Goal: Information Seeking & Learning: Compare options

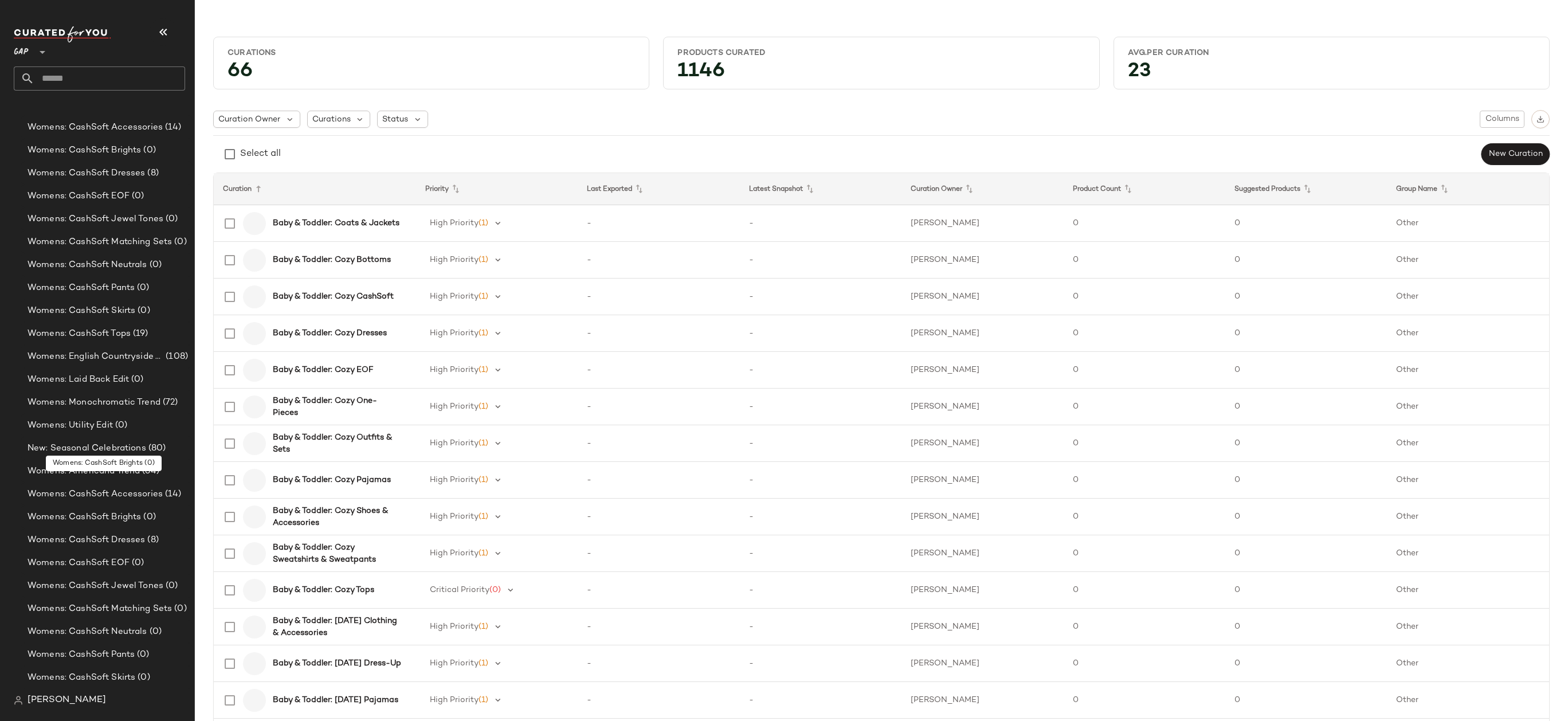
scroll to position [2077, 0]
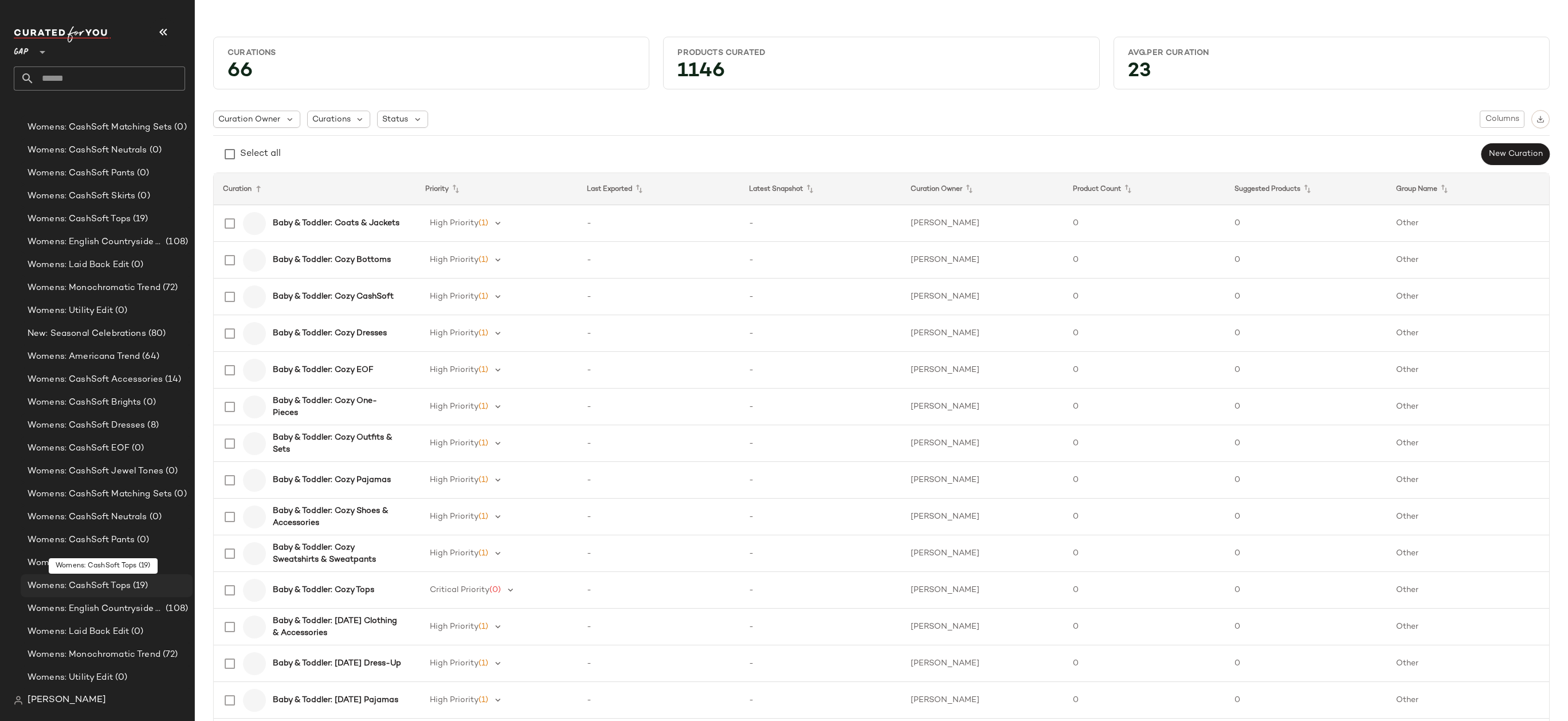
click at [153, 591] on div "Womens: CashSoft Tops (19)" at bounding box center [106, 585] width 164 height 13
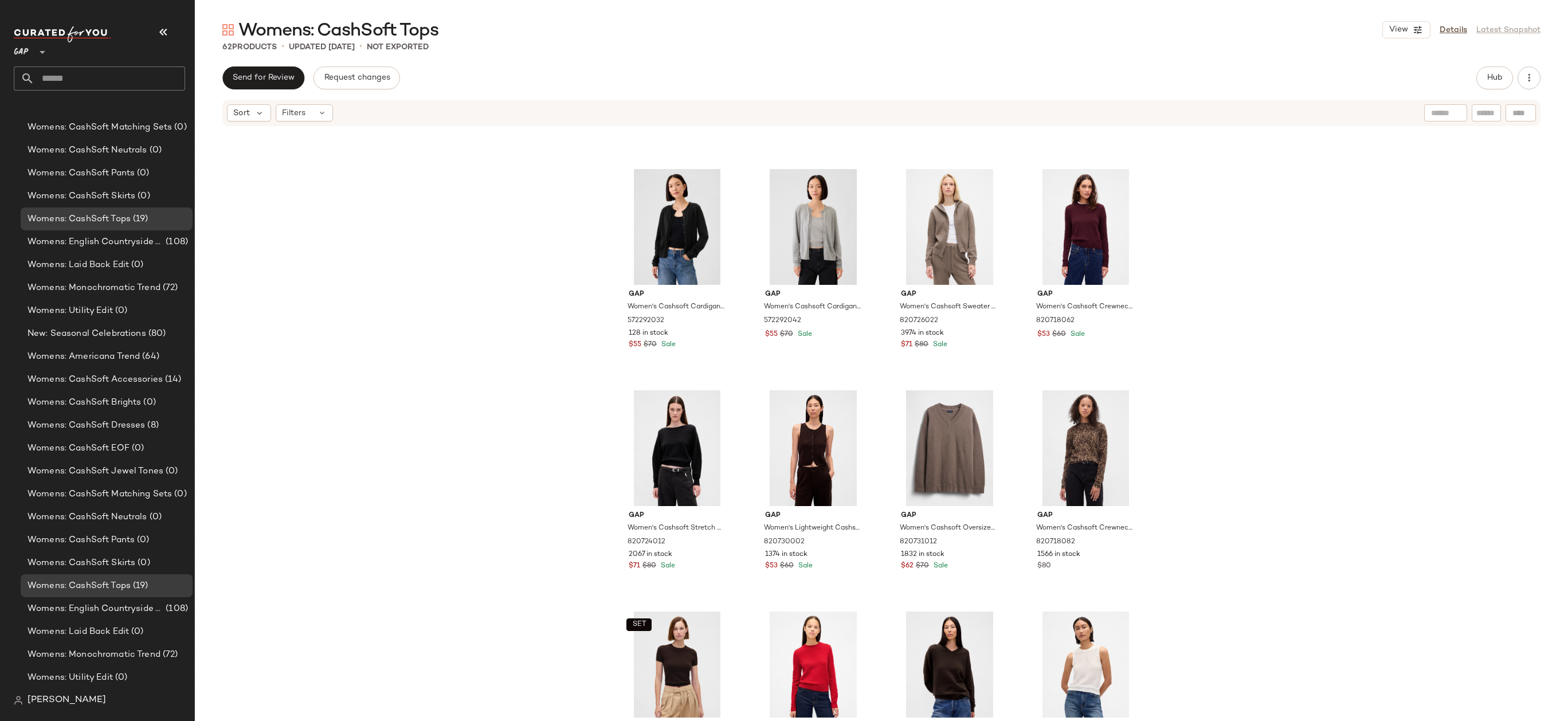
scroll to position [1326, 0]
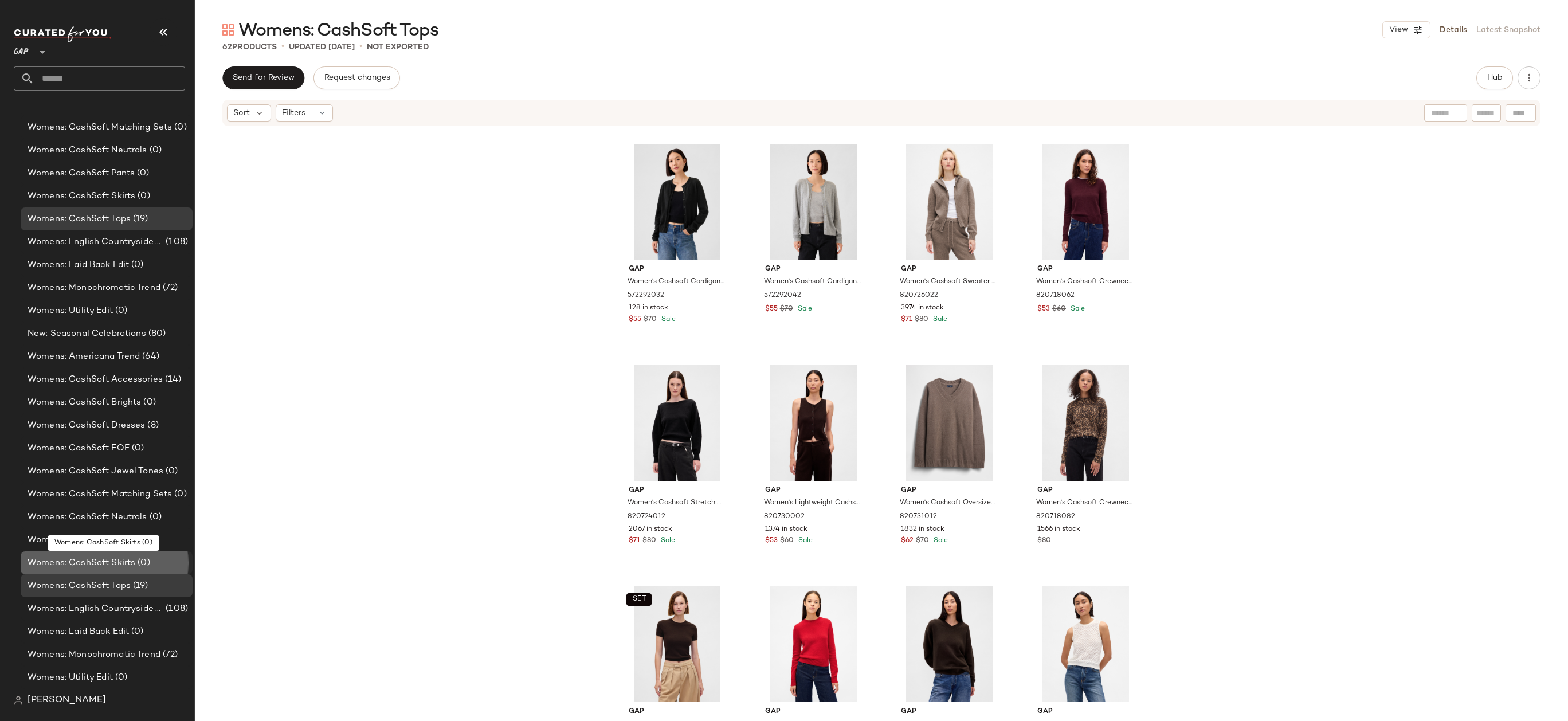
click at [138, 562] on span "(0)" at bounding box center [142, 562] width 14 height 13
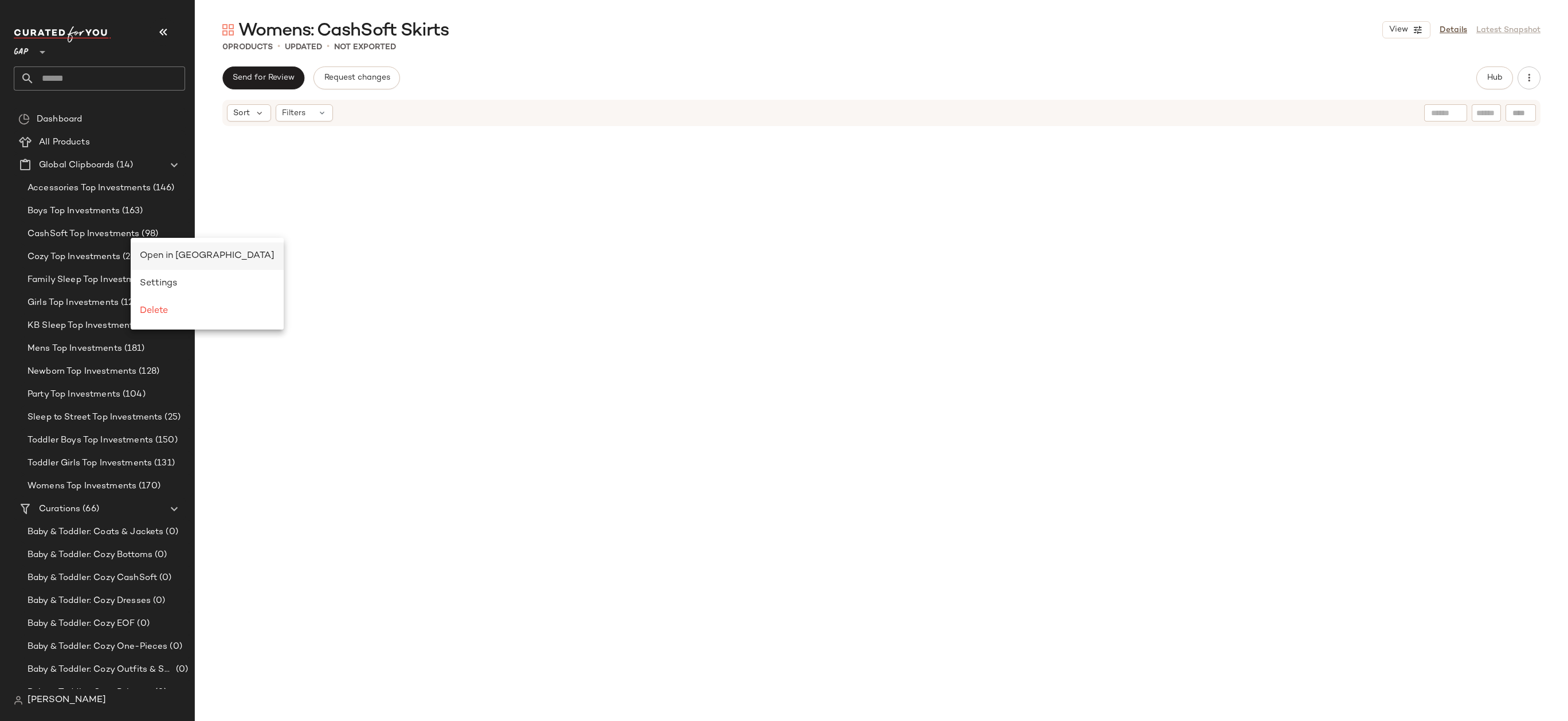
click at [145, 254] on span "Open in [GEOGRAPHIC_DATA]" at bounding box center [207, 256] width 134 height 10
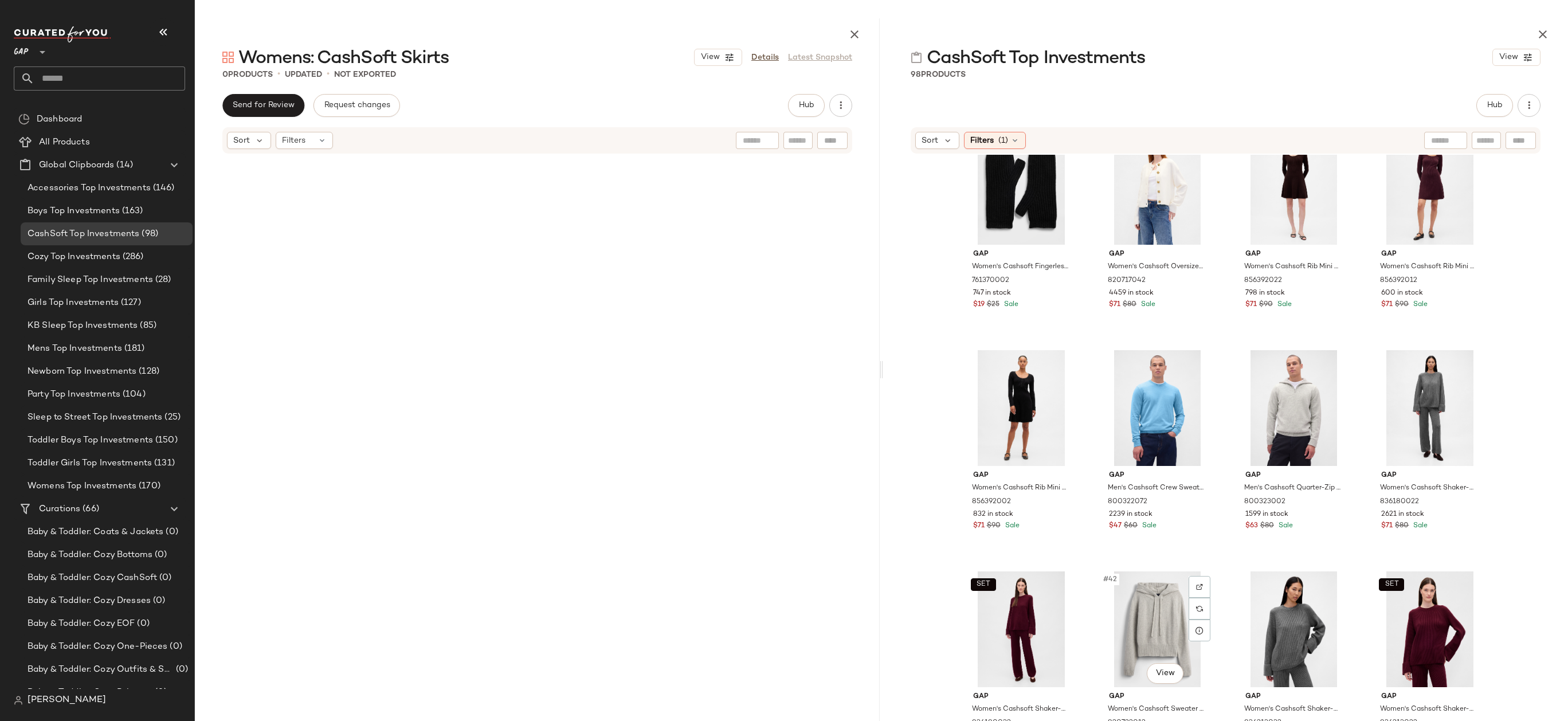
scroll to position [1690, 0]
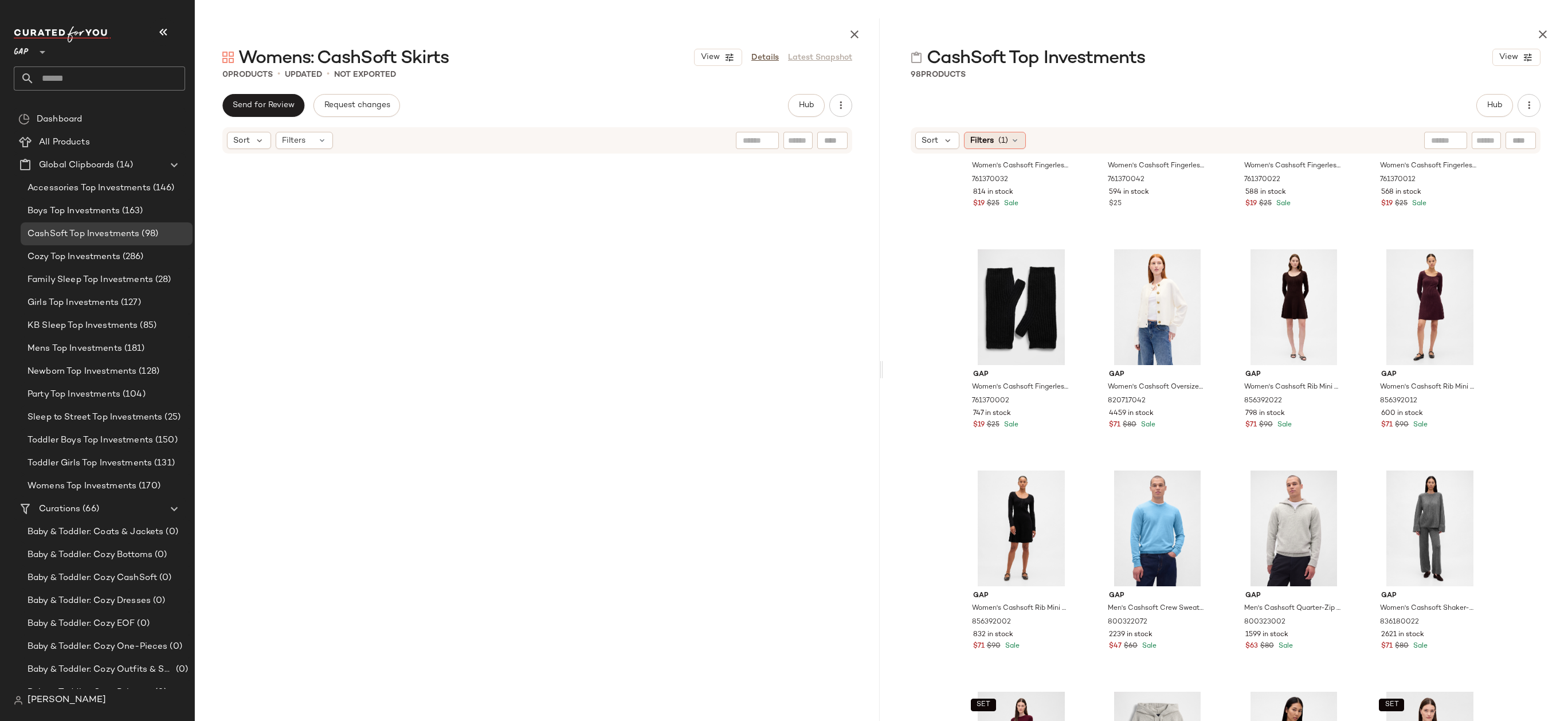
click at [1017, 138] on icon at bounding box center [1015, 140] width 9 height 9
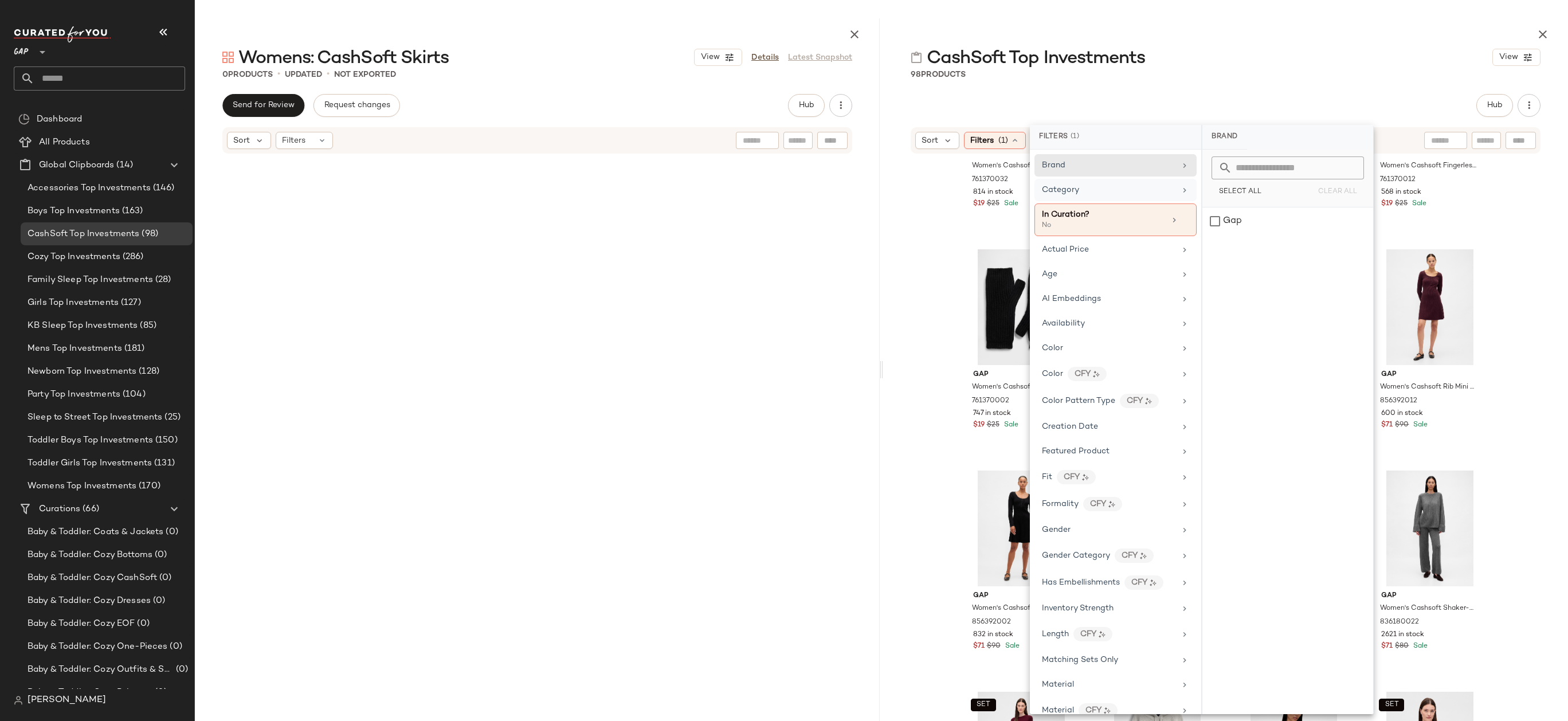
click at [1119, 195] on div "Category" at bounding box center [1108, 190] width 134 height 12
click at [1254, 279] on div "bottom" at bounding box center [1287, 276] width 170 height 27
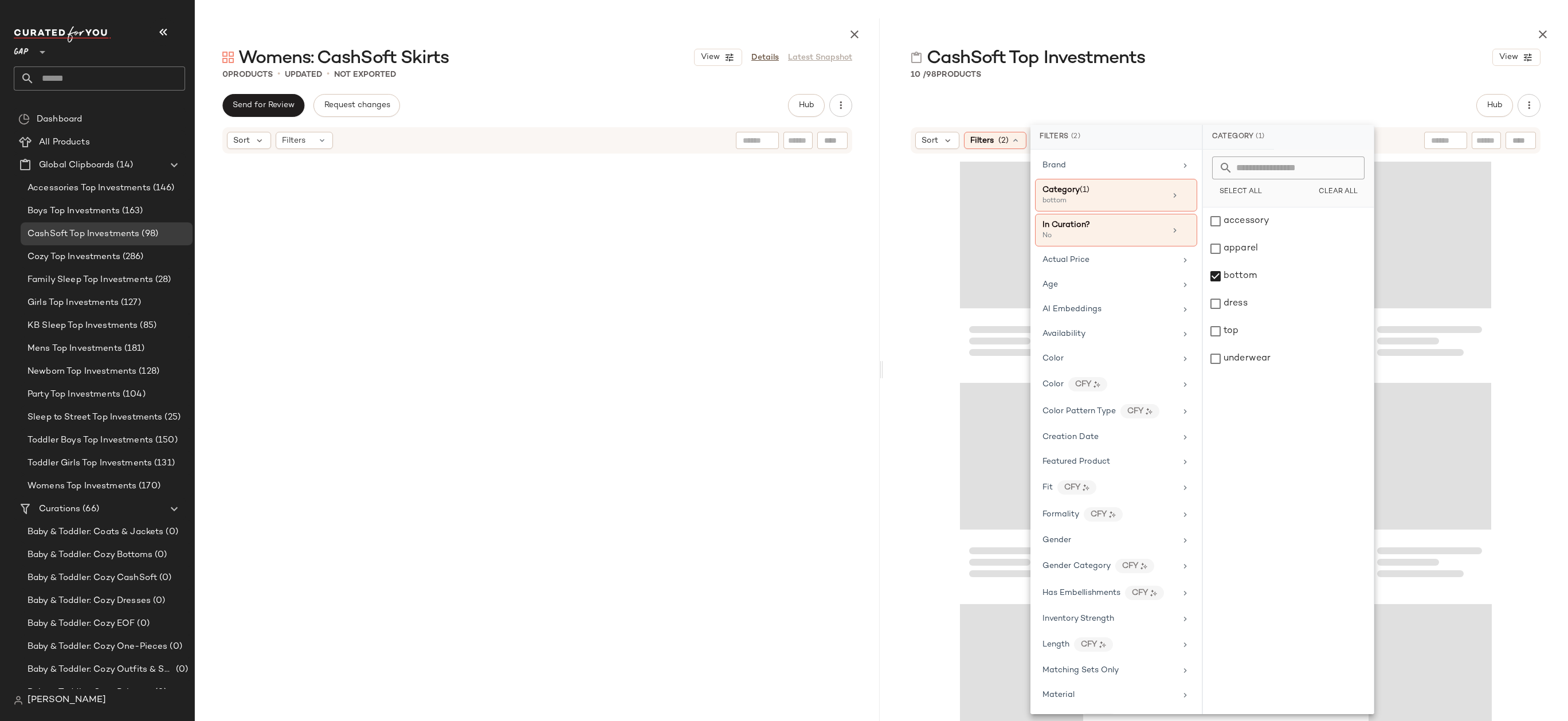
click at [1341, 55] on div "CashSoft Top Investments View" at bounding box center [1225, 57] width 685 height 23
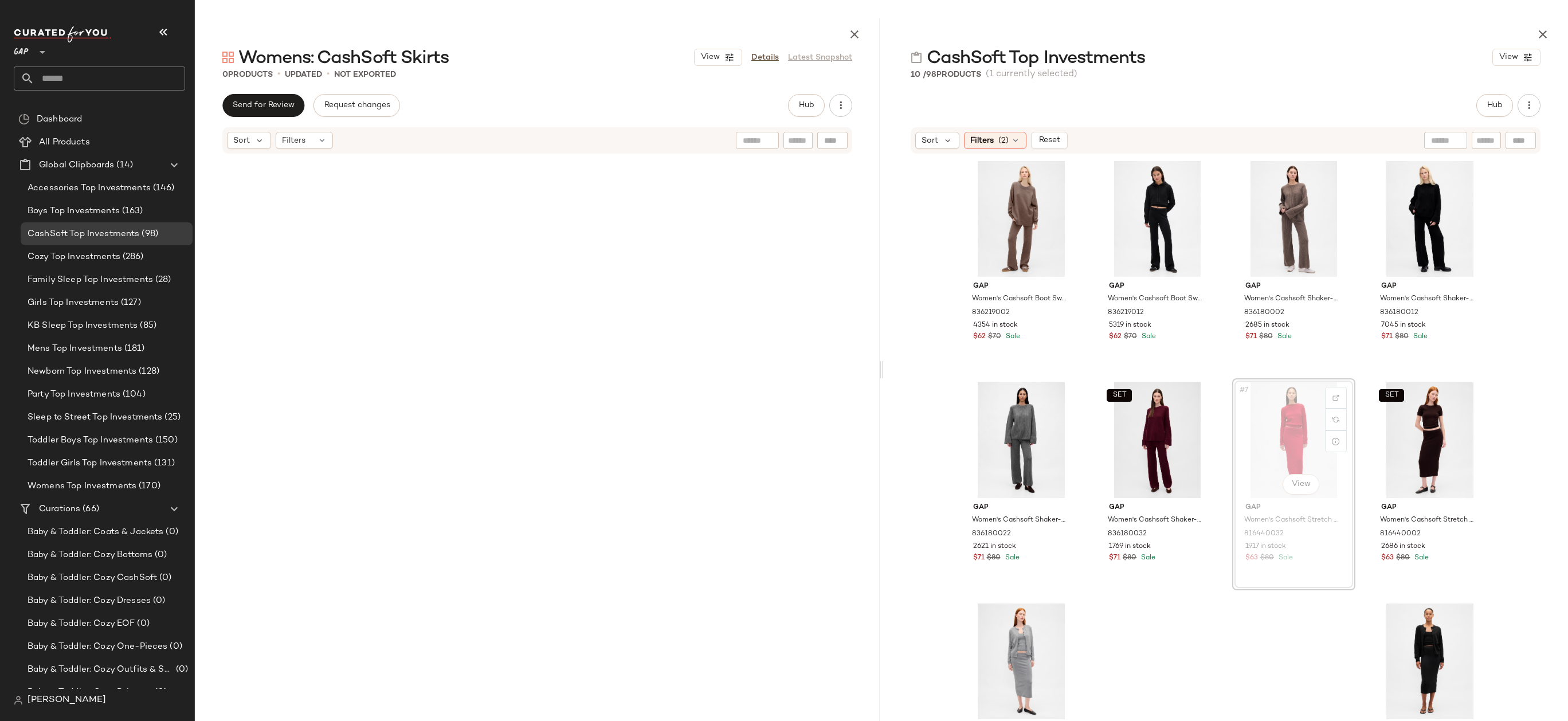
drag, startPoint x: 1272, startPoint y: 437, endPoint x: 889, endPoint y: 406, distance: 384.3
drag, startPoint x: 1306, startPoint y: 439, endPoint x: 1297, endPoint y: 439, distance: 9.0
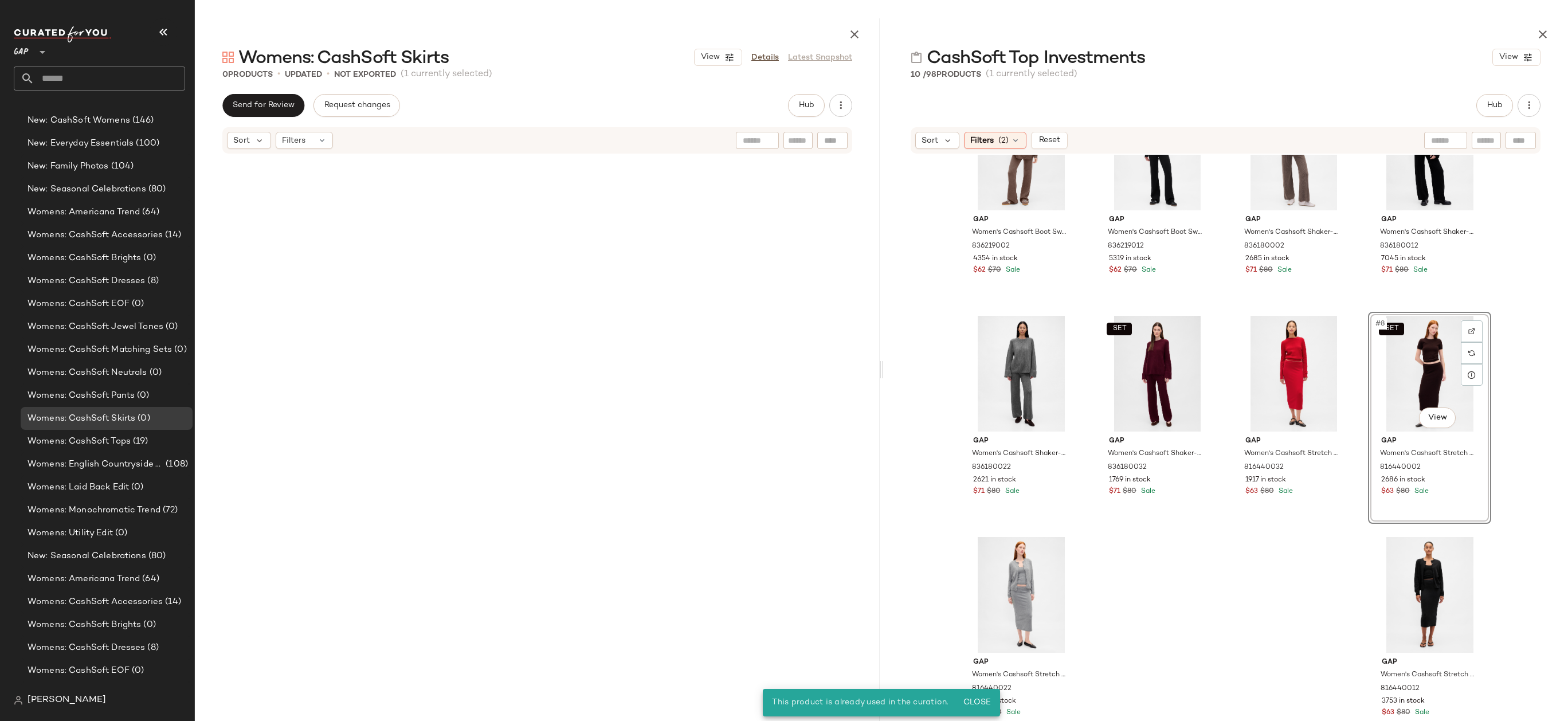
scroll to position [1533, 0]
click at [1539, 31] on icon "button" at bounding box center [1542, 34] width 14 height 14
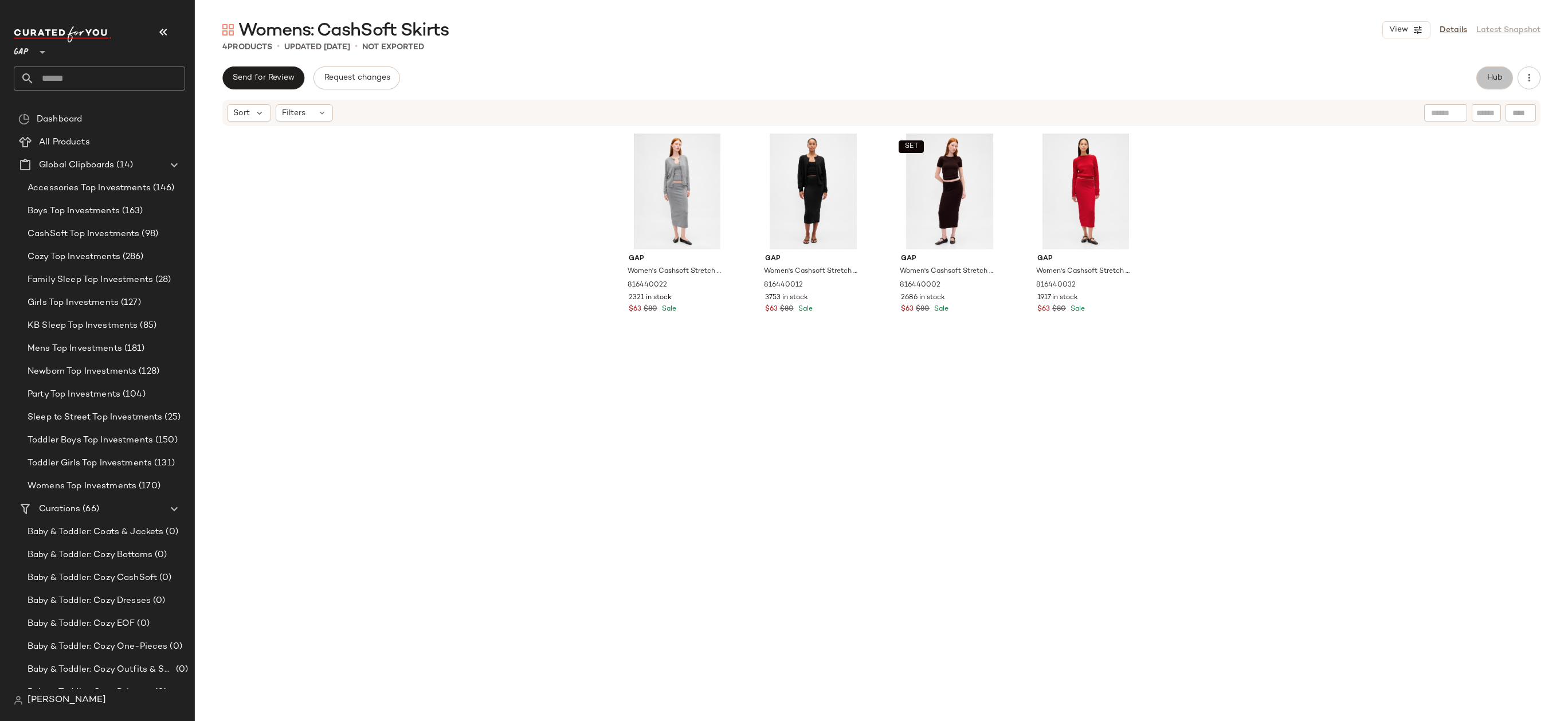
click at [1495, 78] on span "Hub" at bounding box center [1495, 78] width 16 height 9
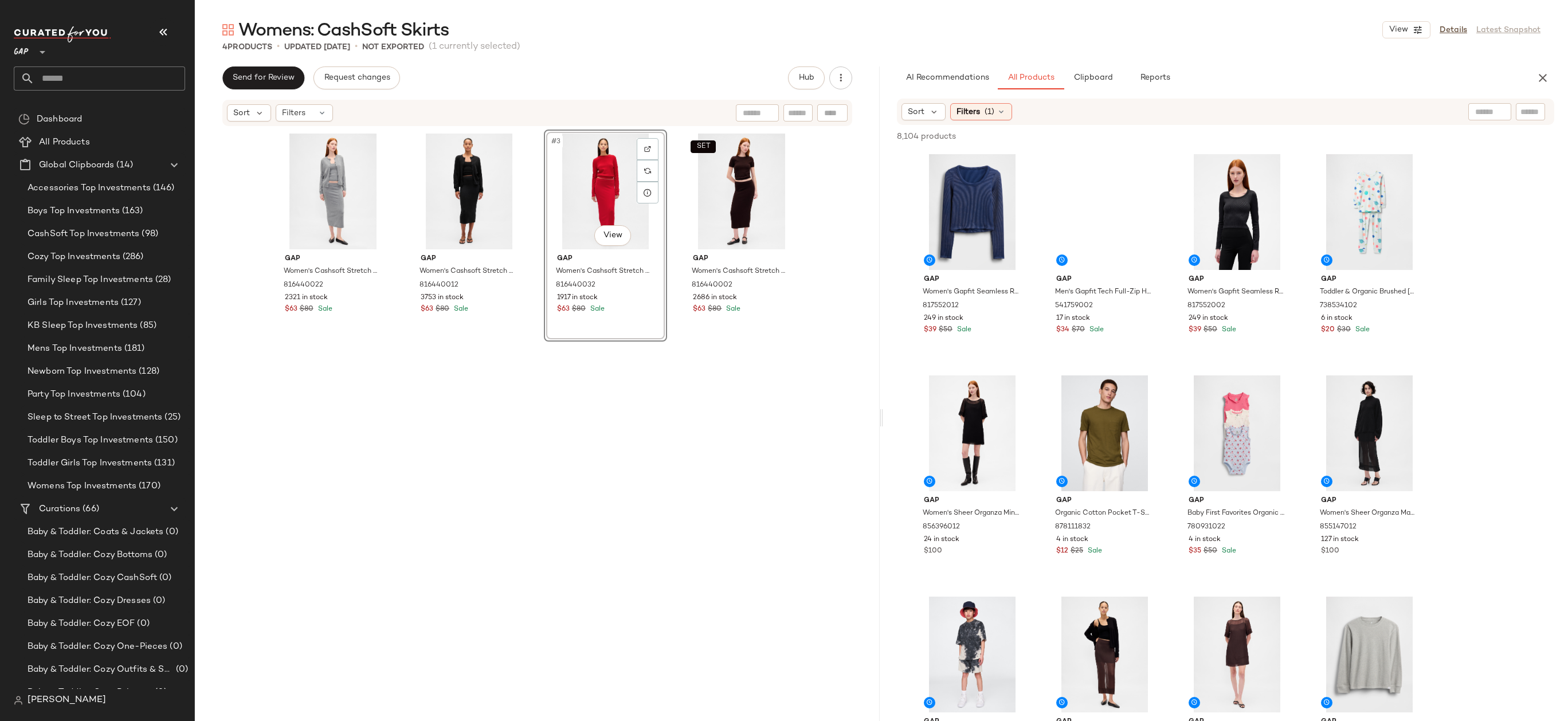
click at [621, 398] on div "#3 View Gap Women's Cashsoft Stretch Midi Skirt by Gap Modern Red Size S 816440…" at bounding box center [605, 423] width 123 height 588
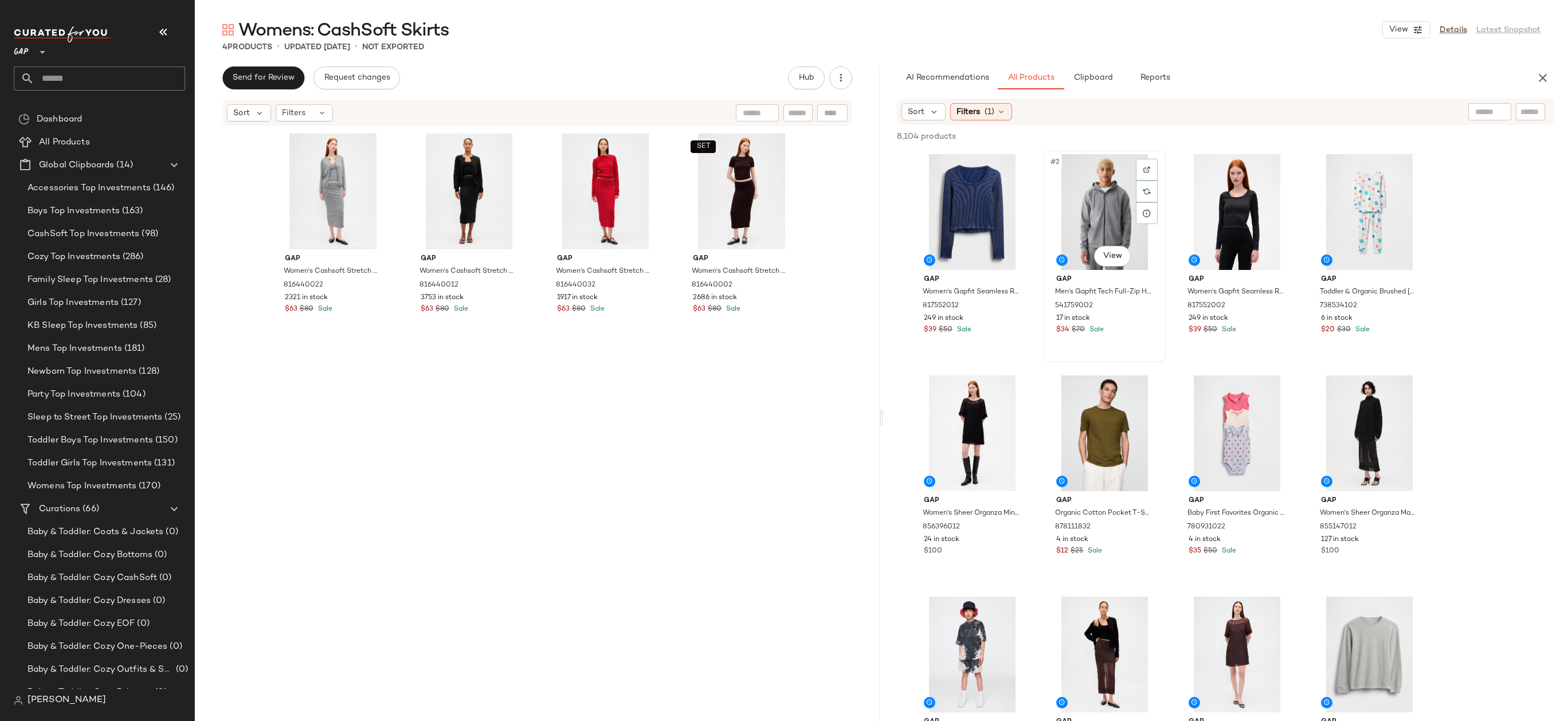
scroll to position [49, 0]
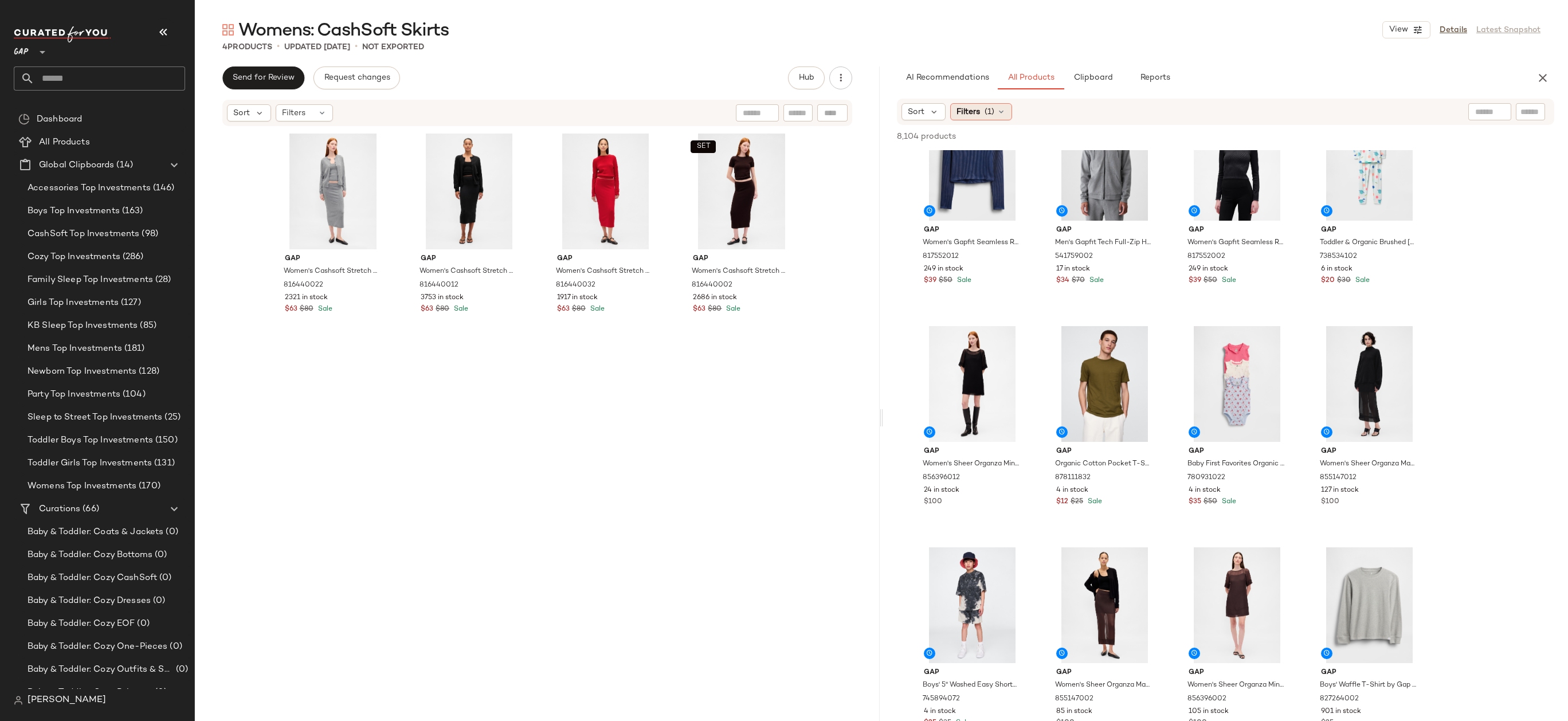
click at [997, 116] on icon at bounding box center [1001, 111] width 9 height 9
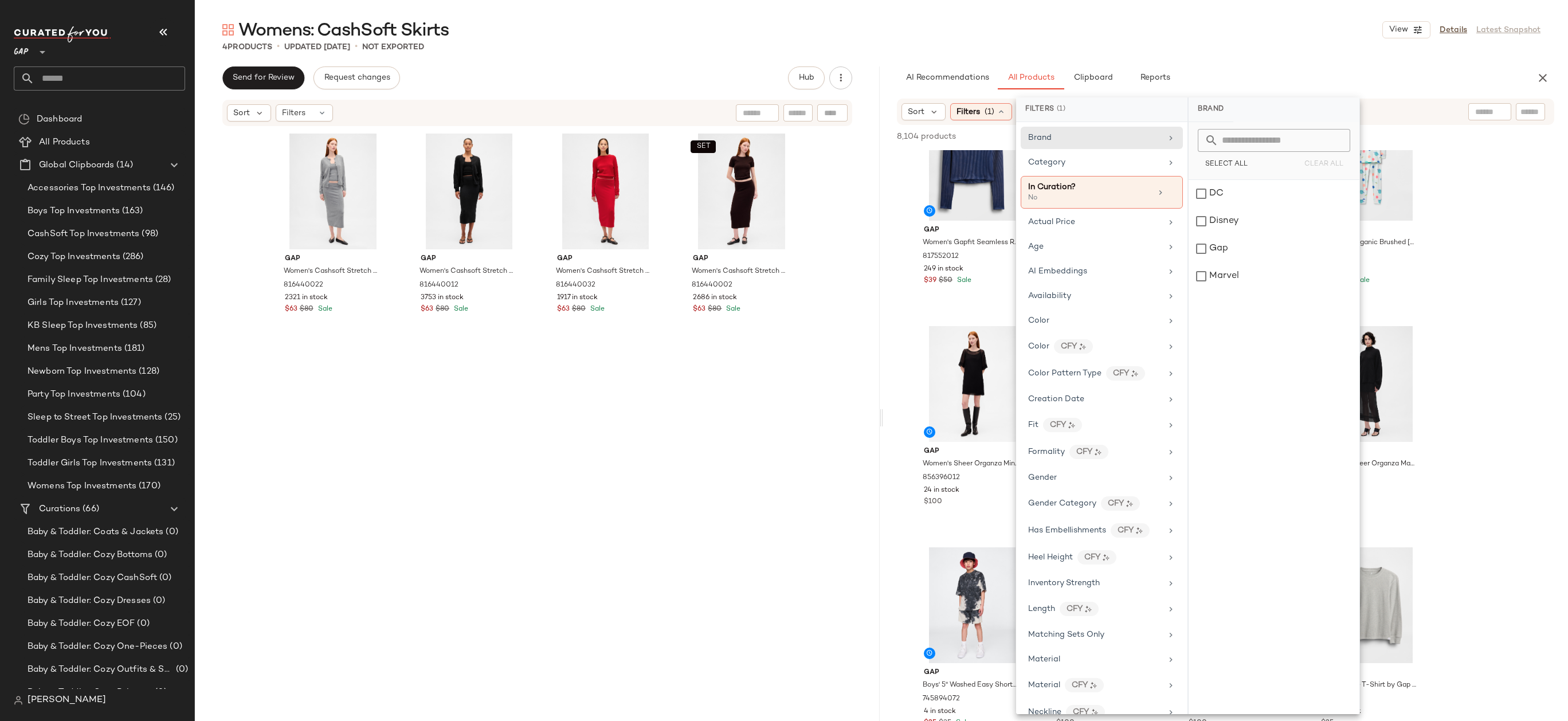
click at [1497, 114] on input "text" at bounding box center [1490, 111] width 29 height 12
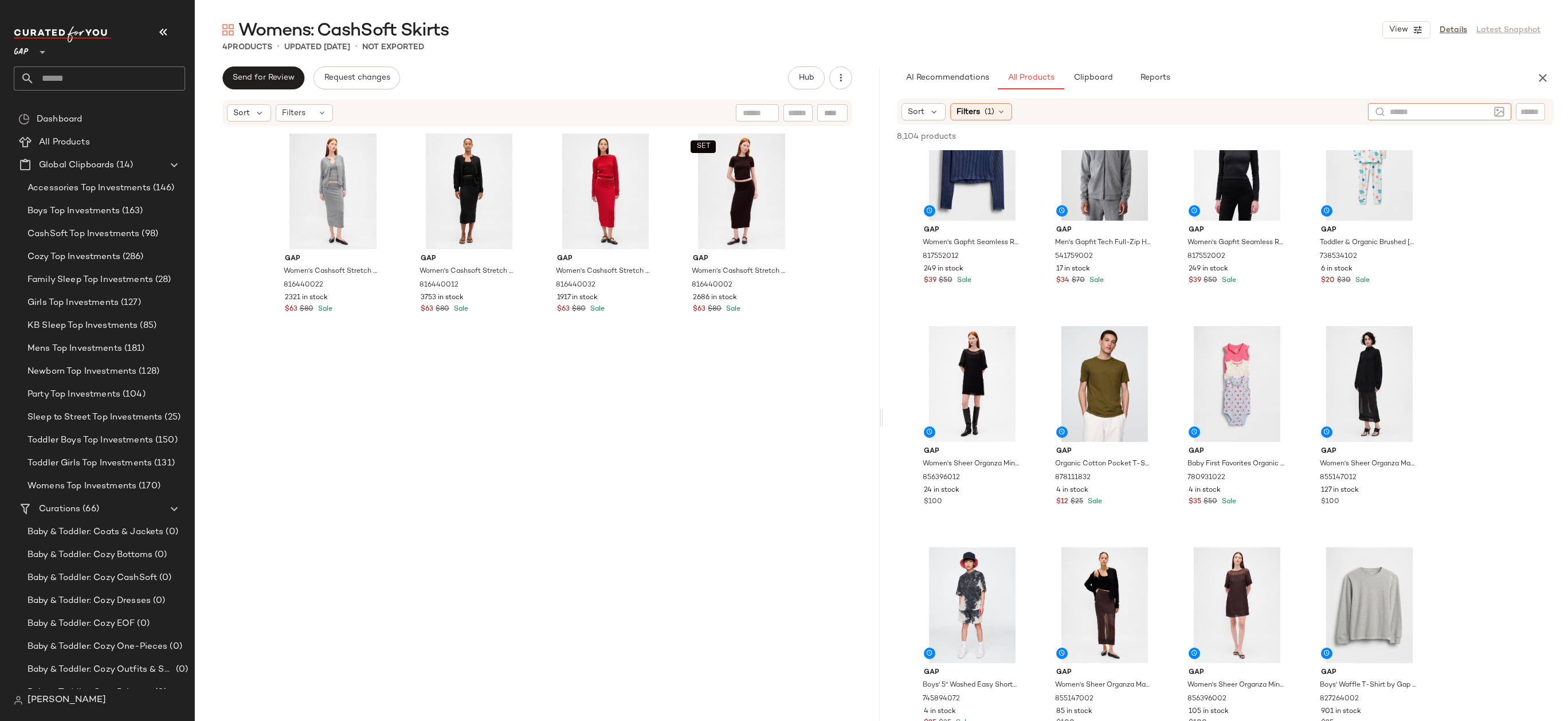
click at [1537, 106] on input "text" at bounding box center [1530, 111] width 20 height 12
type input "********"
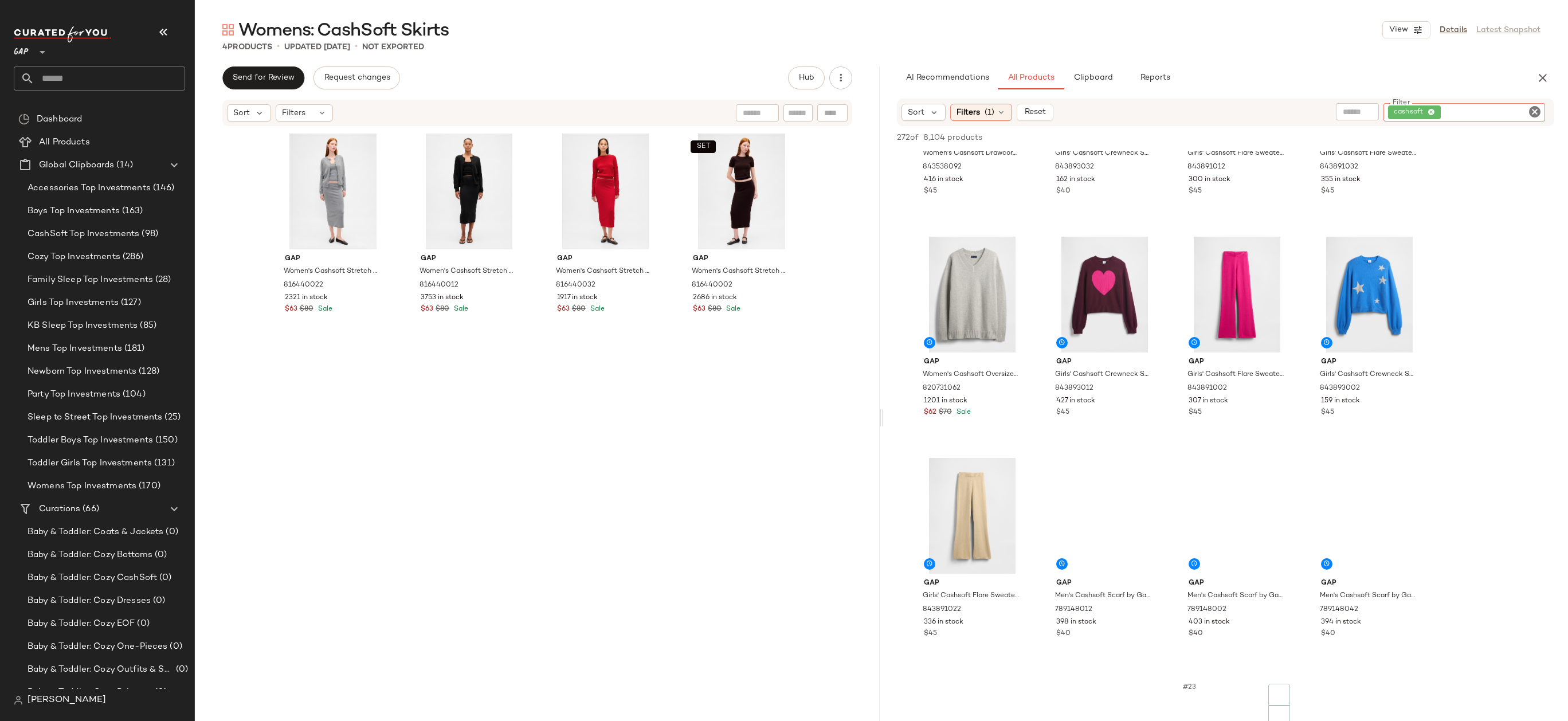
scroll to position [975, 0]
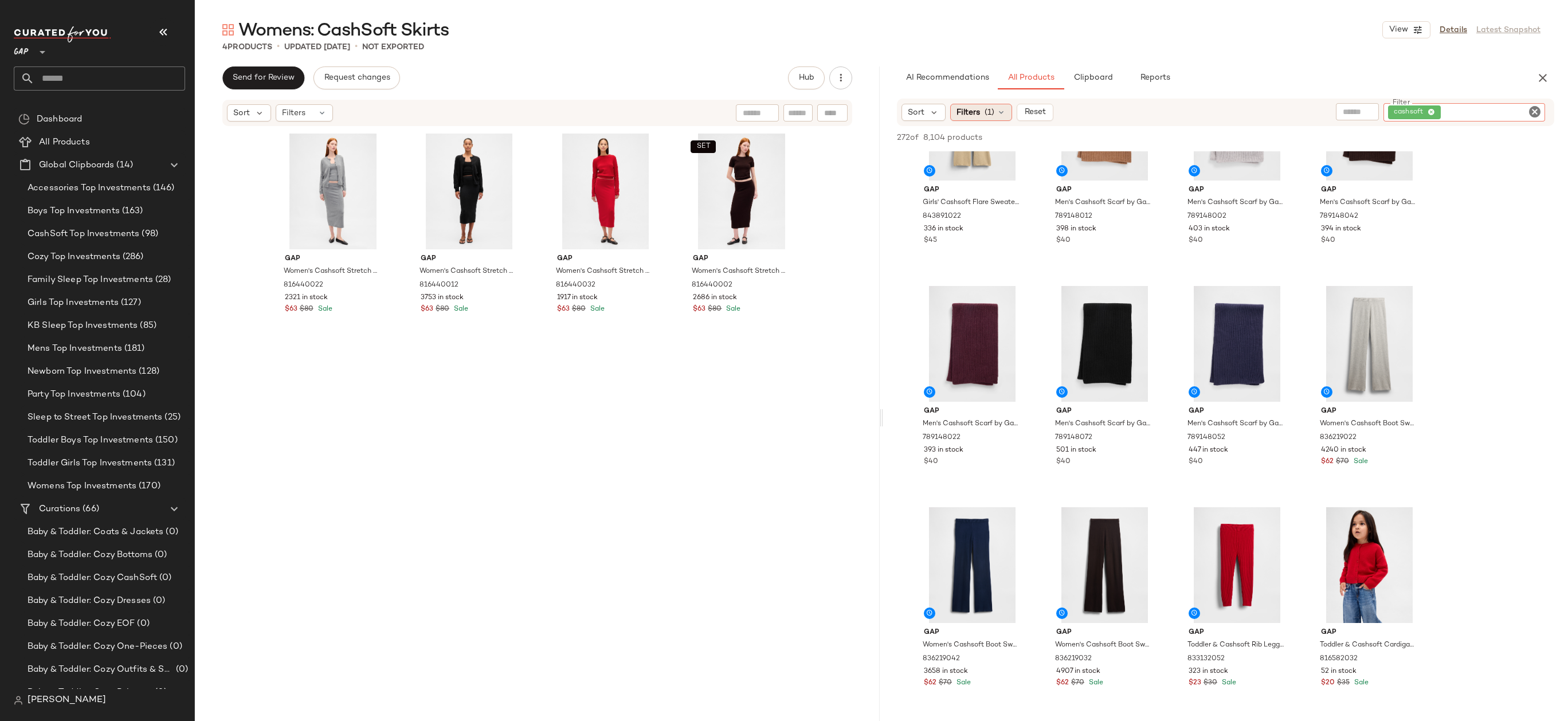
click at [992, 114] on span "(1)" at bounding box center [989, 112] width 10 height 12
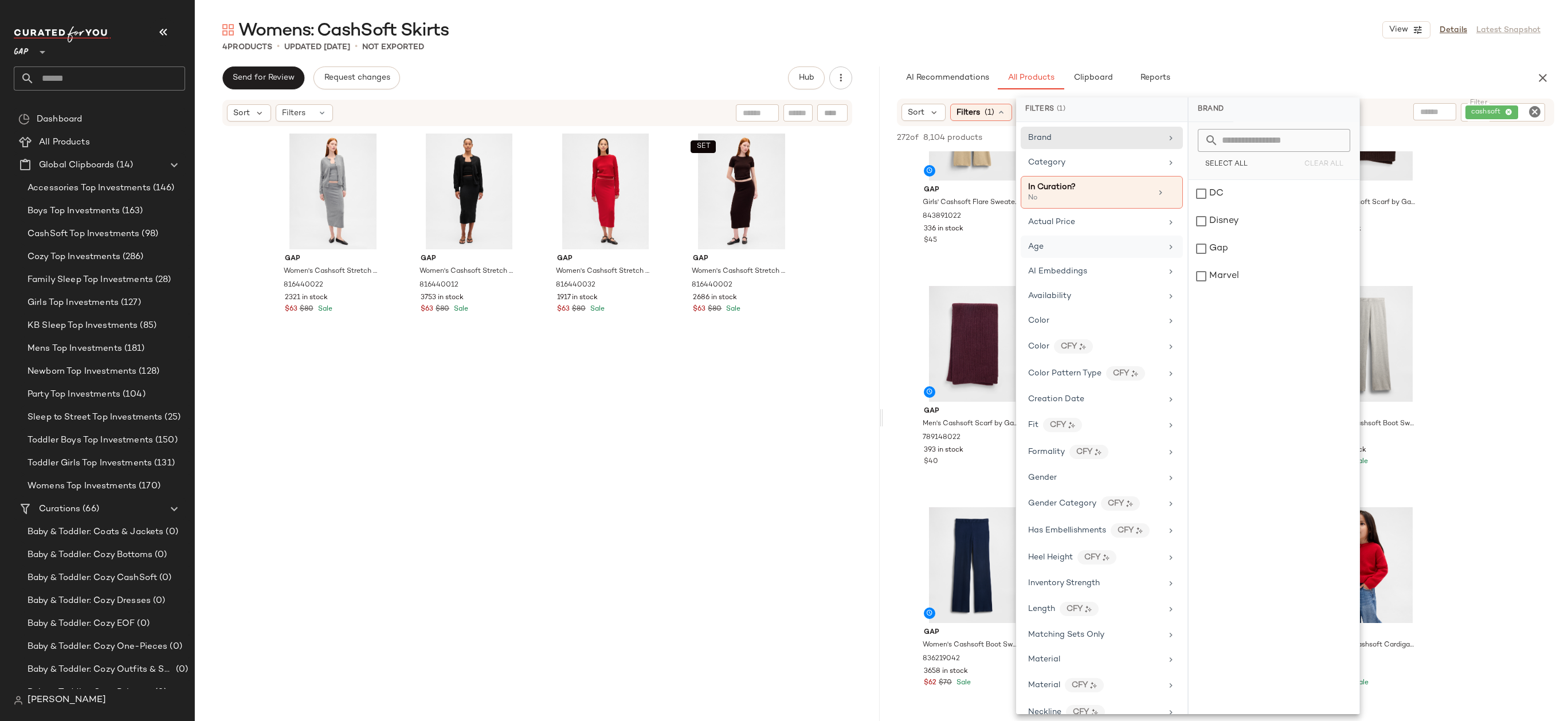
click at [1120, 243] on div "Age" at bounding box center [1094, 246] width 134 height 12
click at [1234, 194] on div "adult" at bounding box center [1274, 193] width 170 height 27
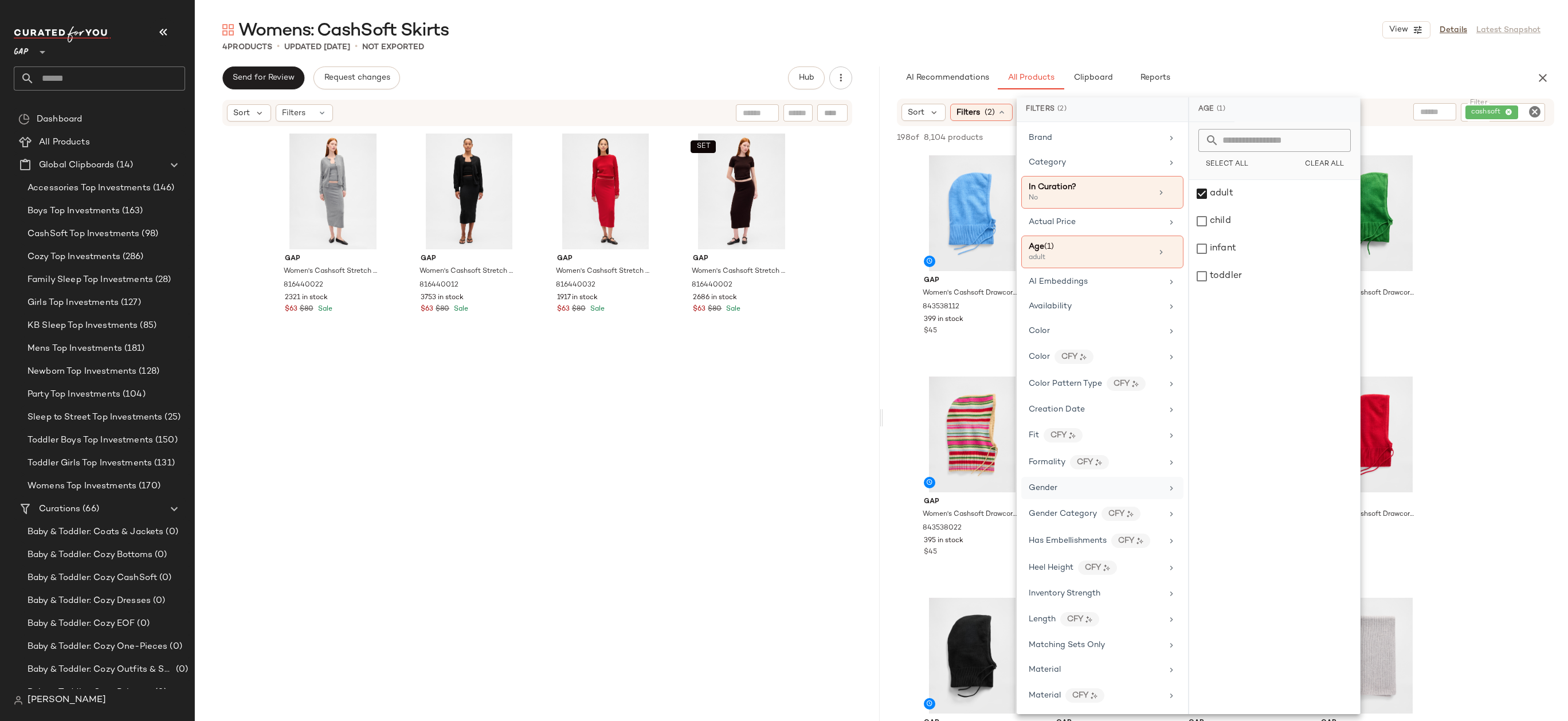
click at [1093, 490] on div "Gender" at bounding box center [1095, 488] width 134 height 12
click at [1234, 178] on div "Select All Clear All" at bounding box center [1274, 151] width 170 height 58
click at [1234, 195] on div "[DEMOGRAPHIC_DATA]" at bounding box center [1274, 193] width 170 height 27
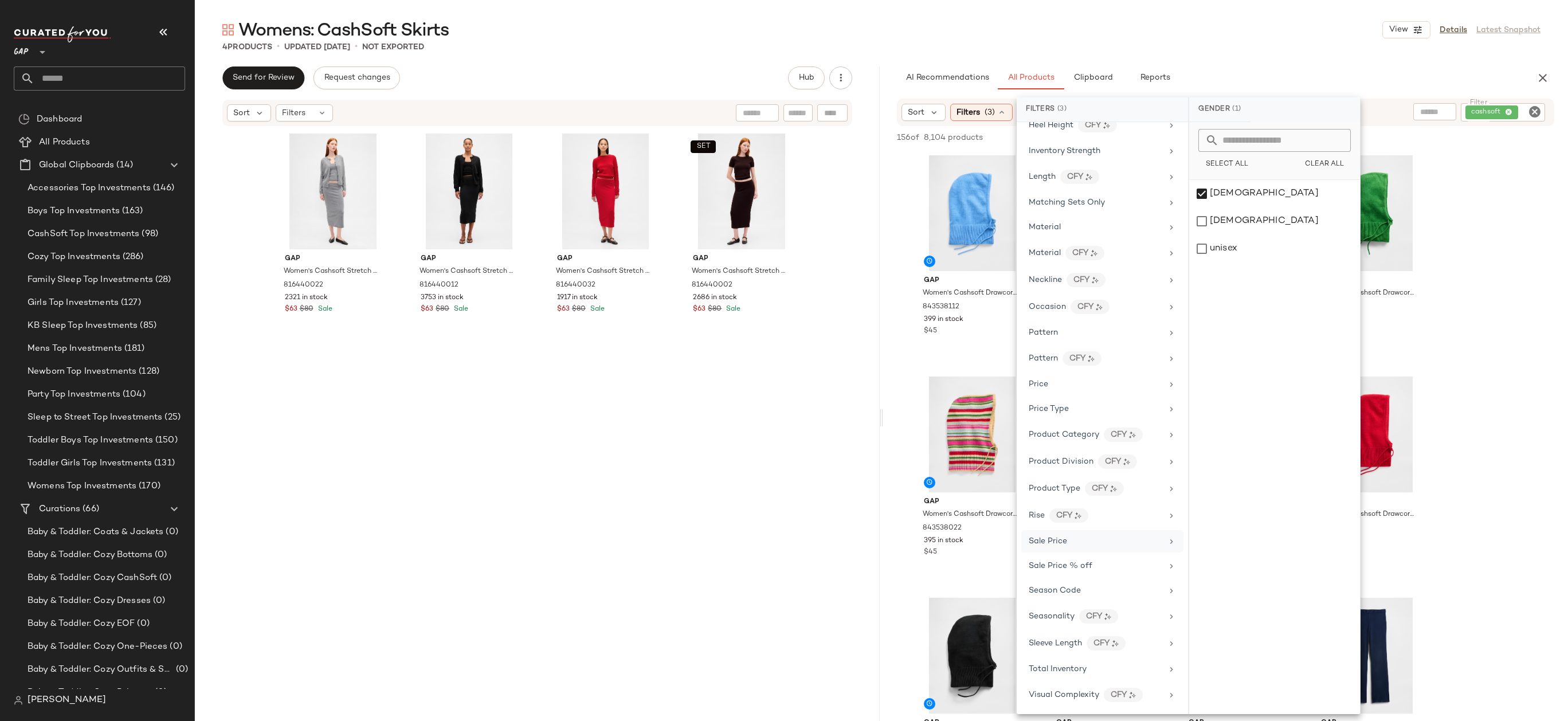
click at [1110, 543] on div "Sale Price" at bounding box center [1095, 541] width 134 height 12
click at [1110, 417] on div "Price Type" at bounding box center [1102, 409] width 162 height 22
click at [1276, 242] on div "PROMO" at bounding box center [1274, 249] width 170 height 27
click at [1276, 271] on div "REGULAR" at bounding box center [1275, 276] width 170 height 27
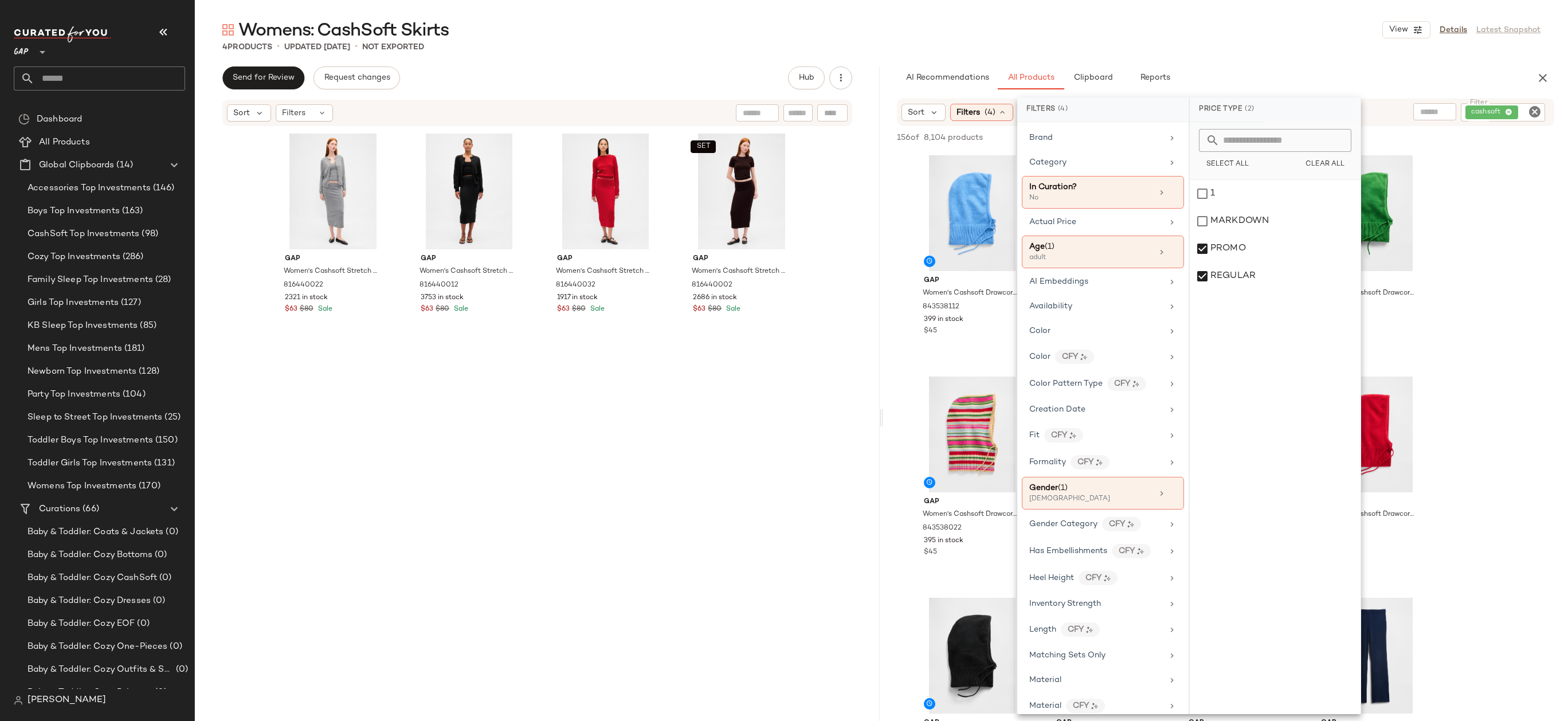
click at [1304, 69] on div "AI Recommendations All Products Clipboard Reports" at bounding box center [1206, 78] width 620 height 23
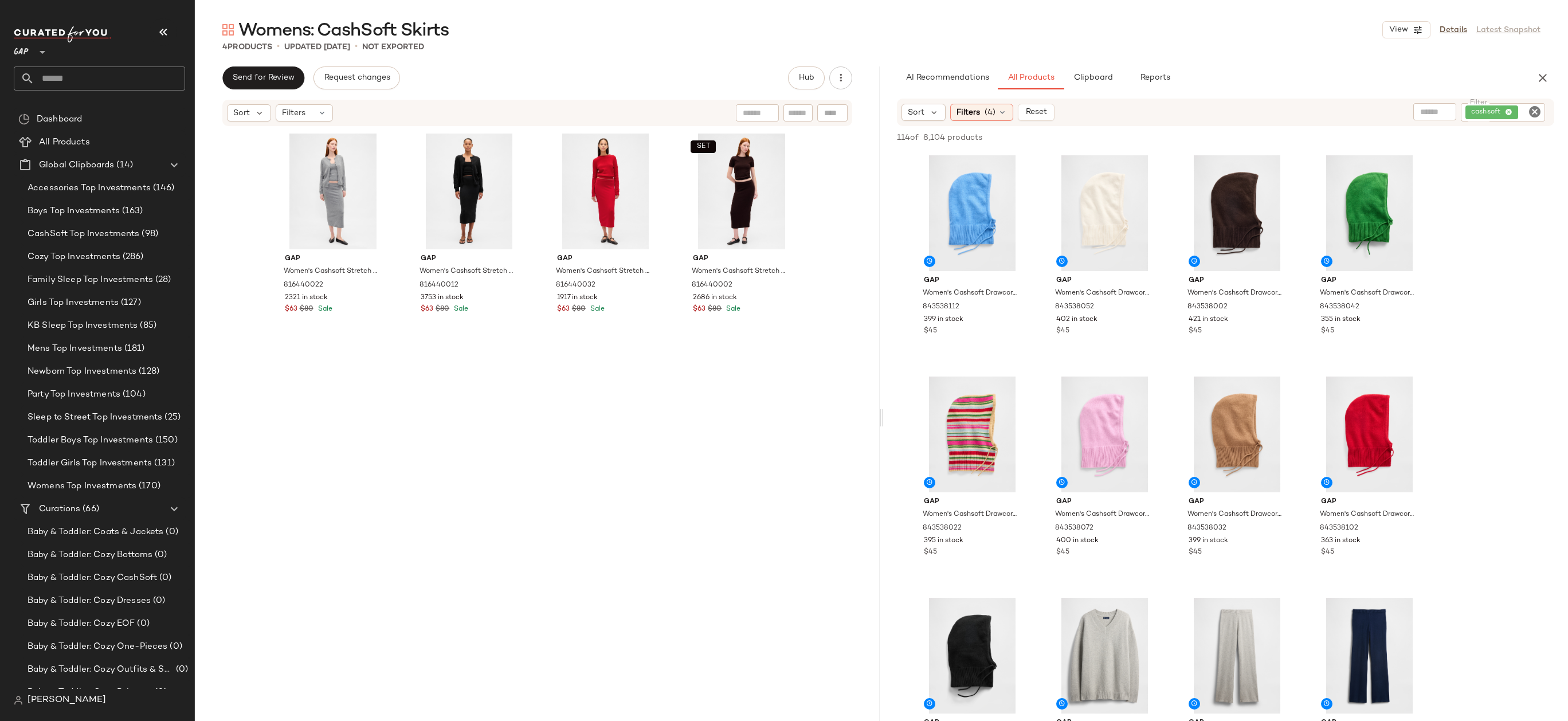
click at [1299, 79] on div "AI Recommendations All Products Clipboard Reports" at bounding box center [1206, 78] width 620 height 23
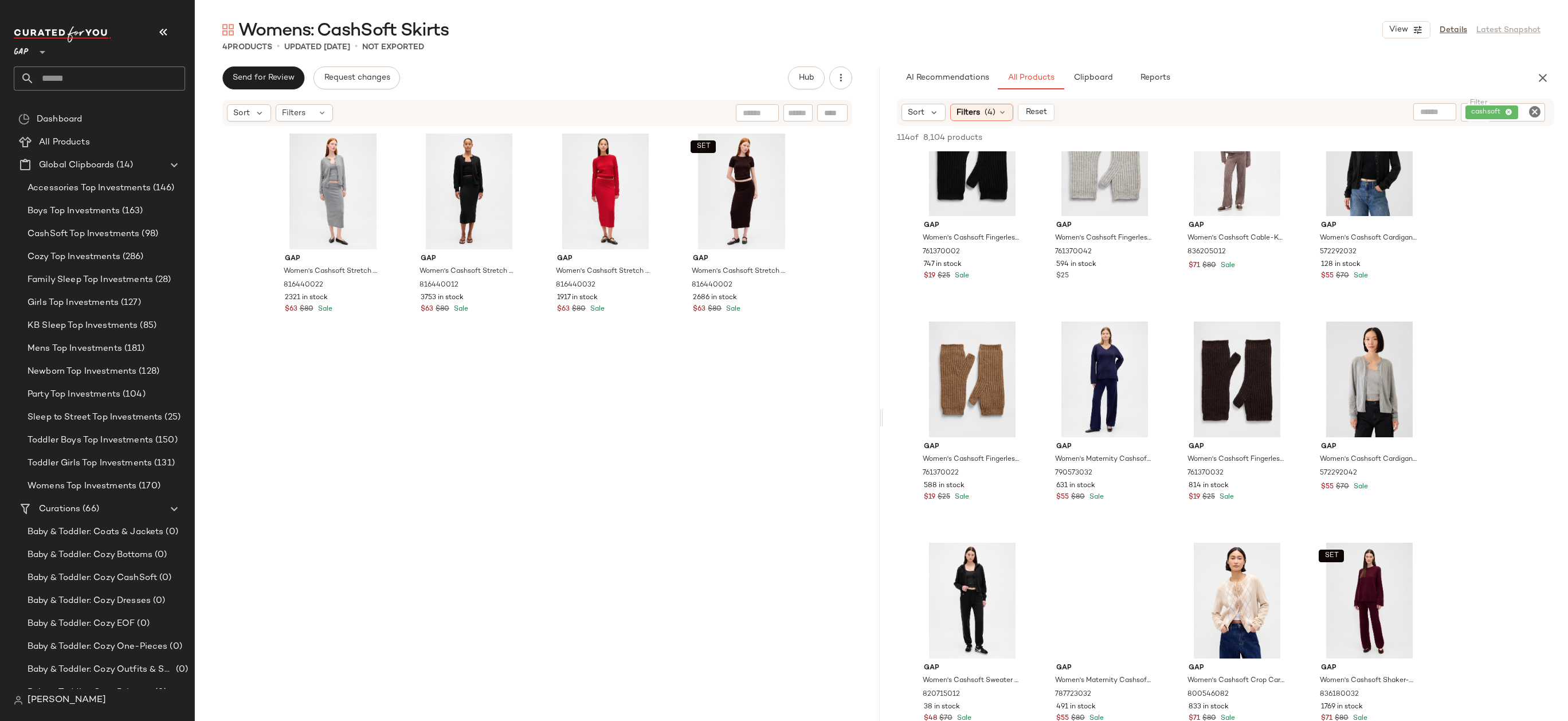
scroll to position [1695, 0]
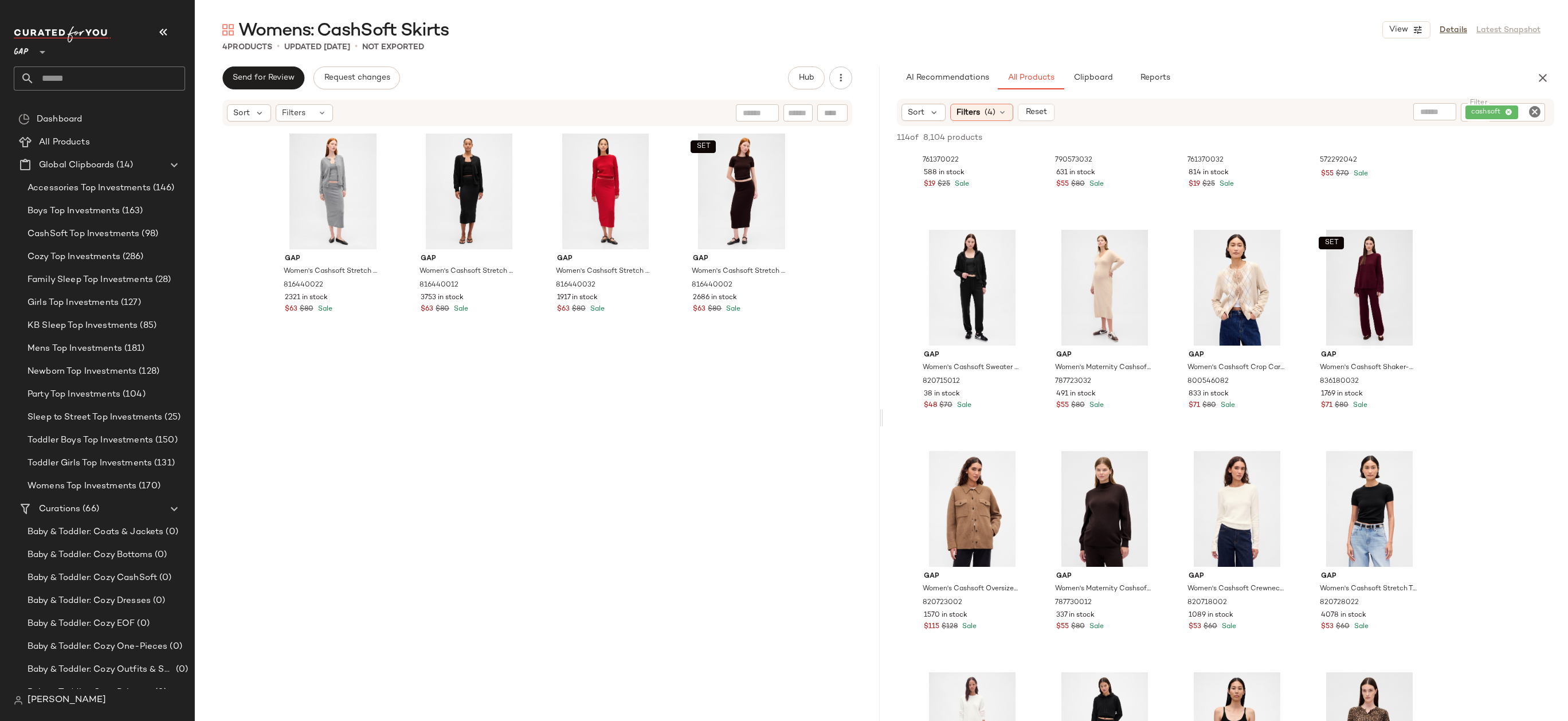
click at [1526, 118] on input "Filter" at bounding box center [1530, 112] width 20 height 12
type input "*****"
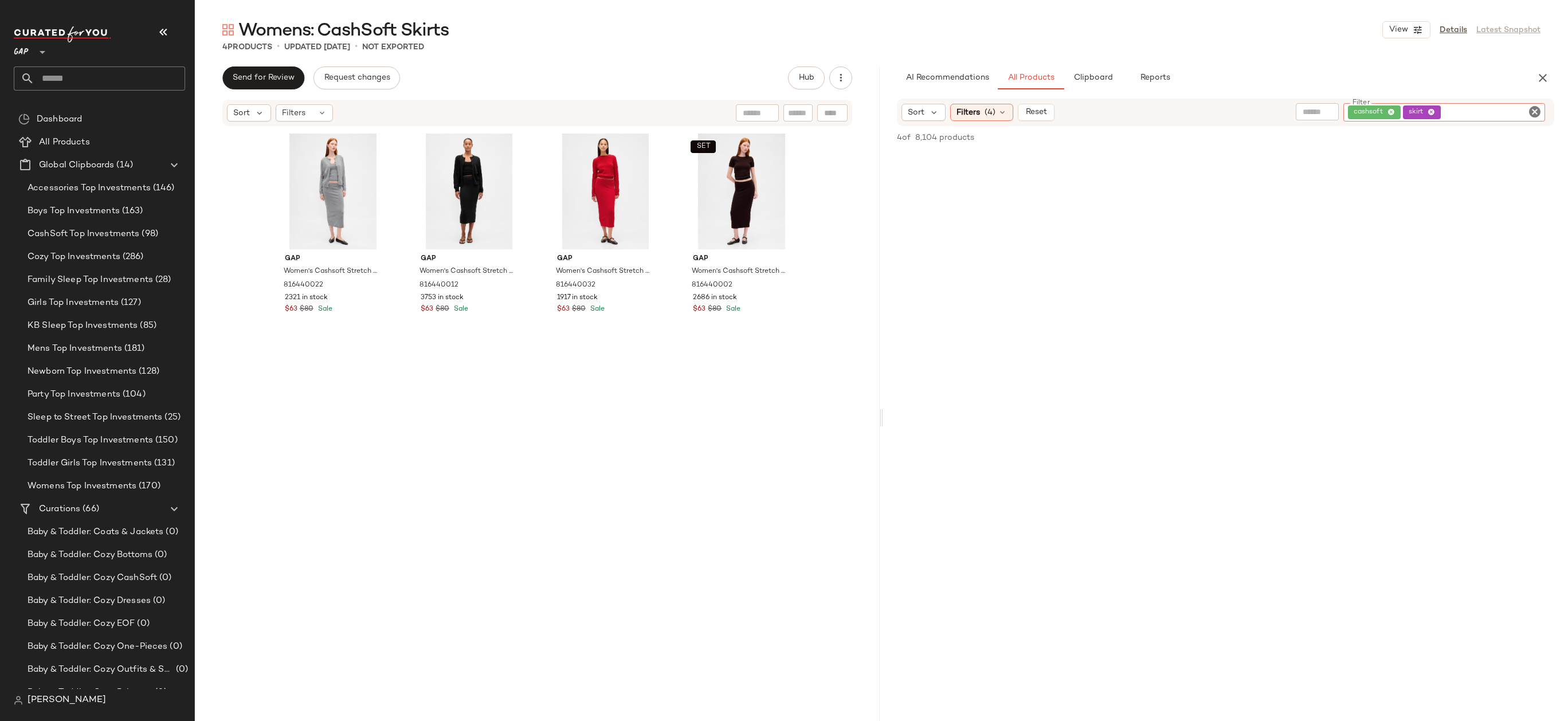
click at [1436, 109] on span "skirt" at bounding box center [1422, 112] width 39 height 14
click at [1430, 110] on icon at bounding box center [1431, 113] width 7 height 7
click at [981, 118] on div "Filters (4)" at bounding box center [981, 113] width 63 height 17
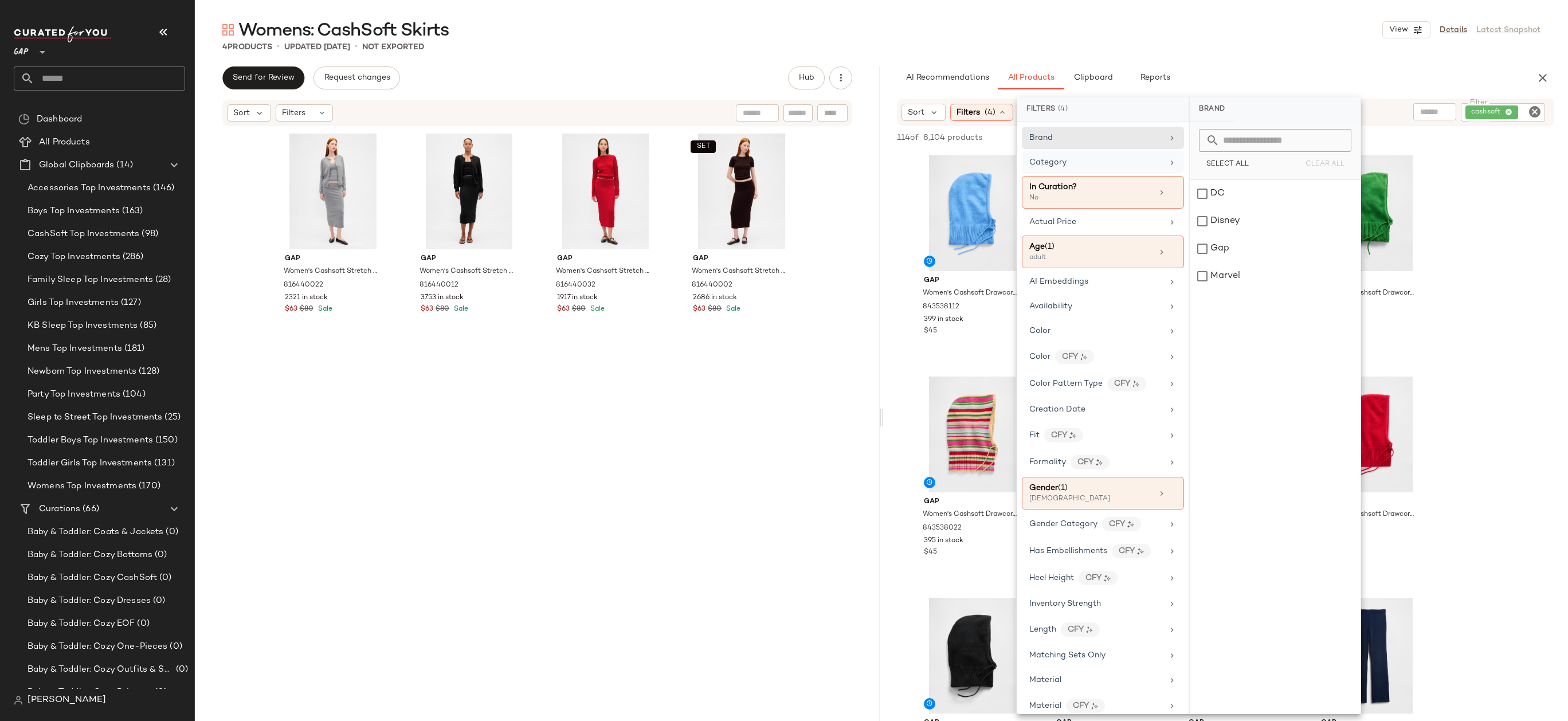
click at [1092, 160] on div "Category" at bounding box center [1096, 162] width 134 height 12
click at [1225, 282] on div "bottom" at bounding box center [1275, 276] width 170 height 27
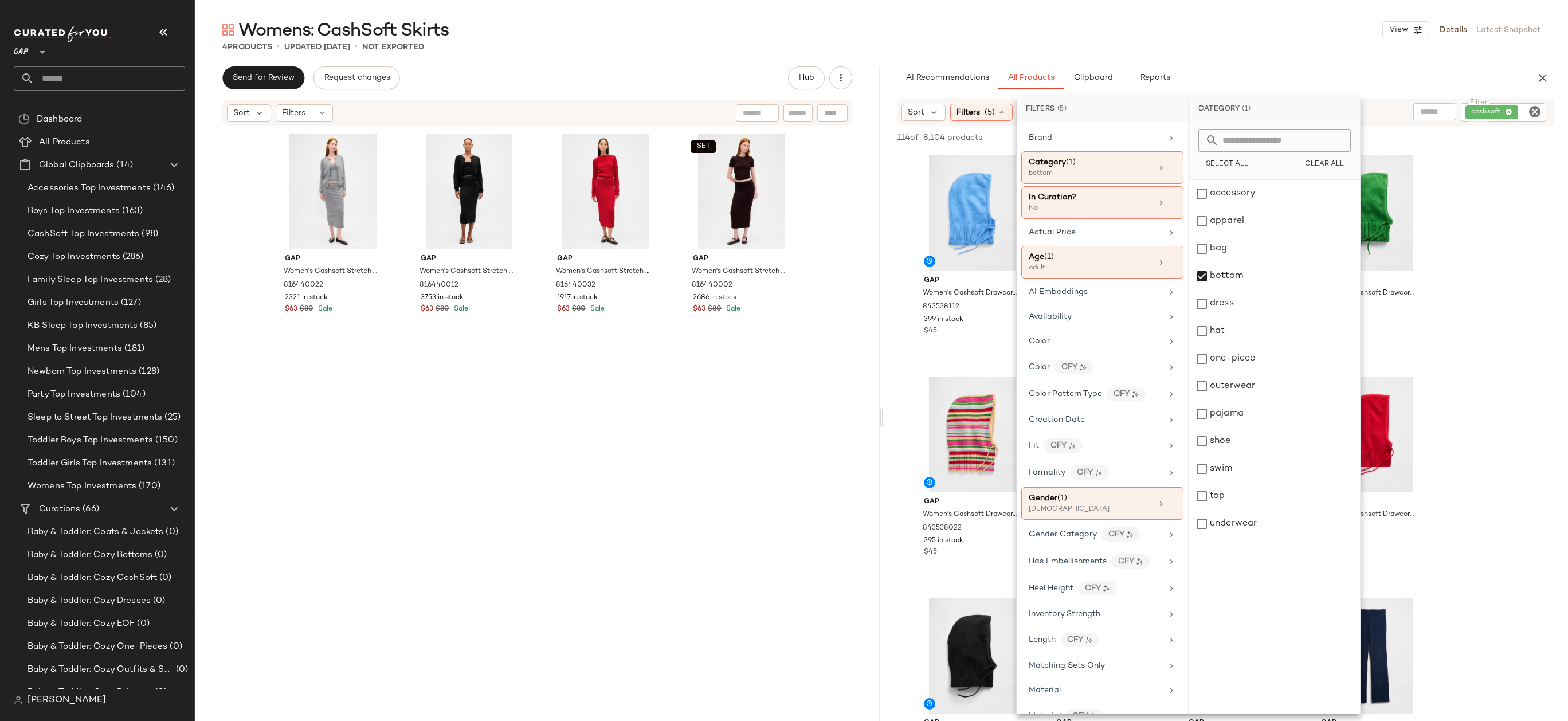
click at [1307, 32] on div "Womens: CashSoft Skirts View Details Latest Snapshot" at bounding box center [881, 29] width 1373 height 23
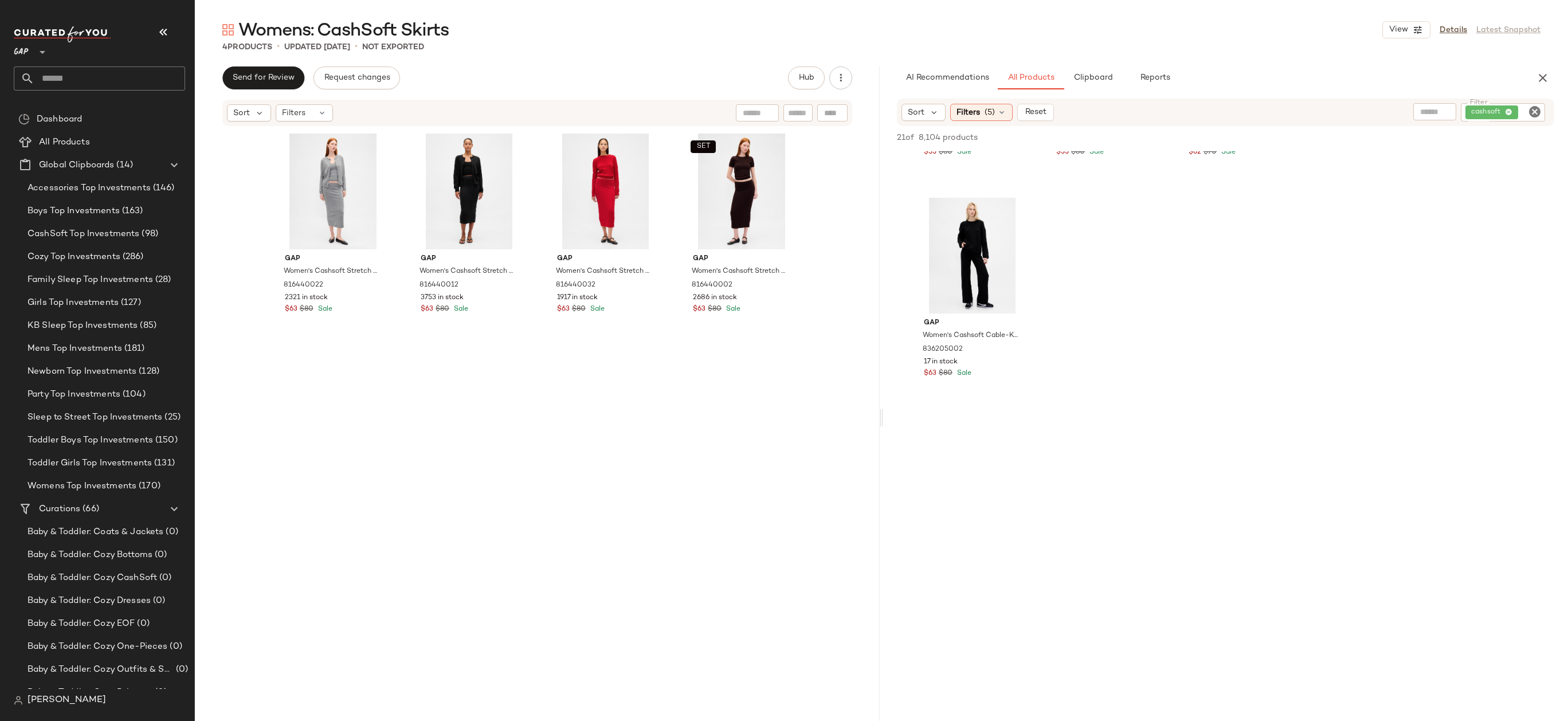
scroll to position [599, 0]
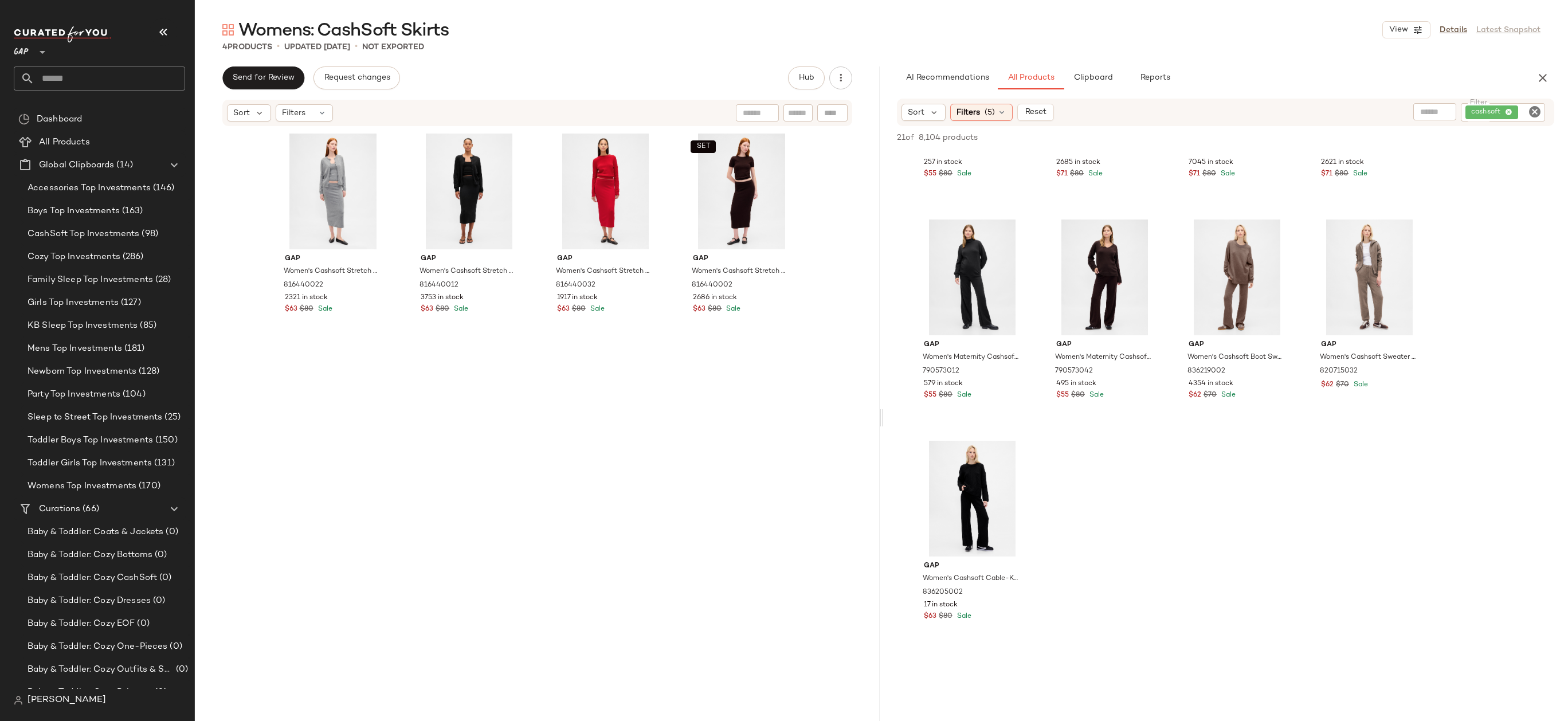
click at [1534, 109] on icon "Clear Filter" at bounding box center [1534, 112] width 14 height 14
click at [1417, 103] on div at bounding box center [1439, 112] width 100 height 17
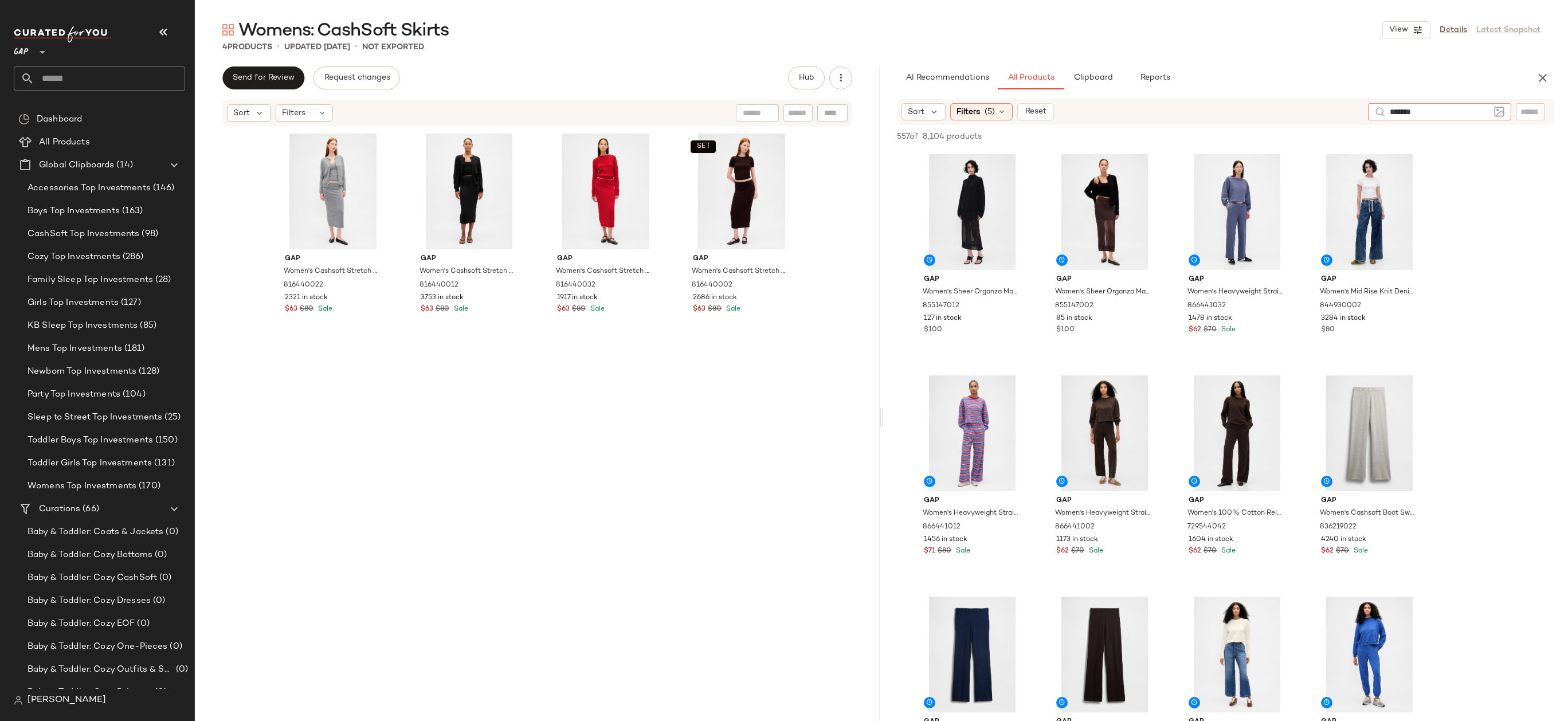
type input "********"
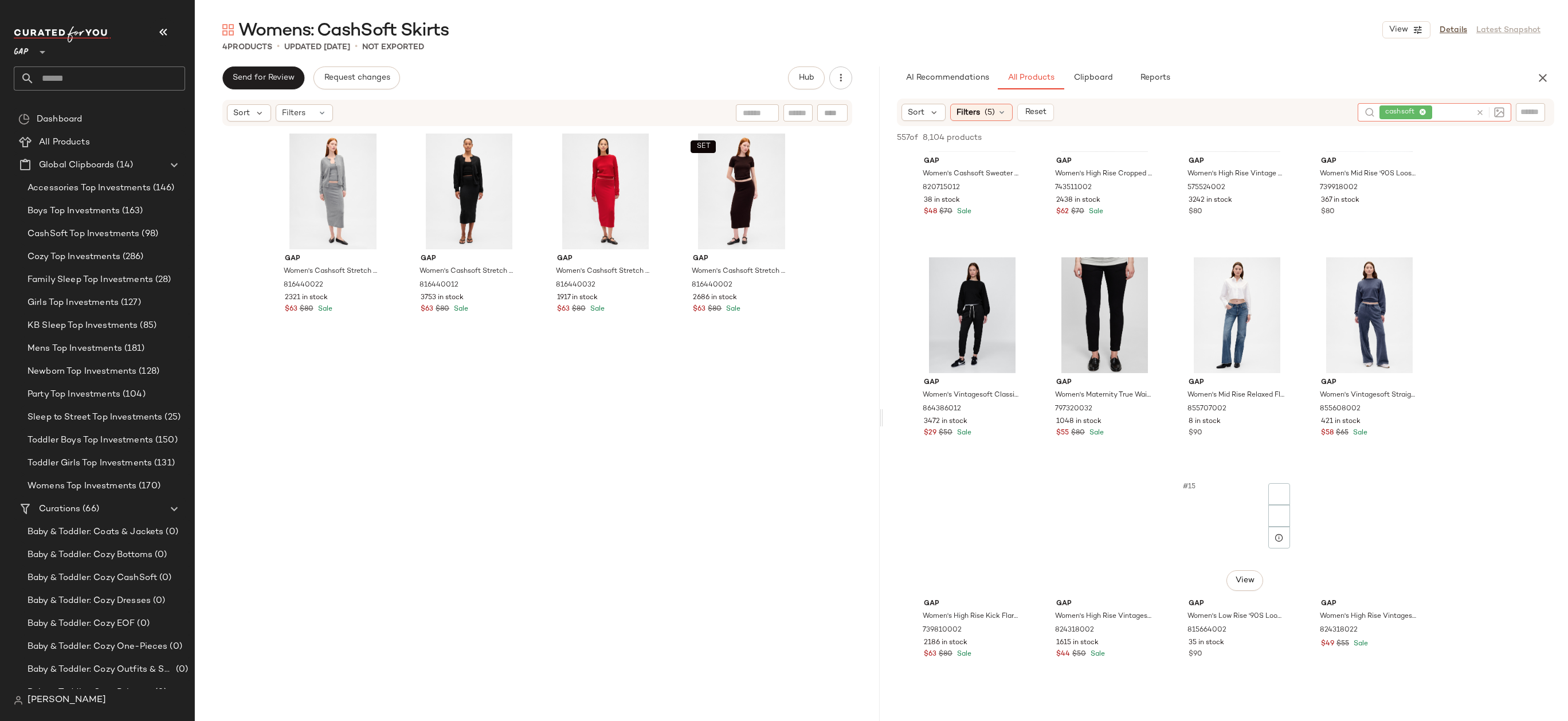
scroll to position [629, 0]
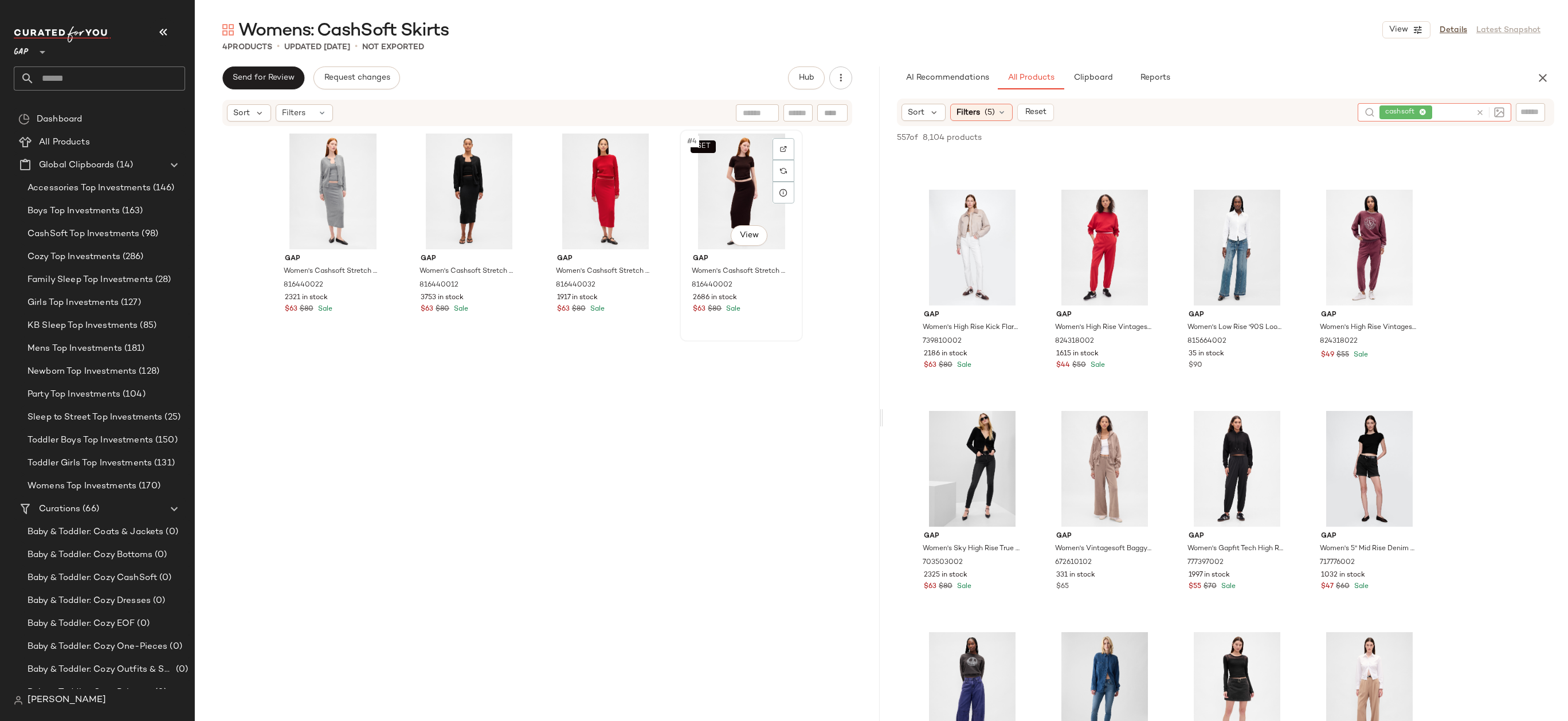
click at [740, 181] on div "SET #4 View" at bounding box center [741, 192] width 115 height 116
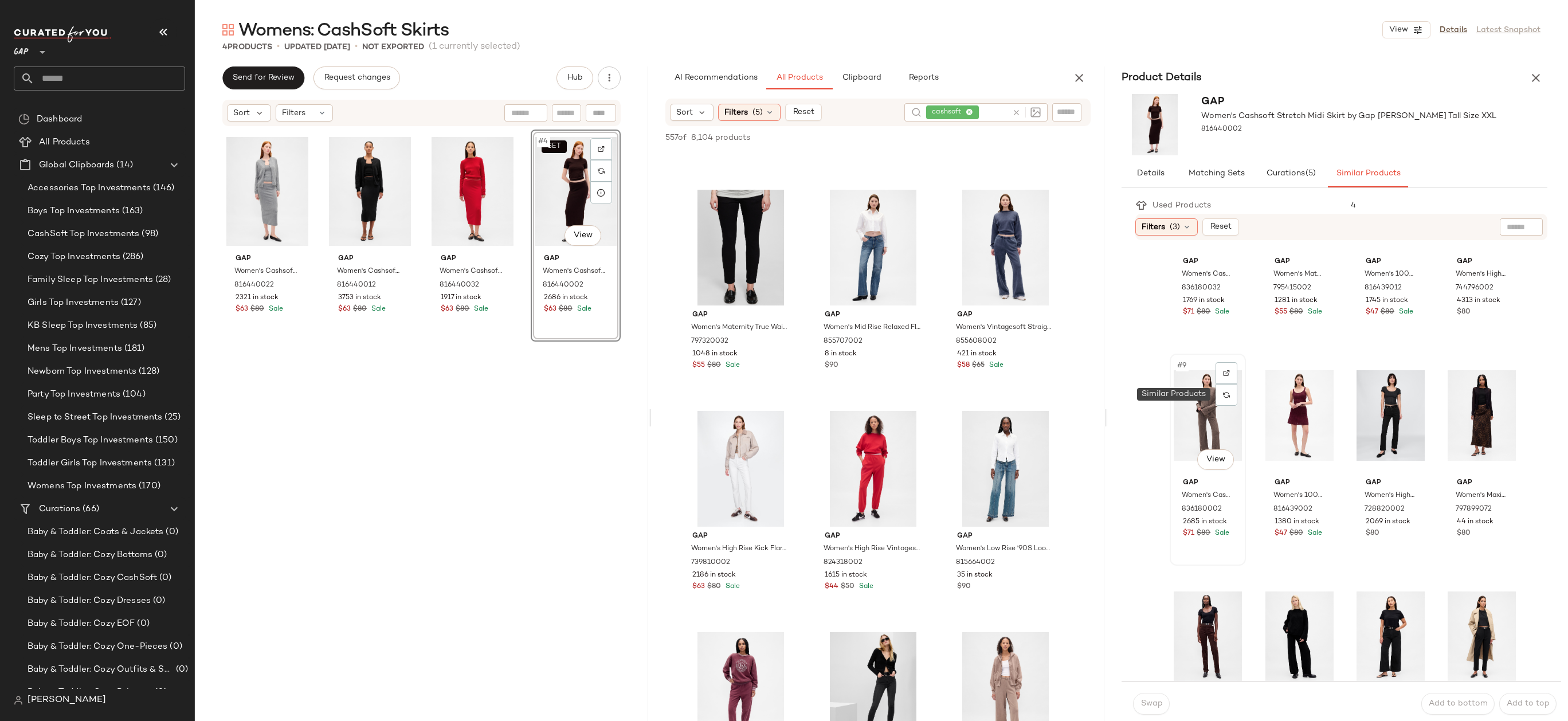
scroll to position [332, 0]
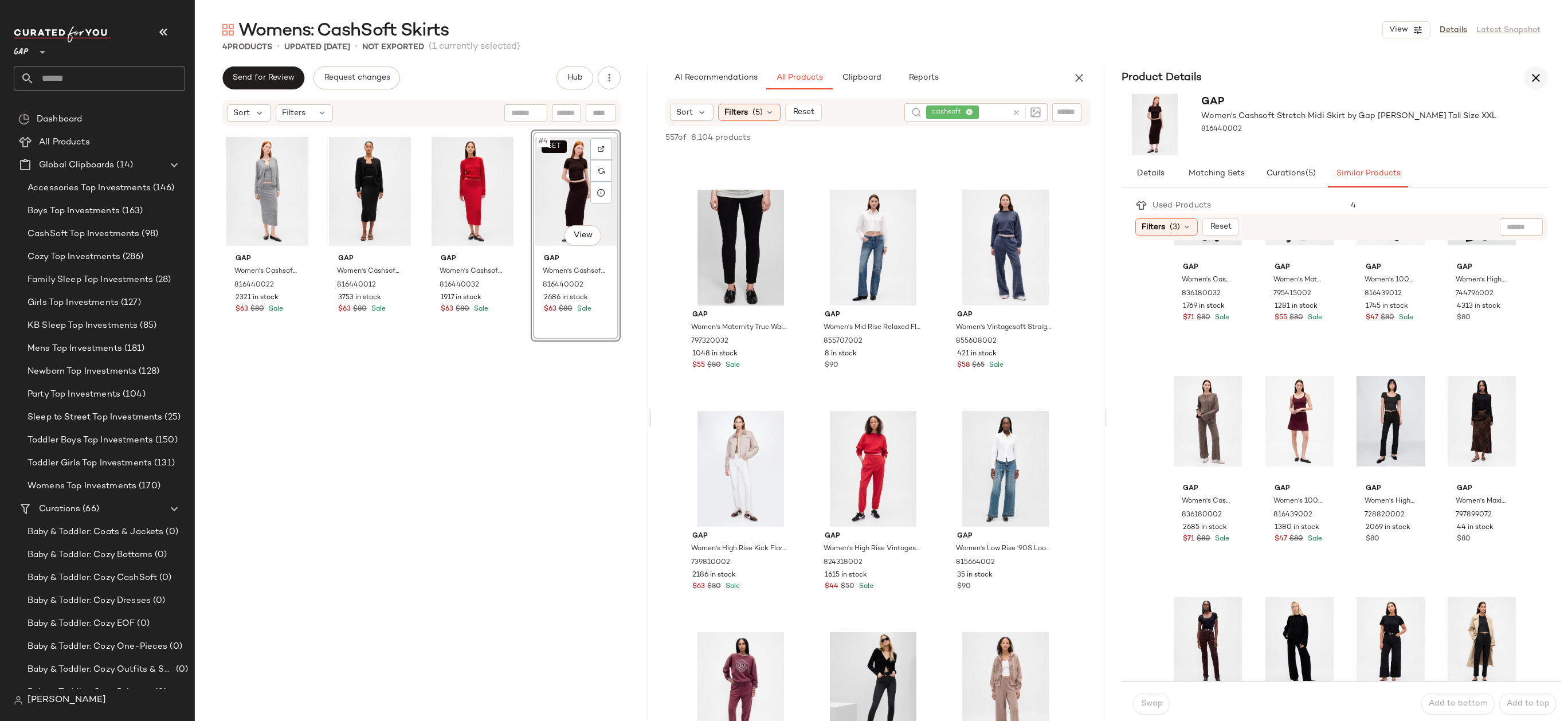
click at [1533, 79] on icon "button" at bounding box center [1536, 78] width 14 height 14
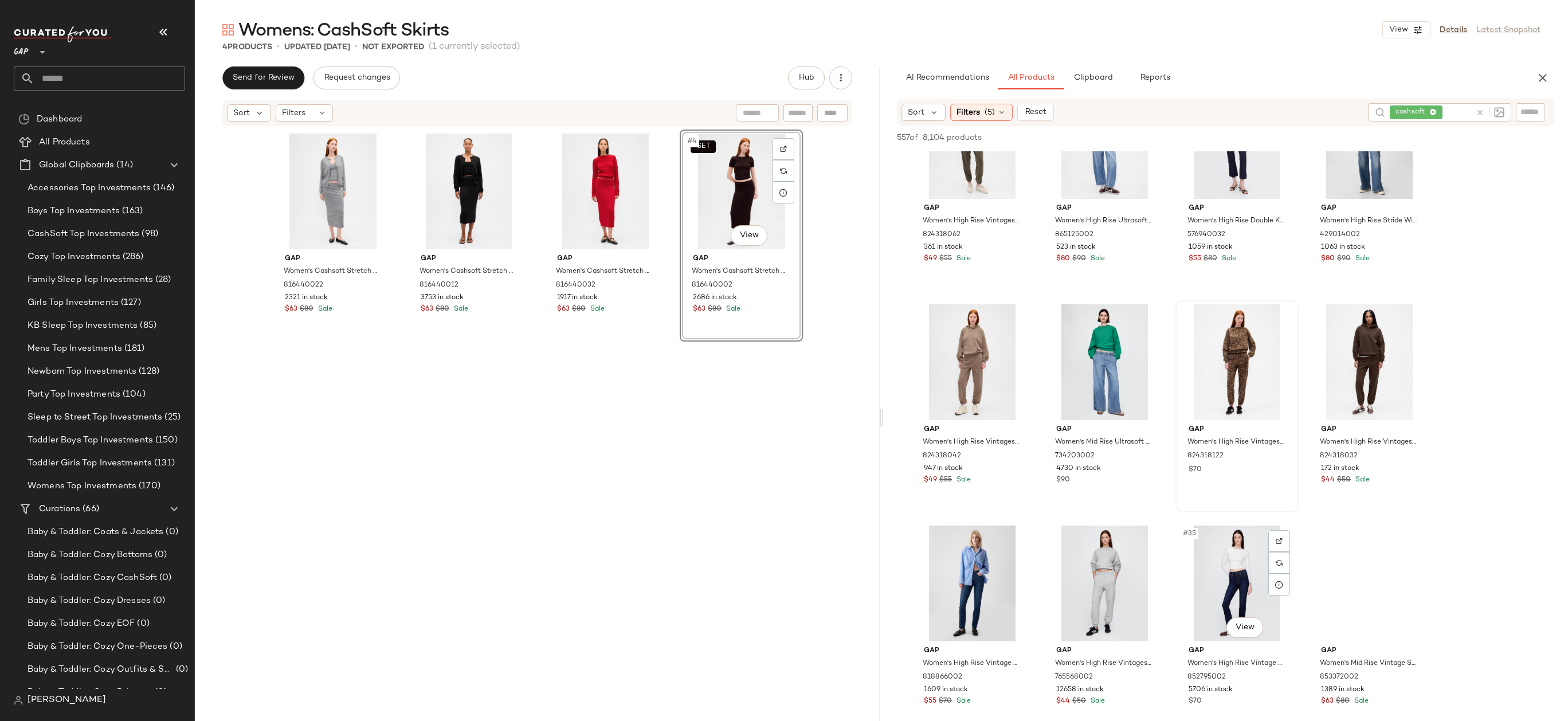
scroll to position [1475, 0]
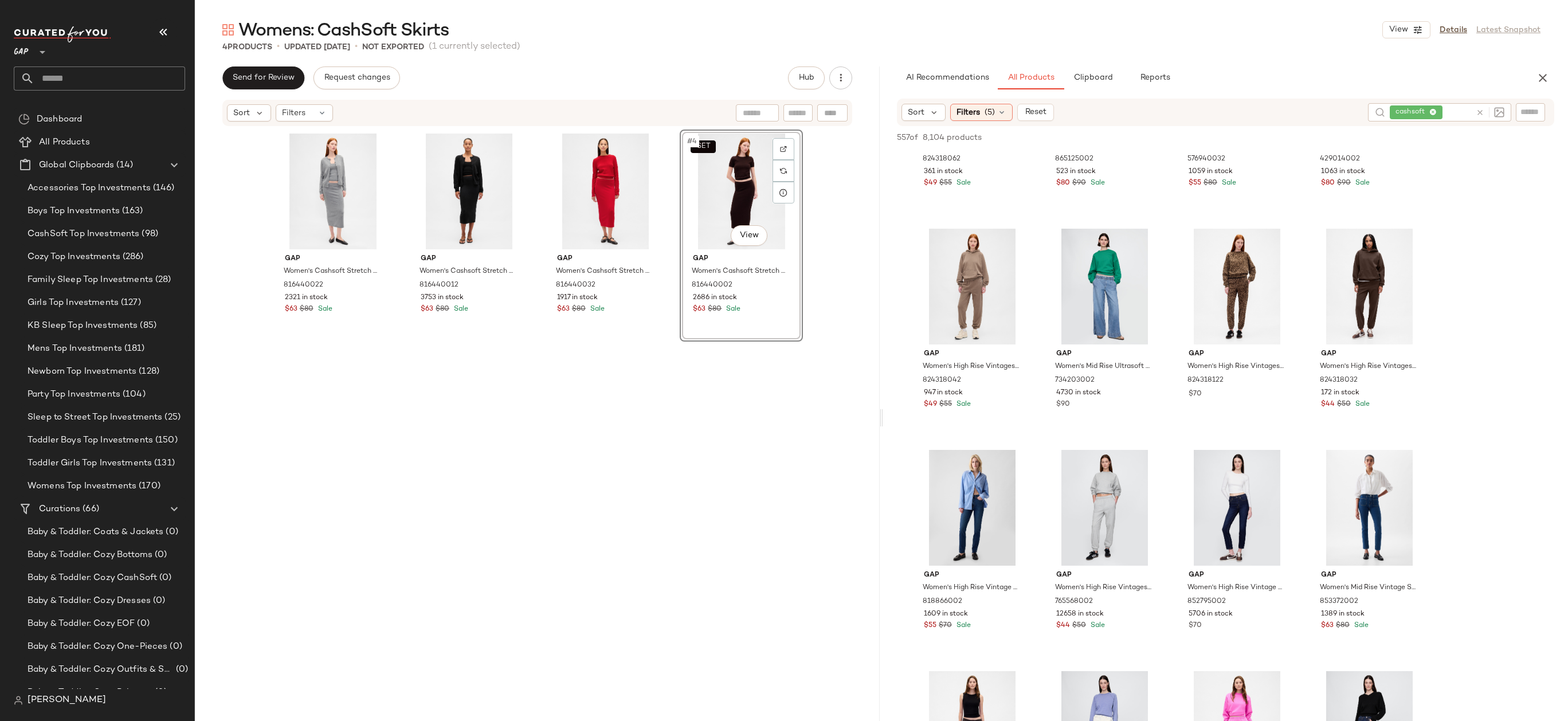
click at [1457, 119] on div "cashsoft" at bounding box center [1430, 112] width 82 height 18
type input "*"
type input "*****"
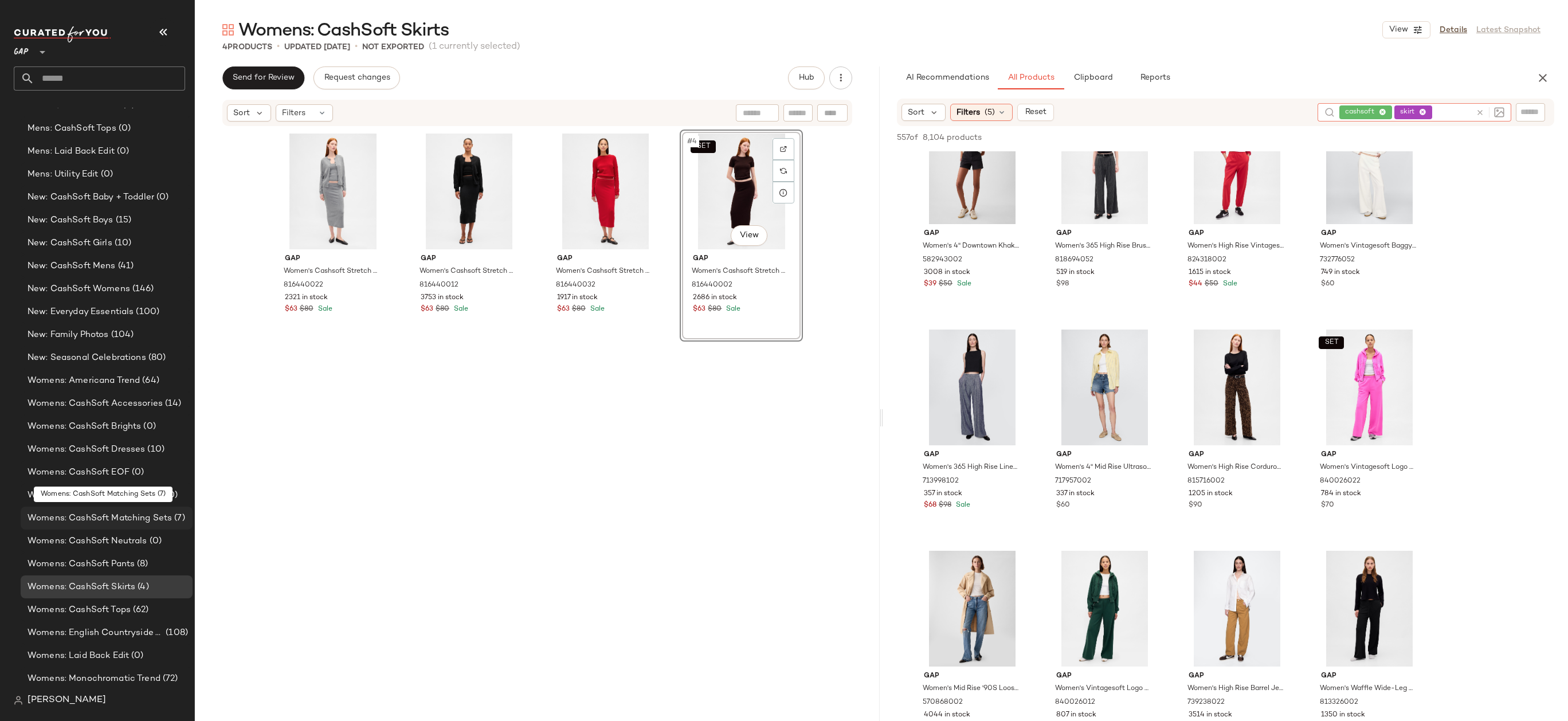
scroll to position [1326, 0]
click at [174, 427] on div "Womens: CashSoft Brights (0)" at bounding box center [106, 421] width 172 height 23
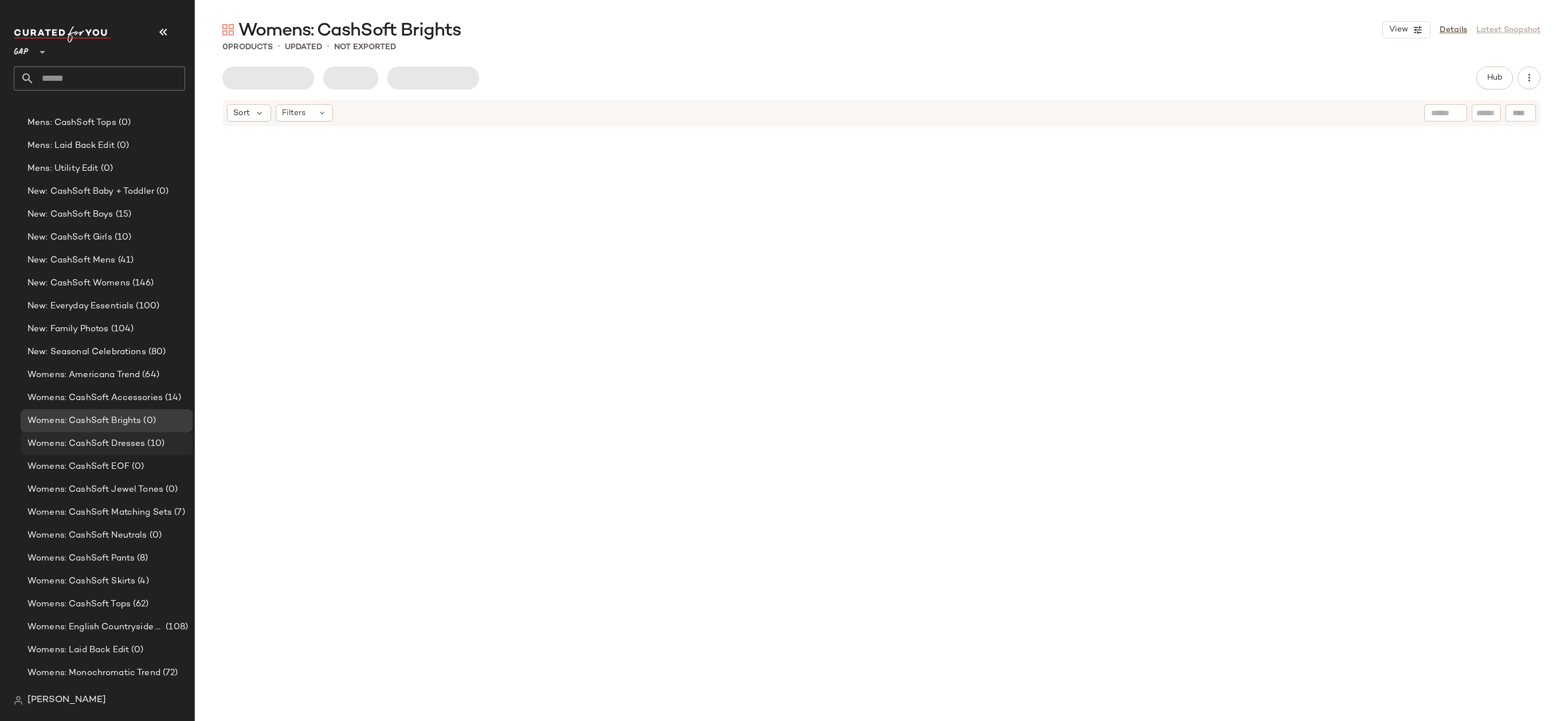
click at [174, 444] on div "Womens: CashSoft Dresses (10)" at bounding box center [106, 444] width 164 height 13
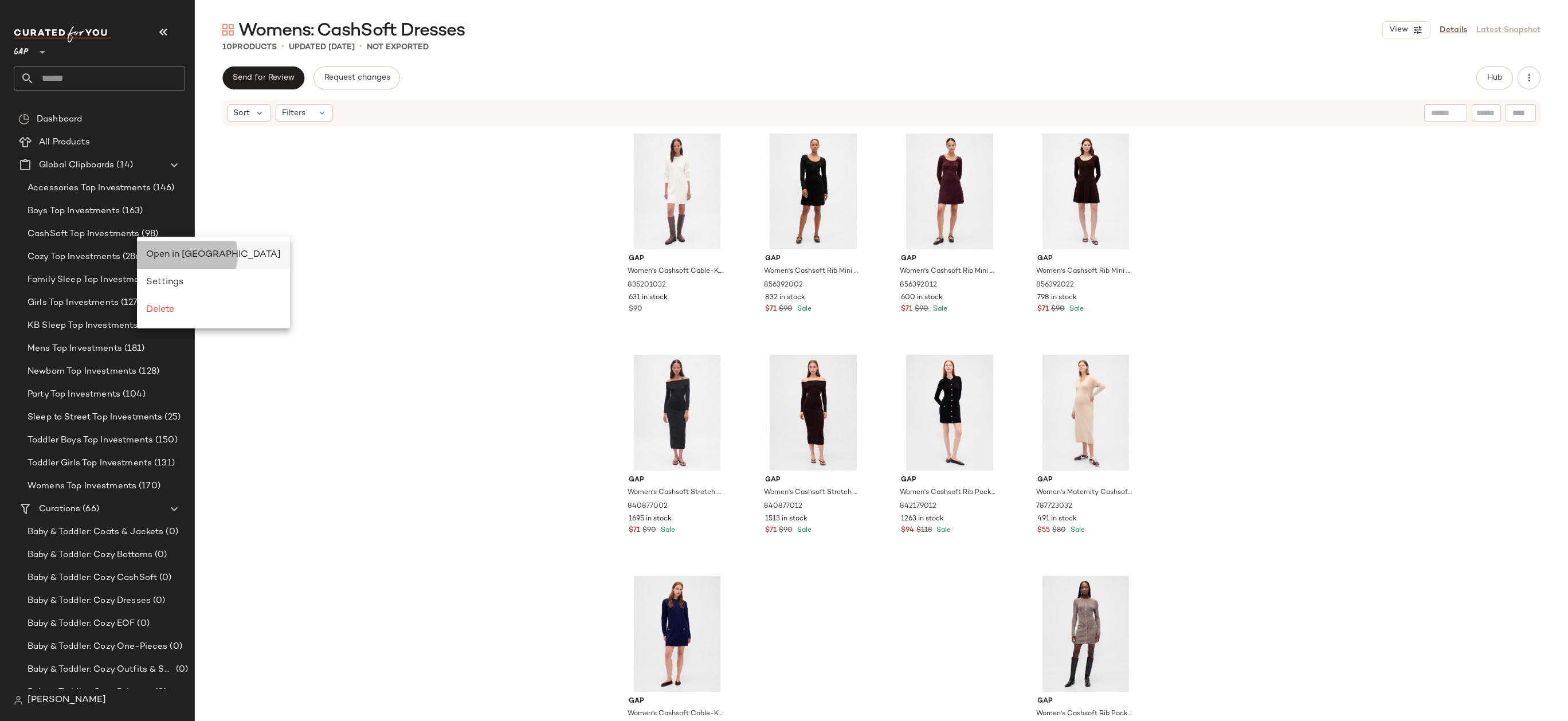
click at [162, 255] on span "Open in Split View" at bounding box center [213, 255] width 134 height 10
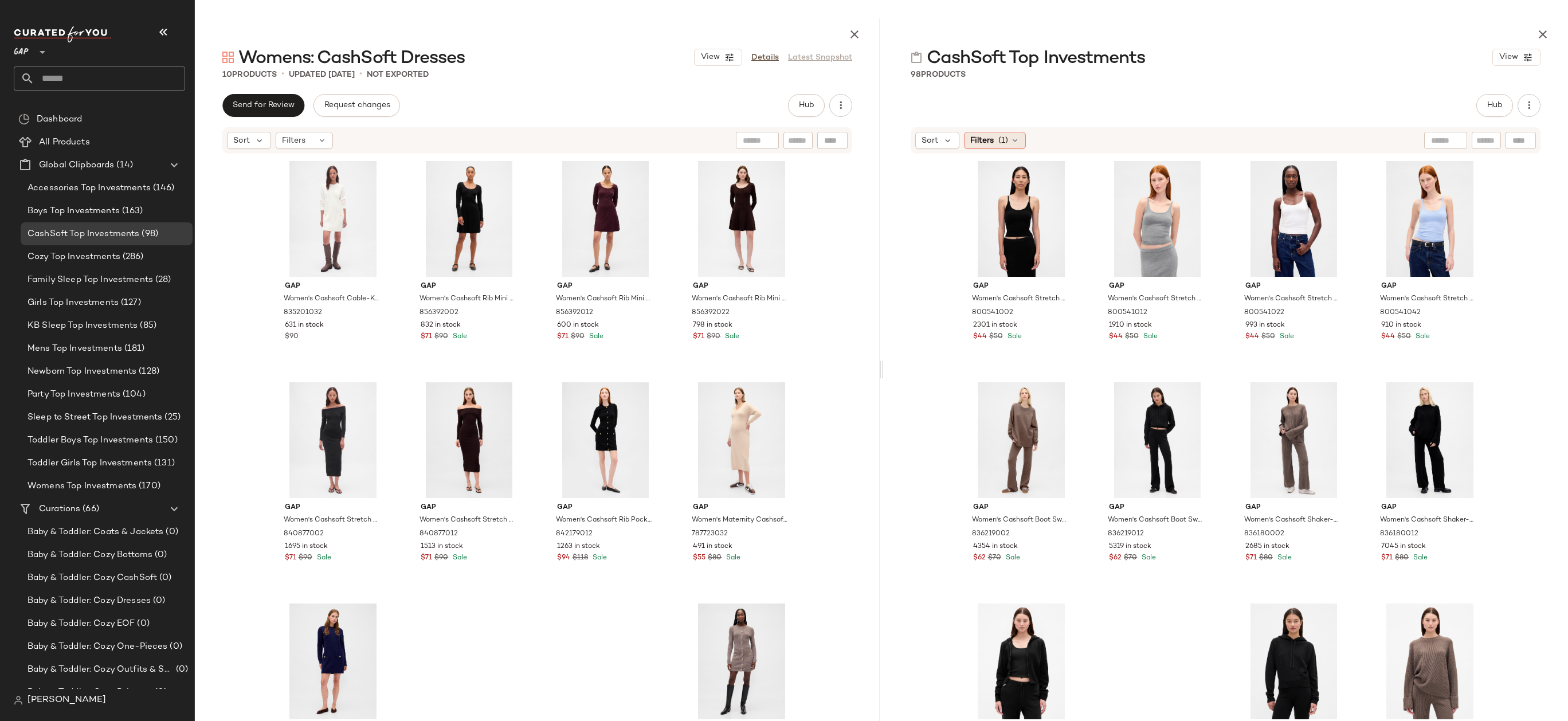
click at [1002, 141] on span "(1)" at bounding box center [1003, 140] width 10 height 12
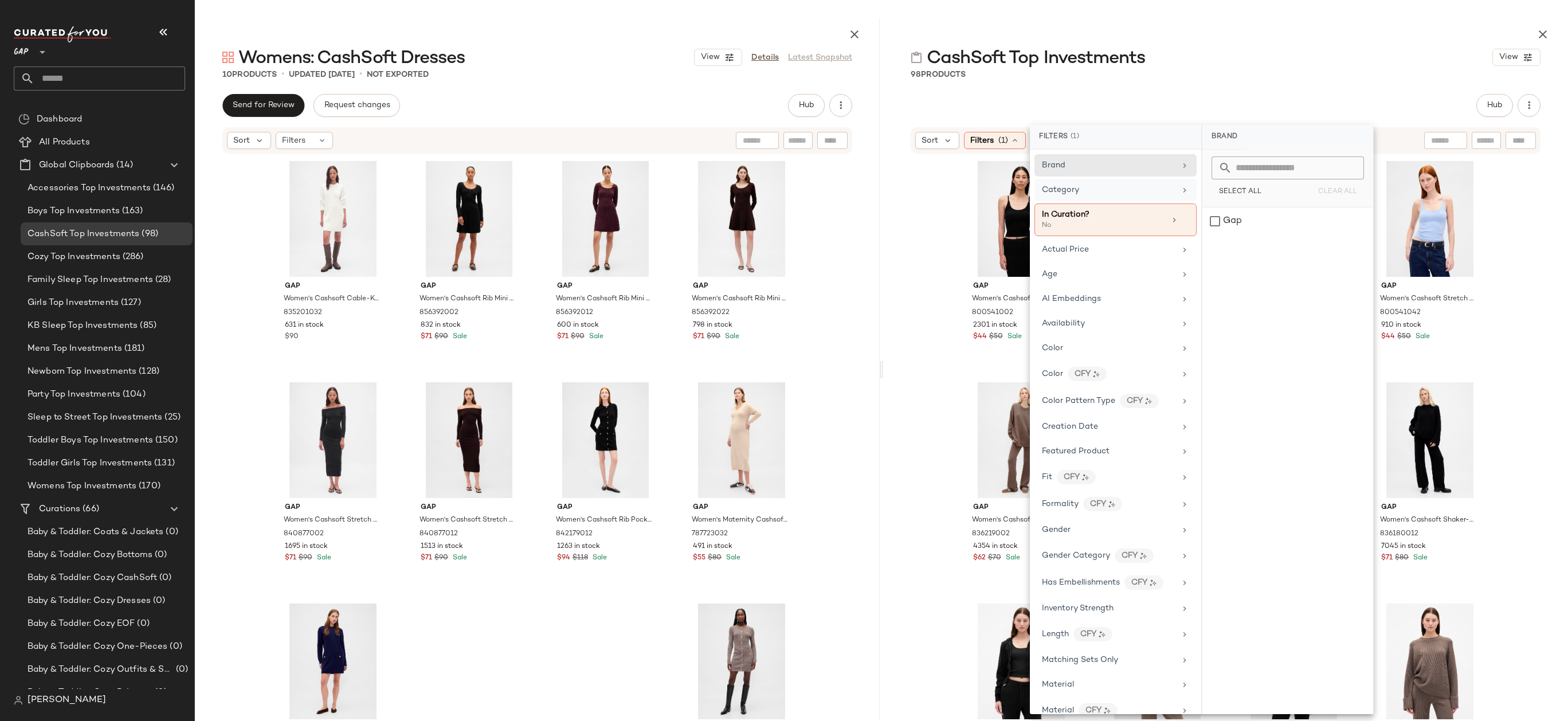
click at [1127, 192] on div "Category" at bounding box center [1108, 190] width 134 height 12
click at [1229, 300] on div "dress" at bounding box center [1287, 304] width 170 height 27
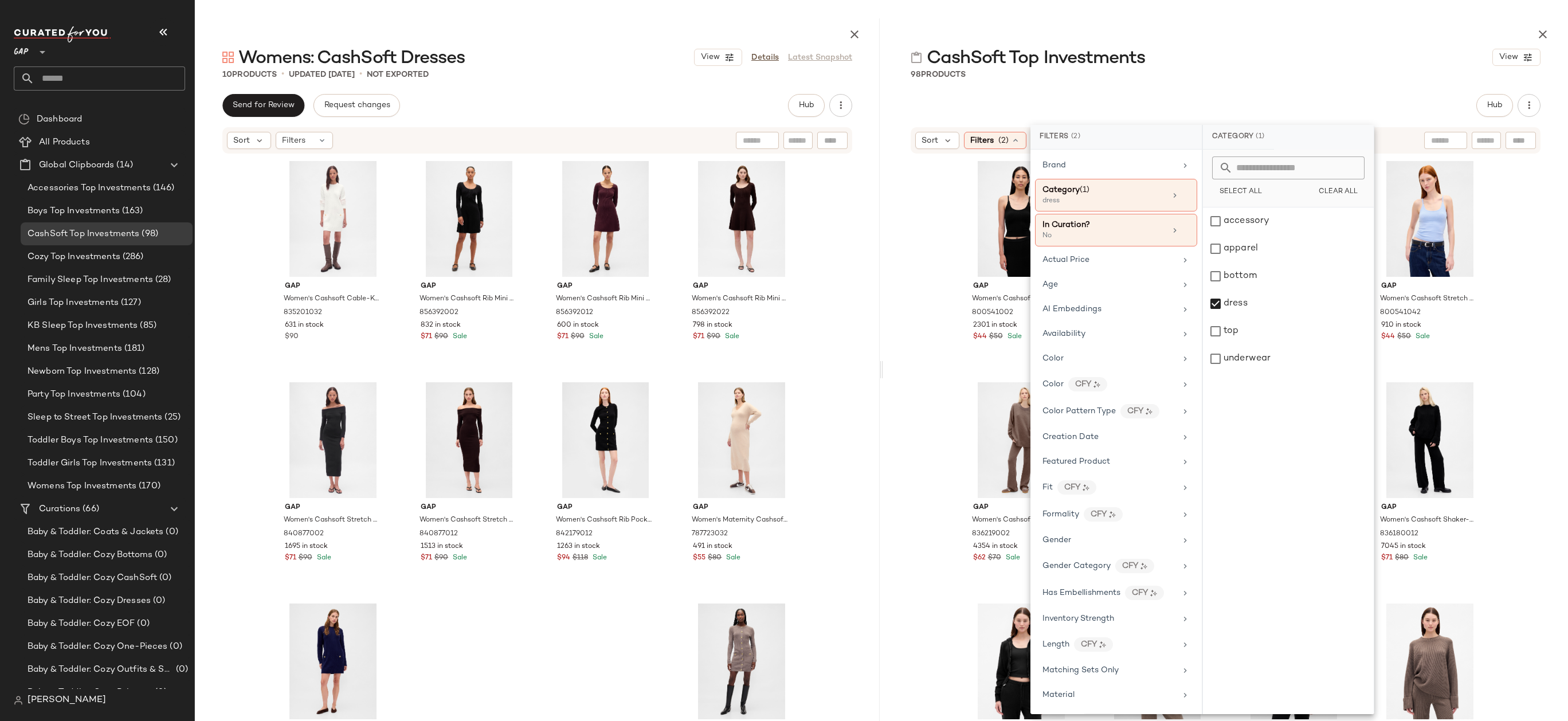
click at [1276, 71] on div "98 Products" at bounding box center [1225, 75] width 685 height 11
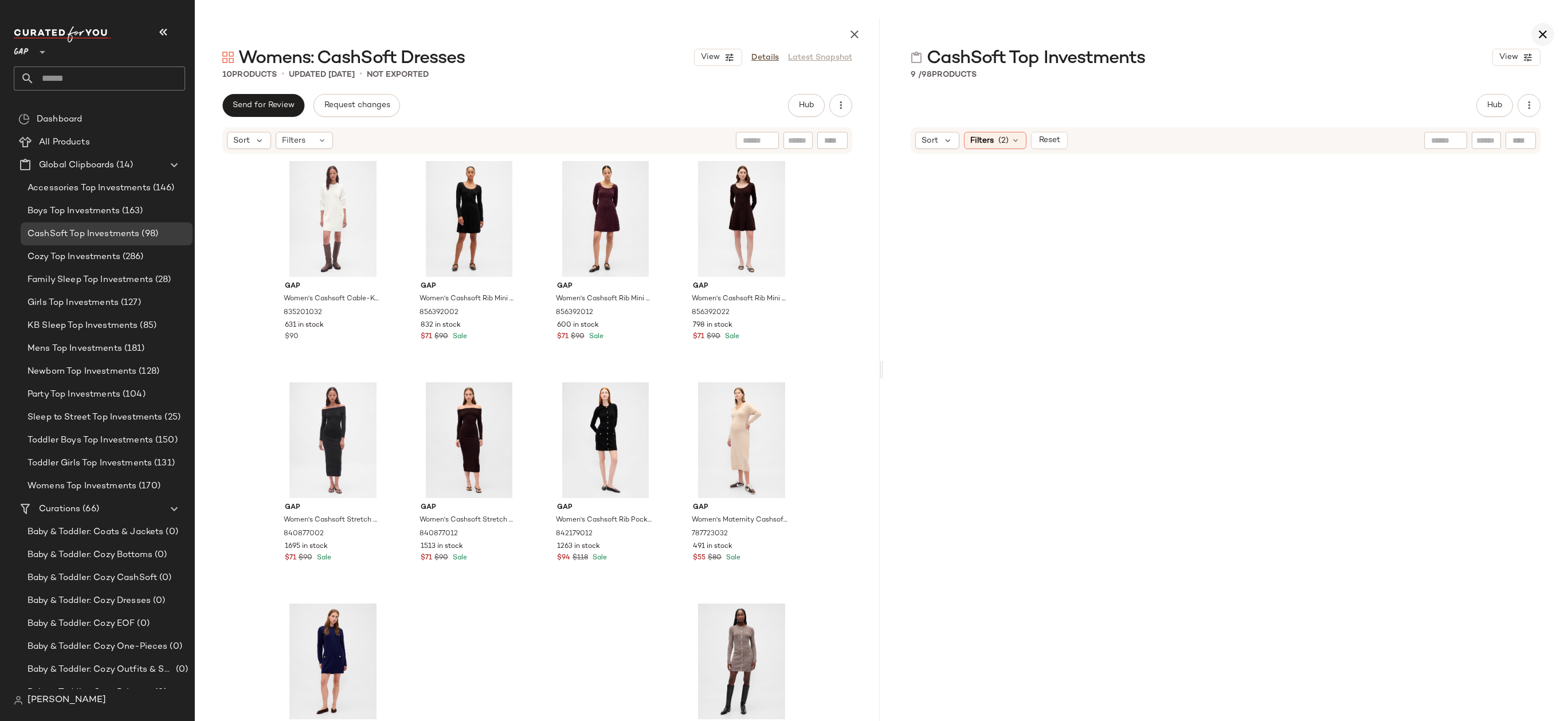
click at [1541, 32] on icon "button" at bounding box center [1542, 34] width 14 height 14
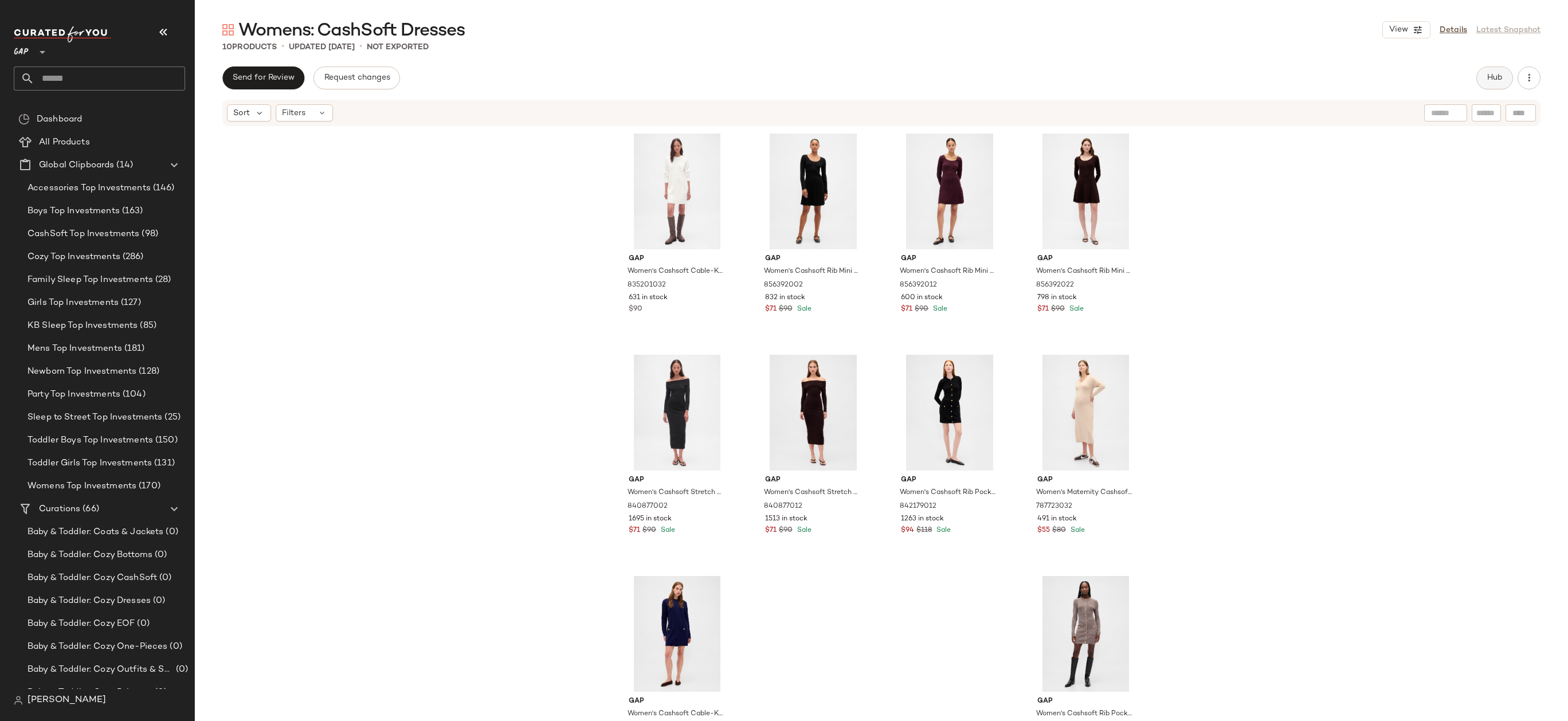
click at [1510, 76] on button "Hub" at bounding box center [1494, 78] width 37 height 23
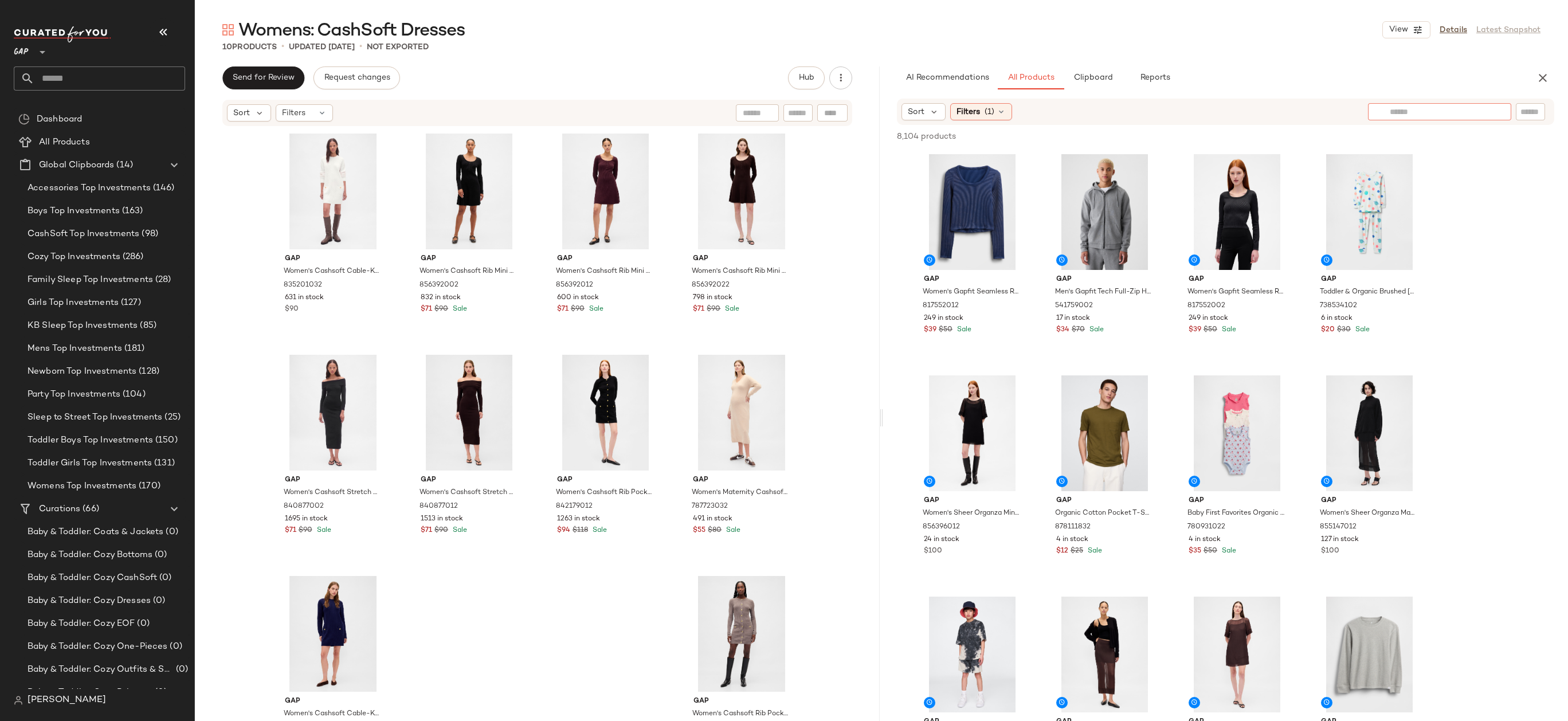
click at [1490, 109] on div at bounding box center [1439, 112] width 143 height 17
type input "**********"
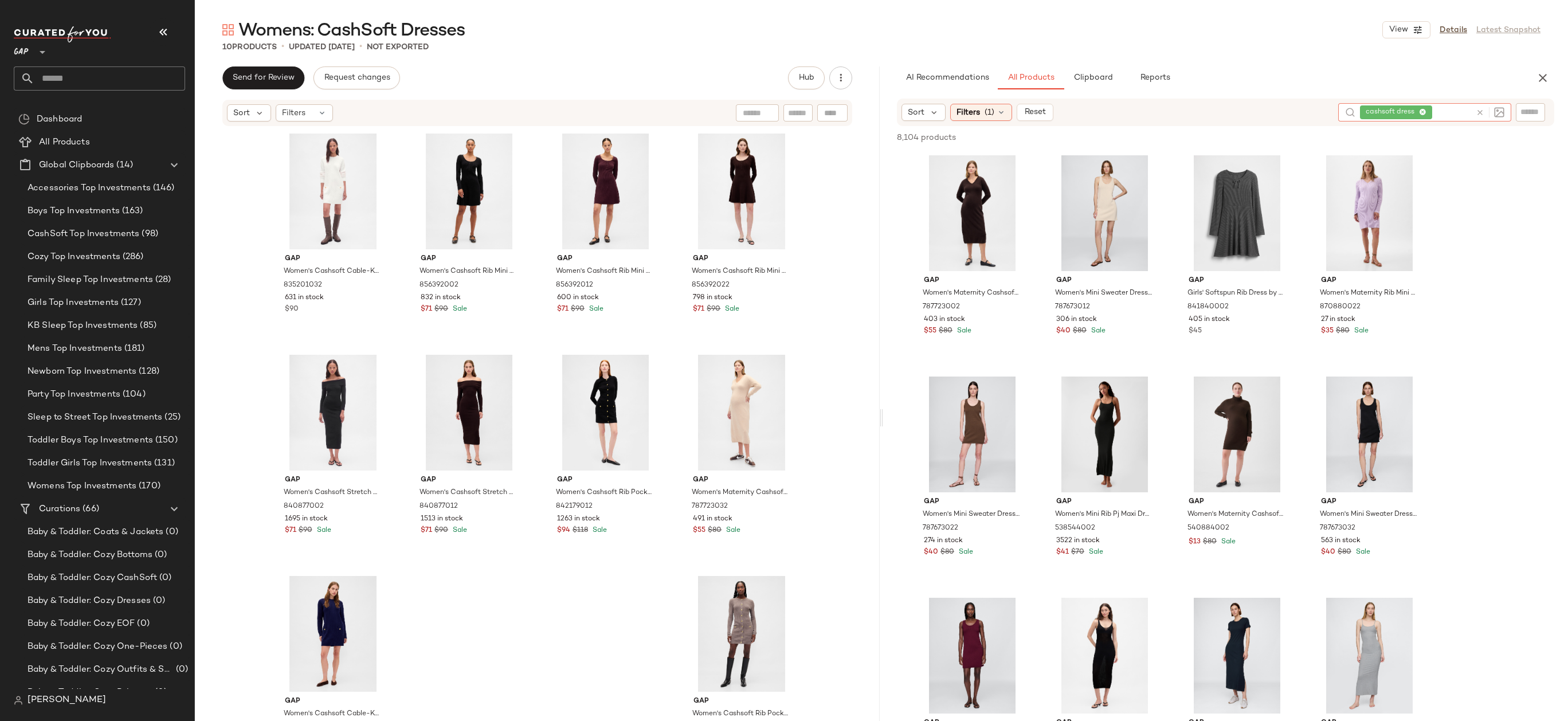
click at [1483, 116] on icon at bounding box center [1480, 113] width 9 height 9
click at [1524, 113] on input "Filter" at bounding box center [1491, 111] width 98 height 12
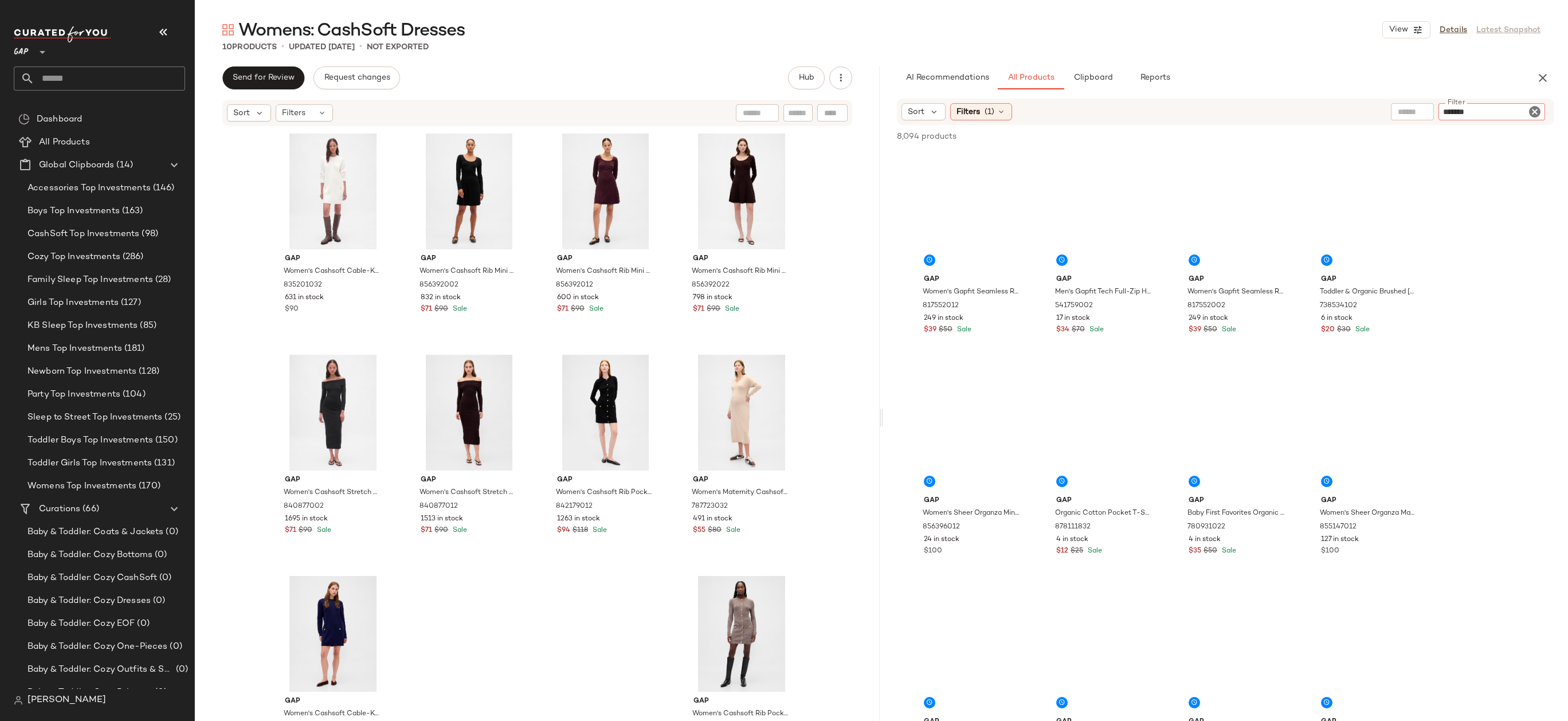
type input "********"
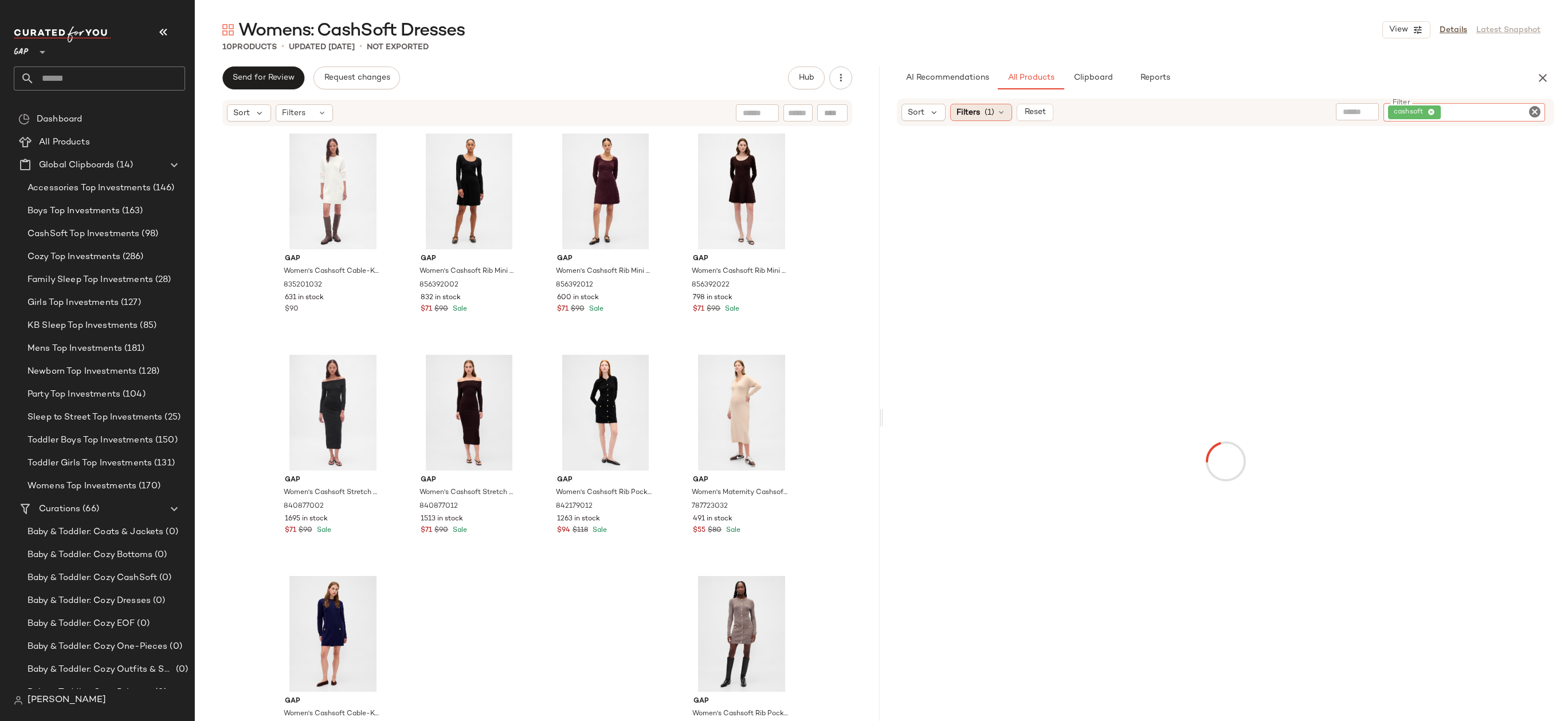
click at [998, 109] on icon at bounding box center [1001, 112] width 9 height 9
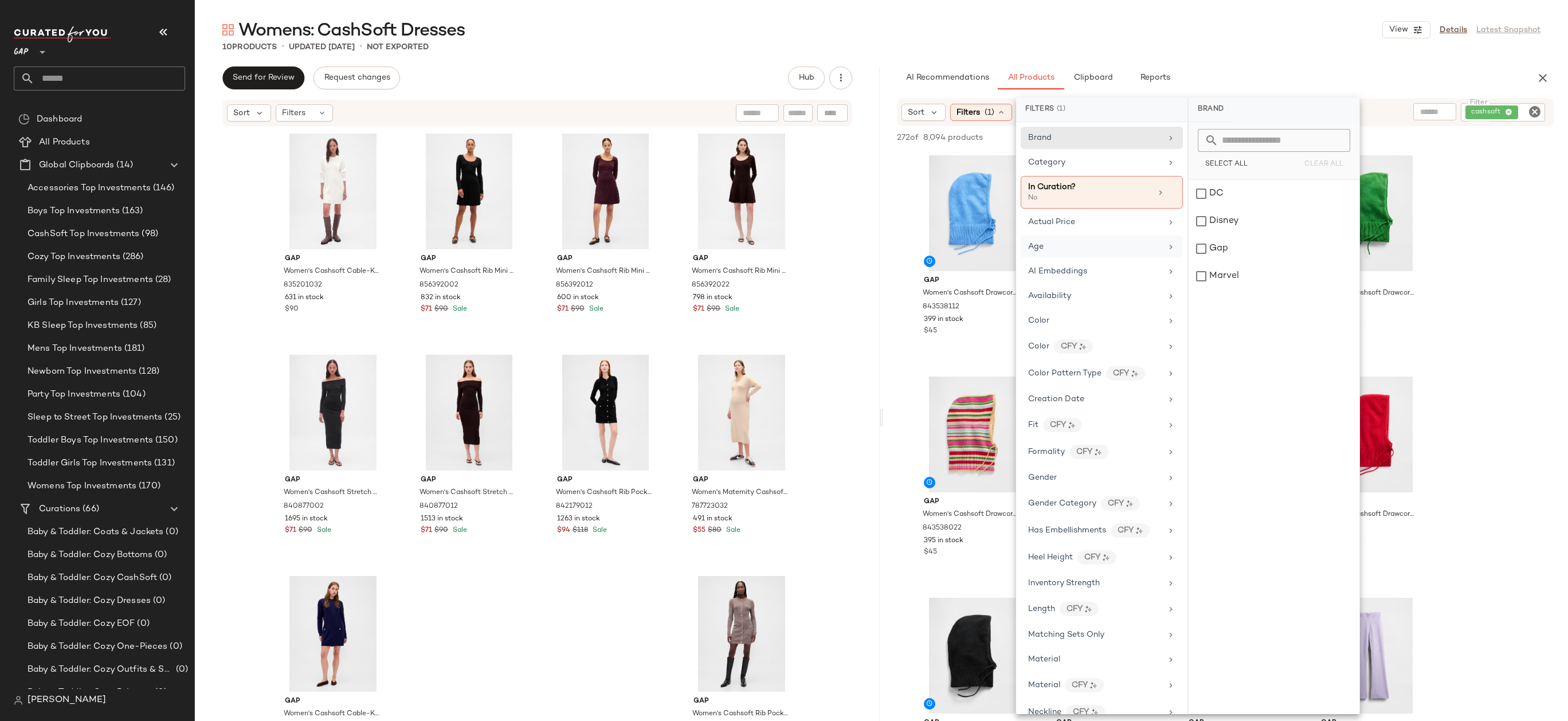
click at [1081, 246] on div "Age" at bounding box center [1094, 246] width 134 height 12
click at [1216, 193] on div "adult" at bounding box center [1274, 193] width 170 height 27
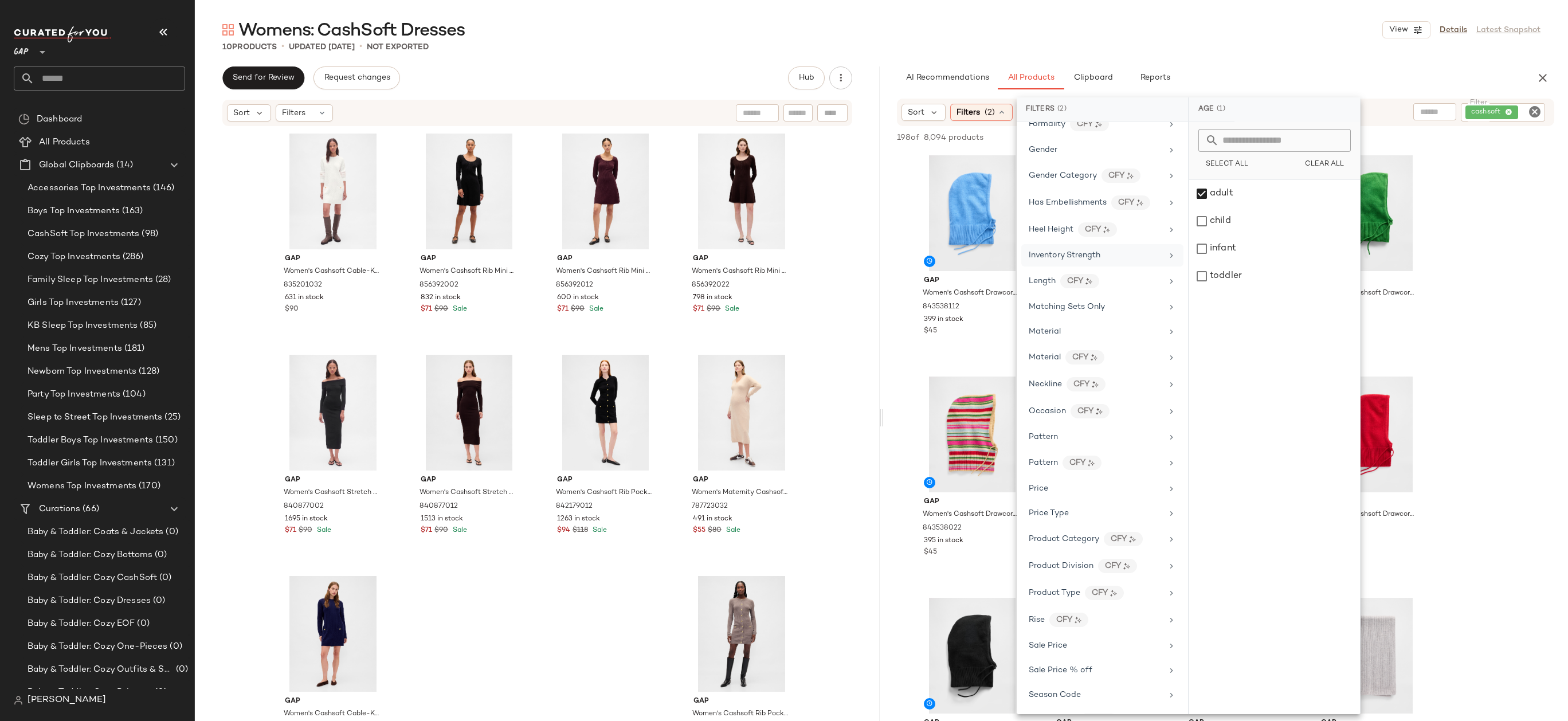
scroll to position [291, 0]
click at [1087, 200] on div "Gender" at bounding box center [1095, 197] width 134 height 12
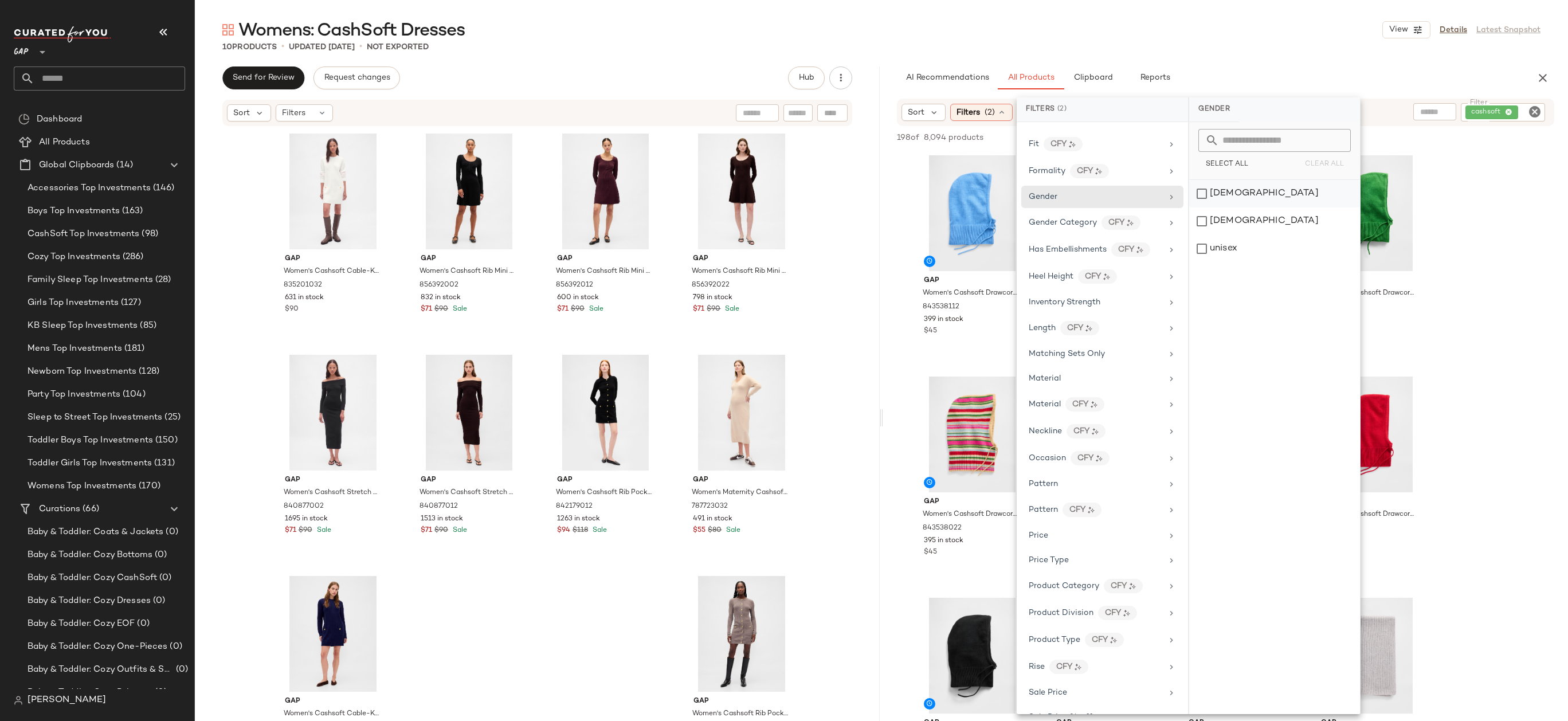
click at [1216, 196] on div "[DEMOGRAPHIC_DATA]" at bounding box center [1274, 193] width 170 height 27
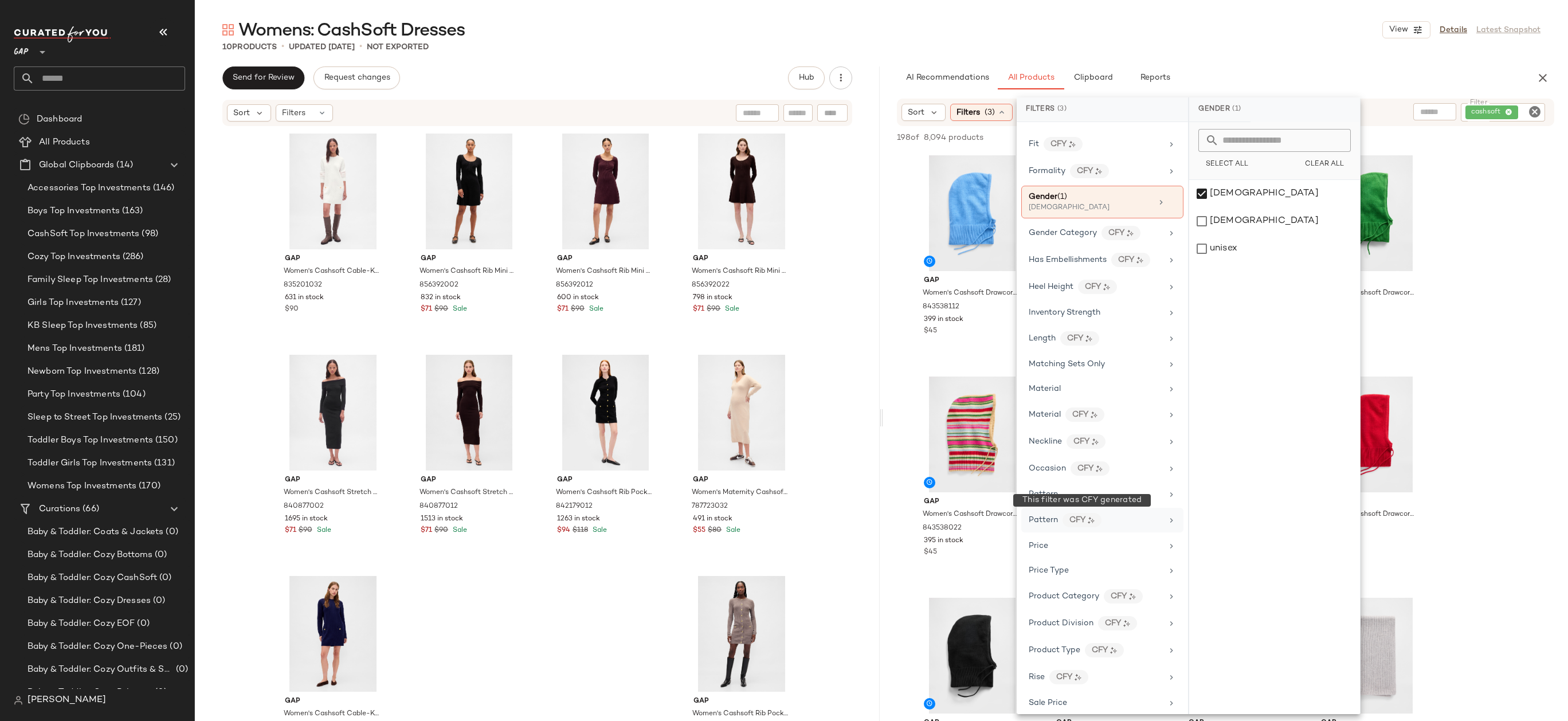
scroll to position [453, 0]
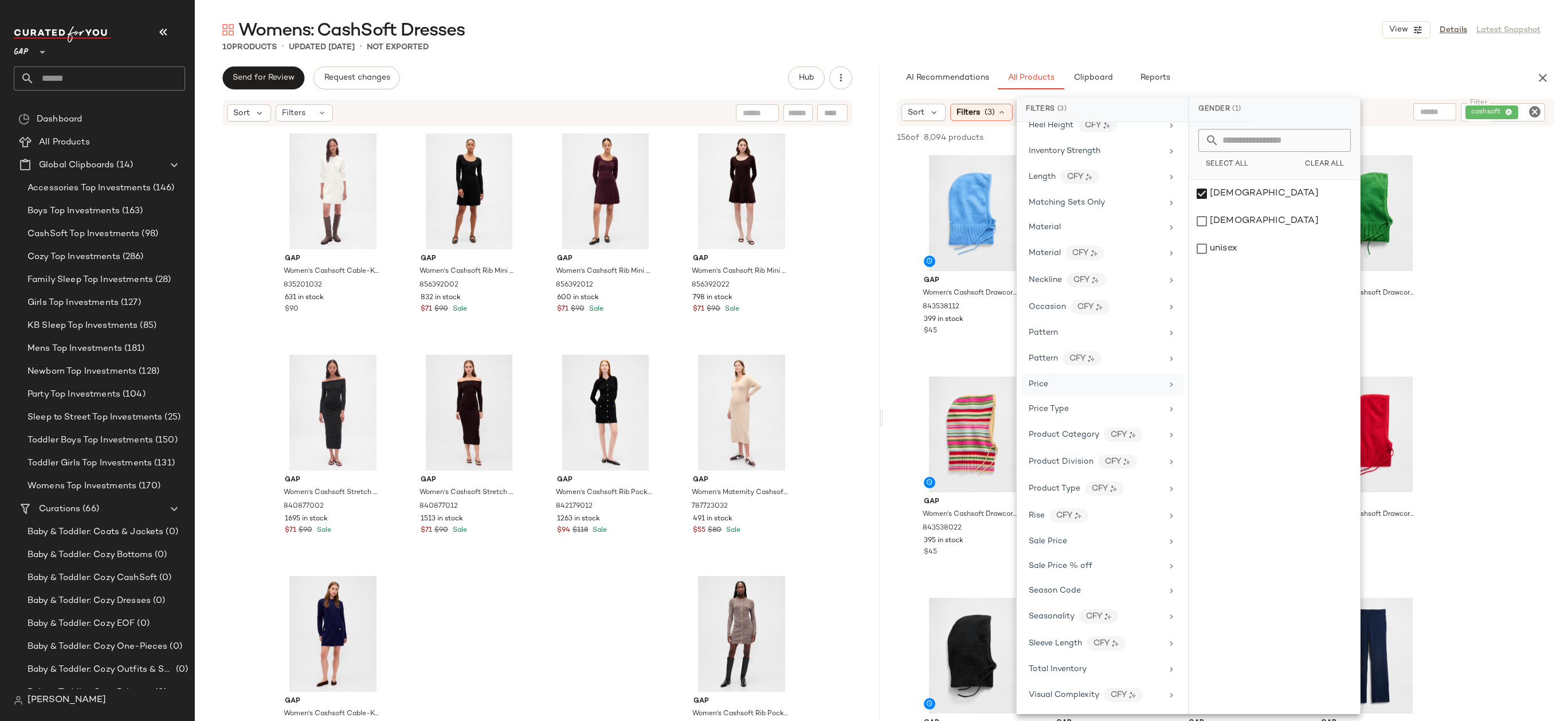
click at [1106, 380] on div "Price" at bounding box center [1095, 384] width 134 height 12
click at [1096, 406] on div "Price Type" at bounding box center [1095, 408] width 134 height 12
click at [1253, 250] on div "PROMO" at bounding box center [1274, 249] width 170 height 27
click at [1253, 270] on div "REGULAR" at bounding box center [1275, 276] width 170 height 27
click at [1294, 58] on div "Womens: CashSoft Dresses View Details Latest Snapshot 10 Products • updated Sep…" at bounding box center [881, 369] width 1373 height 702
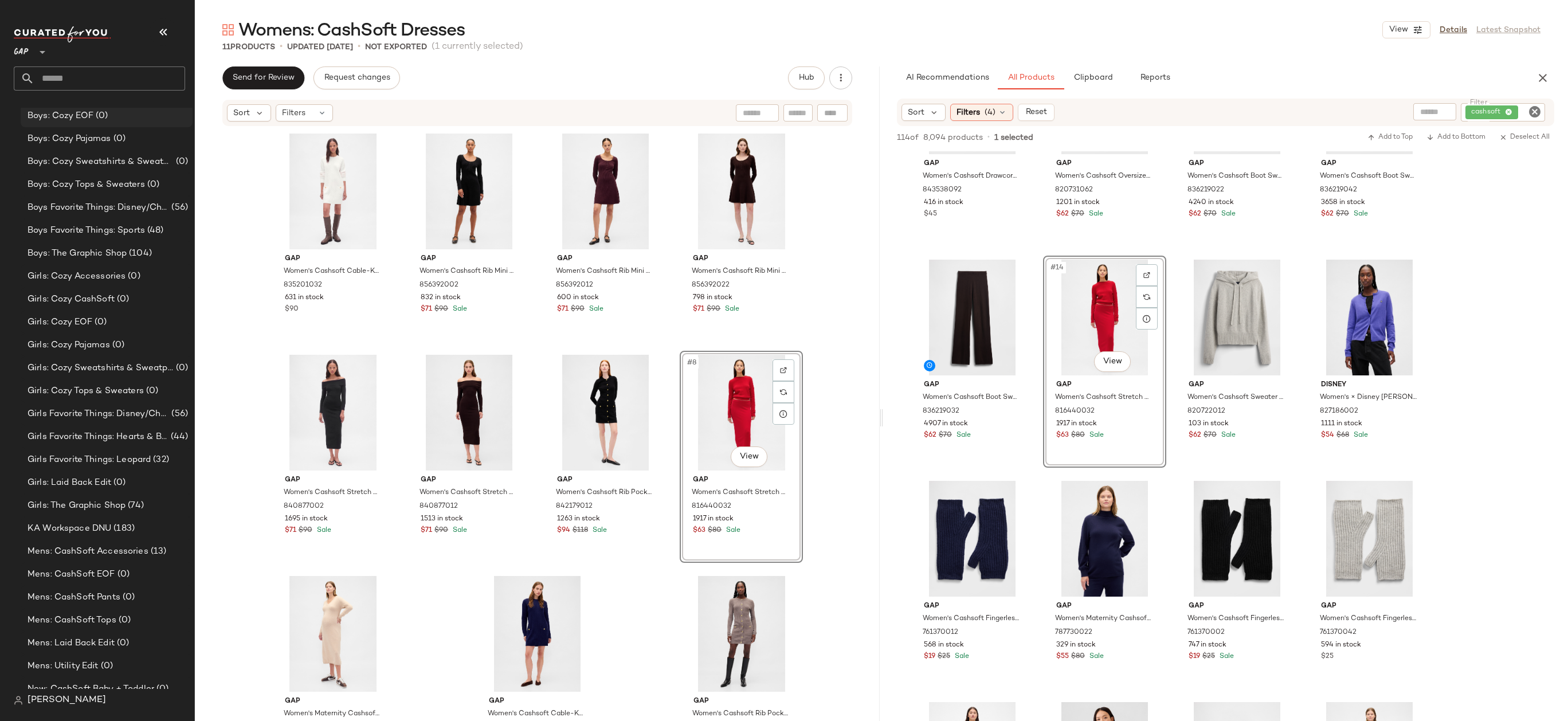
scroll to position [886, 0]
click at [719, 409] on div "#8 View" at bounding box center [741, 412] width 115 height 116
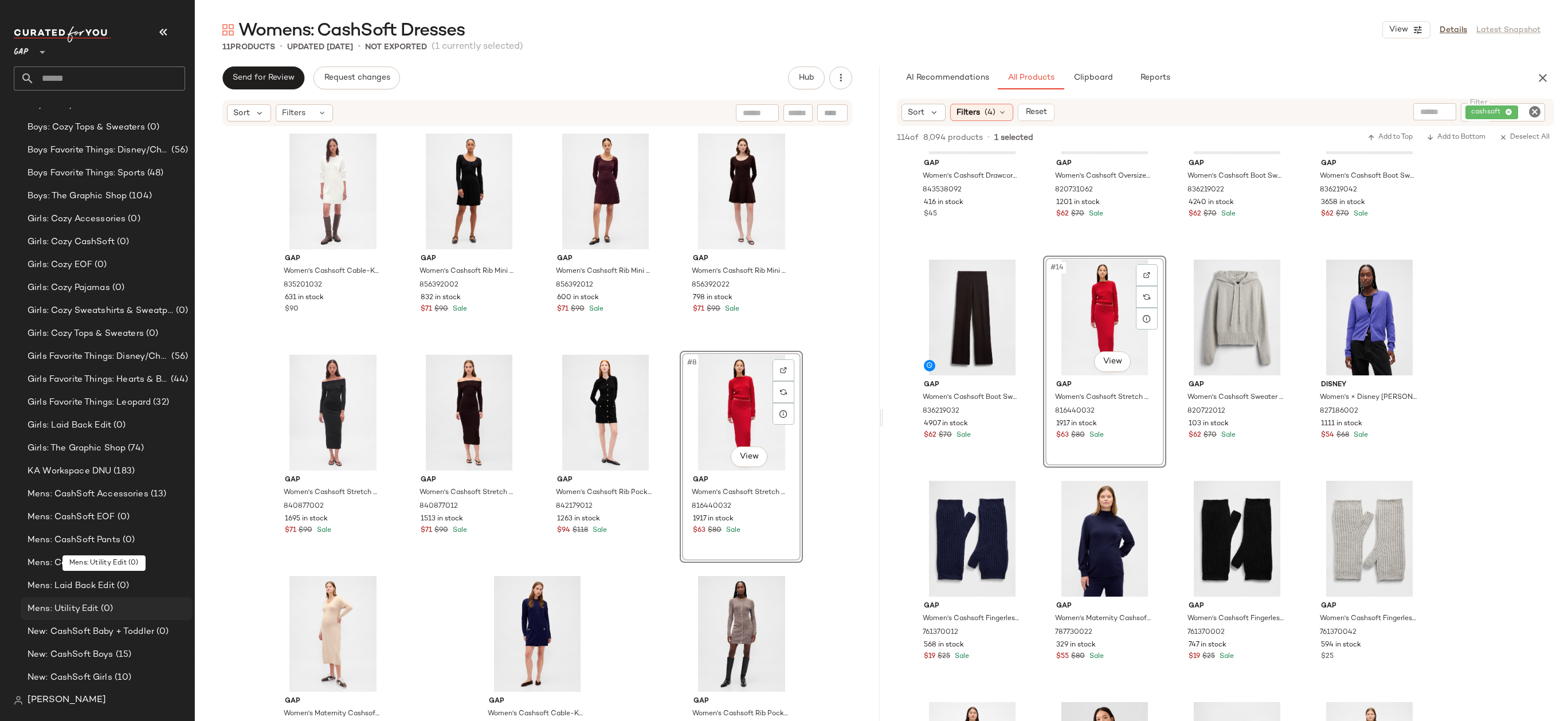
scroll to position [1711, 0]
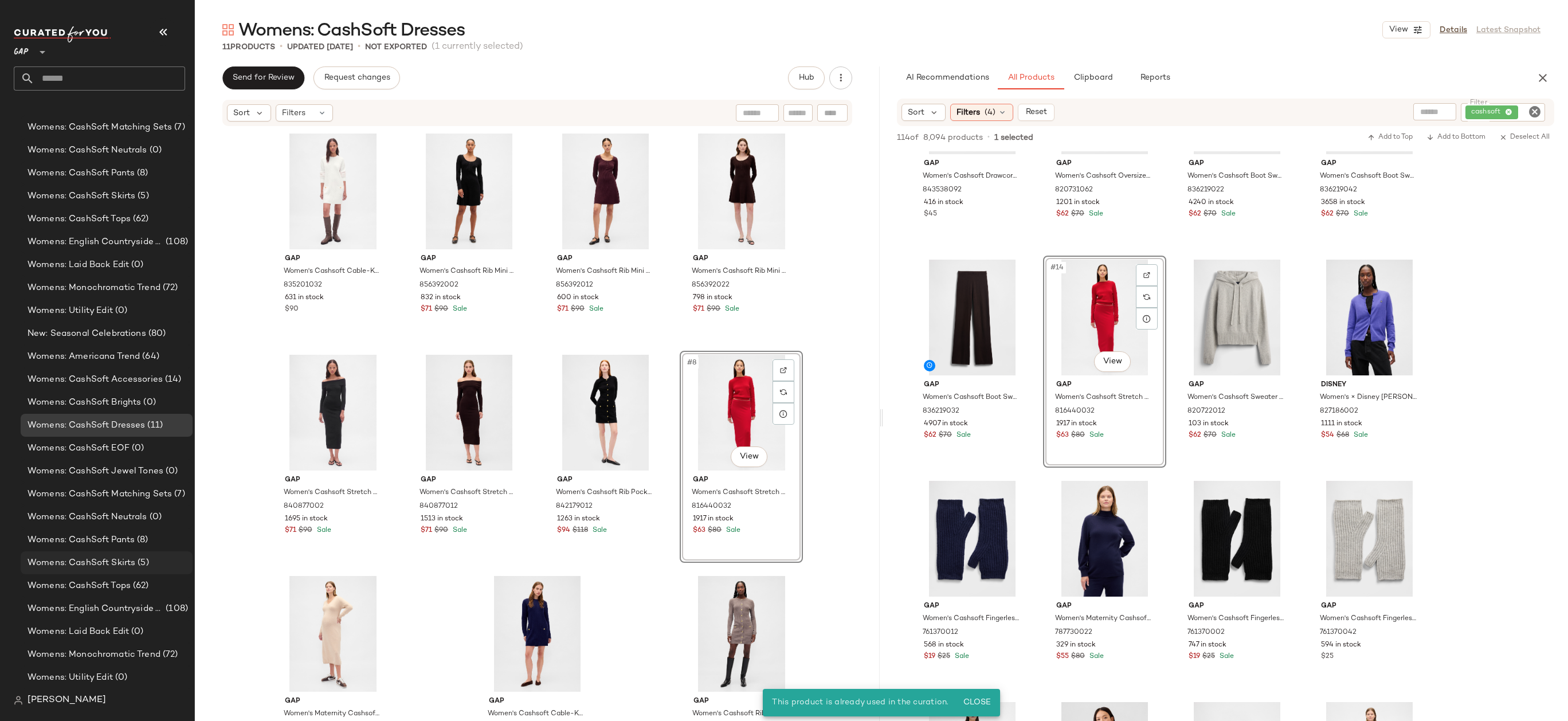
click at [138, 562] on span "(5)" at bounding box center [141, 562] width 13 height 13
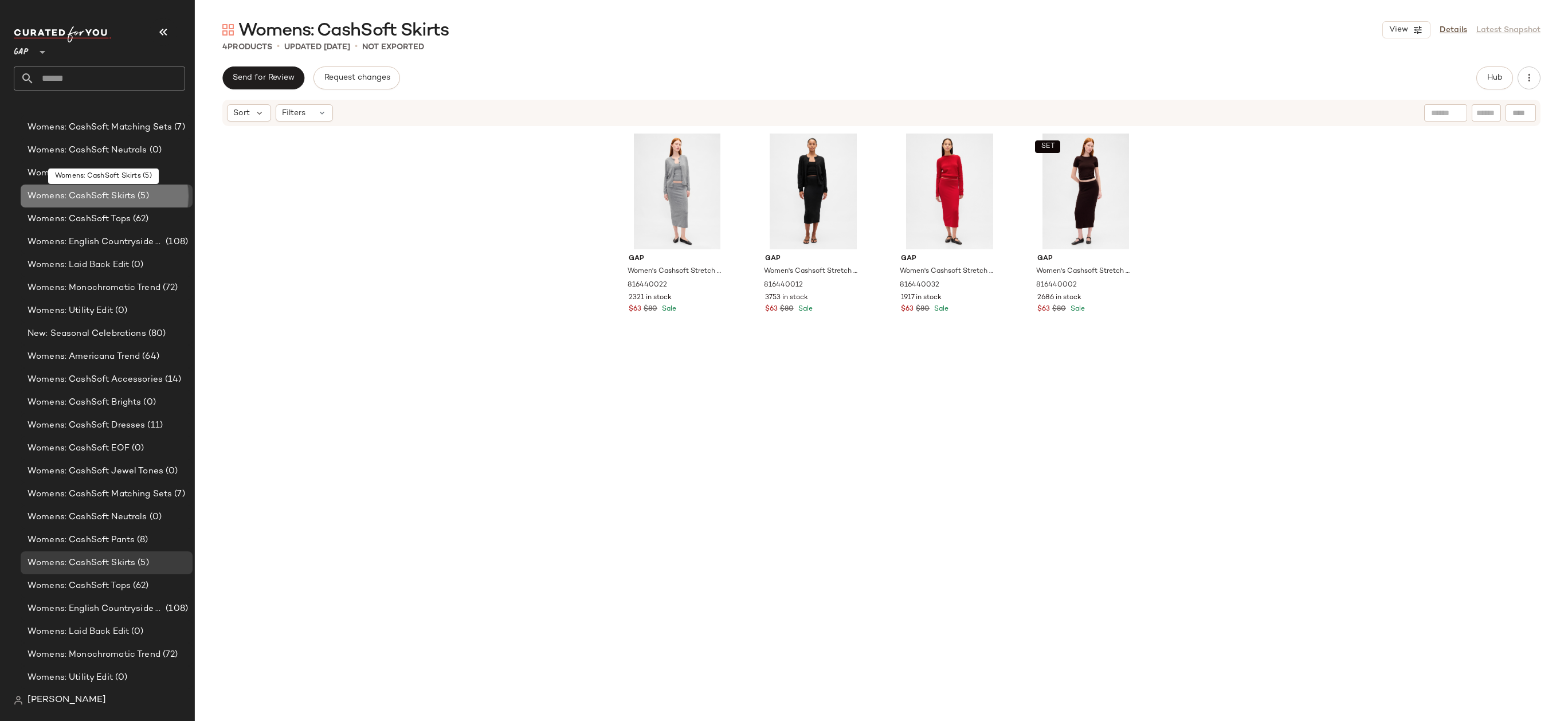
click at [165, 198] on div "Womens: CashSoft Skirts (5)" at bounding box center [106, 196] width 164 height 13
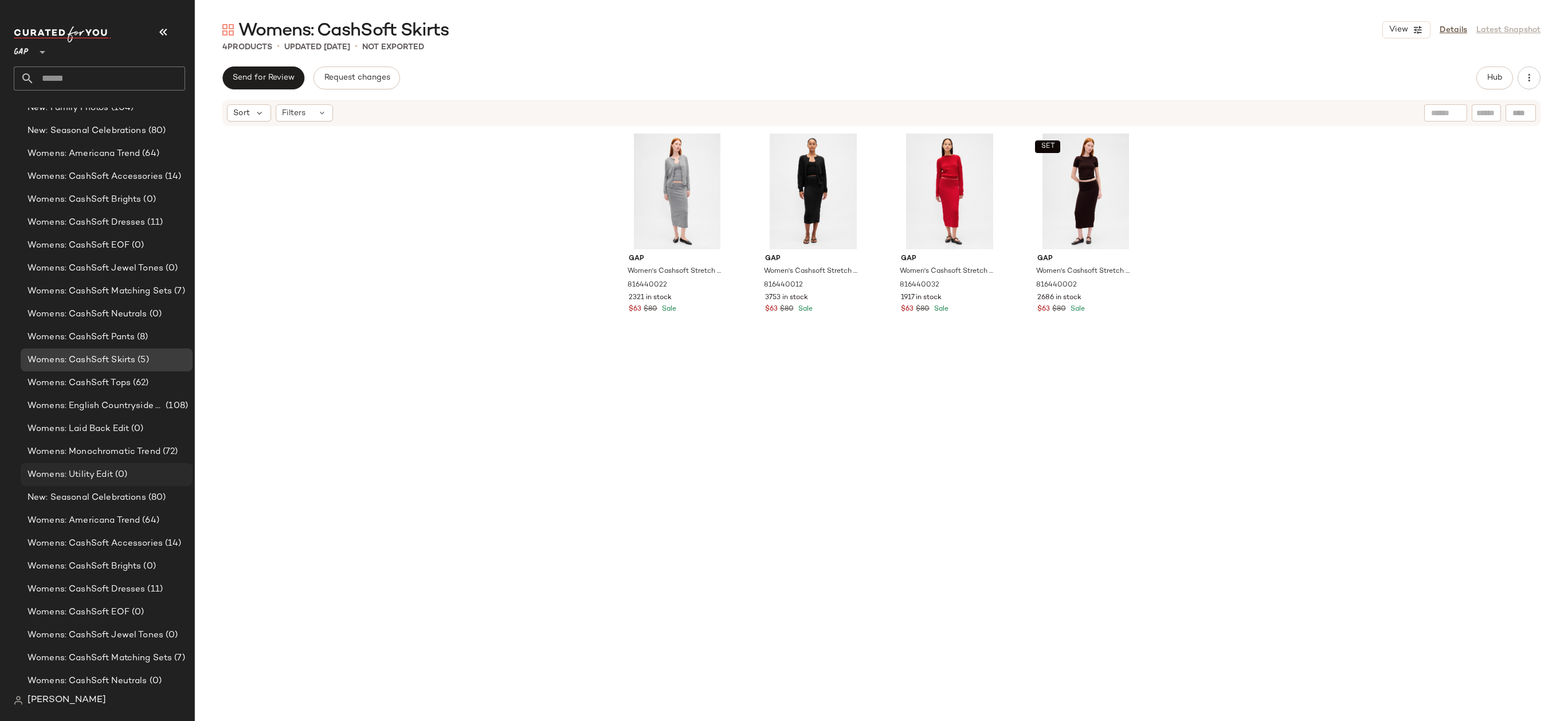
scroll to position [1438, 0]
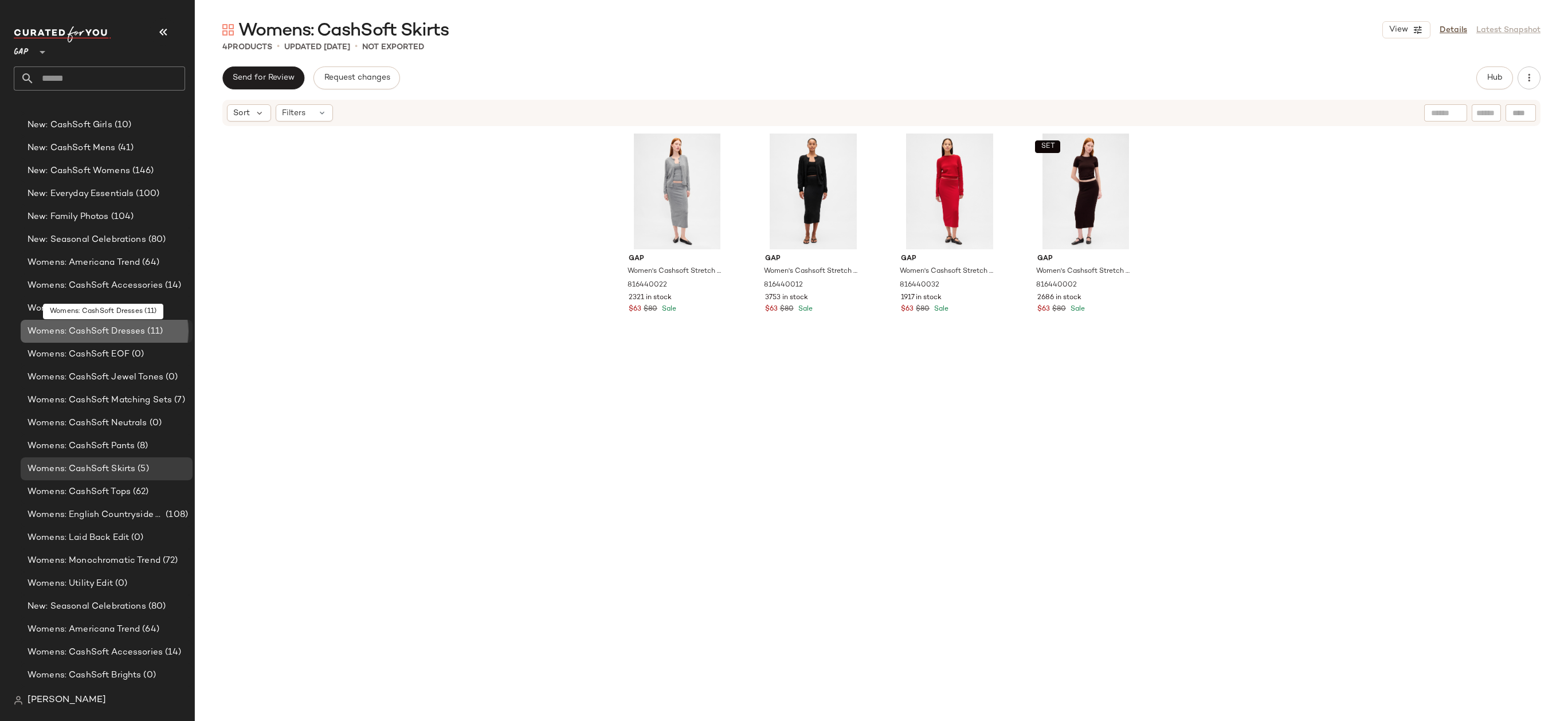
click at [145, 337] on span "(11)" at bounding box center [154, 331] width 18 height 13
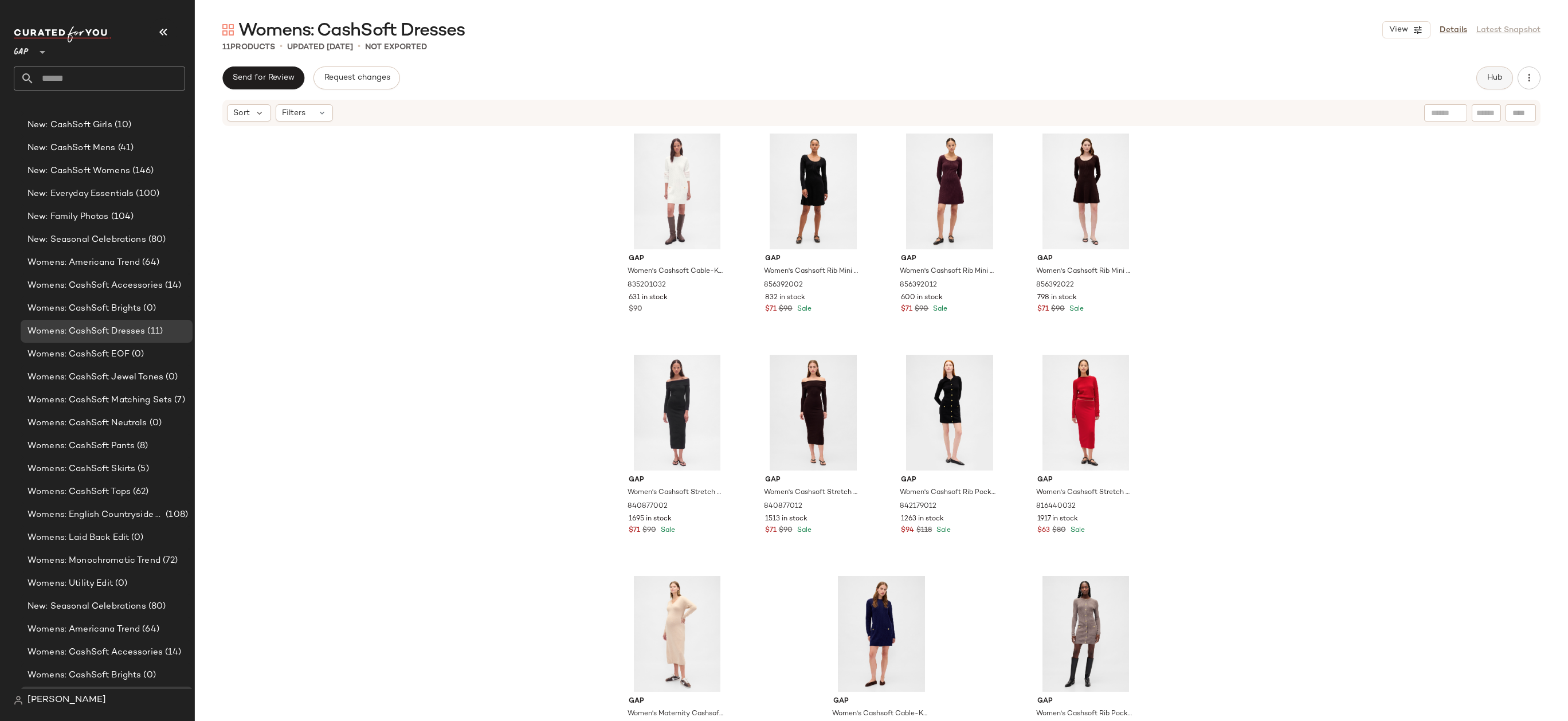
click at [1495, 88] on button "Hub" at bounding box center [1494, 78] width 37 height 23
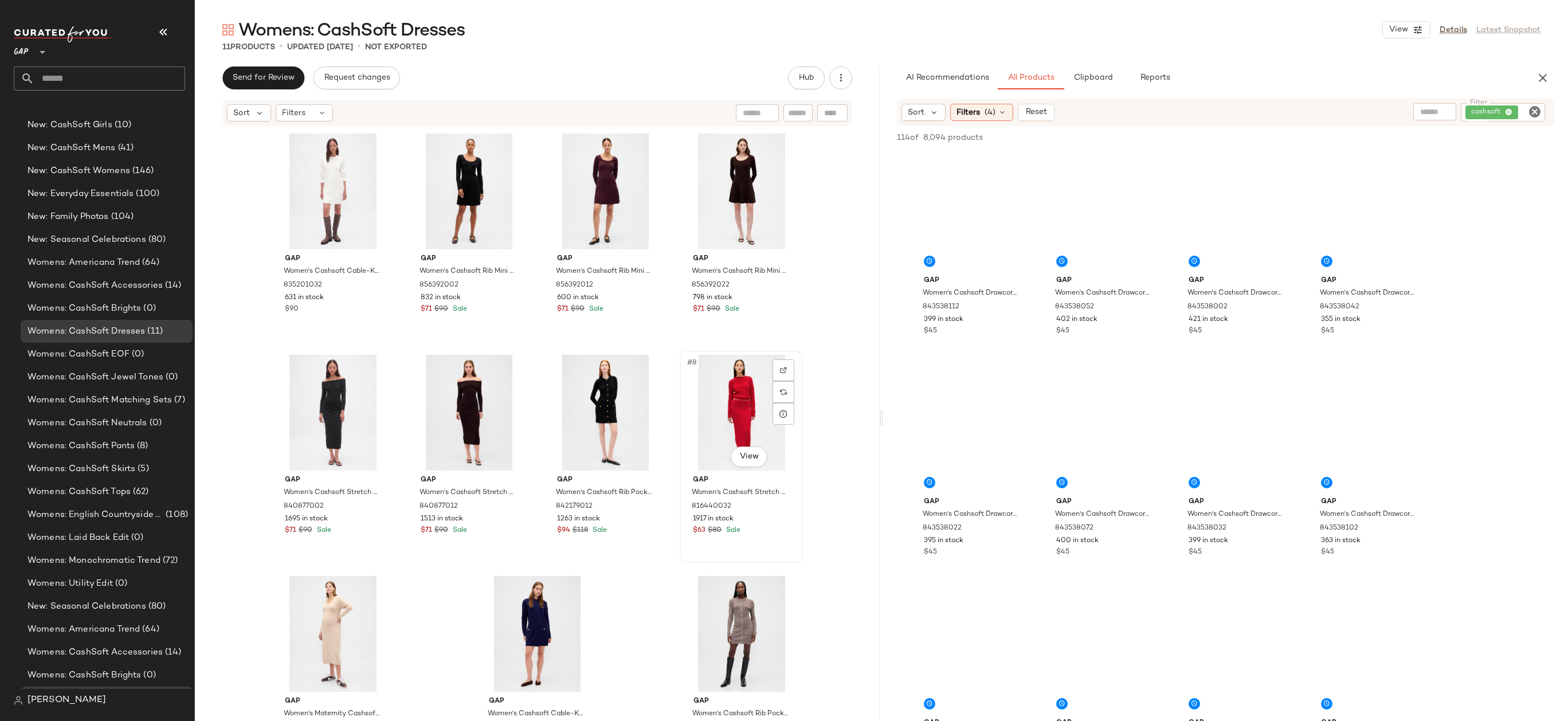
click at [698, 422] on div "#8 View" at bounding box center [741, 412] width 115 height 116
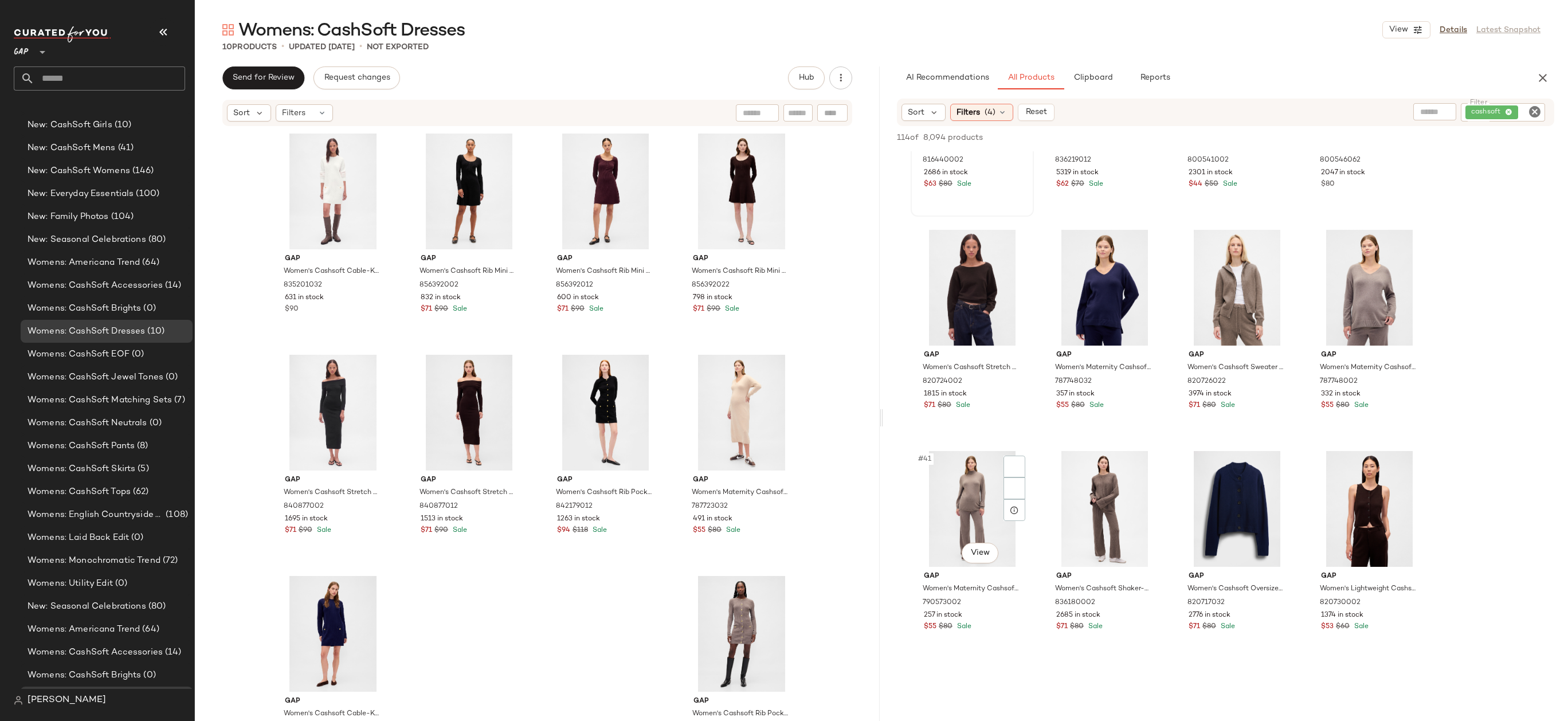
scroll to position [2112, 0]
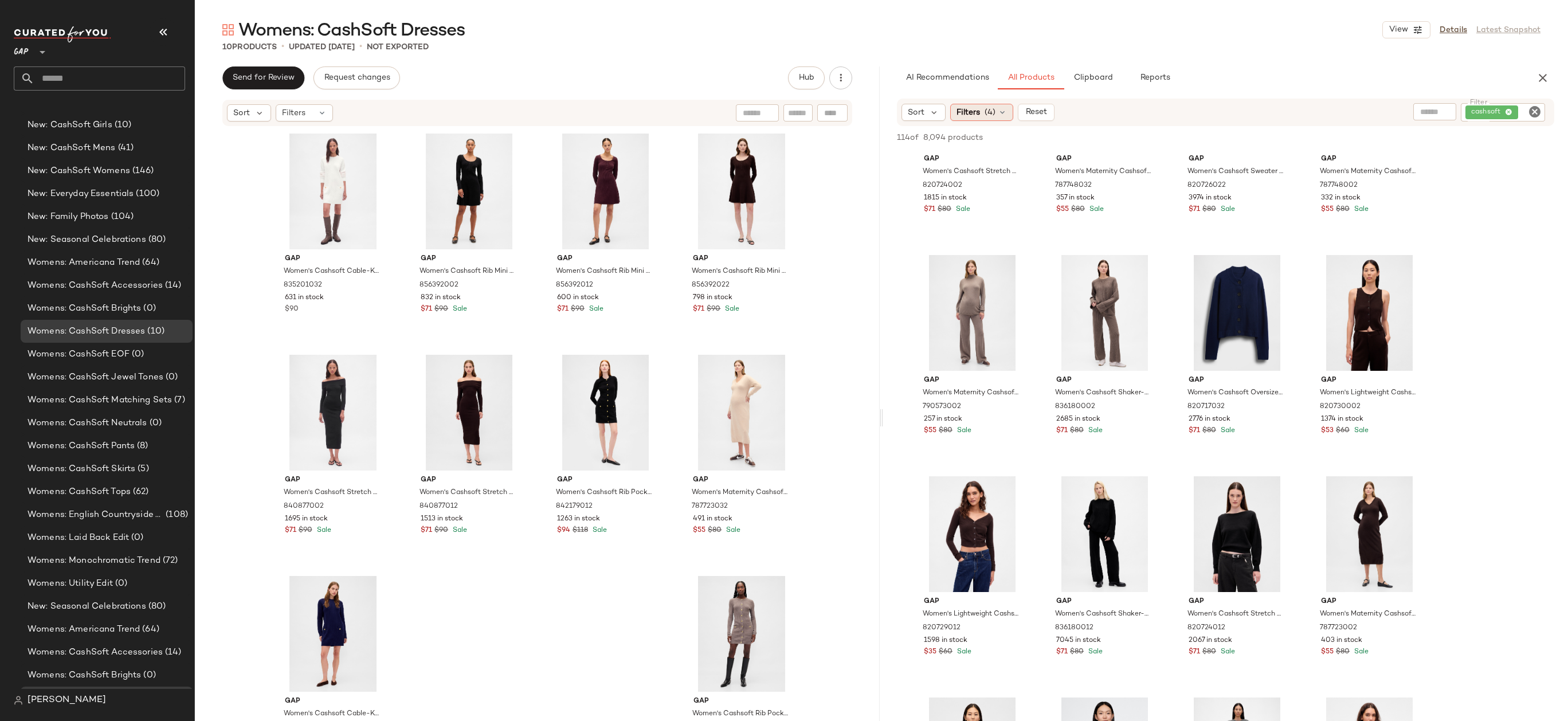
click at [997, 116] on icon at bounding box center [1002, 112] width 9 height 9
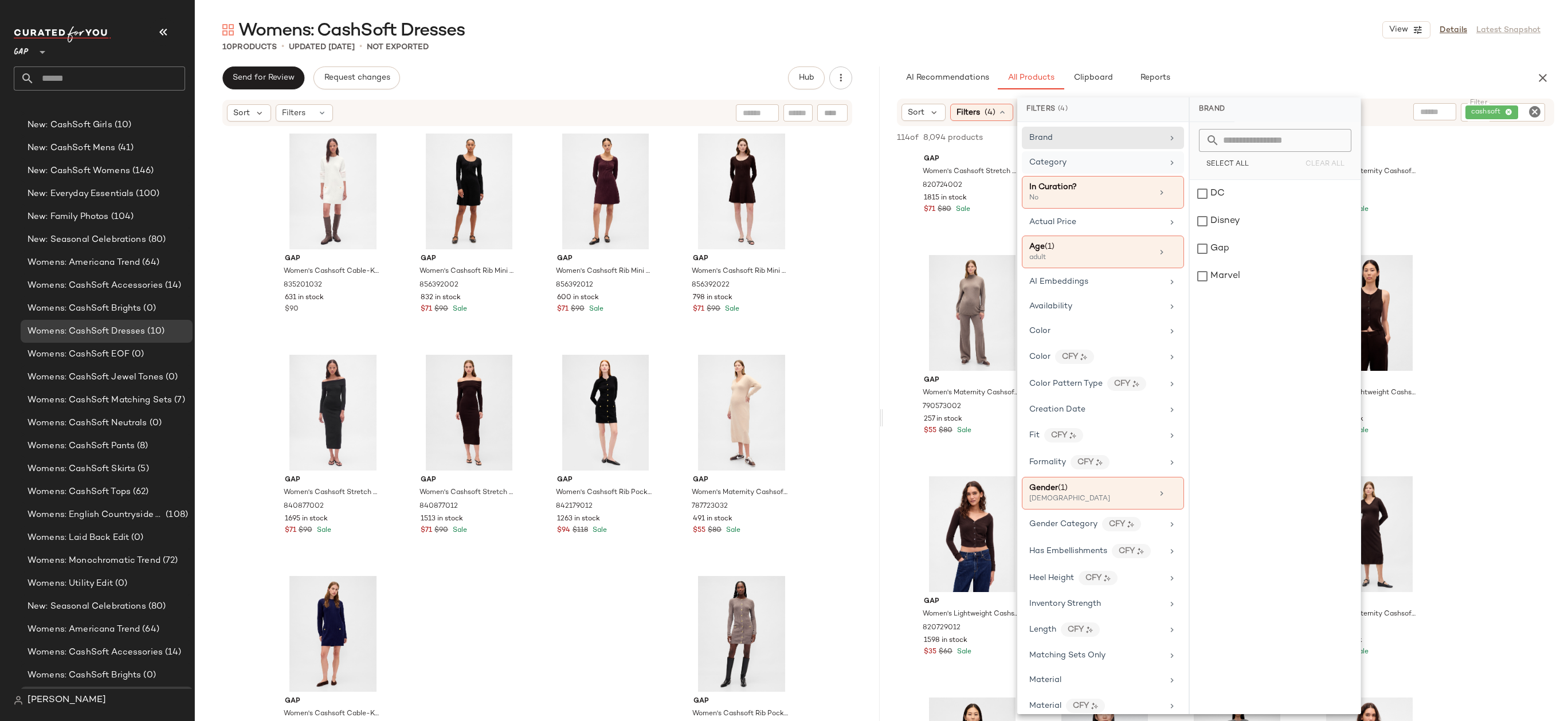
click at [1119, 164] on div "Category" at bounding box center [1096, 162] width 134 height 12
click at [1230, 300] on div "dress" at bounding box center [1275, 304] width 170 height 27
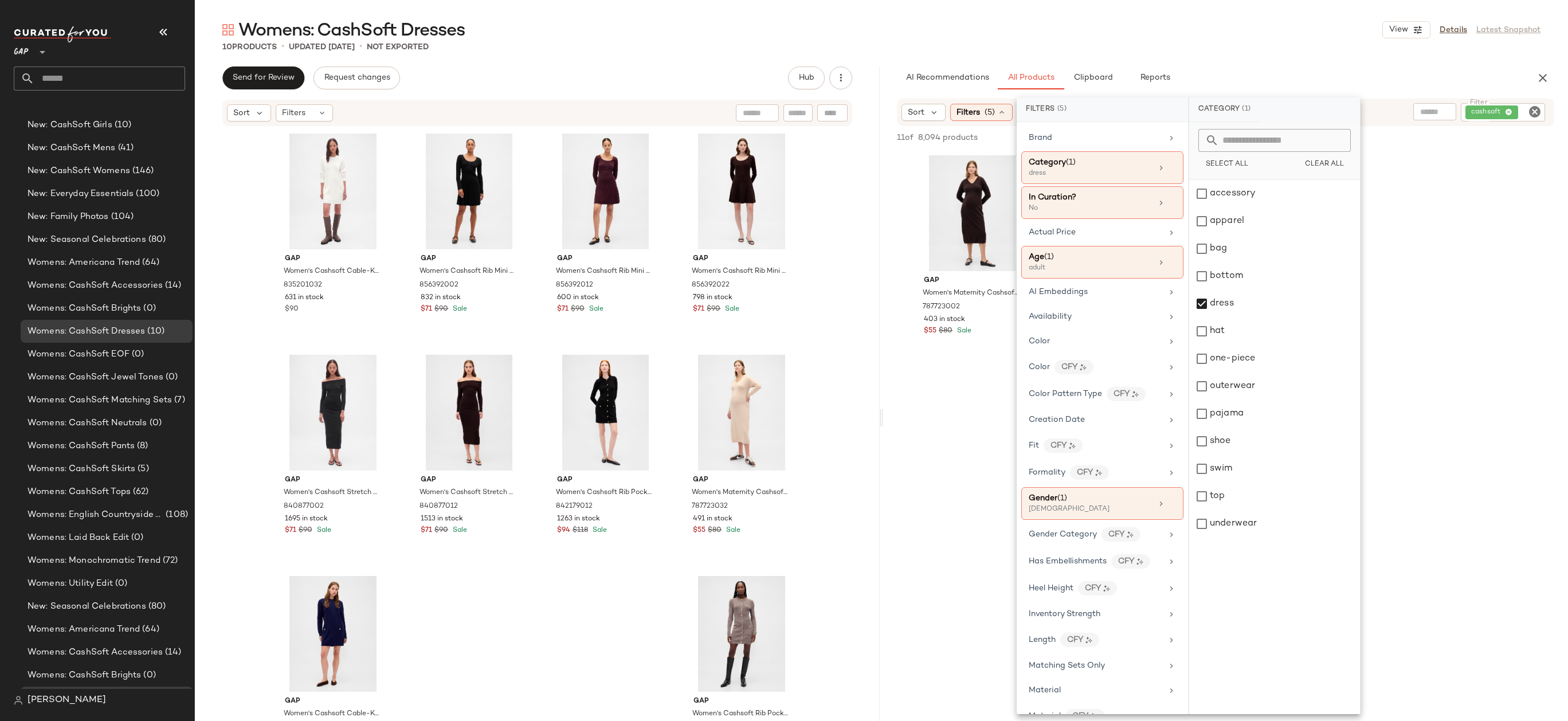
click at [1259, 1] on main "Womens: CashSoft Dresses View Details Latest Snapshot 10 Products • updated Sep…" at bounding box center [784, 360] width 1568 height 721
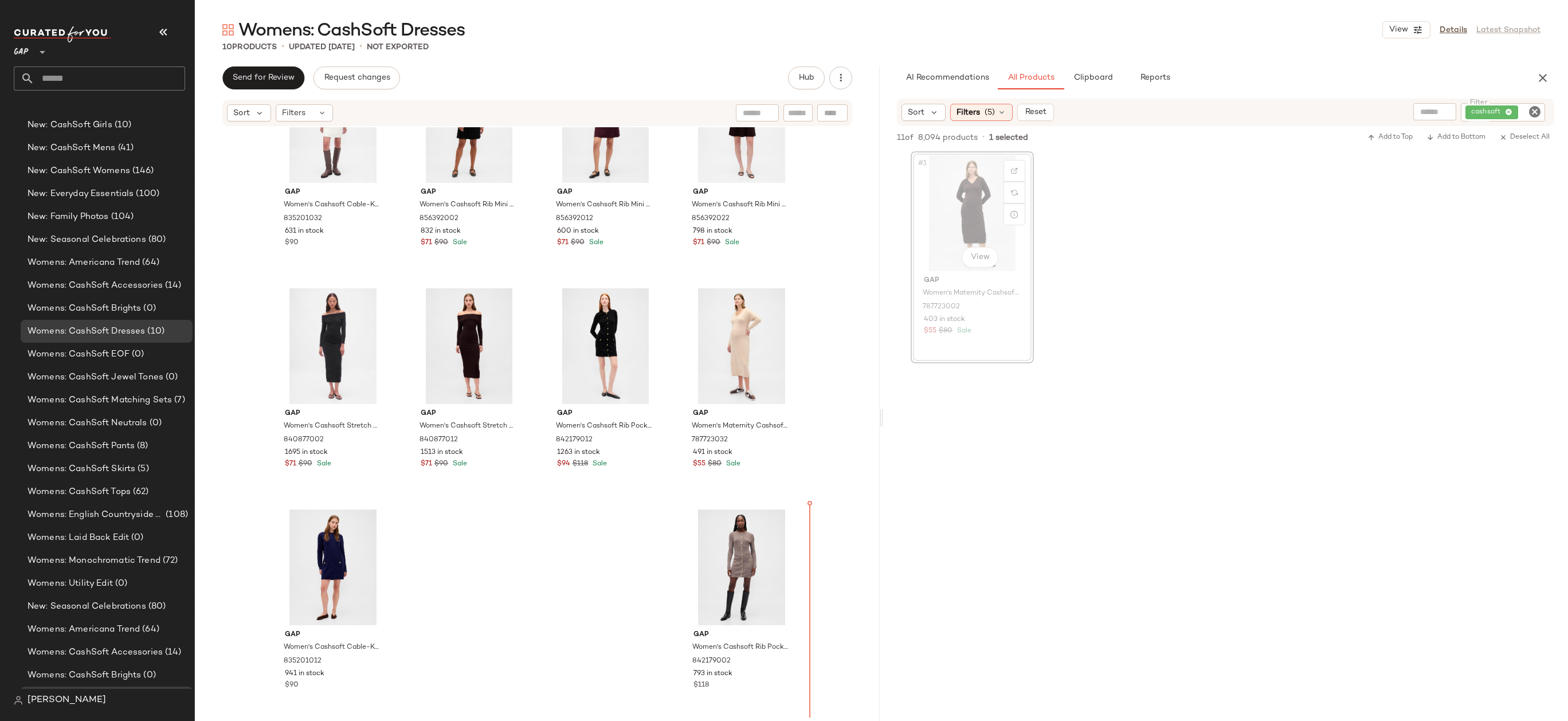
scroll to position [67, 0]
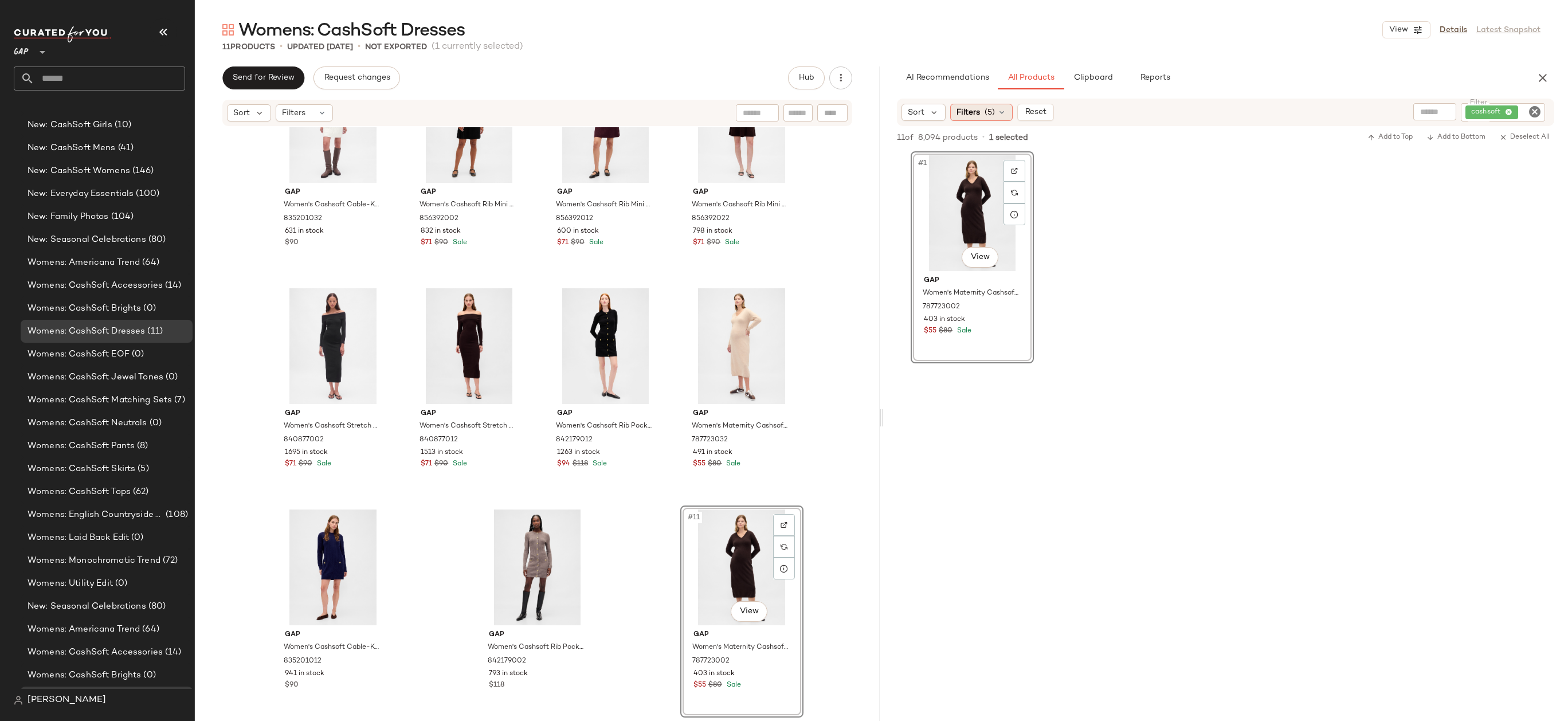
click at [989, 105] on div "Filters (5)" at bounding box center [981, 113] width 62 height 17
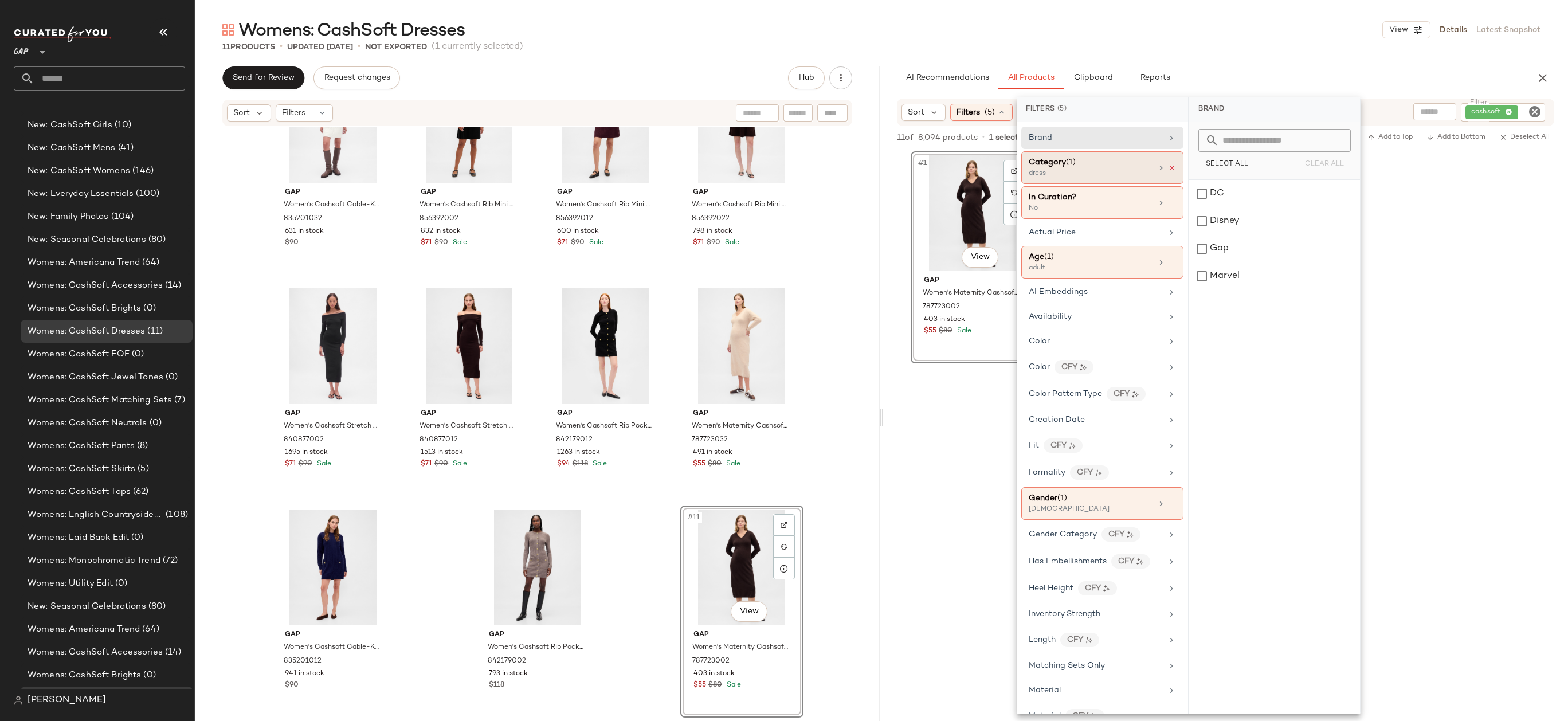
click at [1168, 167] on icon at bounding box center [1172, 167] width 8 height 8
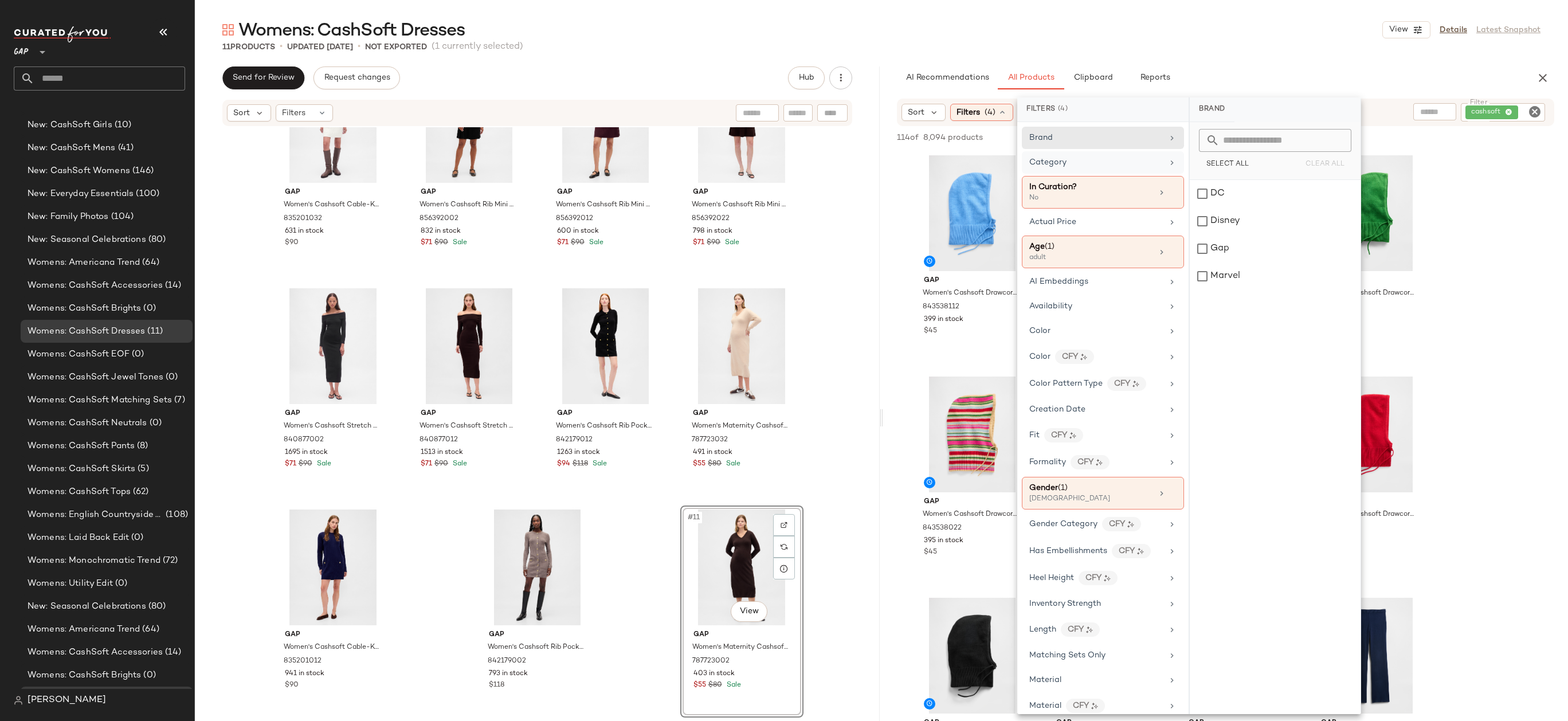
click at [1279, 41] on div "11 Products • updated Sep 23rd • Not Exported (1 currently selected)" at bounding box center [881, 47] width 1373 height 11
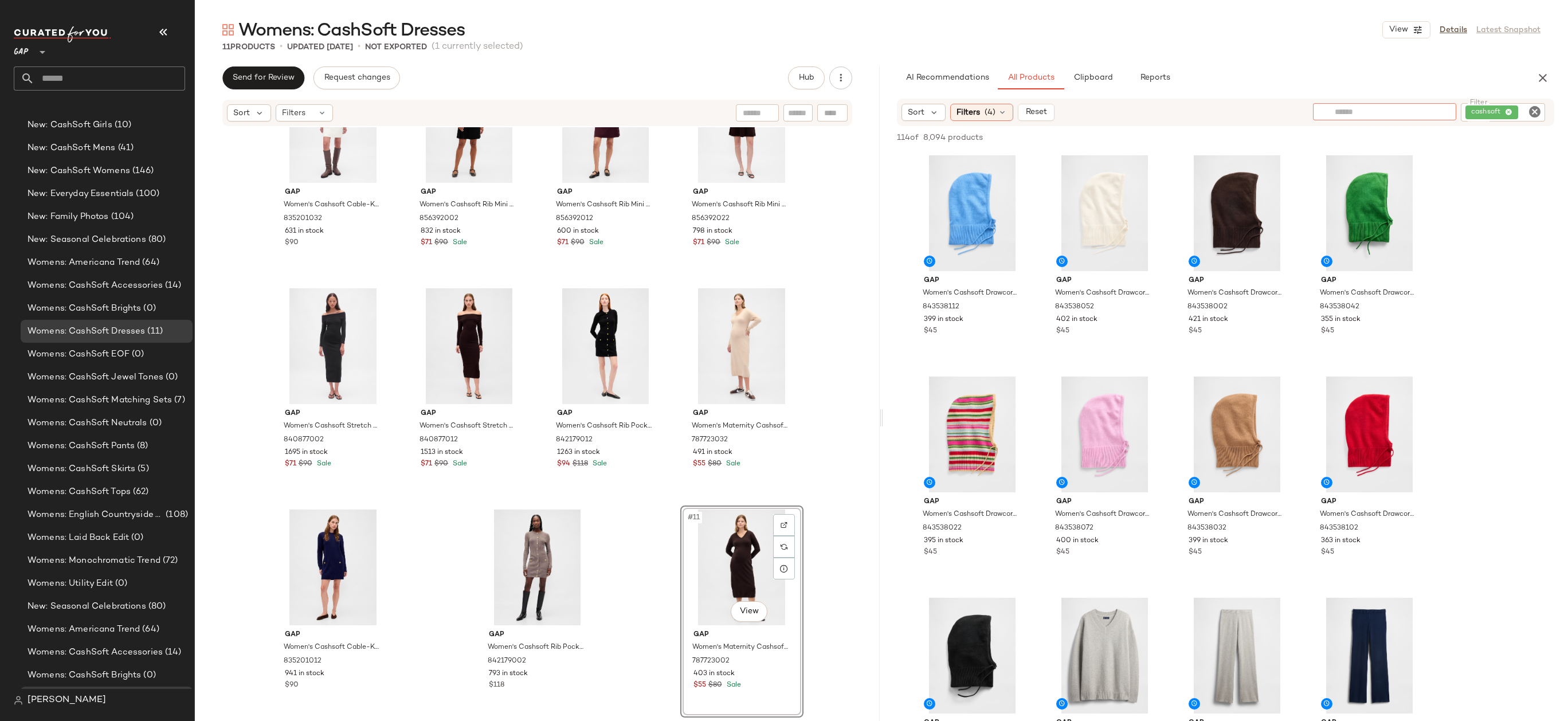
click at [1431, 115] on input "text" at bounding box center [1384, 111] width 100 height 12
type input "*****"
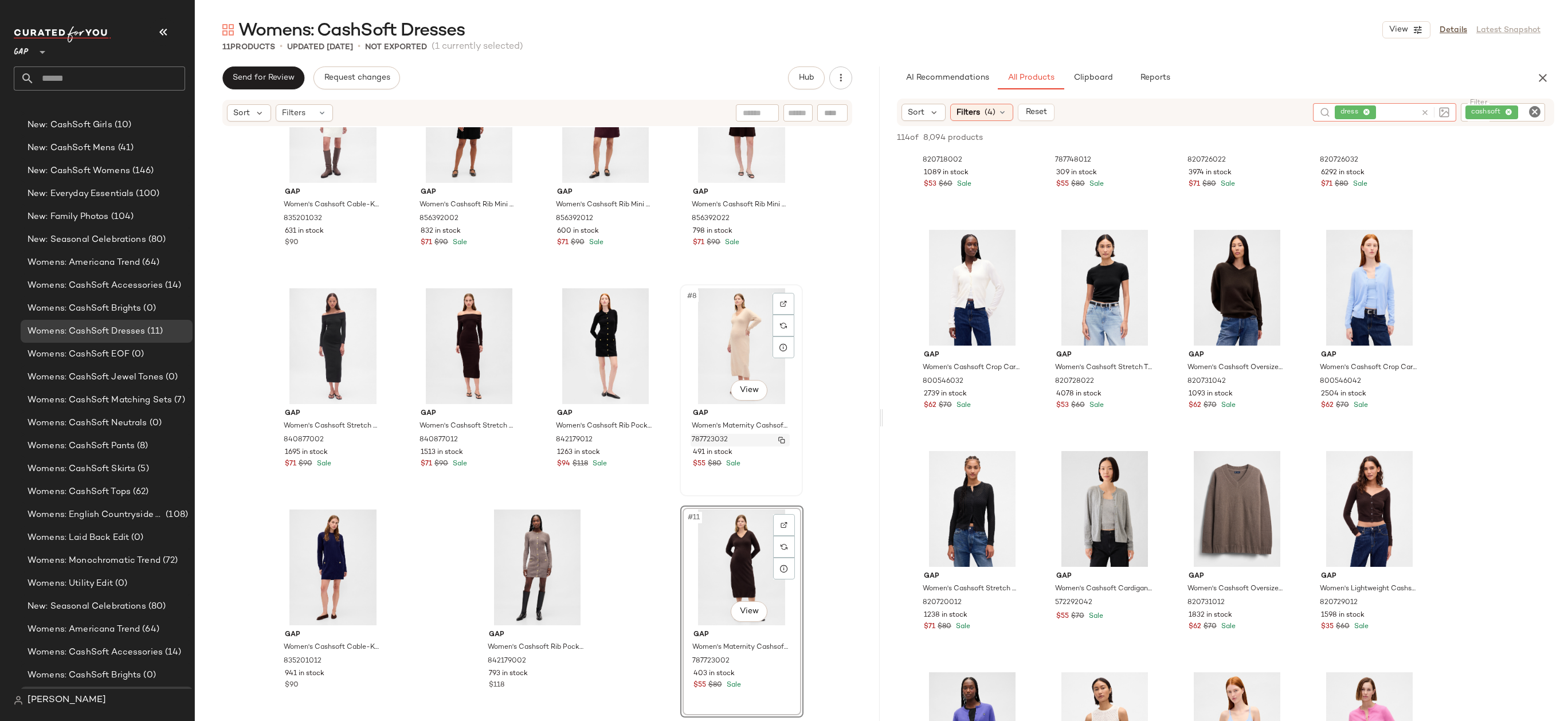
scroll to position [0, 0]
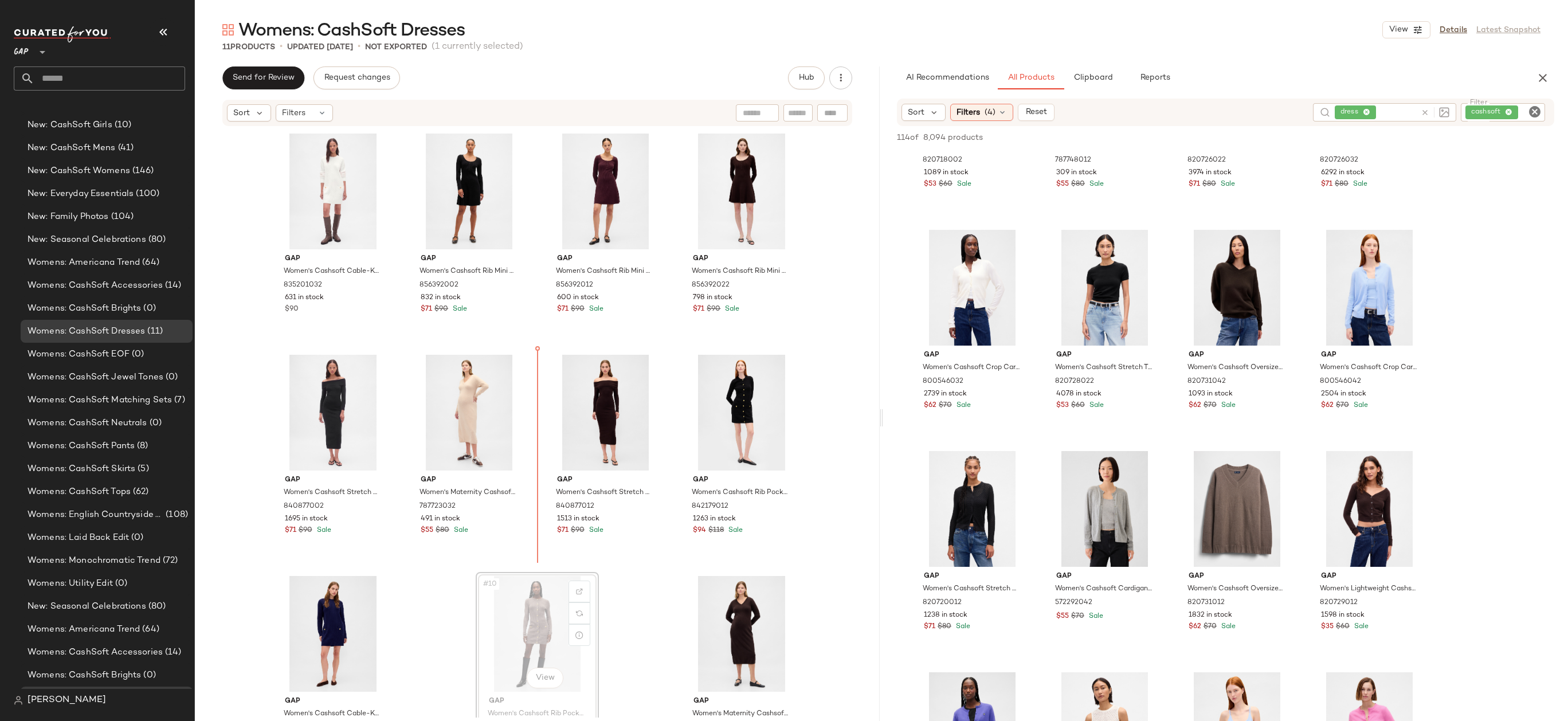
drag, startPoint x: 520, startPoint y: 598, endPoint x: 530, endPoint y: 591, distance: 12.2
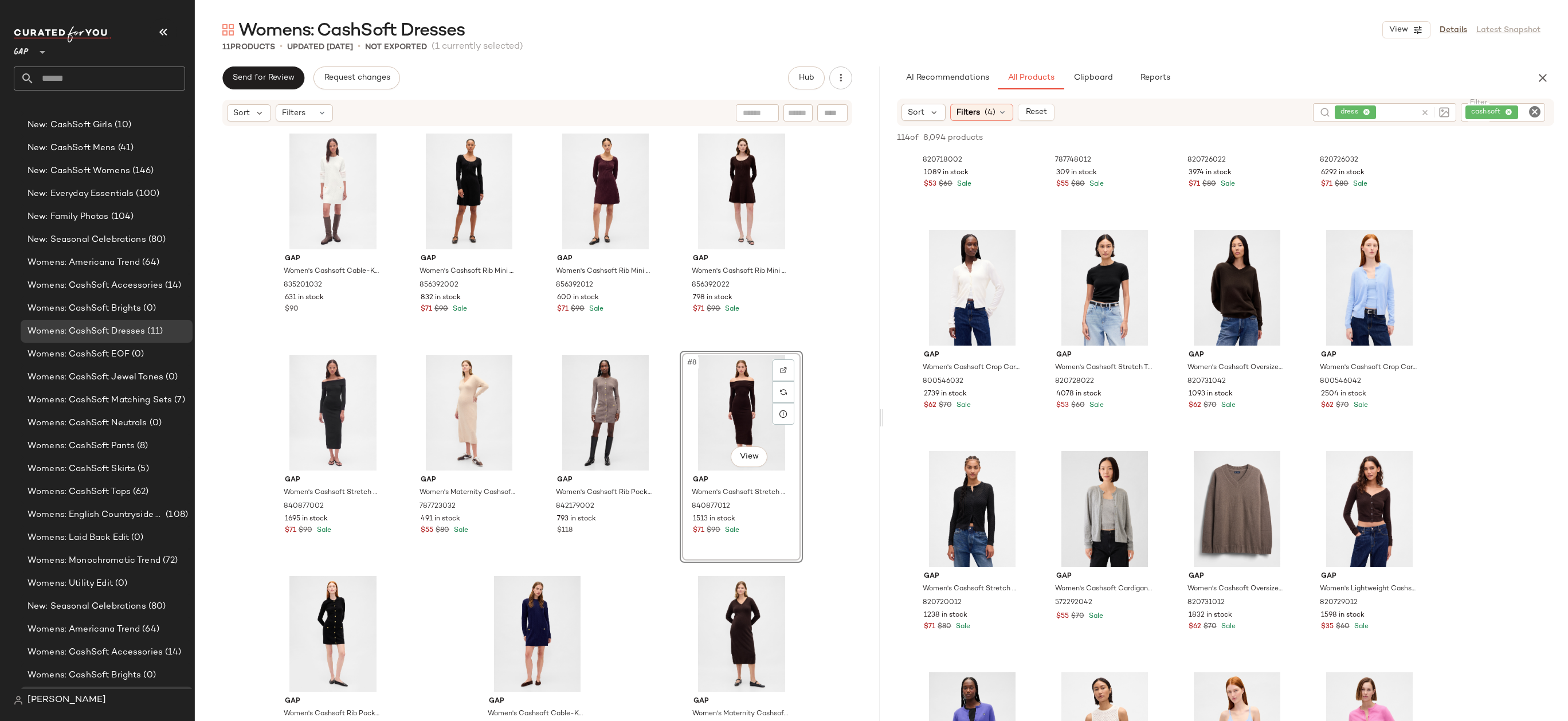
drag, startPoint x: 743, startPoint y: 425, endPoint x: 735, endPoint y: 425, distance: 8.0
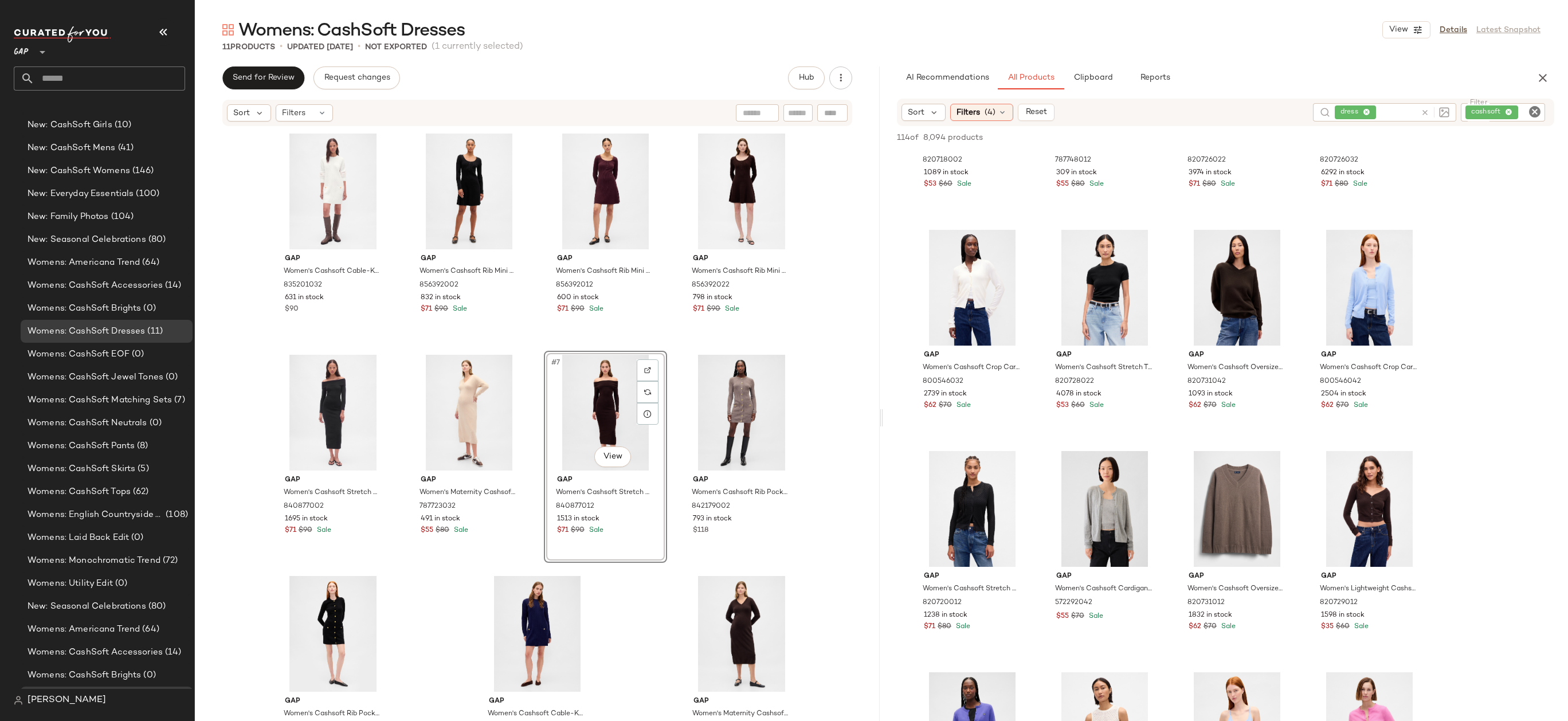
scroll to position [2, 0]
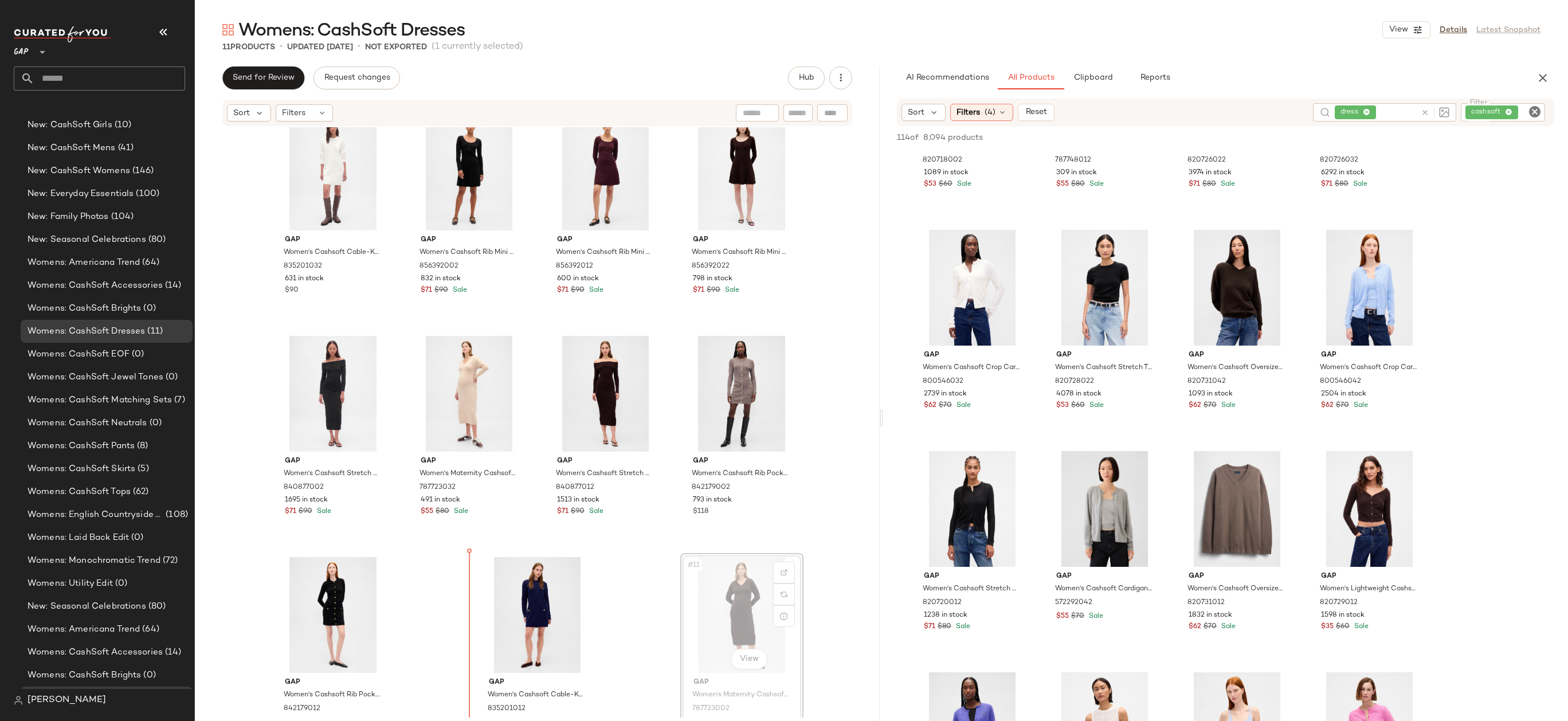
scroll to position [24, 0]
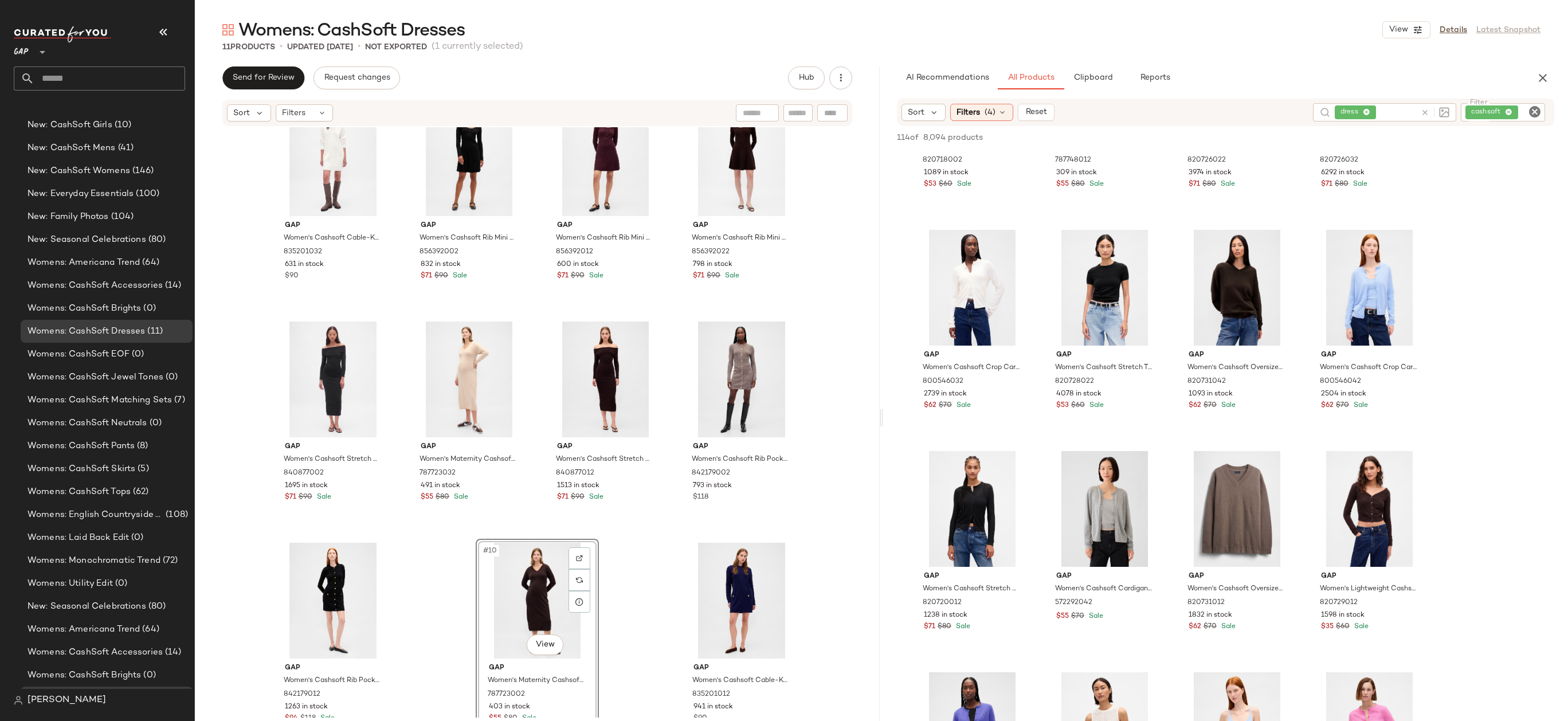
scroll to position [39, 0]
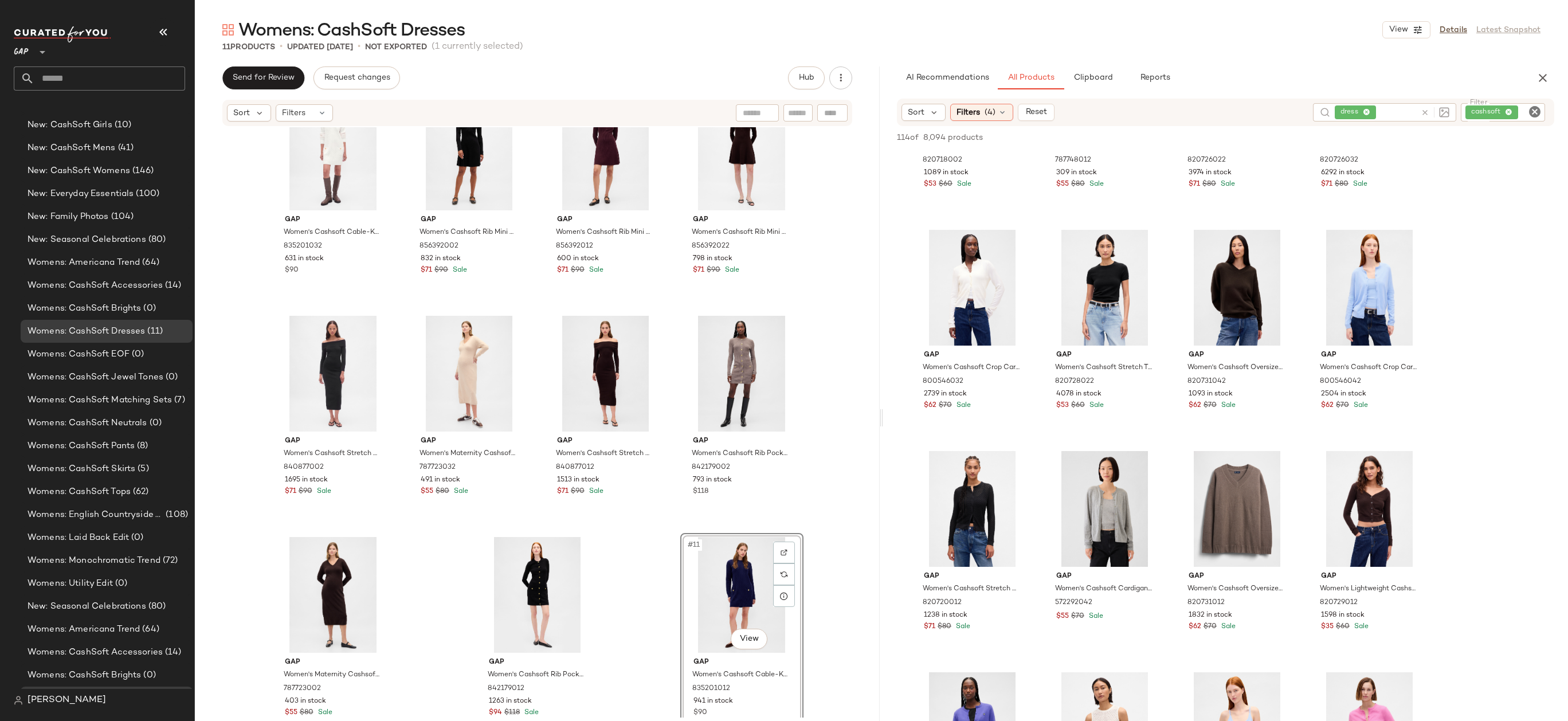
drag, startPoint x: 699, startPoint y: 591, endPoint x: 395, endPoint y: 595, distance: 304.0
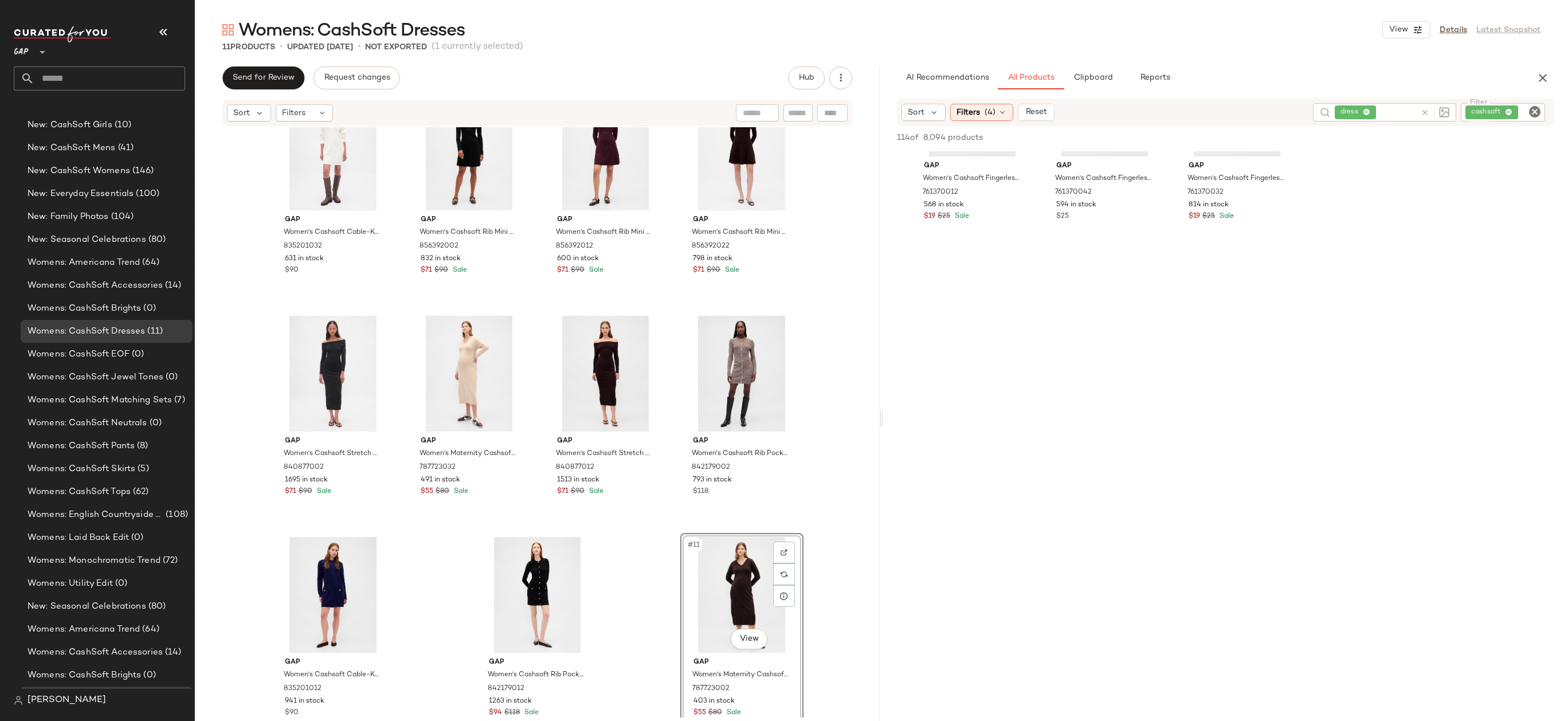
scroll to position [6104, 0]
click at [1430, 110] on div at bounding box center [1435, 112] width 29 height 11
click at [1426, 110] on icon at bounding box center [1425, 113] width 9 height 9
click at [1528, 115] on icon "Clear Filter" at bounding box center [1534, 112] width 14 height 14
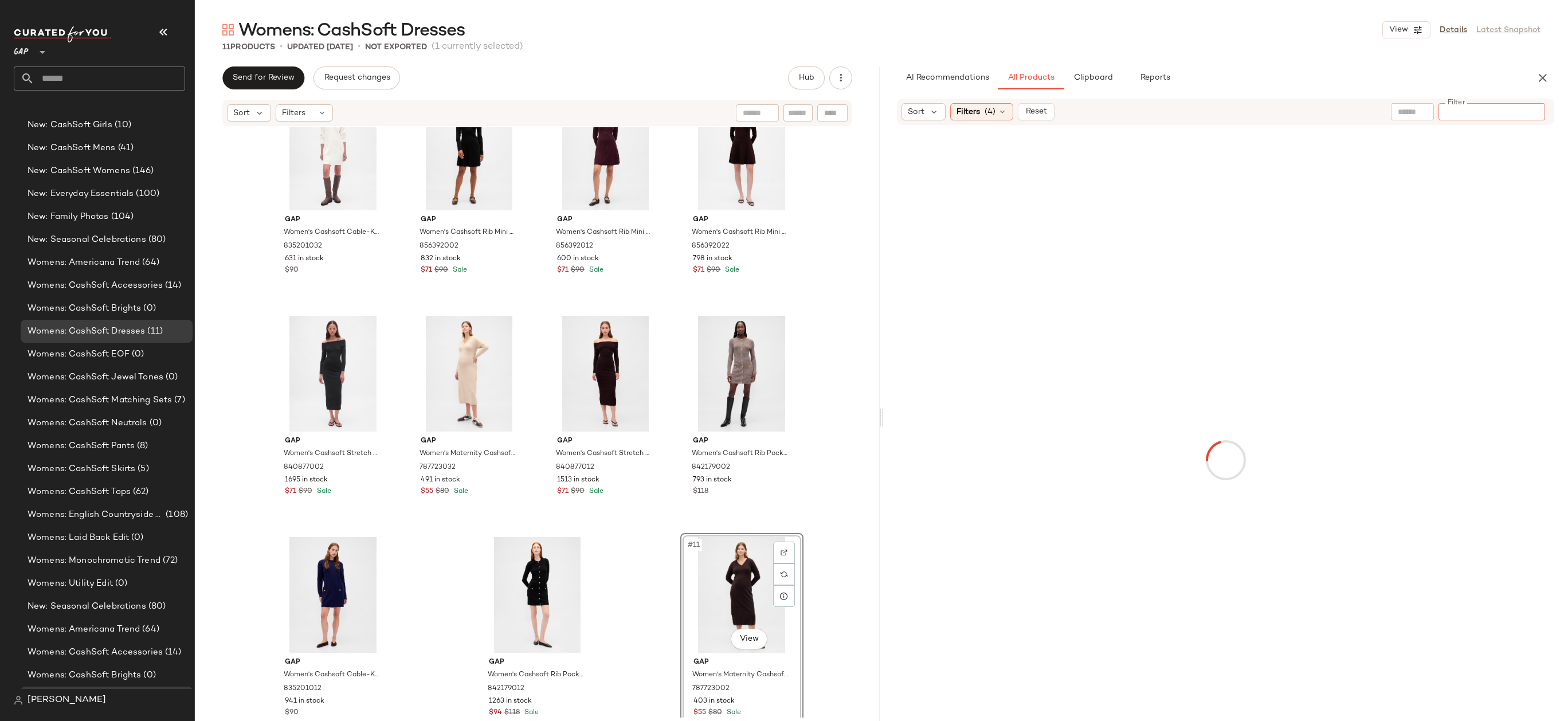
click at [1518, 114] on input "Filter" at bounding box center [1491, 111] width 98 height 12
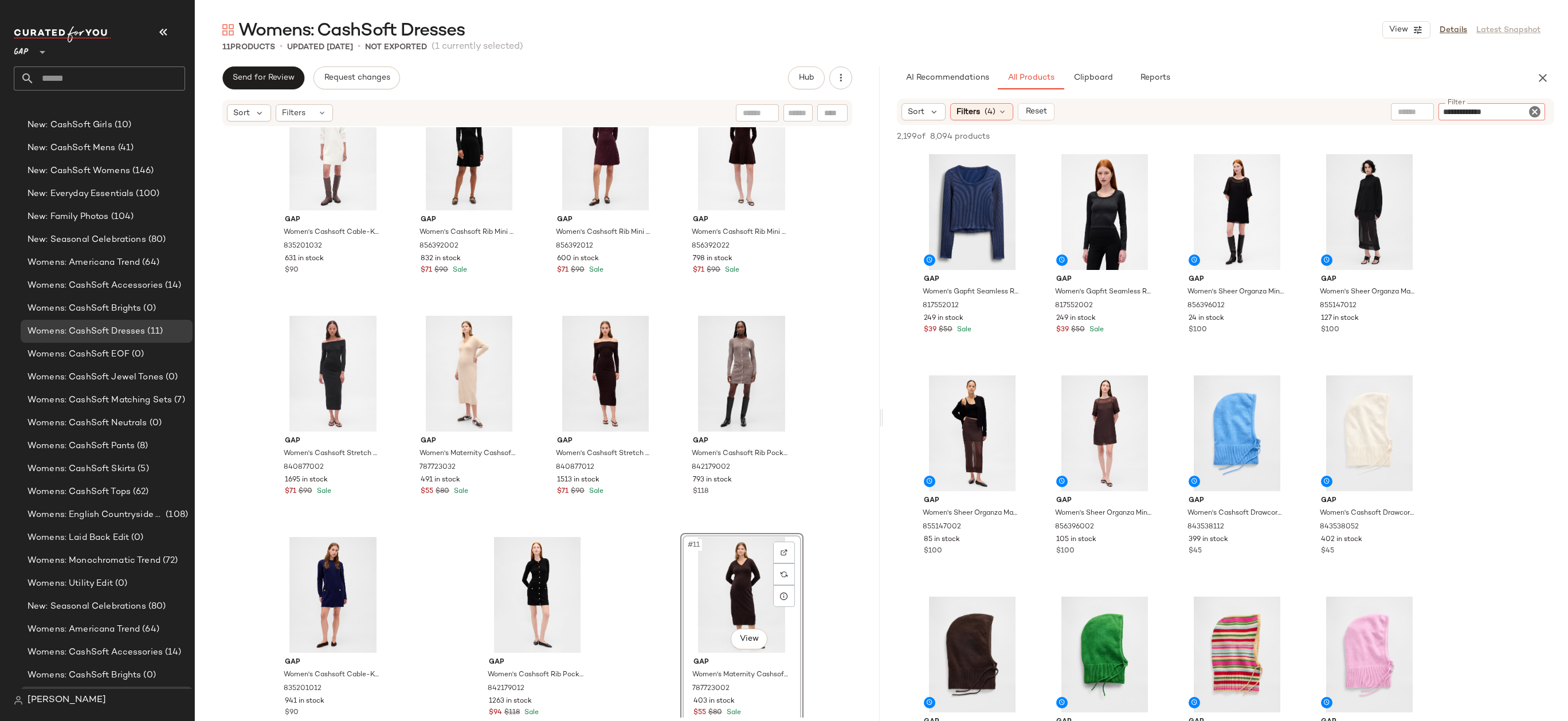
type input "**********"
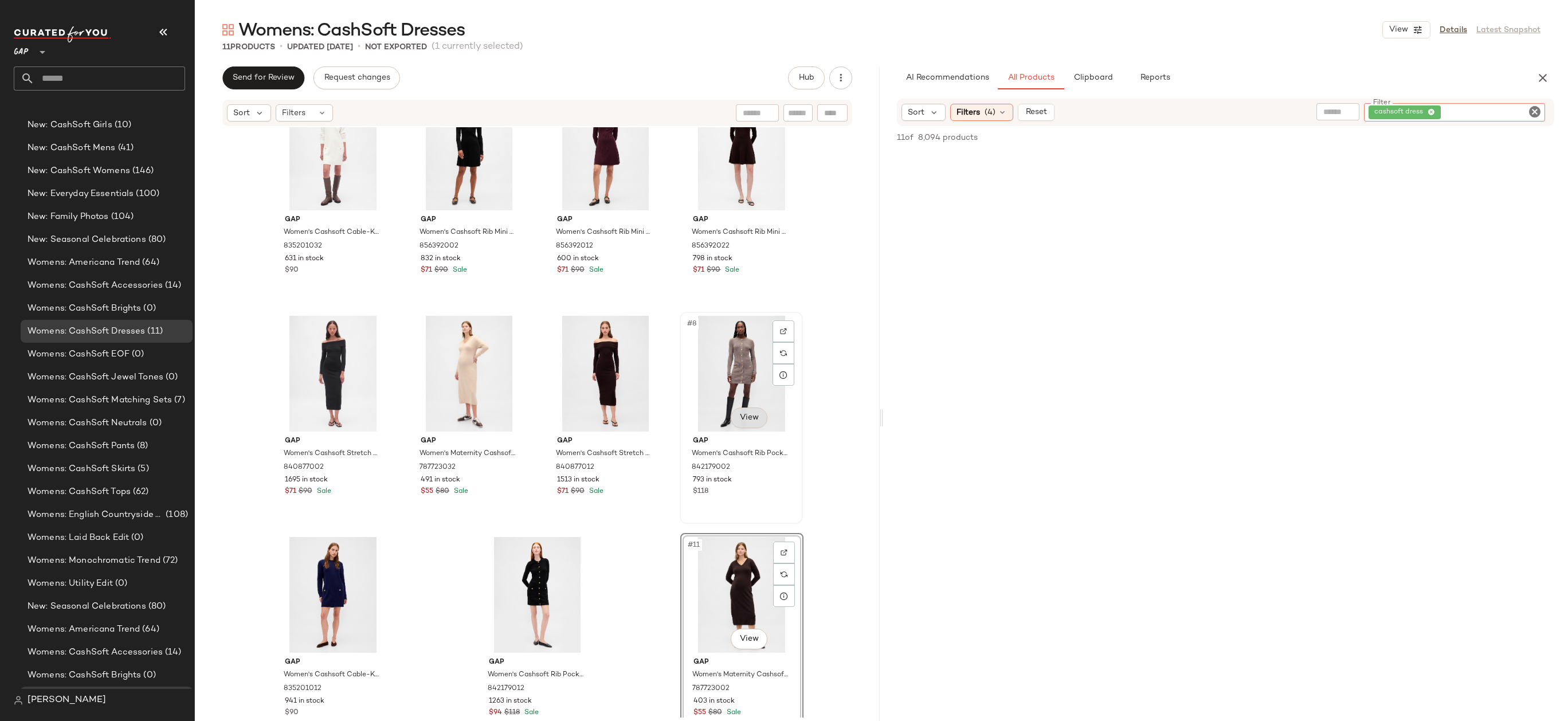
scroll to position [0, 0]
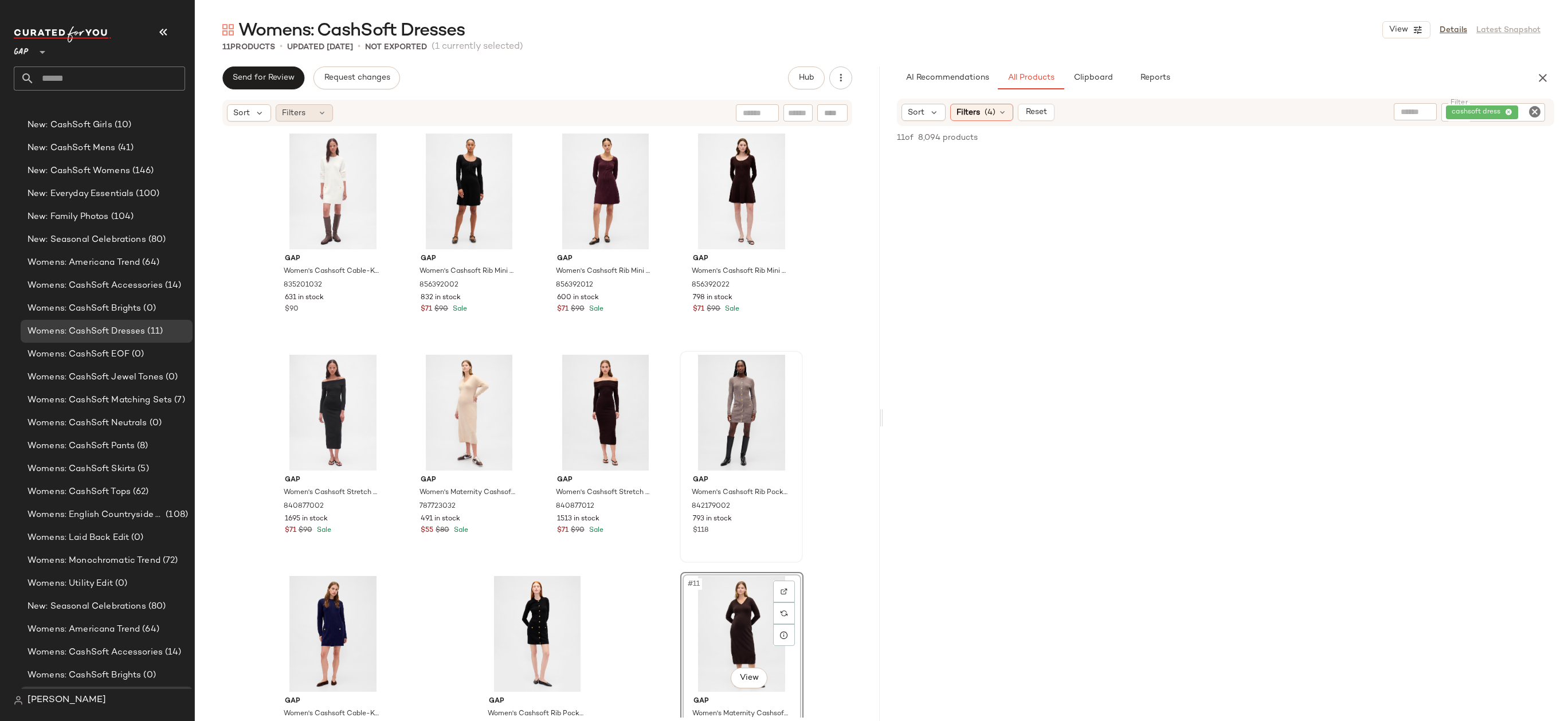
click at [317, 108] on icon at bounding box center [322, 113] width 9 height 9
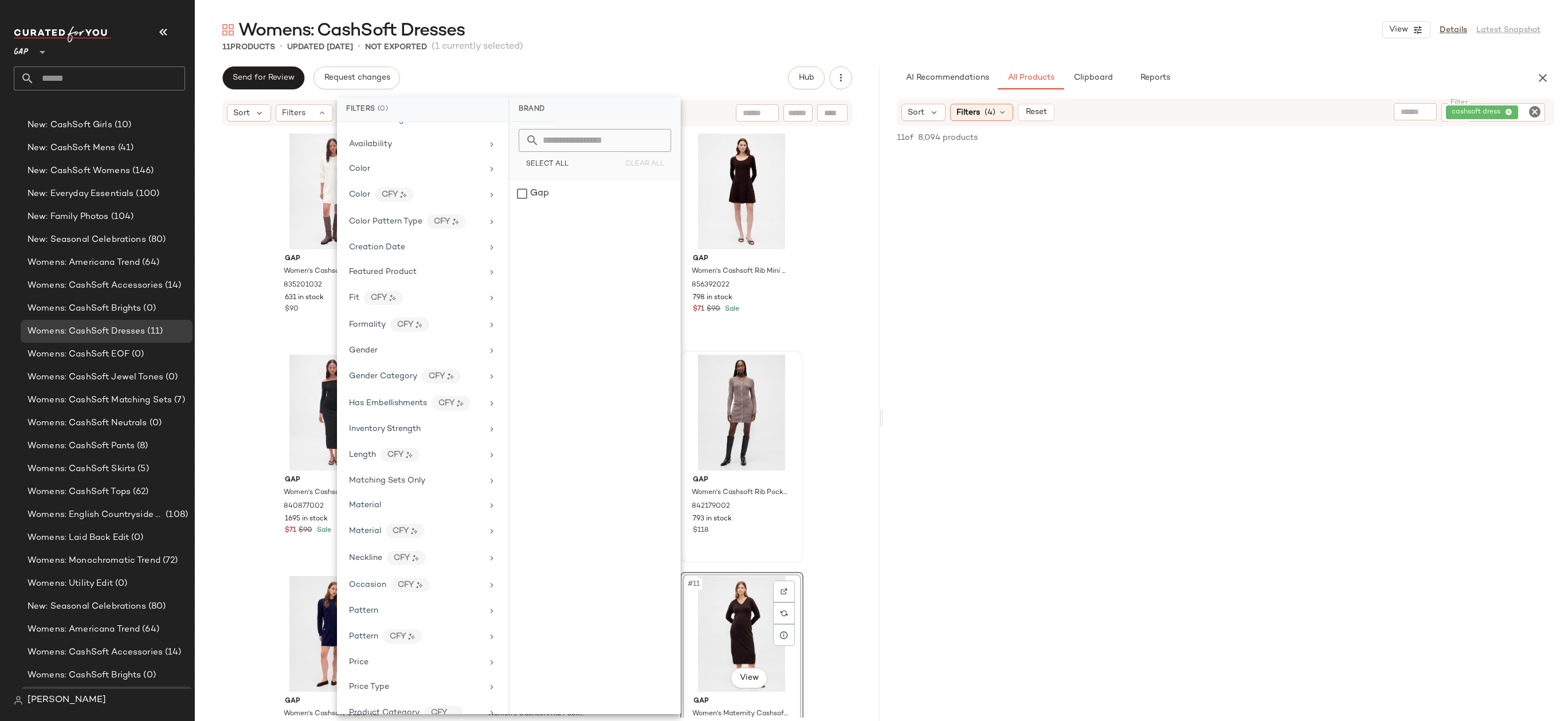
scroll to position [368, 0]
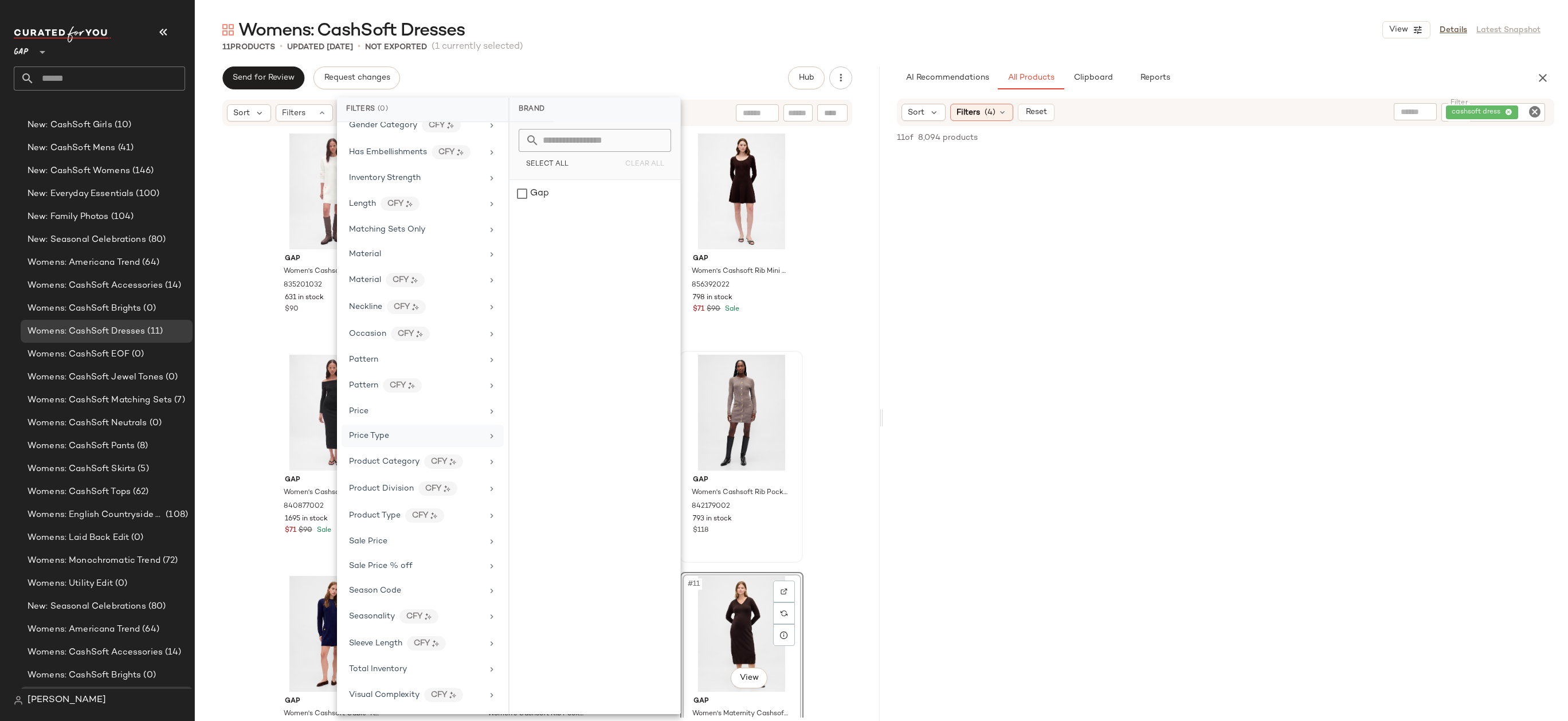
click at [427, 434] on div "Price Type" at bounding box center [416, 435] width 134 height 12
click at [865, 23] on div "Womens: CashSoft Dresses View Details Latest Snapshot" at bounding box center [881, 29] width 1373 height 23
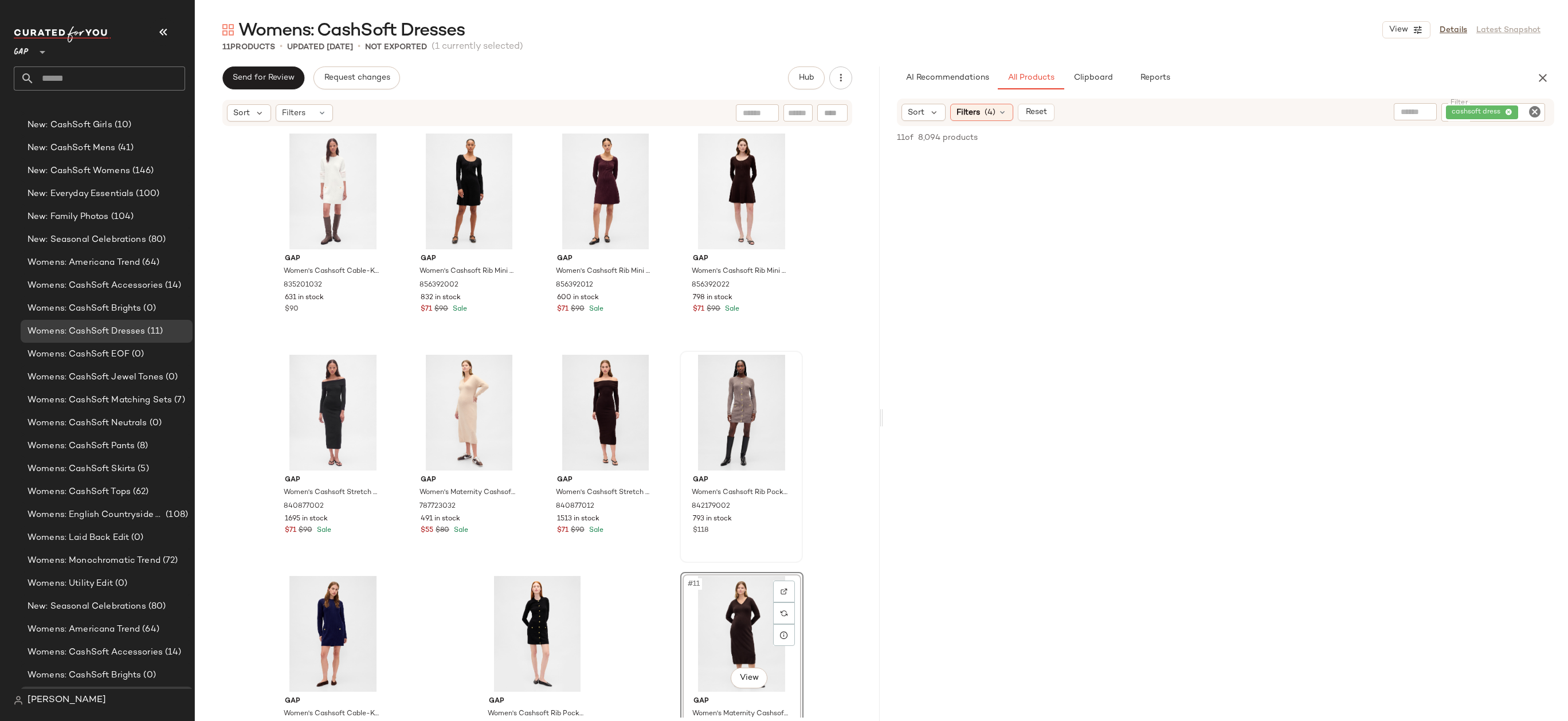
click at [1533, 112] on icon "Clear Filter" at bounding box center [1534, 112] width 14 height 14
click at [1424, 116] on input "text" at bounding box center [1412, 111] width 29 height 12
click at [992, 114] on span "(4)" at bounding box center [989, 111] width 11 height 12
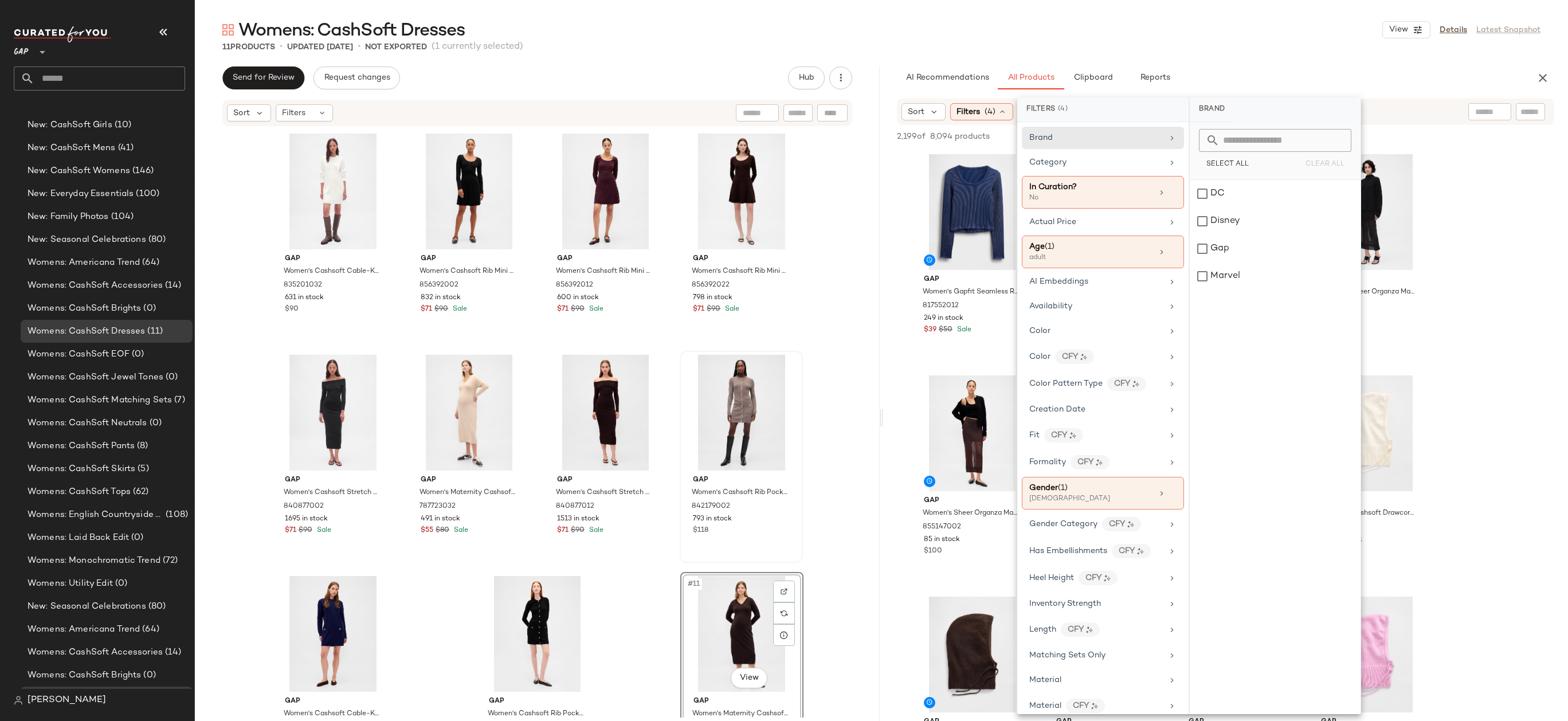
click at [1493, 108] on input "text" at bounding box center [1490, 111] width 29 height 12
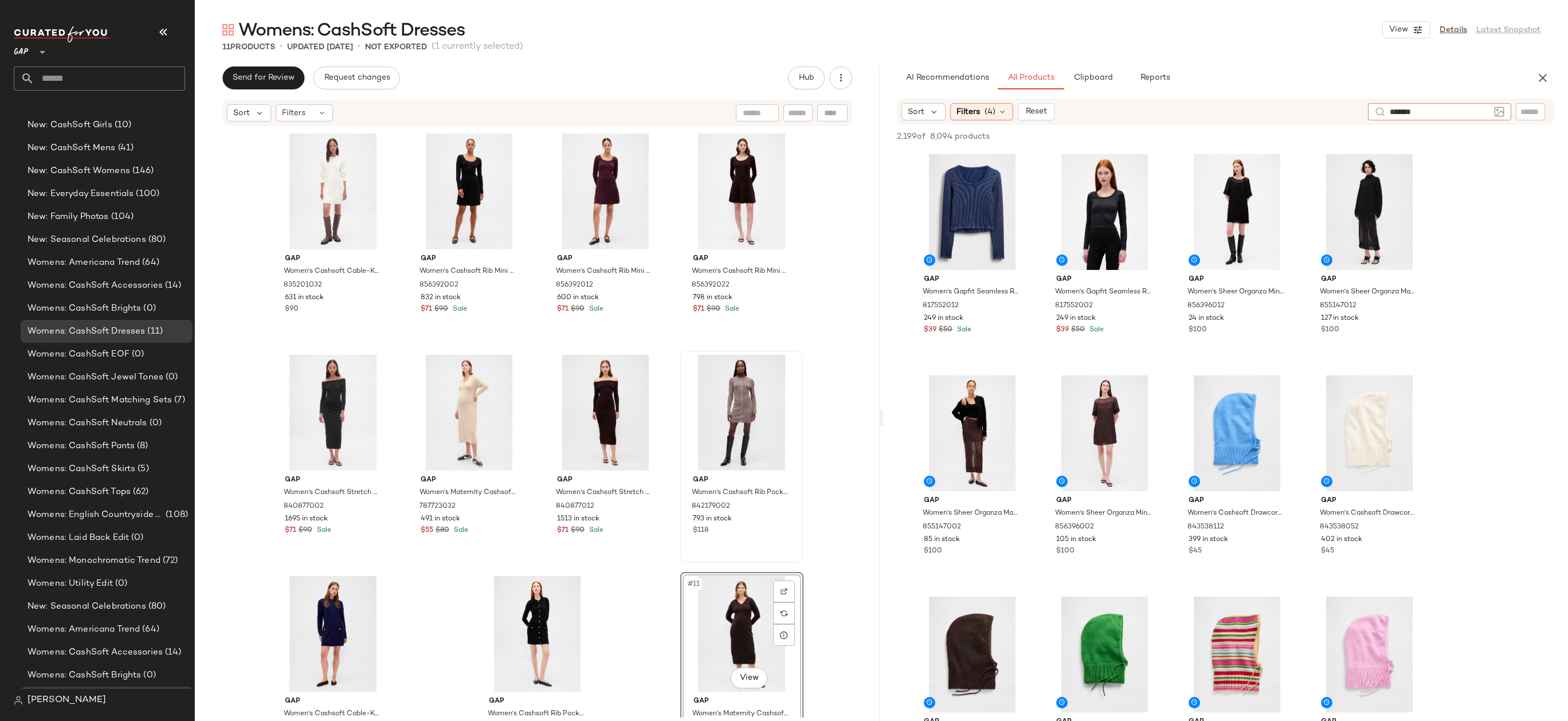
type input "********"
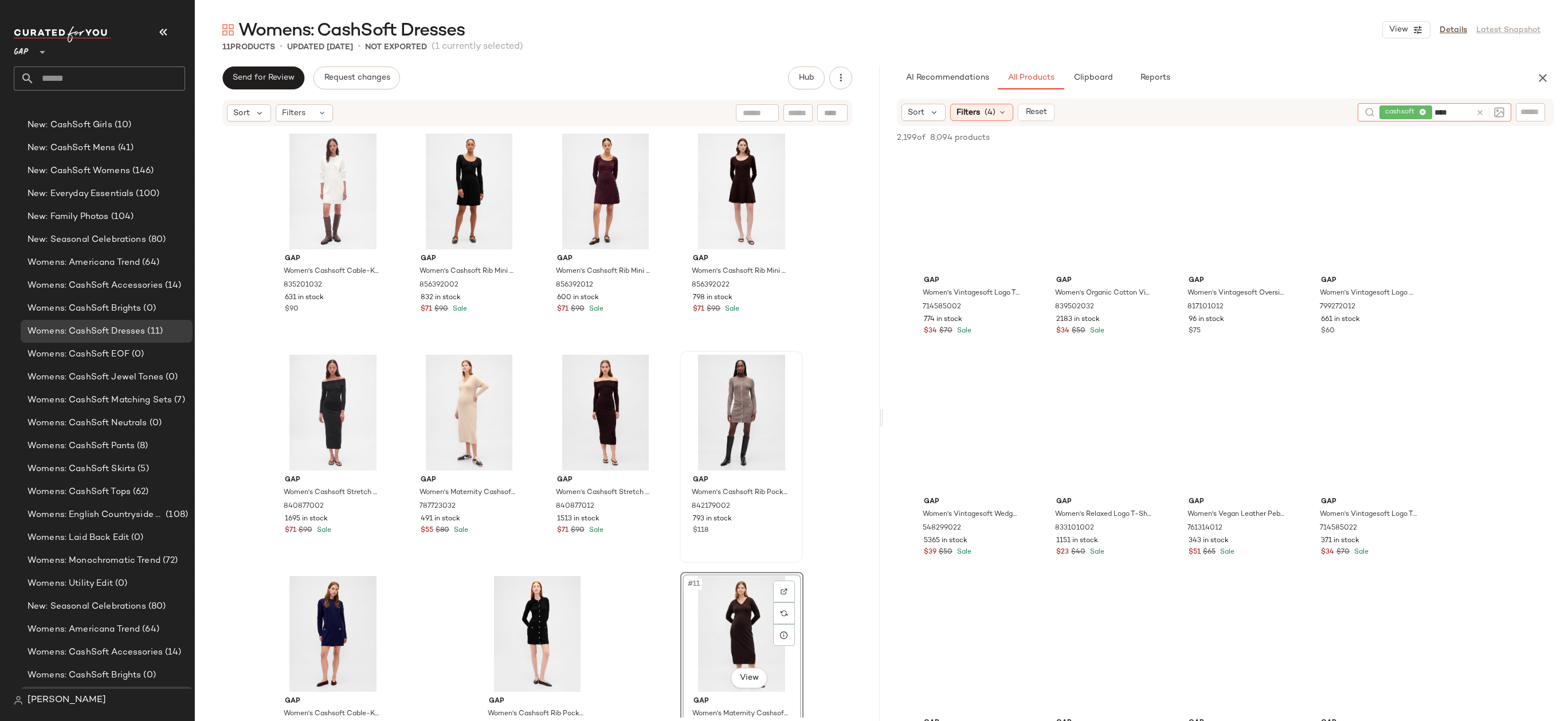
type input "*****"
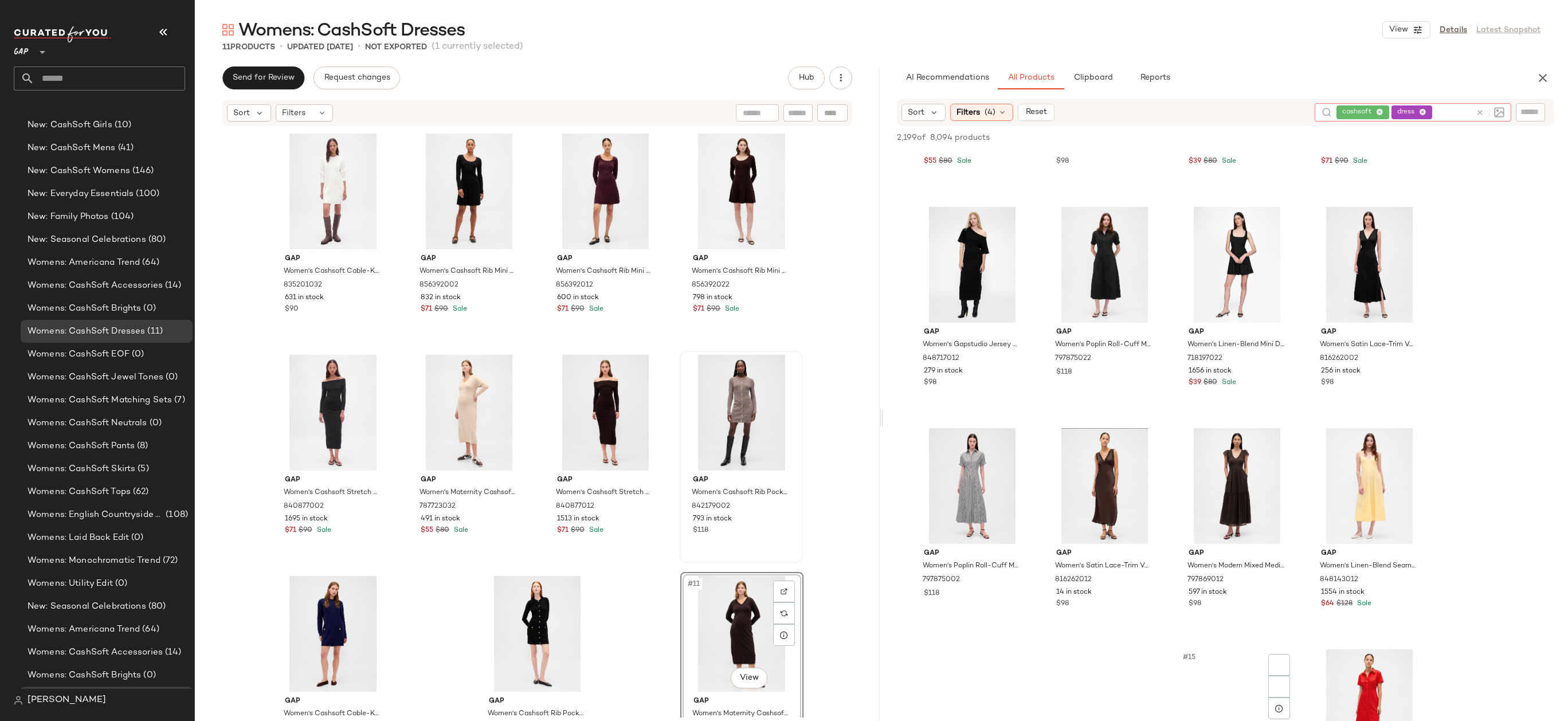
scroll to position [379, 0]
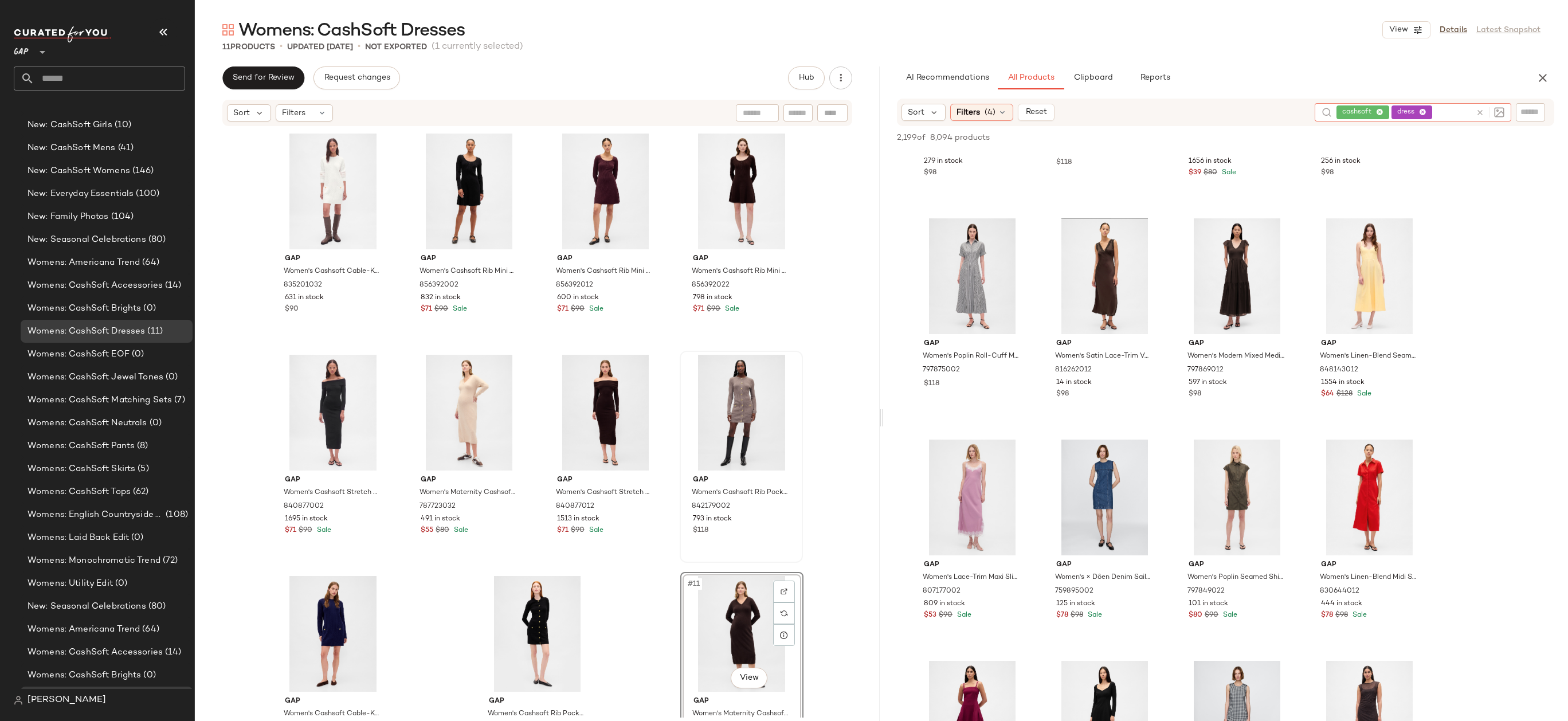
click at [1380, 113] on icon at bounding box center [1379, 113] width 7 height 7
click at [1520, 109] on input "text" at bounding box center [1530, 111] width 20 height 12
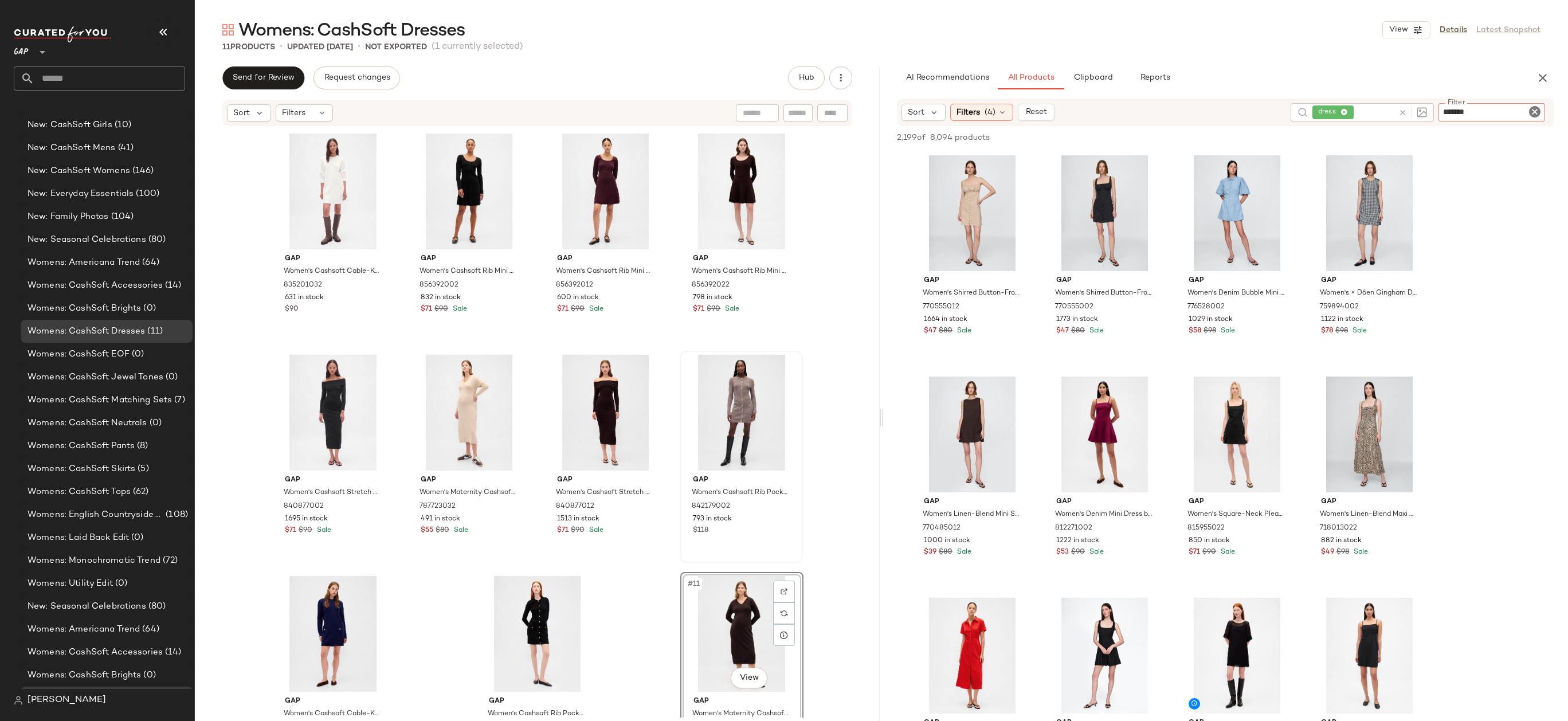
type input "********"
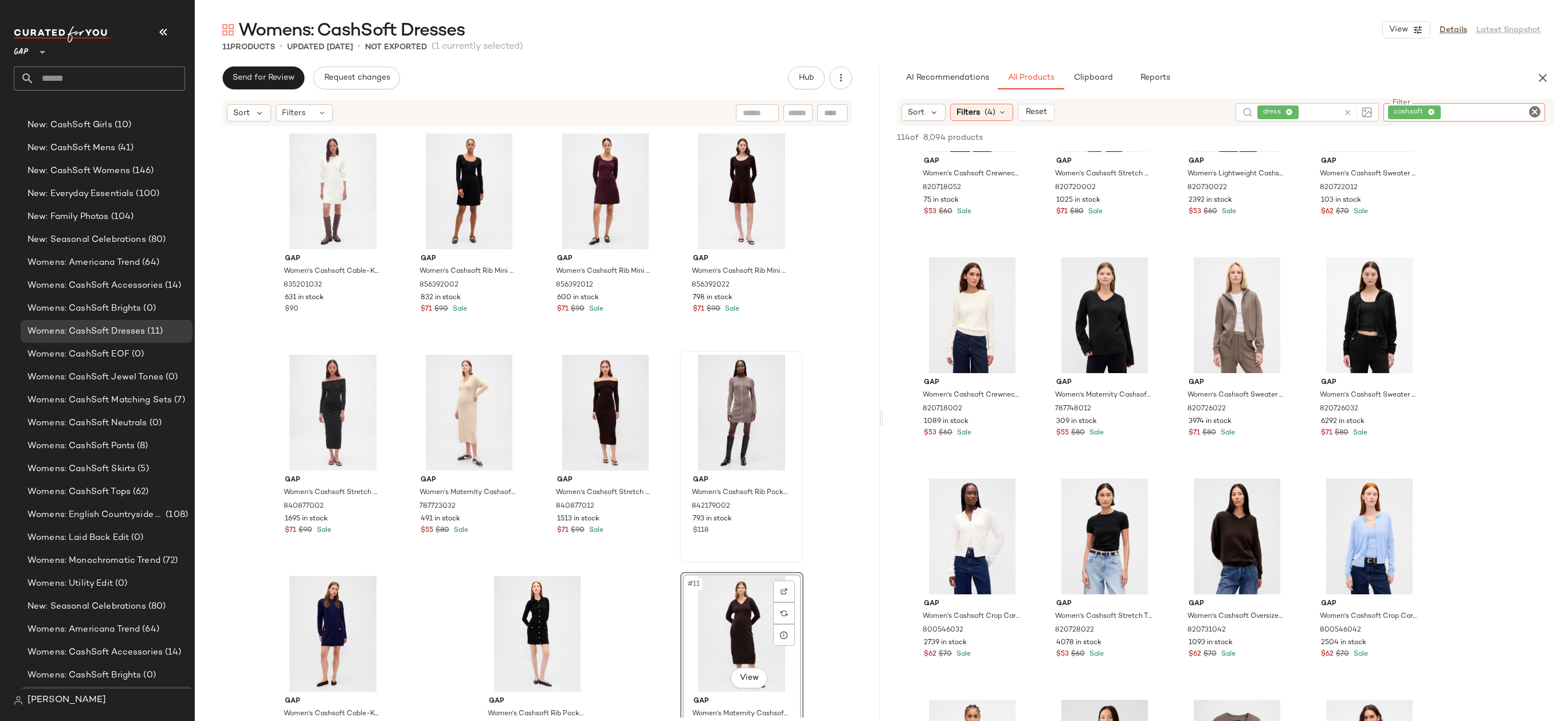
scroll to position [3593, 0]
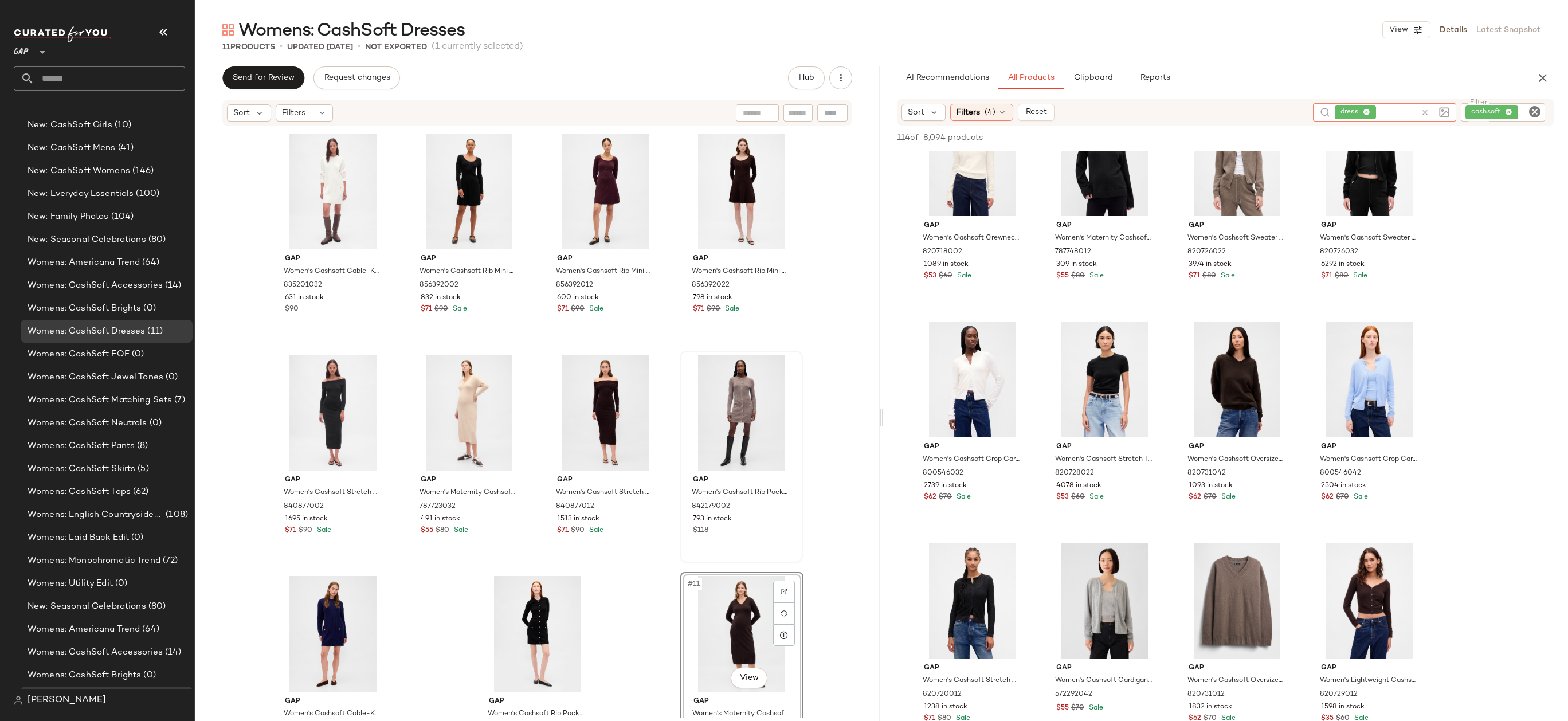
click at [1345, 114] on div "dress" at bounding box center [1384, 112] width 143 height 18
click at [1429, 111] on icon at bounding box center [1425, 113] width 9 height 9
click at [1521, 108] on input "Filter" at bounding box center [1530, 112] width 20 height 12
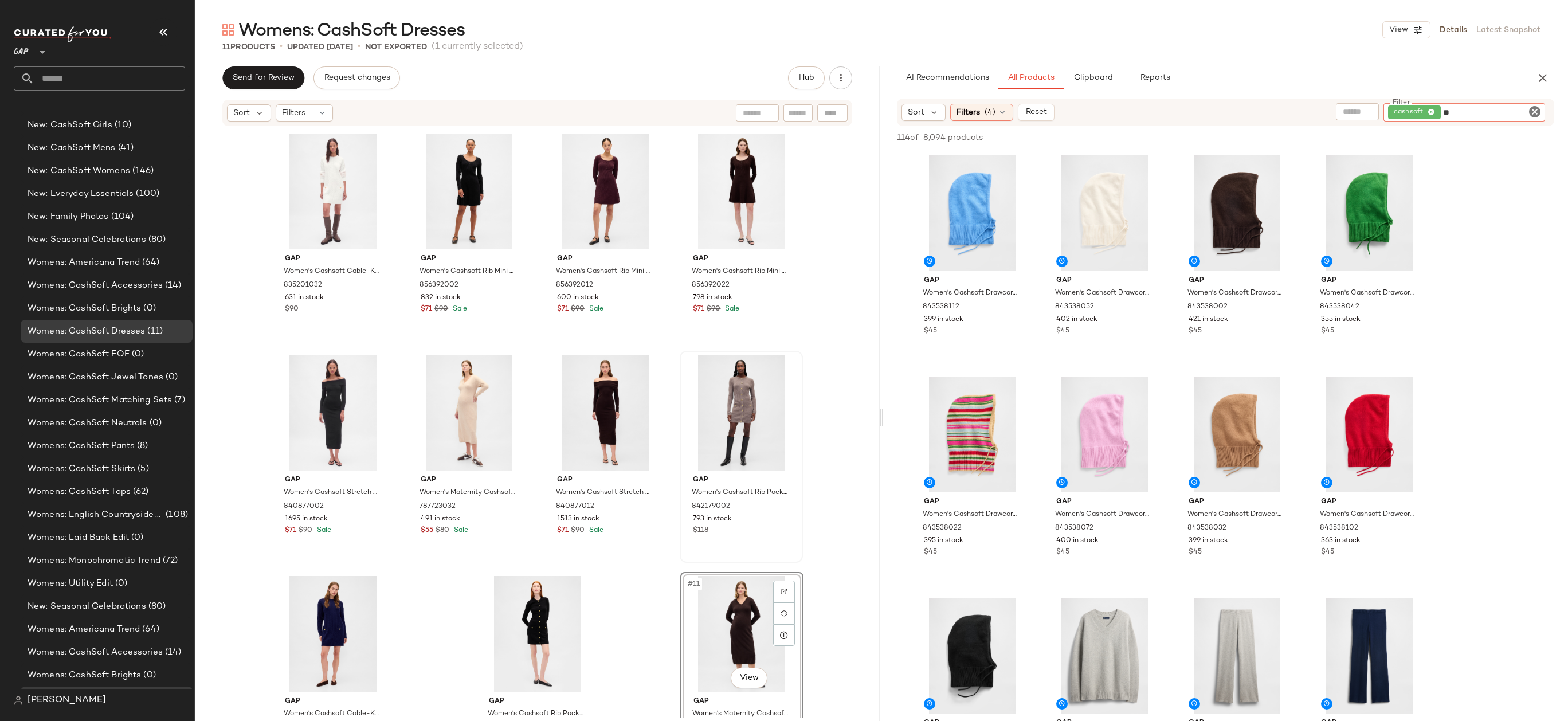
type input "*"
type input "*****"
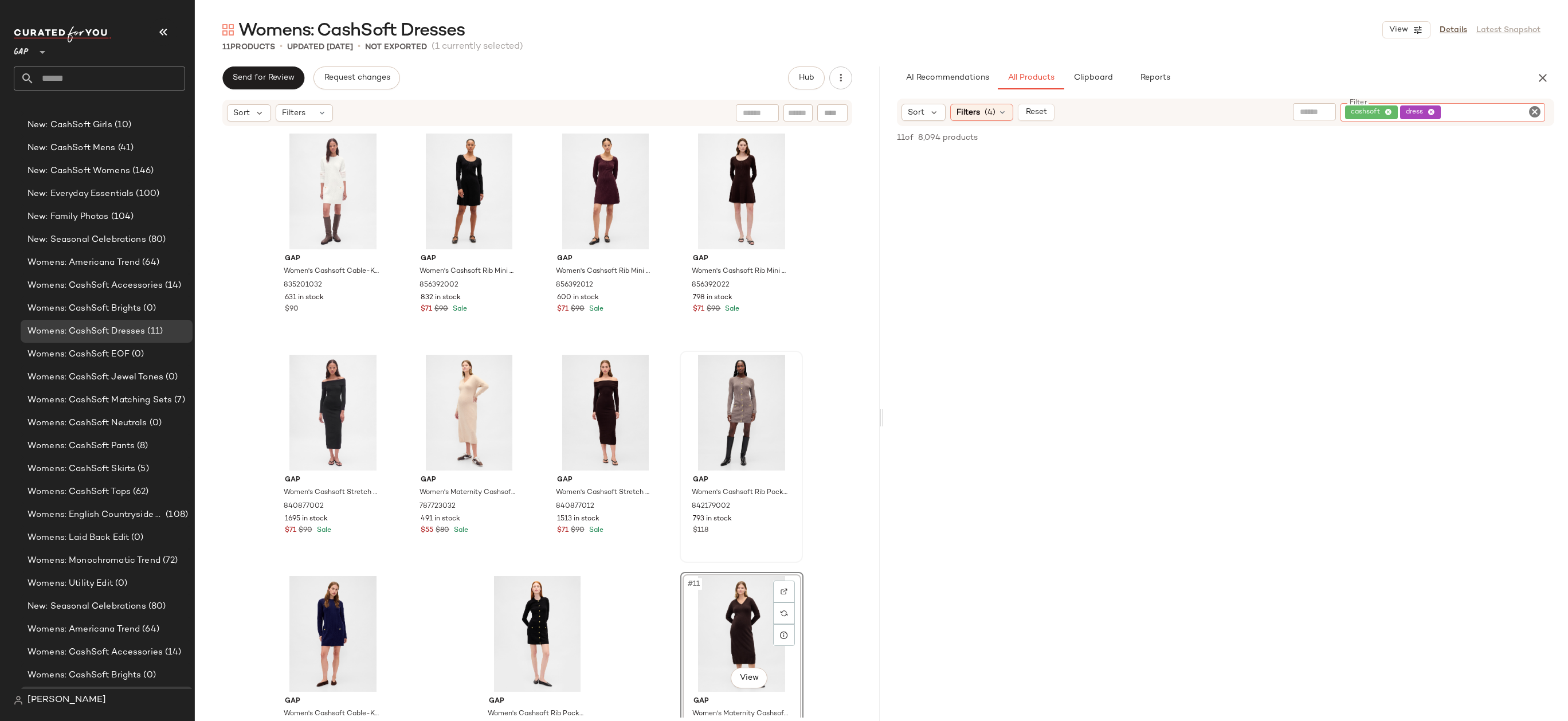
scroll to position [1216, 0]
click at [168, 402] on span "Womens: CashSoft Matching Sets" at bounding box center [100, 400] width 144 height 13
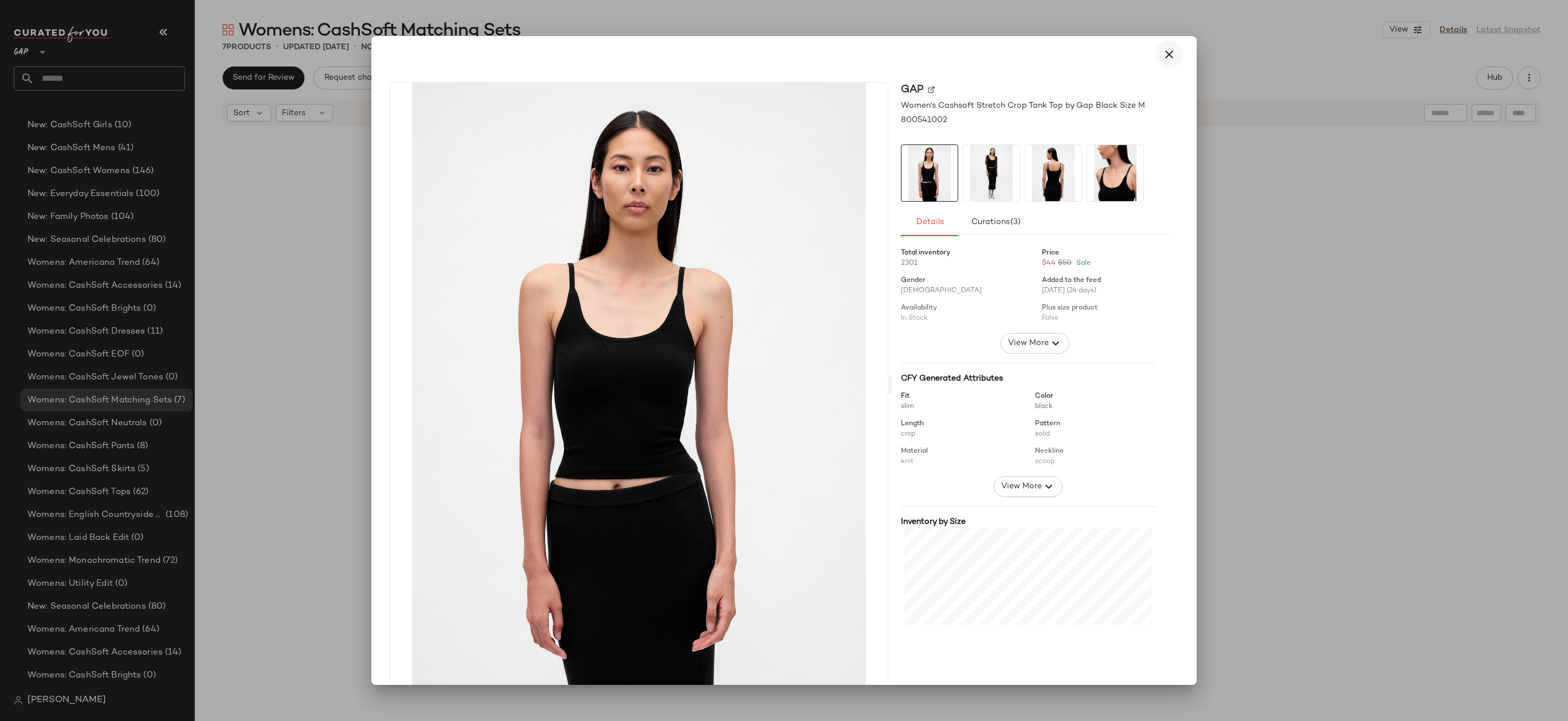
click at [1165, 57] on icon "button" at bounding box center [1169, 54] width 14 height 14
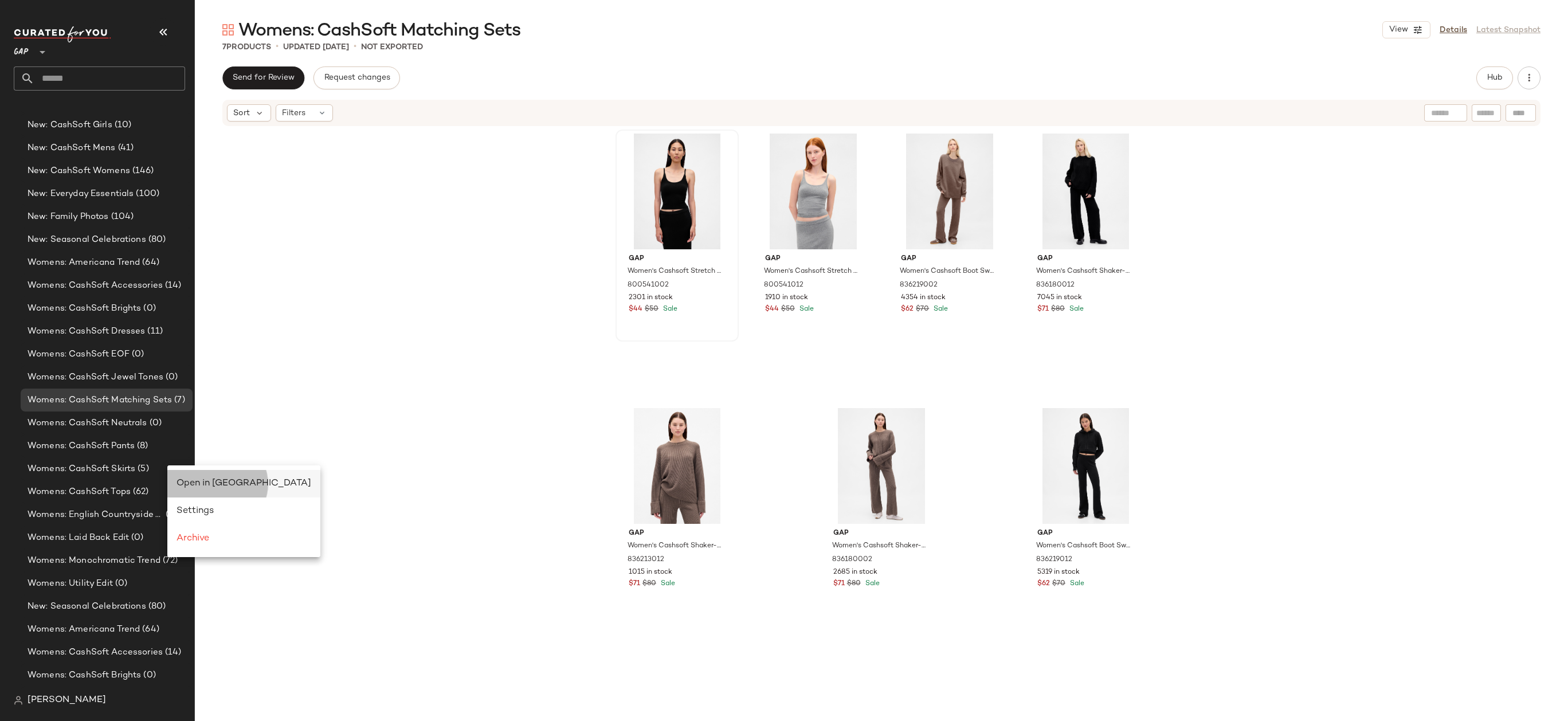
click at [187, 479] on span "Open in Split View" at bounding box center [244, 483] width 134 height 10
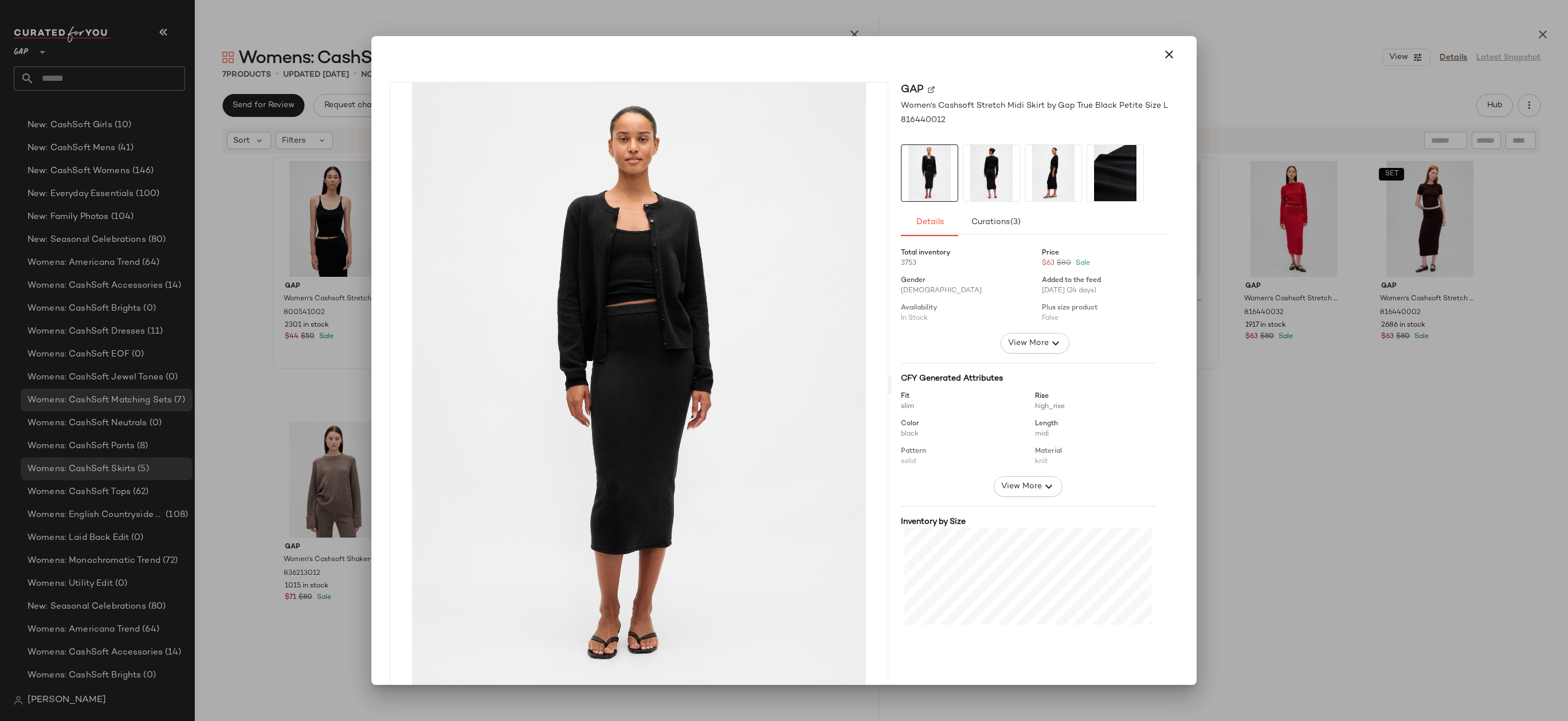
click at [989, 187] on img at bounding box center [991, 173] width 56 height 56
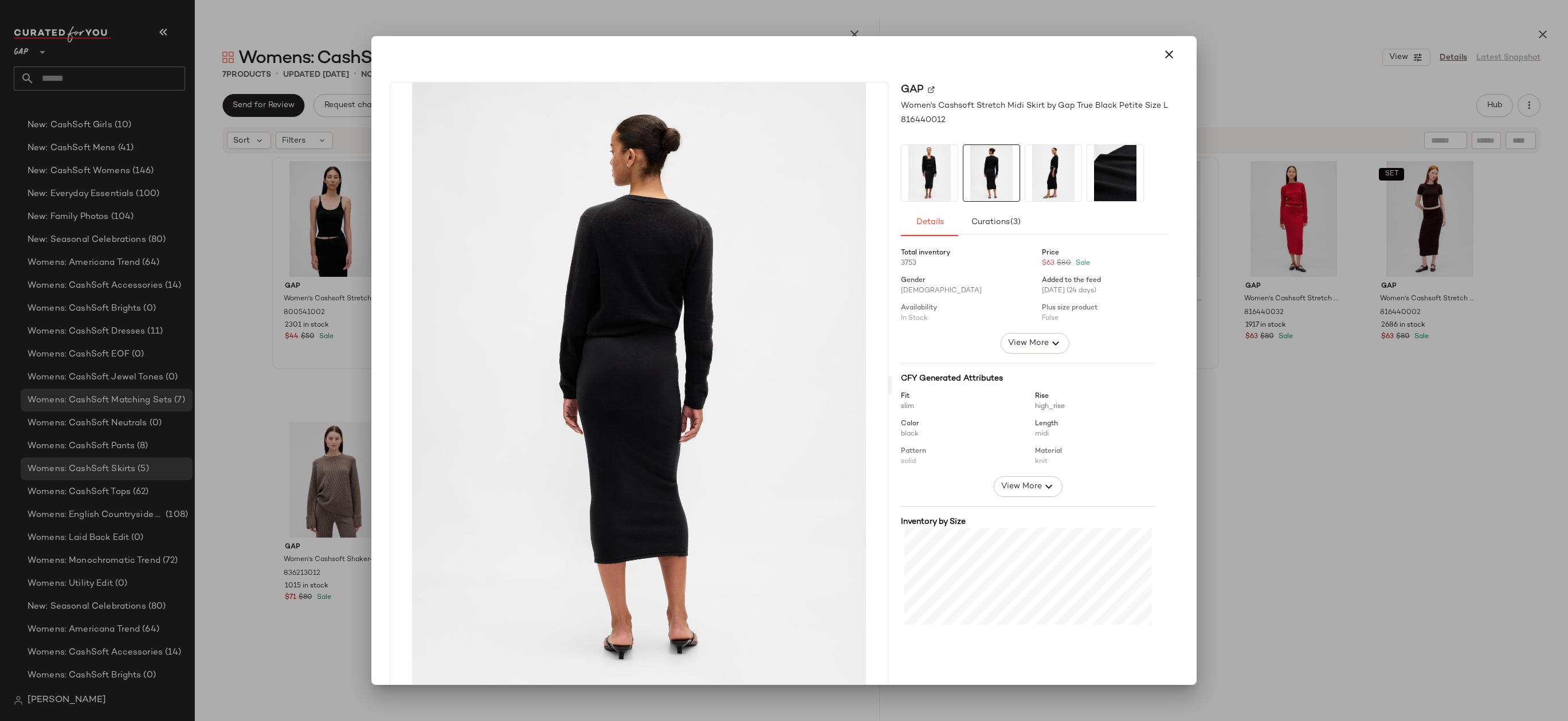
click at [1025, 185] on img at bounding box center [1053, 173] width 56 height 56
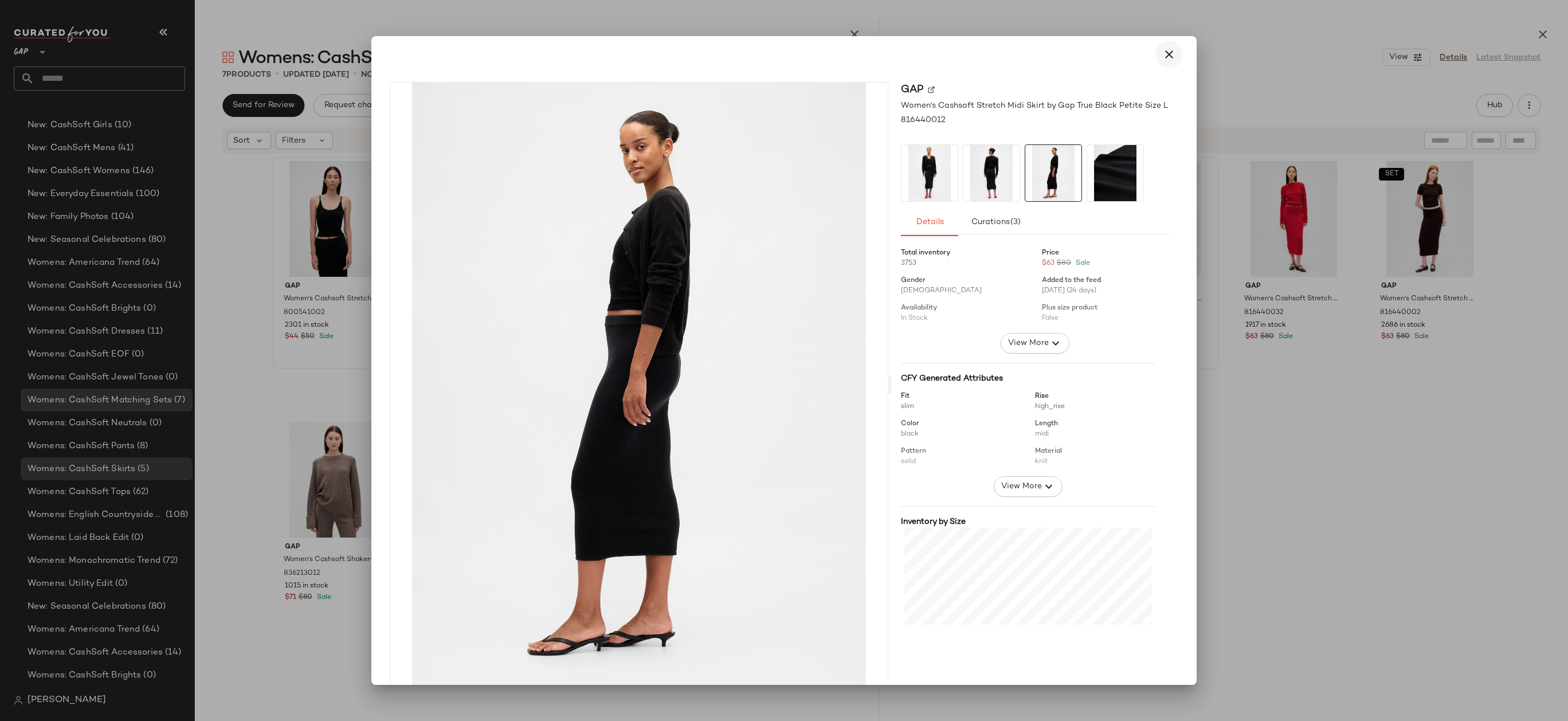
click at [1167, 58] on icon "button" at bounding box center [1169, 54] width 14 height 14
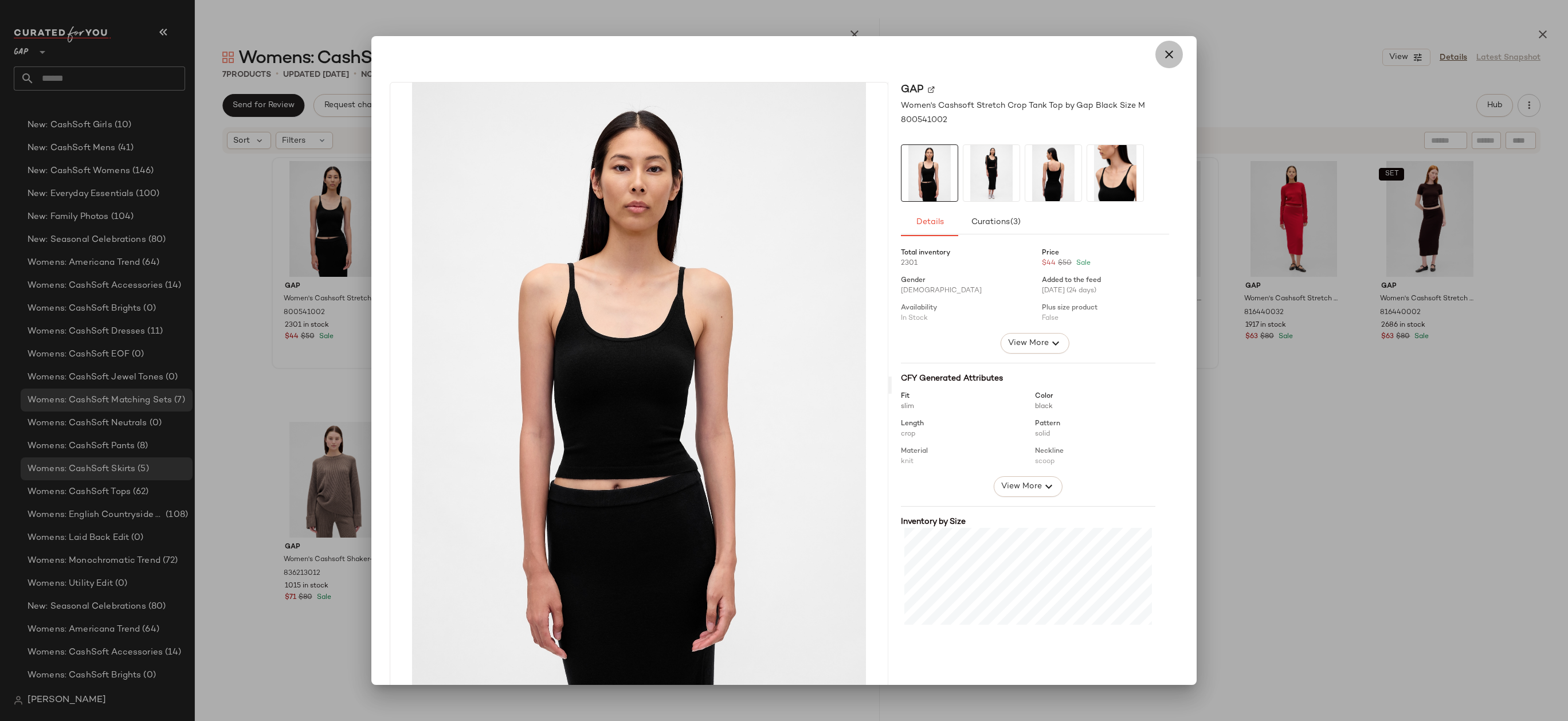
click at [1164, 50] on icon "button" at bounding box center [1169, 54] width 14 height 14
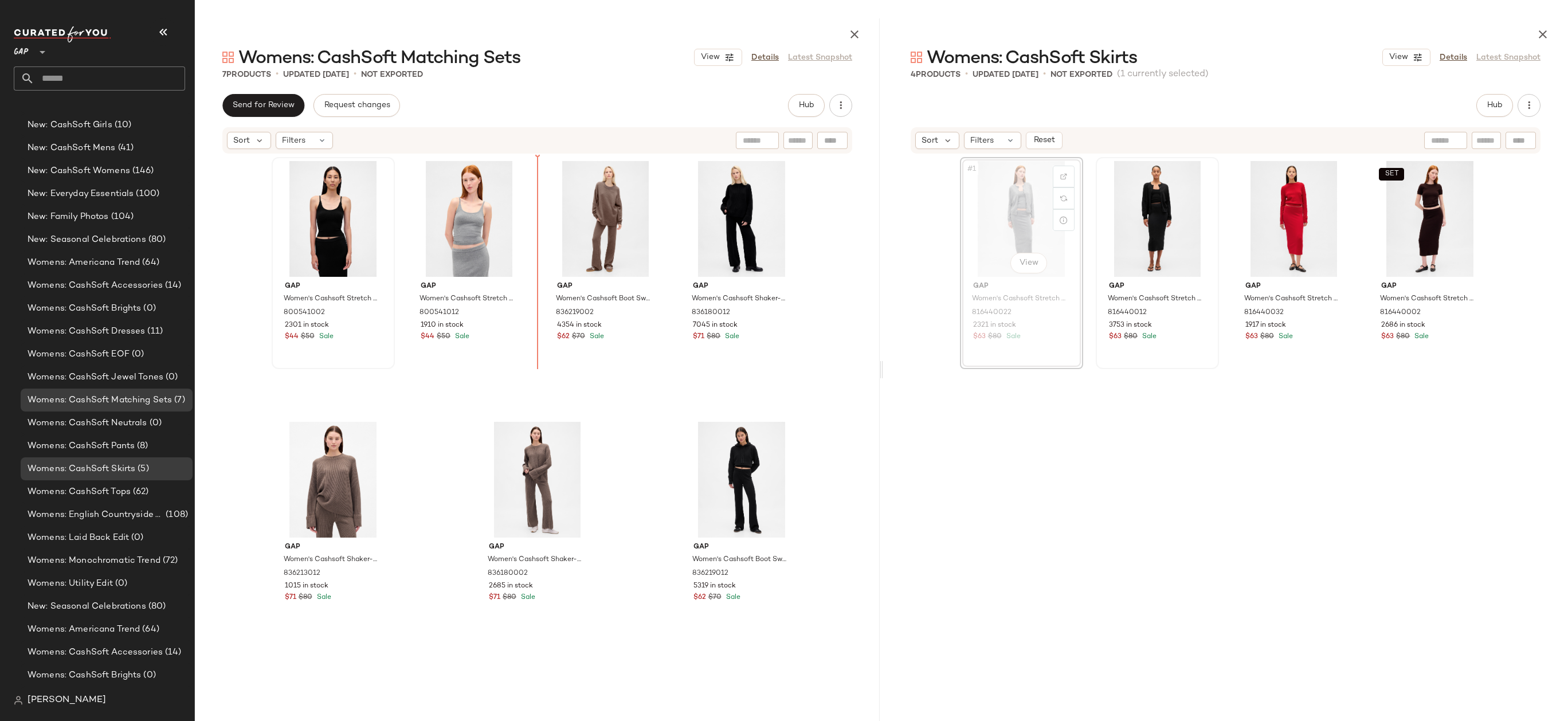
drag, startPoint x: 1015, startPoint y: 217, endPoint x: 533, endPoint y: 236, distance: 482.4
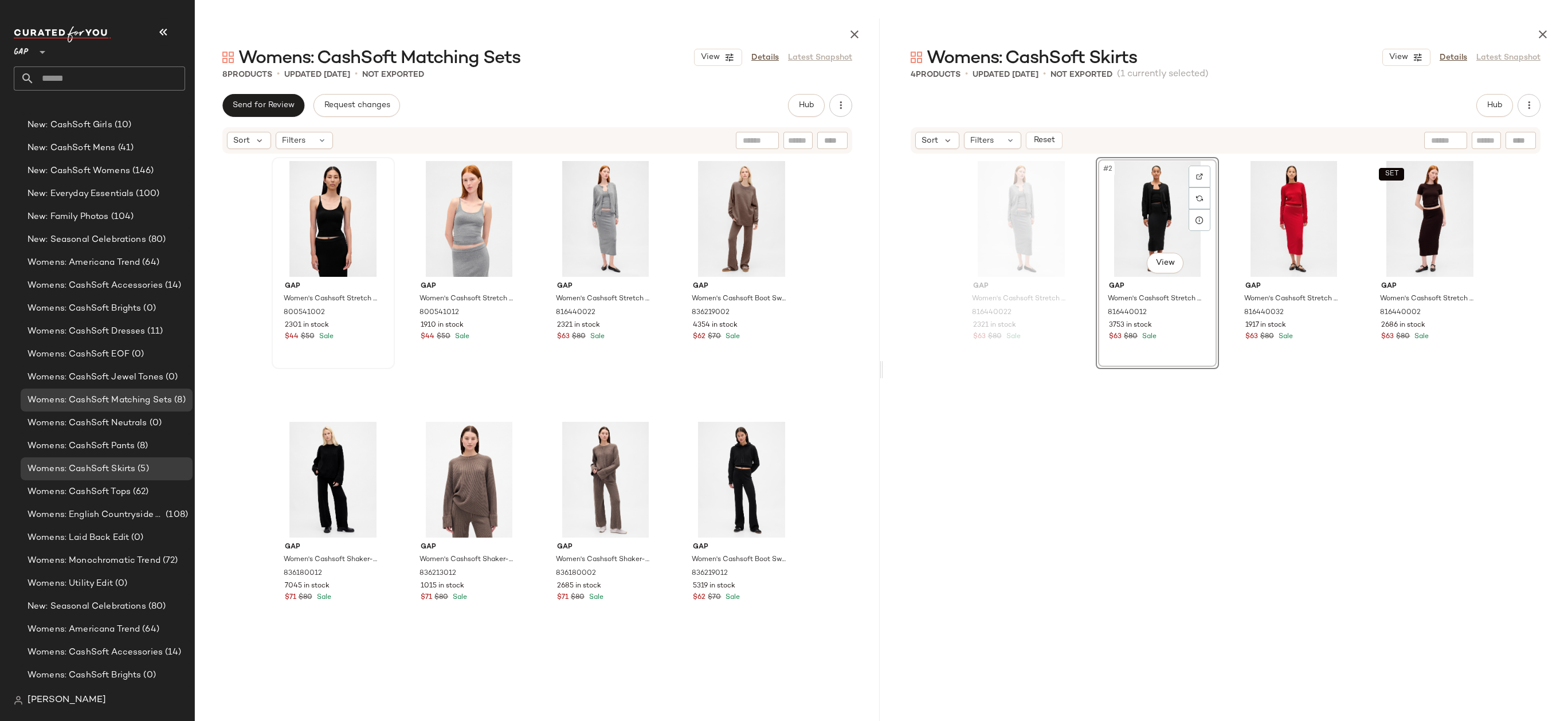
drag, startPoint x: 1120, startPoint y: 218, endPoint x: 380, endPoint y: 264, distance: 741.4
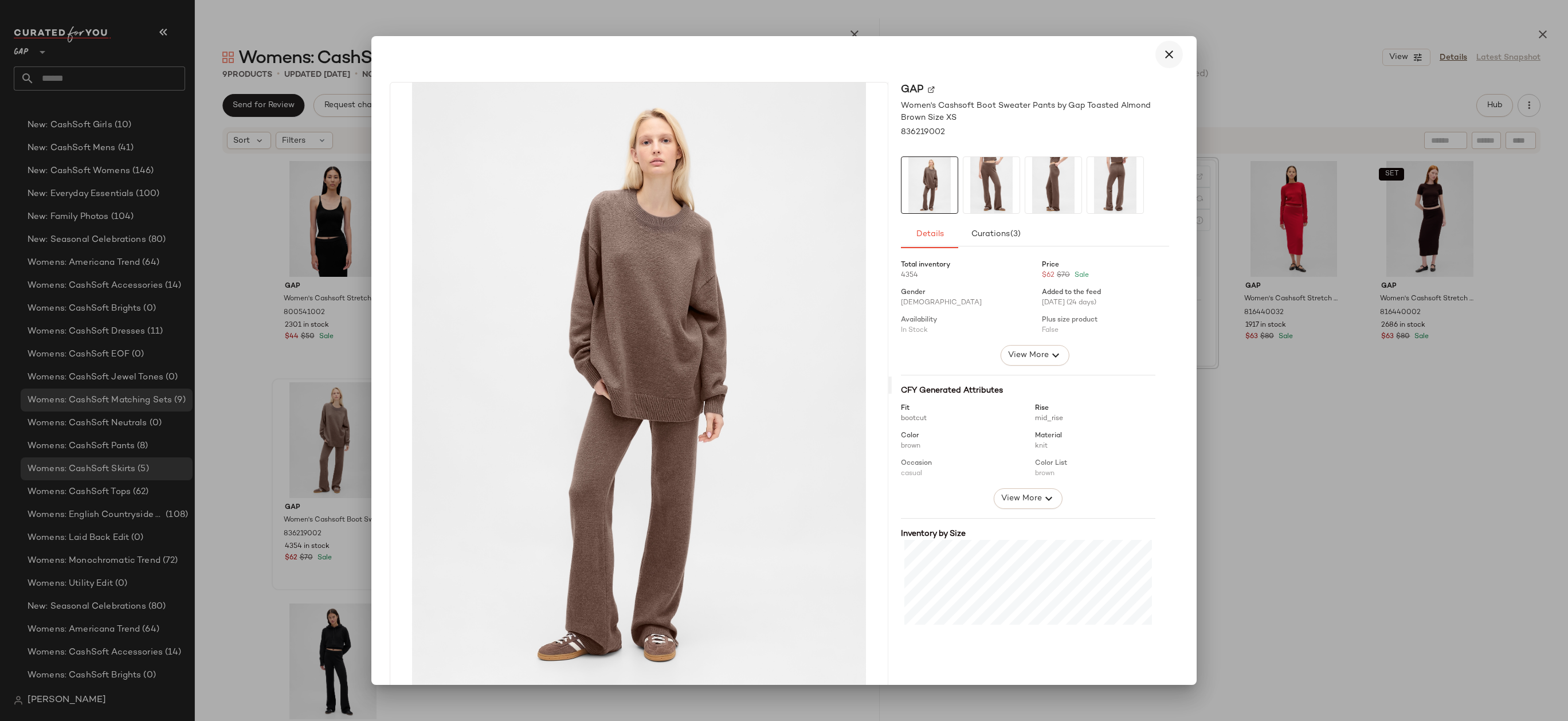
click at [1170, 58] on button "button" at bounding box center [1169, 54] width 27 height 27
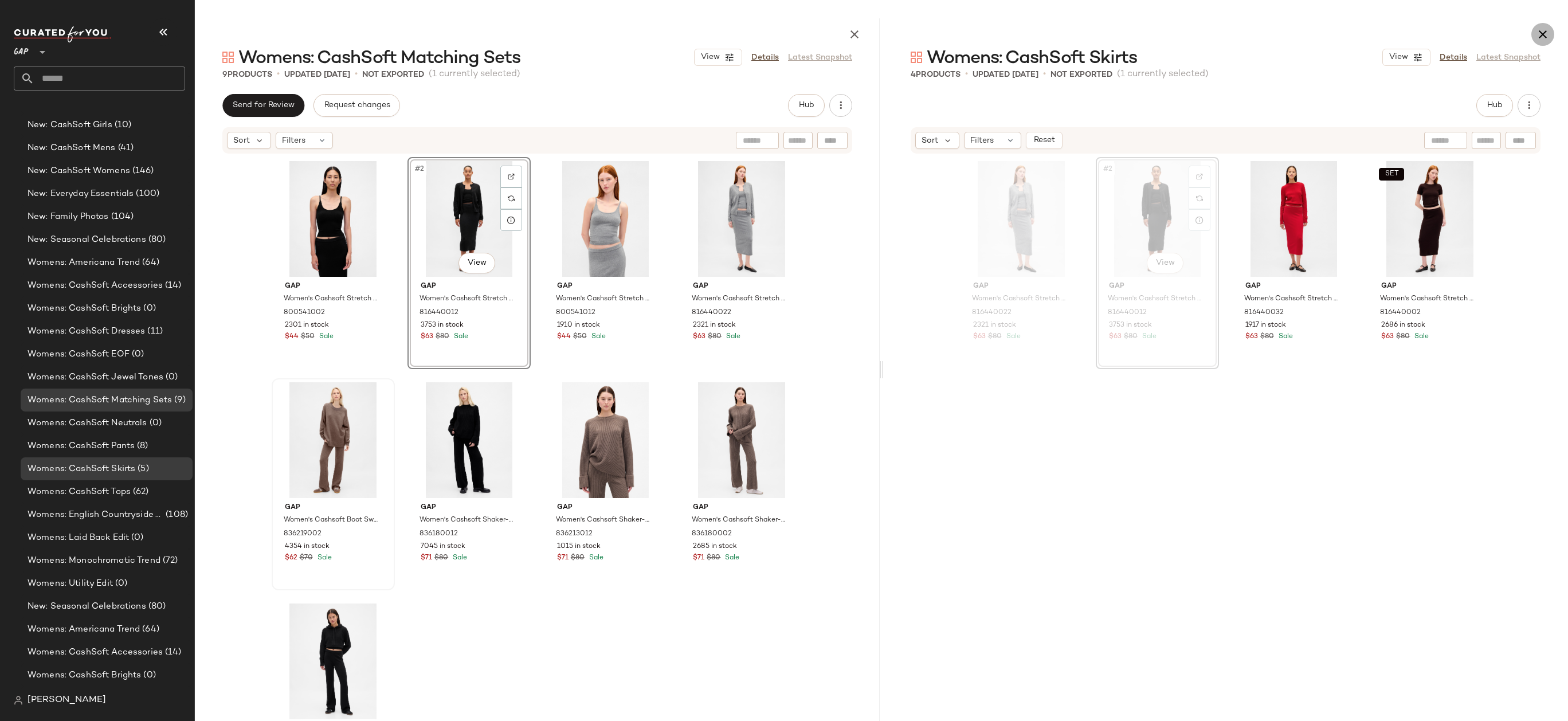
click at [1533, 35] on button "button" at bounding box center [1542, 34] width 23 height 23
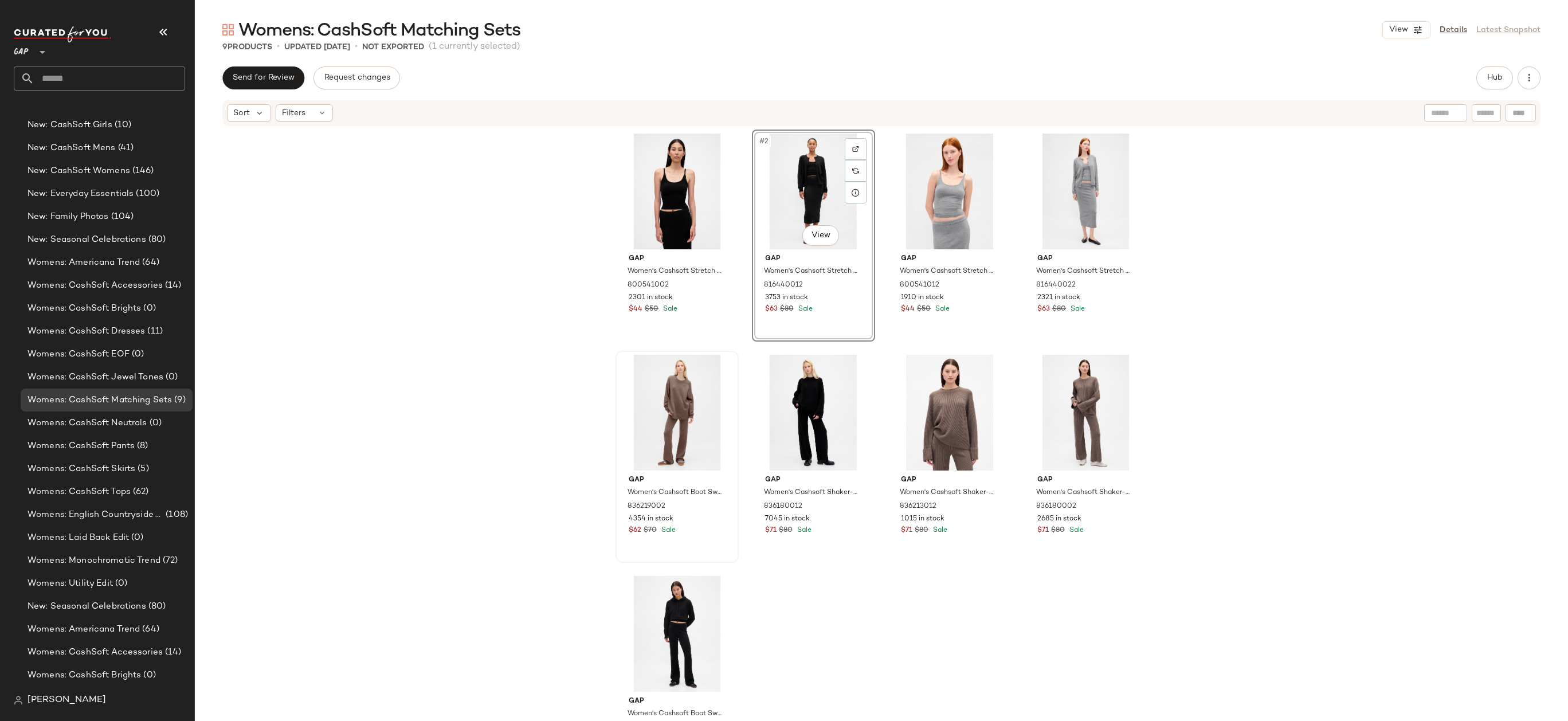
click at [1498, 90] on div "Send for Review Request changes Hub Sort Filters Gap Women's Cashsoft Stretch C…" at bounding box center [881, 417] width 1373 height 702
click at [1495, 80] on span "Hub" at bounding box center [1495, 78] width 16 height 9
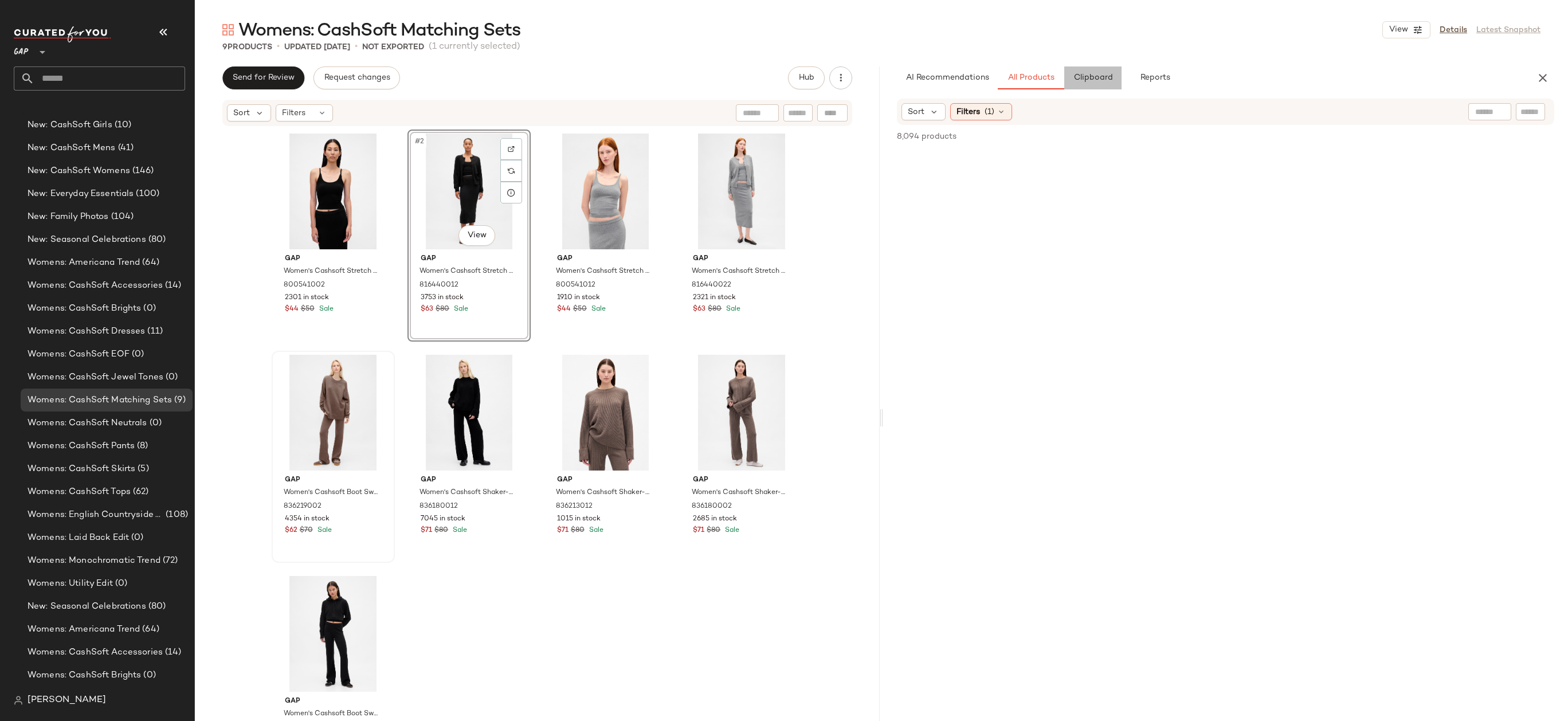
click at [1098, 76] on span "Clipboard" at bounding box center [1093, 78] width 40 height 9
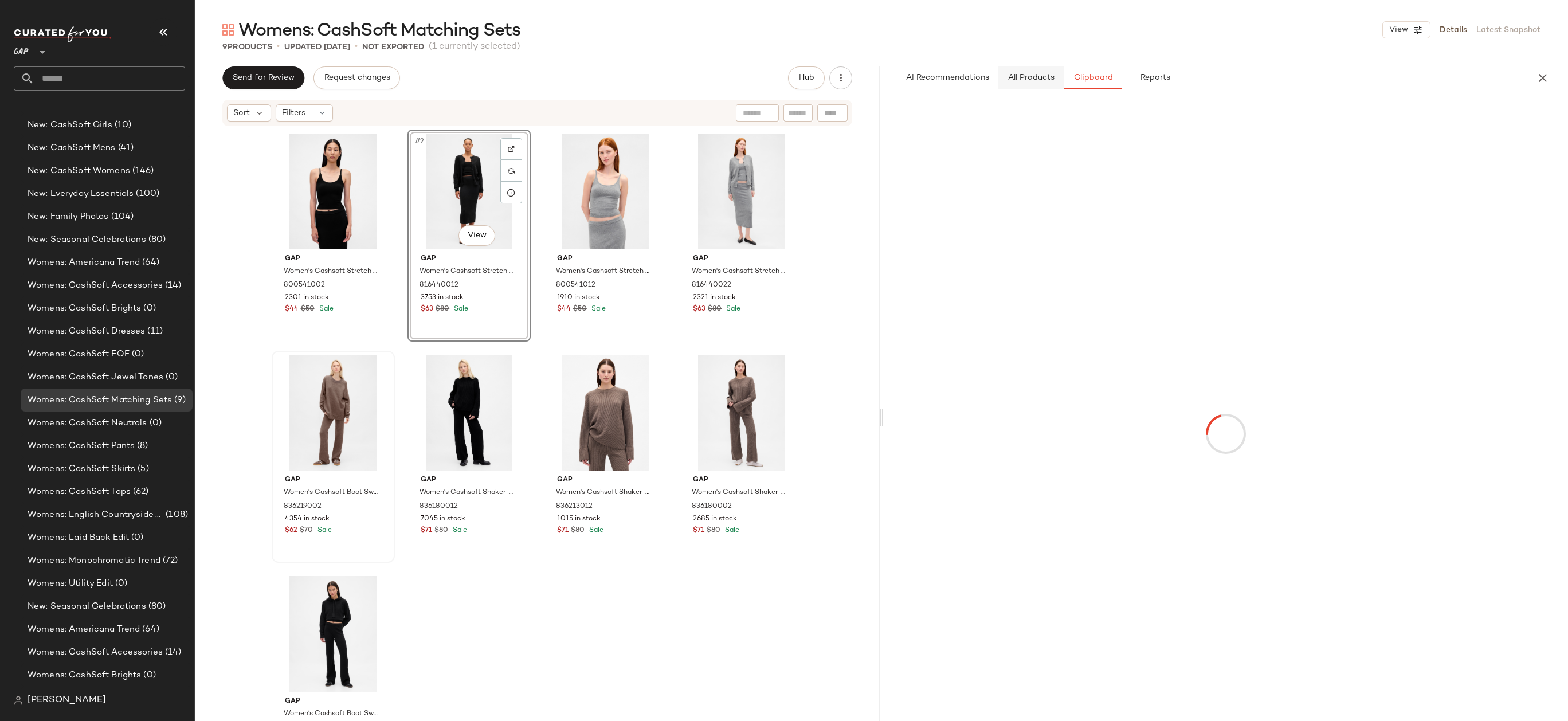
click at [1043, 76] on span "All Products" at bounding box center [1031, 78] width 47 height 9
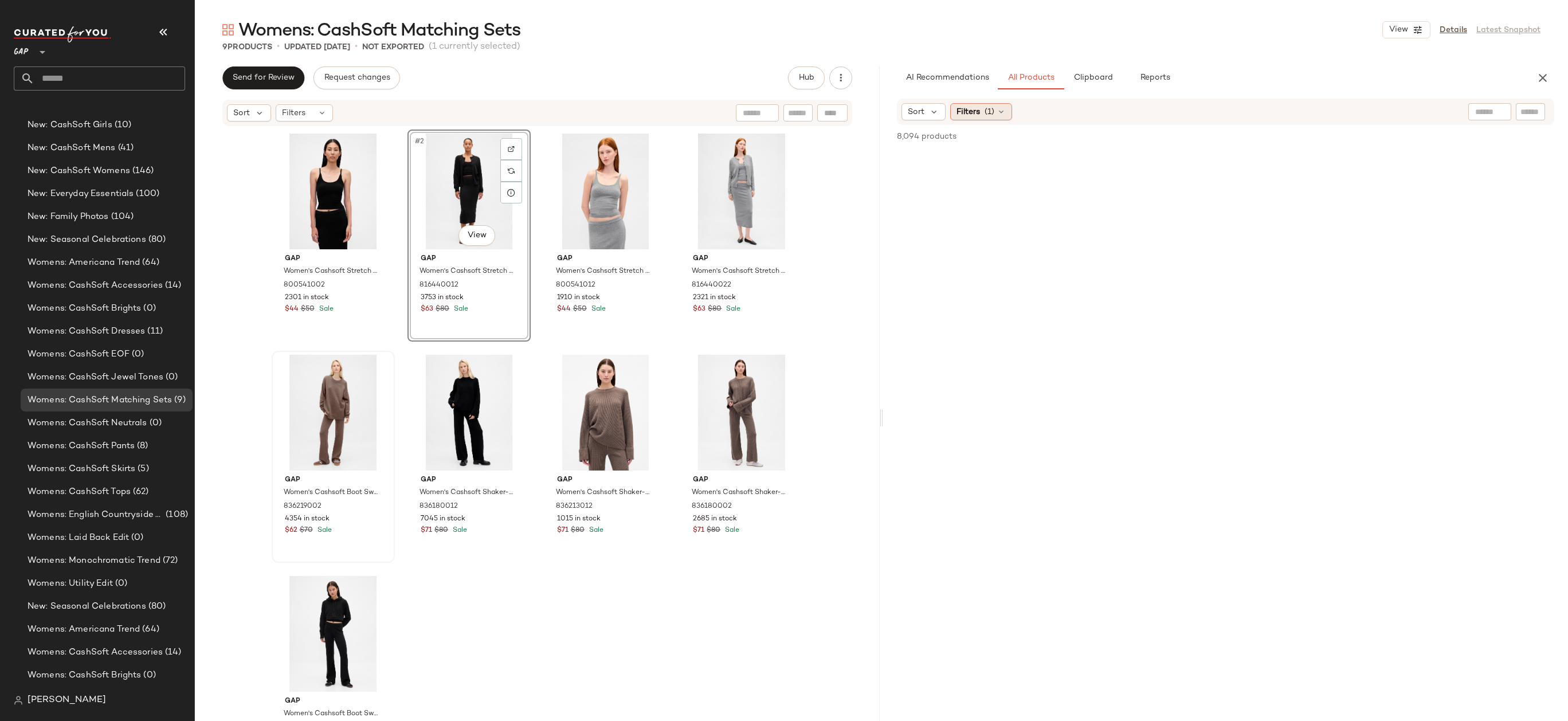
click at [1002, 110] on icon at bounding box center [1001, 111] width 9 height 9
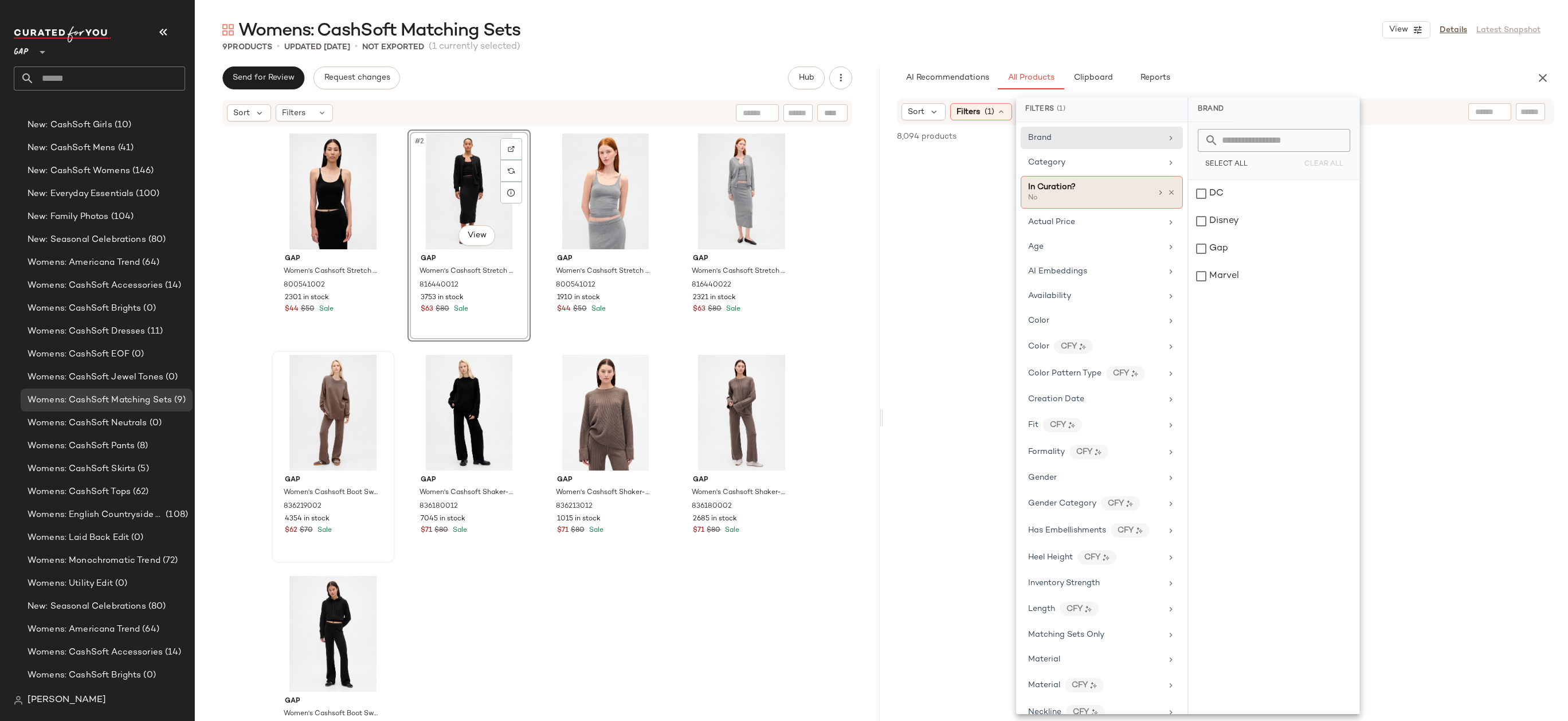
click at [1169, 196] on div at bounding box center [1165, 192] width 19 height 9
click at [1243, 63] on div "Womens: CashSoft Matching Sets View Details Latest Snapshot 9 Products • update…" at bounding box center [881, 369] width 1373 height 702
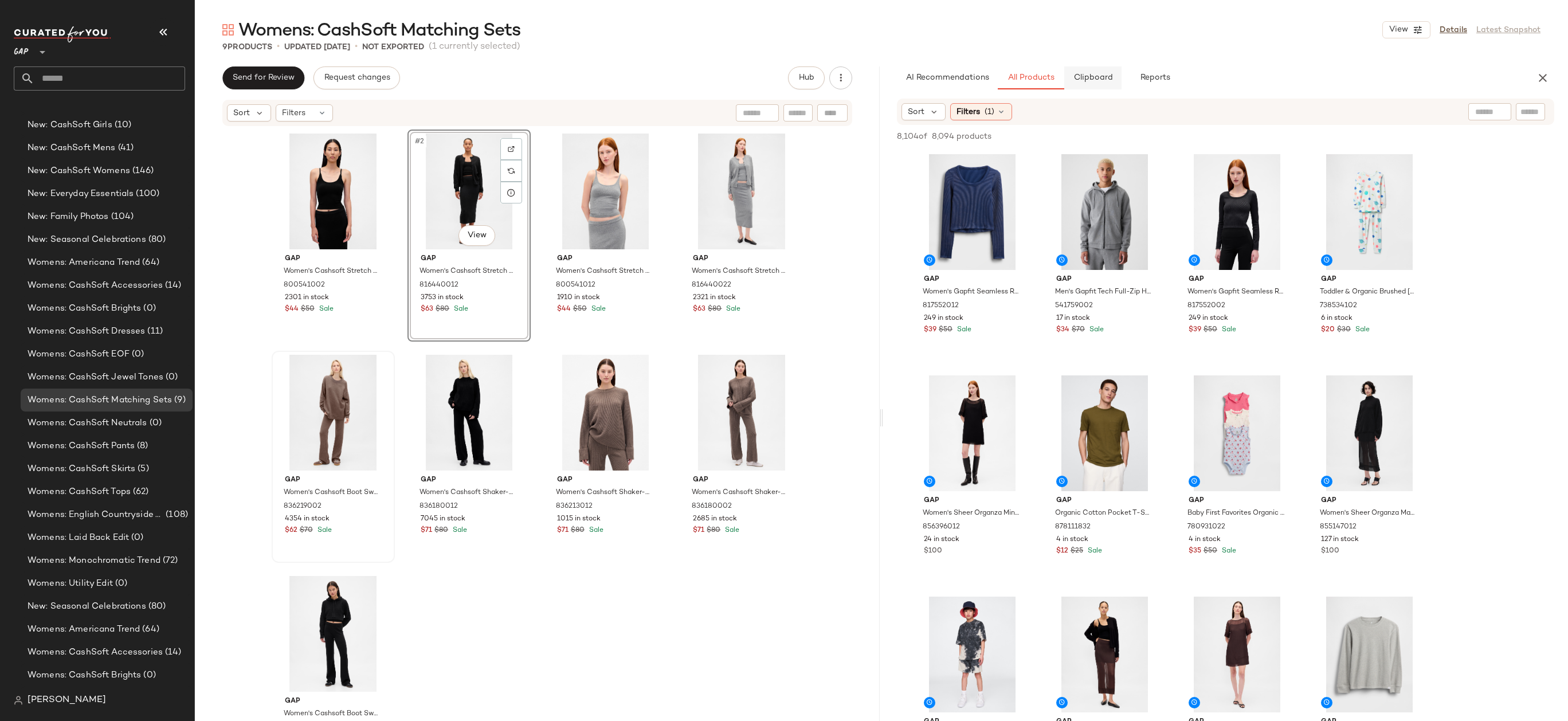
click at [1103, 67] on button "Clipboard" at bounding box center [1093, 78] width 57 height 23
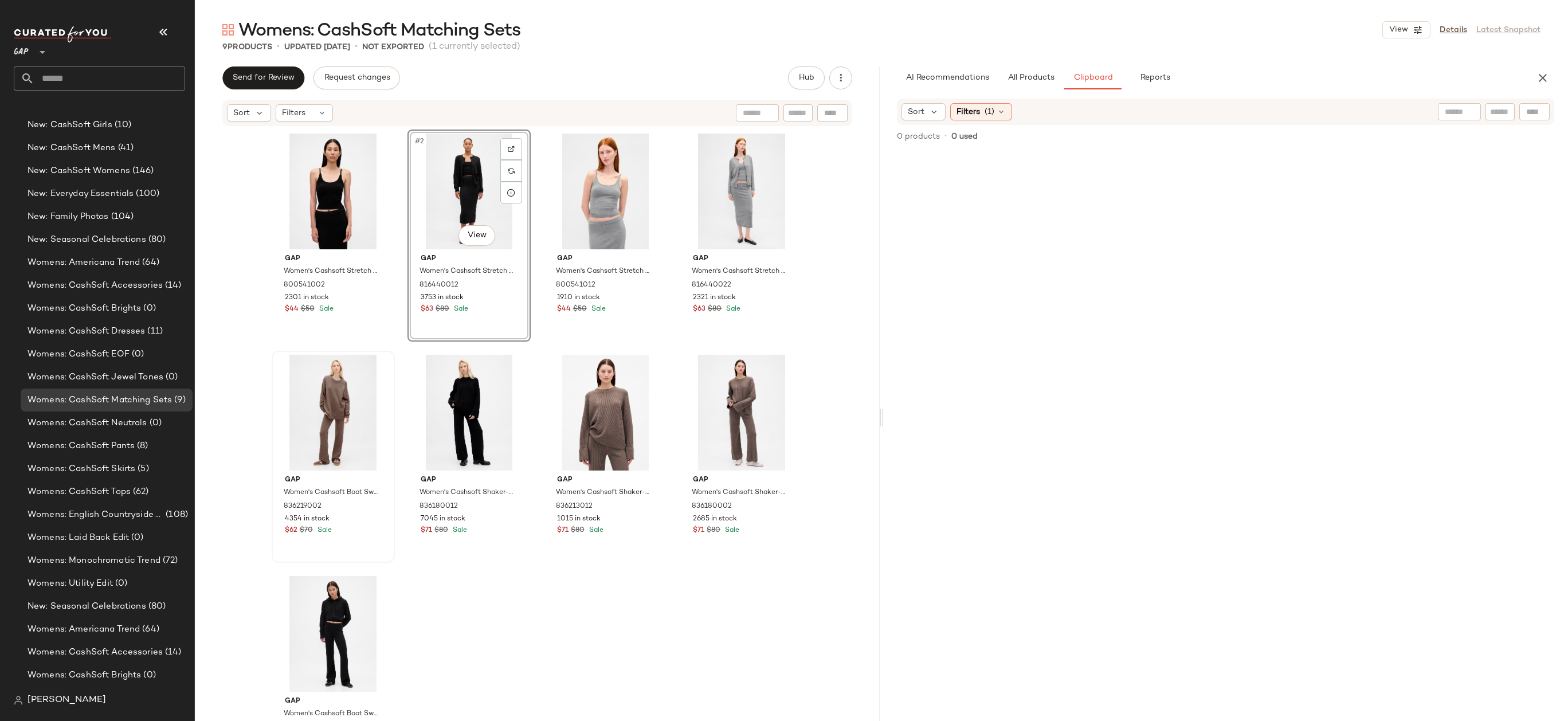
click at [1016, 65] on div "Womens: CashSoft Matching Sets View Details Latest Snapshot 9 Products • update…" at bounding box center [881, 369] width 1373 height 702
click at [1024, 78] on span "All Products" at bounding box center [1031, 78] width 47 height 9
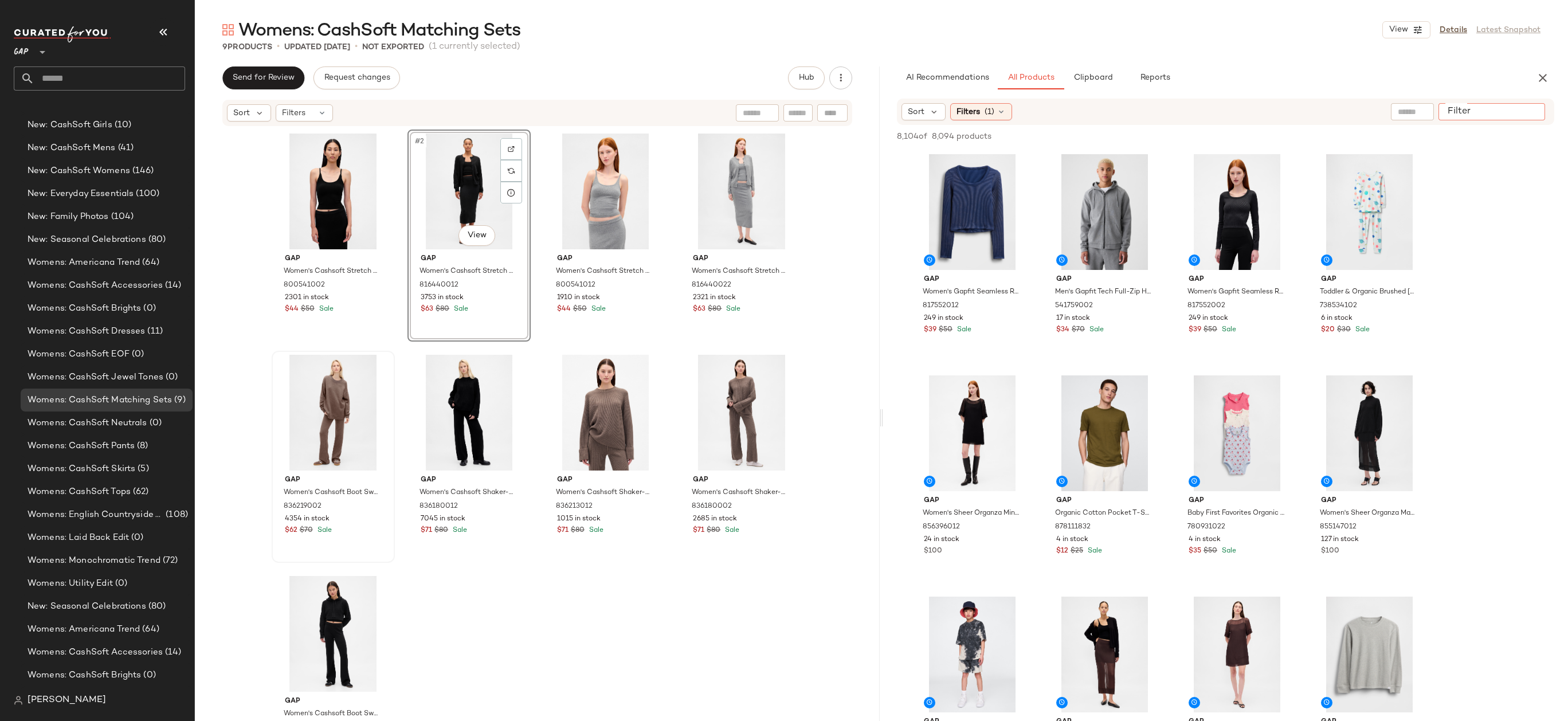
click at [1528, 113] on input "Filter" at bounding box center [1491, 111] width 98 height 12
type input "********"
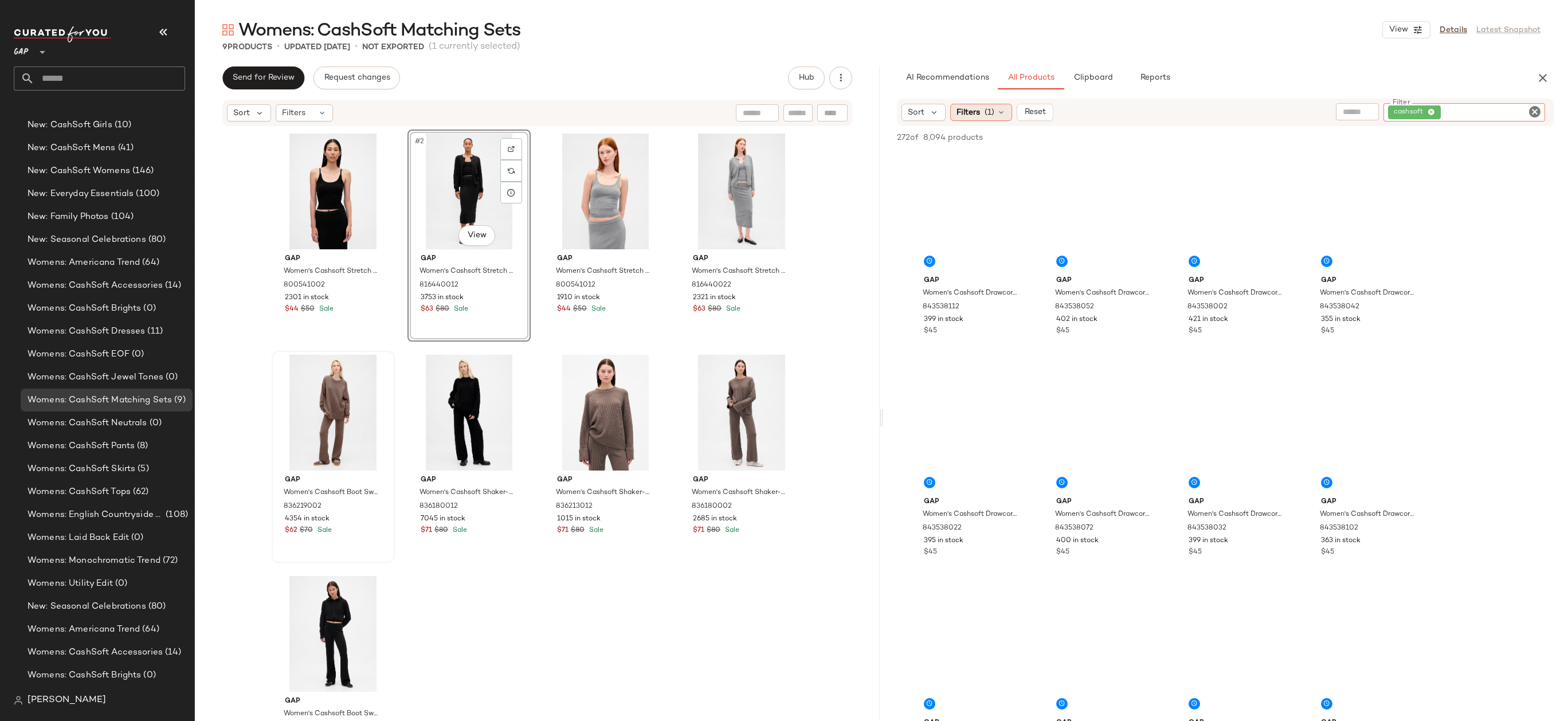
click at [995, 114] on div "Filters (1)" at bounding box center [981, 113] width 62 height 17
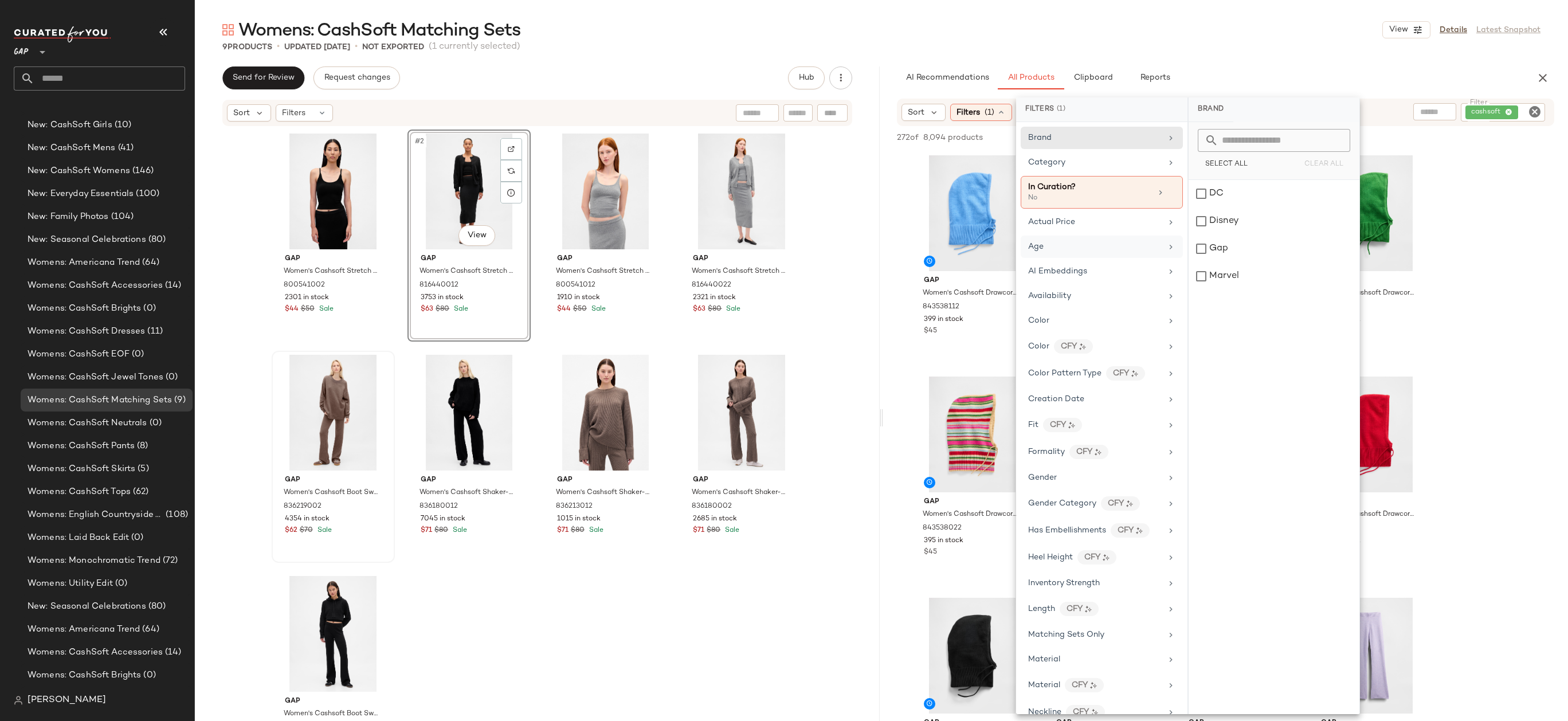
click at [1069, 243] on div "Age" at bounding box center [1094, 246] width 134 height 12
click at [1229, 184] on div "adult" at bounding box center [1274, 193] width 170 height 27
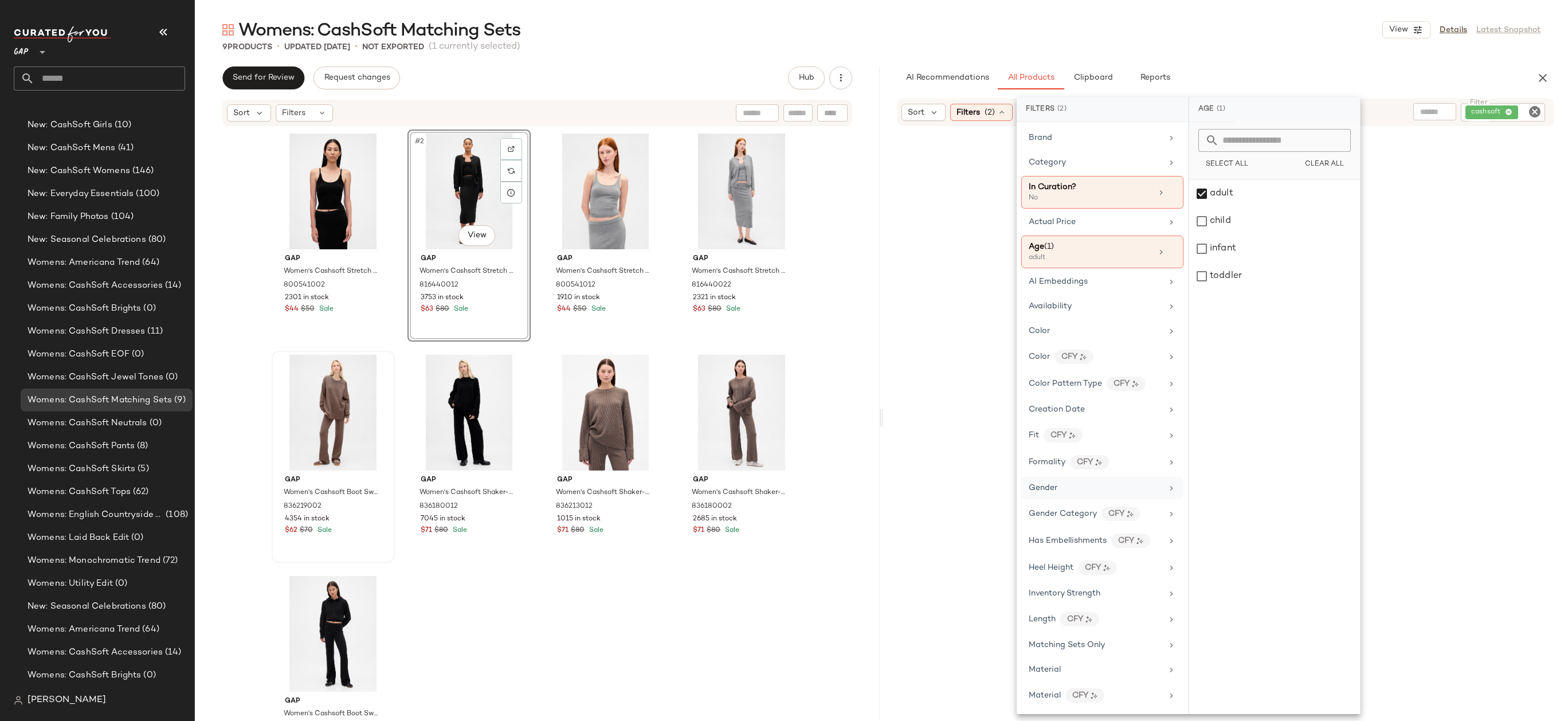
click at [1106, 480] on div "Gender" at bounding box center [1102, 488] width 162 height 22
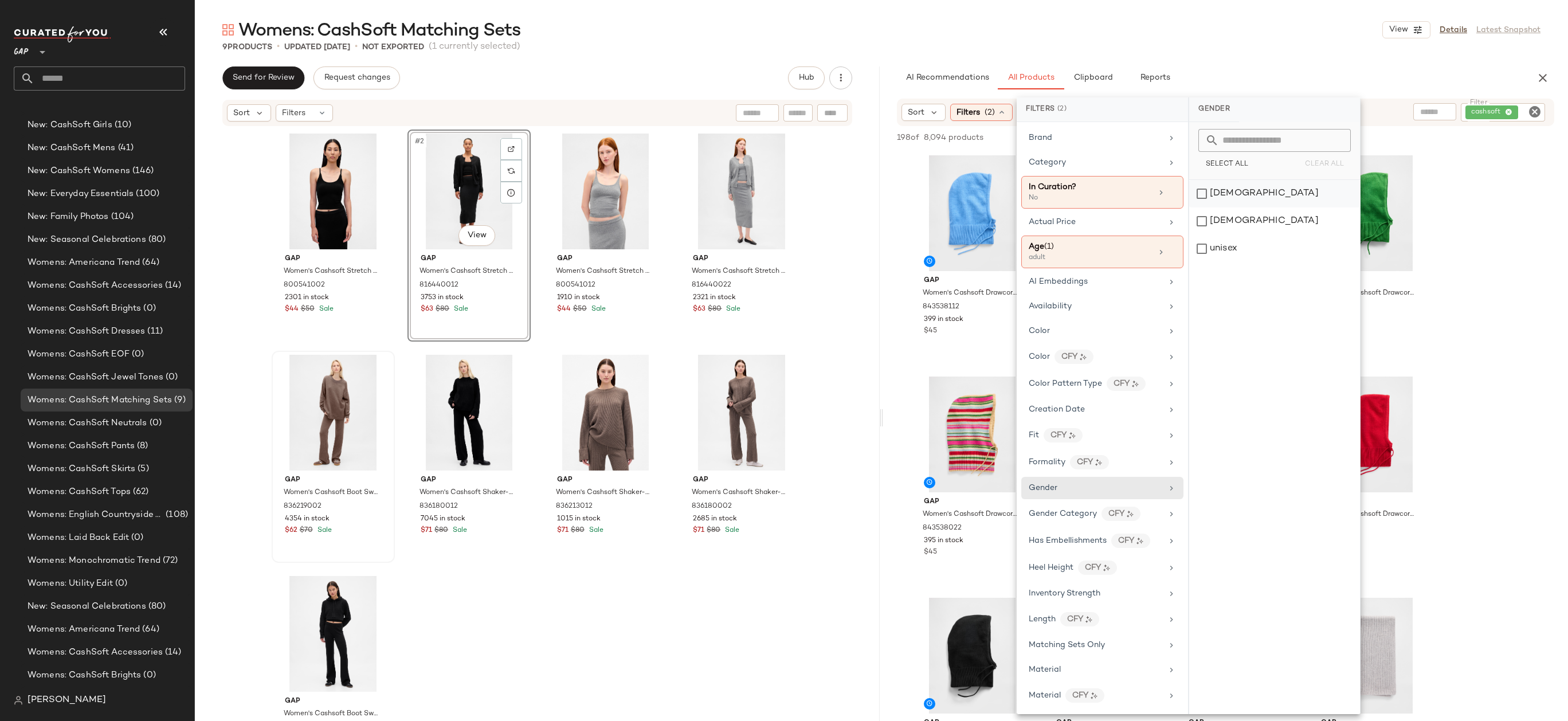
click at [1231, 197] on div "[DEMOGRAPHIC_DATA]" at bounding box center [1274, 193] width 170 height 27
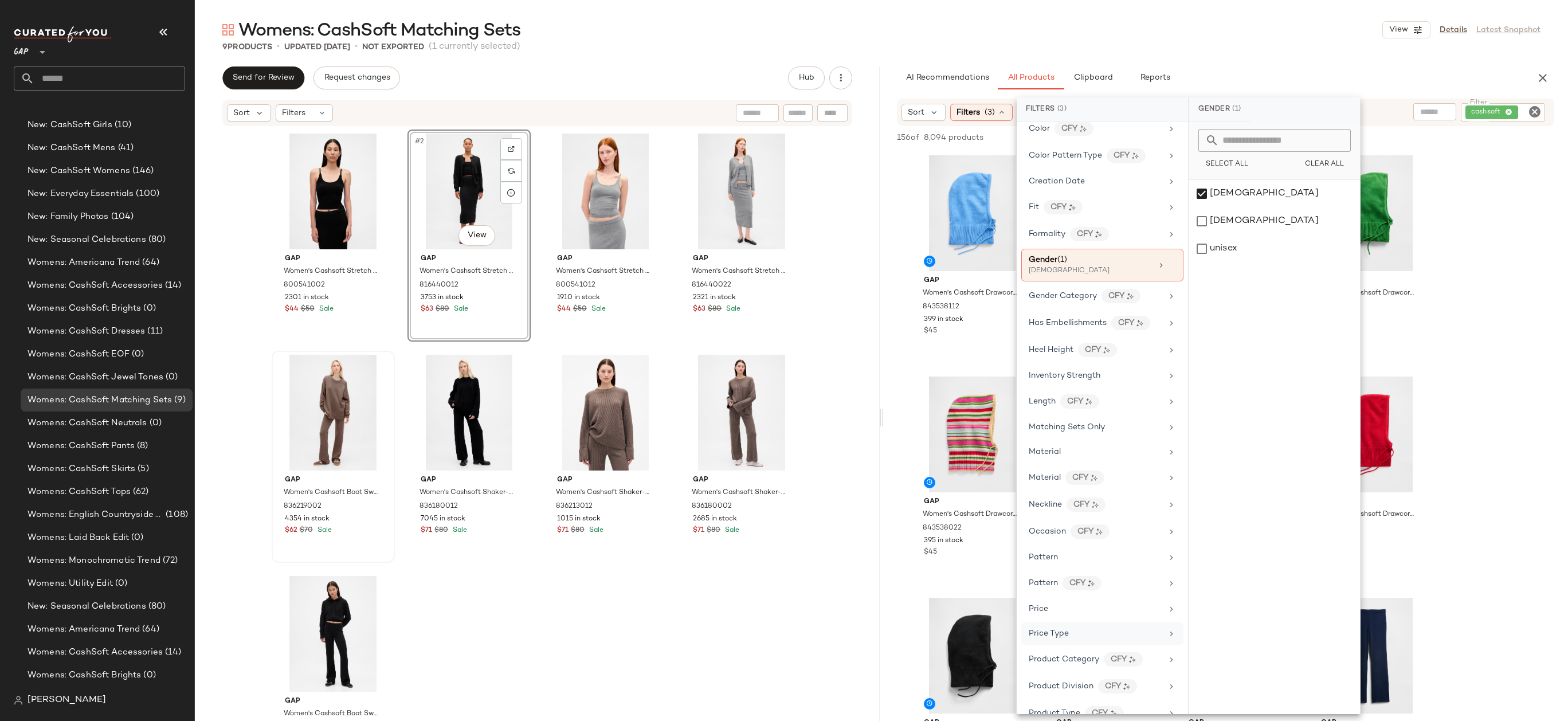
click at [1076, 630] on div "Price Type" at bounding box center [1095, 633] width 134 height 12
click at [1223, 256] on div "PROMO" at bounding box center [1274, 249] width 170 height 27
click at [1223, 272] on div "REGULAR" at bounding box center [1275, 276] width 170 height 27
click at [1225, 30] on div "Womens: CashSoft Matching Sets View Details Latest Snapshot" at bounding box center [881, 29] width 1373 height 23
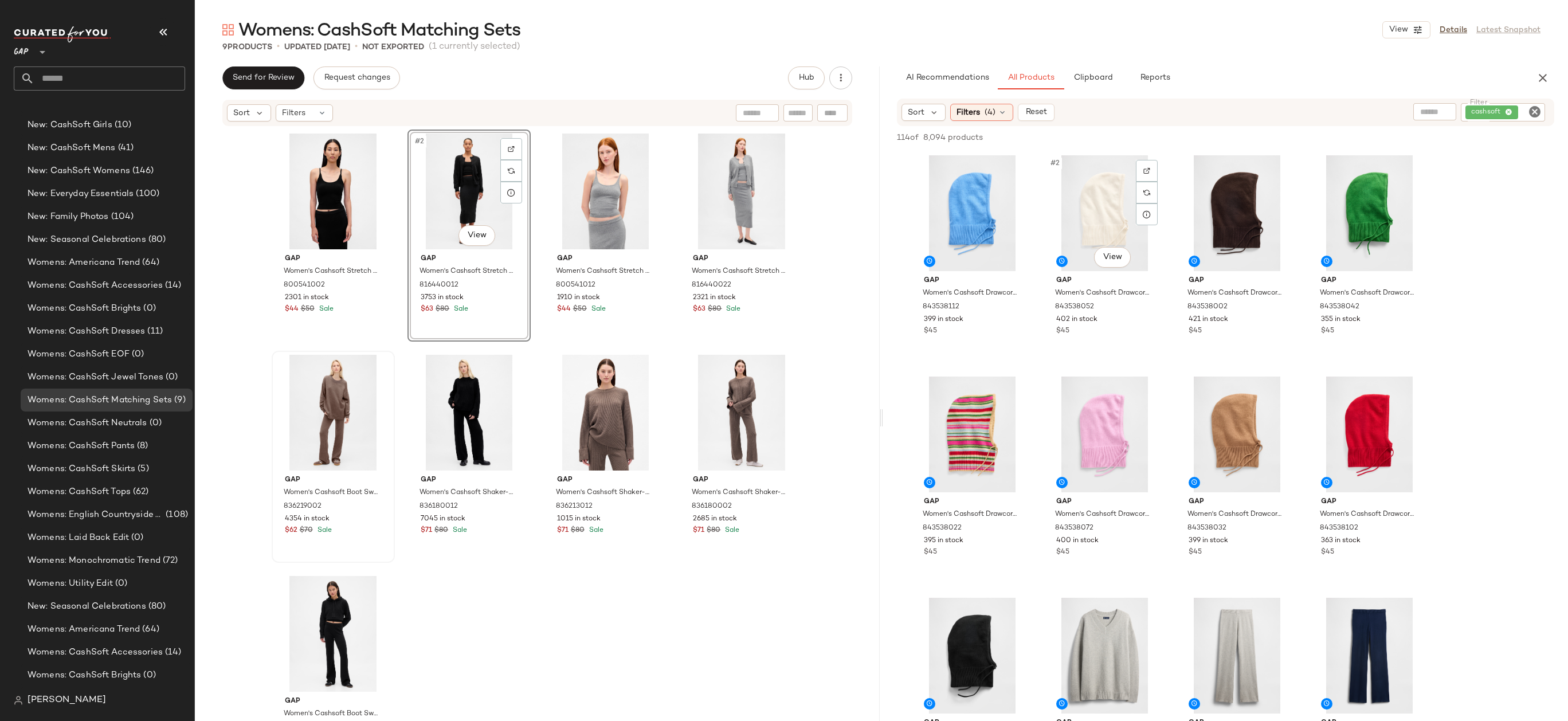
scroll to position [1, 0]
click at [997, 109] on icon at bounding box center [1002, 112] width 9 height 9
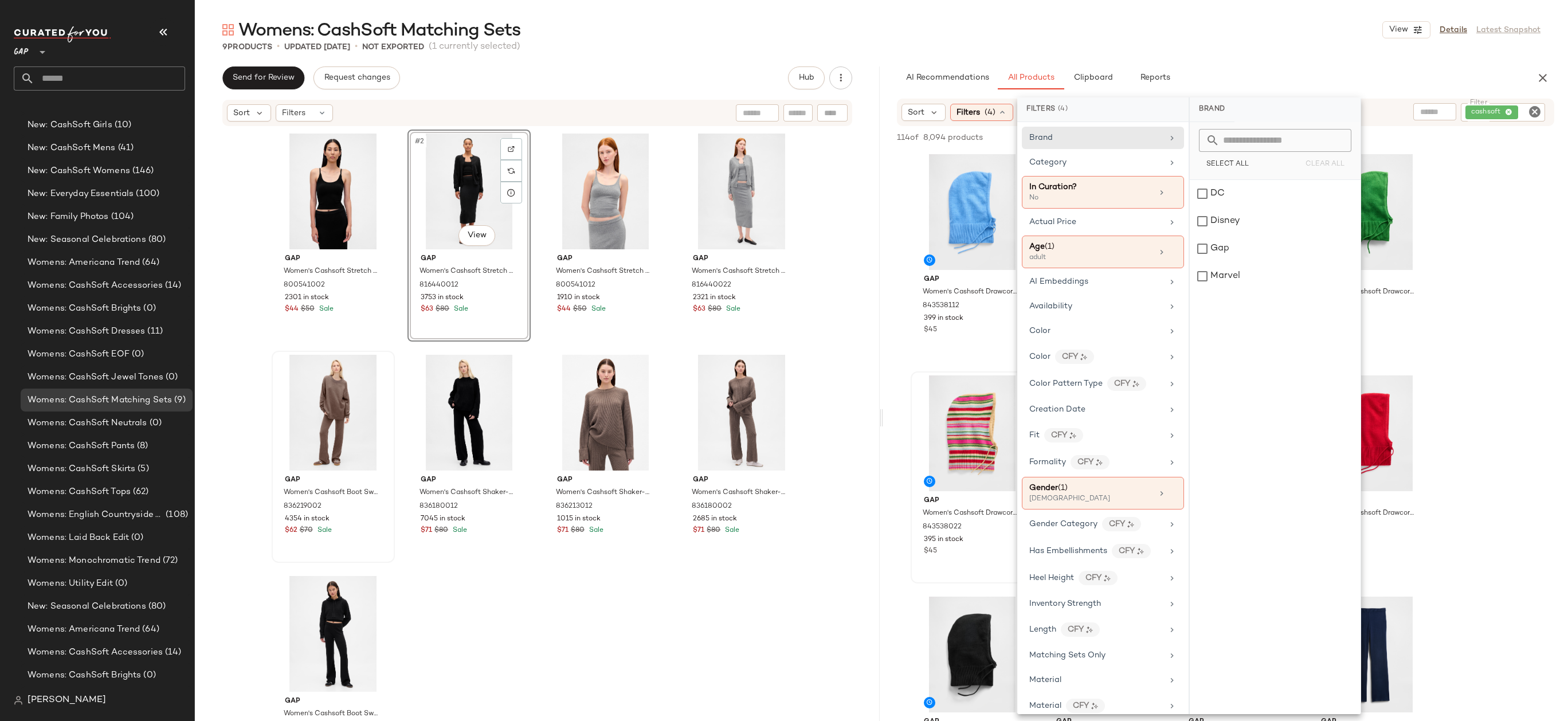
scroll to position [463, 0]
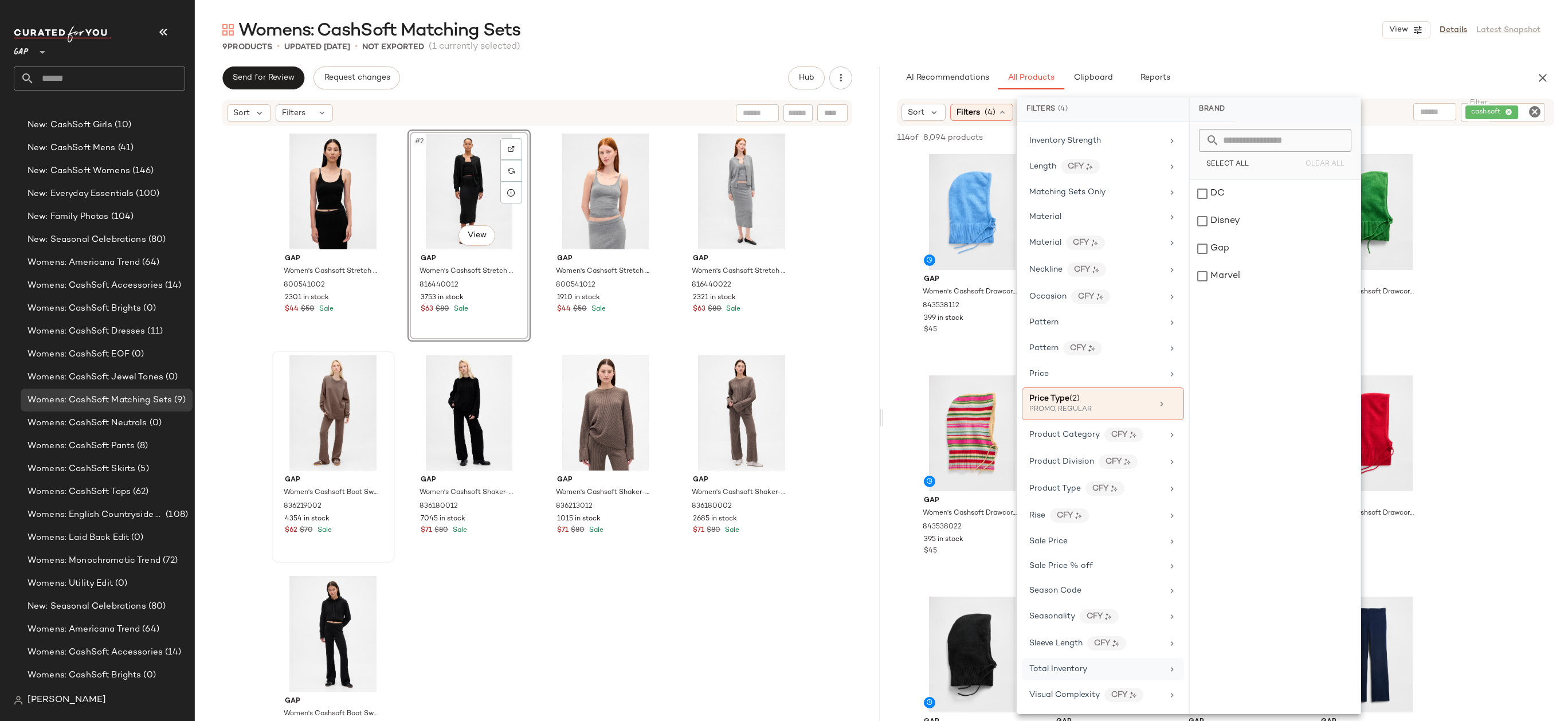
click at [1097, 665] on div "Total Inventory" at bounding box center [1096, 669] width 134 height 12
click at [1241, 214] on input "Min" at bounding box center [1233, 215] width 69 height 23
type input "**"
click at [1215, 241] on span "Apply" at bounding box center [1217, 244] width 23 height 9
click at [1184, 39] on div "Womens: CashSoft Matching Sets View Details Latest Snapshot" at bounding box center [881, 29] width 1373 height 23
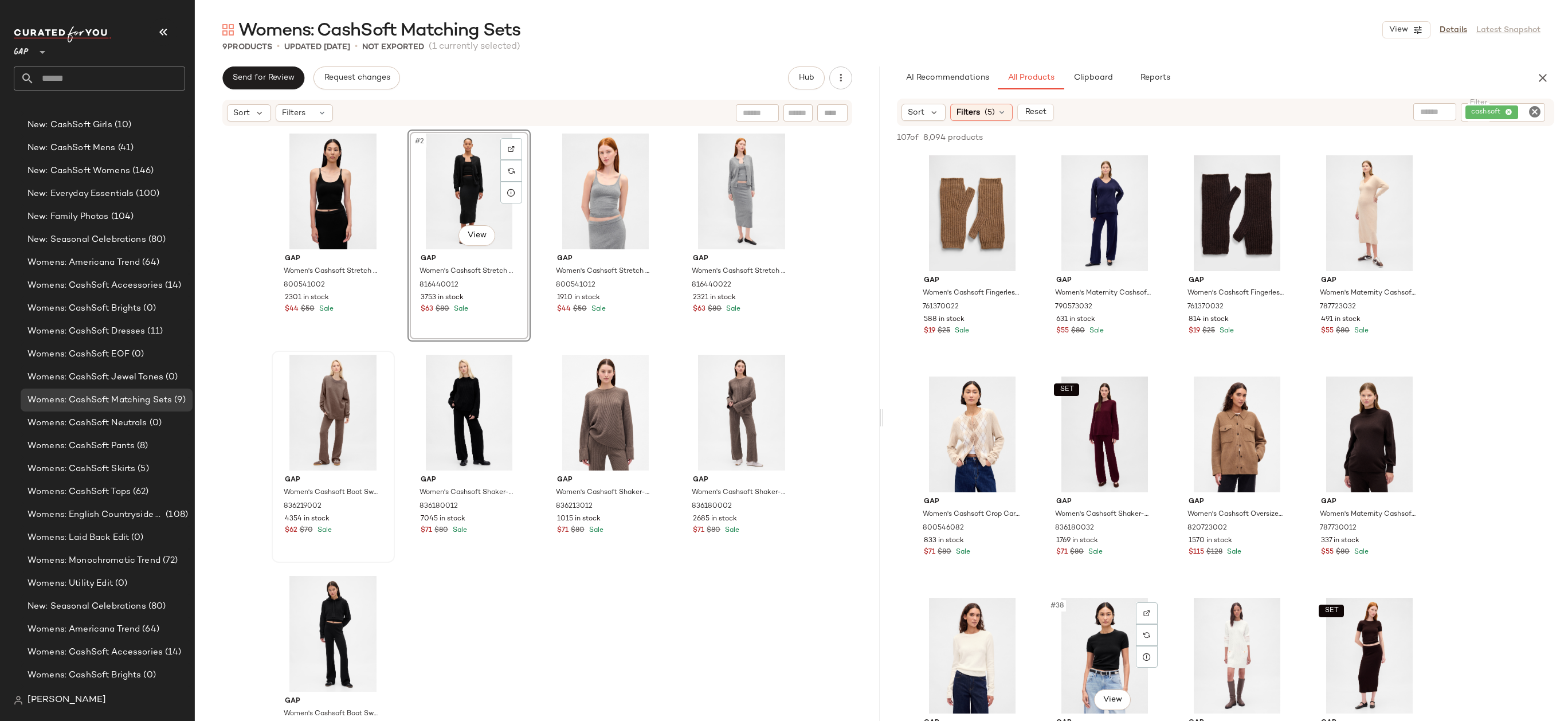
scroll to position [1538, 0]
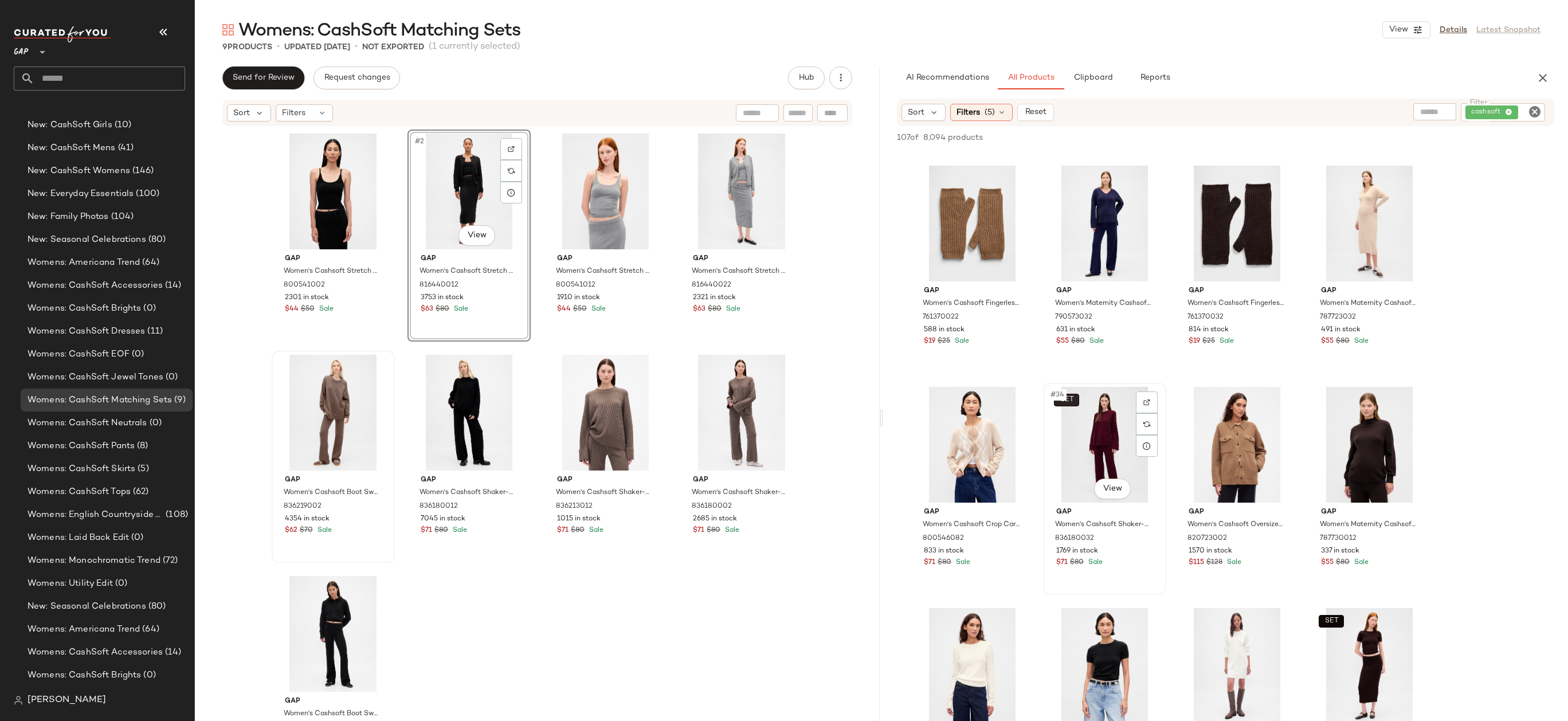
click at [1077, 395] on body "GAP ** Dashboard All Products Global Clipboards (14) Accessories Top Investment…" at bounding box center [784, 360] width 1568 height 721
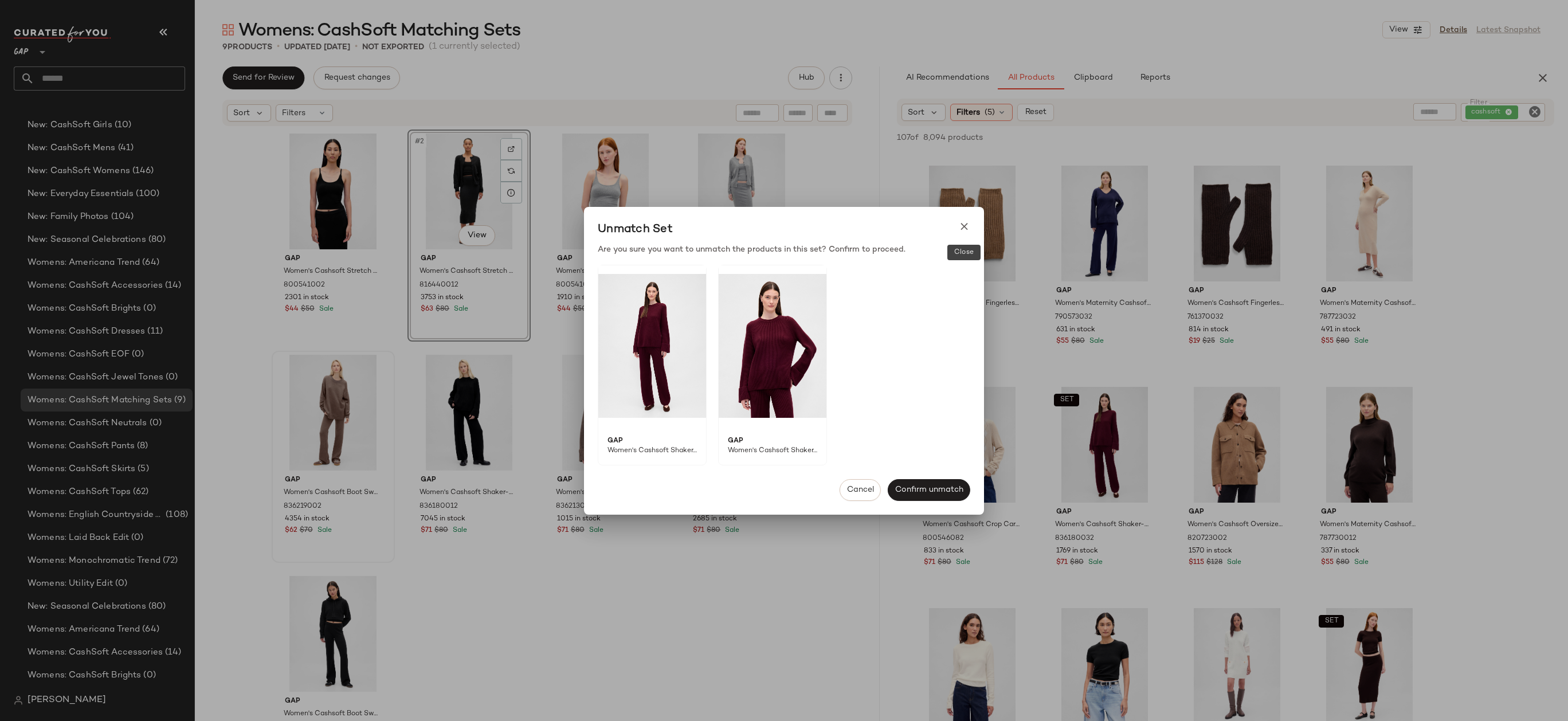
click at [960, 221] on div at bounding box center [964, 226] width 12 height 12
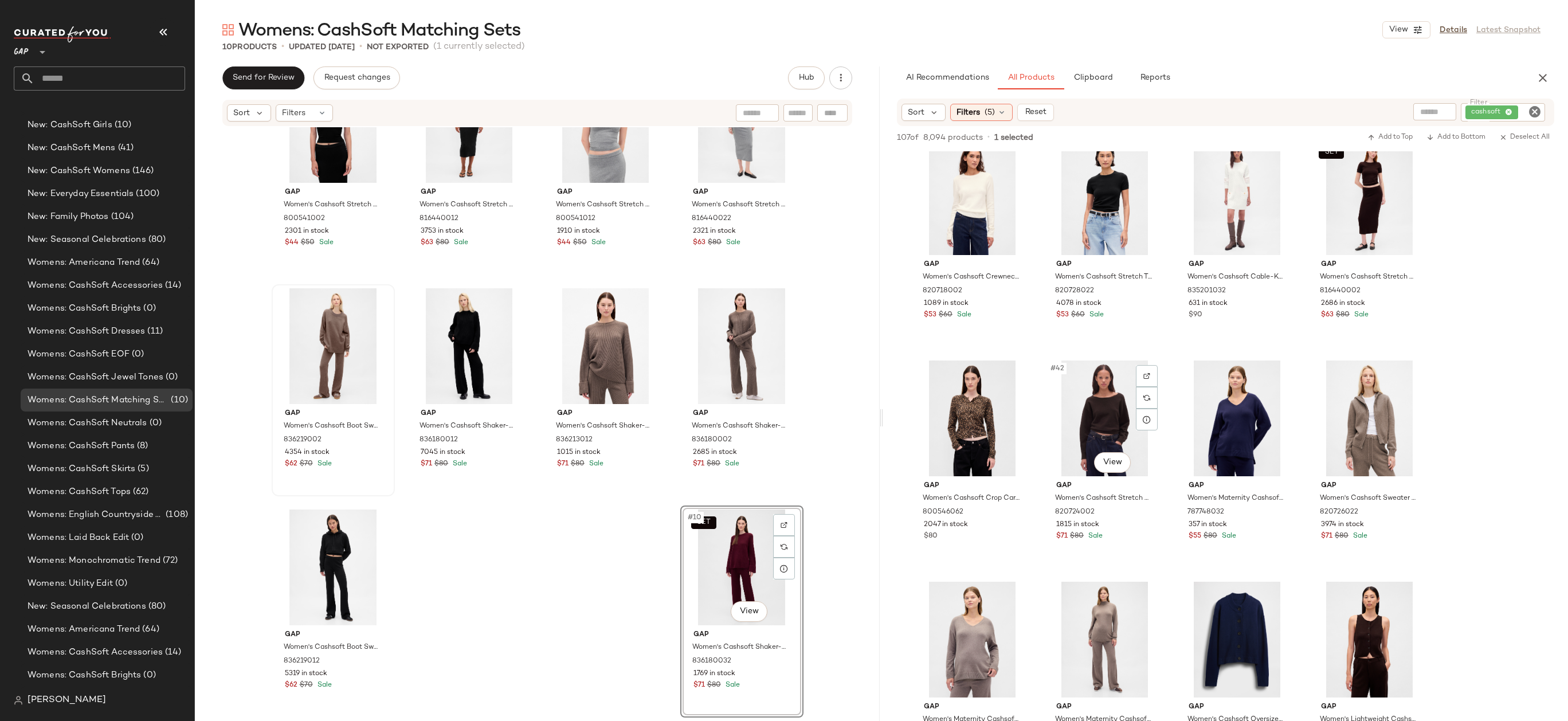
scroll to position [2001, 0]
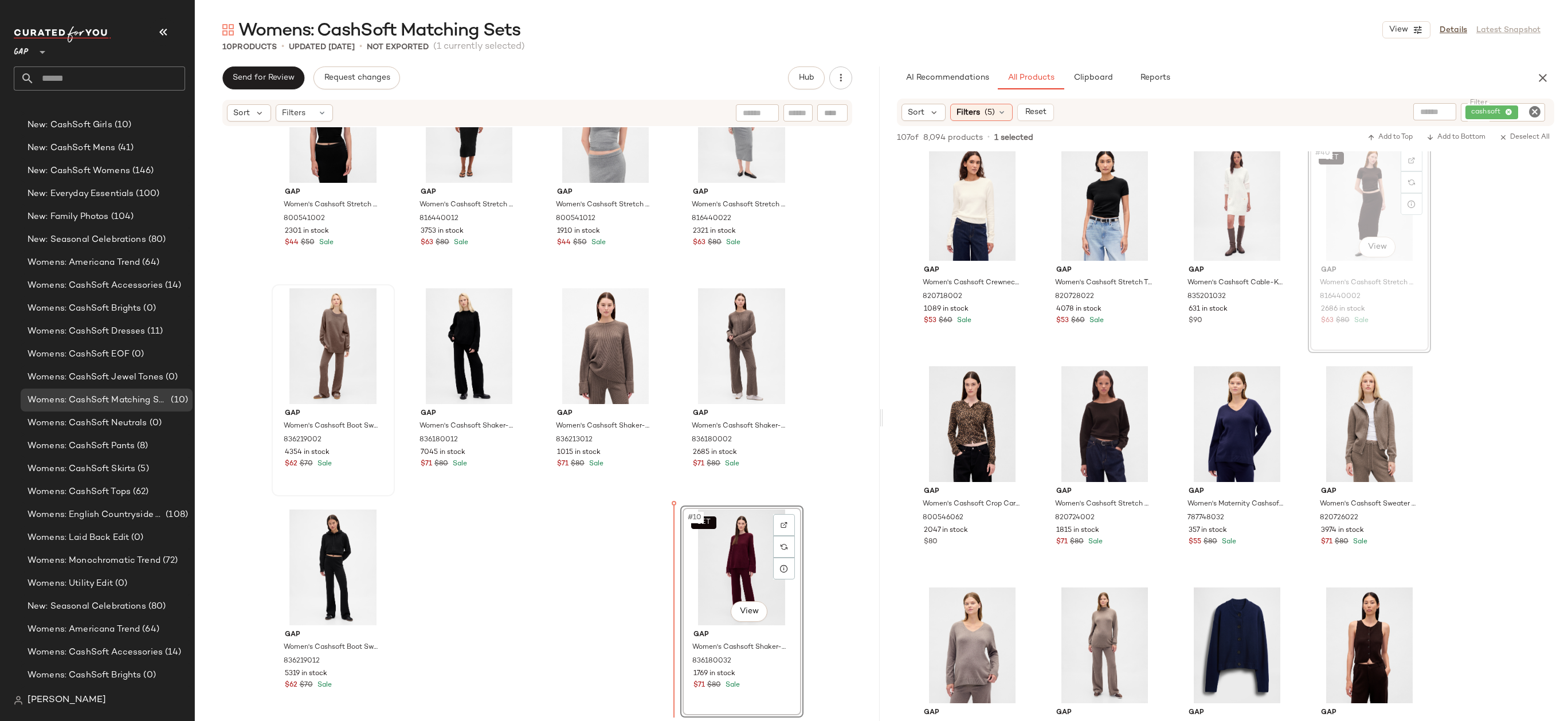
drag, startPoint x: 1373, startPoint y: 207, endPoint x: 1365, endPoint y: 210, distance: 8.5
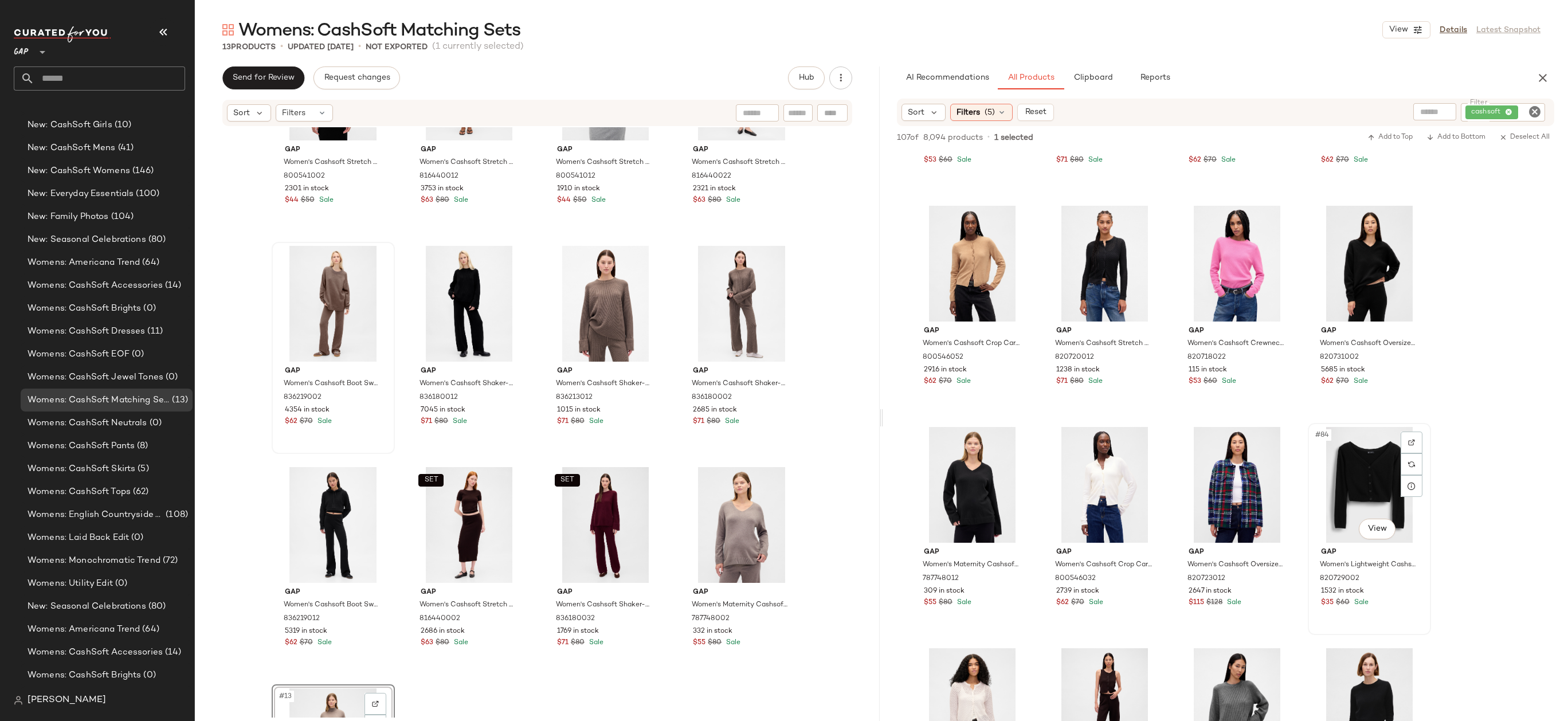
scroll to position [4415, 0]
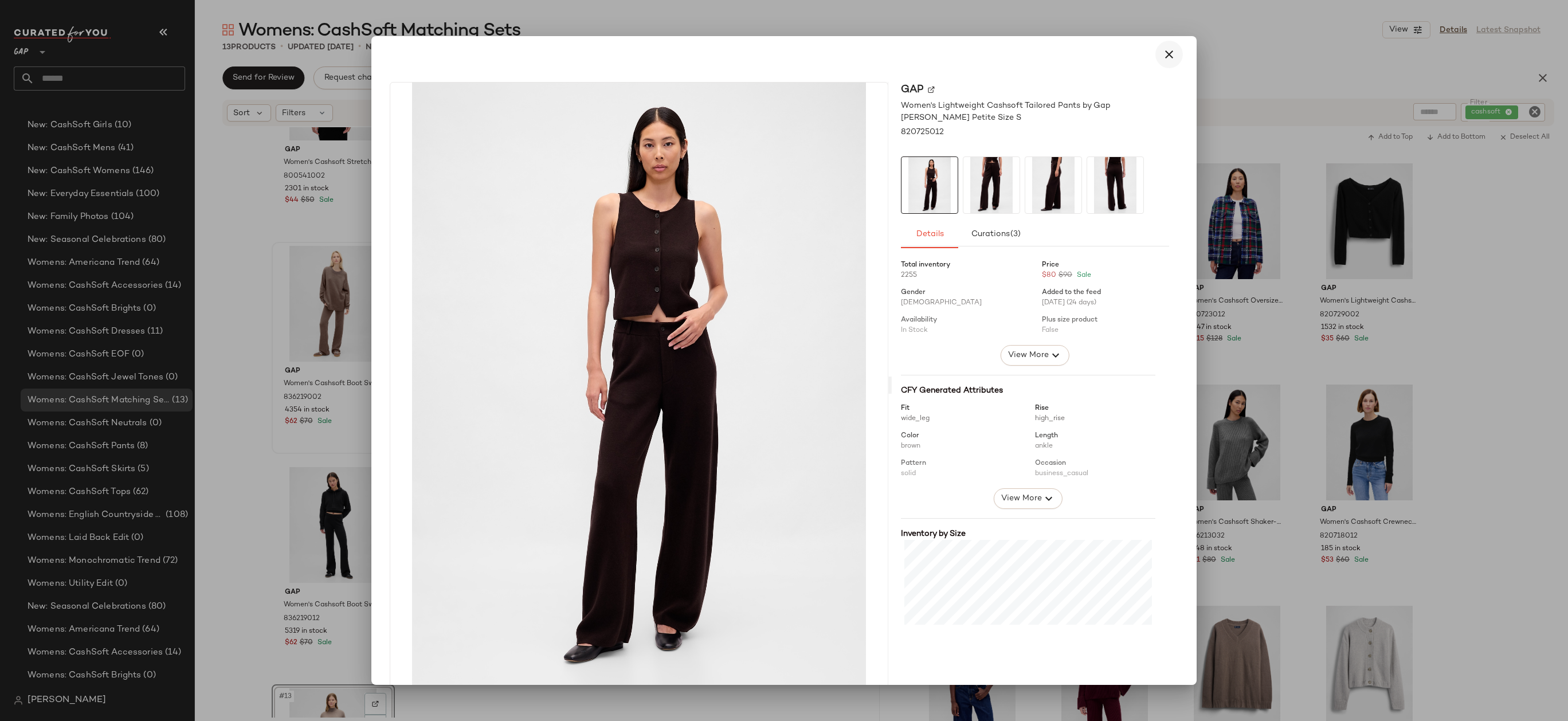
click at [1162, 47] on icon "button" at bounding box center [1169, 54] width 14 height 14
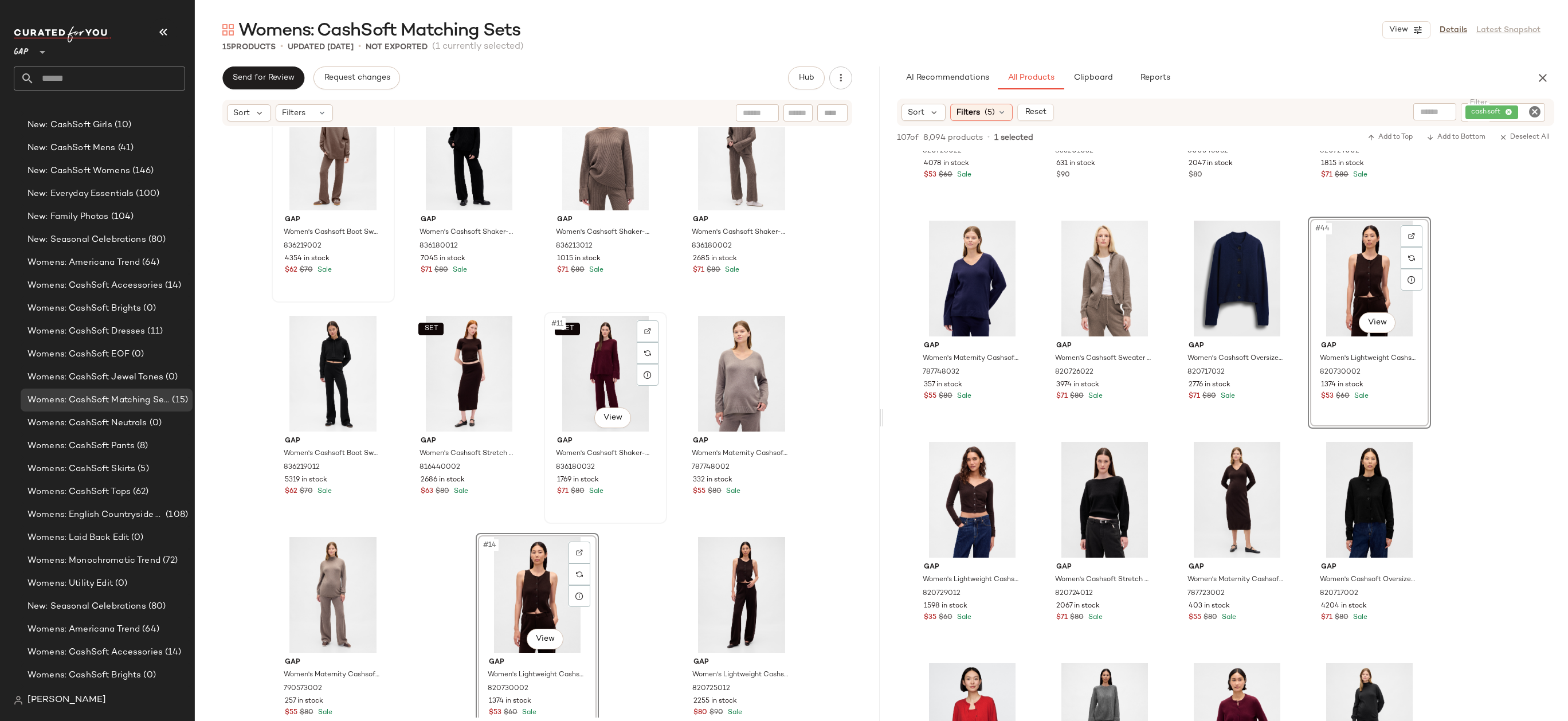
scroll to position [297, 0]
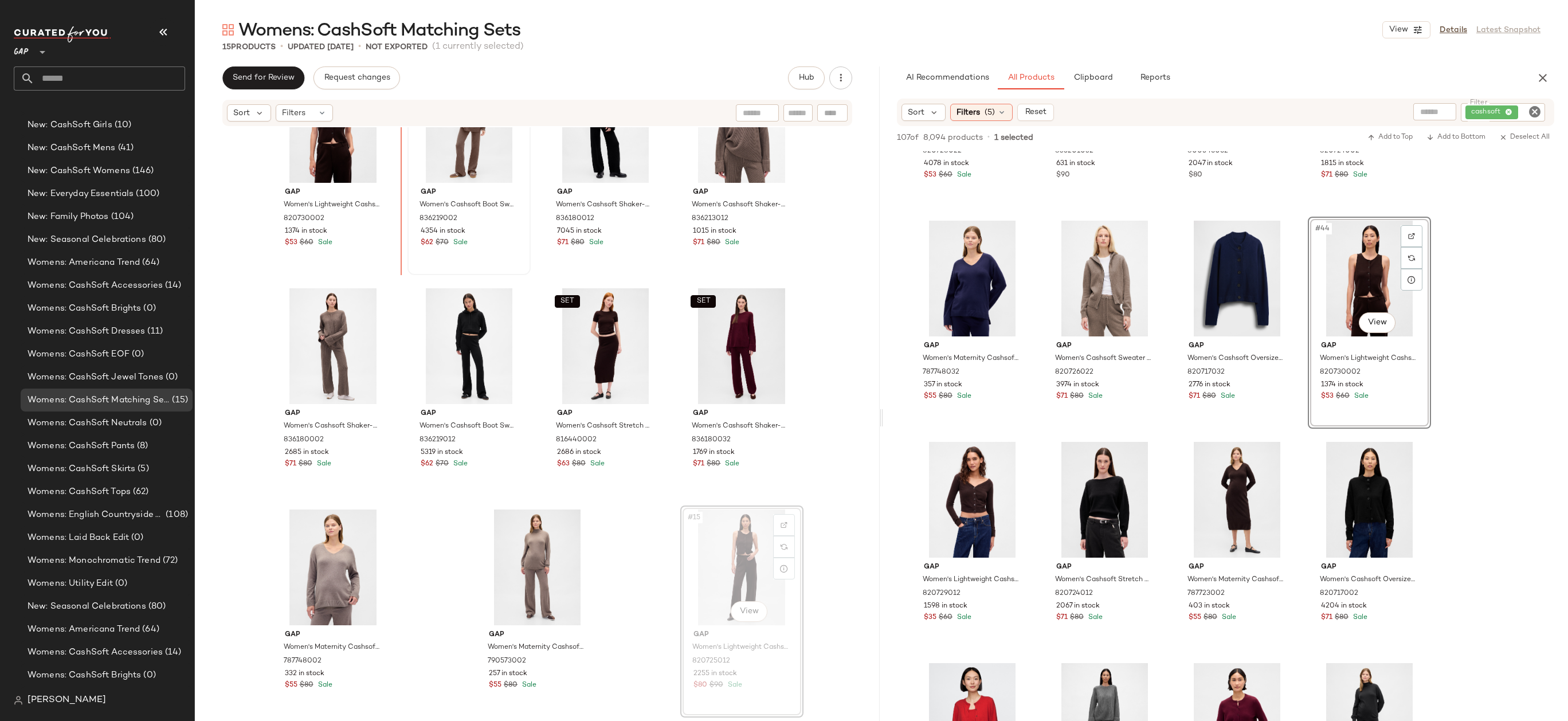
drag, startPoint x: 728, startPoint y: 561, endPoint x: 698, endPoint y: 524, distance: 47.6
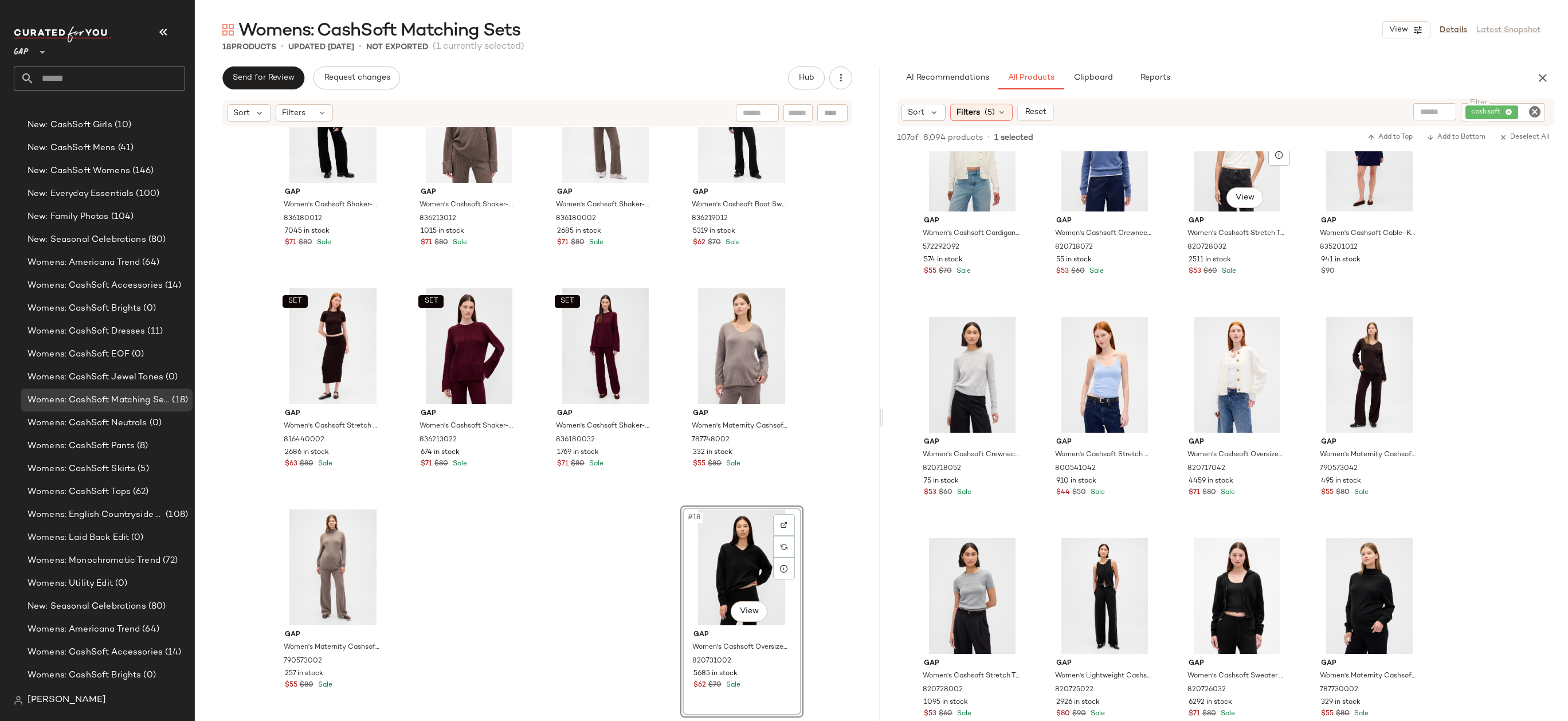
scroll to position [3228, 0]
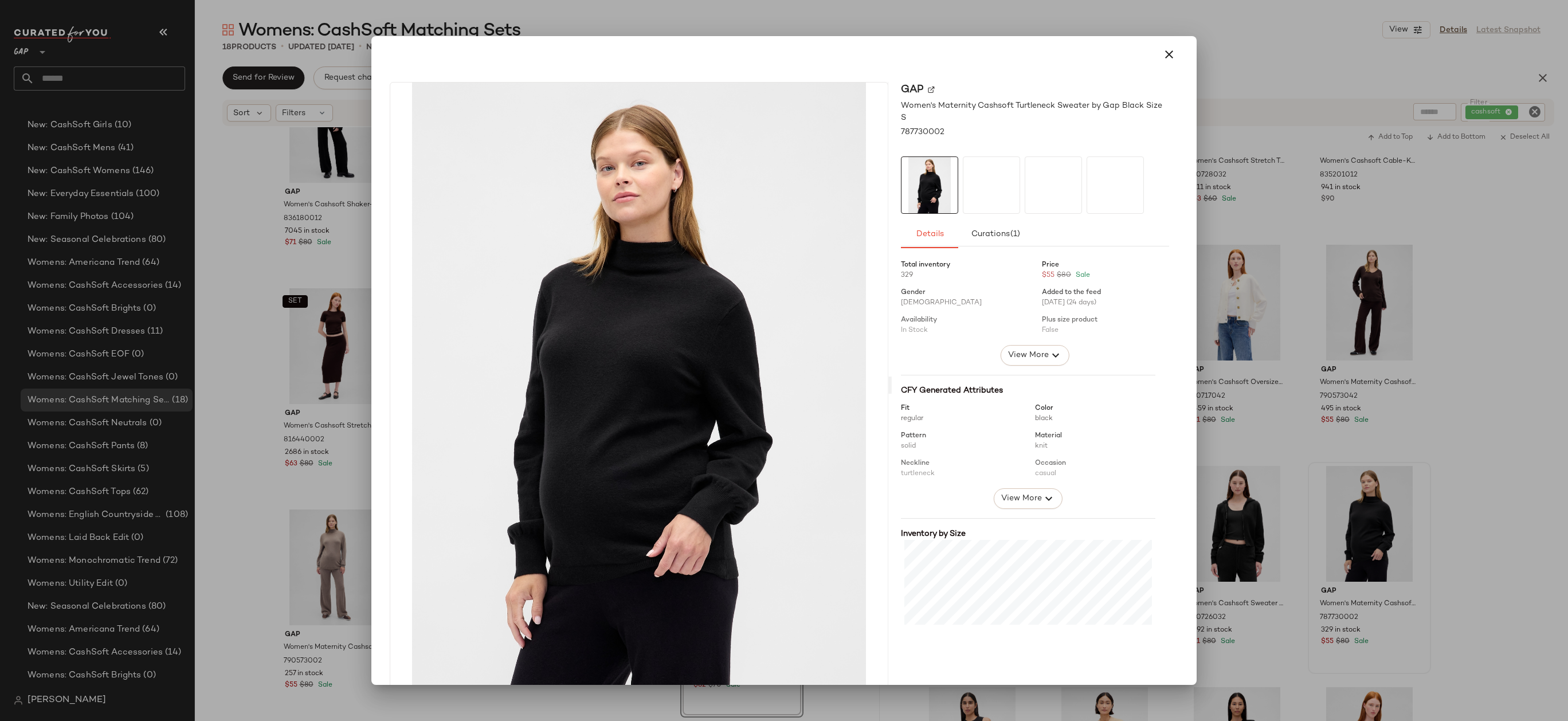
click at [1391, 357] on div at bounding box center [784, 360] width 1568 height 721
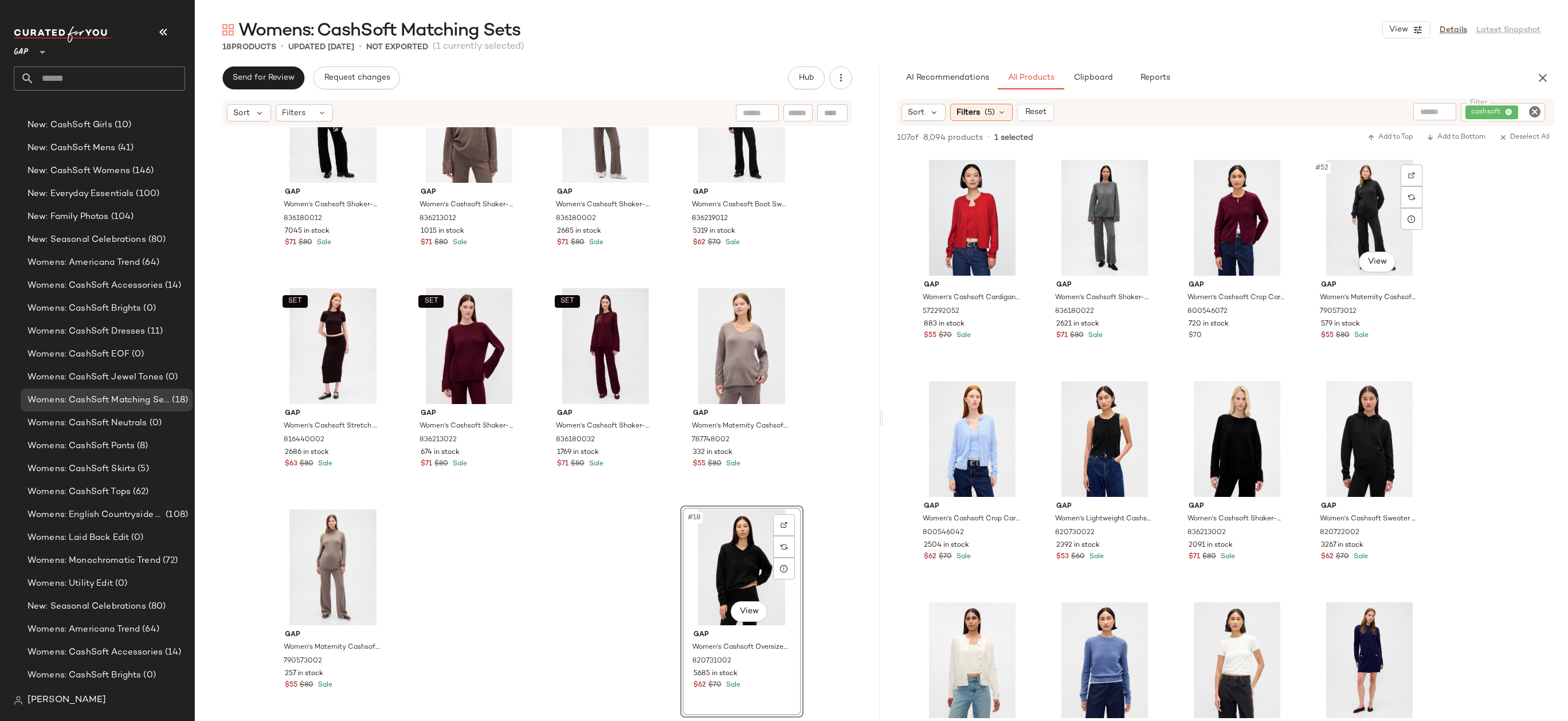
scroll to position [2647, 0]
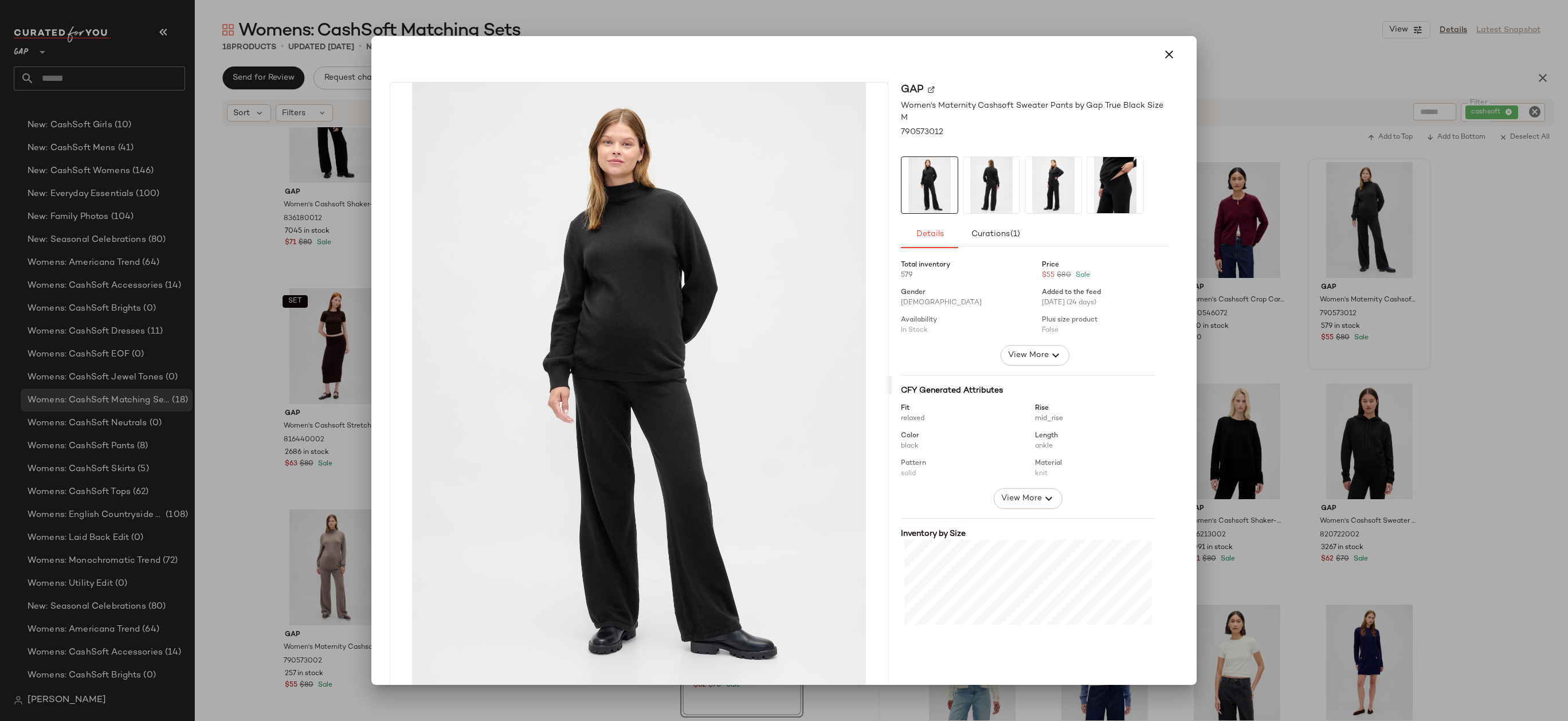
click at [1361, 276] on div at bounding box center [784, 360] width 1568 height 721
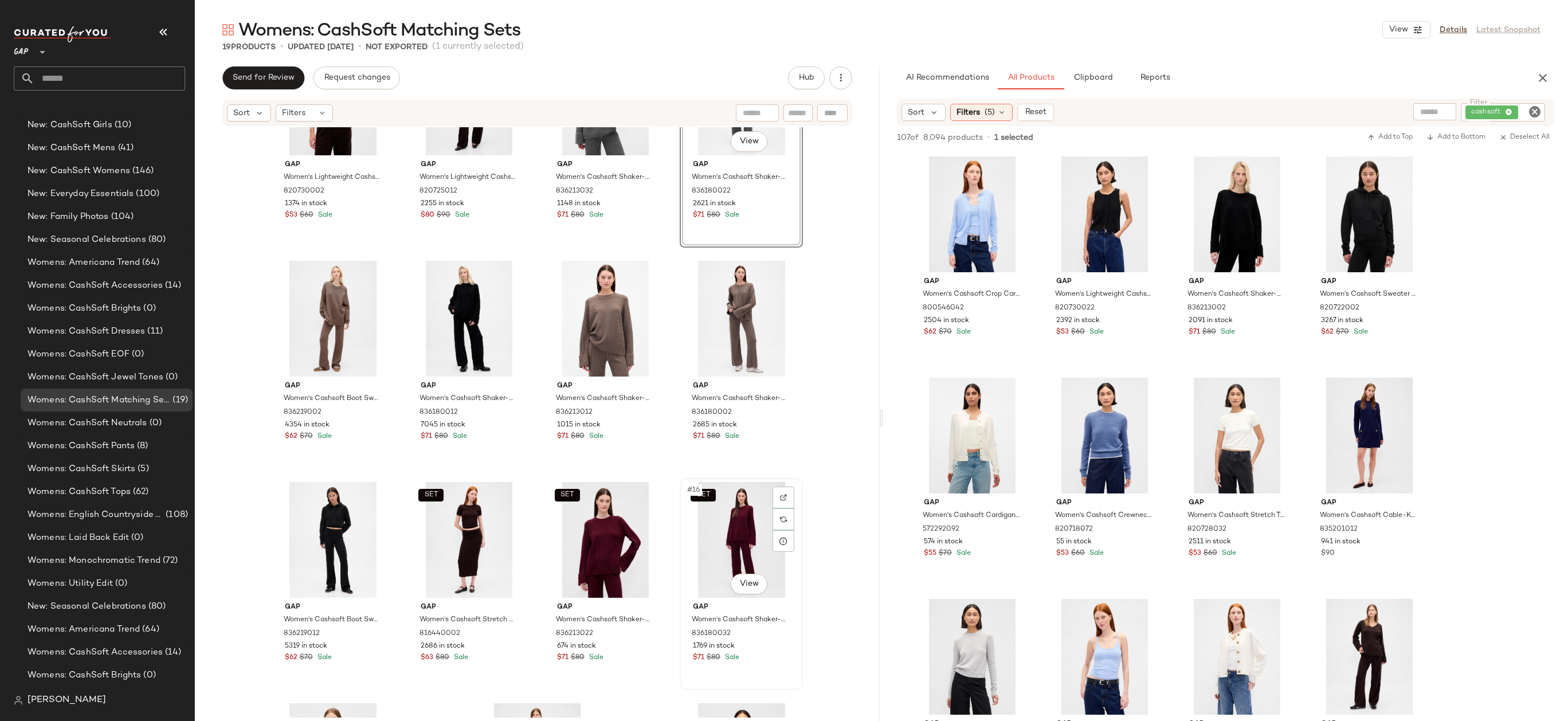
scroll to position [518, 0]
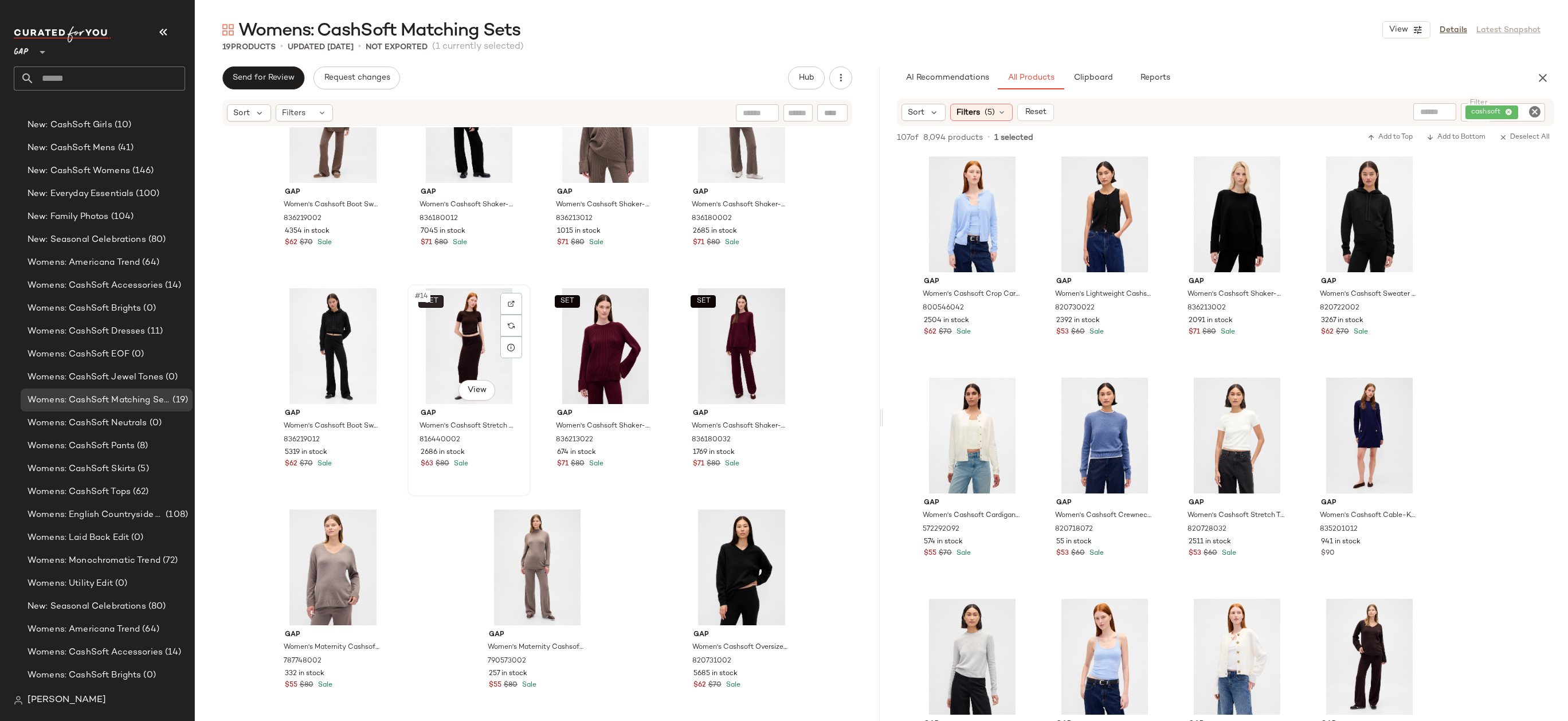
click at [429, 295] on button "SET" at bounding box center [431, 301] width 26 height 12
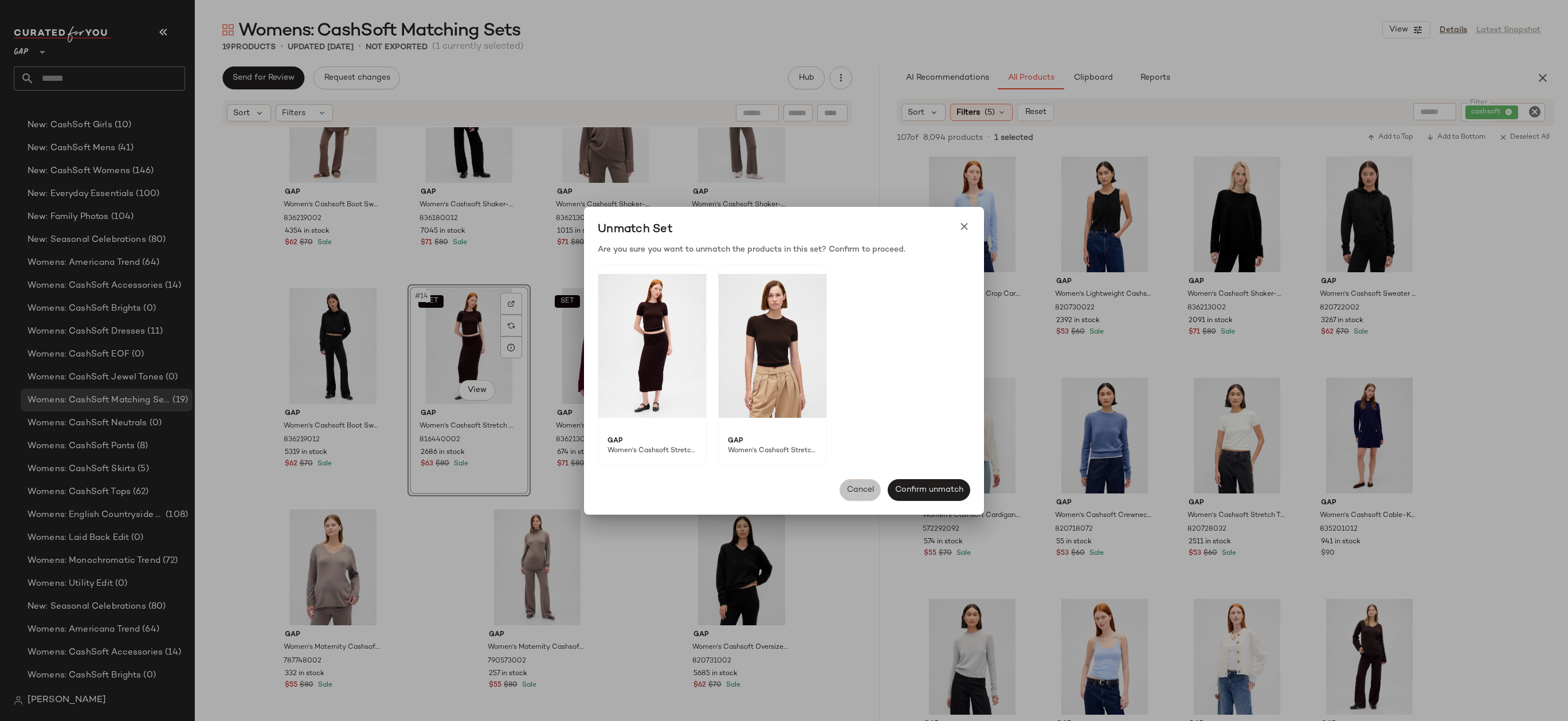
click at [864, 490] on span "Cancel" at bounding box center [860, 490] width 27 height 9
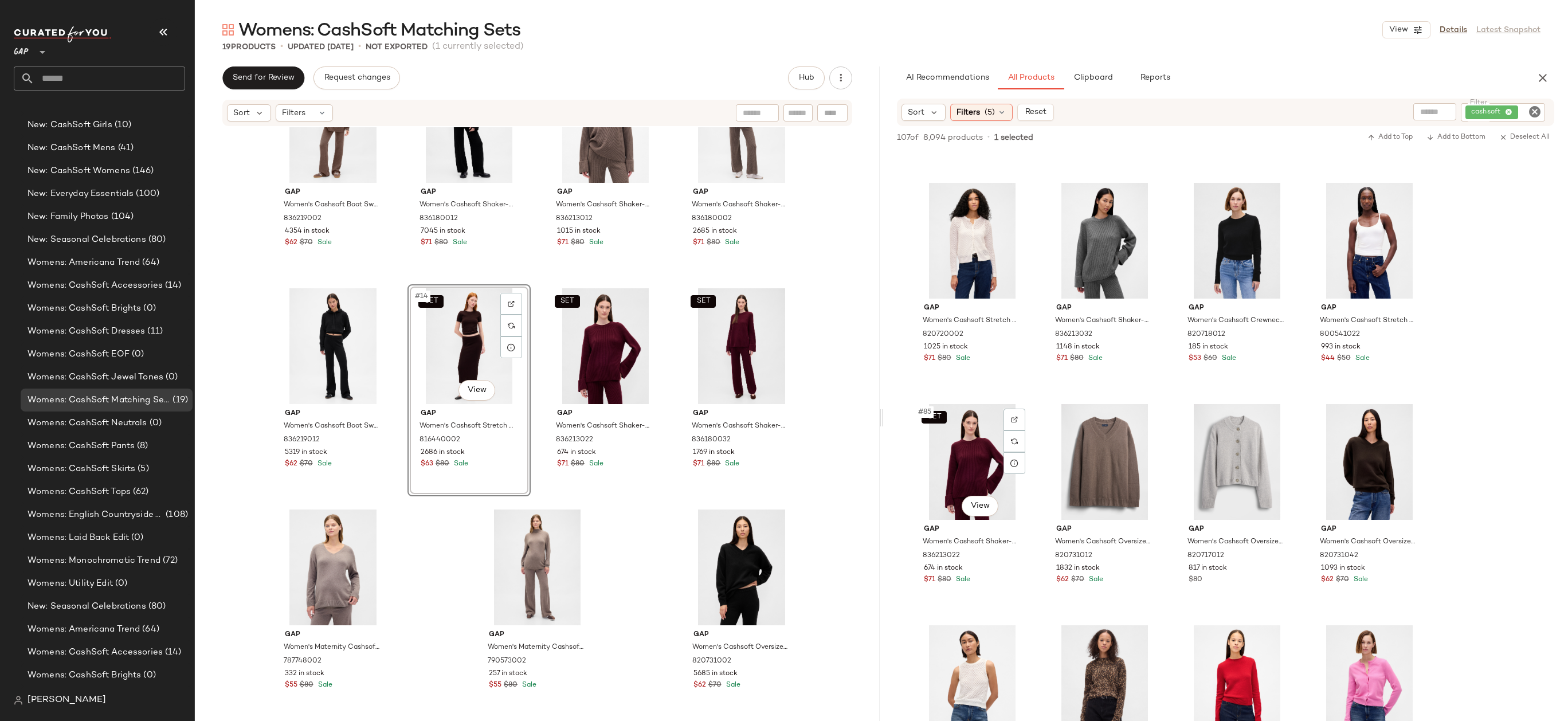
scroll to position [4768, 0]
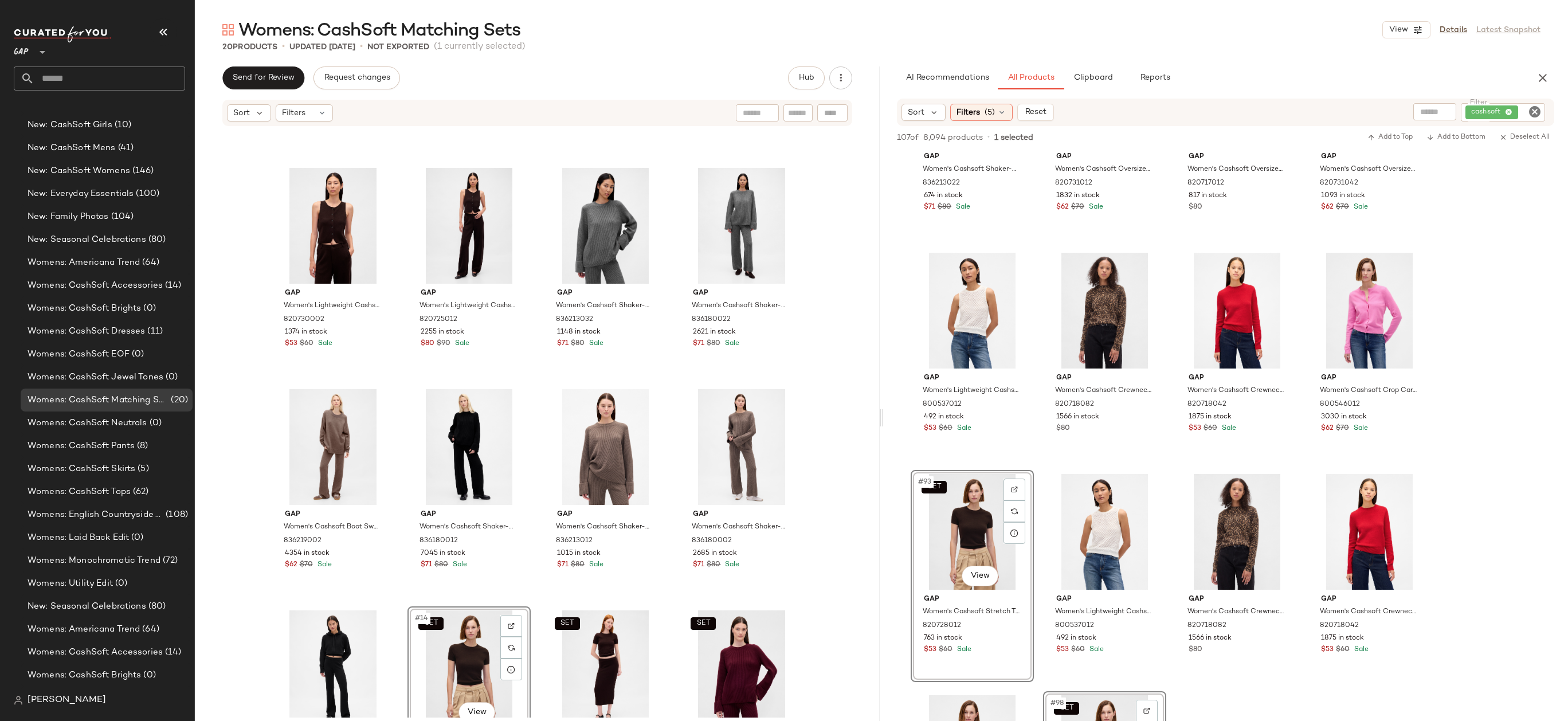
scroll to position [188, 0]
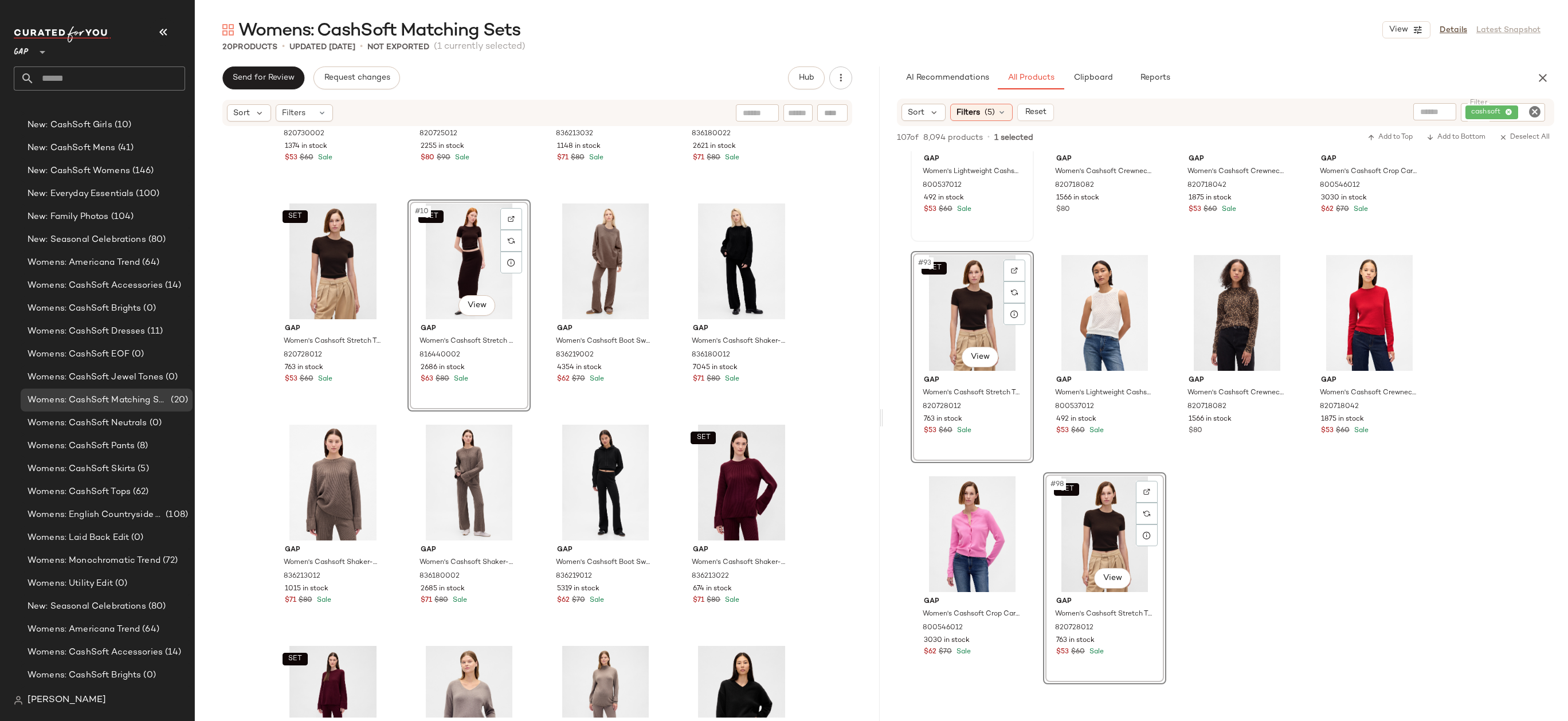
scroll to position [4996, 0]
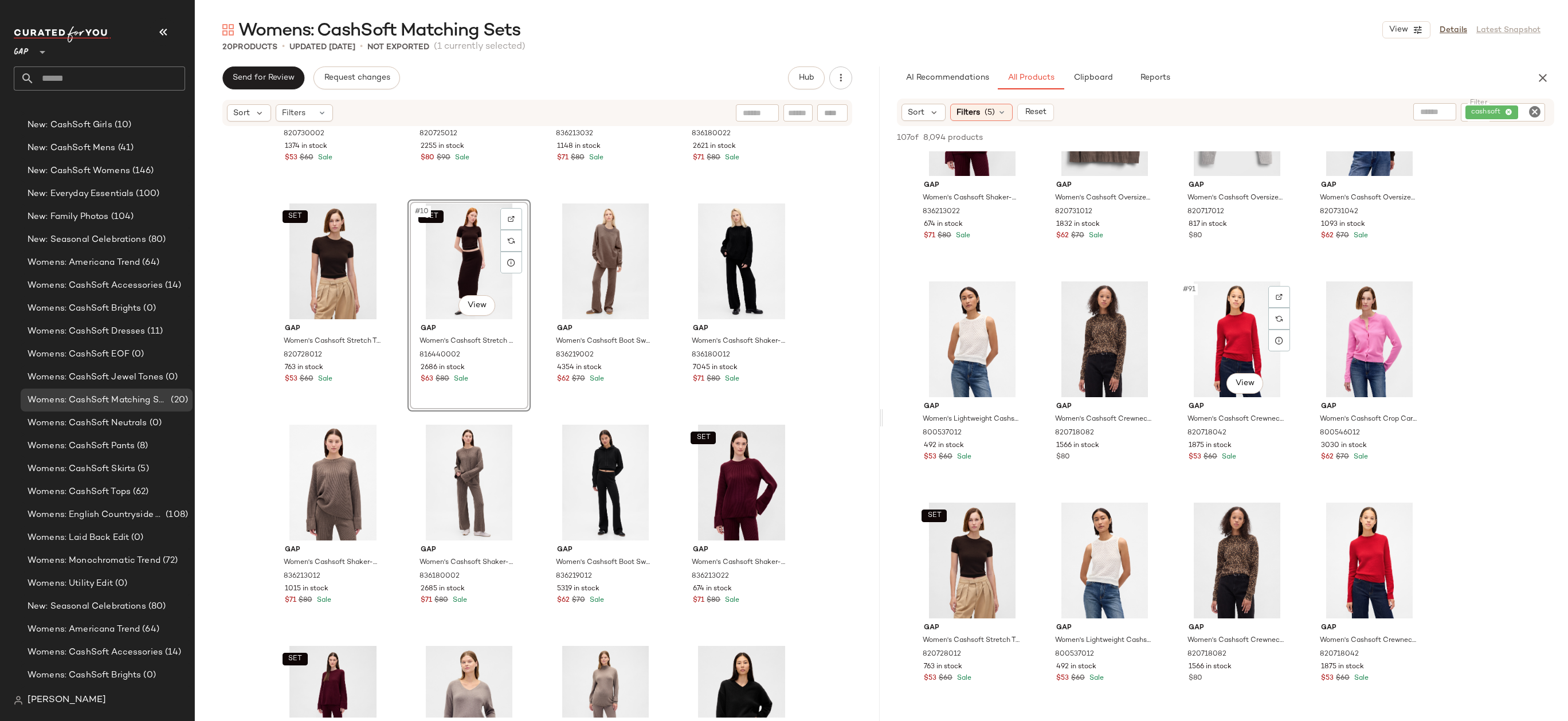
scroll to position [4528, 0]
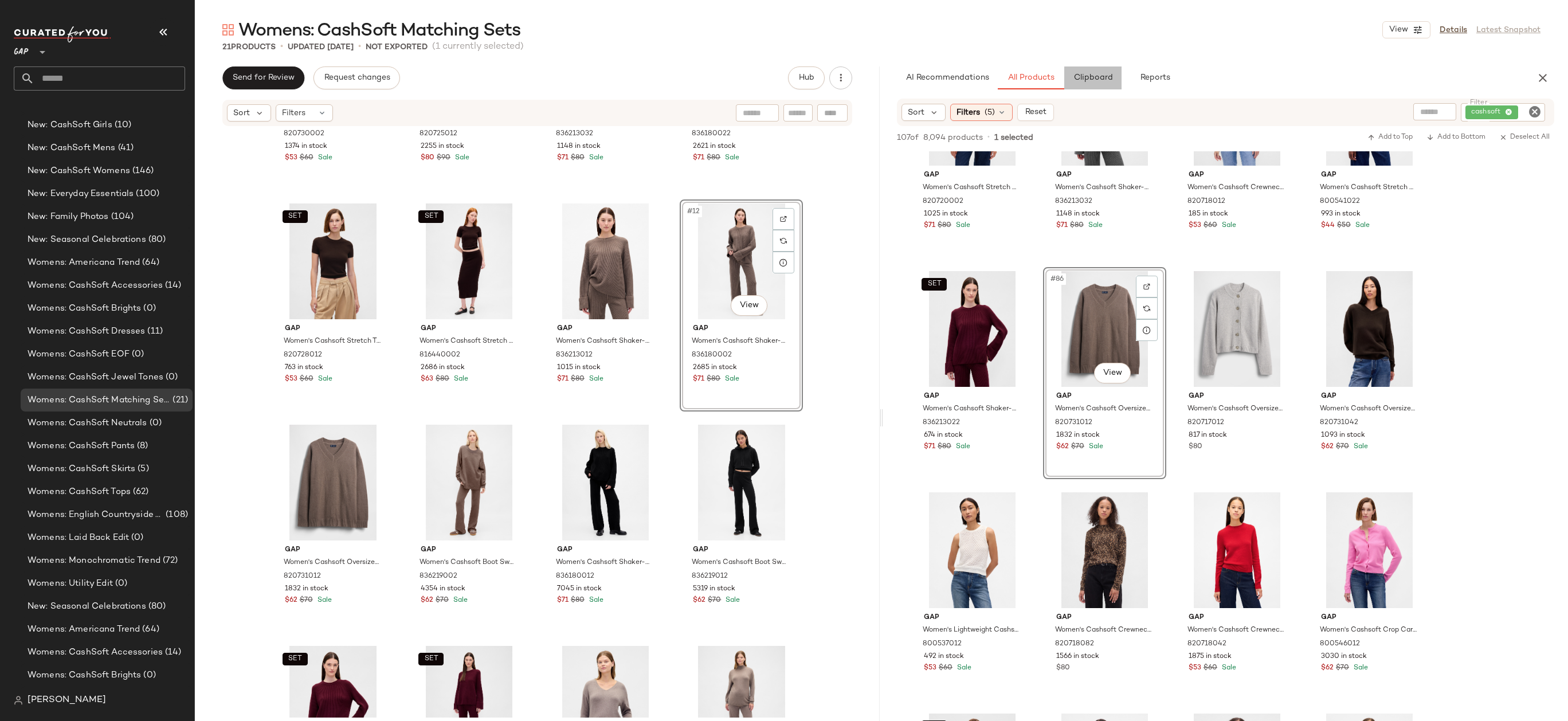
click at [1107, 83] on button "Clipboard" at bounding box center [1093, 78] width 57 height 23
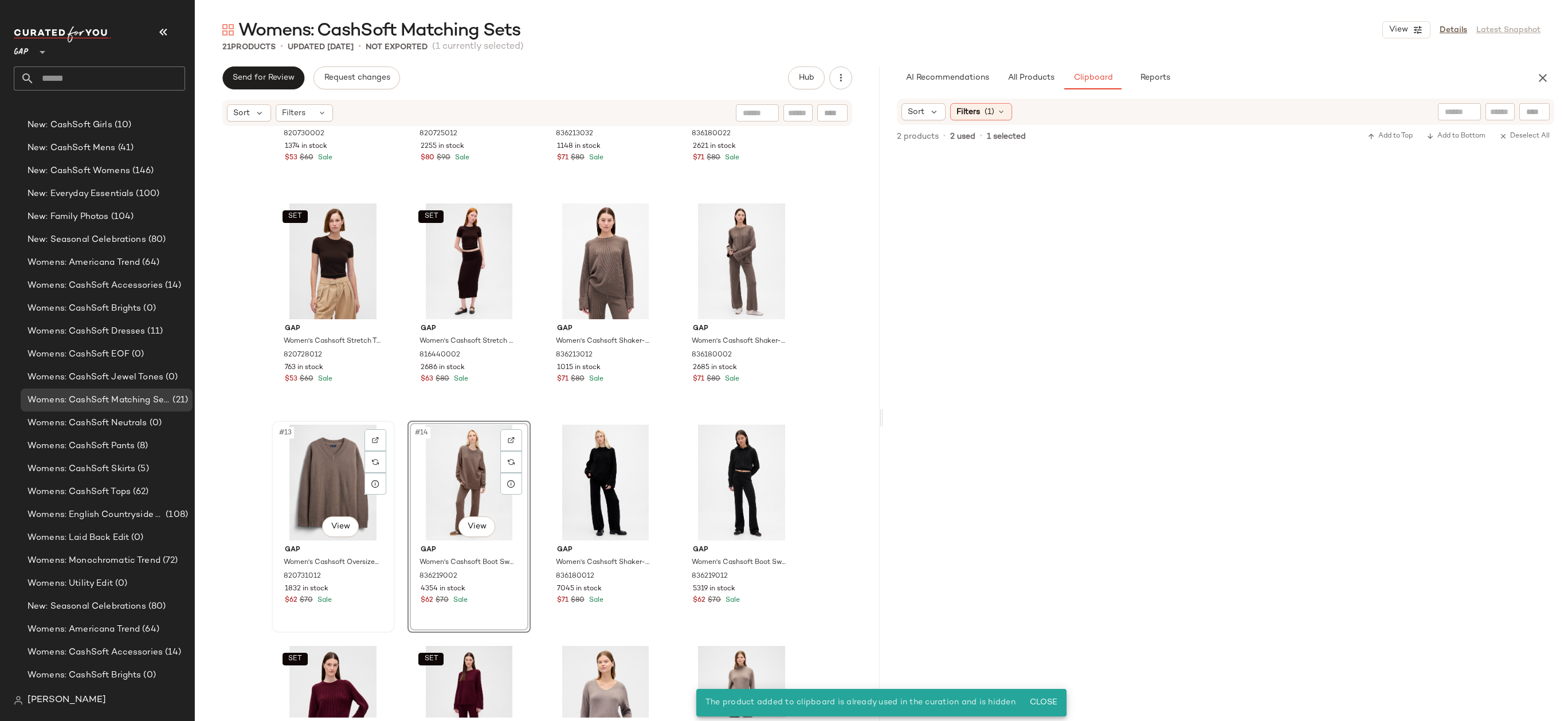
click at [307, 466] on div "#13 View" at bounding box center [333, 482] width 115 height 116
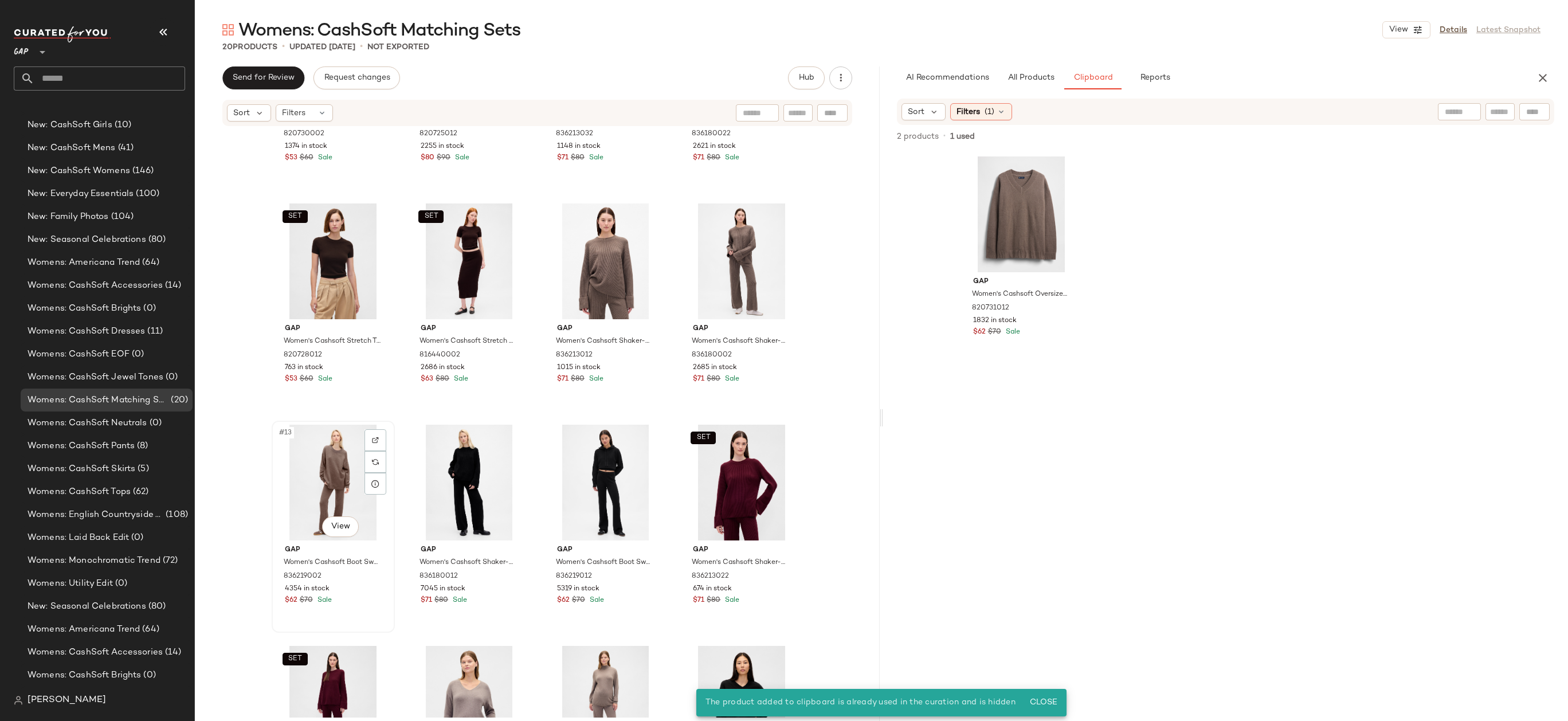
click at [325, 466] on div "#13 View" at bounding box center [333, 482] width 115 height 116
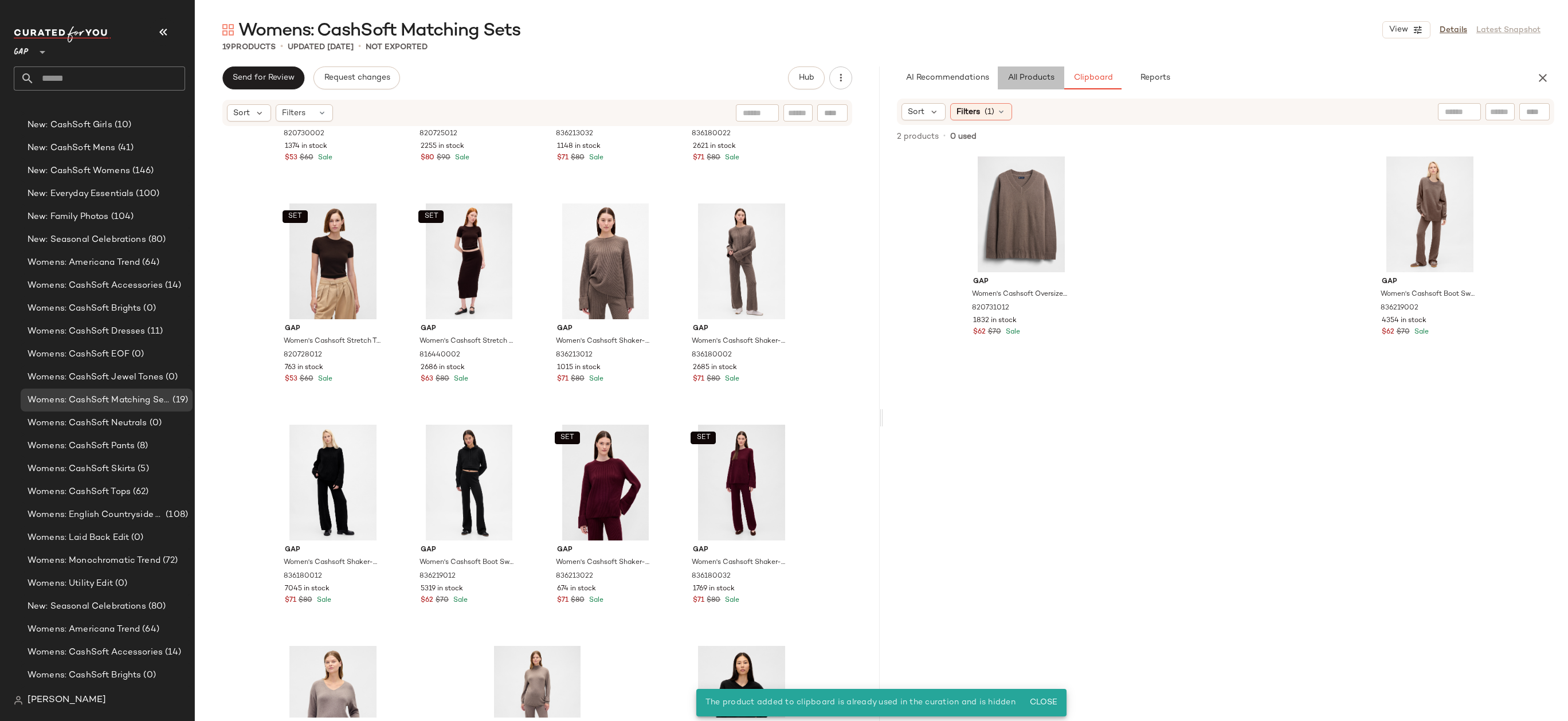
click at [1032, 77] on span "All Products" at bounding box center [1031, 78] width 47 height 9
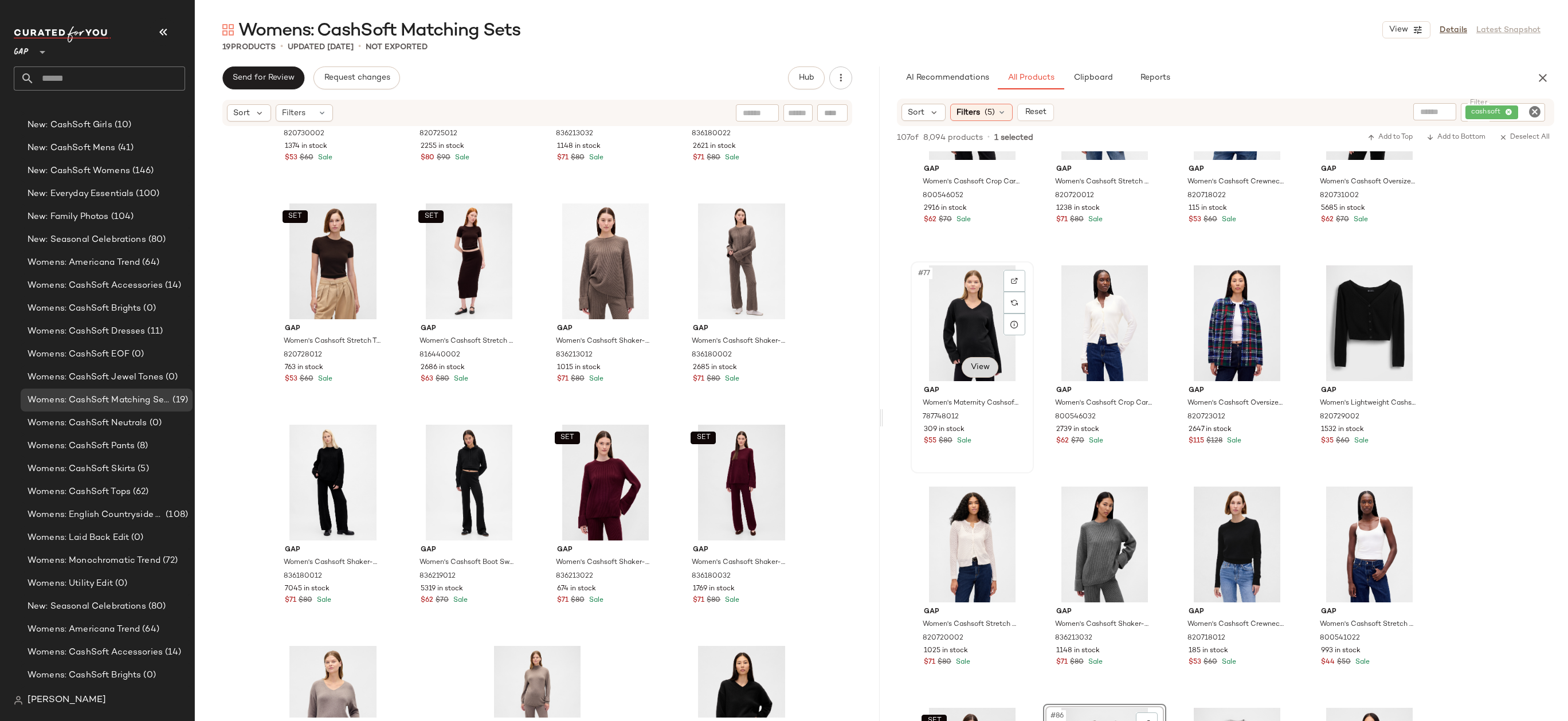
scroll to position [4095, 0]
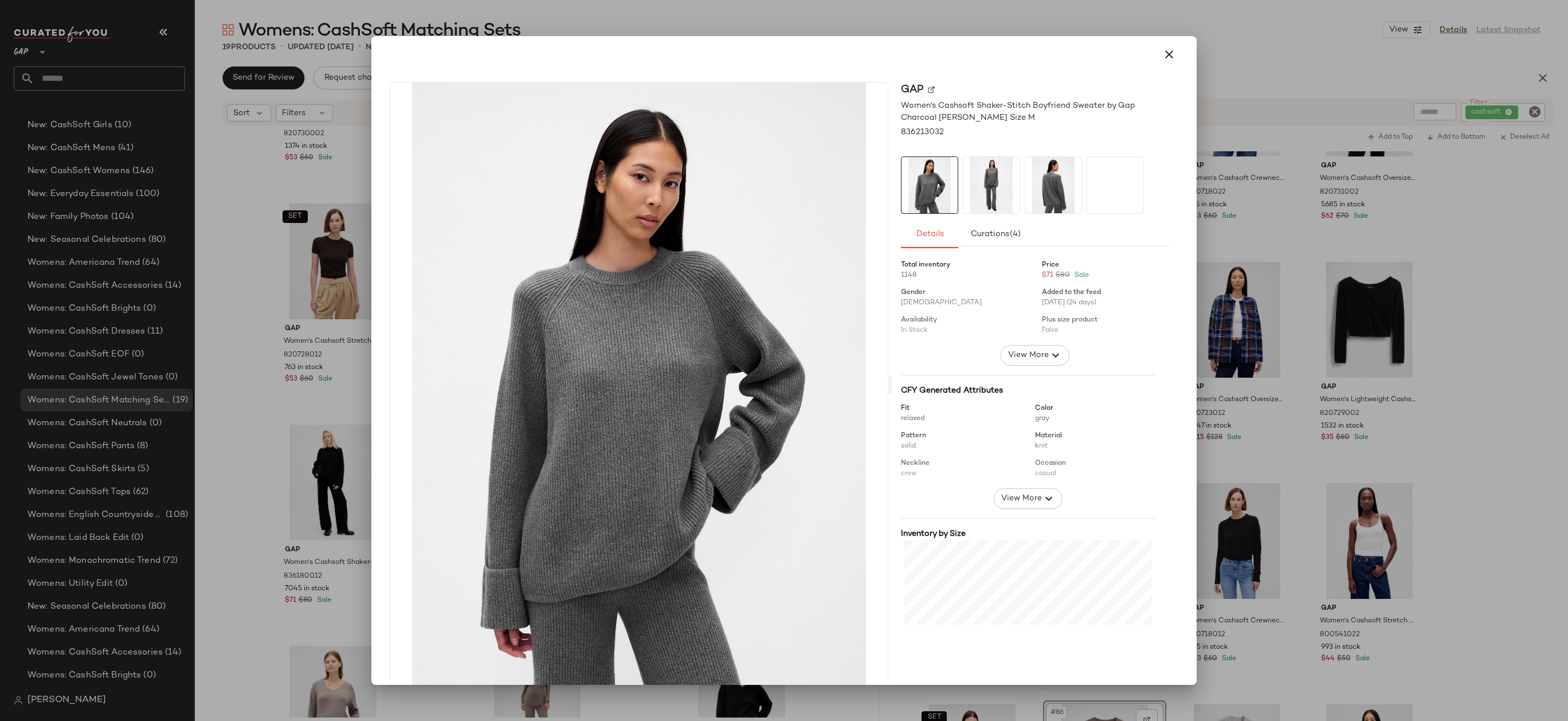
click at [954, 192] on div at bounding box center [1035, 185] width 268 height 57
click at [1155, 49] on button "button" at bounding box center [1169, 54] width 27 height 27
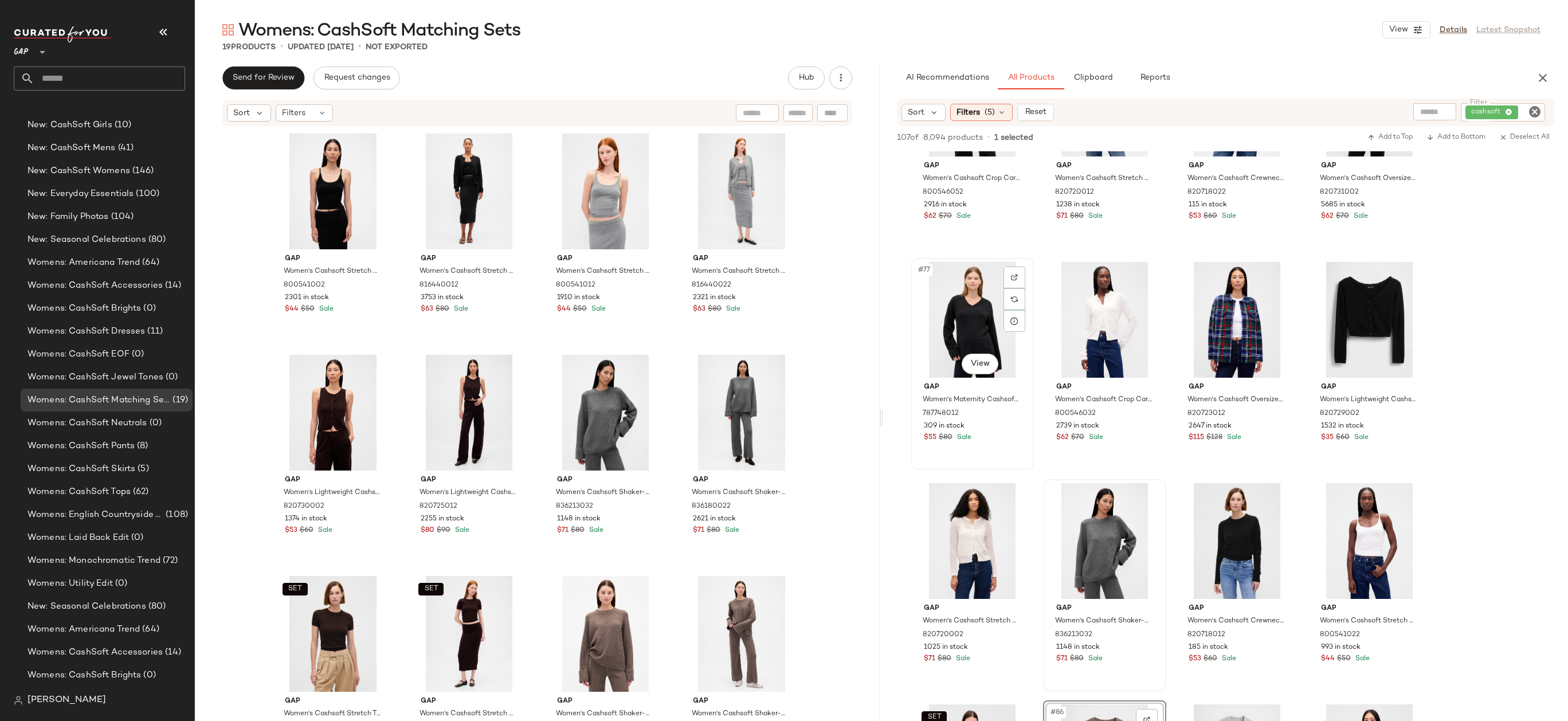
scroll to position [3888, 0]
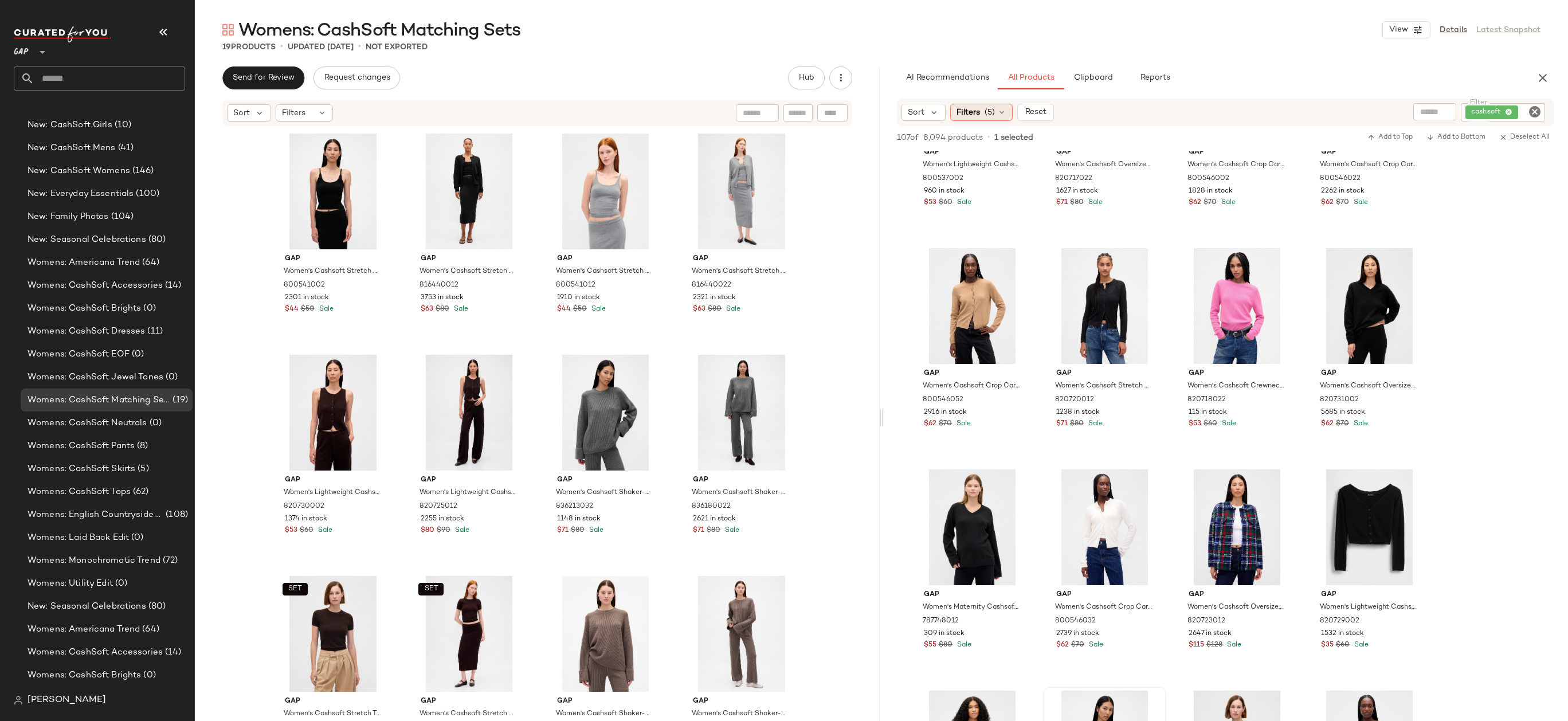
click at [996, 106] on div "Filters (5)" at bounding box center [981, 113] width 62 height 17
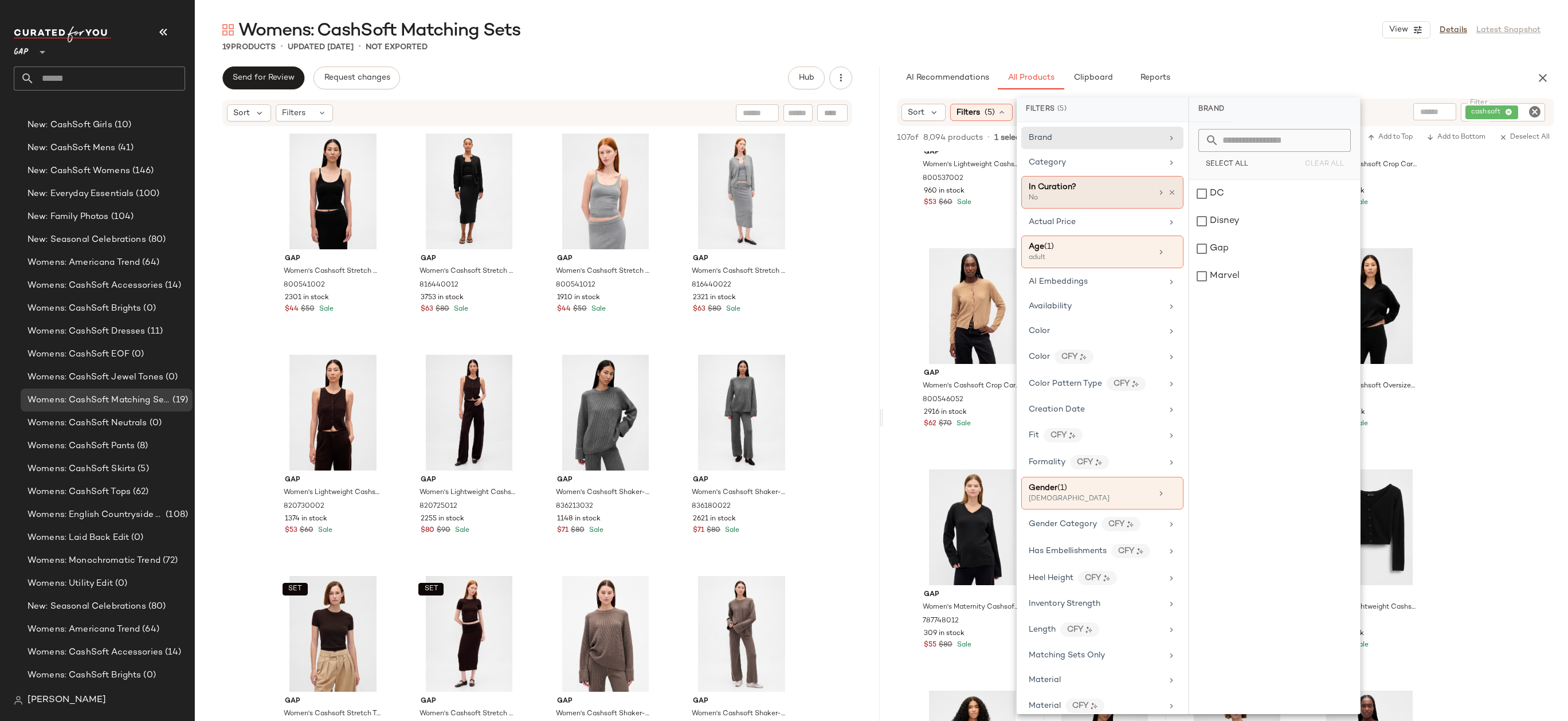
click at [1113, 190] on div "In Curation?" at bounding box center [1090, 187] width 123 height 12
click at [1226, 134] on div "Yes" at bounding box center [1274, 137] width 162 height 21
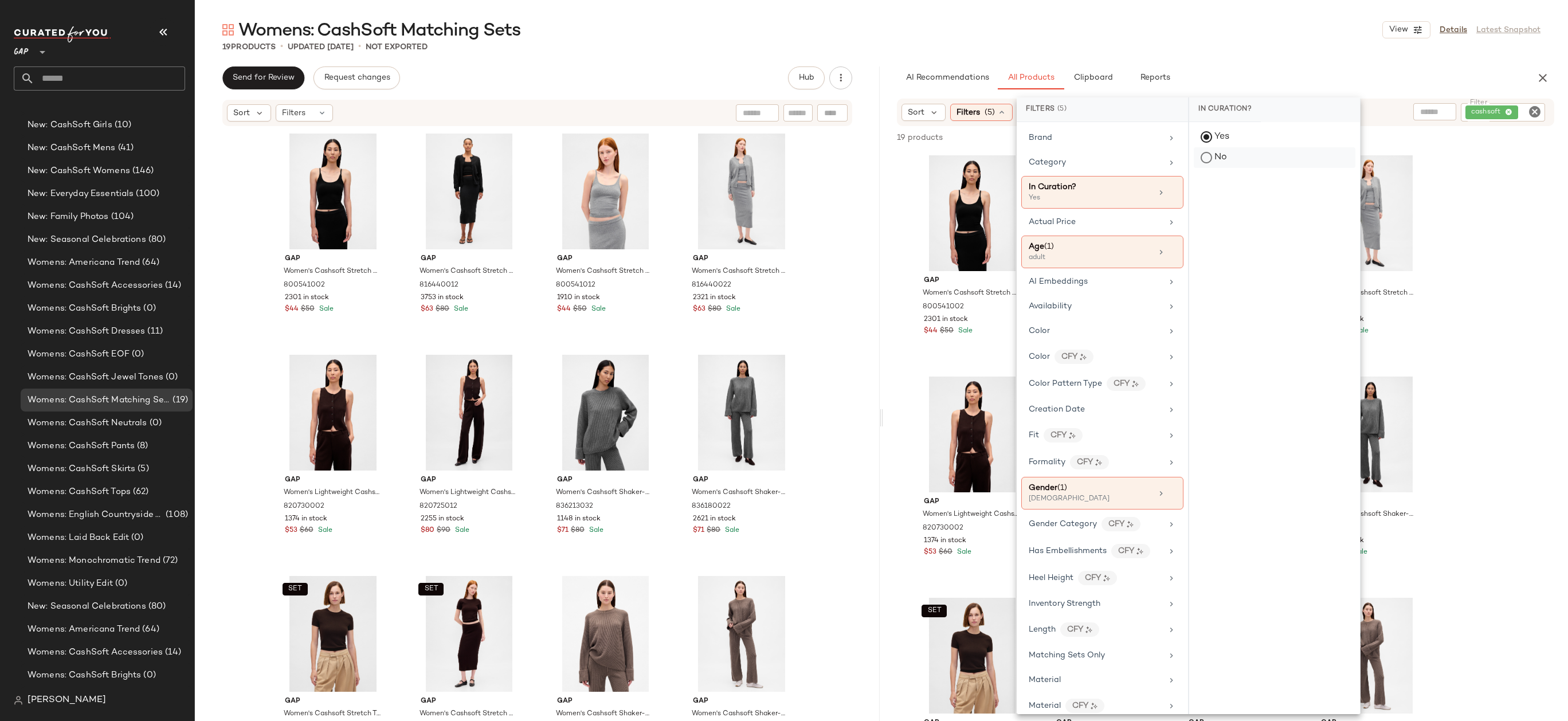
click at [1228, 155] on div "No" at bounding box center [1274, 157] width 162 height 21
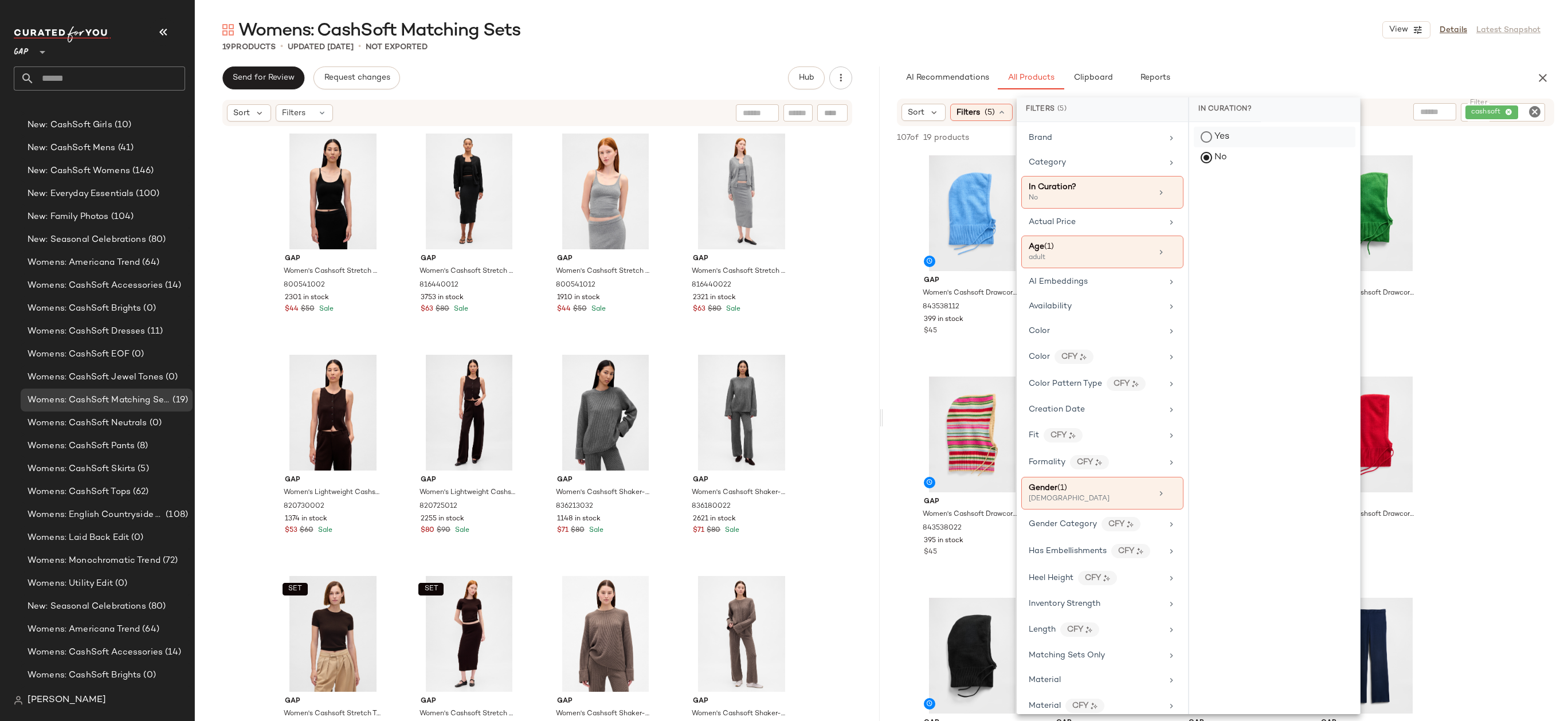
click at [1222, 136] on div "Yes" at bounding box center [1274, 137] width 162 height 21
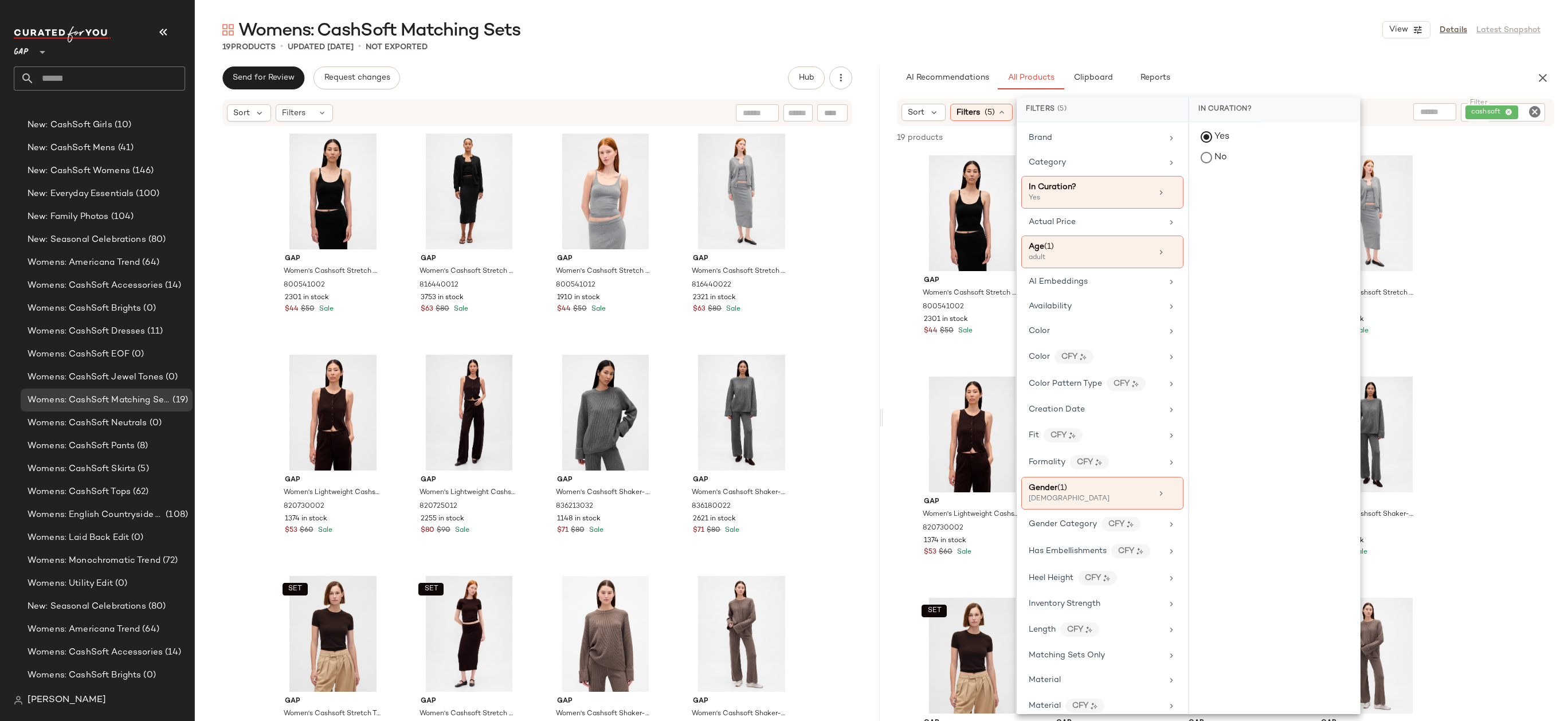
click at [1247, 34] on div "Womens: CashSoft Matching Sets View Details Latest Snapshot" at bounding box center [881, 29] width 1373 height 23
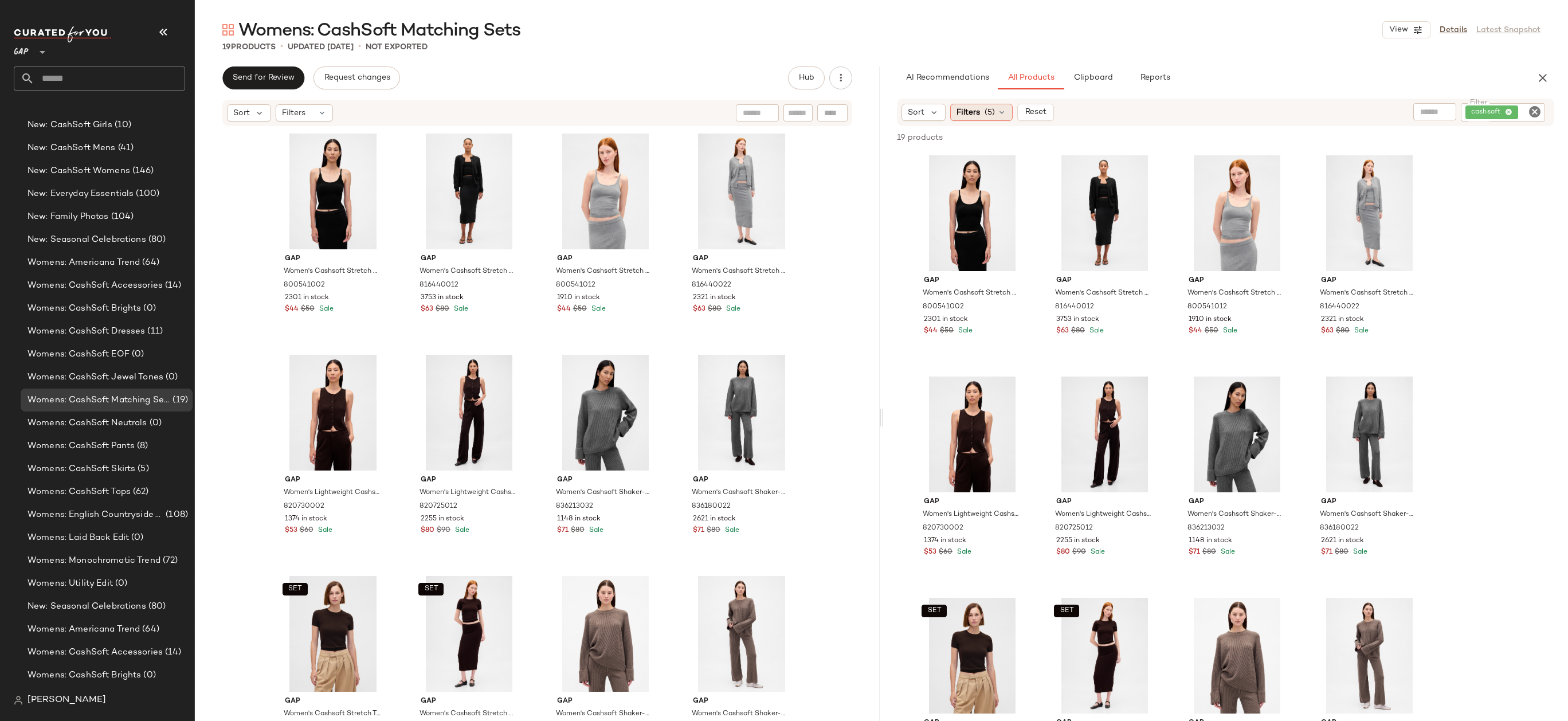
click at [992, 116] on span "(5)" at bounding box center [989, 112] width 11 height 12
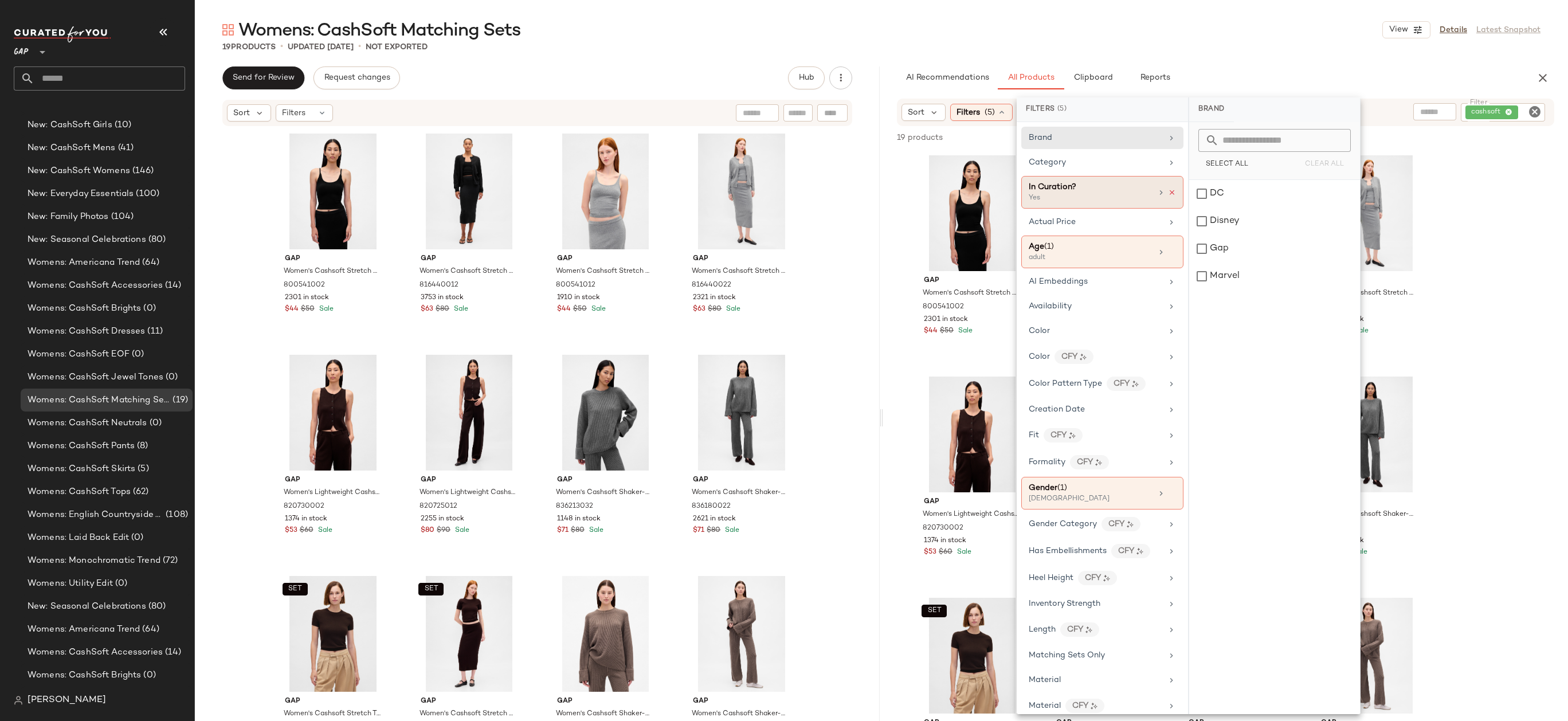
click at [1170, 191] on icon at bounding box center [1172, 192] width 8 height 8
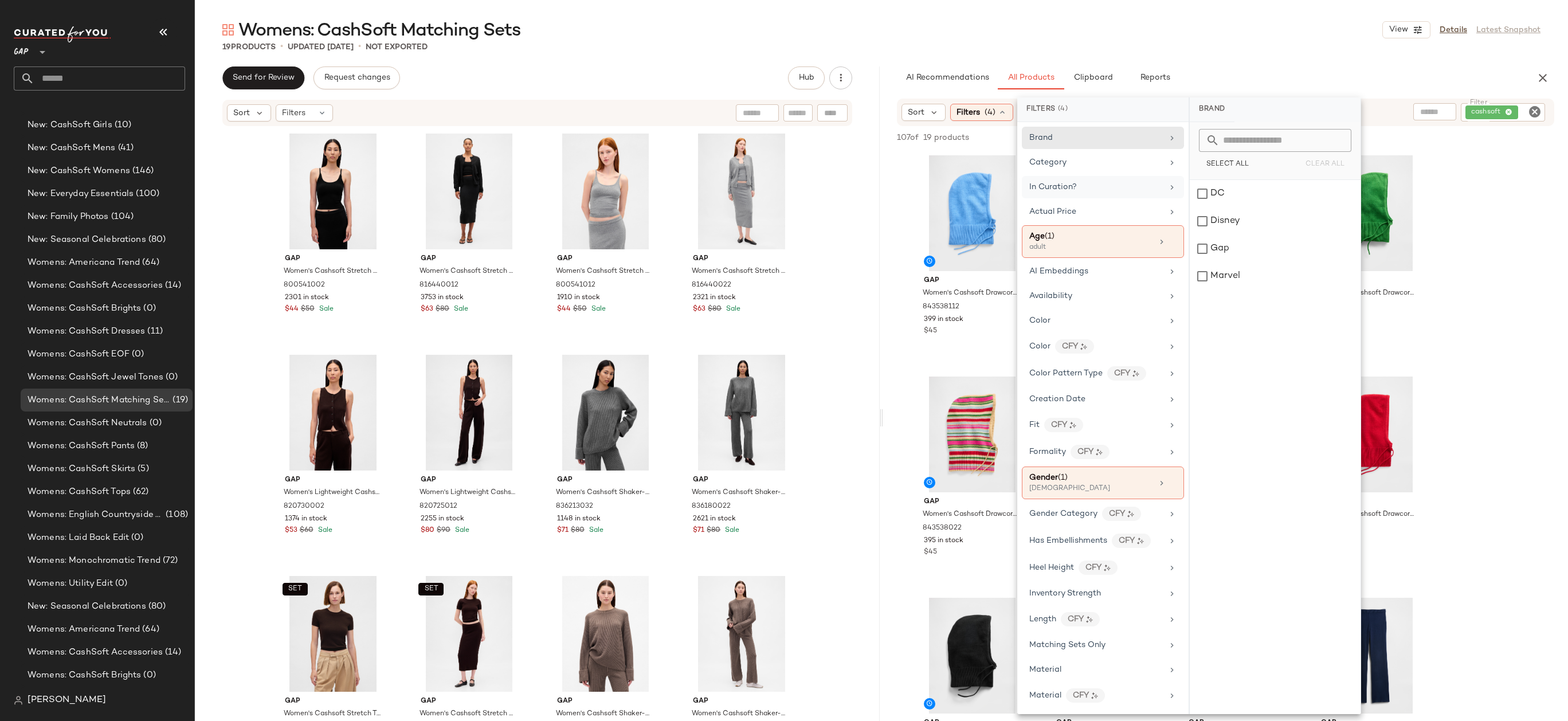
click at [1198, 58] on div "Womens: CashSoft Matching Sets View Details Latest Snapshot 19 Products • updat…" at bounding box center [881, 369] width 1373 height 702
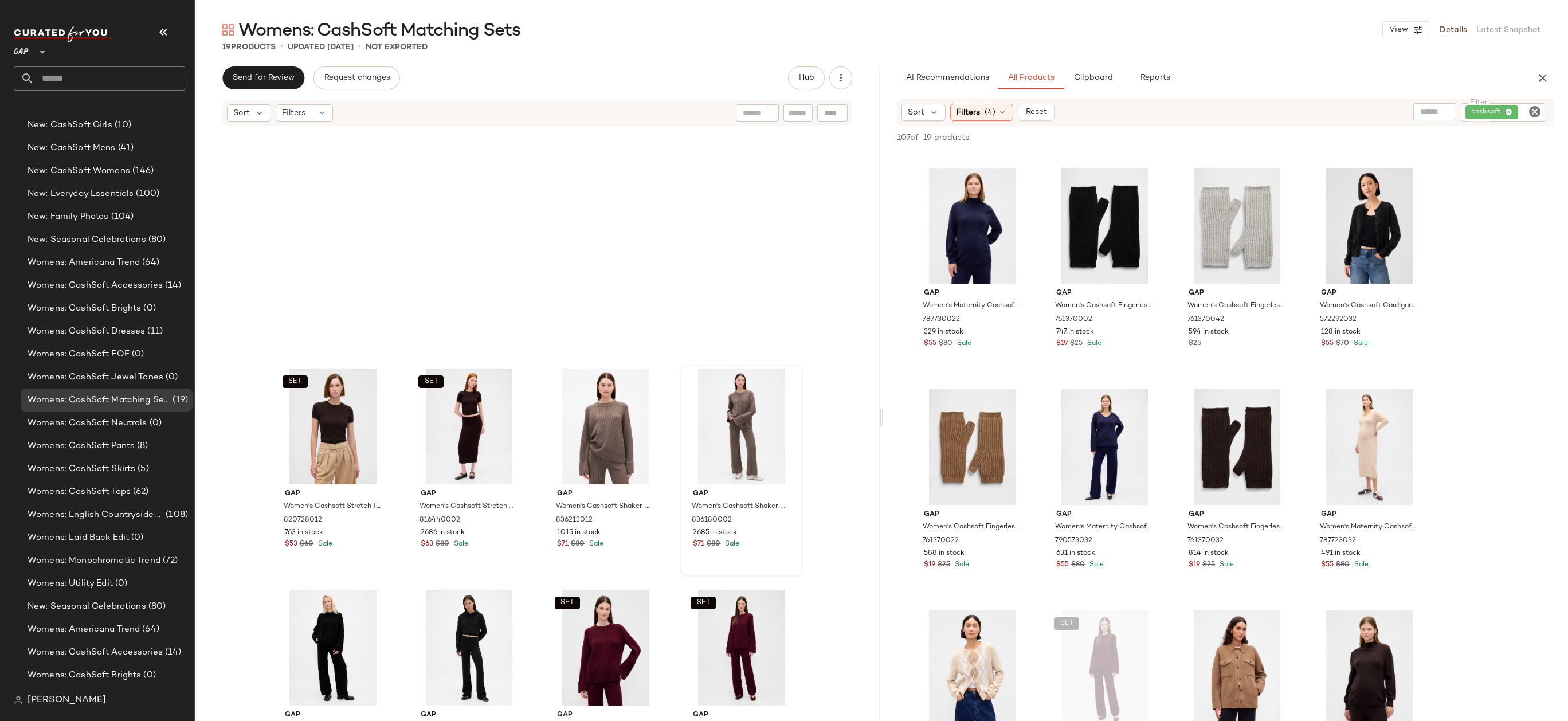
scroll to position [518, 0]
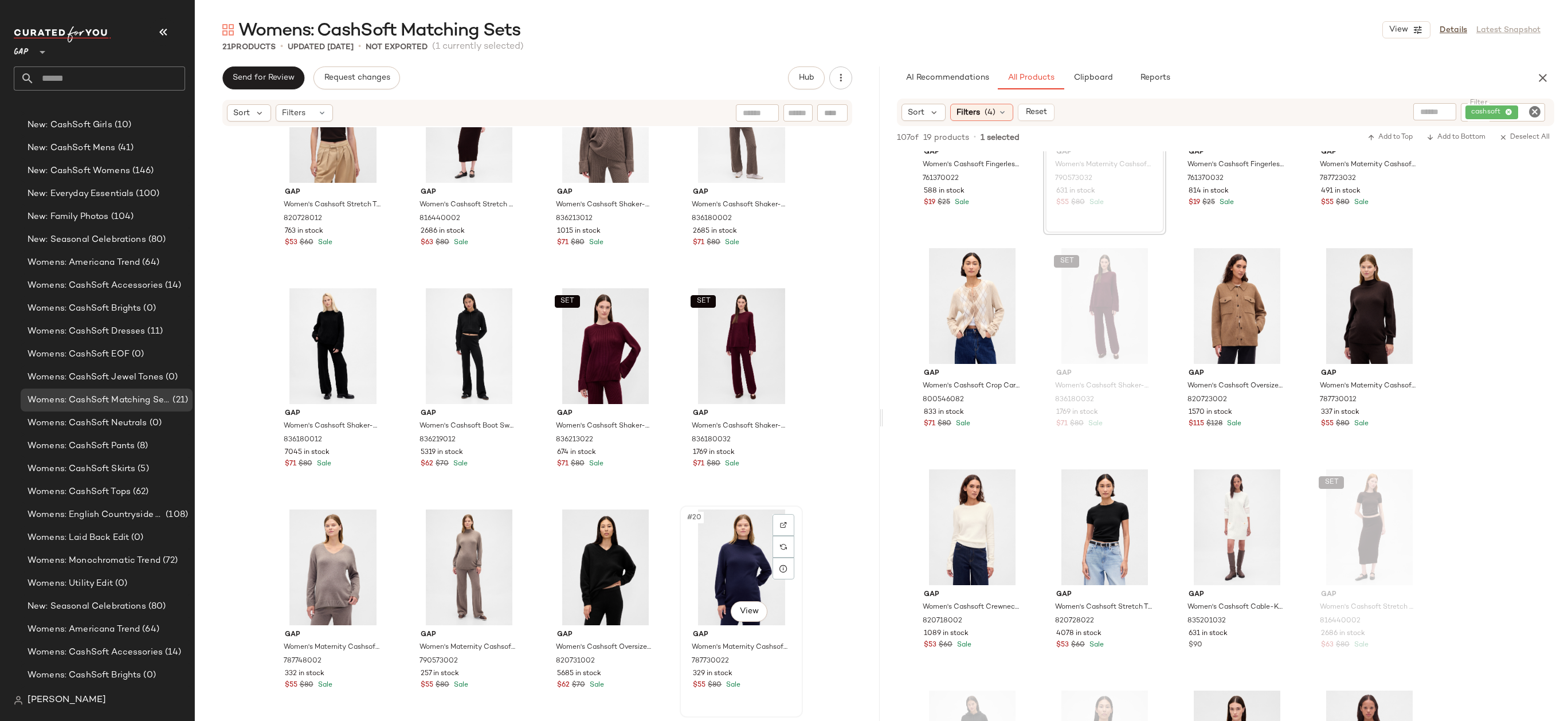
scroll to position [739, 0]
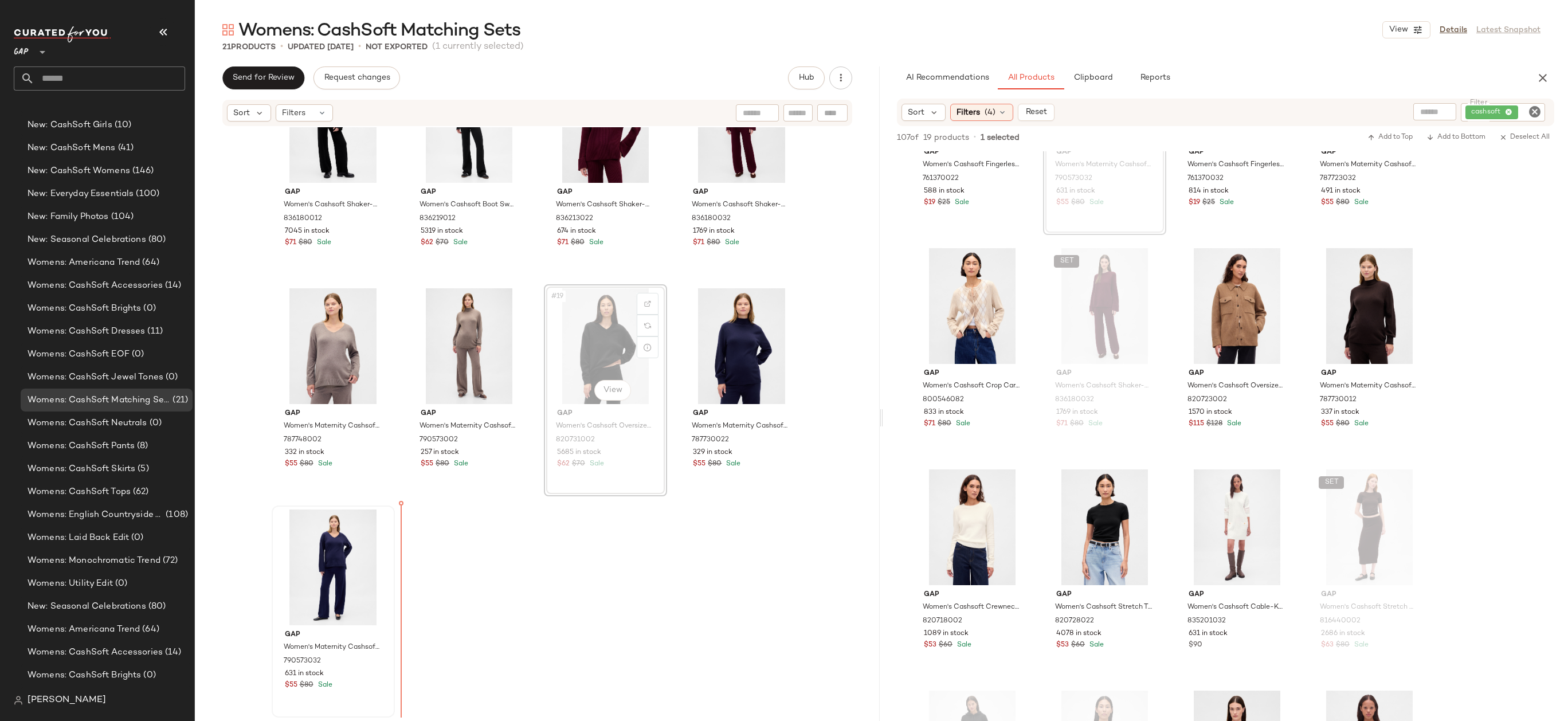
drag, startPoint x: 605, startPoint y: 347, endPoint x: 376, endPoint y: 591, distance: 334.6
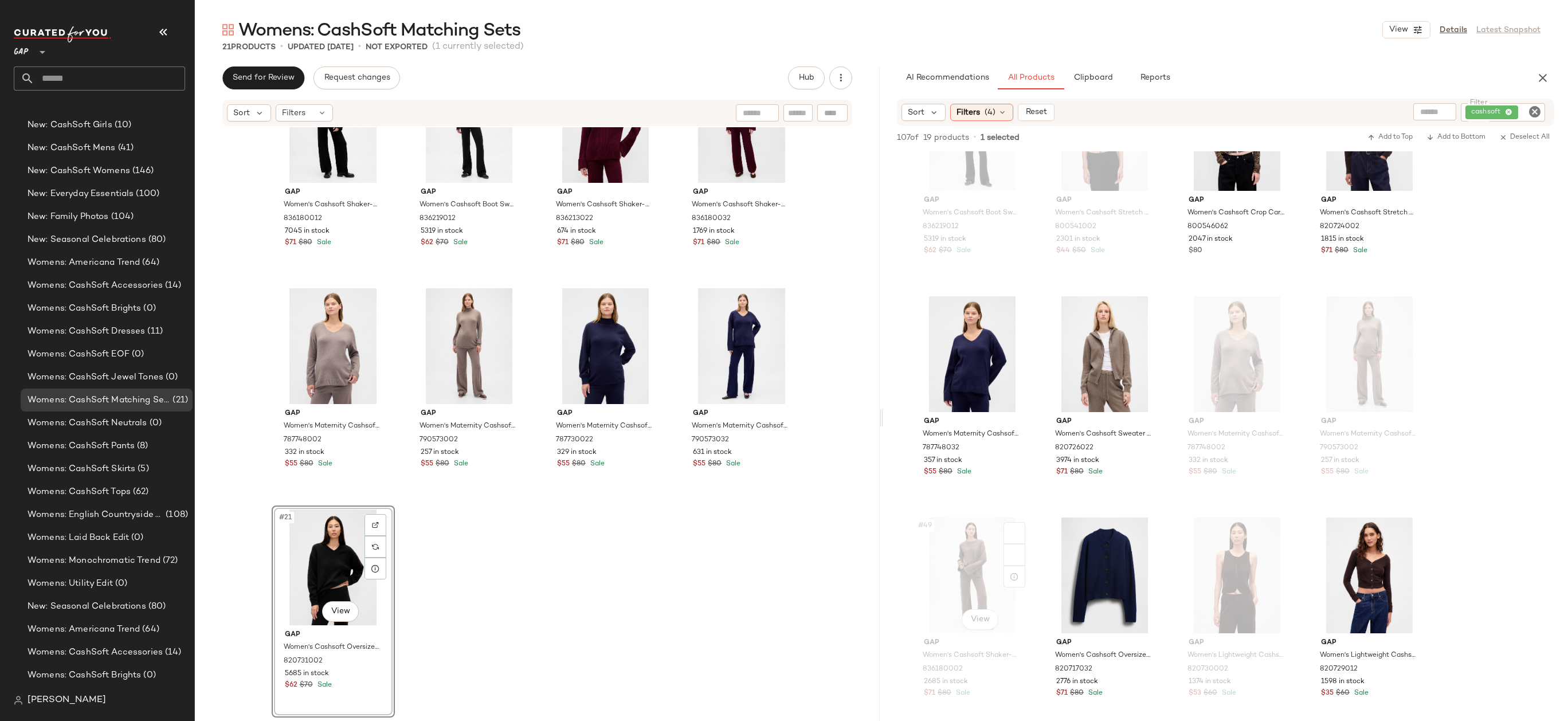
scroll to position [2449, 0]
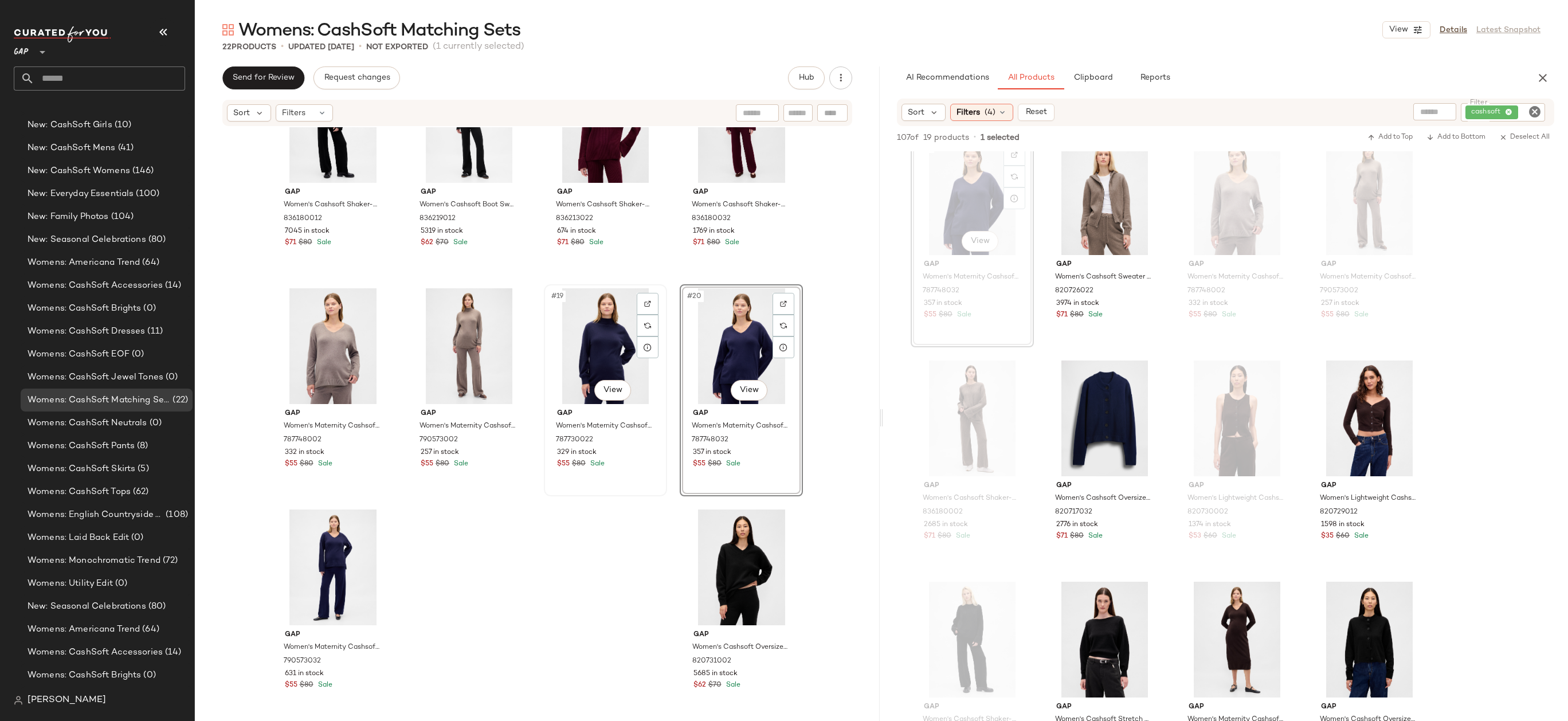
click at [606, 333] on div "#19 View" at bounding box center [605, 346] width 115 height 116
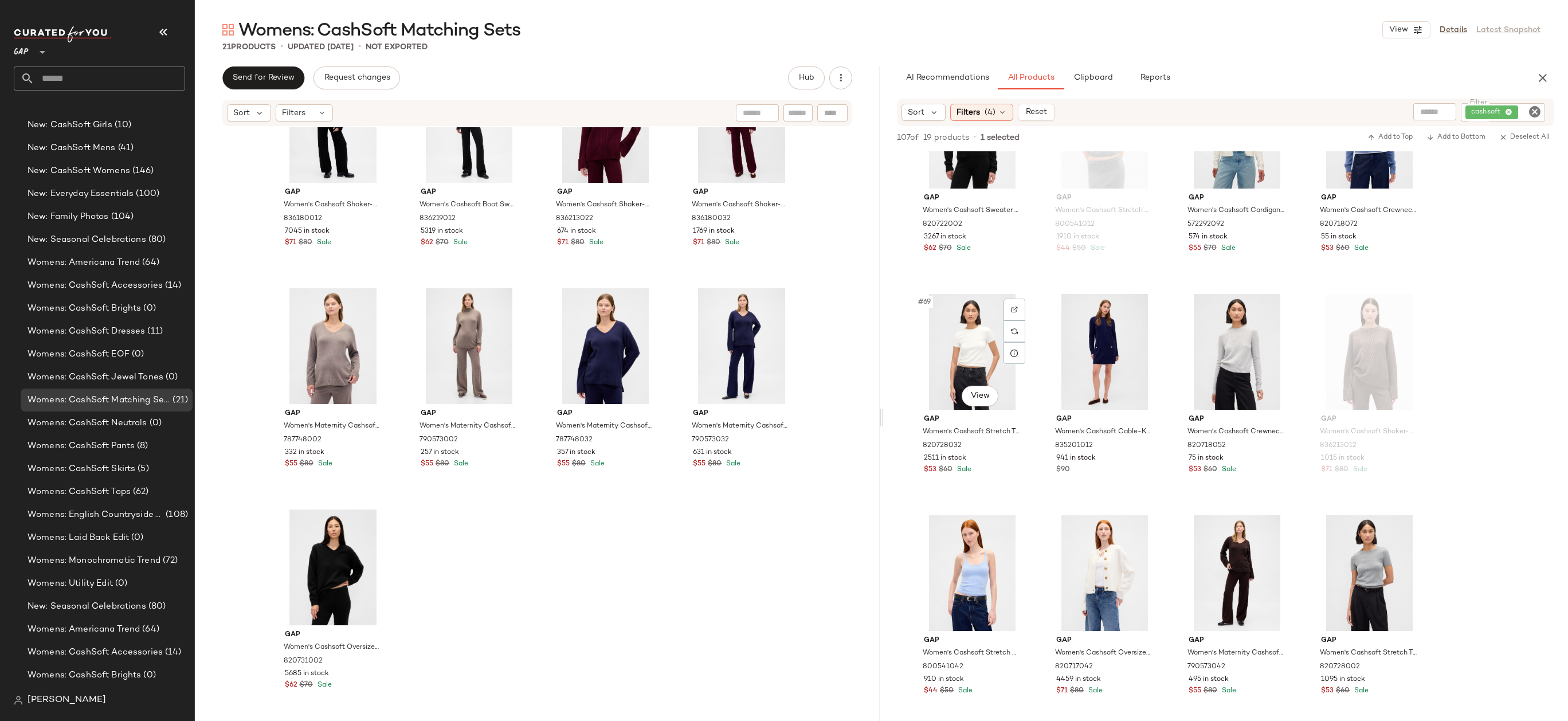
scroll to position [3868, 0]
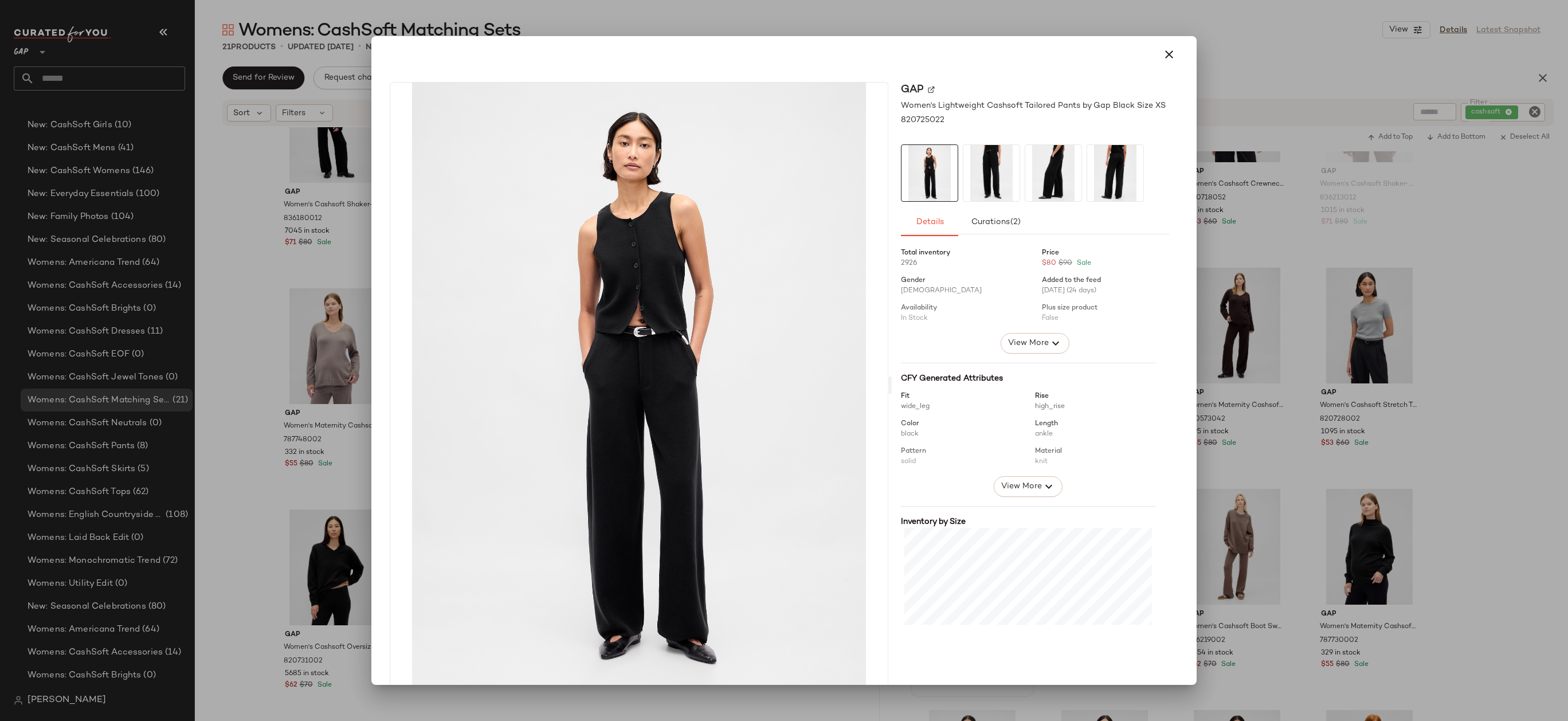
click at [995, 190] on img at bounding box center [991, 173] width 56 height 56
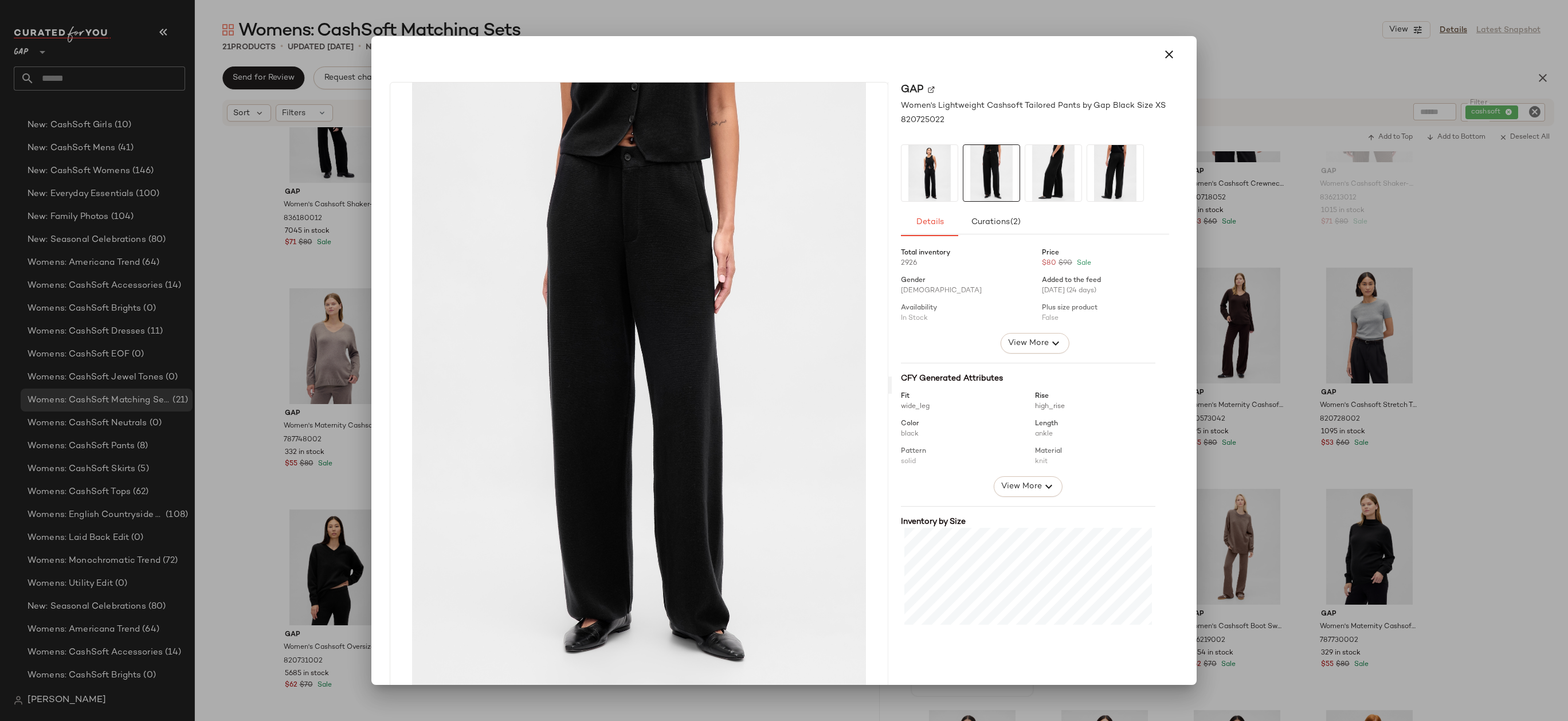
click at [1029, 185] on img at bounding box center [1053, 173] width 56 height 56
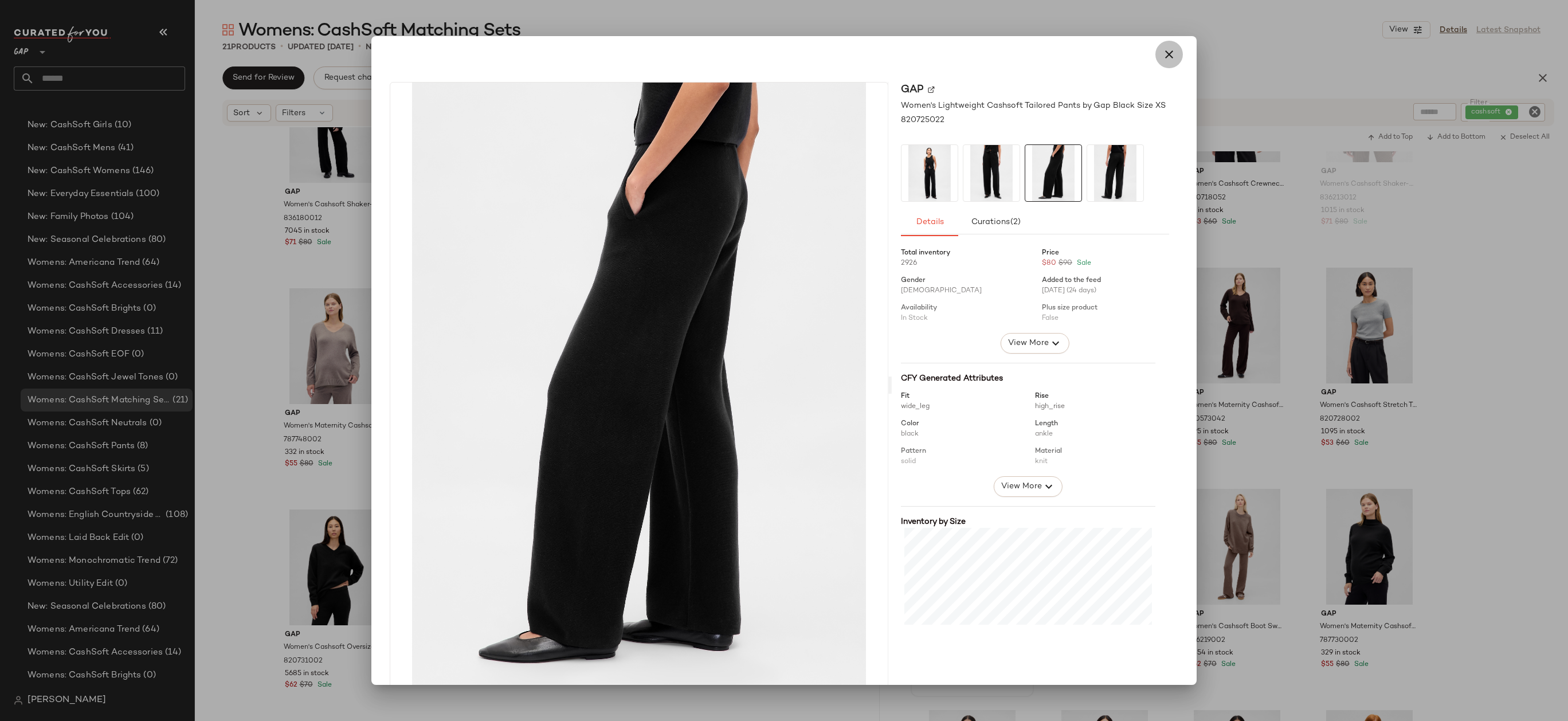
click at [1162, 58] on icon "button" at bounding box center [1169, 54] width 14 height 14
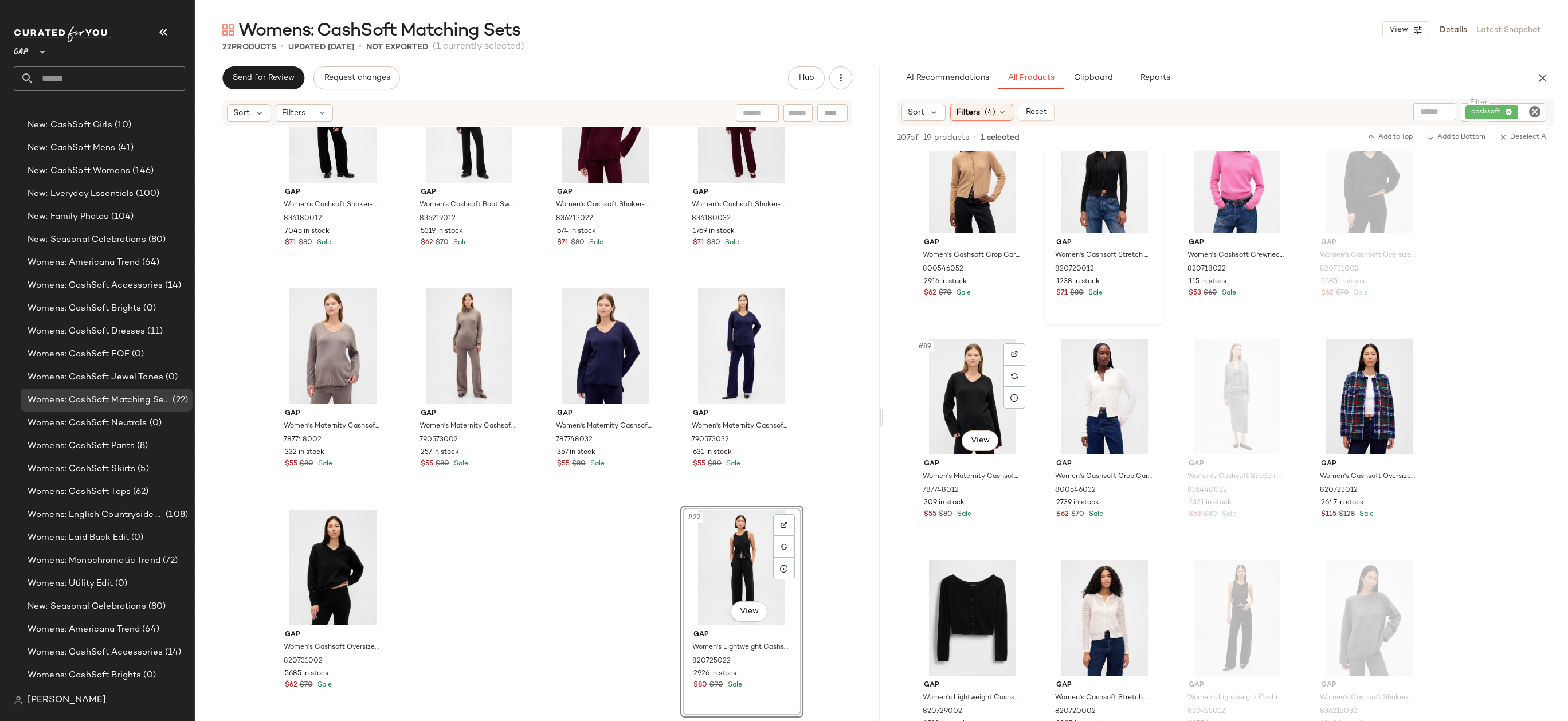
scroll to position [4607, 0]
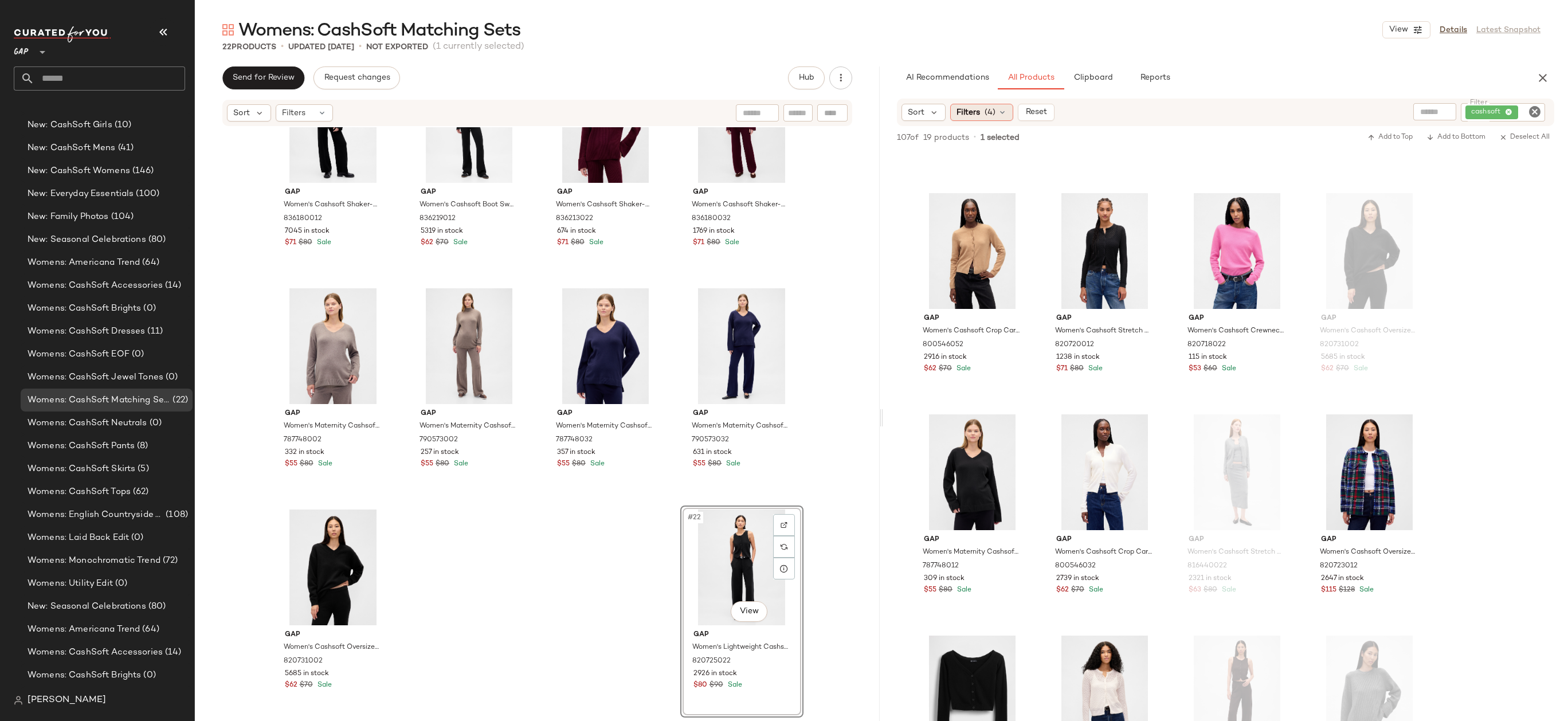
click at [997, 115] on icon at bounding box center [1002, 112] width 9 height 9
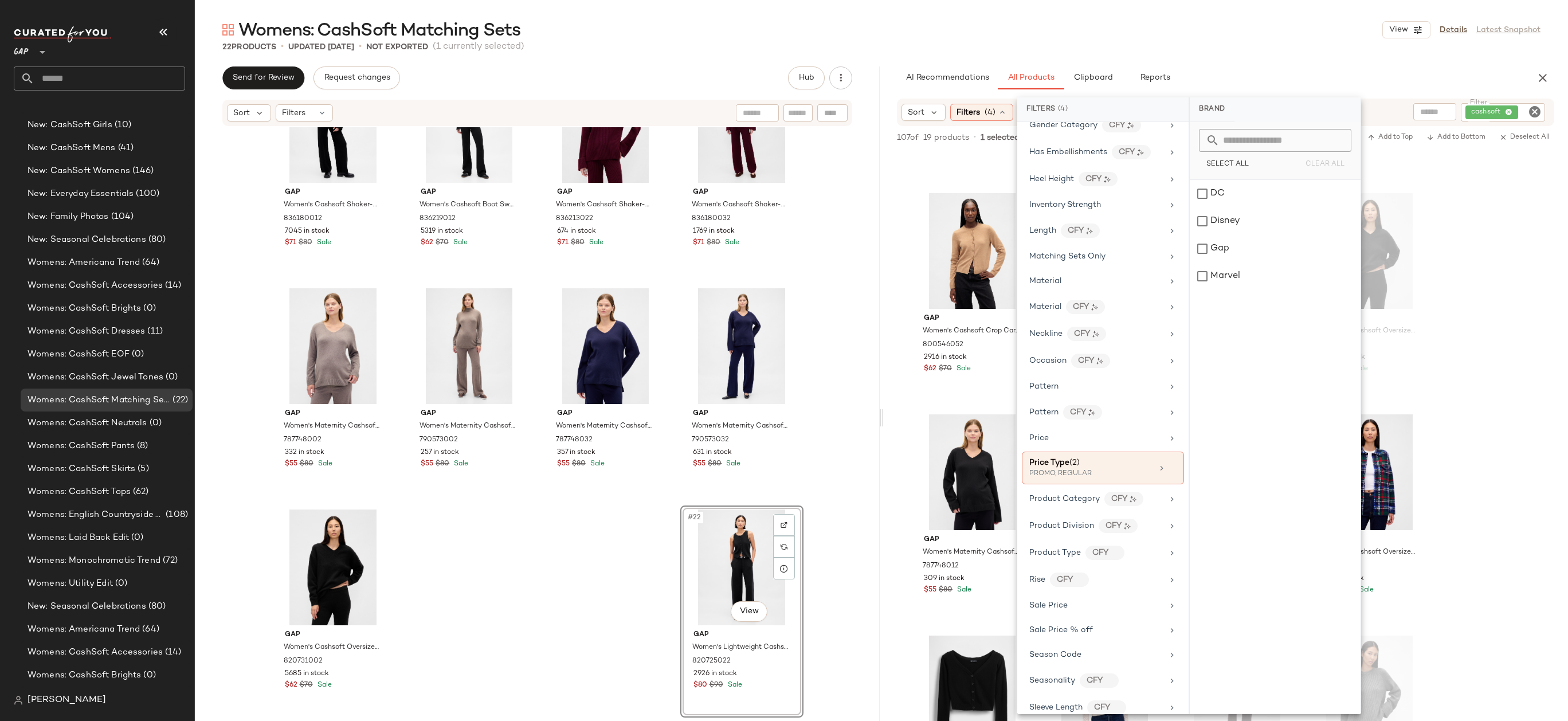
scroll to position [463, 0]
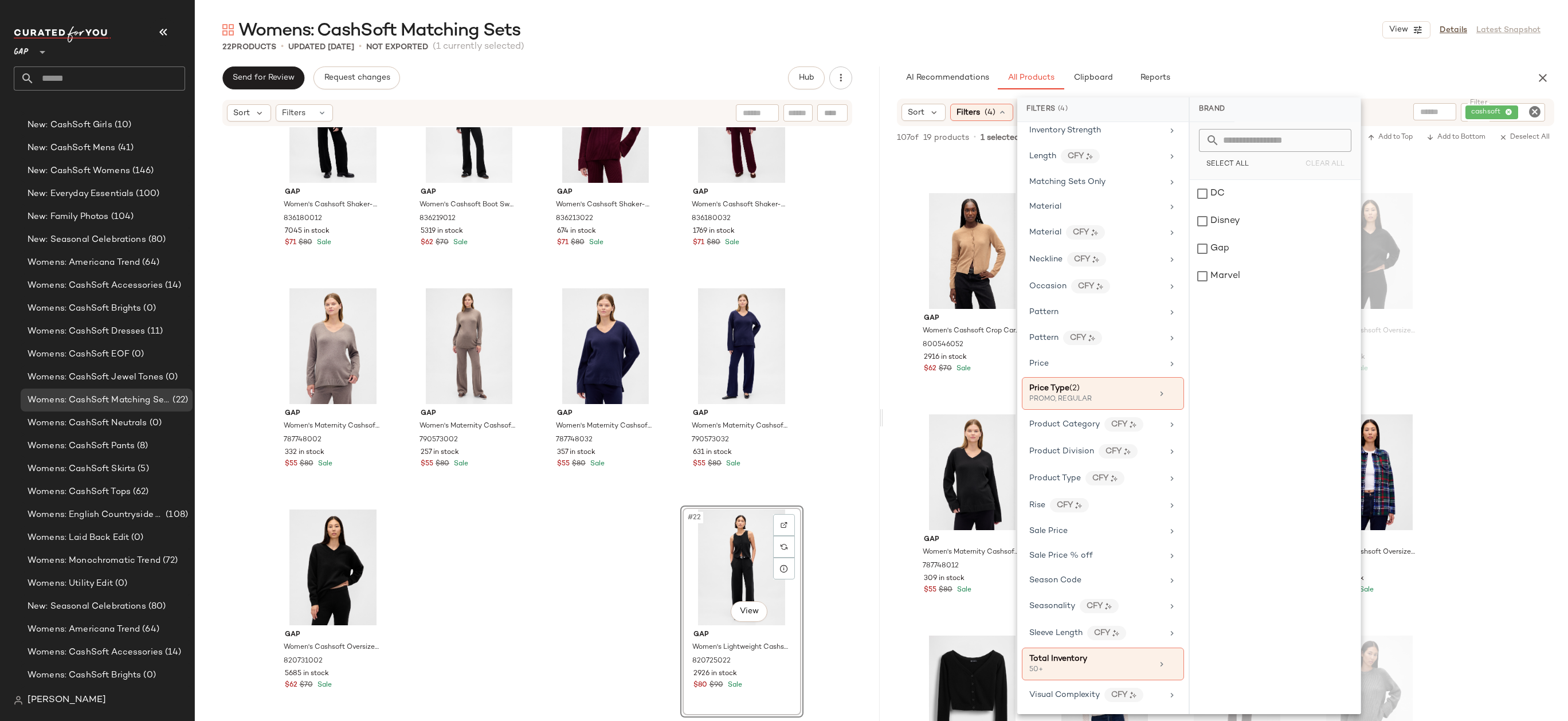
click at [1282, 40] on div "Womens: CashSoft Matching Sets View Details Latest Snapshot" at bounding box center [881, 29] width 1373 height 23
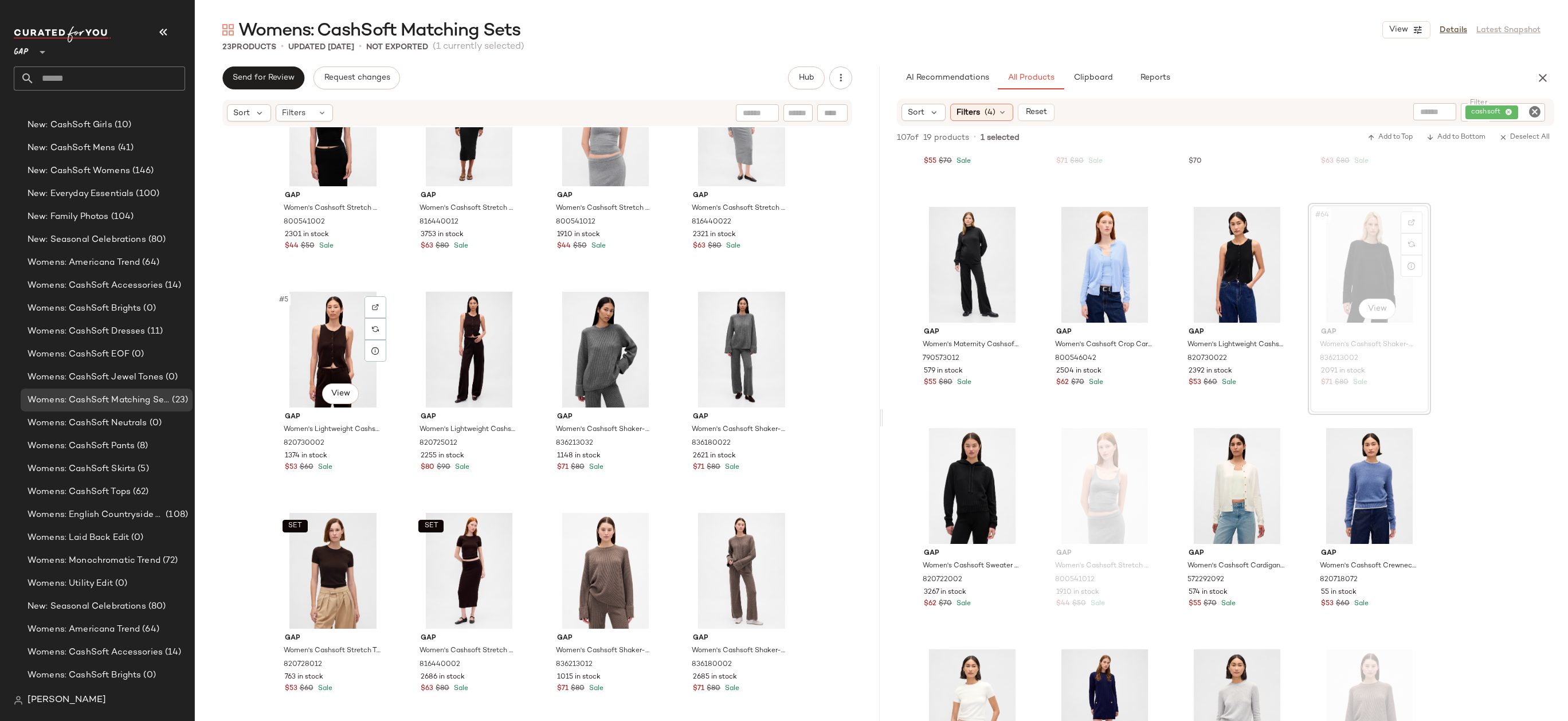
scroll to position [236, 0]
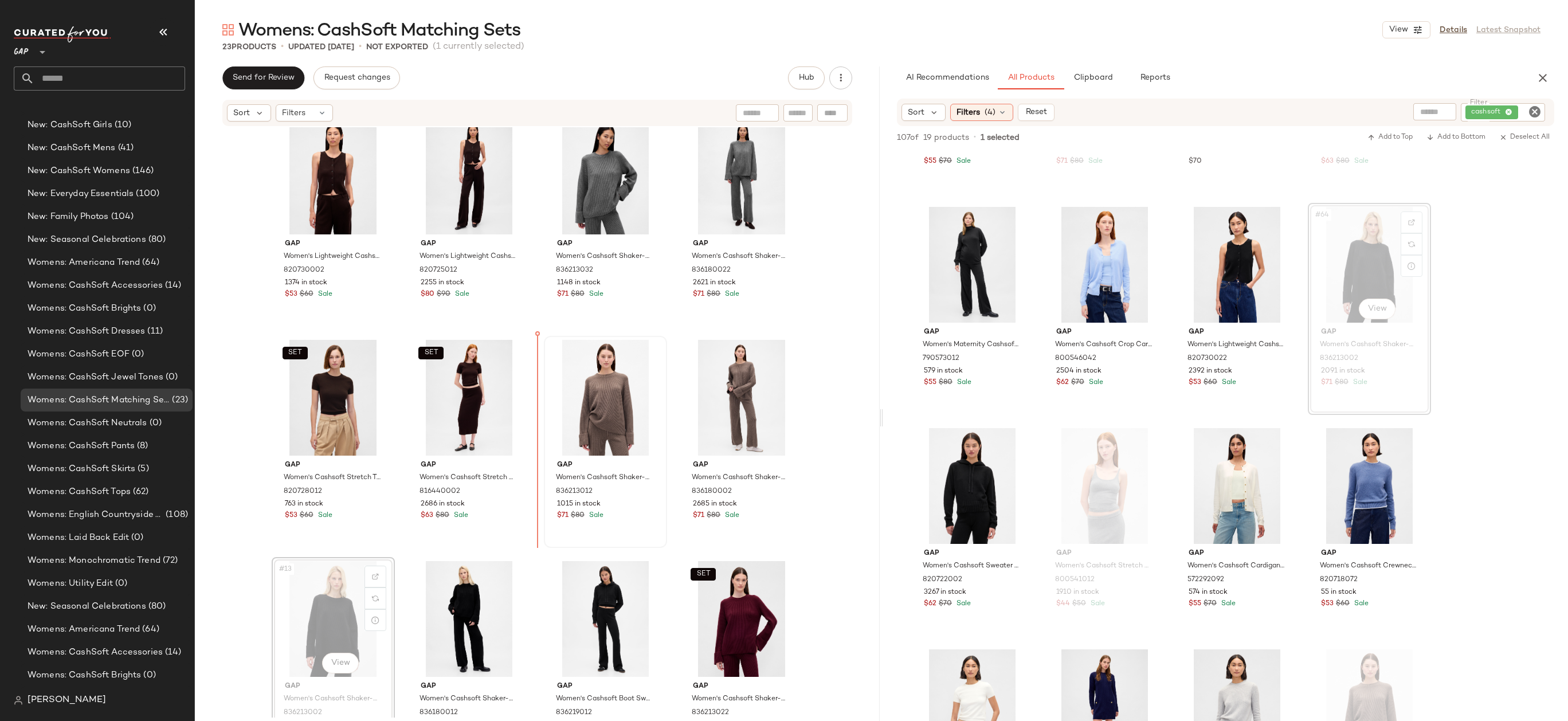
drag, startPoint x: 323, startPoint y: 605, endPoint x: 546, endPoint y: 446, distance: 273.9
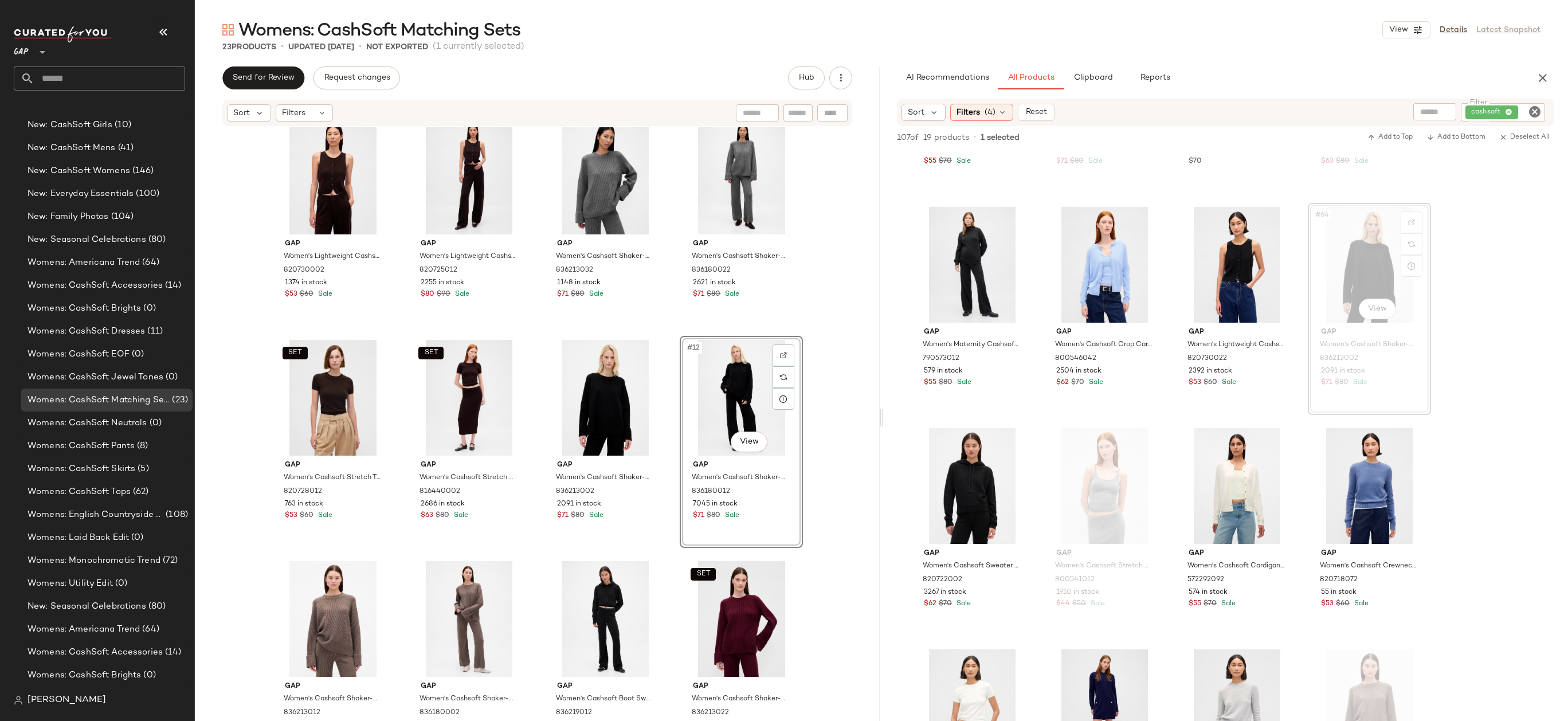
click at [852, 376] on div "Gap Women's Cashsoft Stretch Crop Tank Top by Gap Black Size M 800541002 2301 i…" at bounding box center [537, 422] width 685 height 590
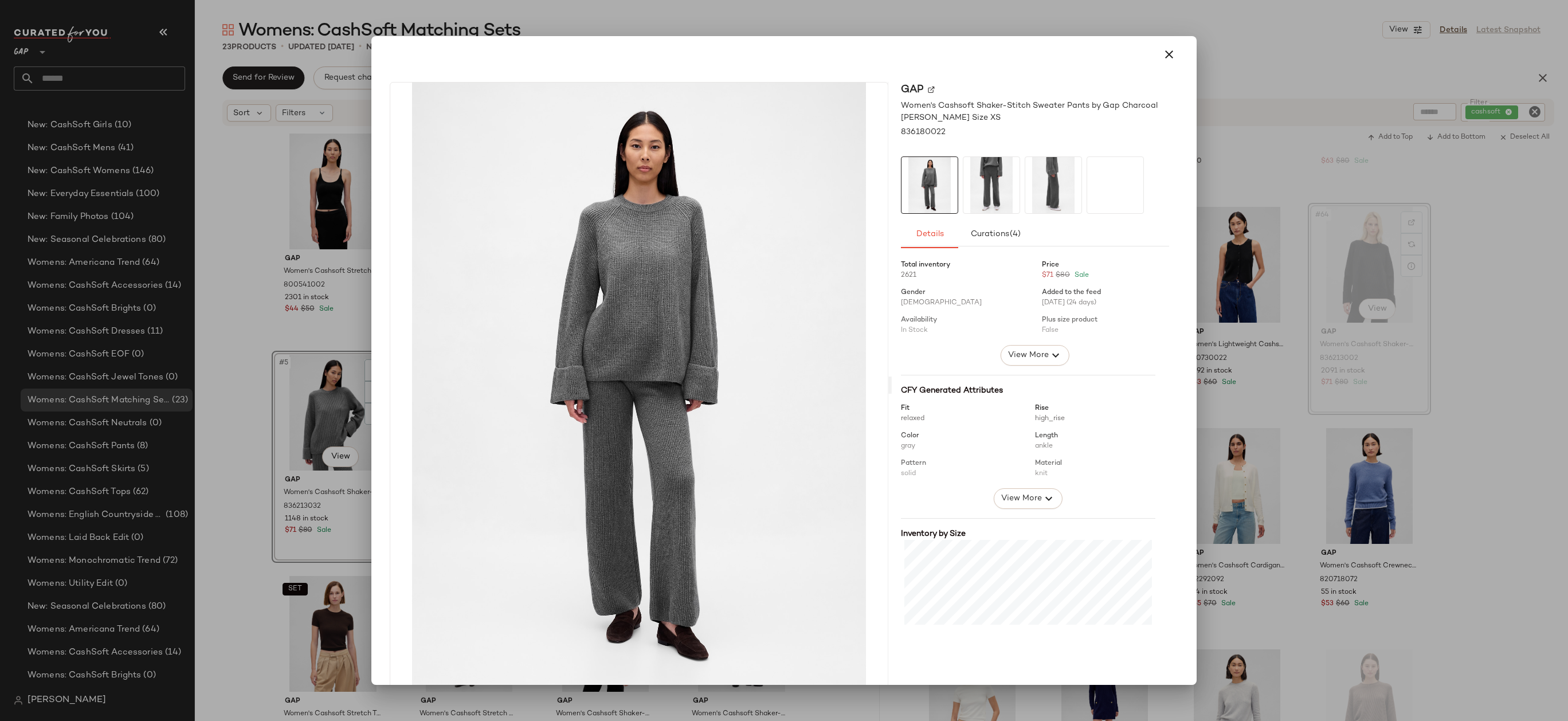
click at [1170, 65] on div at bounding box center [784, 54] width 798 height 27
click at [1155, 62] on button "button" at bounding box center [1169, 54] width 27 height 27
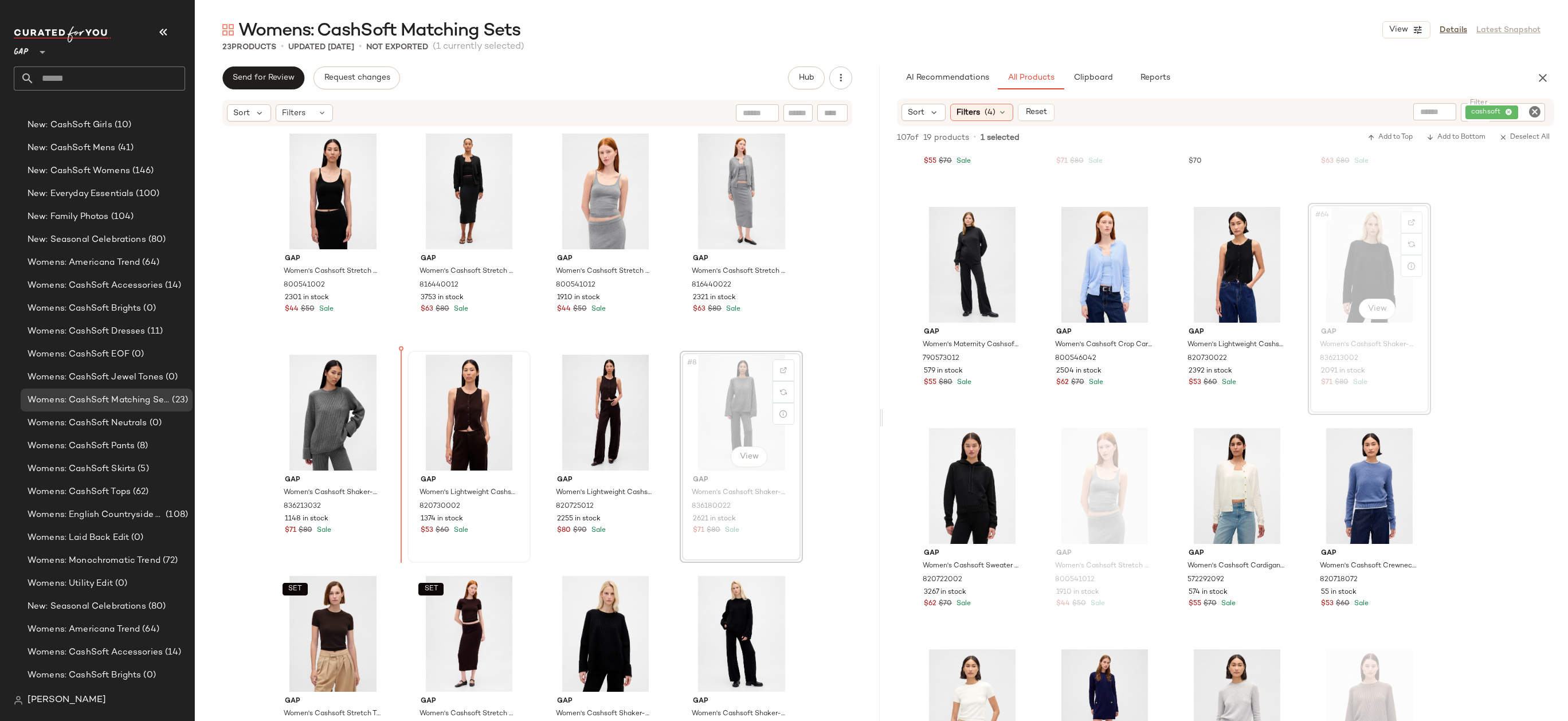
drag, startPoint x: 673, startPoint y: 388, endPoint x: 431, endPoint y: 402, distance: 242.4
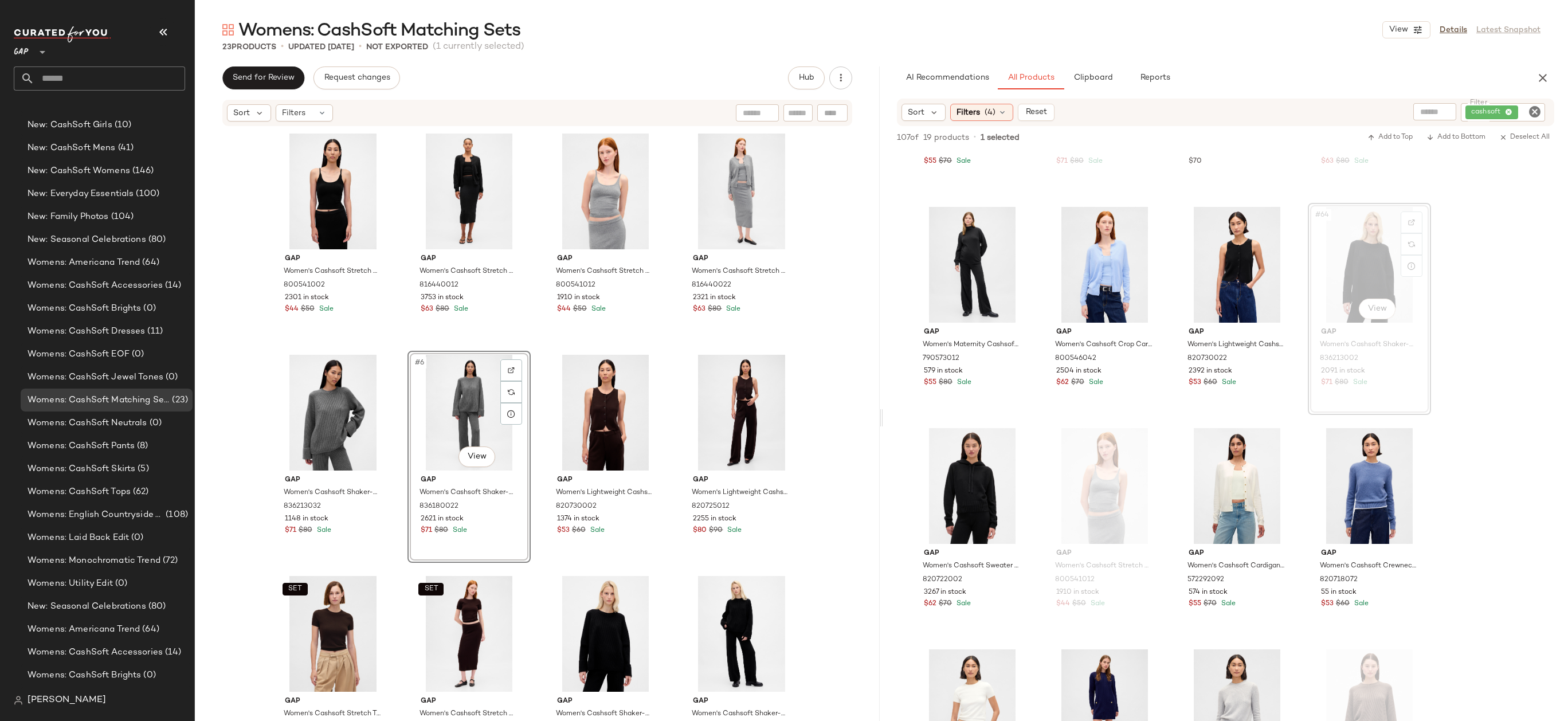
click at [838, 348] on div "Gap Women's Cashsoft Stretch Crop Tank Top by Gap Black Size M 800541002 2301 i…" at bounding box center [537, 422] width 685 height 590
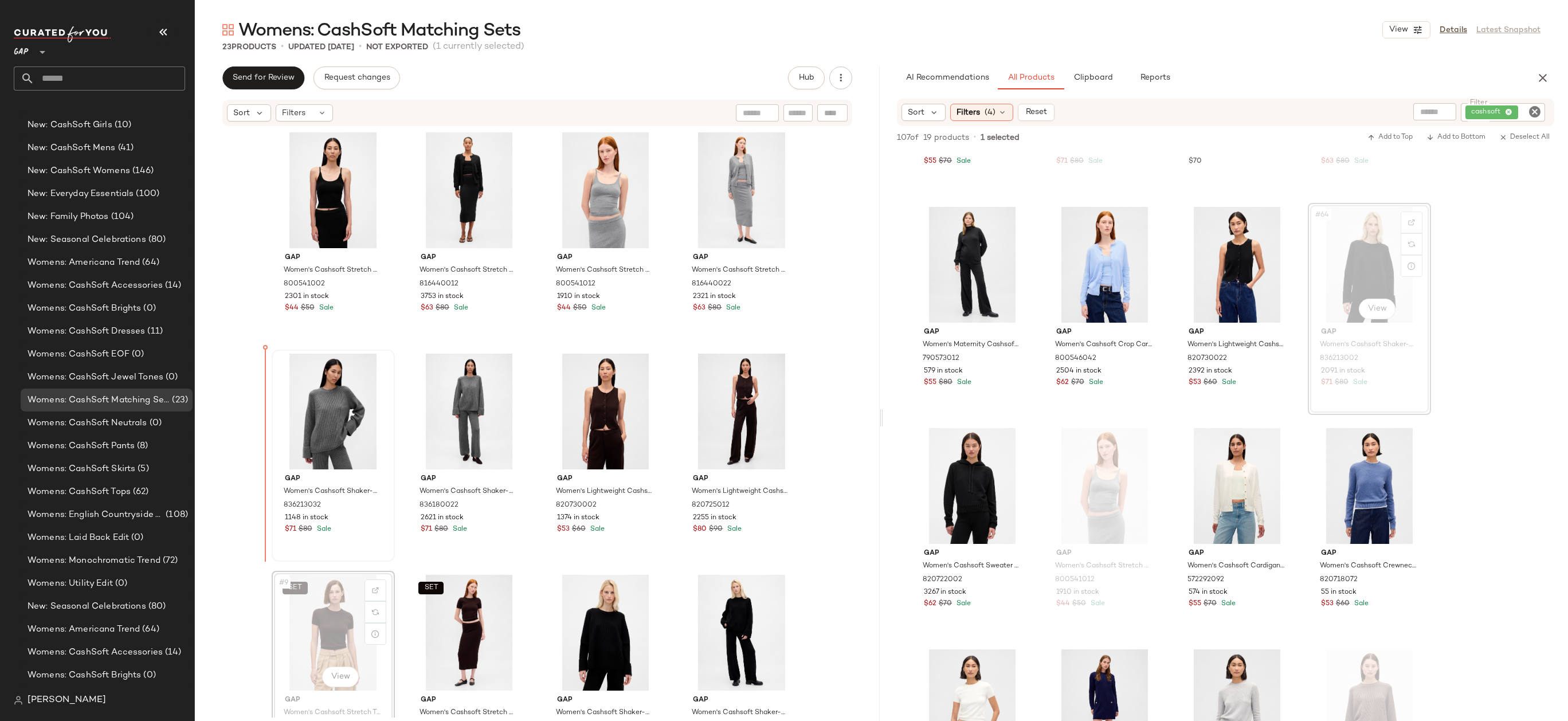
drag, startPoint x: 292, startPoint y: 642, endPoint x: 277, endPoint y: 486, distance: 156.7
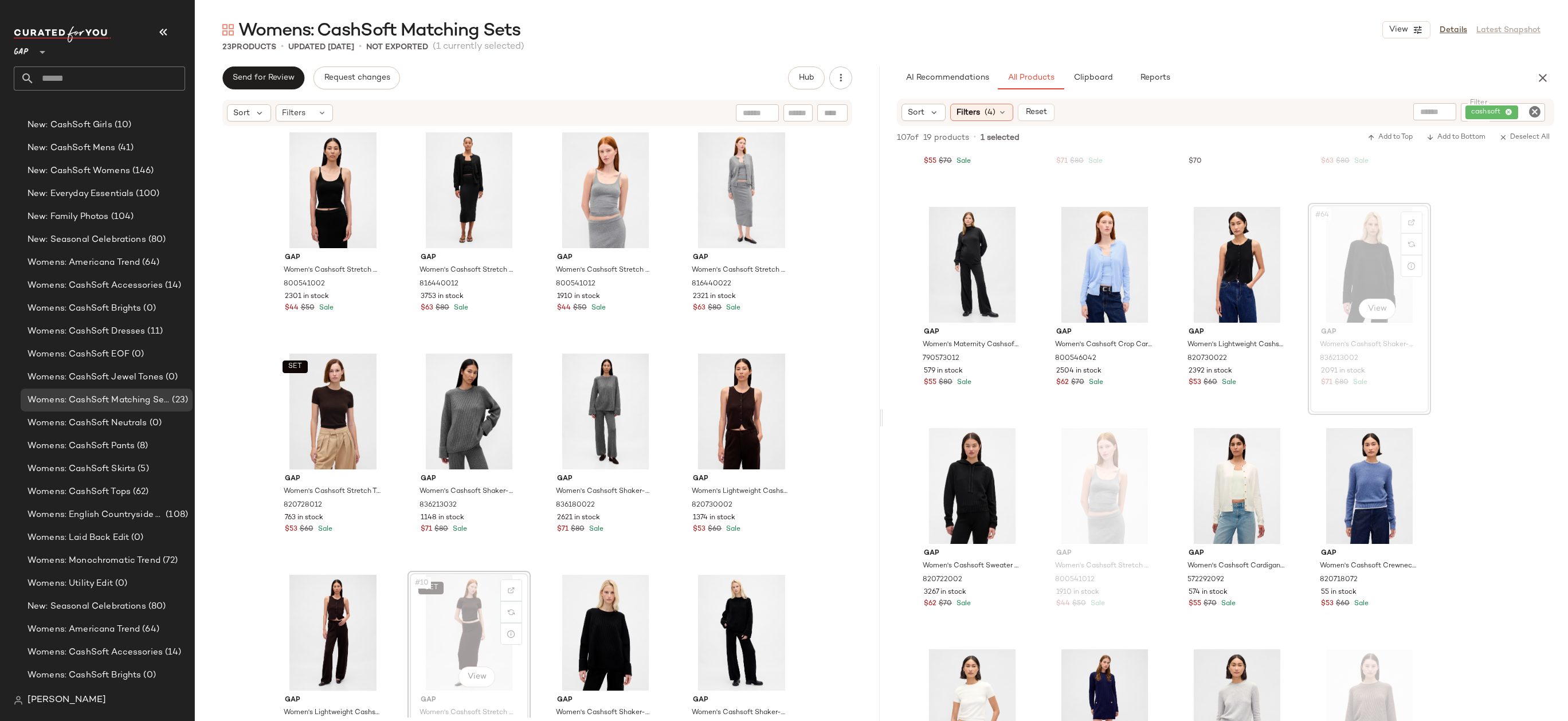
scroll to position [2, 0]
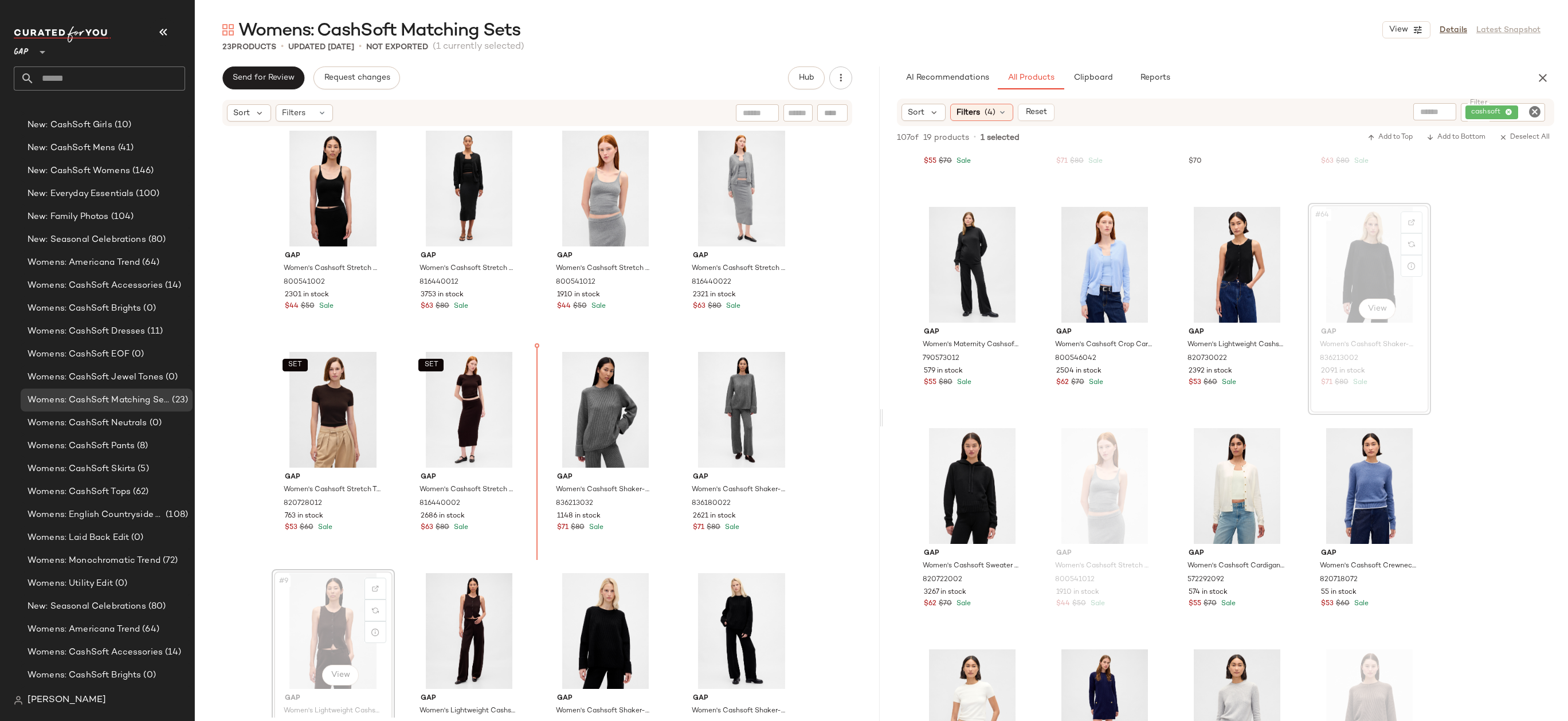
drag, startPoint x: 327, startPoint y: 641, endPoint x: 533, endPoint y: 439, distance: 288.5
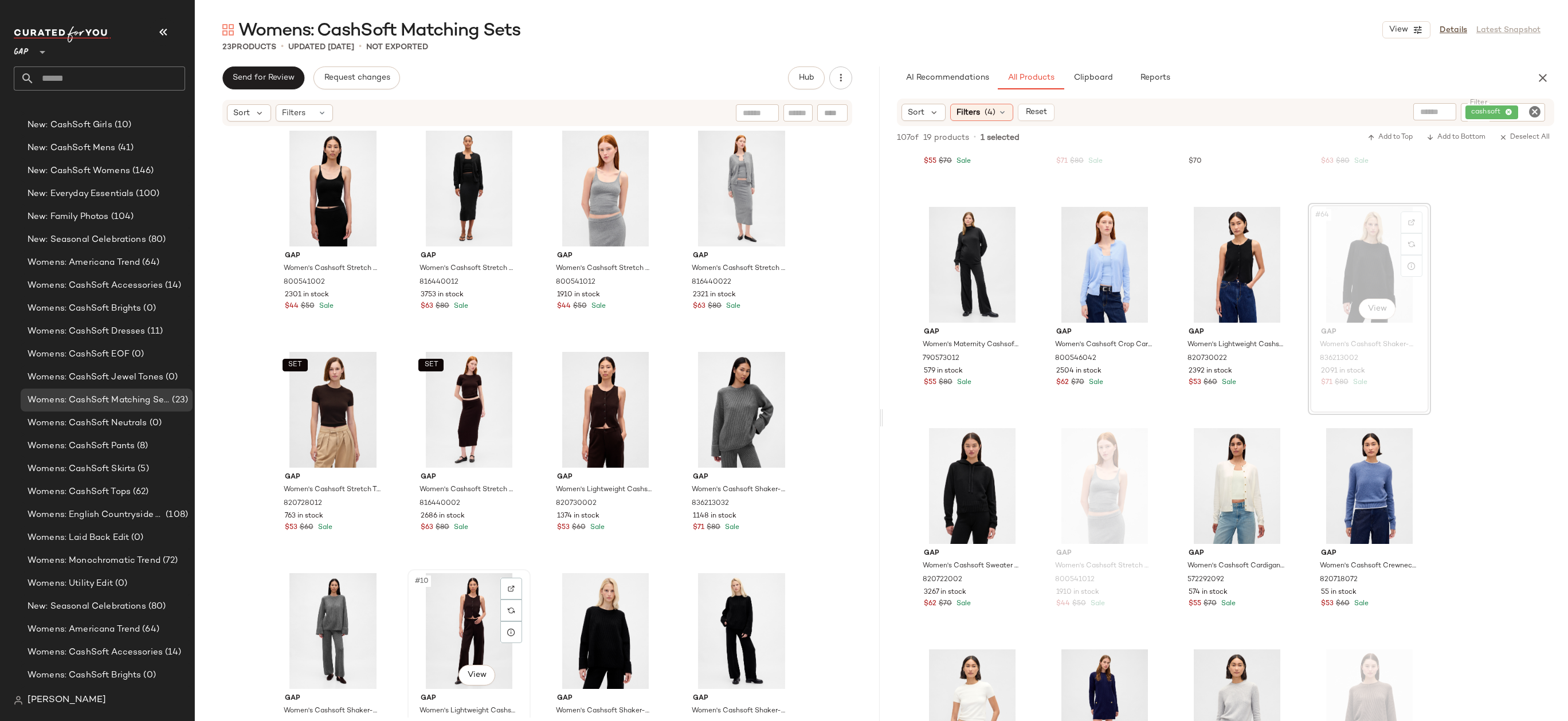
scroll to position [4, 0]
drag, startPoint x: 444, startPoint y: 624, endPoint x: 678, endPoint y: 426, distance: 306.5
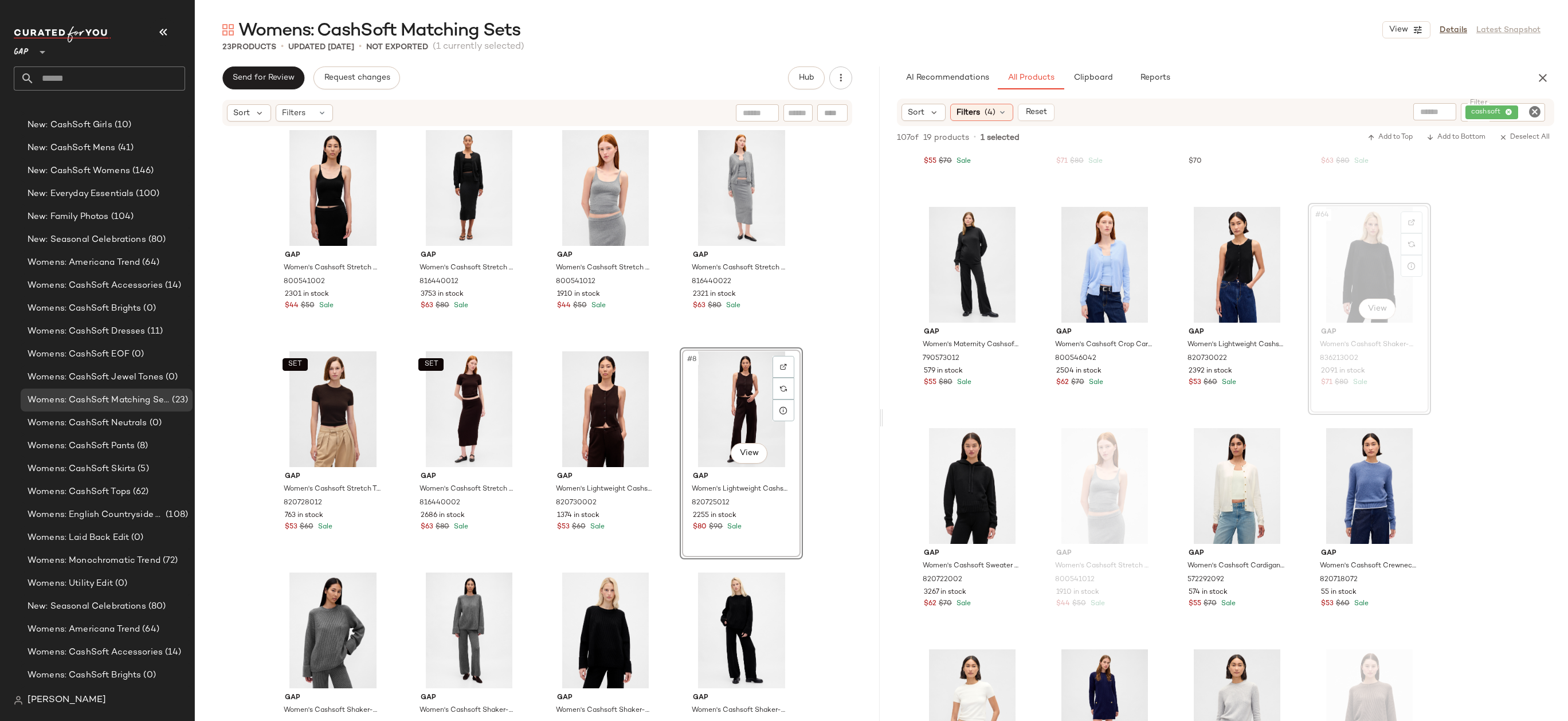
click at [820, 394] on div "Gap Women's Cashsoft Stretch Crop Tank Top by Gap Black Size M 800541002 2301 i…" at bounding box center [537, 422] width 685 height 590
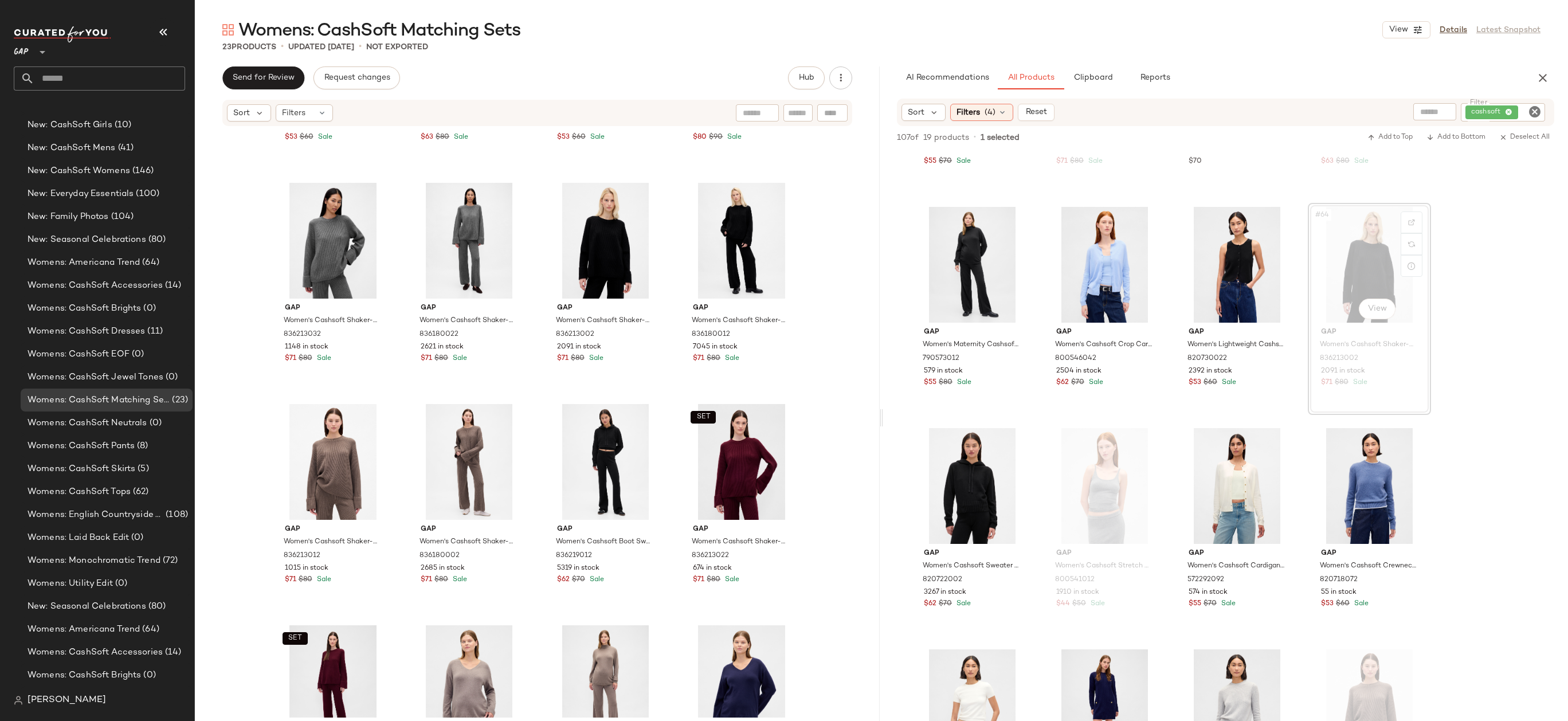
scroll to position [415, 0]
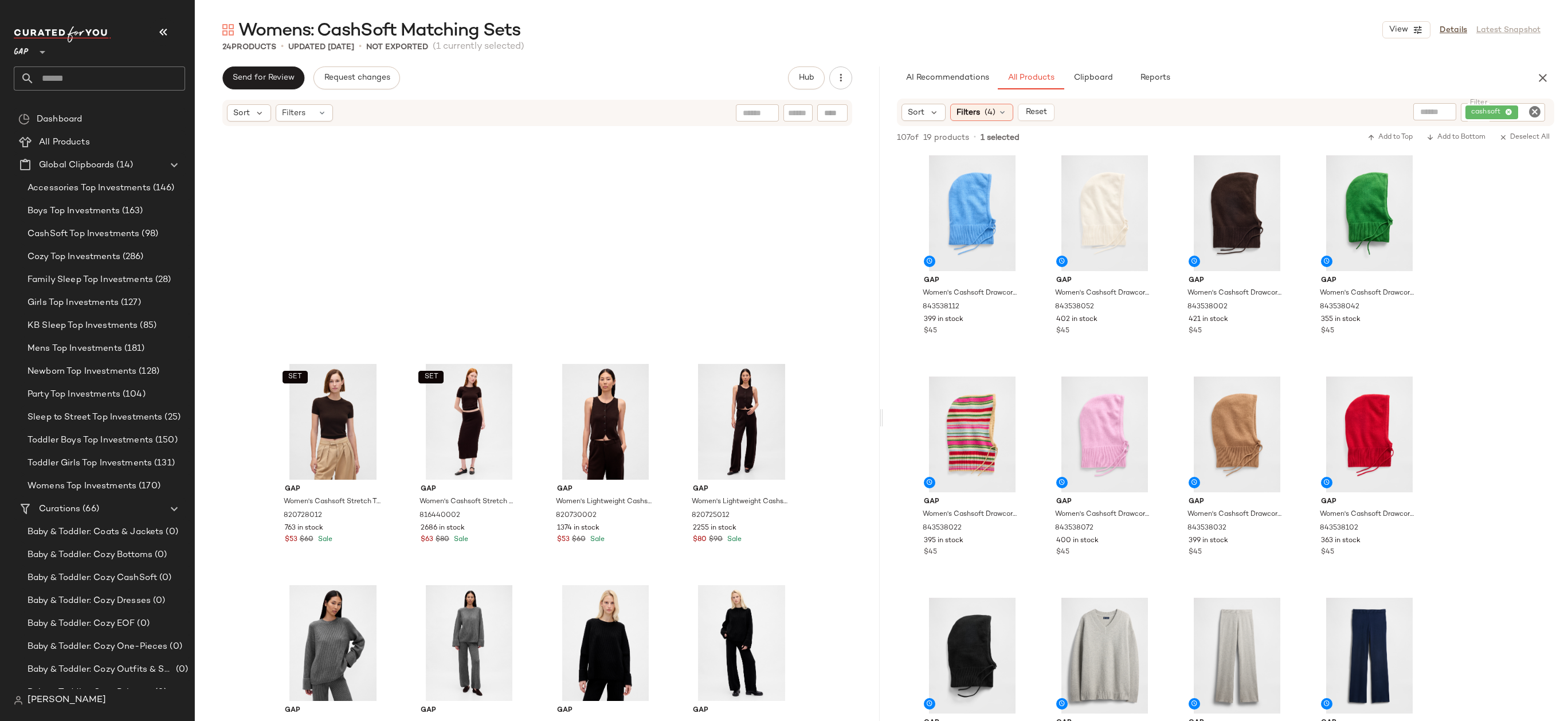
scroll to position [3265, 0]
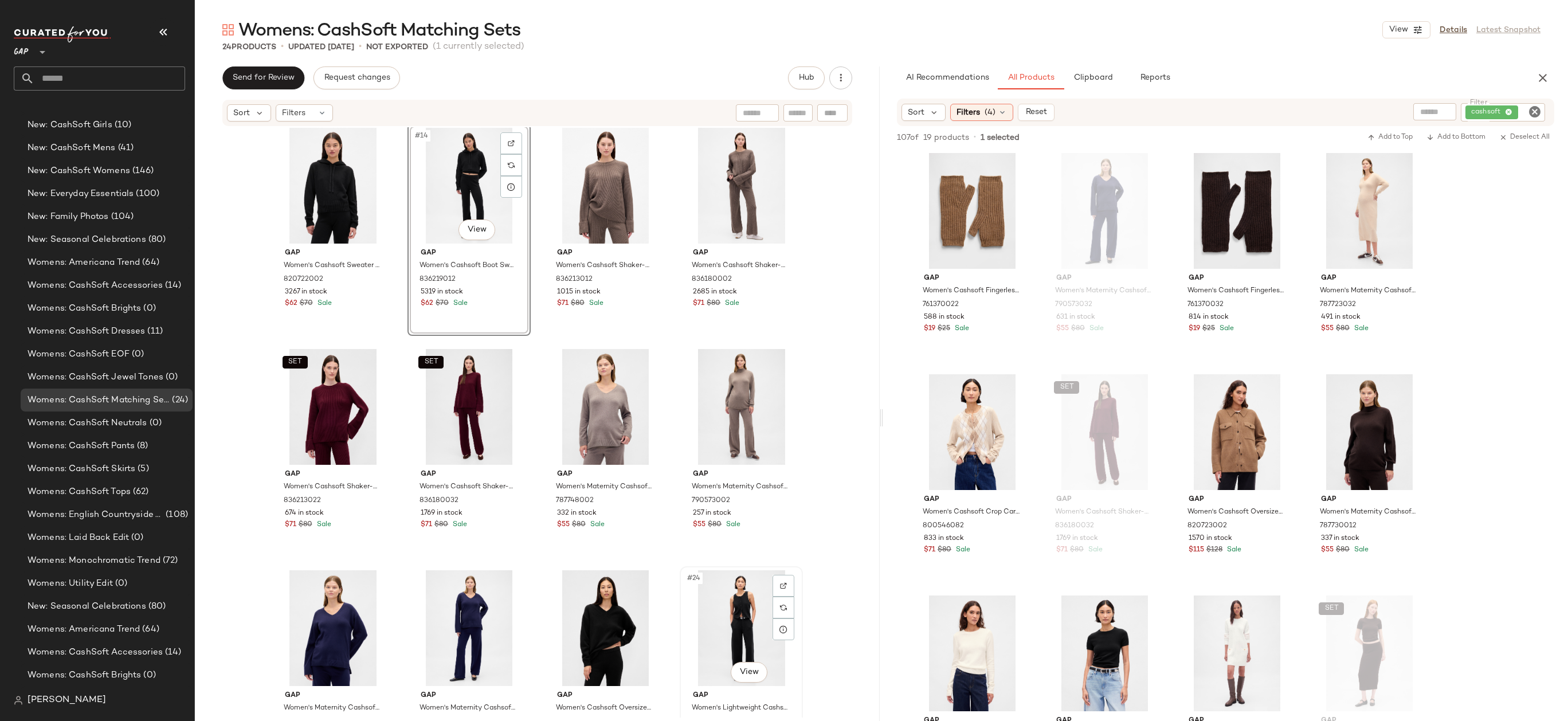
scroll to position [728, 0]
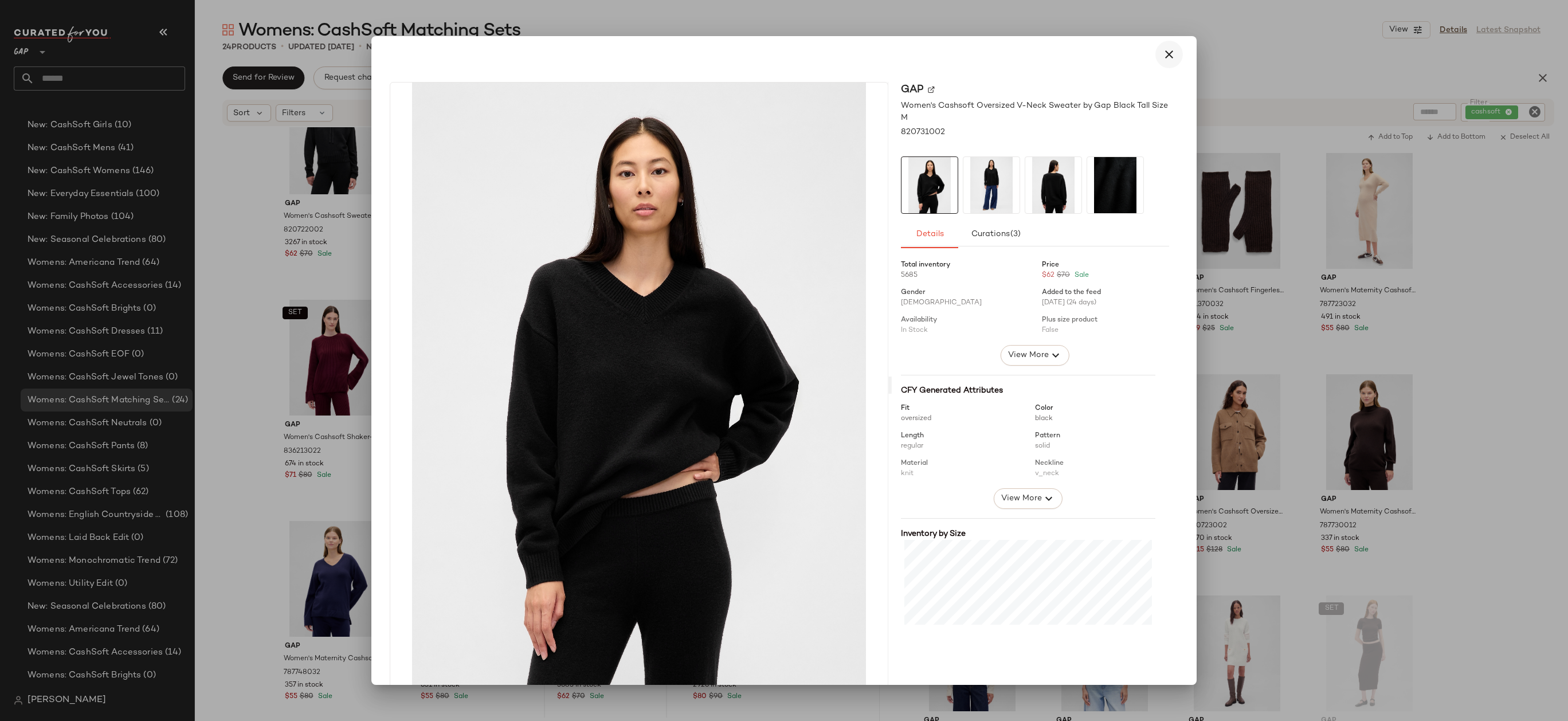
click at [1169, 55] on button "button" at bounding box center [1169, 54] width 27 height 27
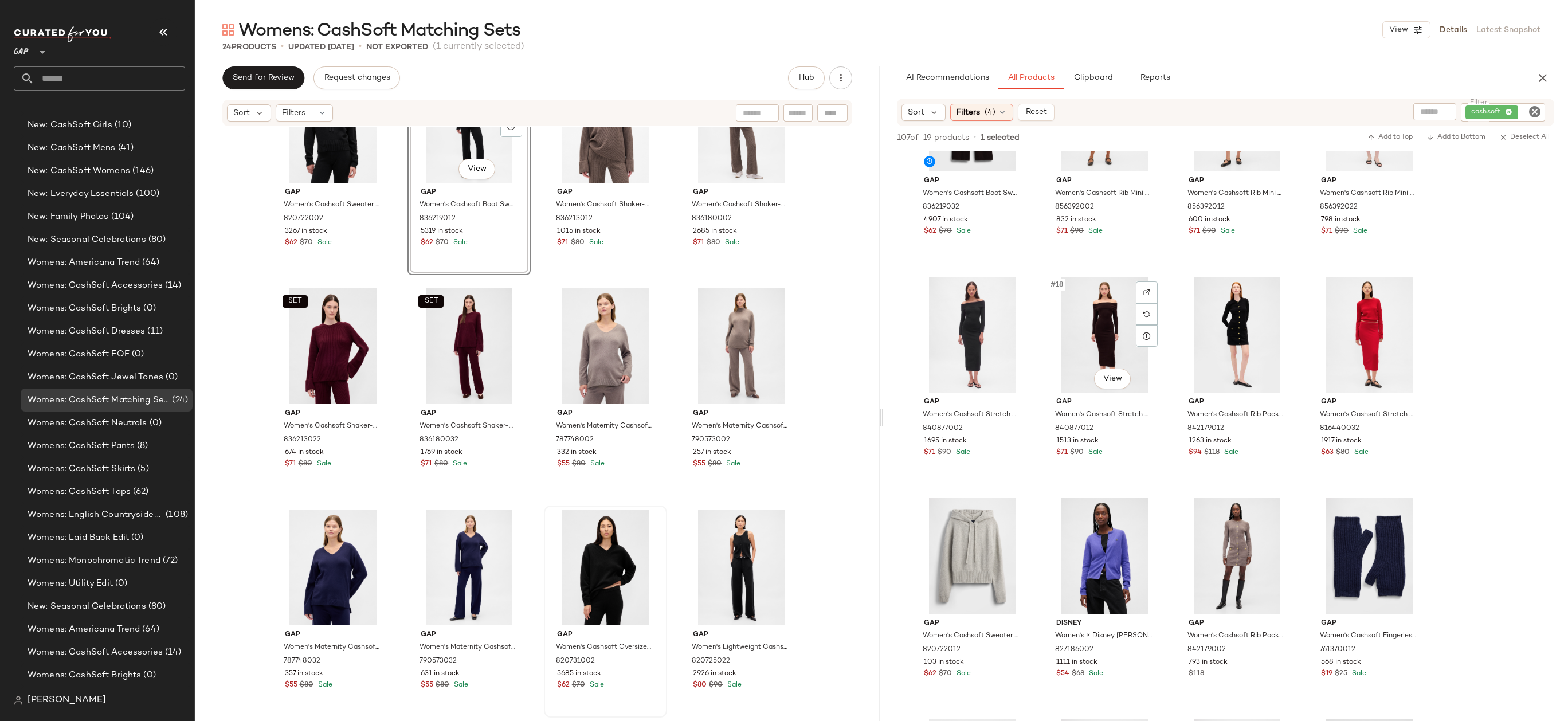
scroll to position [417, 0]
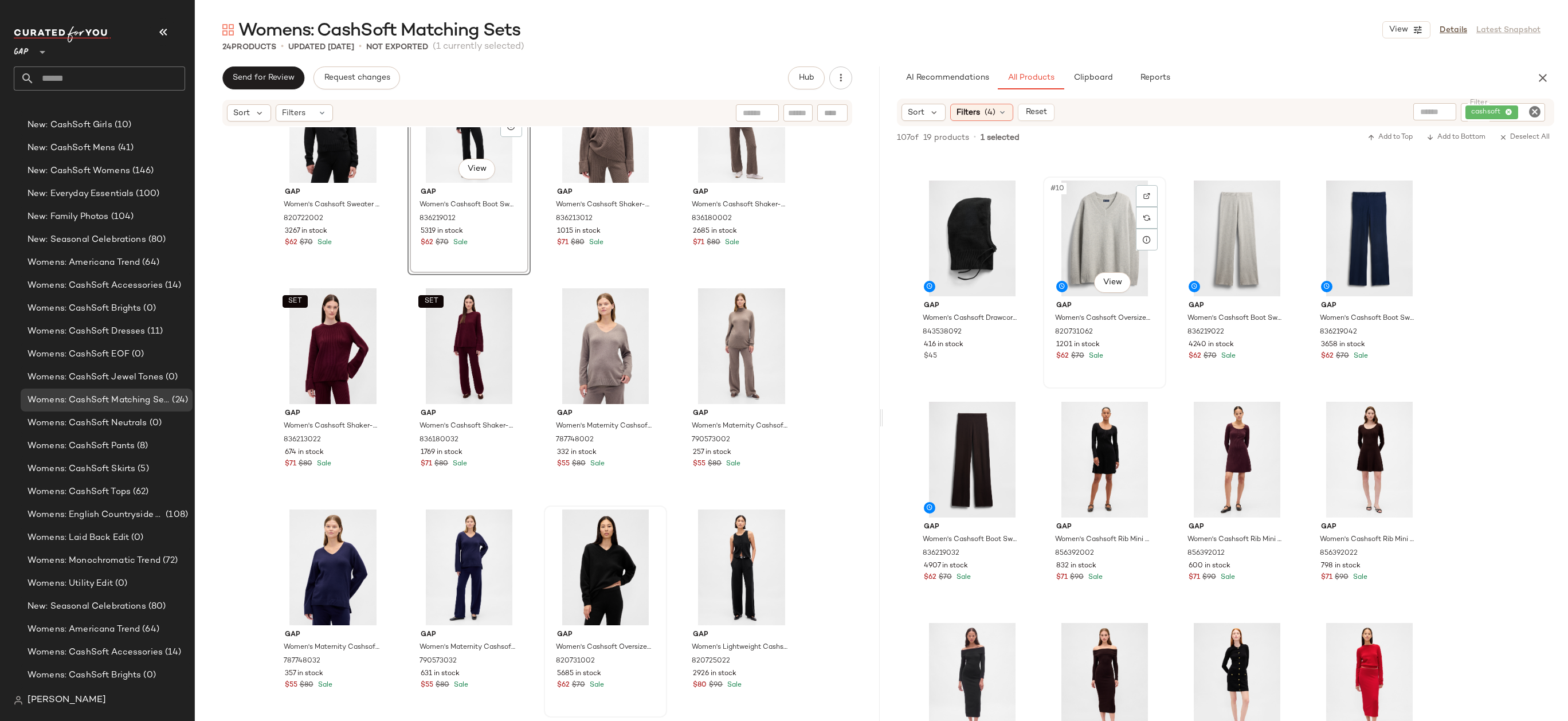
click at [1097, 223] on div "#10 View" at bounding box center [1104, 238] width 115 height 116
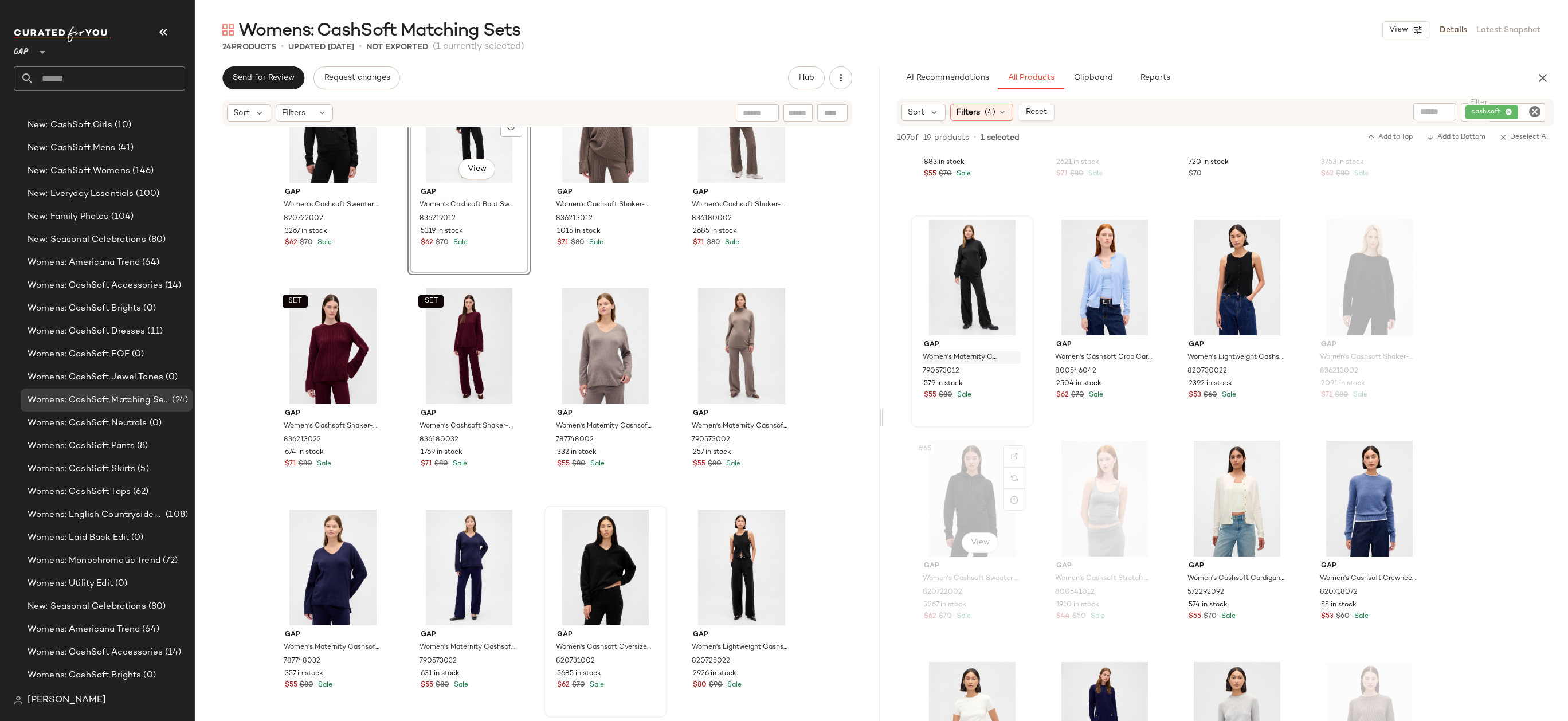
scroll to position [3223, 0]
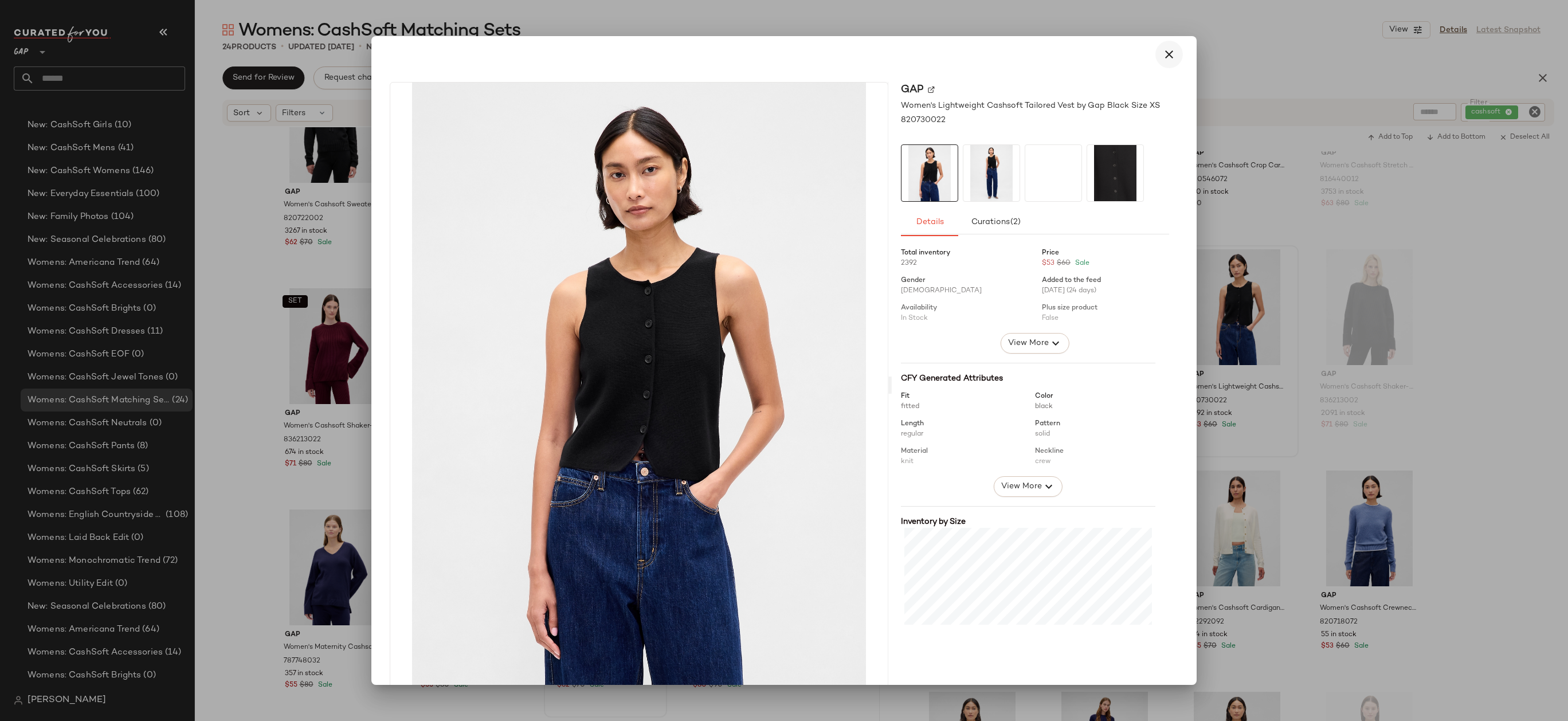
click at [1167, 49] on icon "button" at bounding box center [1169, 54] width 14 height 14
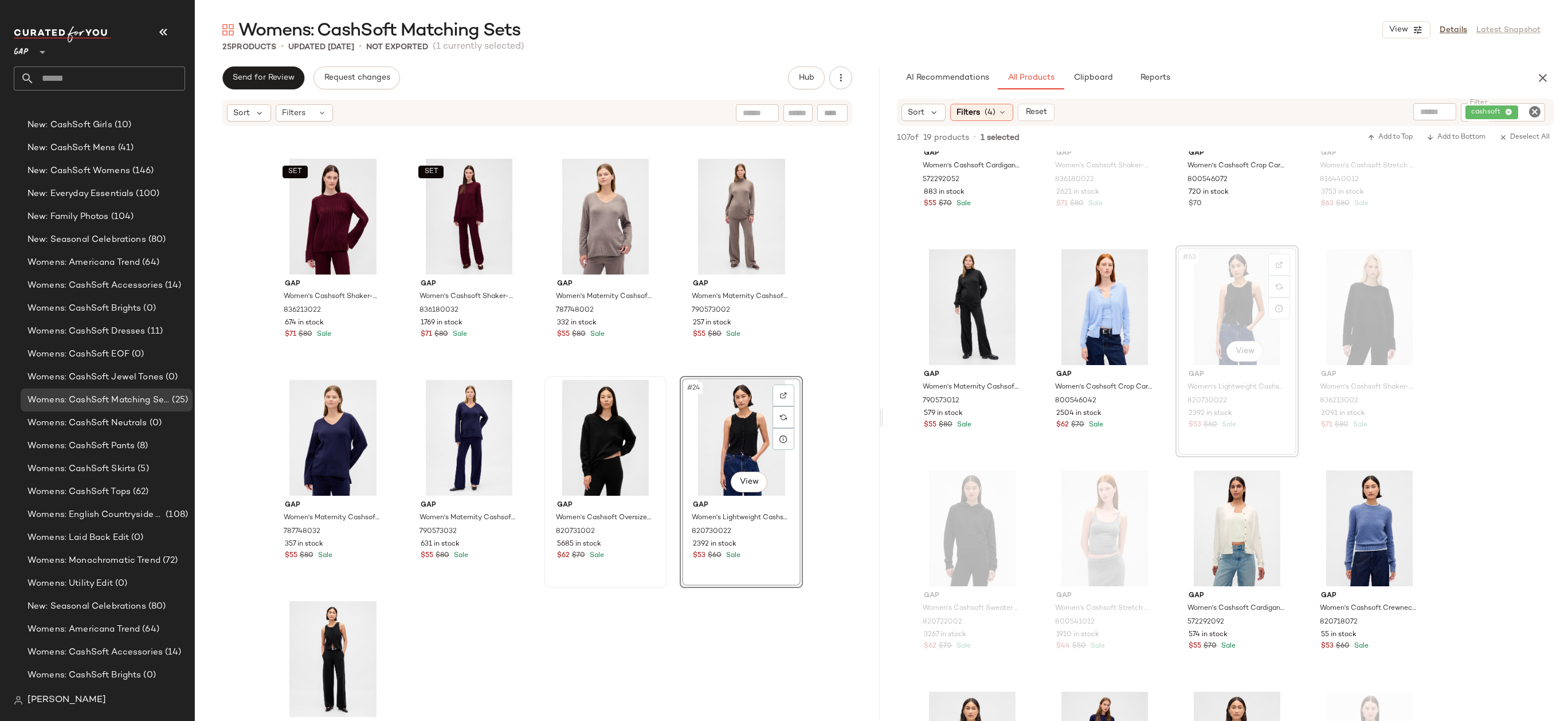
scroll to position [961, 0]
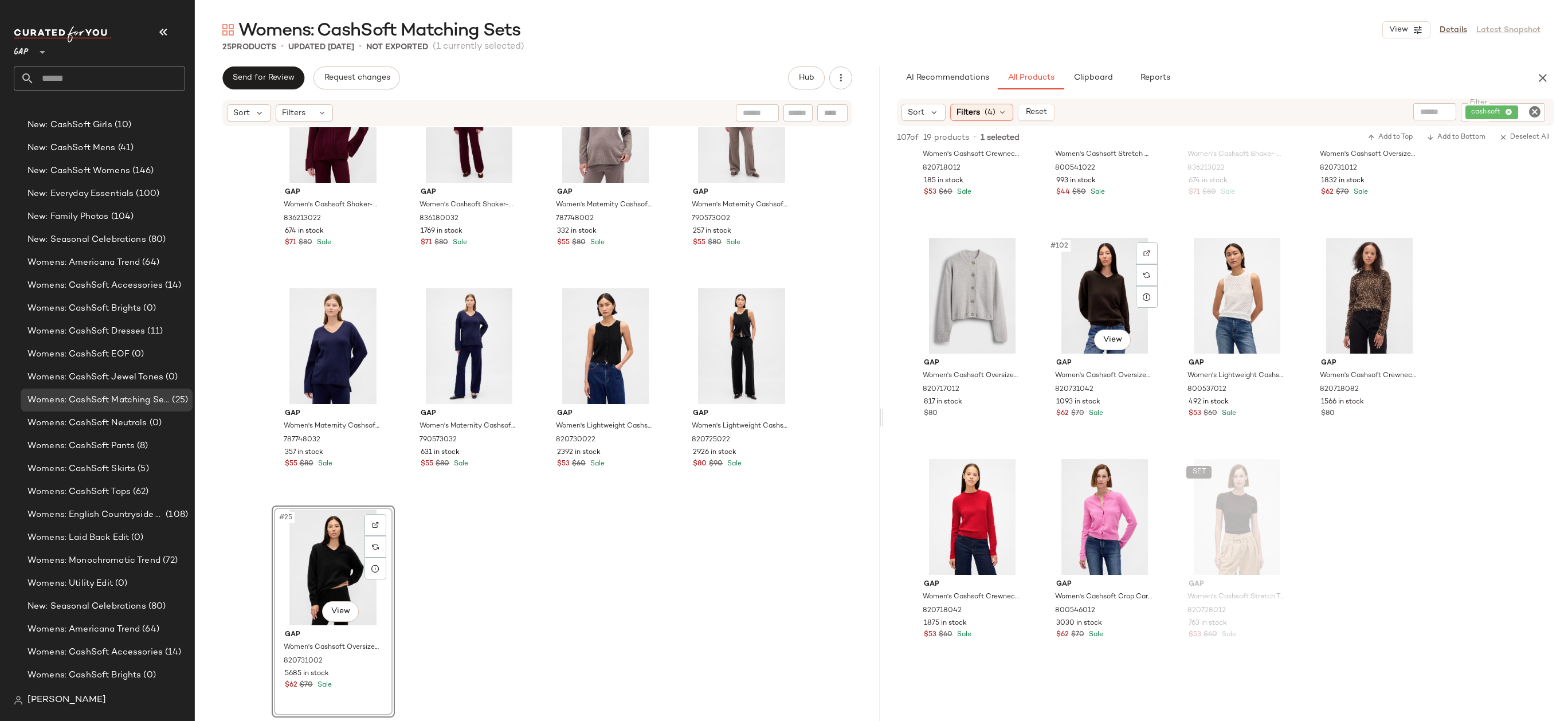
scroll to position [5664, 0]
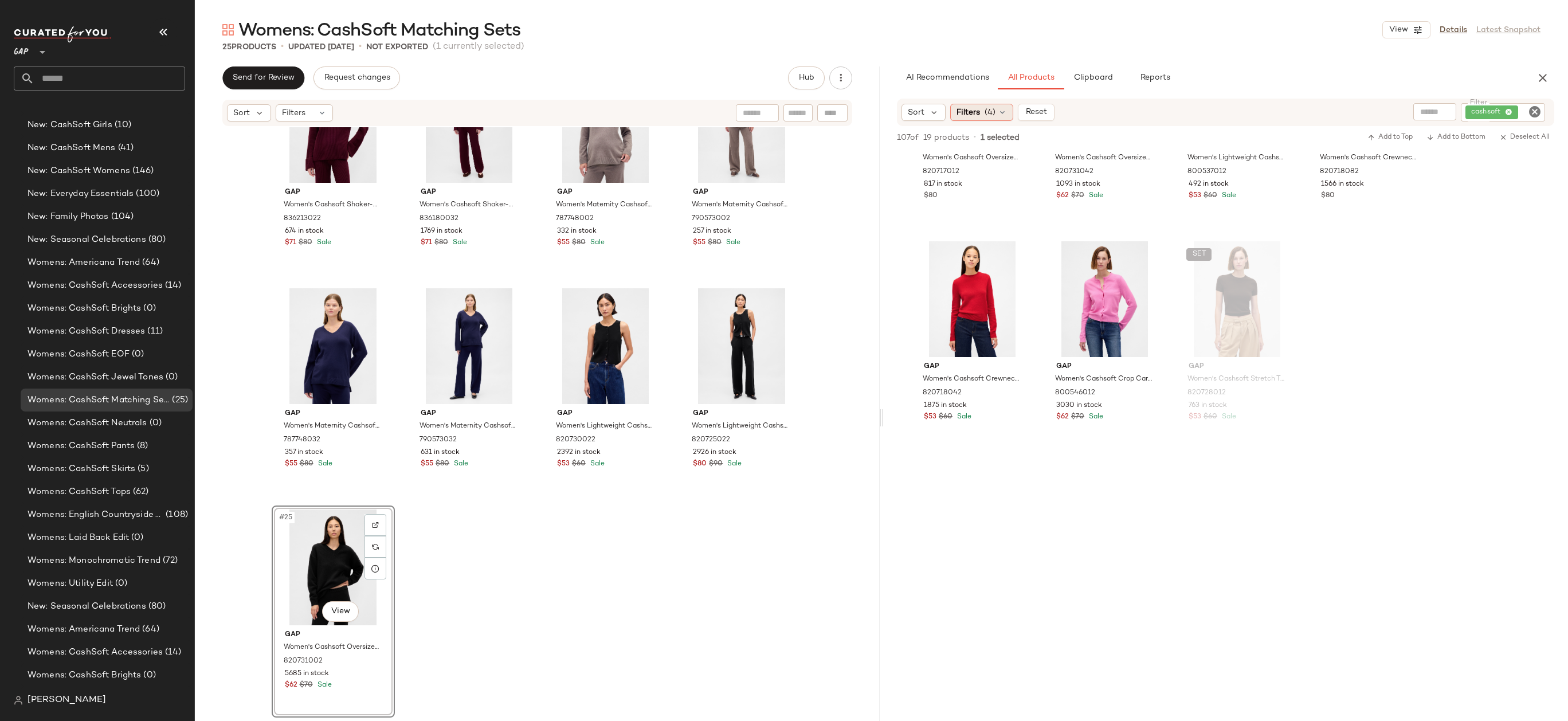
click at [1008, 110] on div "Filters (4)" at bounding box center [981, 113] width 63 height 17
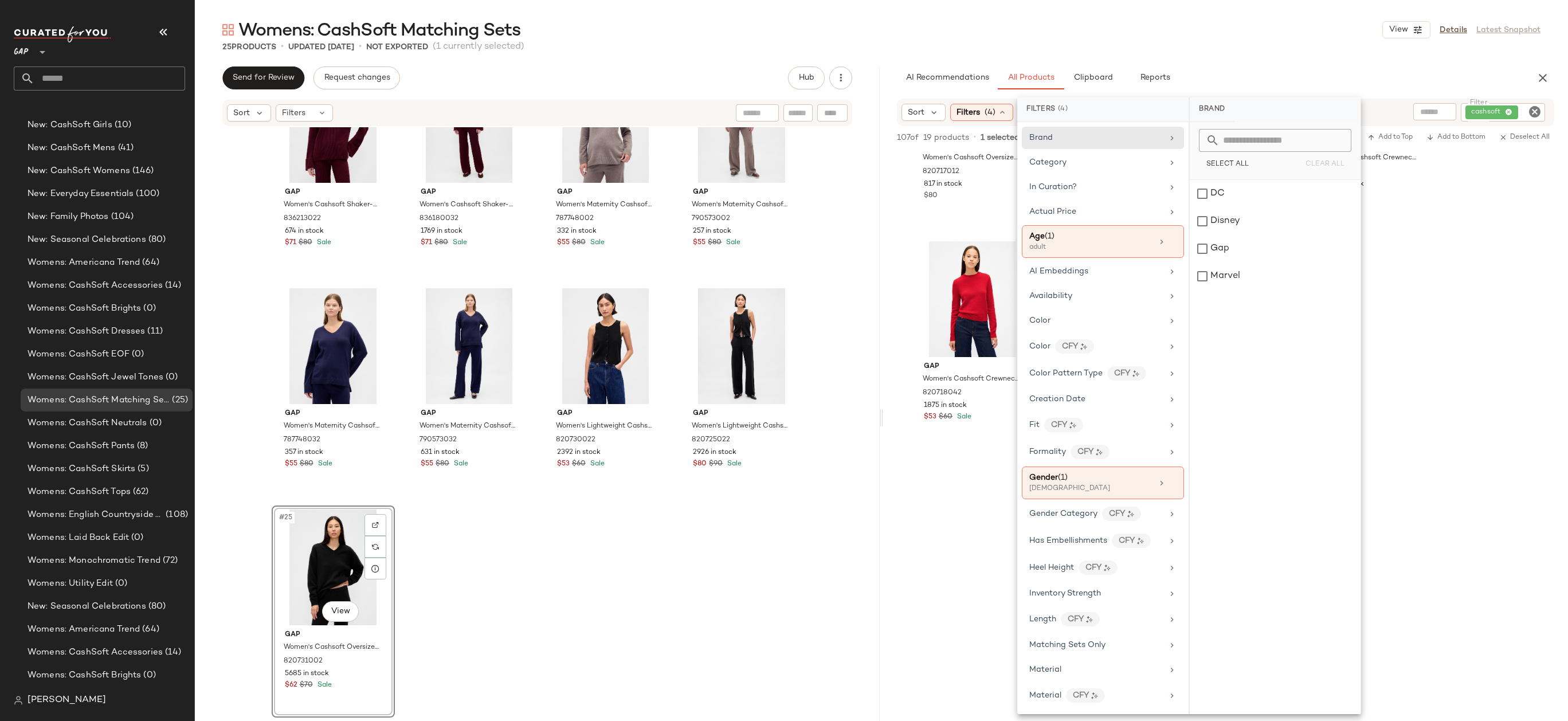
click at [1534, 106] on icon "Clear Filter" at bounding box center [1534, 112] width 14 height 14
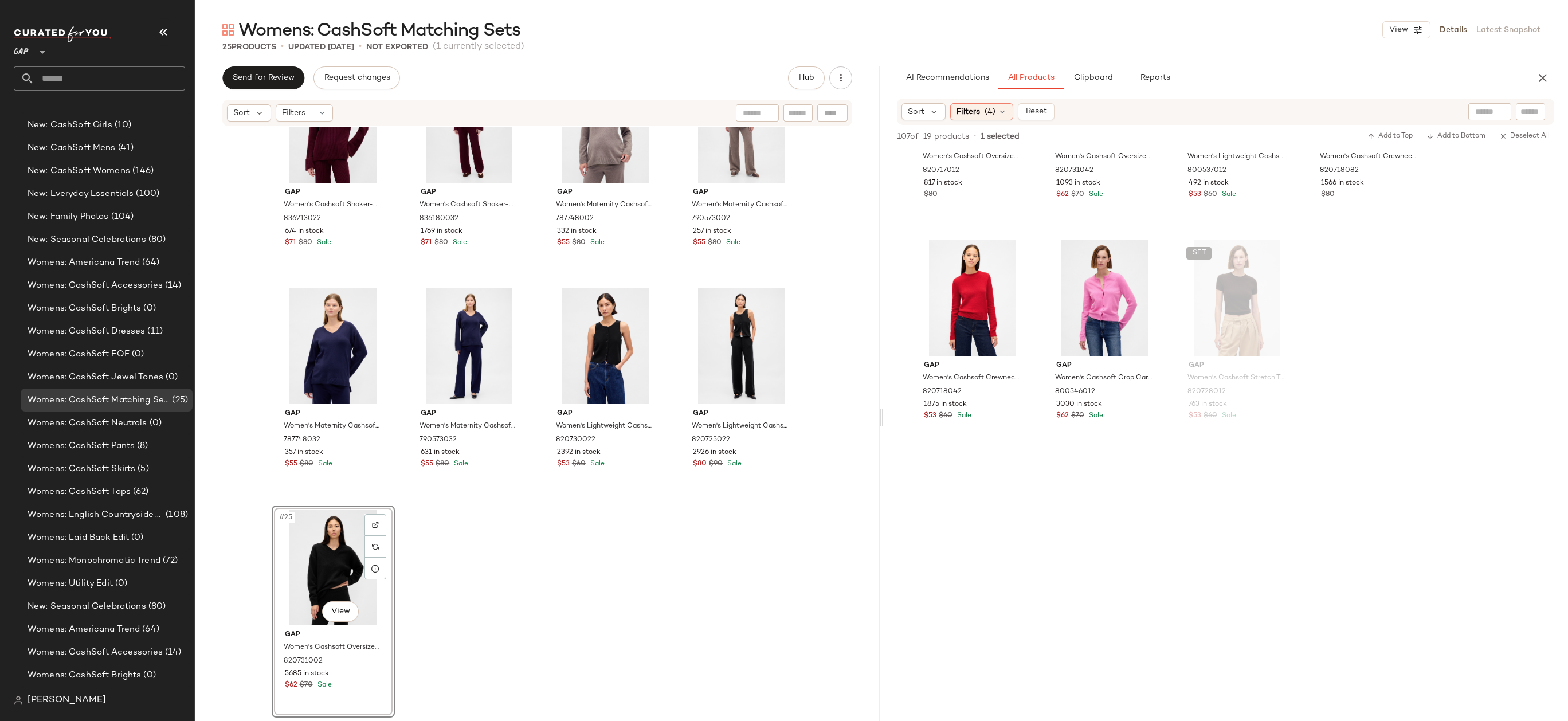
click at [1480, 108] on input "text" at bounding box center [1490, 111] width 29 height 12
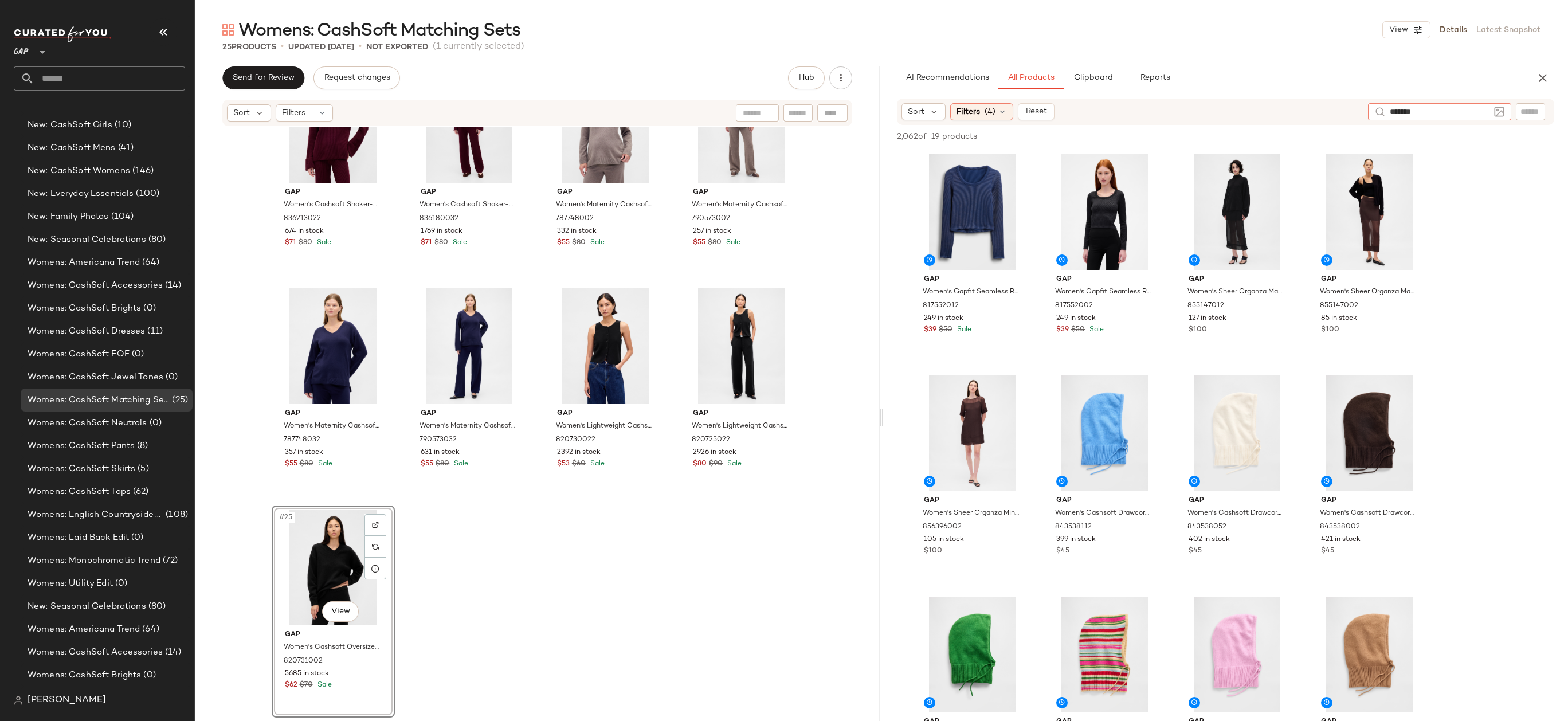
type input "********"
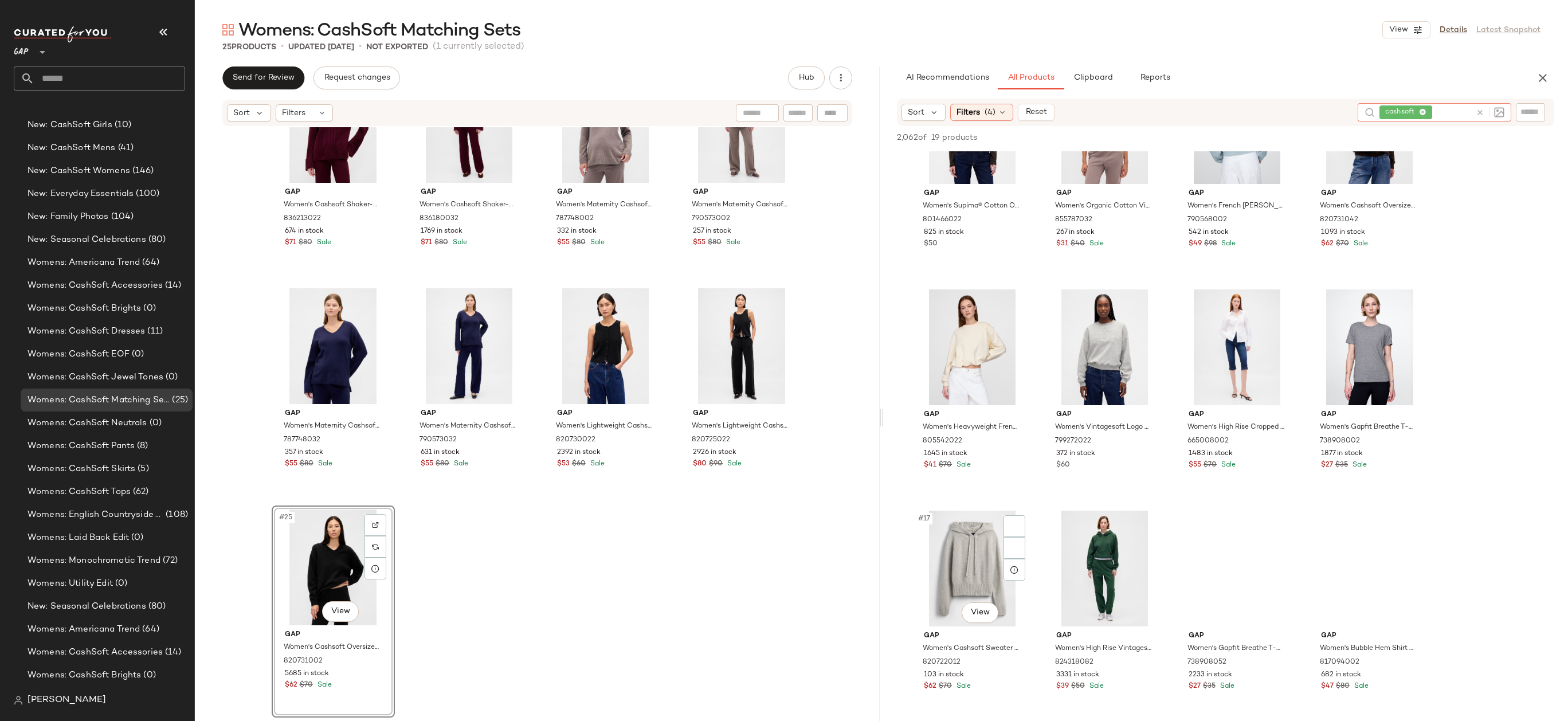
scroll to position [773, 0]
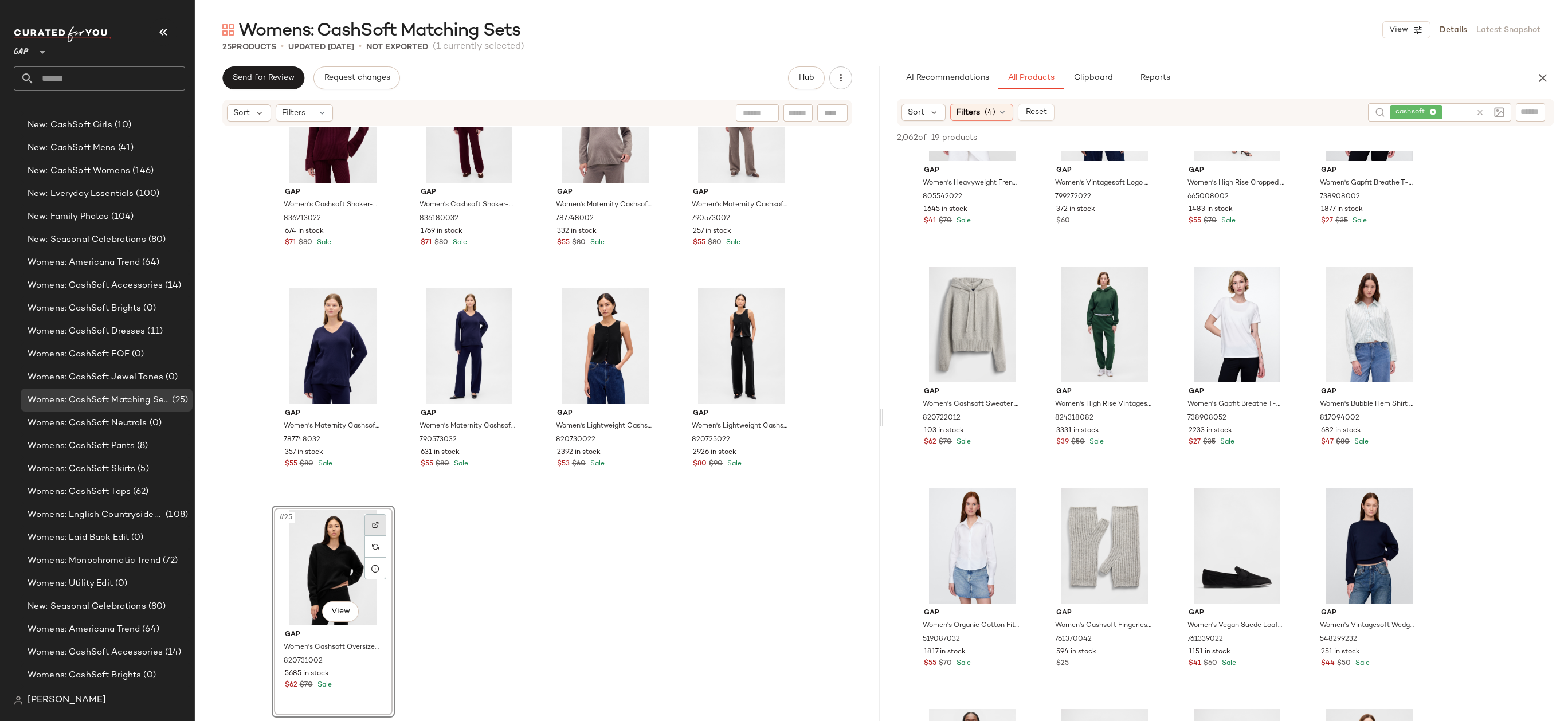
click at [365, 523] on div at bounding box center [375, 524] width 22 height 22
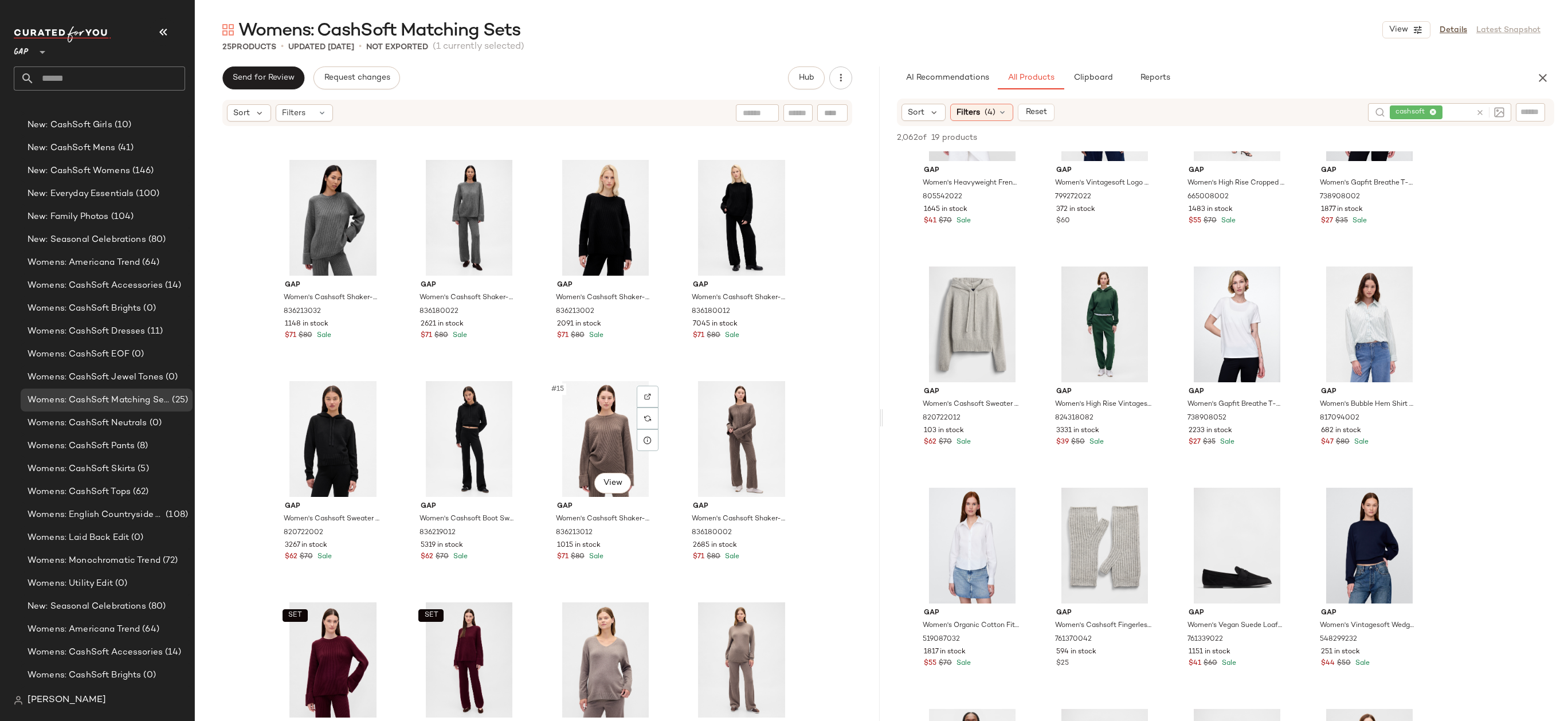
scroll to position [562, 0]
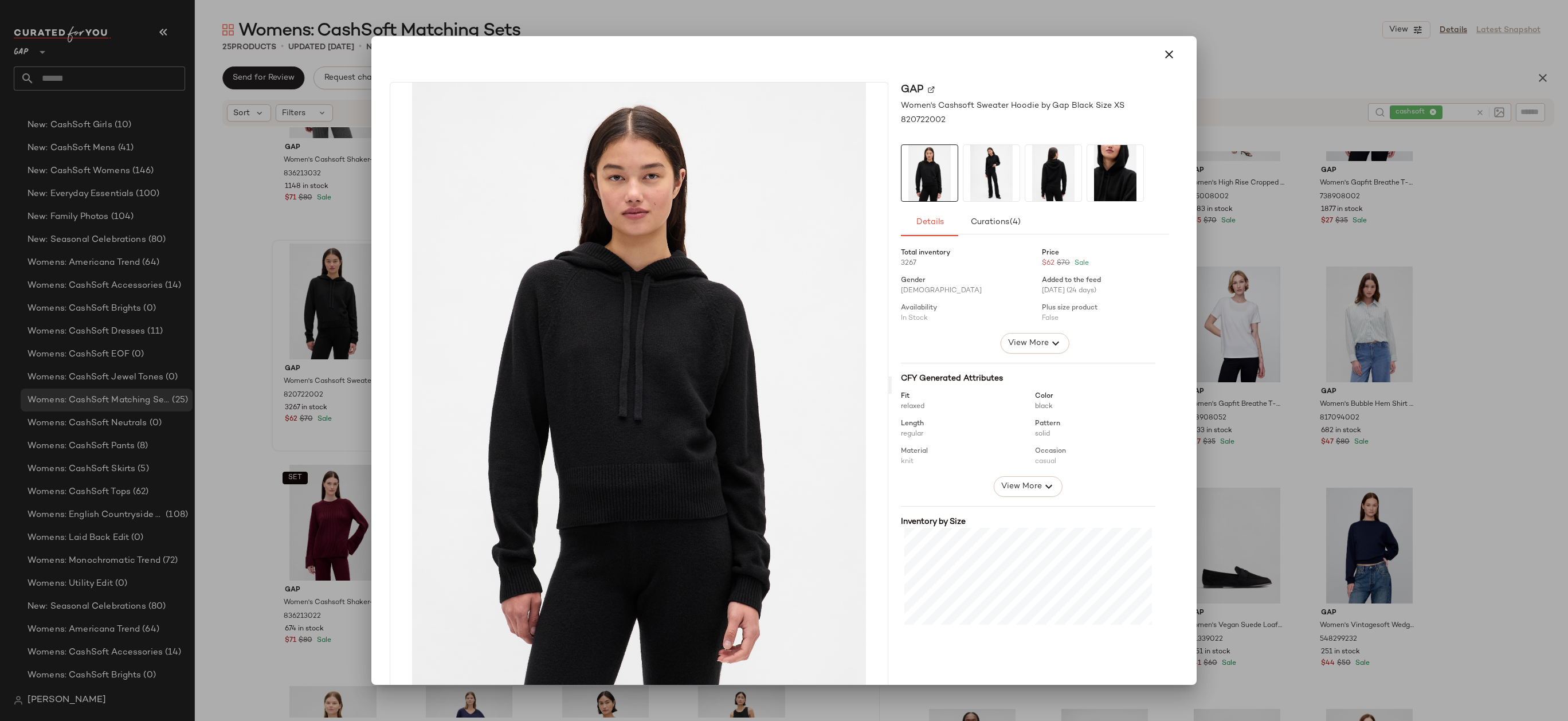
click at [312, 445] on div at bounding box center [784, 360] width 1568 height 721
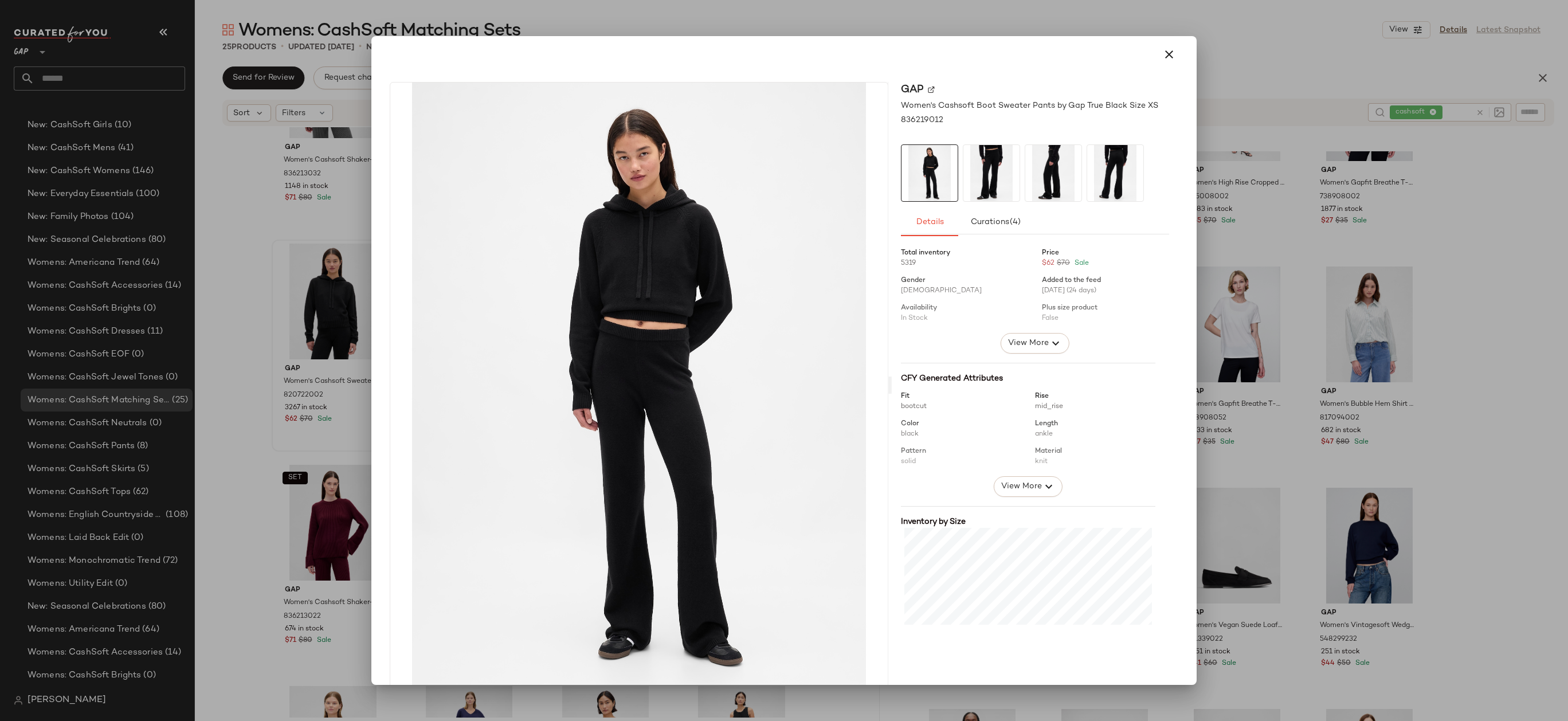
click at [335, 450] on div at bounding box center [784, 360] width 1568 height 721
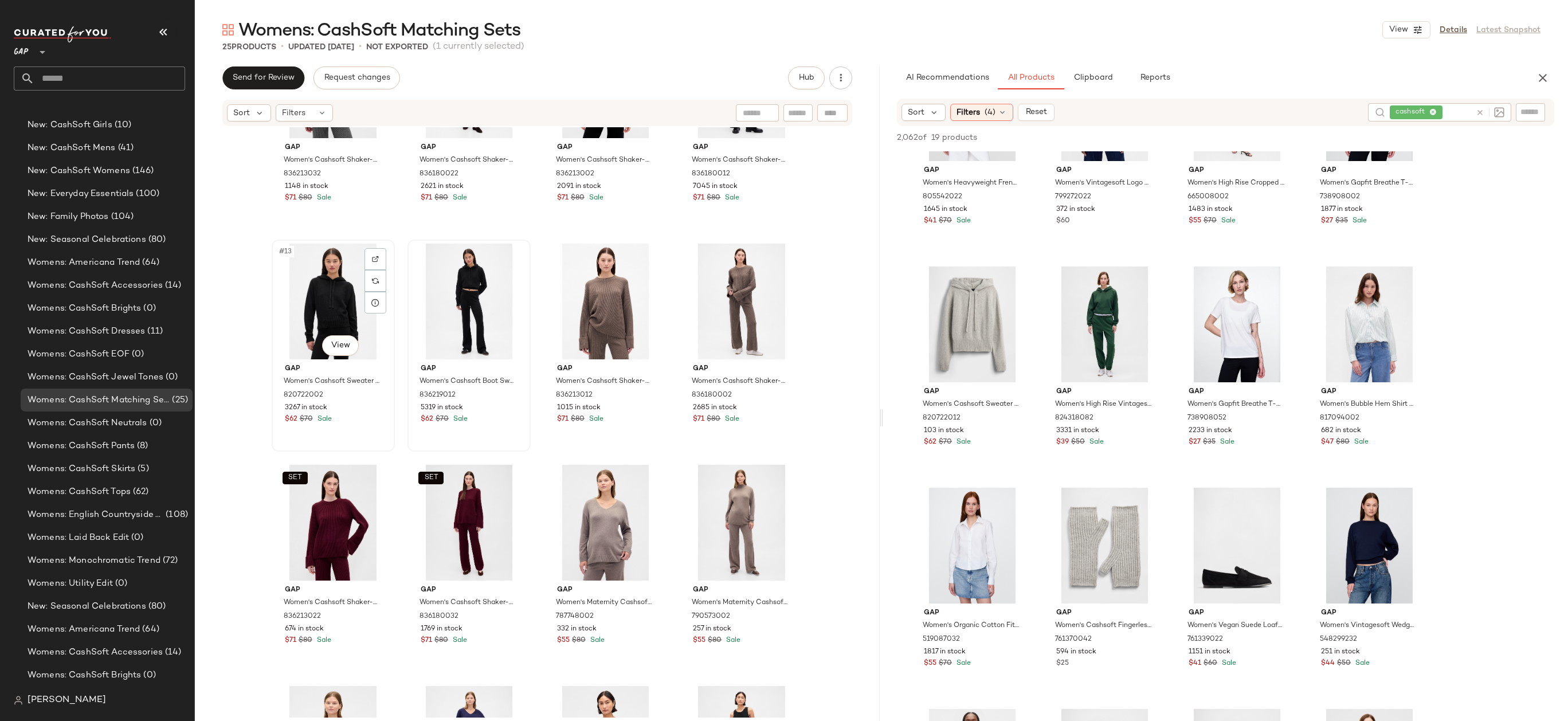
scroll to position [961, 0]
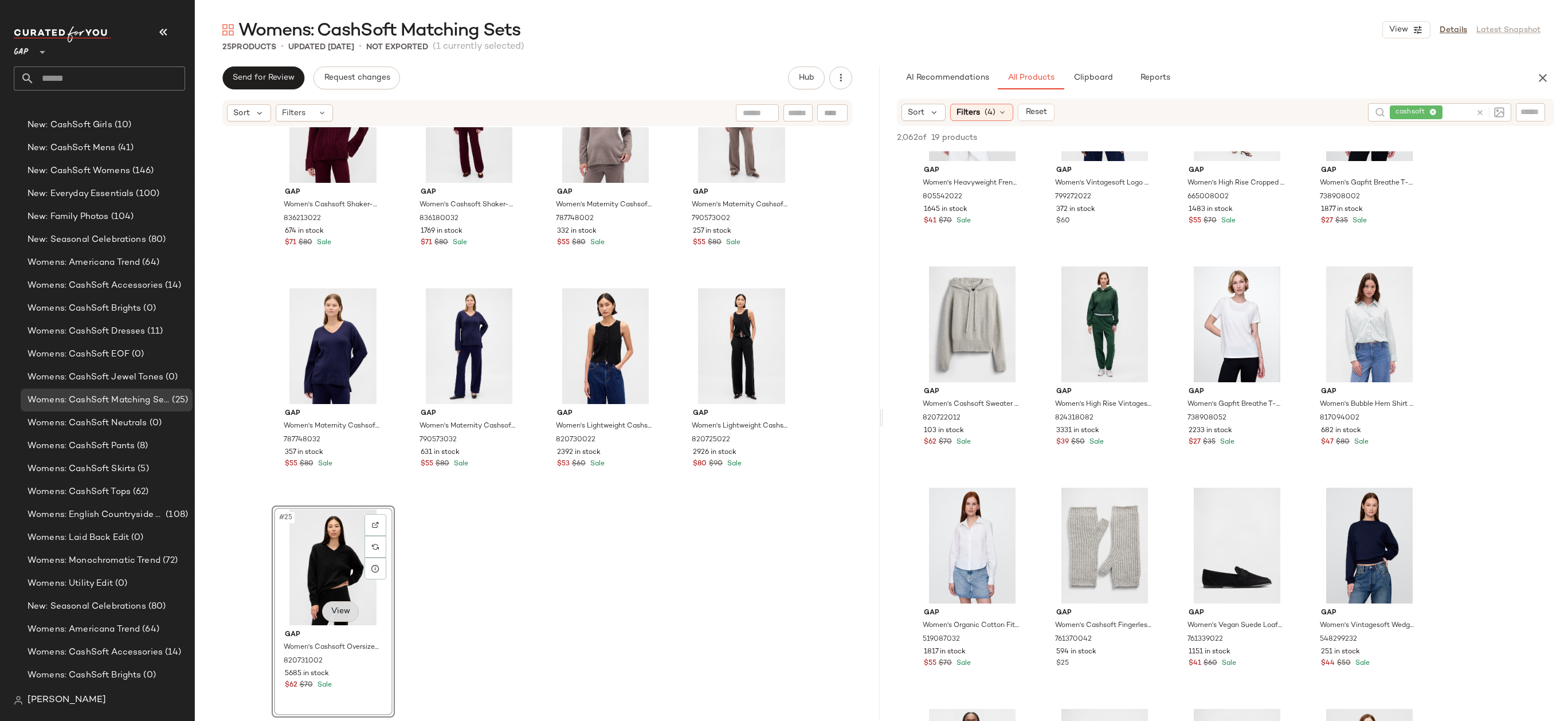
click at [337, 616] on body "GAP ** Dashboard All Products Global Clipboards (14) Accessories Top Investment…" at bounding box center [784, 360] width 1568 height 721
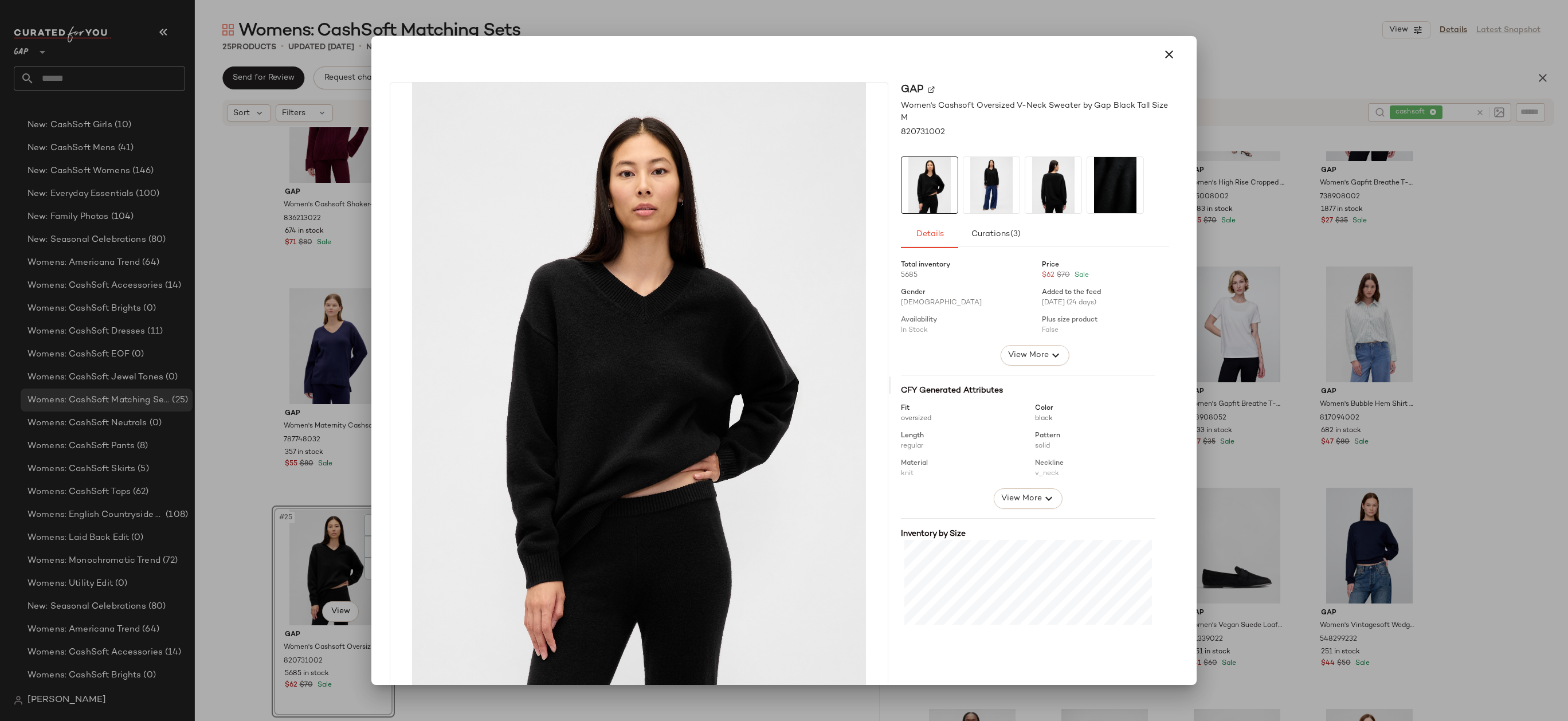
click at [329, 583] on div at bounding box center [784, 360] width 1568 height 721
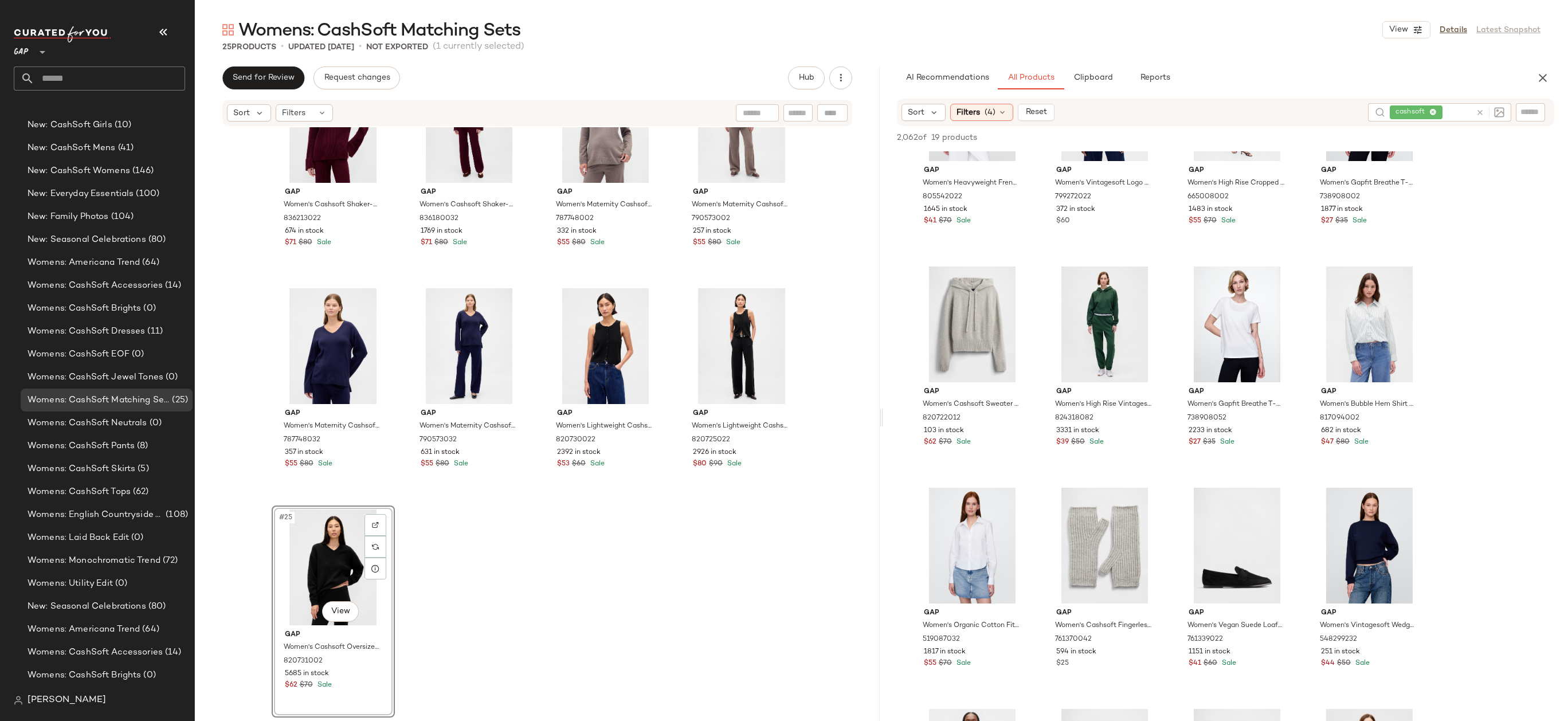
click at [323, 574] on div "#25 View" at bounding box center [333, 567] width 115 height 116
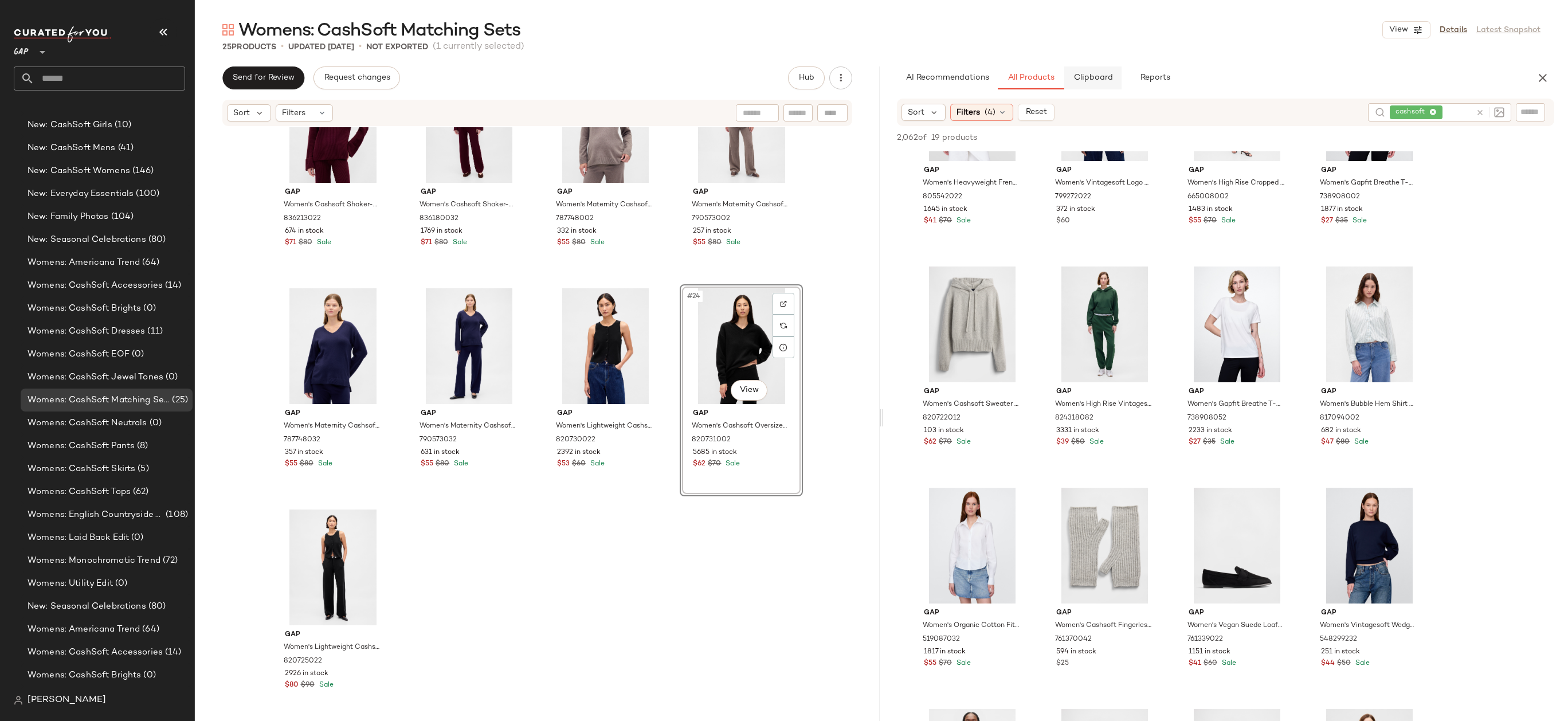
click at [1103, 75] on span "Clipboard" at bounding box center [1093, 78] width 40 height 9
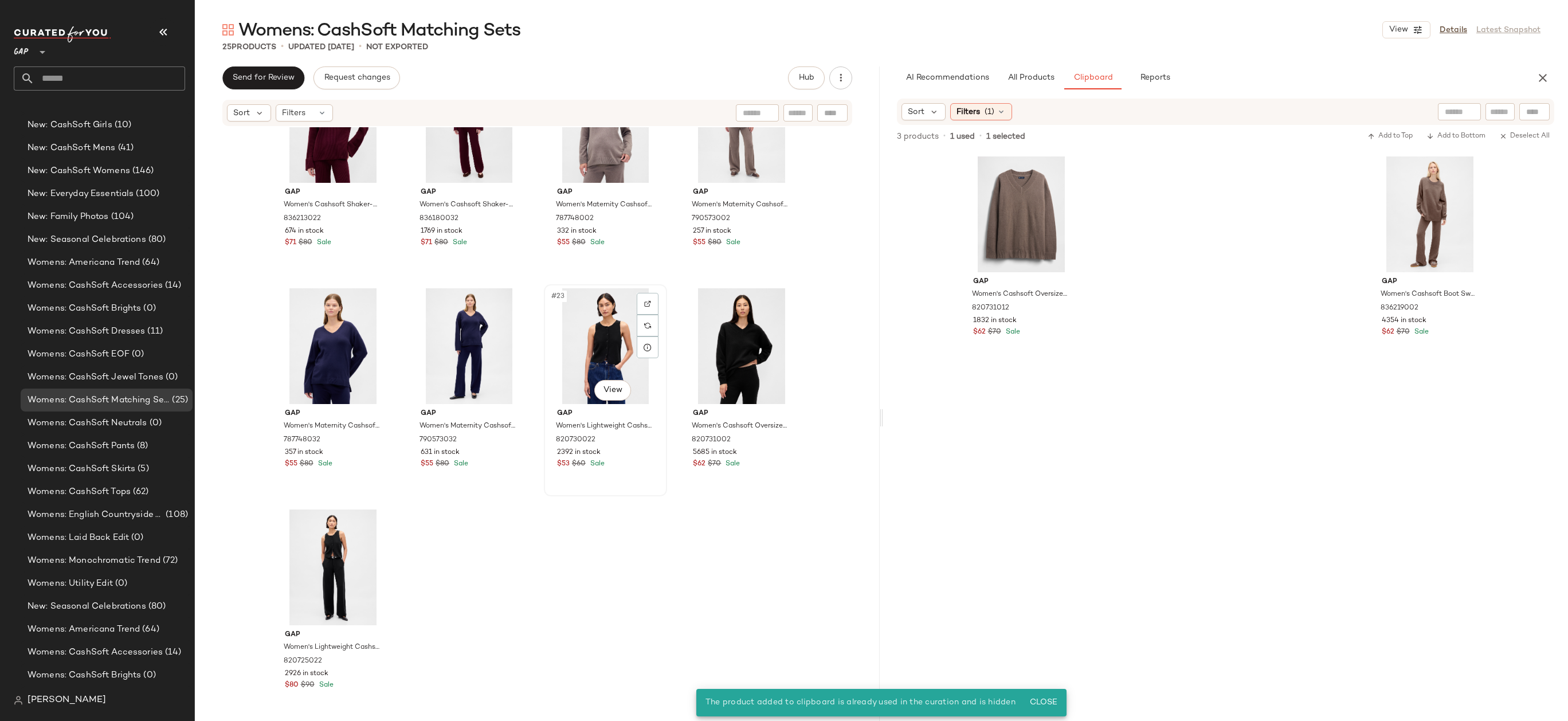
click at [577, 340] on div "#23 View" at bounding box center [605, 346] width 115 height 116
click at [734, 347] on div "#24 View" at bounding box center [741, 346] width 115 height 116
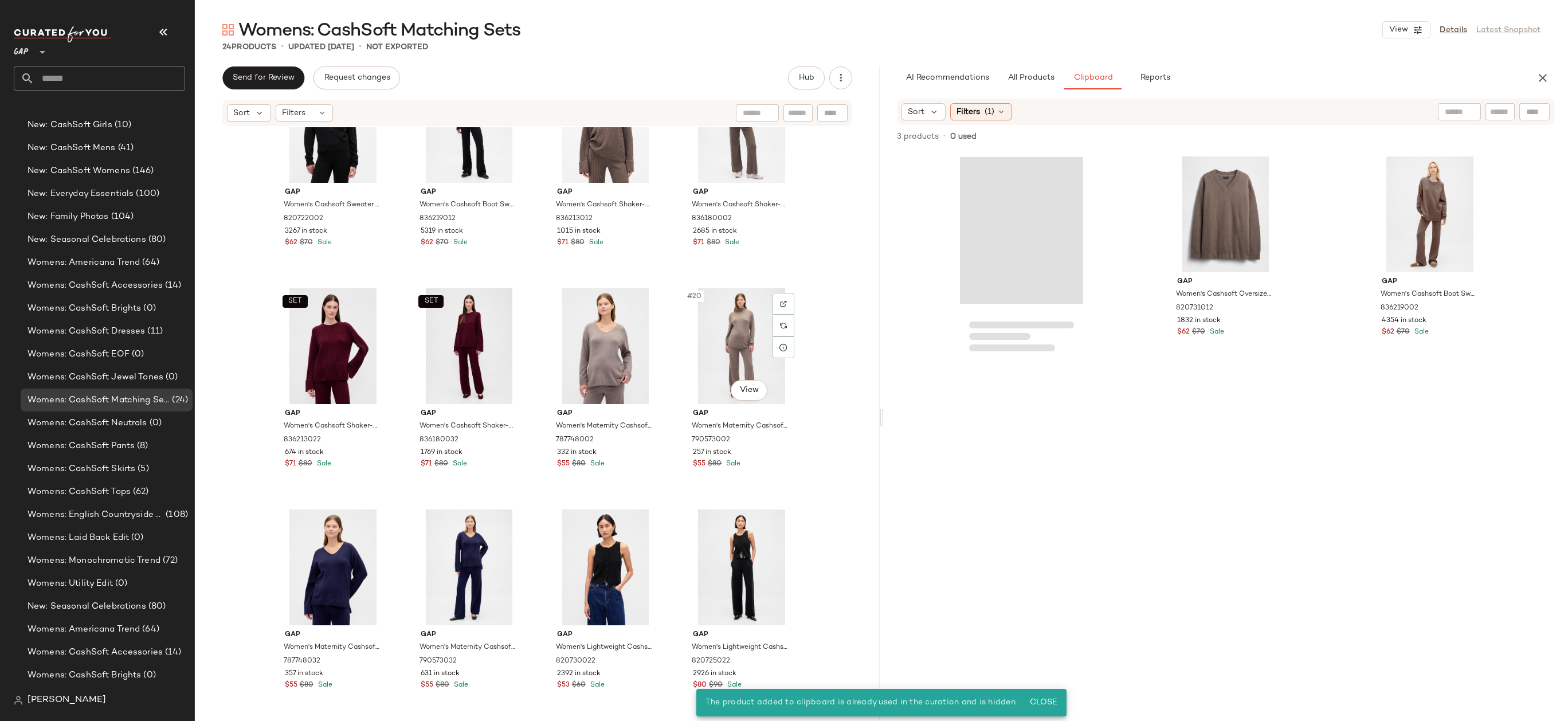
scroll to position [739, 0]
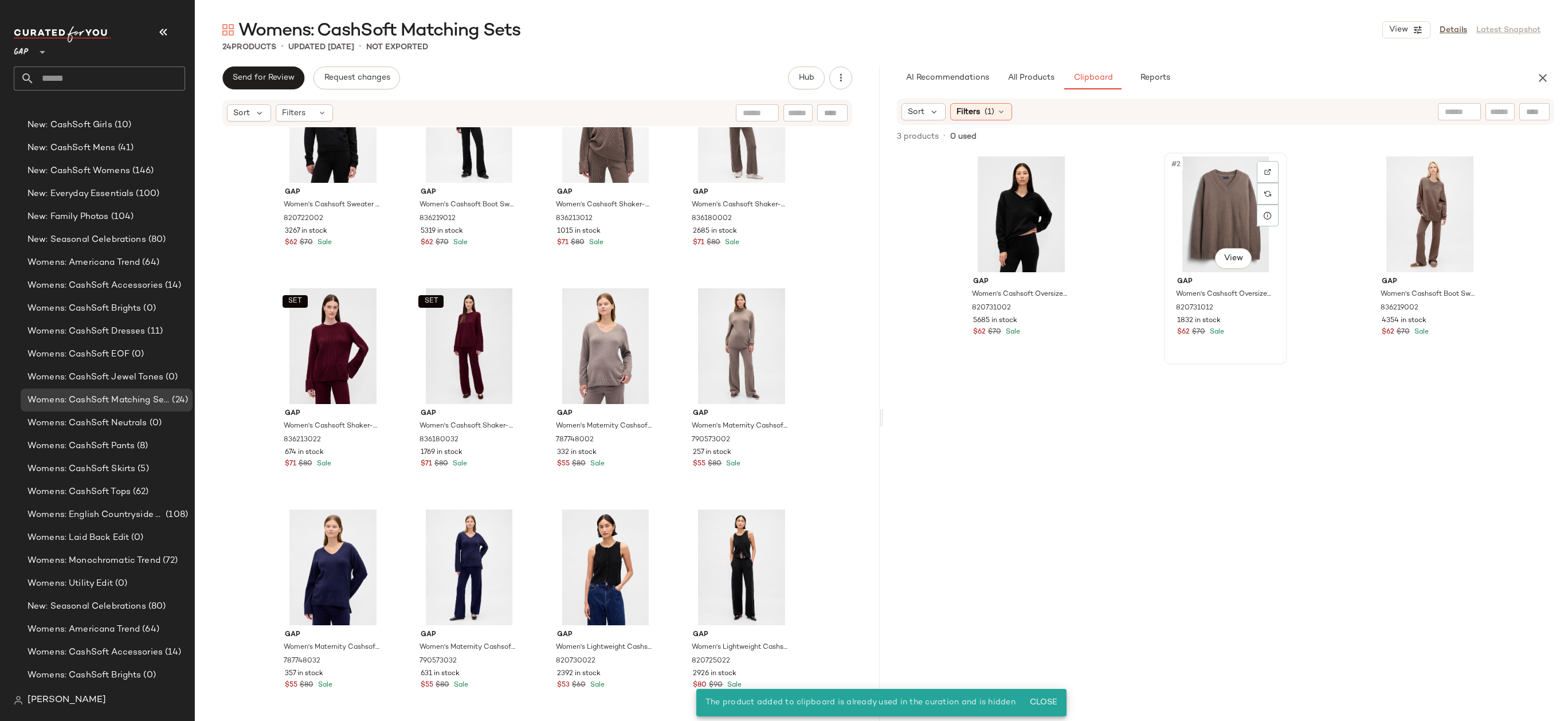
click at [1218, 209] on div "#2 View" at bounding box center [1225, 214] width 115 height 116
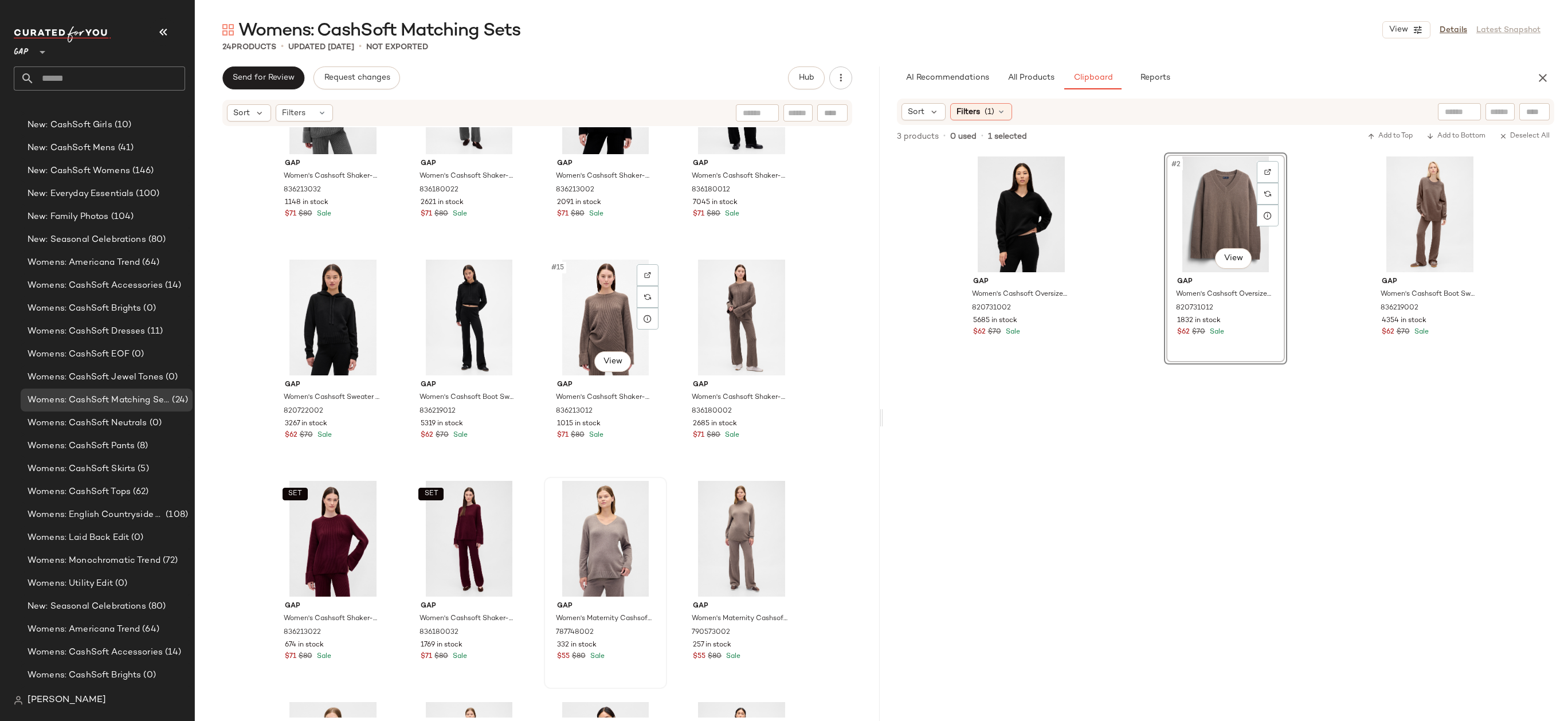
scroll to position [602, 0]
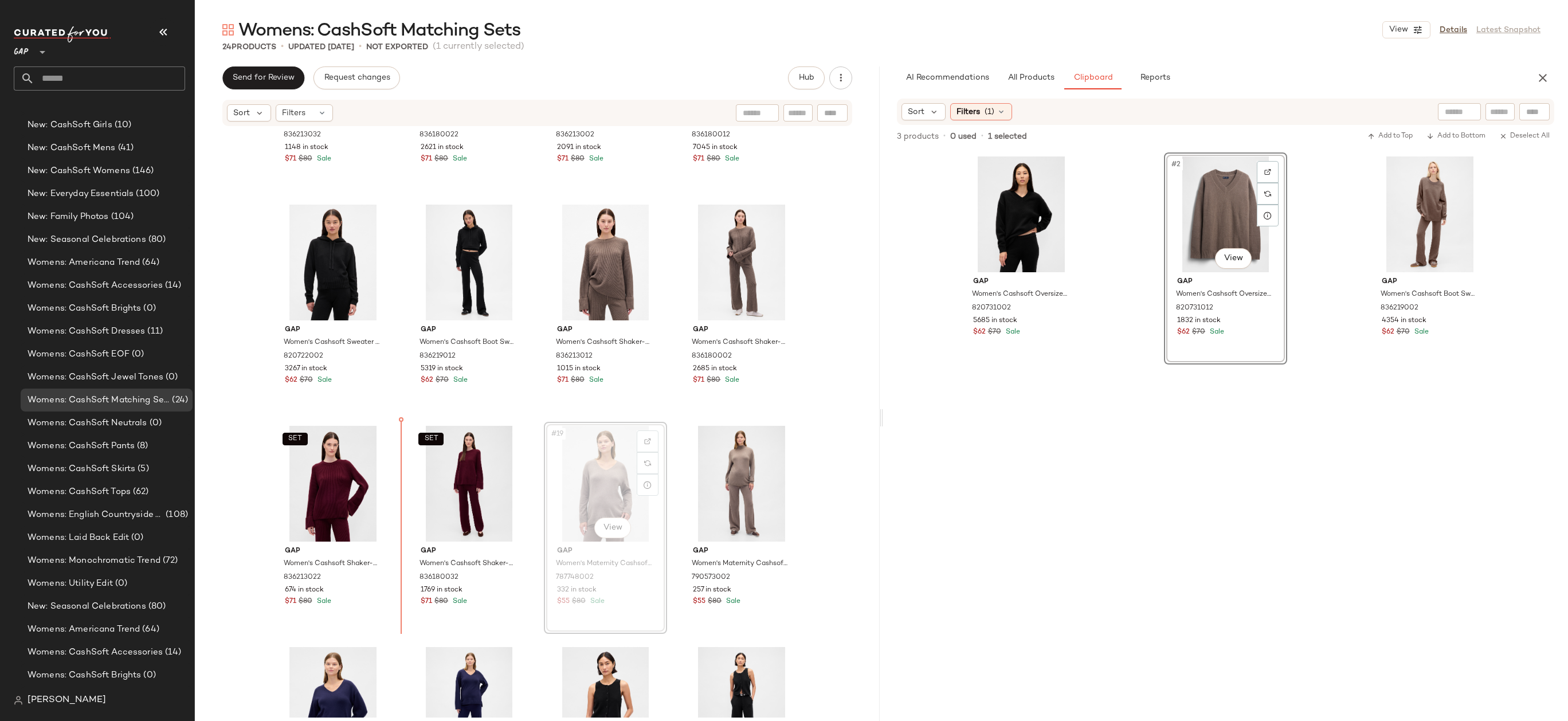
drag, startPoint x: 600, startPoint y: 483, endPoint x: 580, endPoint y: 484, distance: 20.0
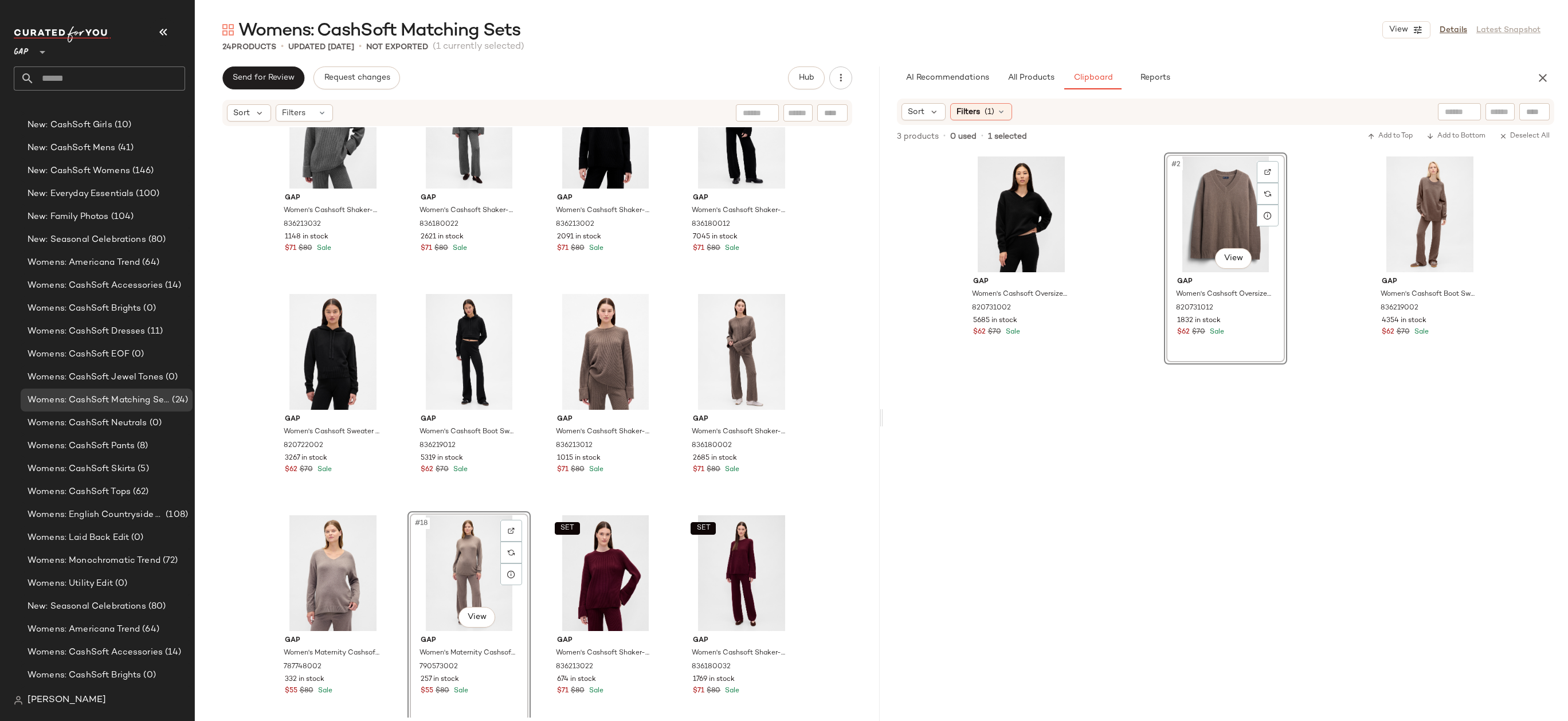
scroll to position [503, 0]
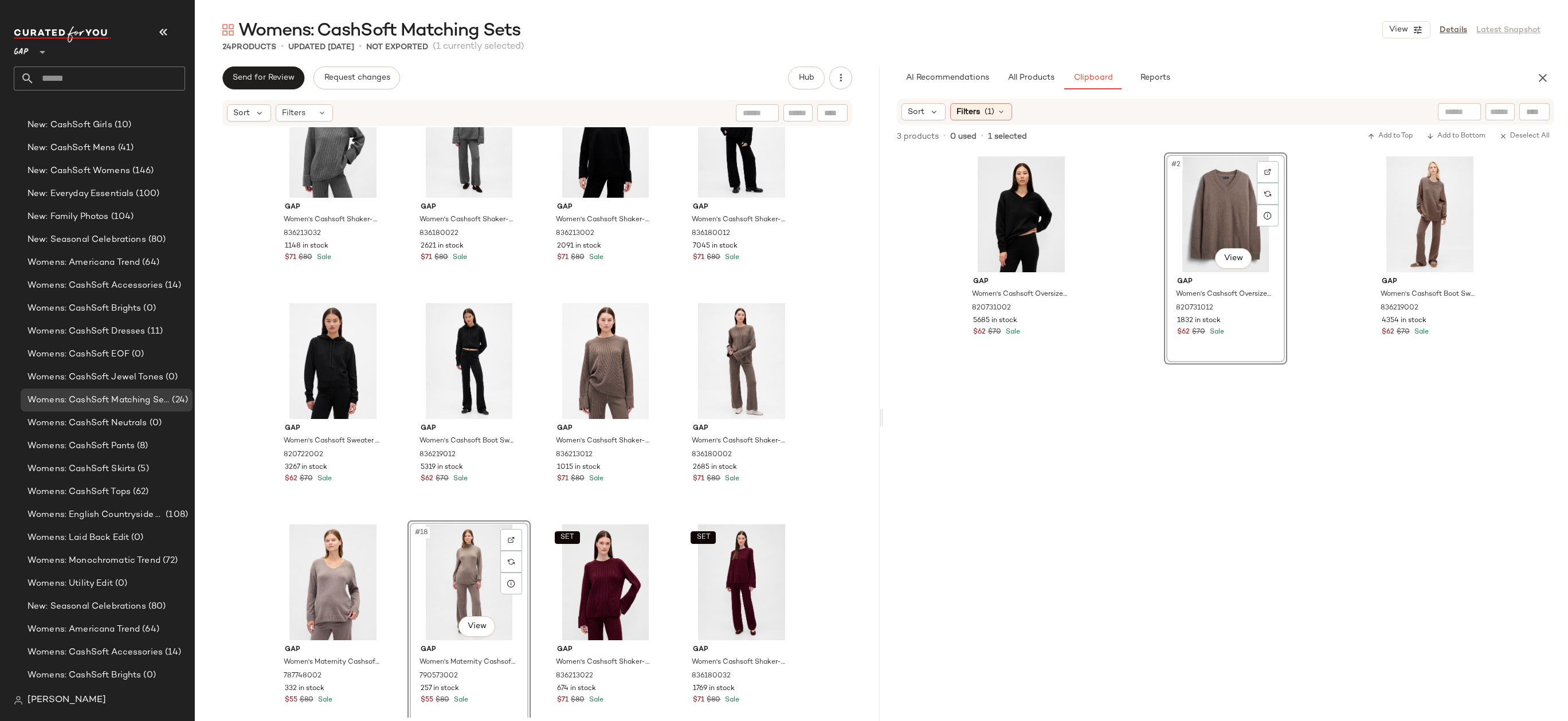
click at [818, 435] on div "Gap Women's Cashsoft Shaker-Stitch Boyfriend Sweater by Gap Charcoal [PERSON_NA…" at bounding box center [537, 422] width 685 height 590
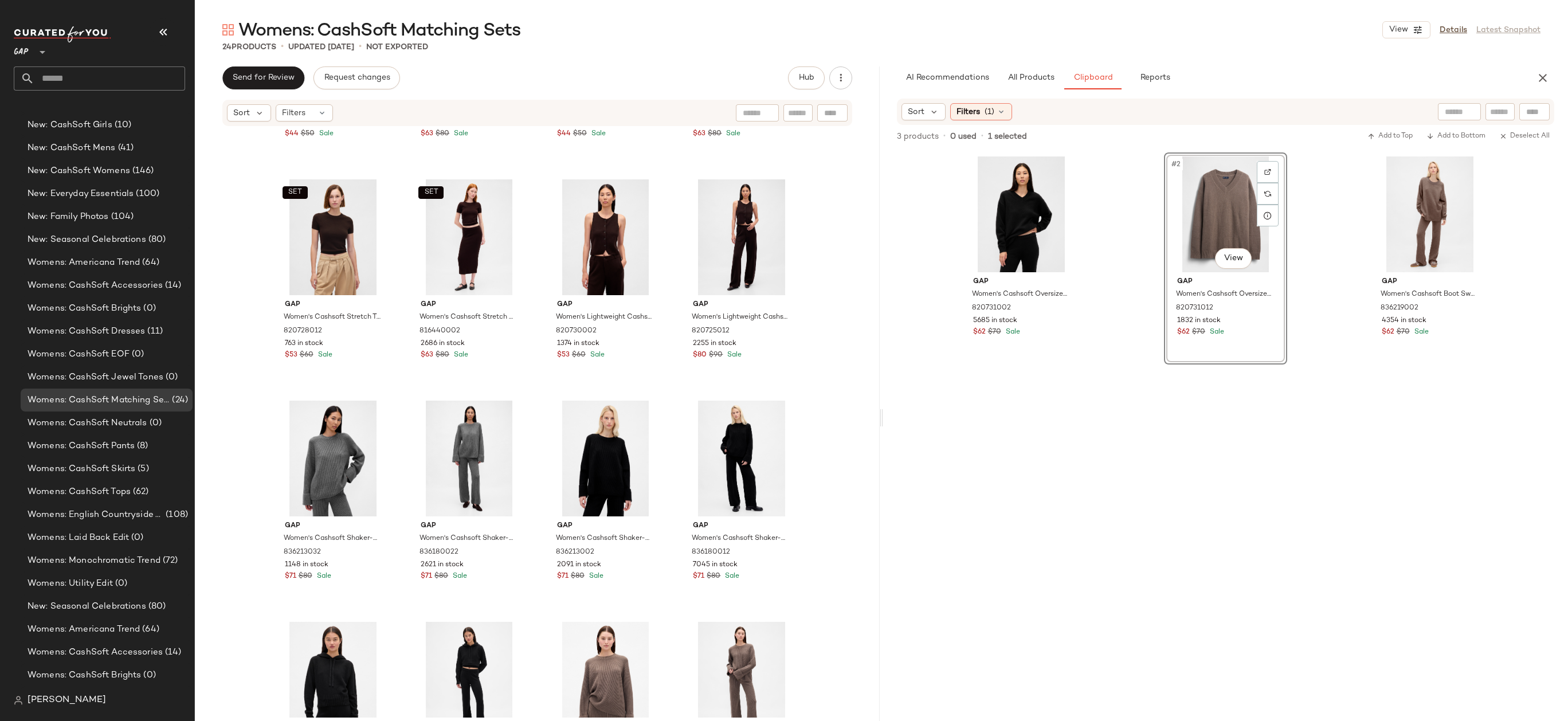
scroll to position [0, 0]
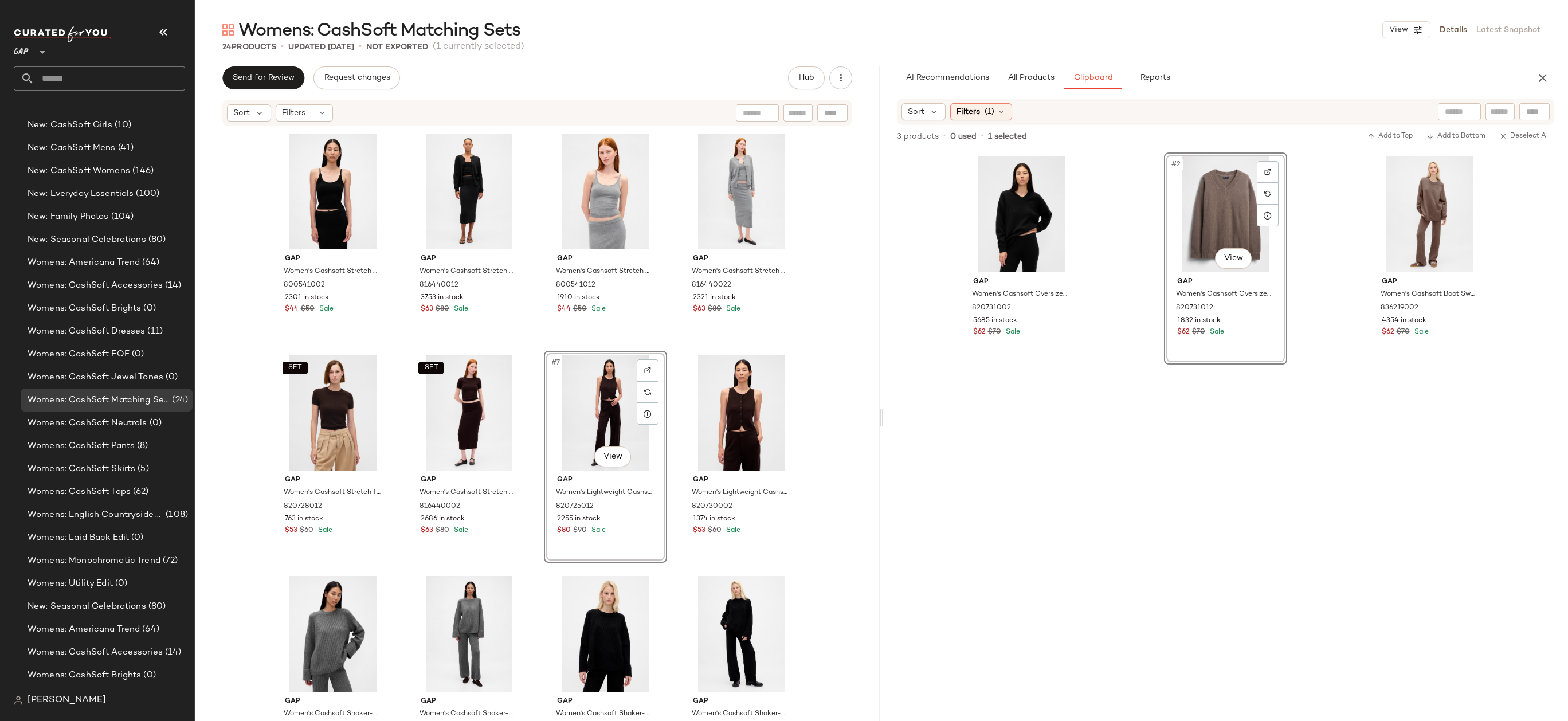
click at [824, 378] on div "Gap Women's Cashsoft Stretch Crop Tank Top by Gap Black Size M 800541002 2301 i…" at bounding box center [537, 422] width 685 height 590
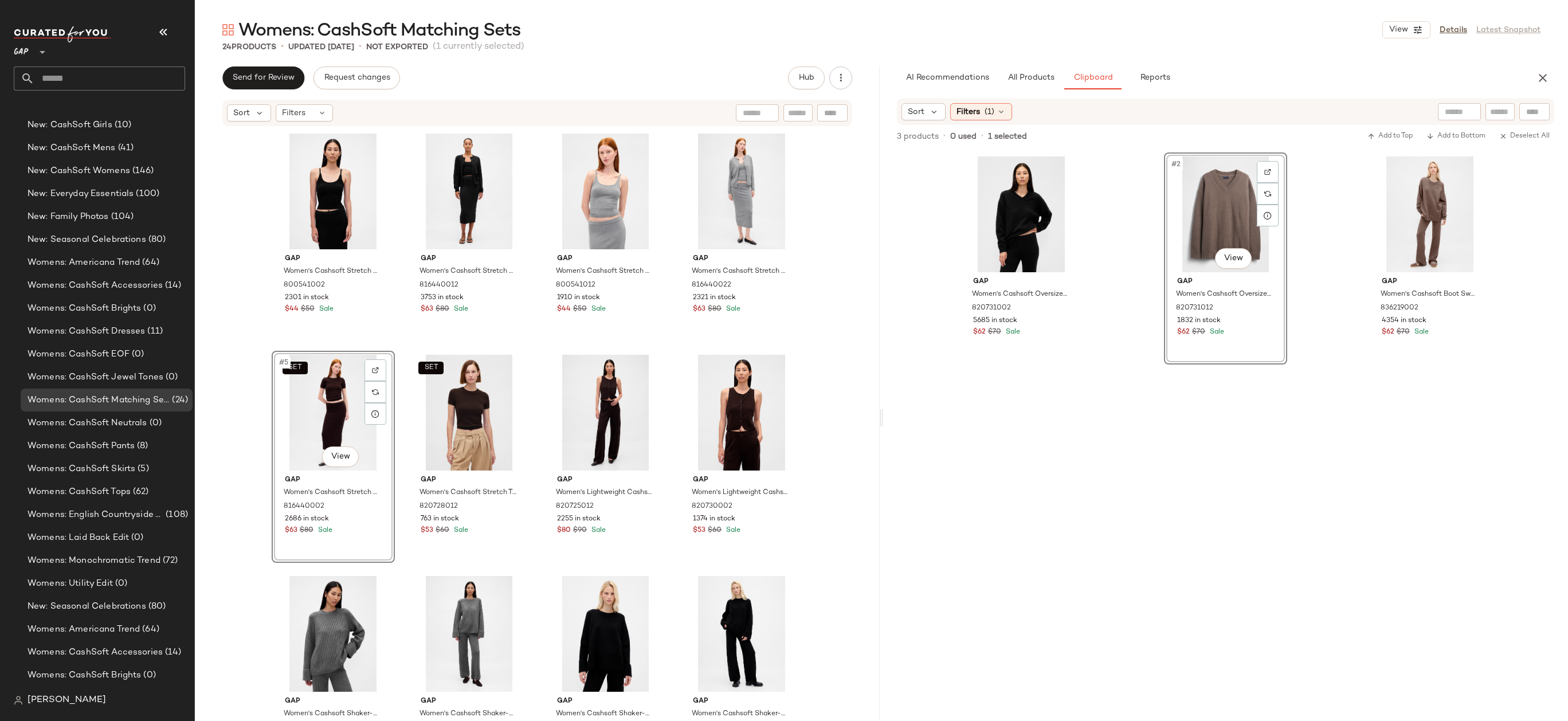
click at [246, 420] on div "Gap Women's Cashsoft Stretch Crop Tank Top by Gap Black Size M 800541002 2301 i…" at bounding box center [537, 422] width 685 height 590
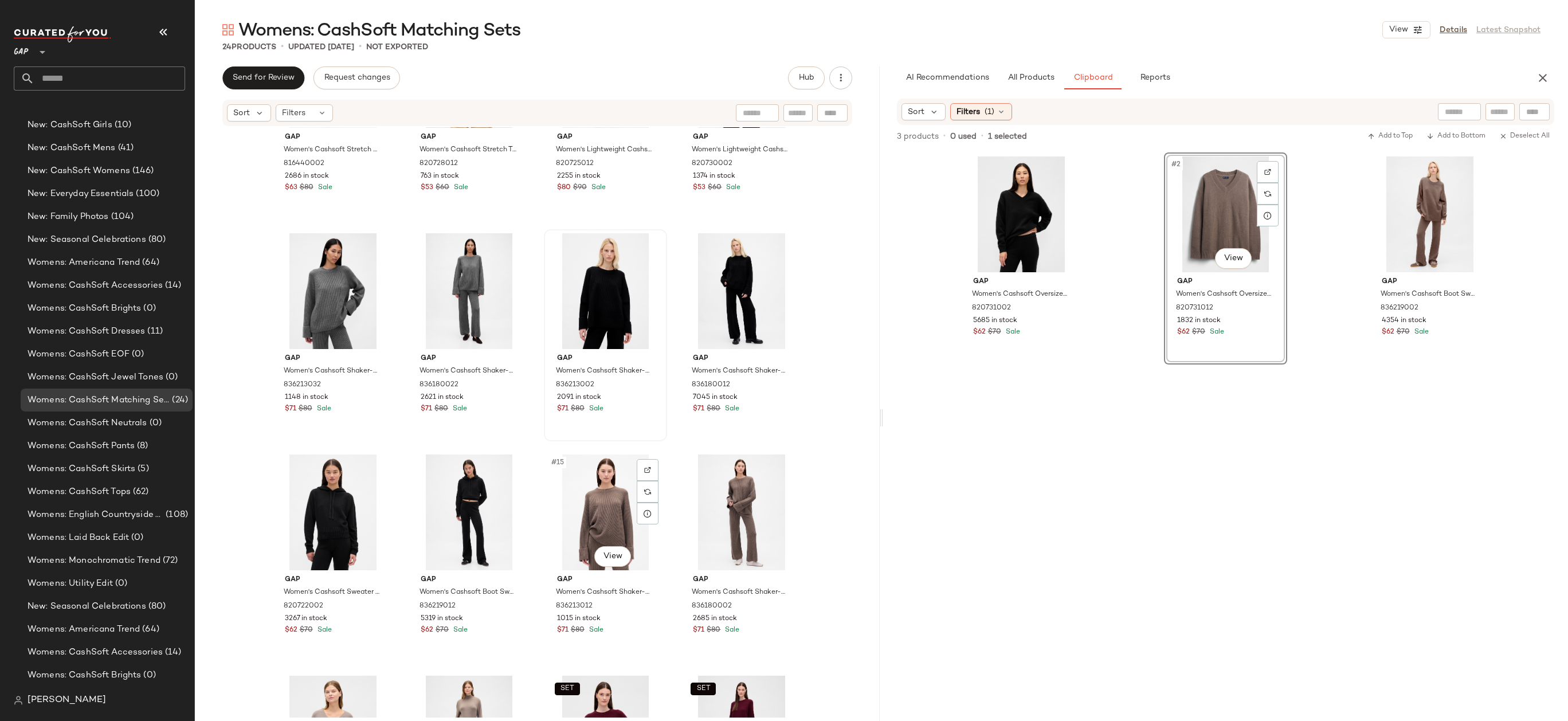
scroll to position [381, 0]
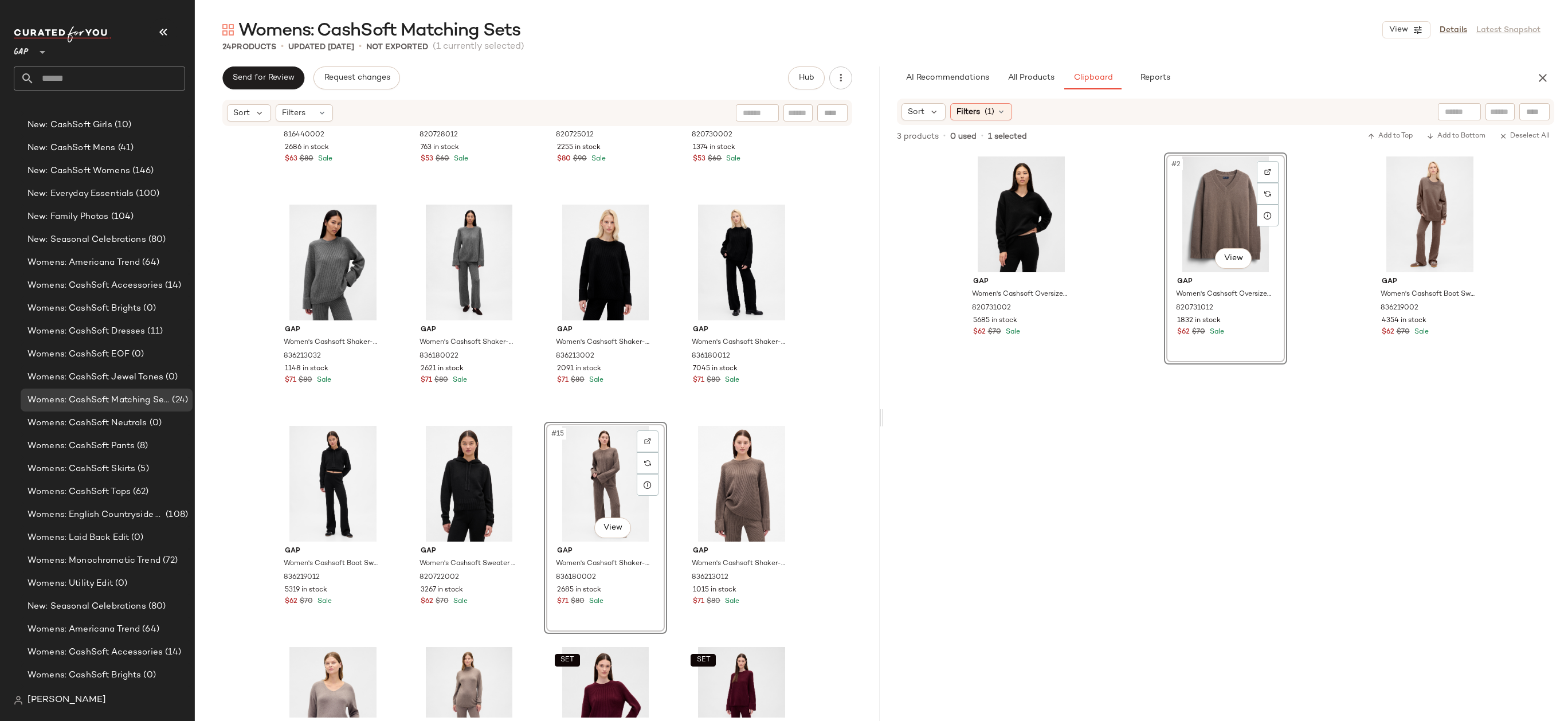
click at [805, 454] on div "SET Gap Women's Cashsoft Stretch Midi Skirt by Gap [PERSON_NAME] Tall Size XXL …" at bounding box center [537, 422] width 685 height 590
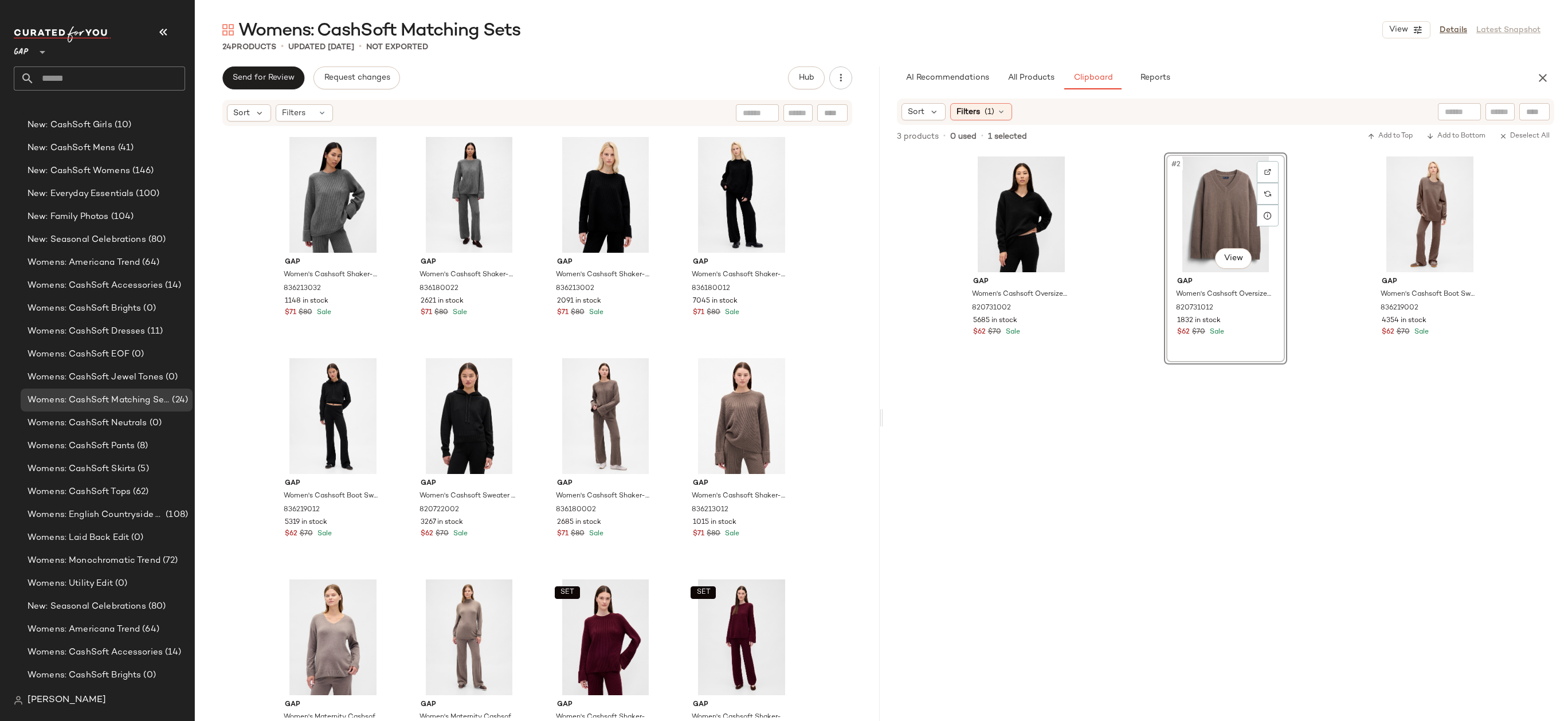
scroll to position [613, 0]
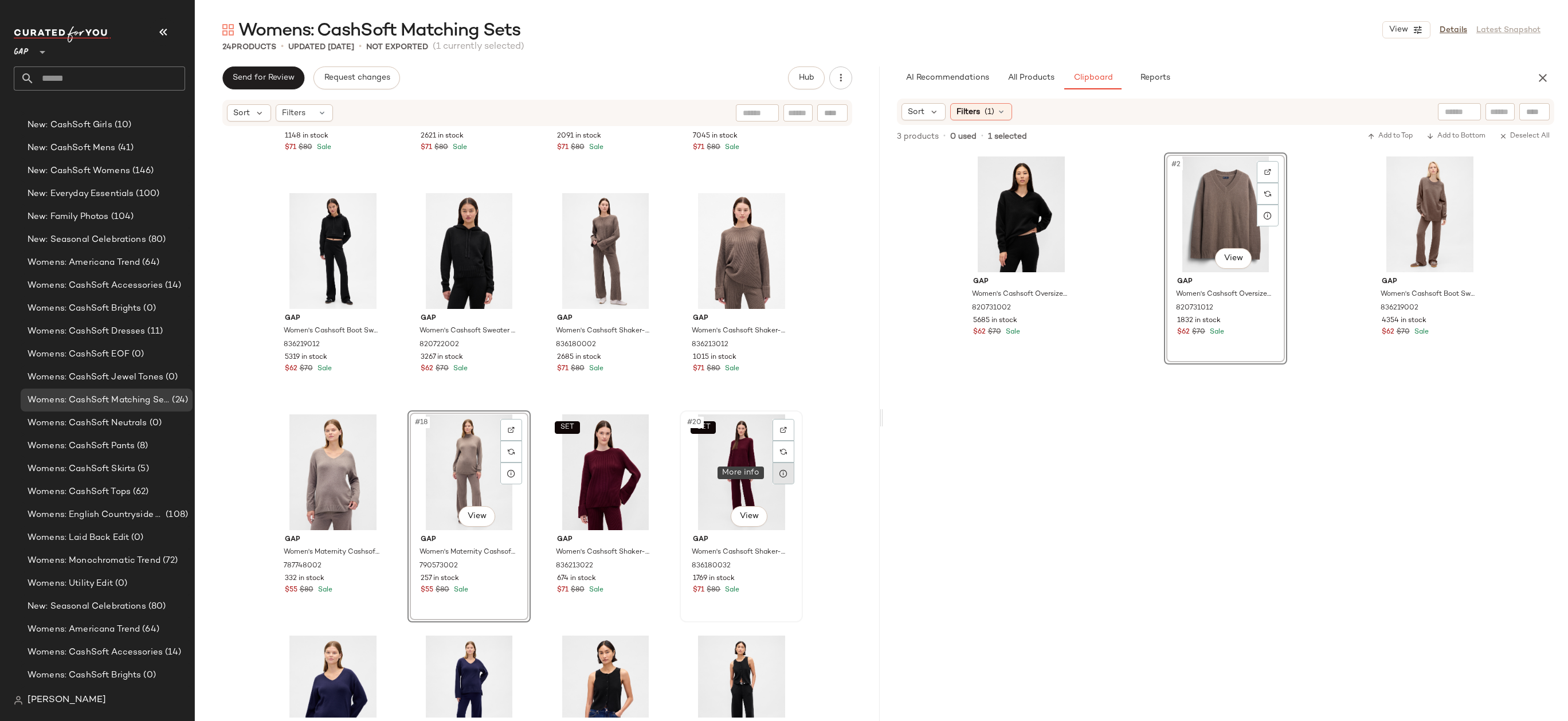
scroll to position [739, 0]
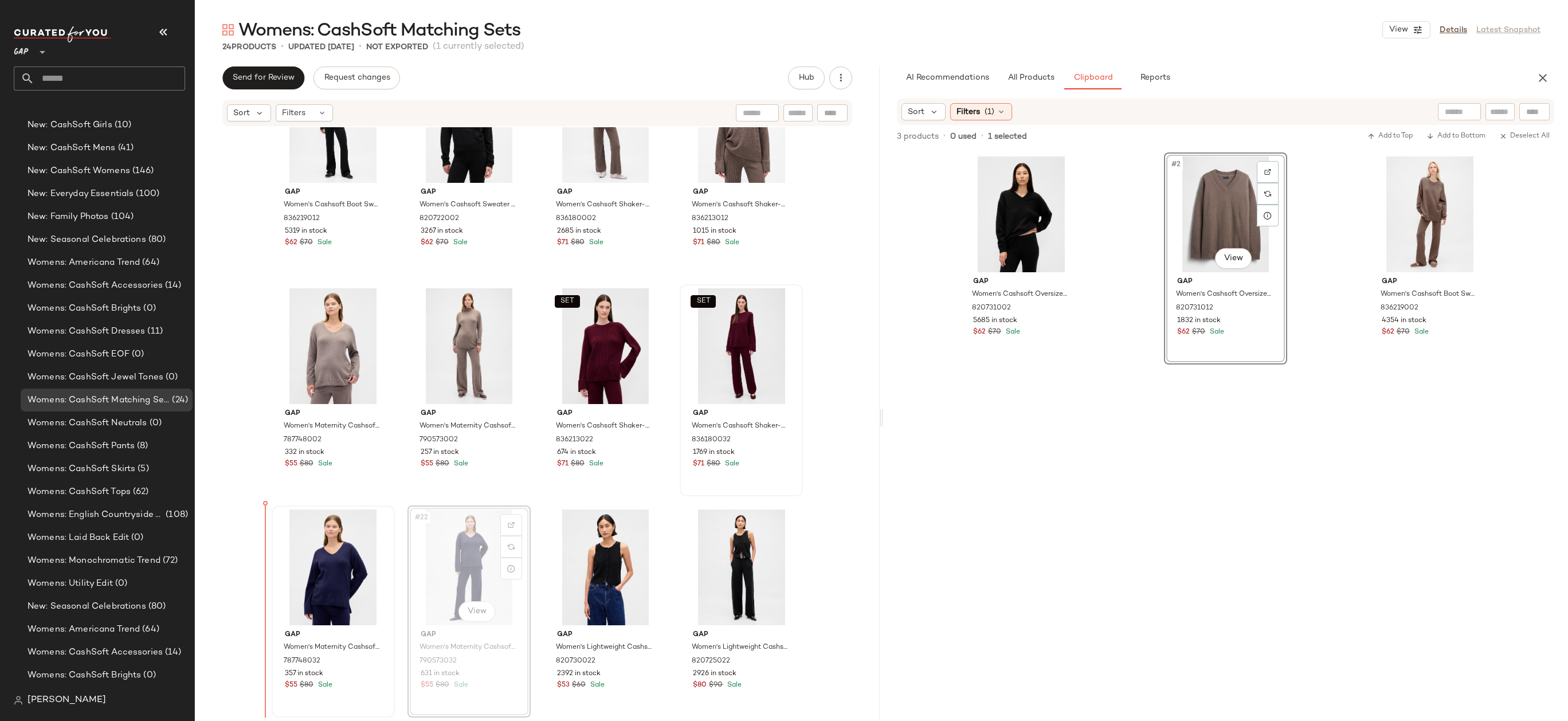
drag, startPoint x: 472, startPoint y: 593, endPoint x: 404, endPoint y: 572, distance: 71.2
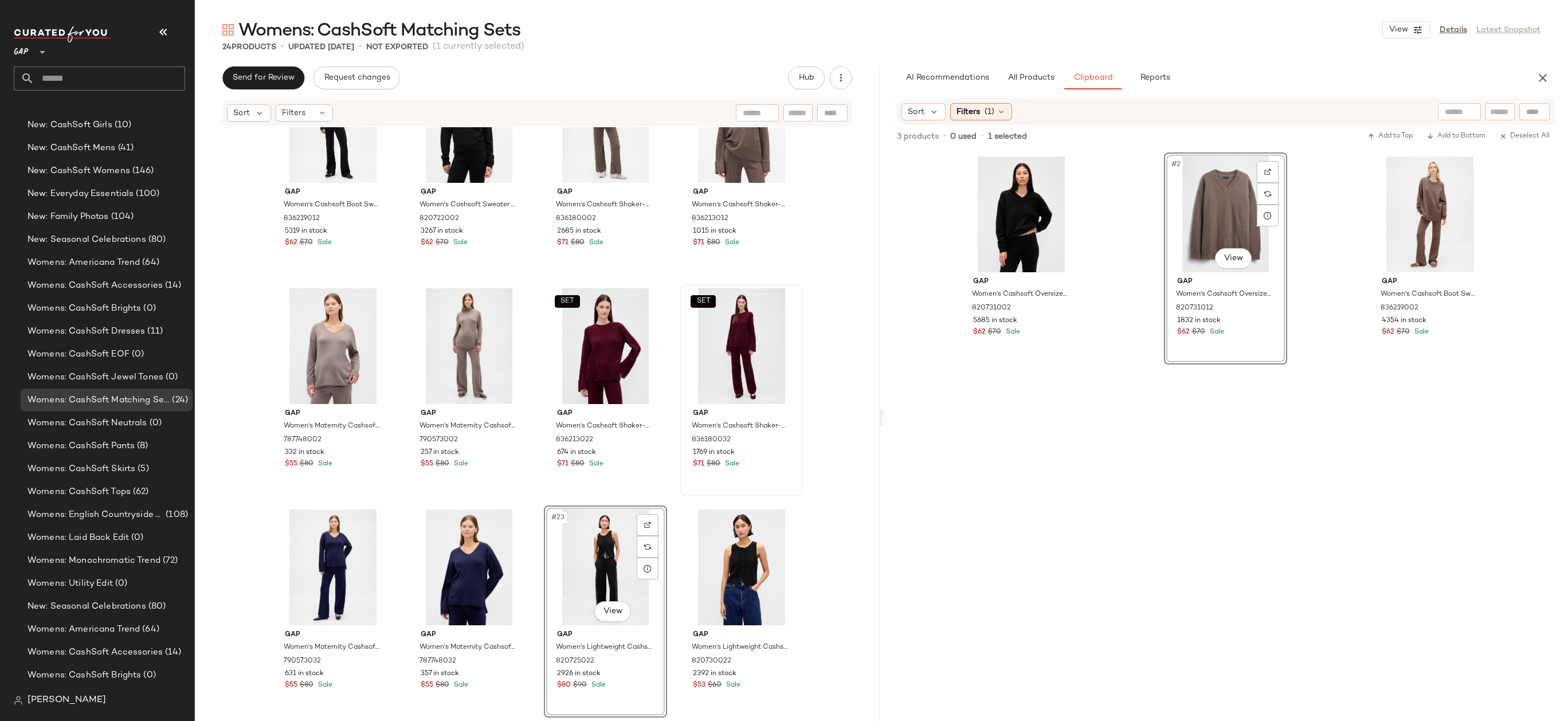
click at [816, 513] on div "Gap Women's Cashsoft Boot Sweater Pants by Gap True Black Size XS 836219012 531…" at bounding box center [537, 422] width 685 height 590
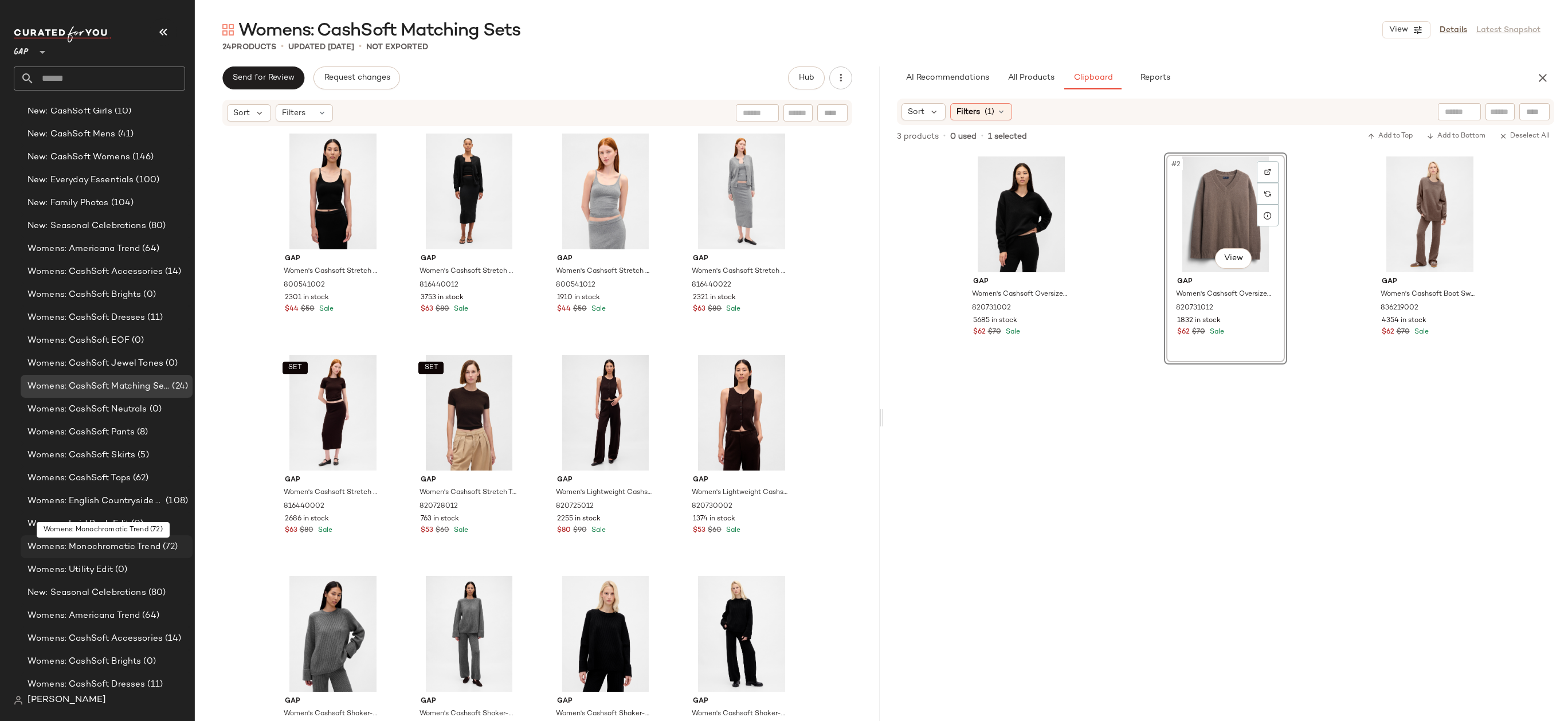
scroll to position [1453, 0]
click at [147, 640] on span "Womens: CashSoft Accessories" at bounding box center [95, 637] width 135 height 13
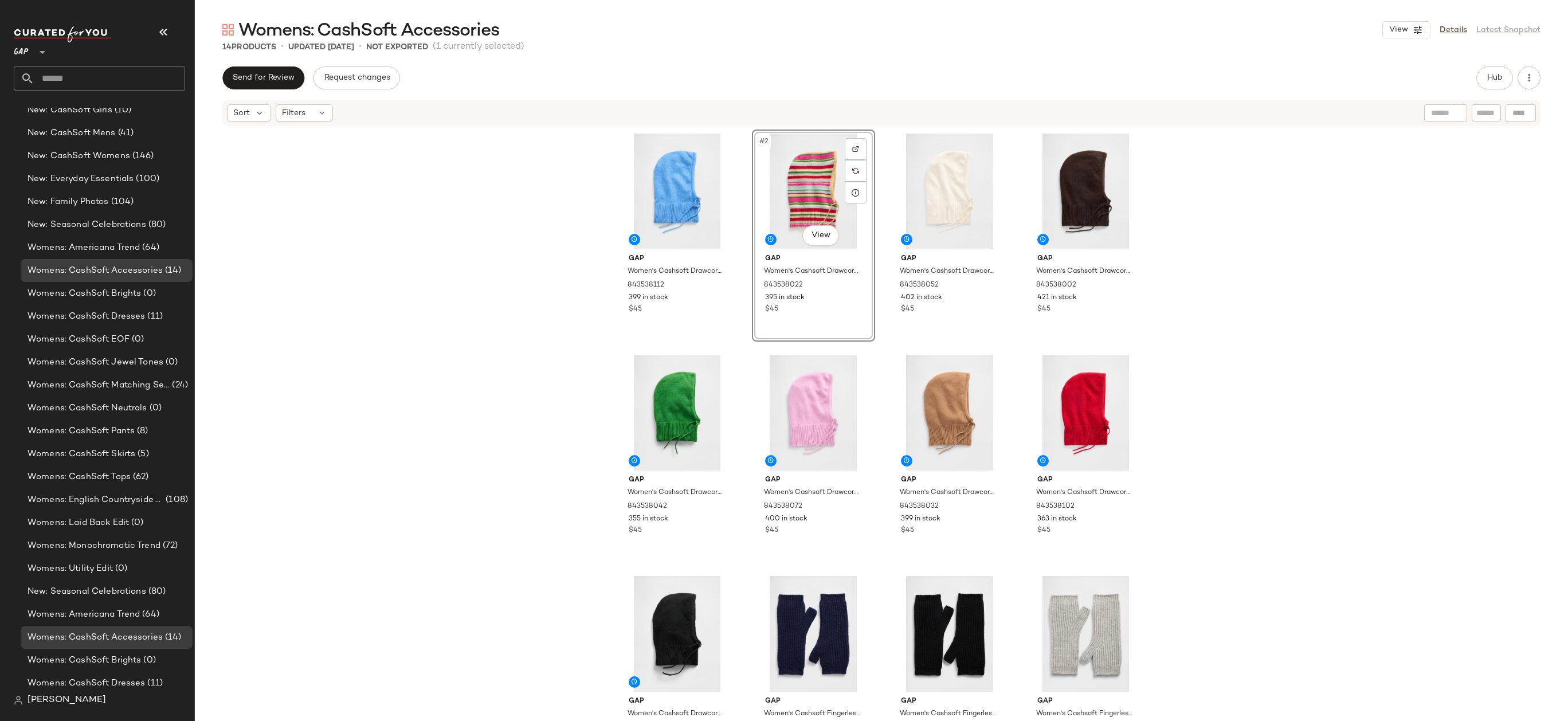
click at [792, 198] on div "#2 View" at bounding box center [813, 192] width 115 height 116
drag, startPoint x: 797, startPoint y: 208, endPoint x: 684, endPoint y: 207, distance: 113.0
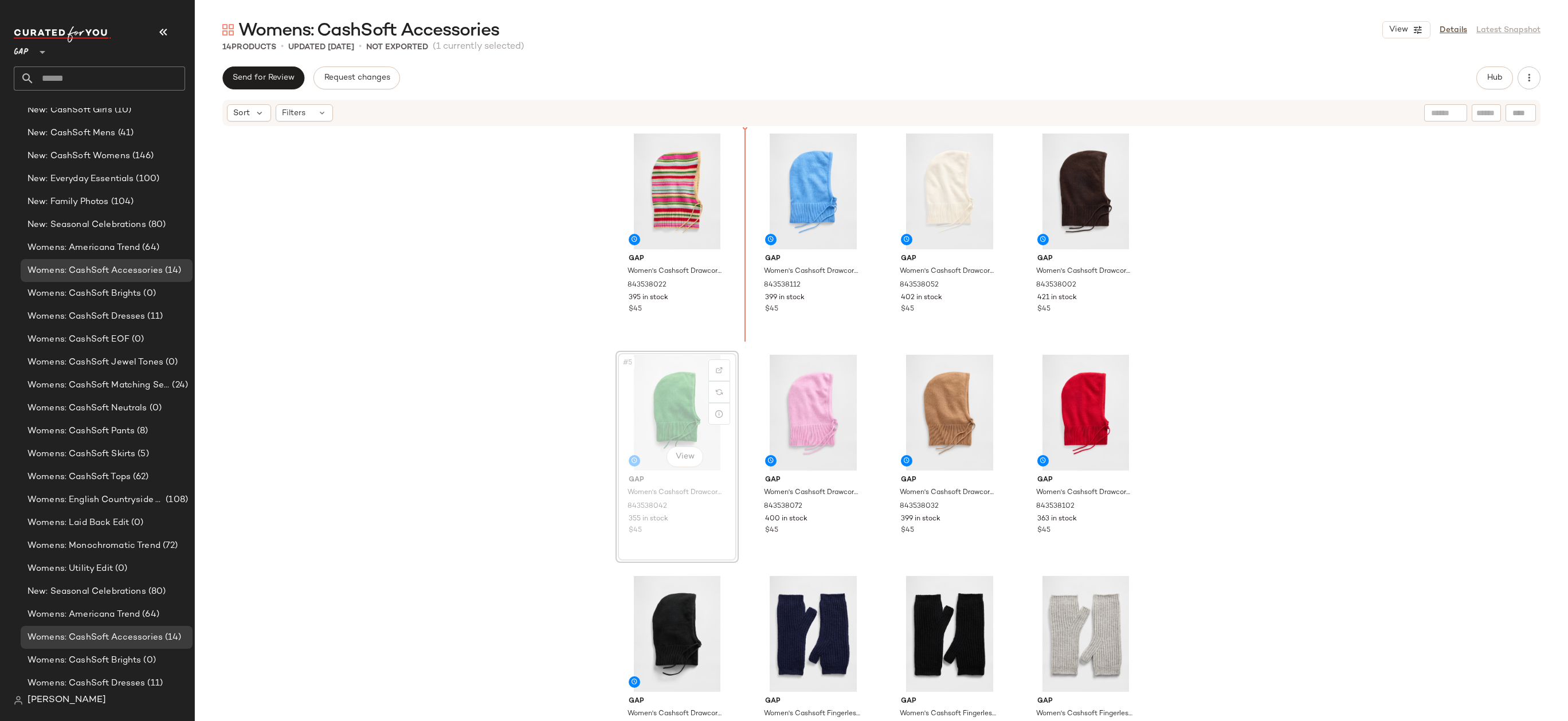
drag, startPoint x: 693, startPoint y: 419, endPoint x: 694, endPoint y: 375, distance: 44.0
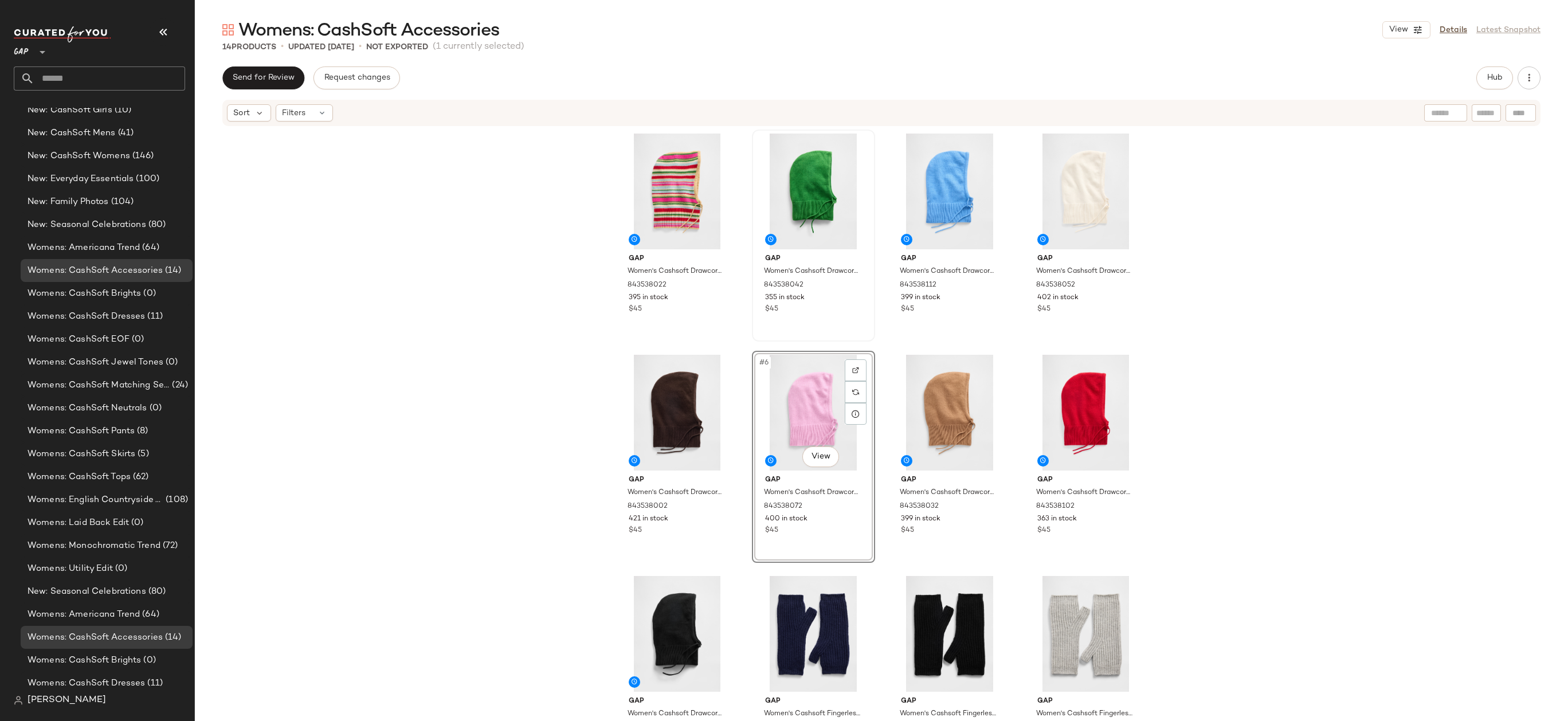
drag, startPoint x: 817, startPoint y: 382, endPoint x: 830, endPoint y: 323, distance: 60.4
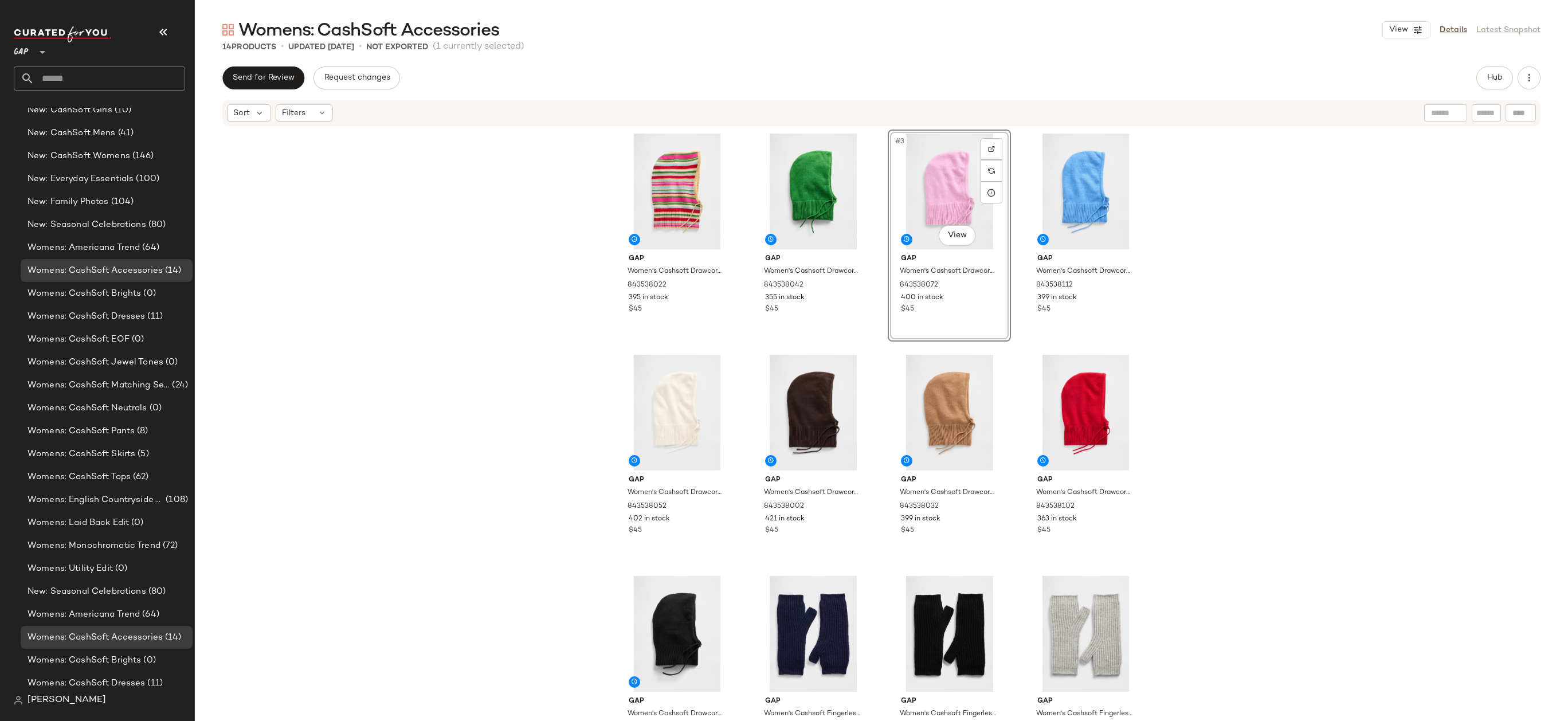
click at [1226, 281] on div "Gap Women's Cashsoft Drawcord Hood by Gap Multi Color Happy Stripe One Size 843…" at bounding box center [881, 422] width 1373 height 590
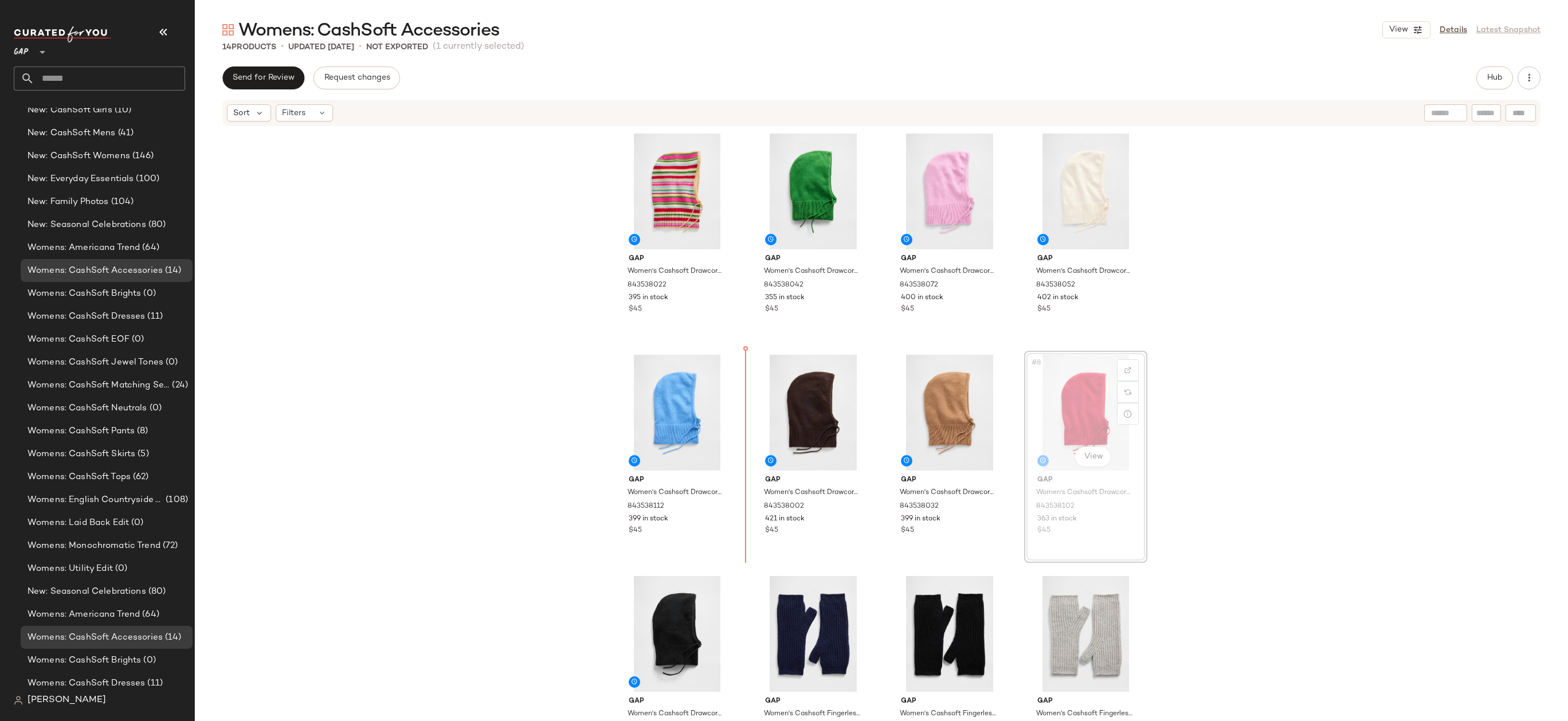
drag, startPoint x: 1093, startPoint y: 413, endPoint x: 738, endPoint y: 406, distance: 355.1
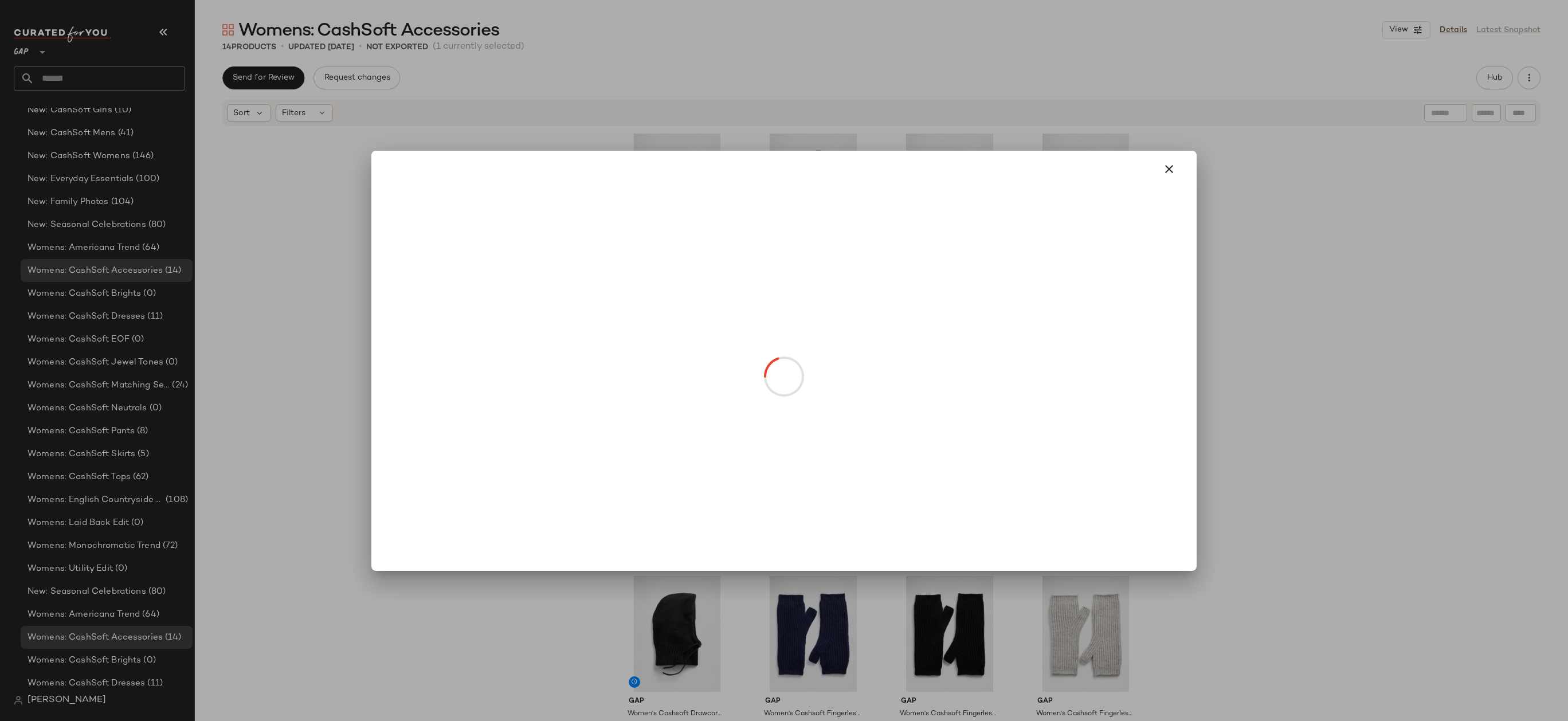
drag, startPoint x: 1091, startPoint y: 453, endPoint x: 905, endPoint y: 453, distance: 186.0
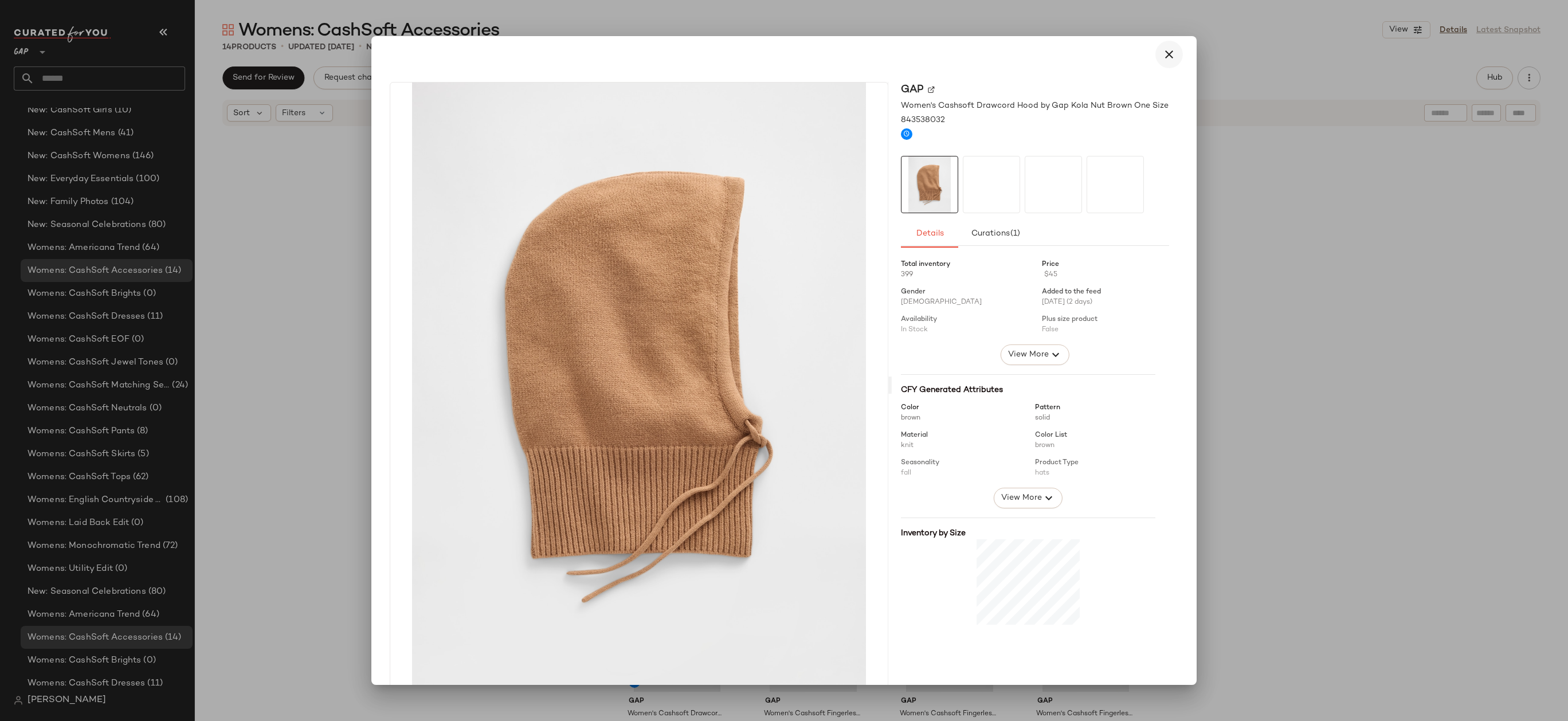
click at [1168, 60] on icon "button" at bounding box center [1169, 54] width 14 height 14
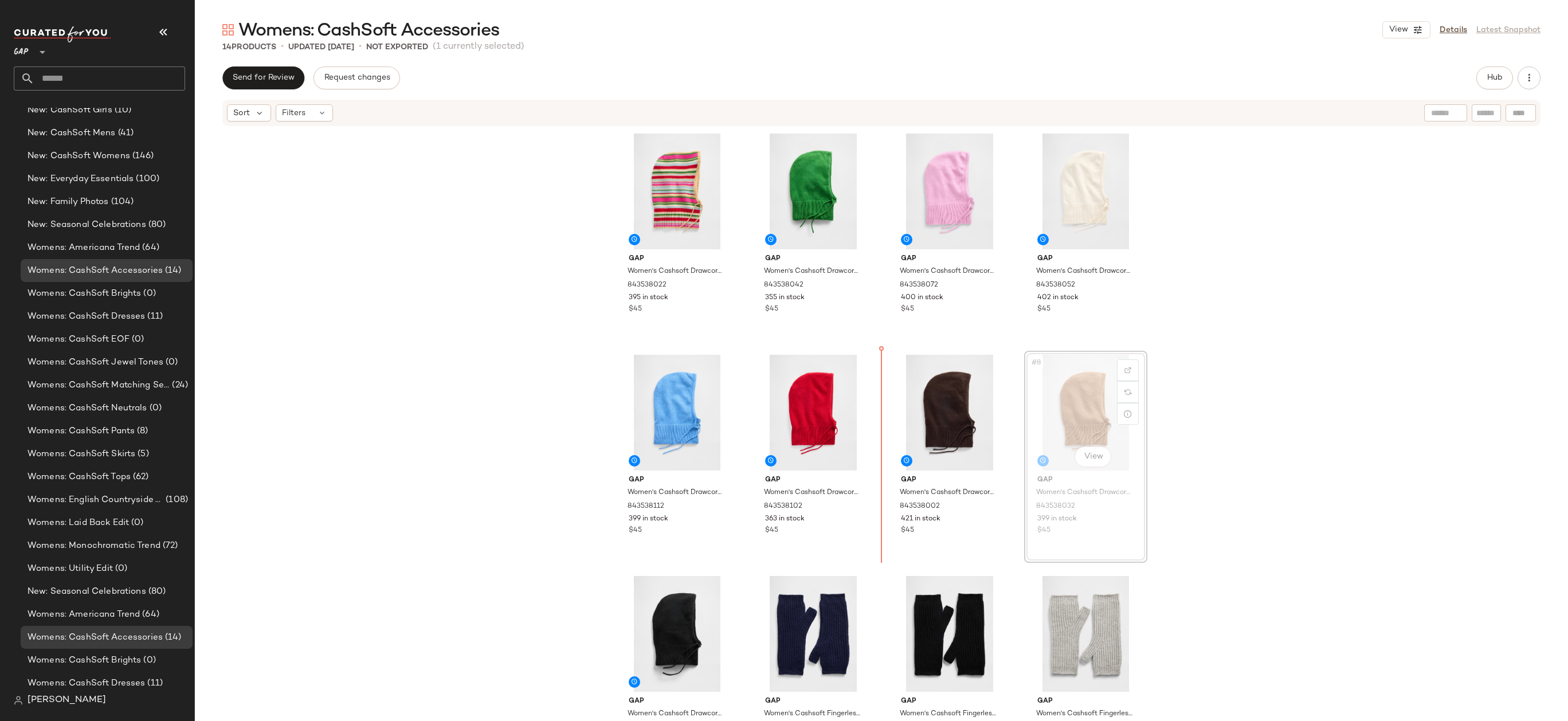
drag, startPoint x: 1083, startPoint y: 388, endPoint x: 903, endPoint y: 388, distance: 180.0
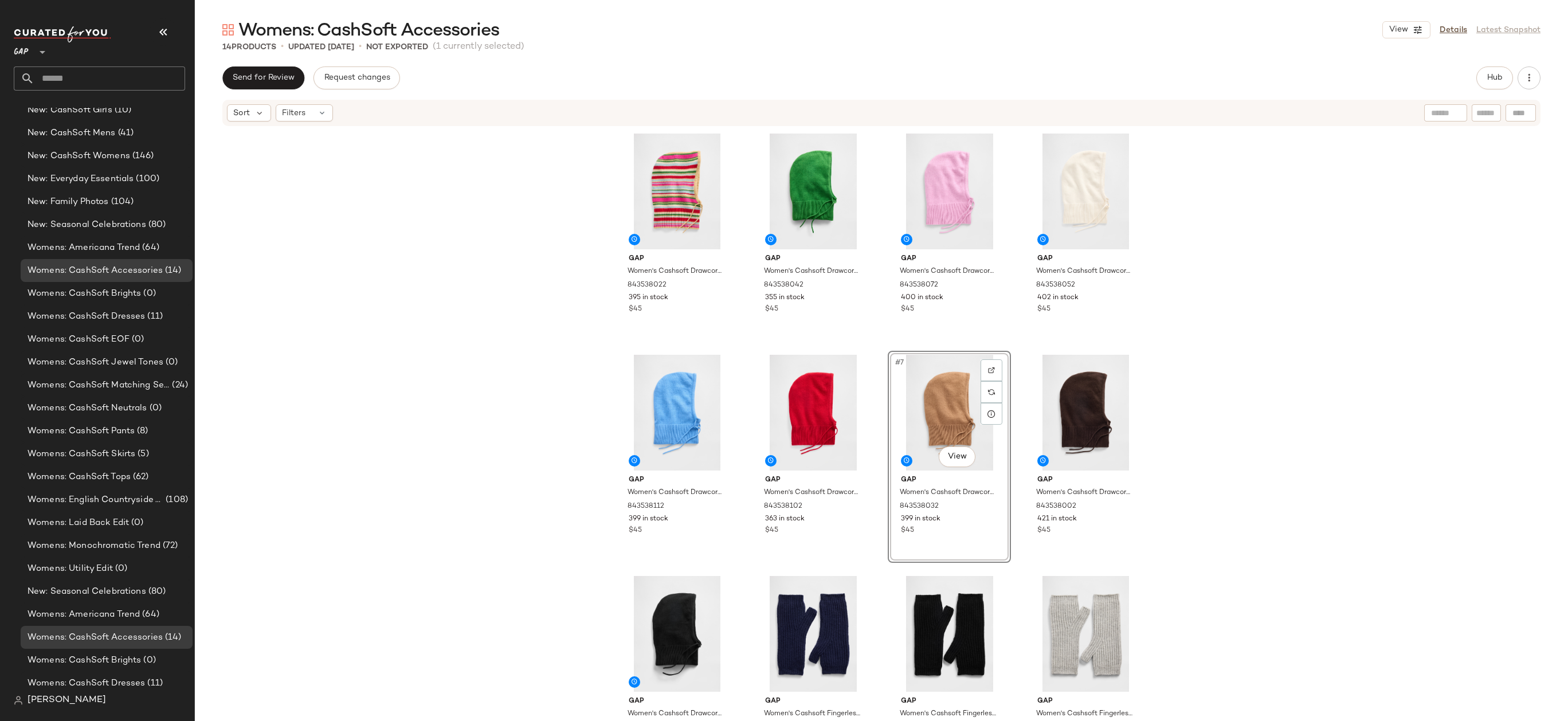
click at [1193, 406] on div "Gap Women's Cashsoft Drawcord Hood by Gap Multi Color Happy Stripe One Size 843…" at bounding box center [881, 422] width 1373 height 590
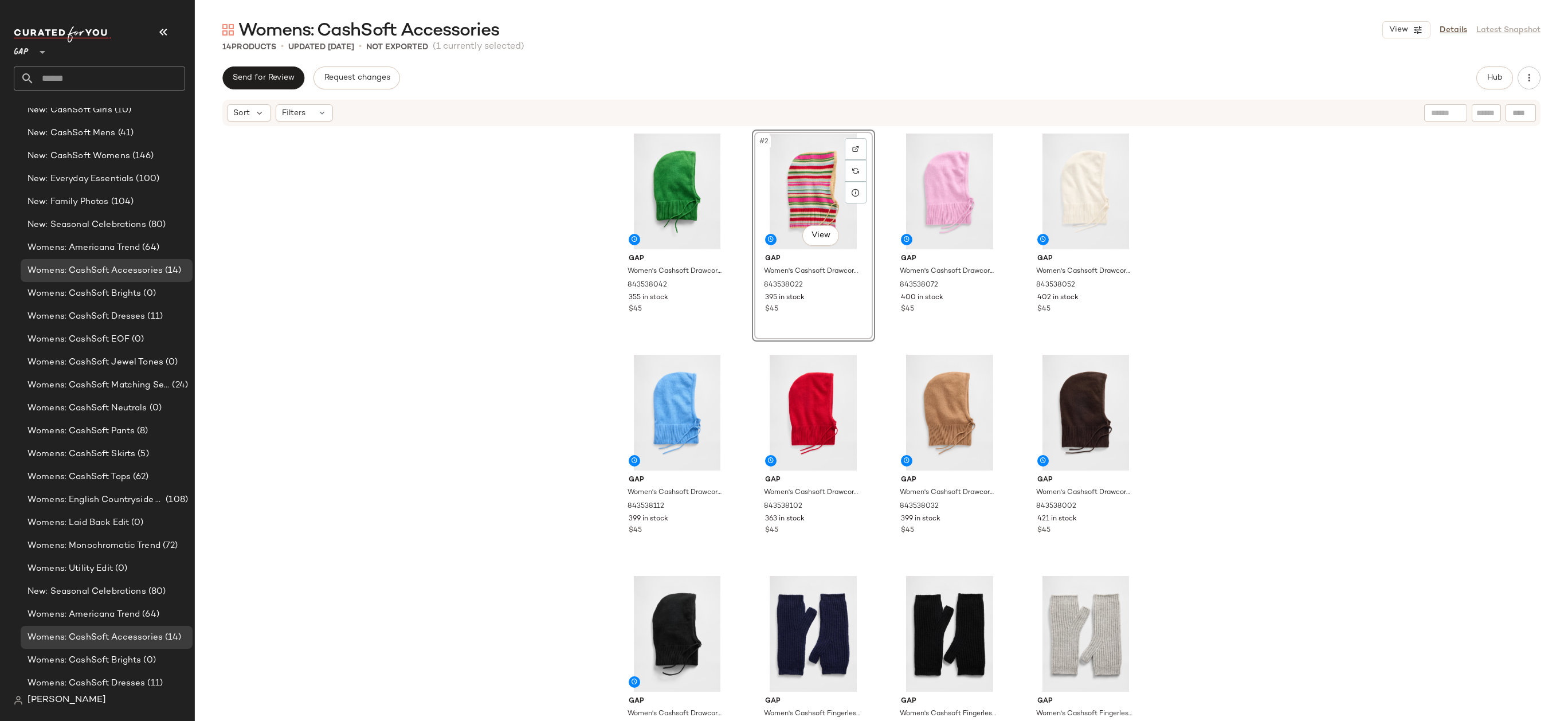
click at [534, 342] on div "Gap Women's Cashsoft Drawcord Hood by Gap Saratoga Green One Size 843538042 355…" at bounding box center [881, 422] width 1373 height 590
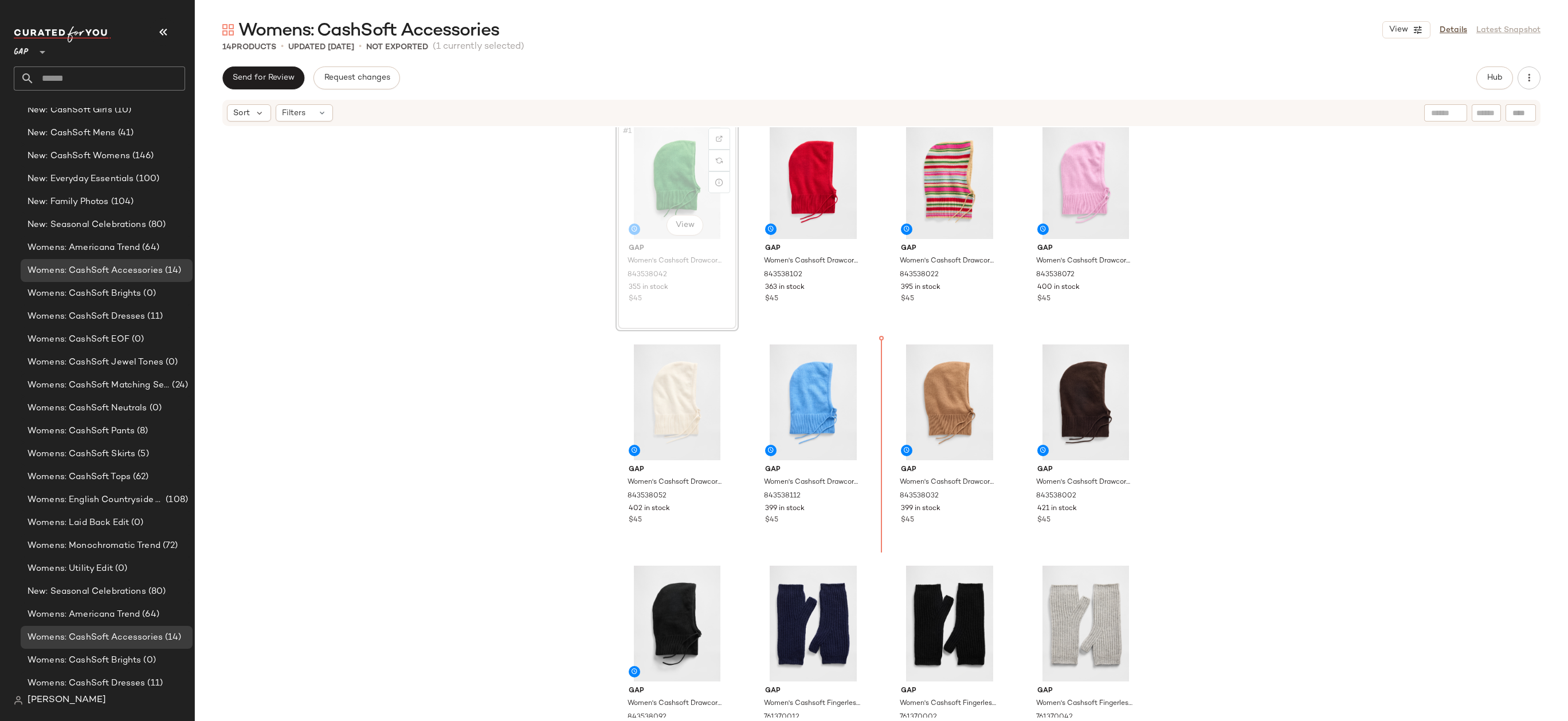
scroll to position [10, 0]
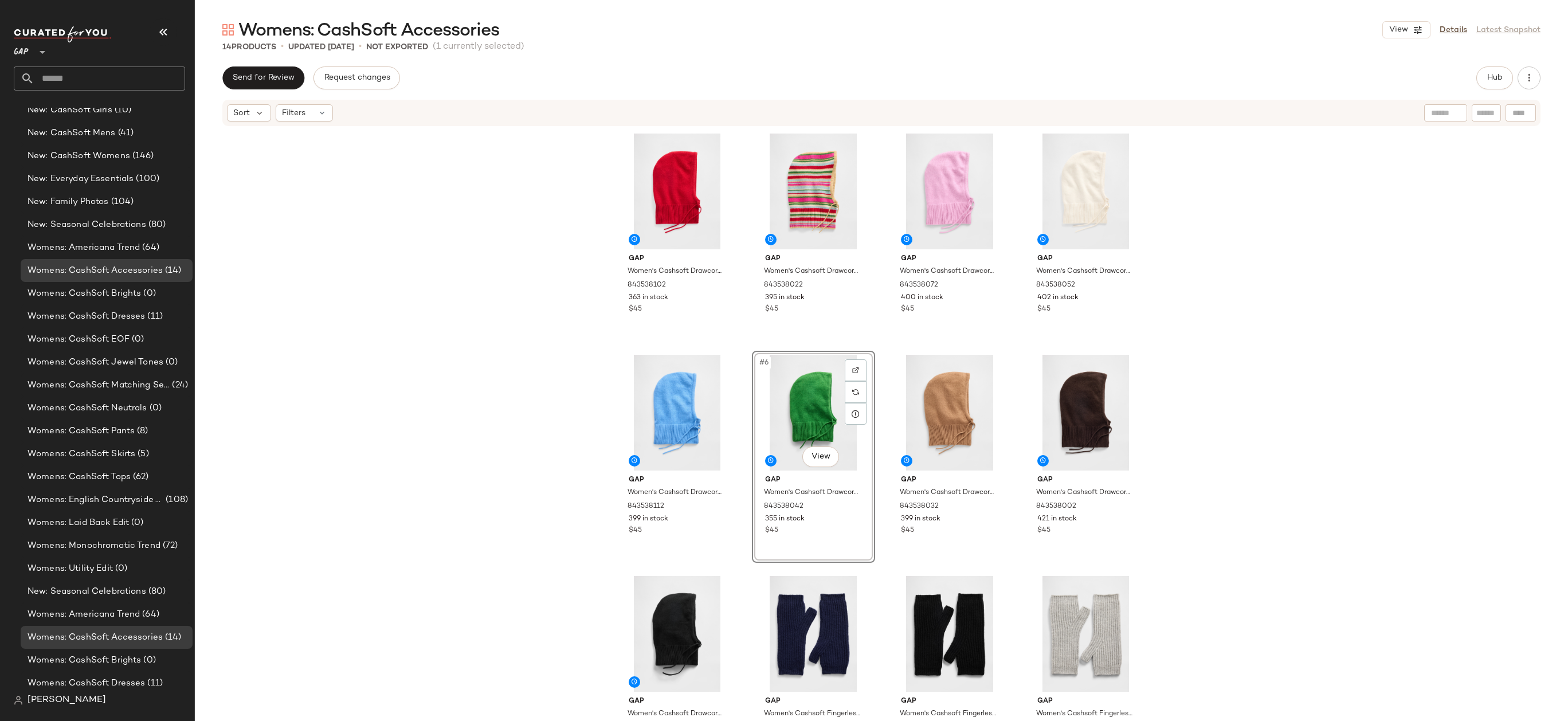
click at [592, 377] on div "Gap Women's Cashsoft Drawcord Hood by Gap Modern Red One Size 843538102 363 in …" at bounding box center [881, 422] width 1373 height 590
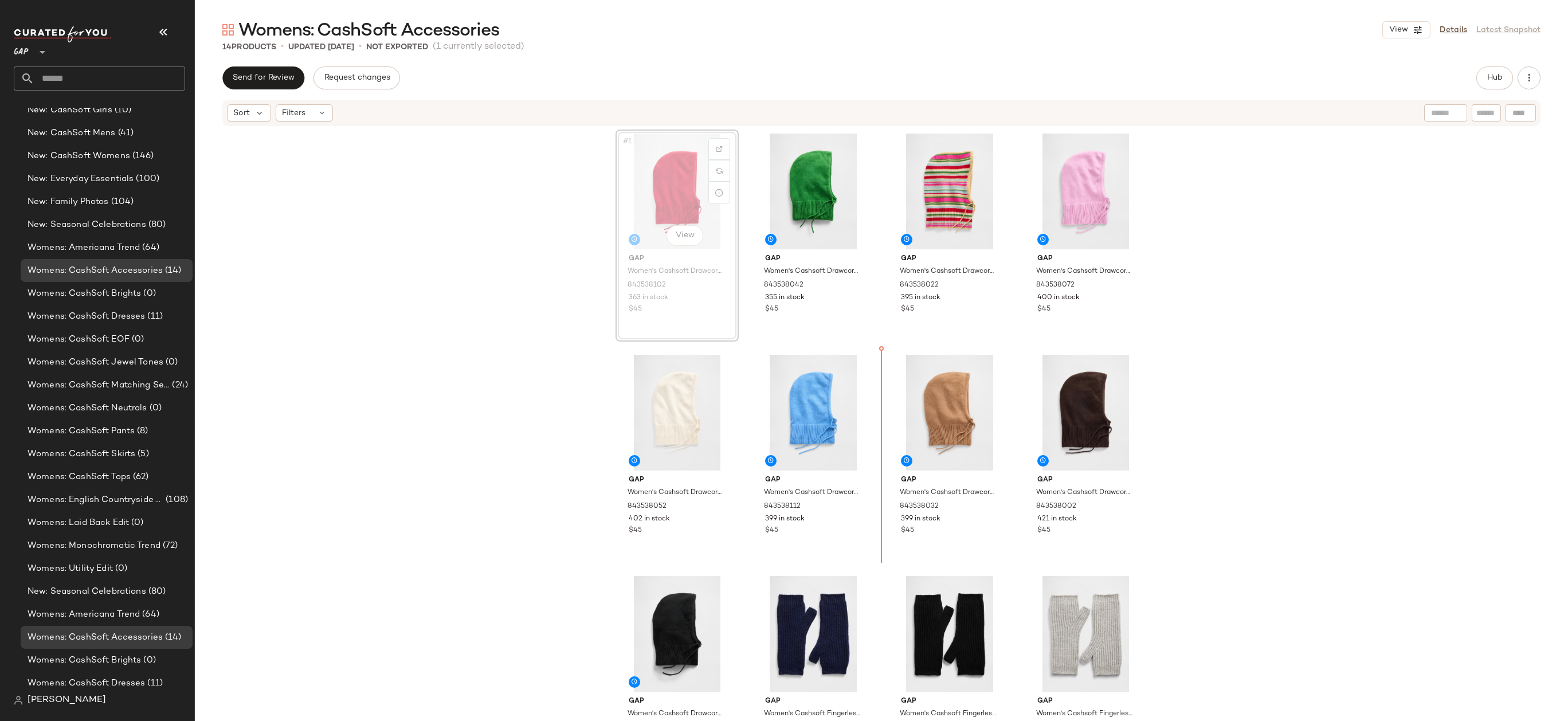
drag, startPoint x: 687, startPoint y: 191, endPoint x: 691, endPoint y: 197, distance: 7.2
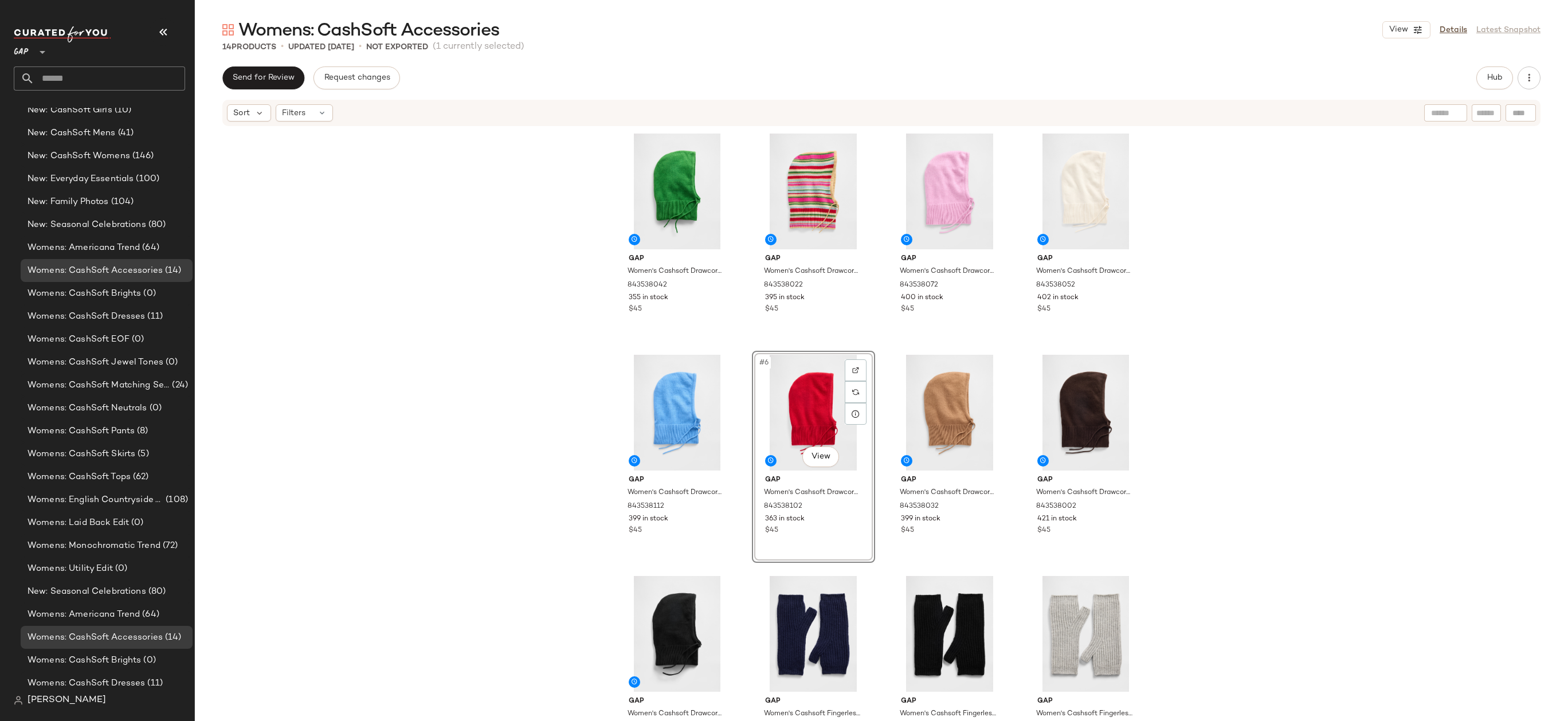
click at [589, 421] on div "Gap Women's Cashsoft Drawcord Hood by Gap Saratoga Green One Size 843538042 355…" at bounding box center [881, 422] width 1373 height 590
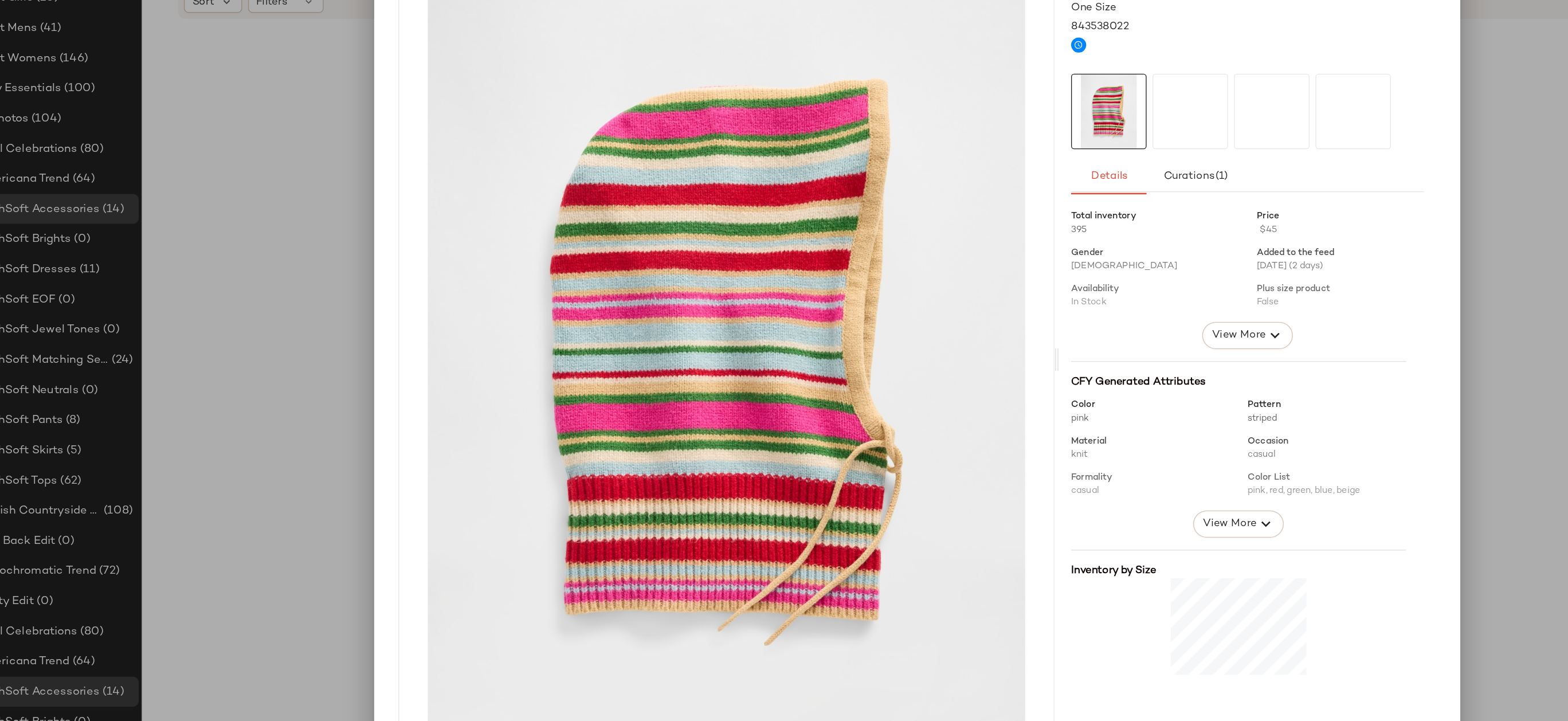
click at [336, 399] on div at bounding box center [784, 360] width 1568 height 721
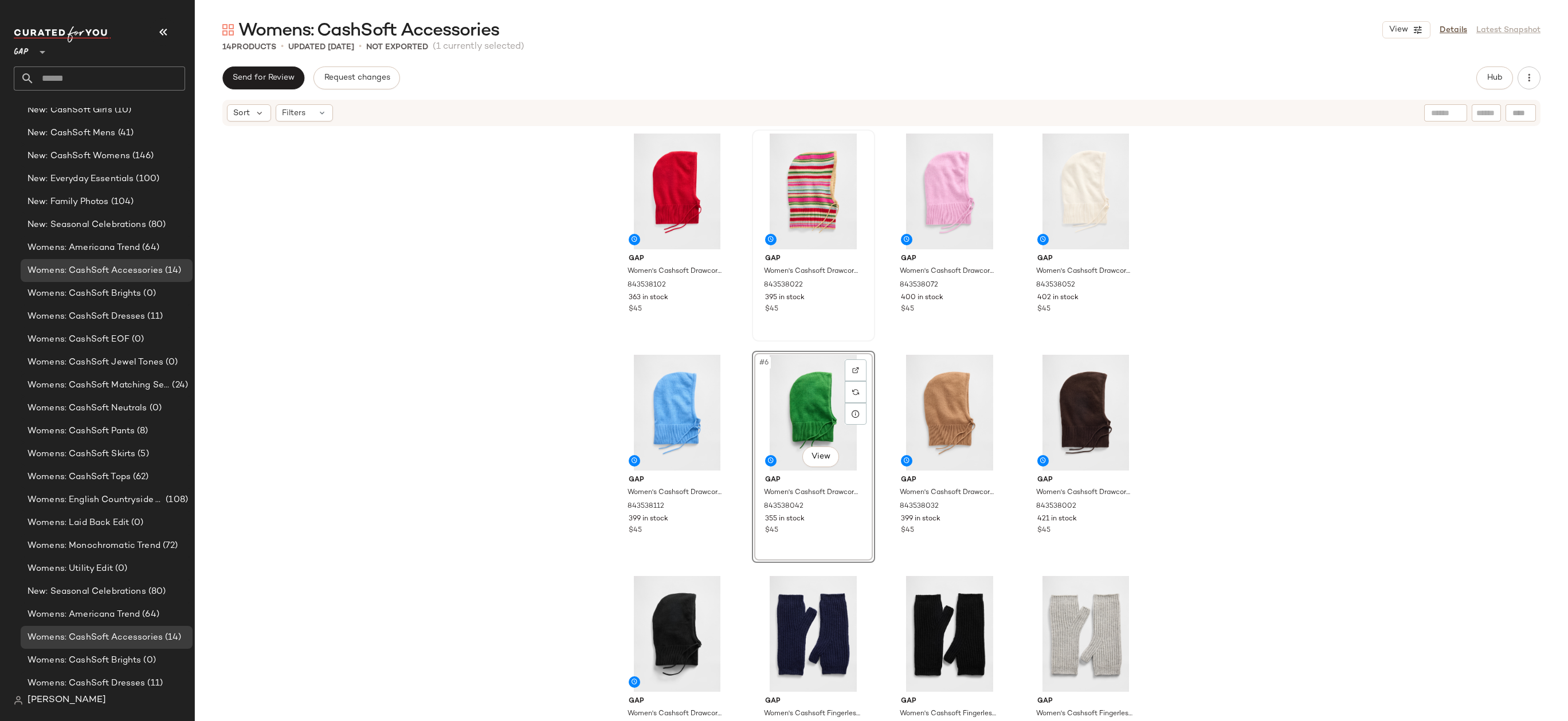
click at [593, 414] on div "Gap Women's Cashsoft Drawcord Hood by Gap Modern Red One Size 843538102 363 in …" at bounding box center [881, 422] width 1373 height 590
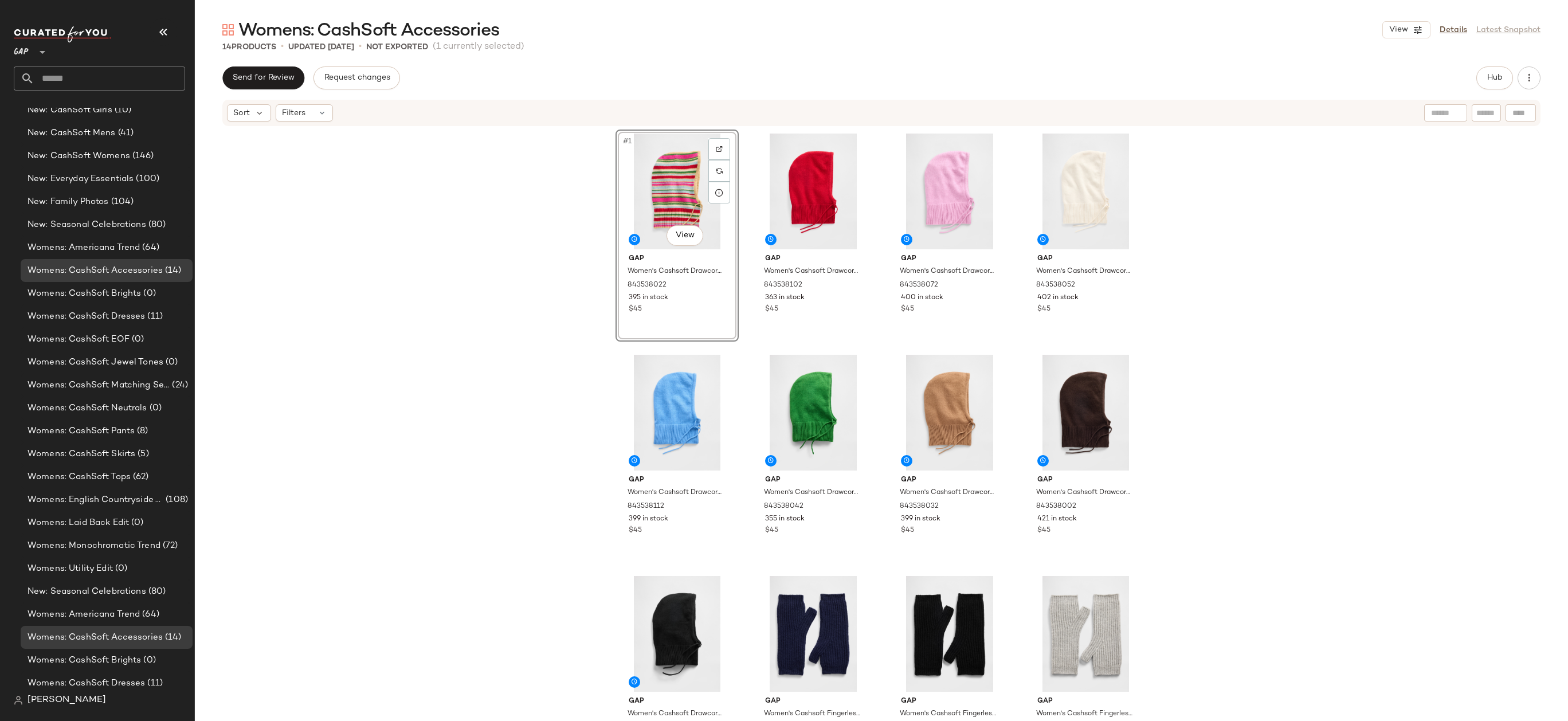
click at [562, 250] on div "#1 View Gap Women's Cashsoft Drawcord Hood by Gap Multi Color Happy Stripe One …" at bounding box center [881, 422] width 1373 height 590
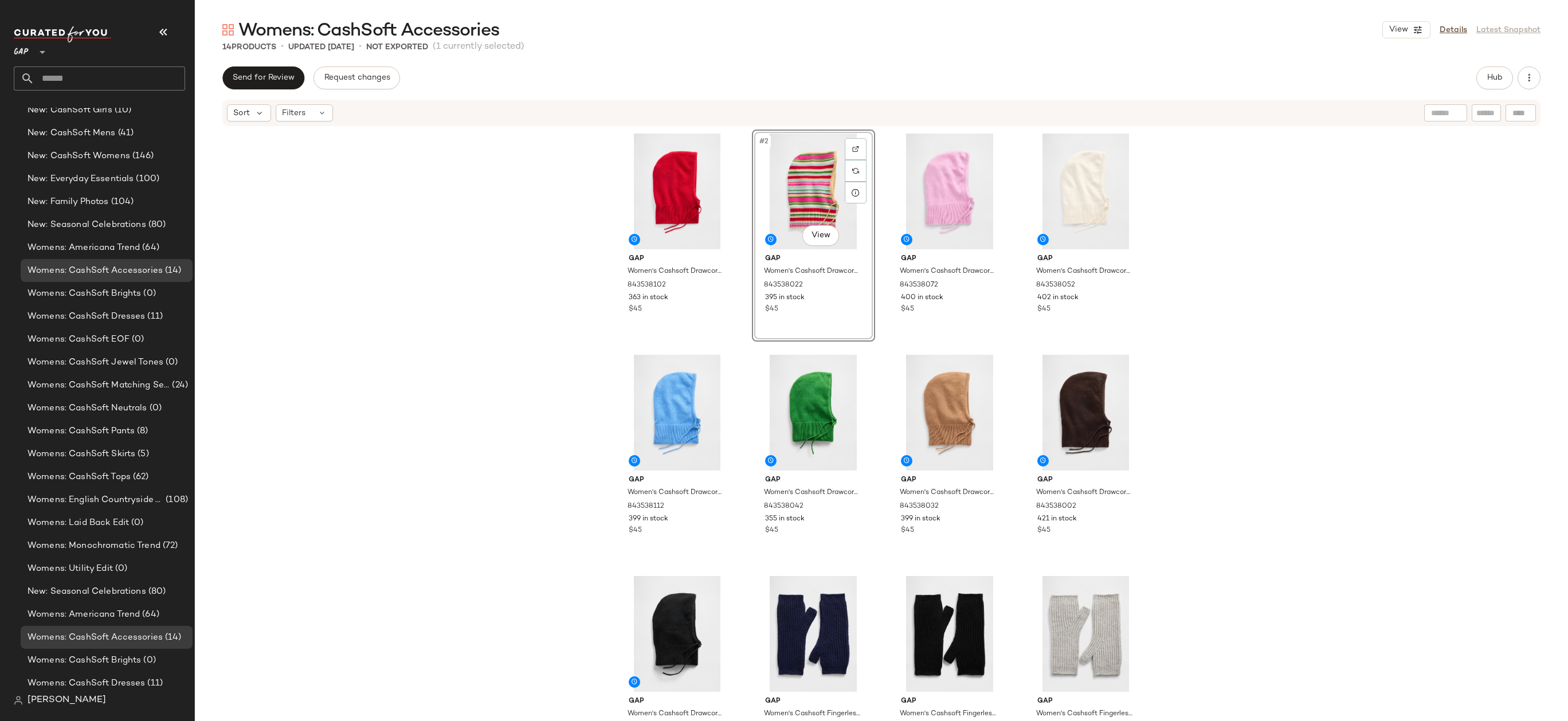
click at [590, 235] on div "Gap Women's Cashsoft Drawcord Hood by Gap Modern Red One Size 843538102 363 in …" at bounding box center [881, 422] width 1373 height 590
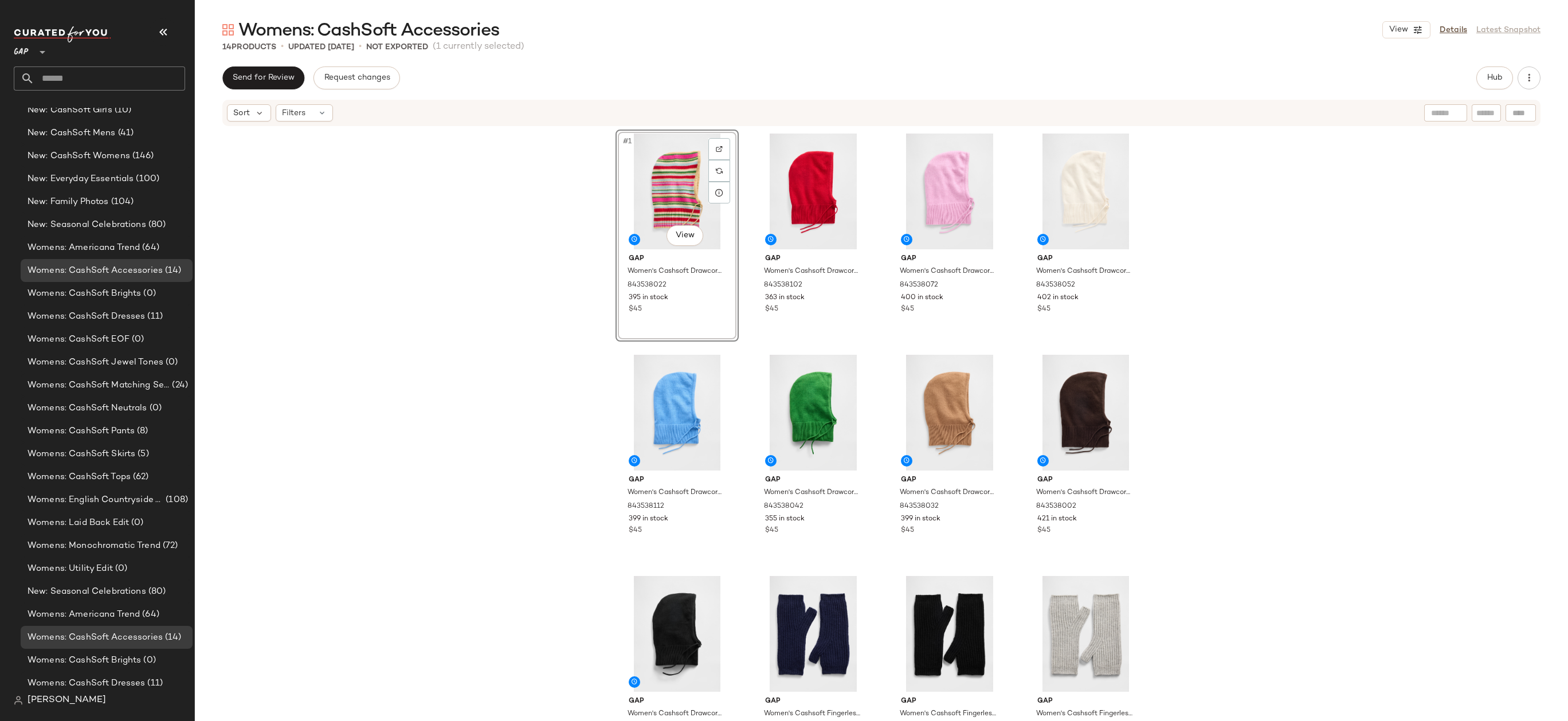
click at [530, 319] on div "#1 View Gap Women's Cashsoft Drawcord Hood by Gap Multi Color Happy Stripe One …" at bounding box center [881, 422] width 1373 height 590
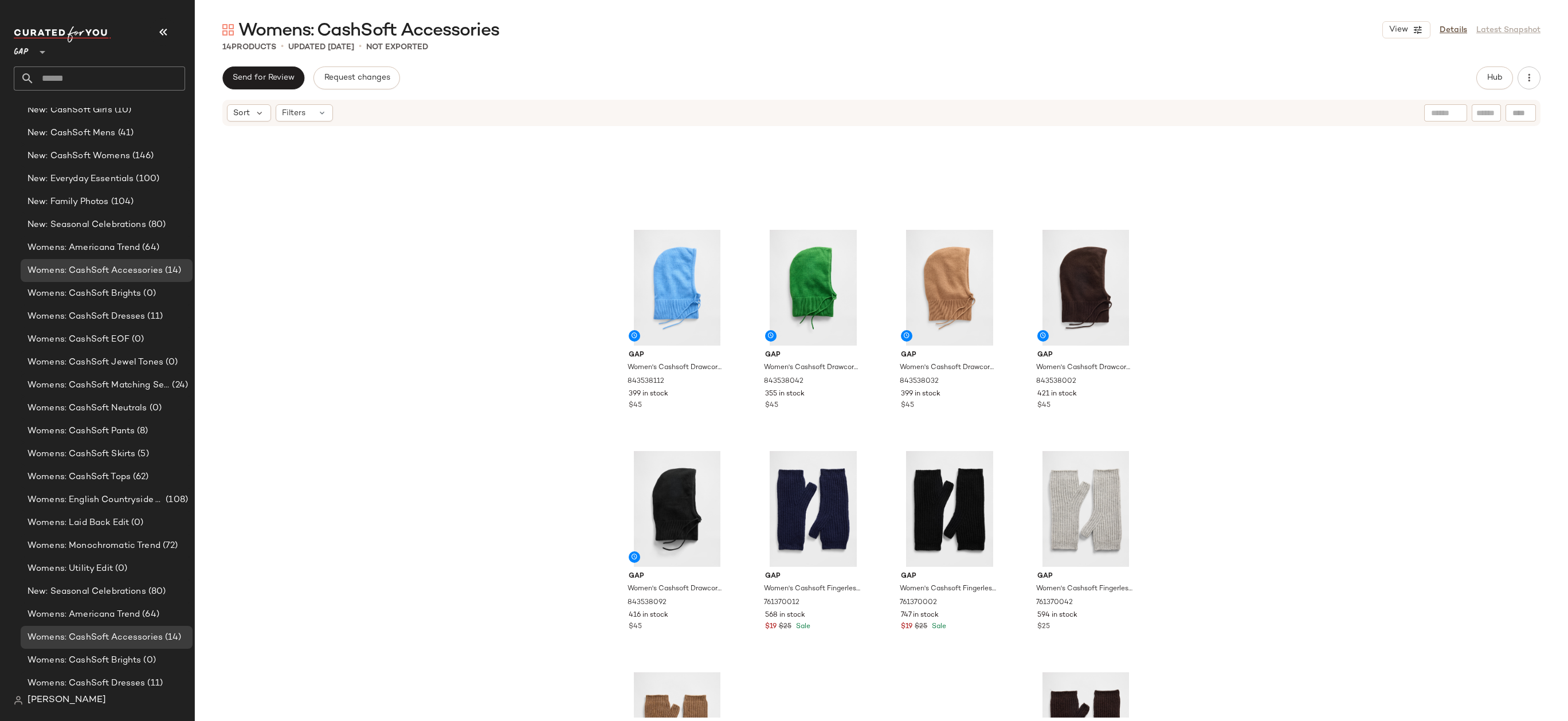
scroll to position [292, 0]
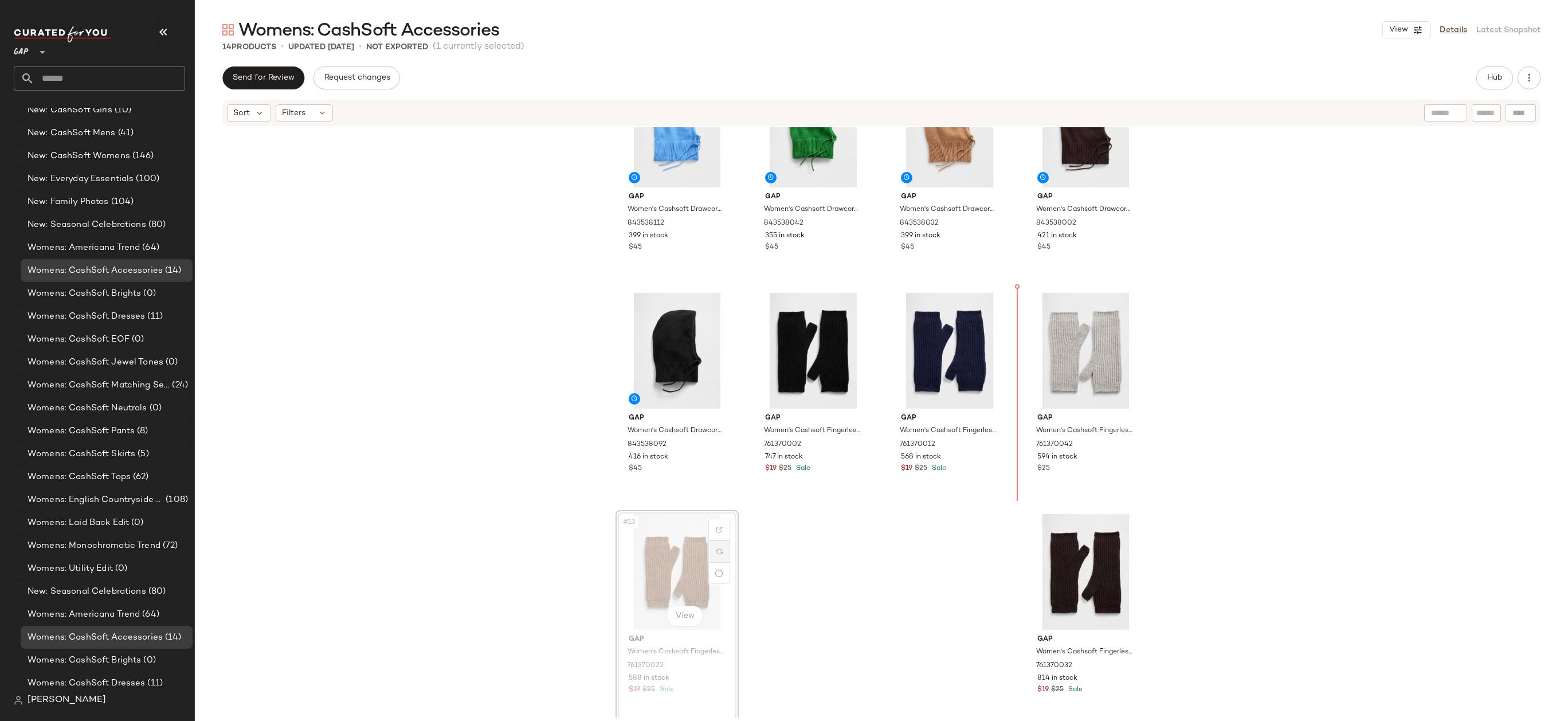
drag, startPoint x: 716, startPoint y: 562, endPoint x: 725, endPoint y: 556, distance: 10.8
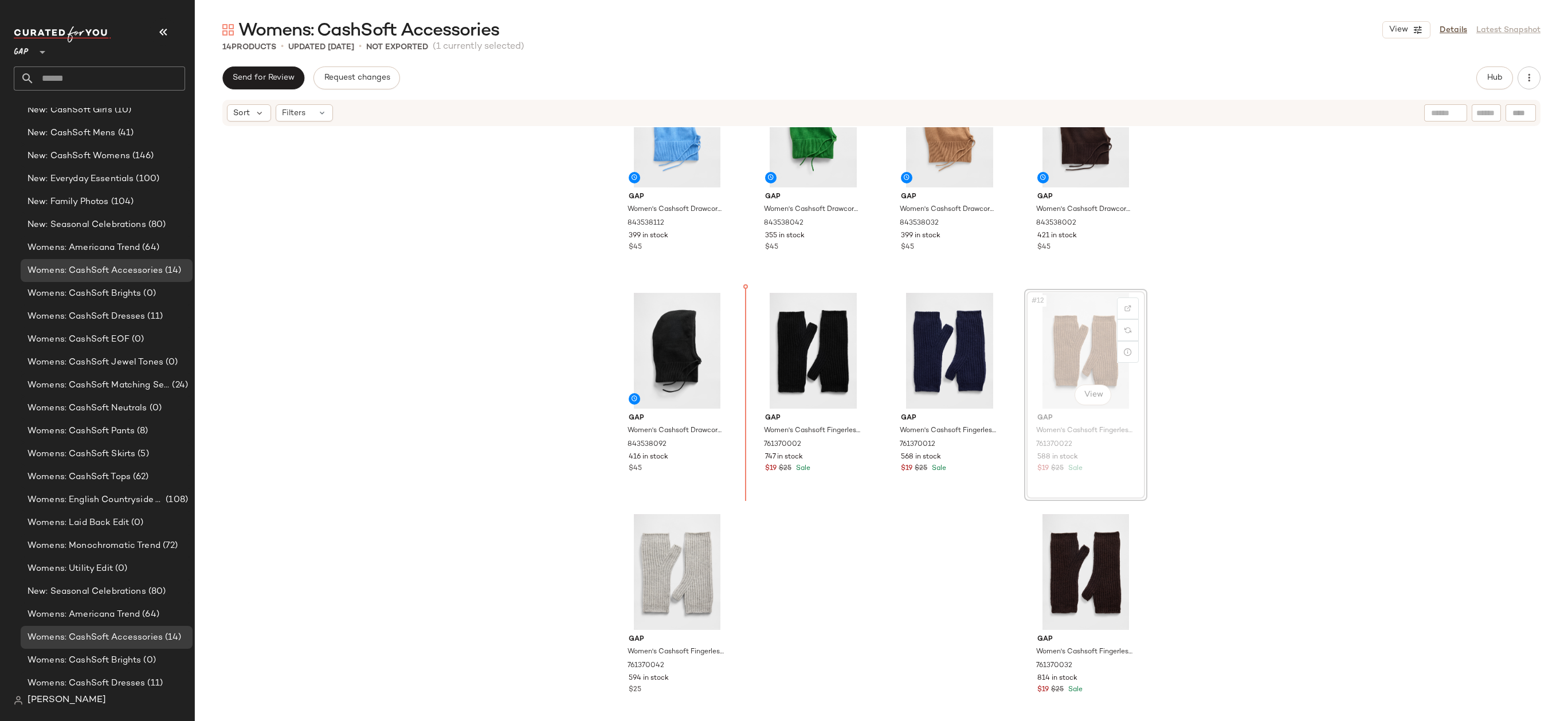
drag, startPoint x: 1066, startPoint y: 355, endPoint x: 739, endPoint y: 364, distance: 327.1
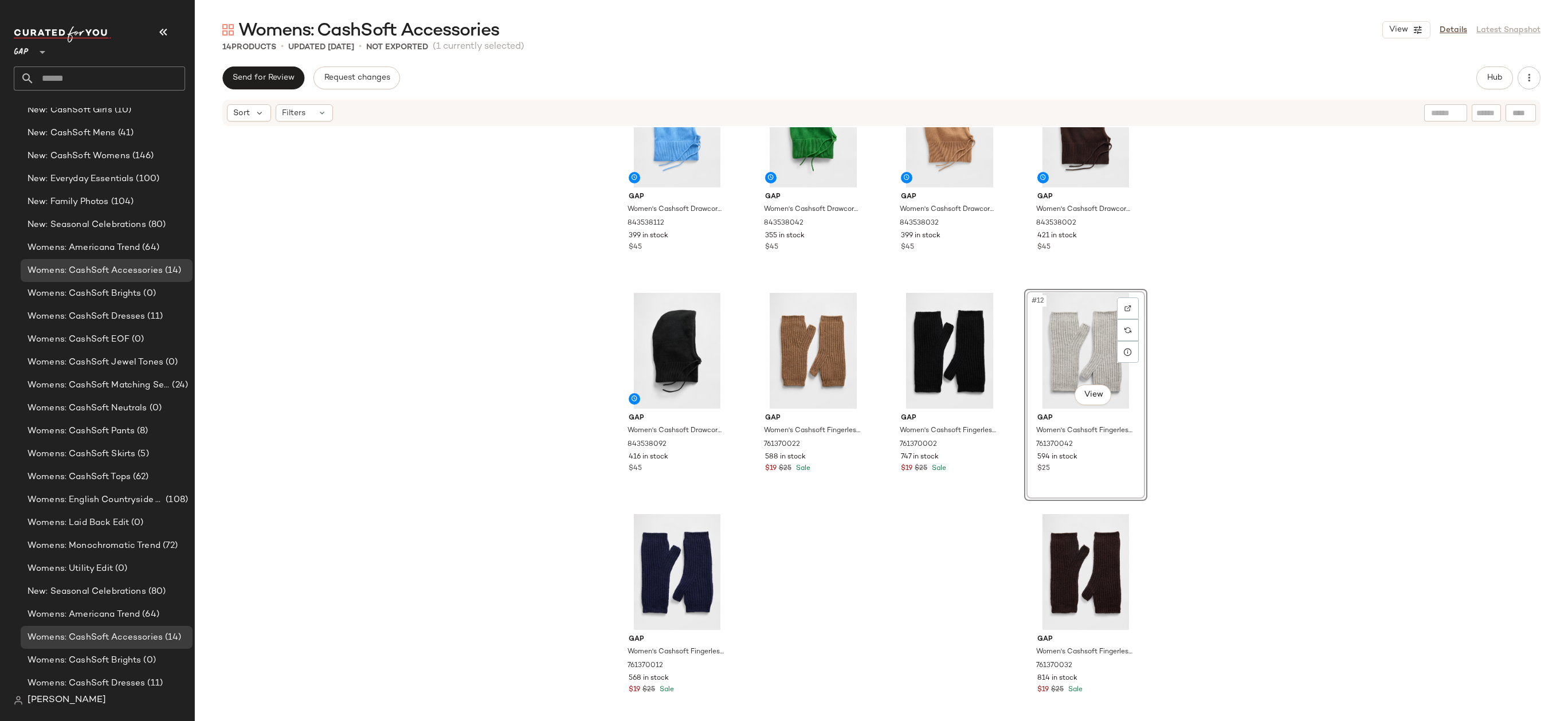
click at [1183, 338] on div "Gap Women's Cashsoft Drawcord Hood by Gap Union Blue One Size 843538112 399 in …" at bounding box center [881, 422] width 1373 height 590
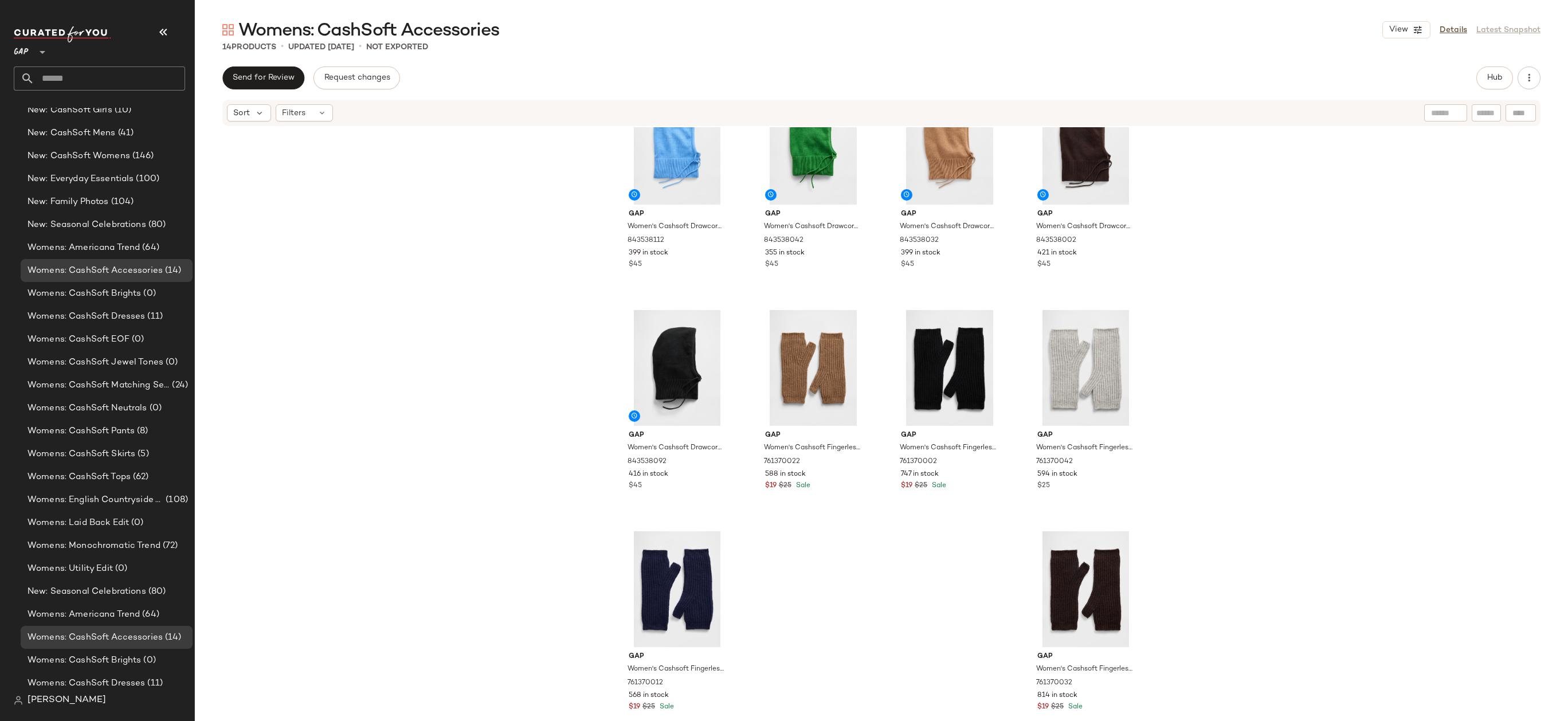
scroll to position [272, 0]
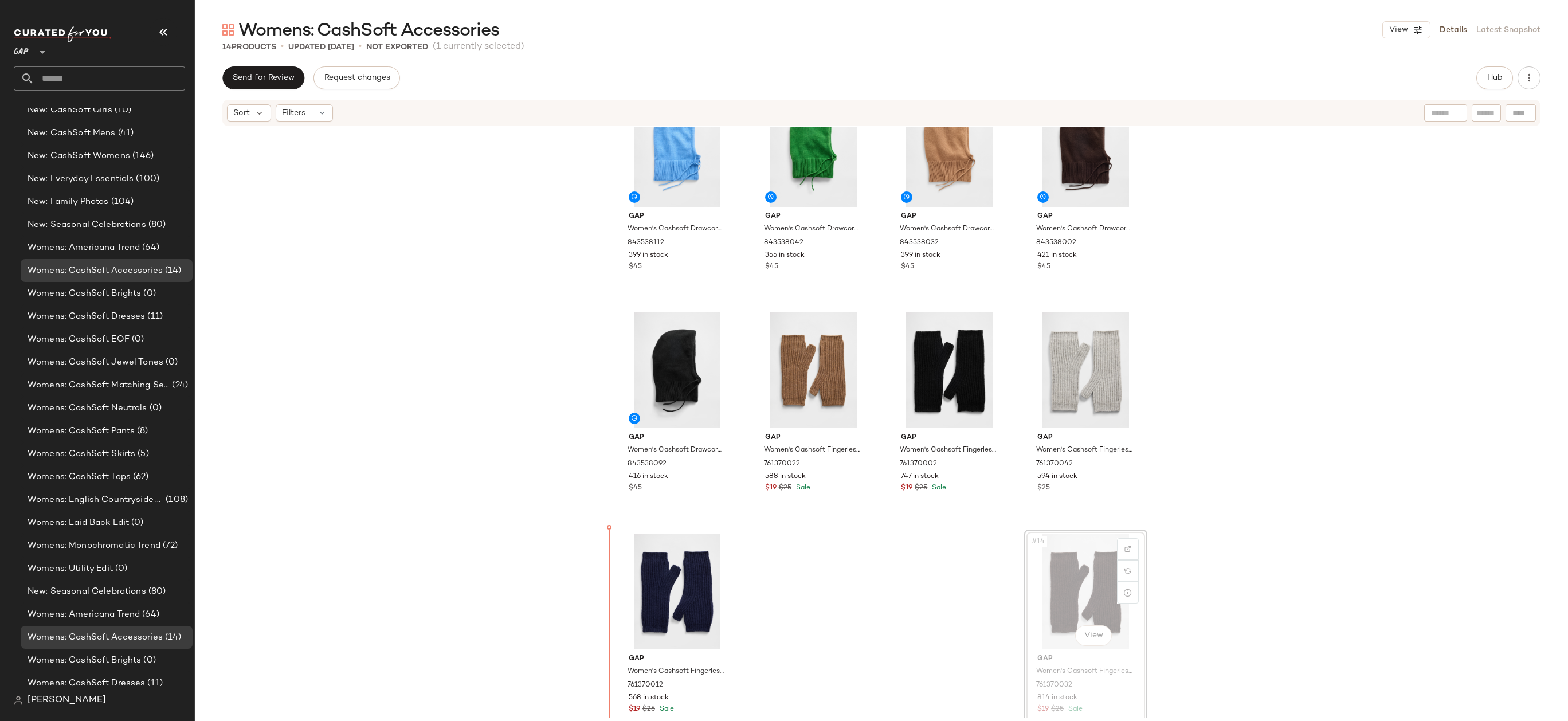
drag, startPoint x: 1110, startPoint y: 579, endPoint x: 1096, endPoint y: 580, distance: 14.0
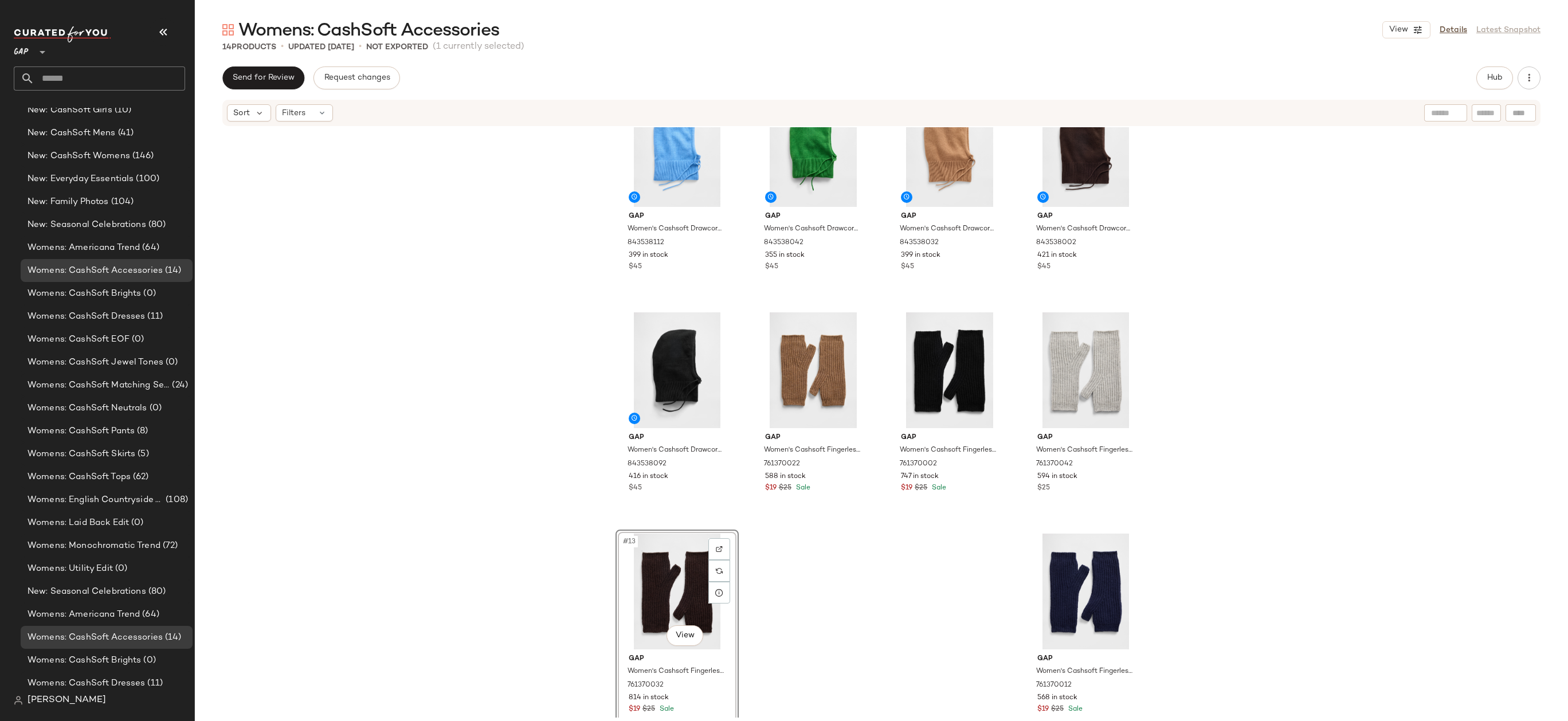
click at [605, 605] on div "Gap Women's Cashsoft Drawcord Hood by Gap Union Blue One Size 843538112 399 in …" at bounding box center [881, 422] width 1373 height 590
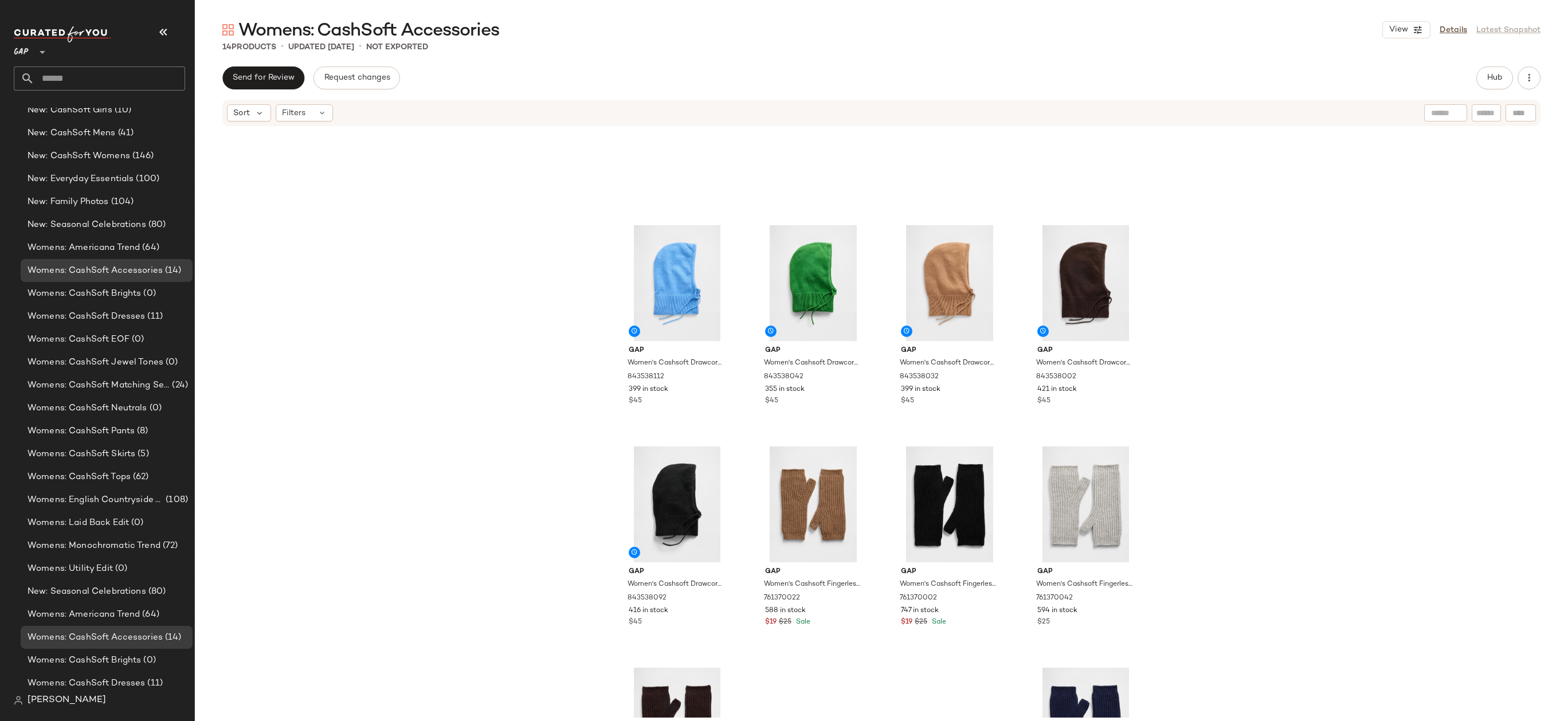
scroll to position [297, 0]
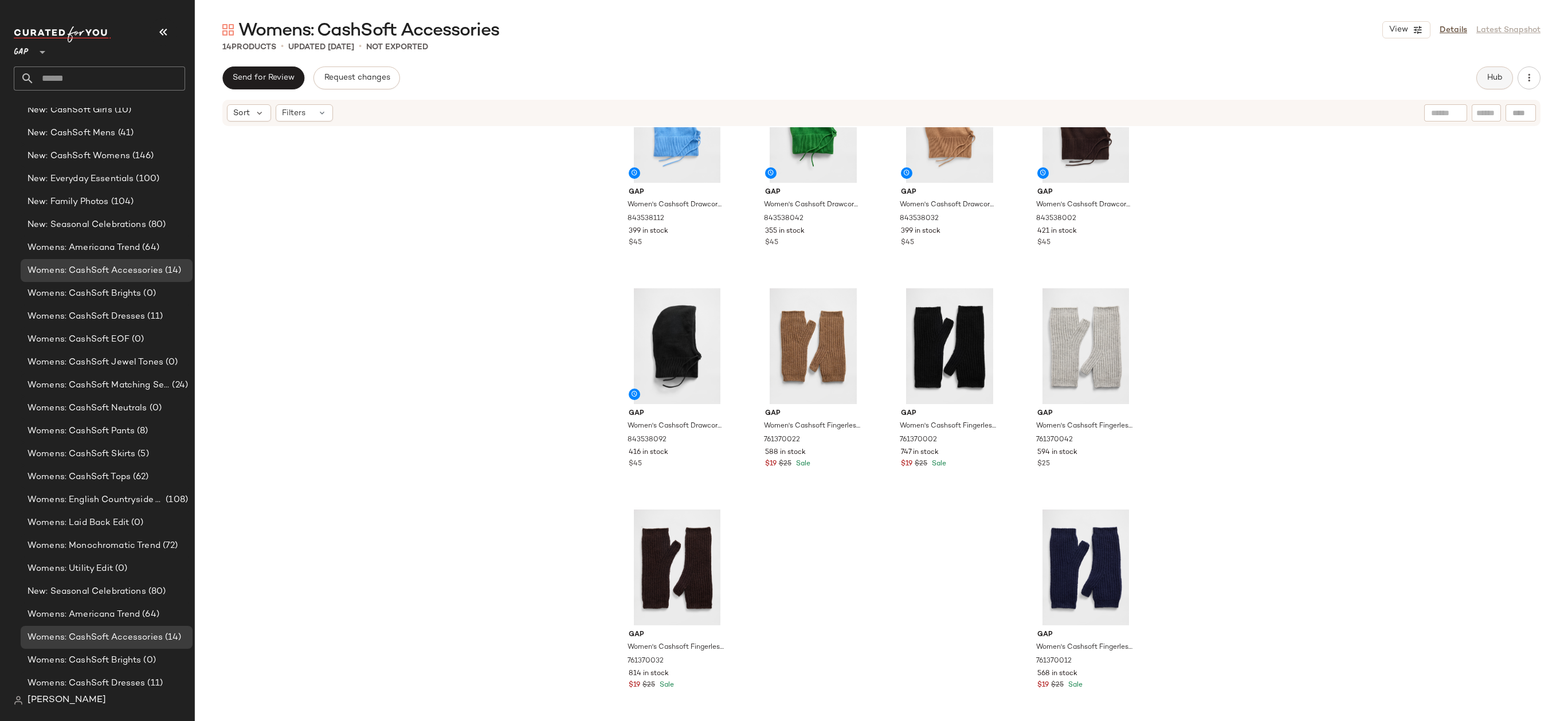
click at [1498, 73] on span "Hub" at bounding box center [1495, 78] width 16 height 9
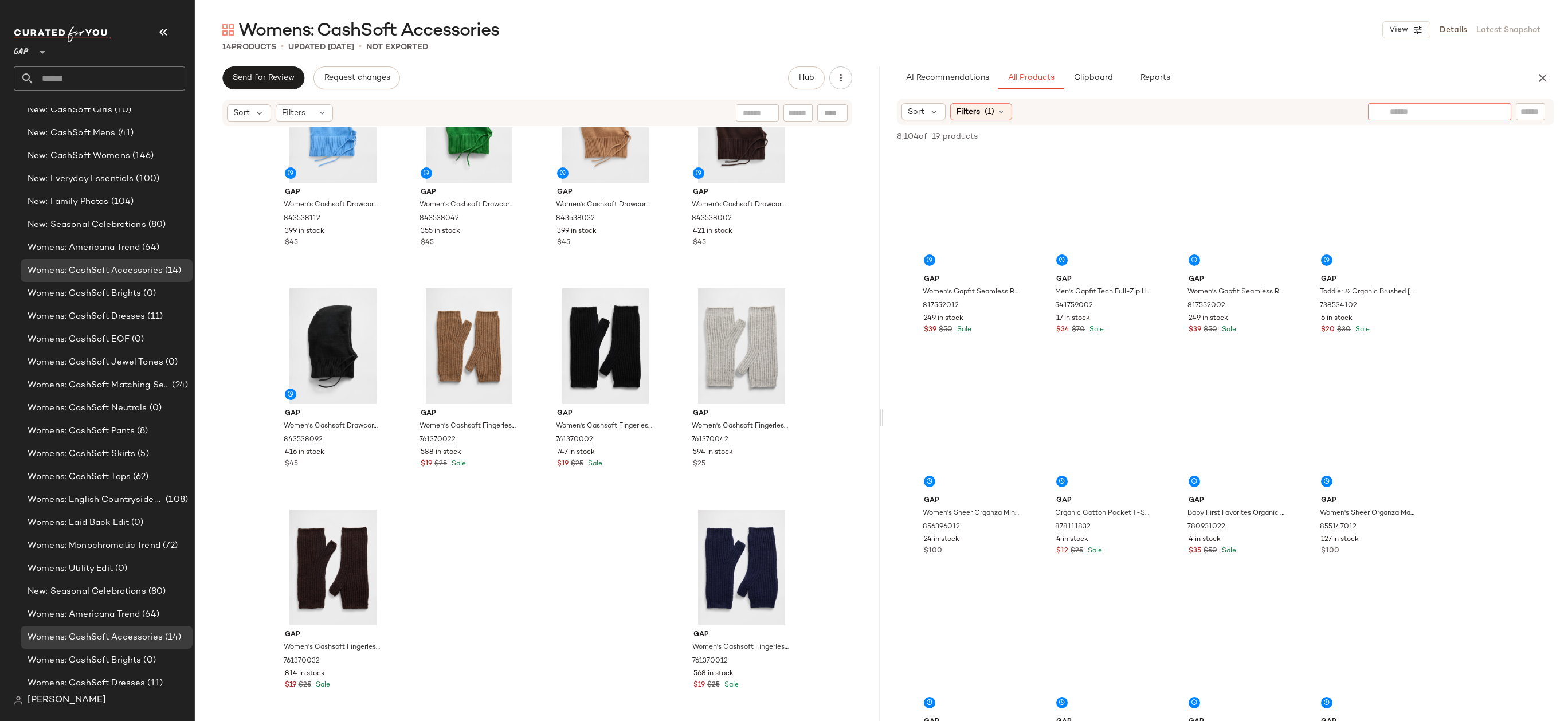
click at [1478, 113] on input "text" at bounding box center [1439, 111] width 100 height 12
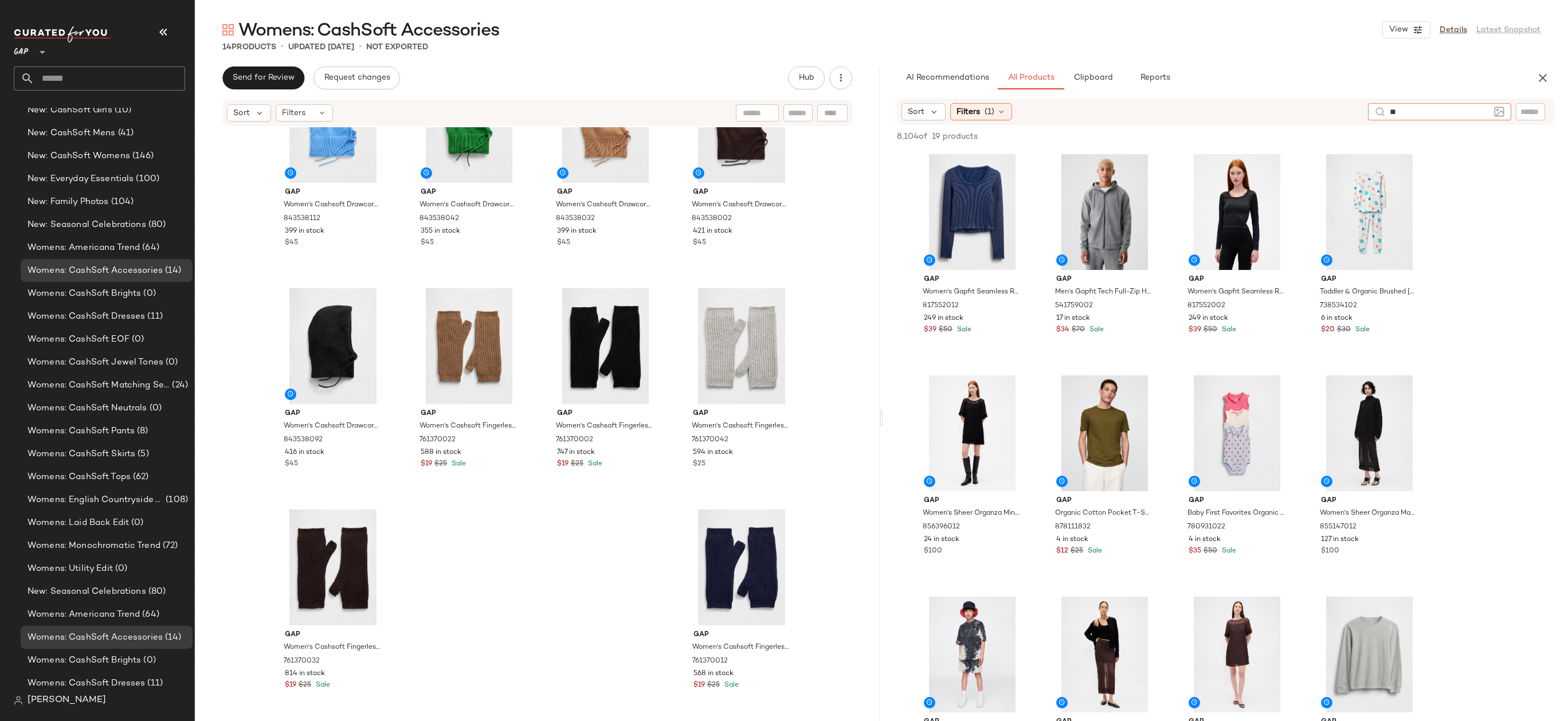
type input "*"
click at [1547, 116] on div at bounding box center [1458, 112] width 182 height 17
click at [1541, 116] on div at bounding box center [1530, 112] width 29 height 17
type input "********"
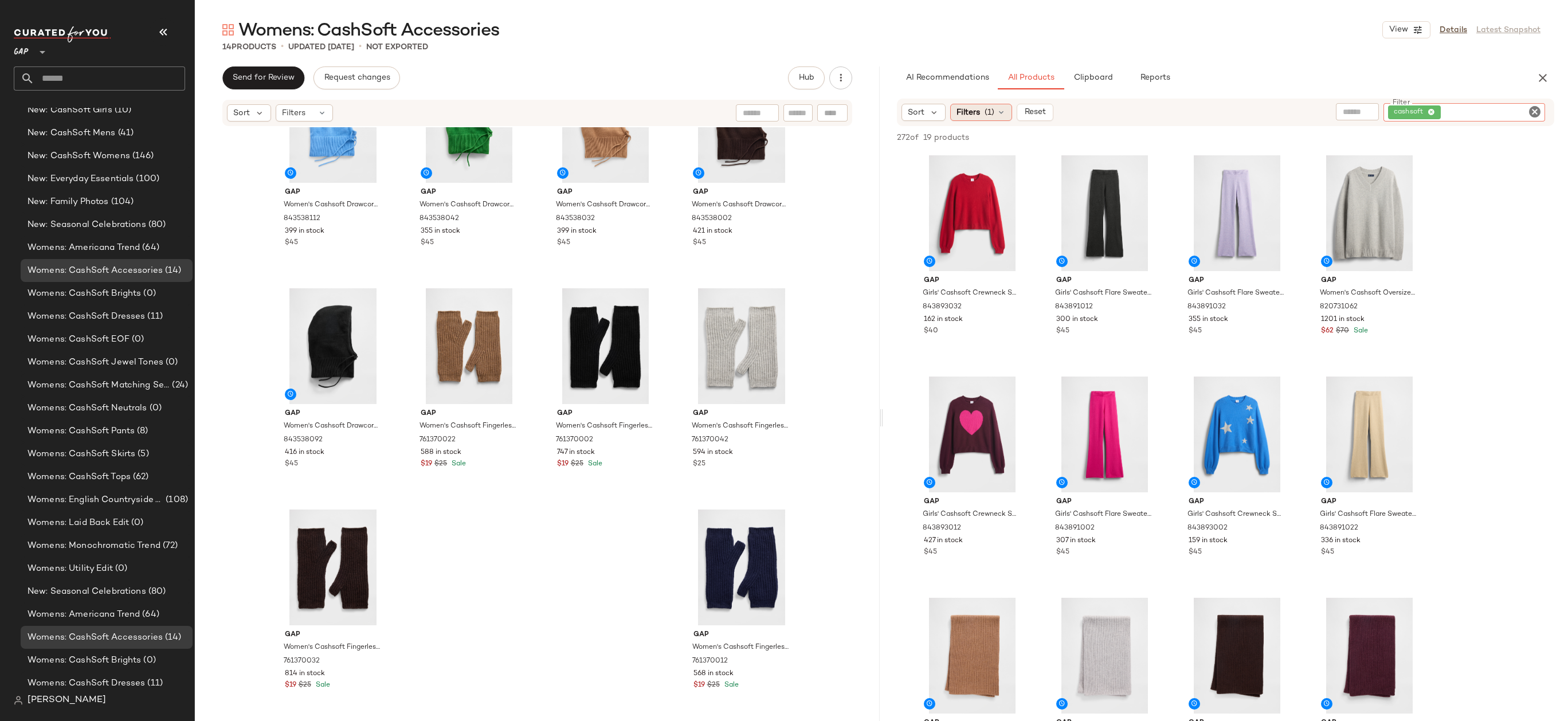
click at [961, 118] on span "Filters" at bounding box center [968, 112] width 24 height 12
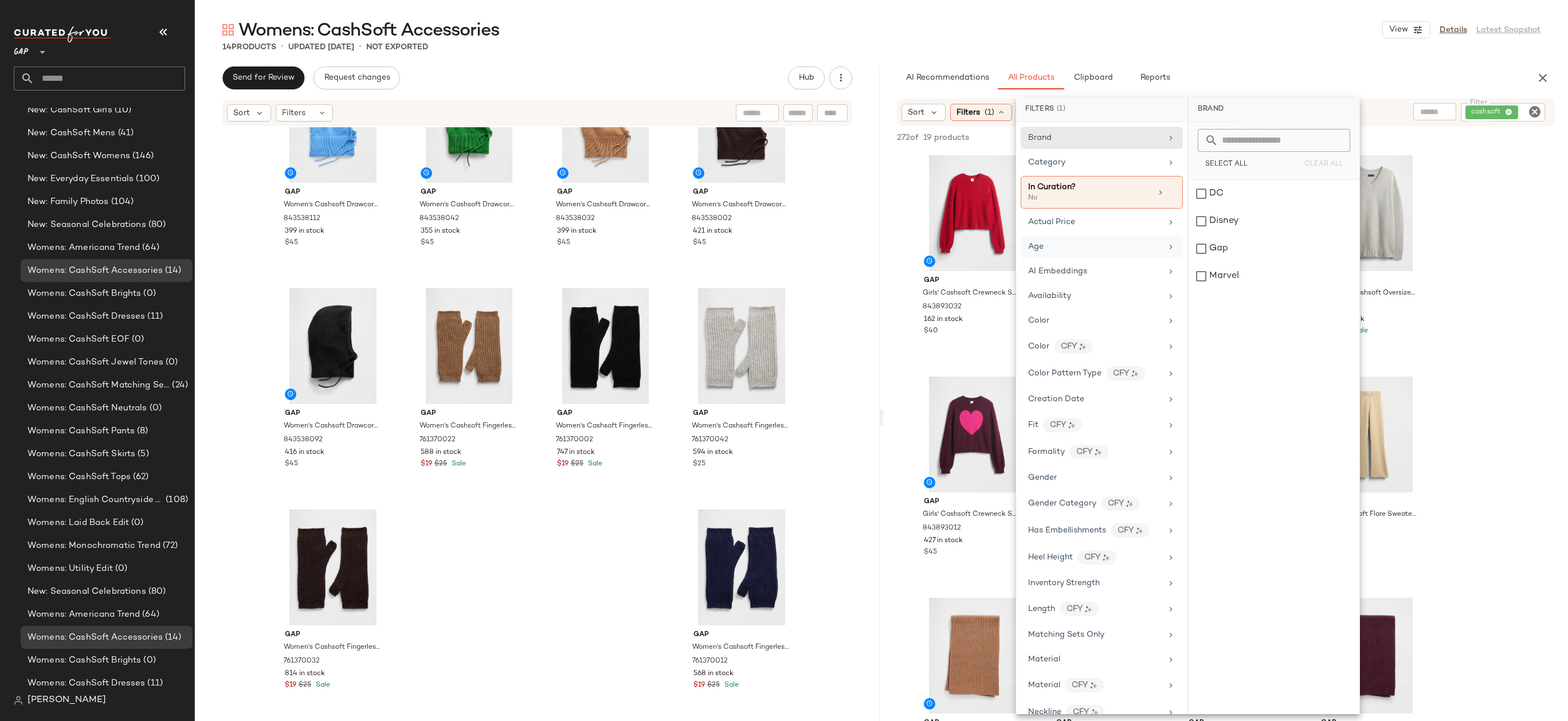
click at [1084, 248] on div "Age" at bounding box center [1094, 246] width 134 height 12
click at [1214, 196] on div "adult" at bounding box center [1274, 193] width 170 height 27
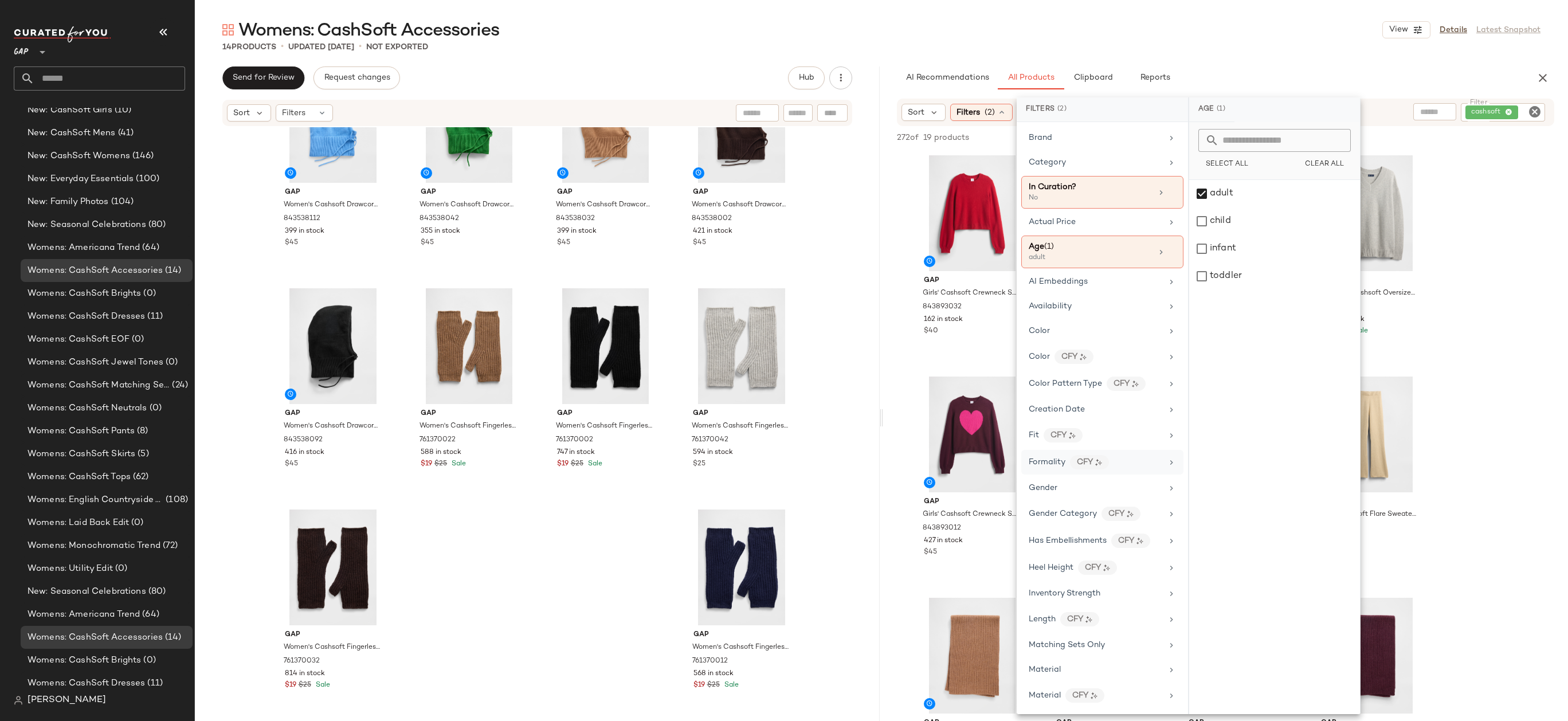
scroll to position [159, 0]
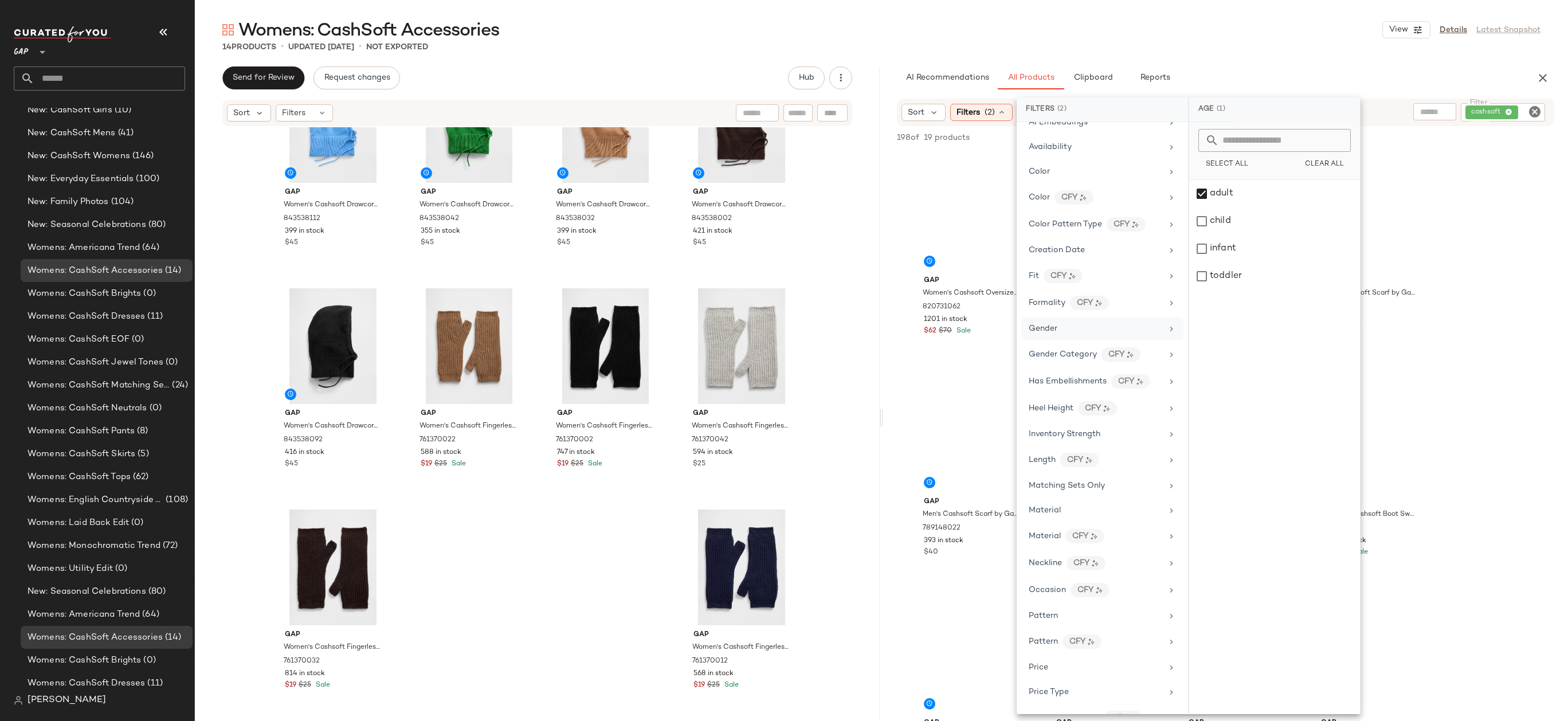
click at [1102, 332] on div "Gender" at bounding box center [1095, 328] width 134 height 12
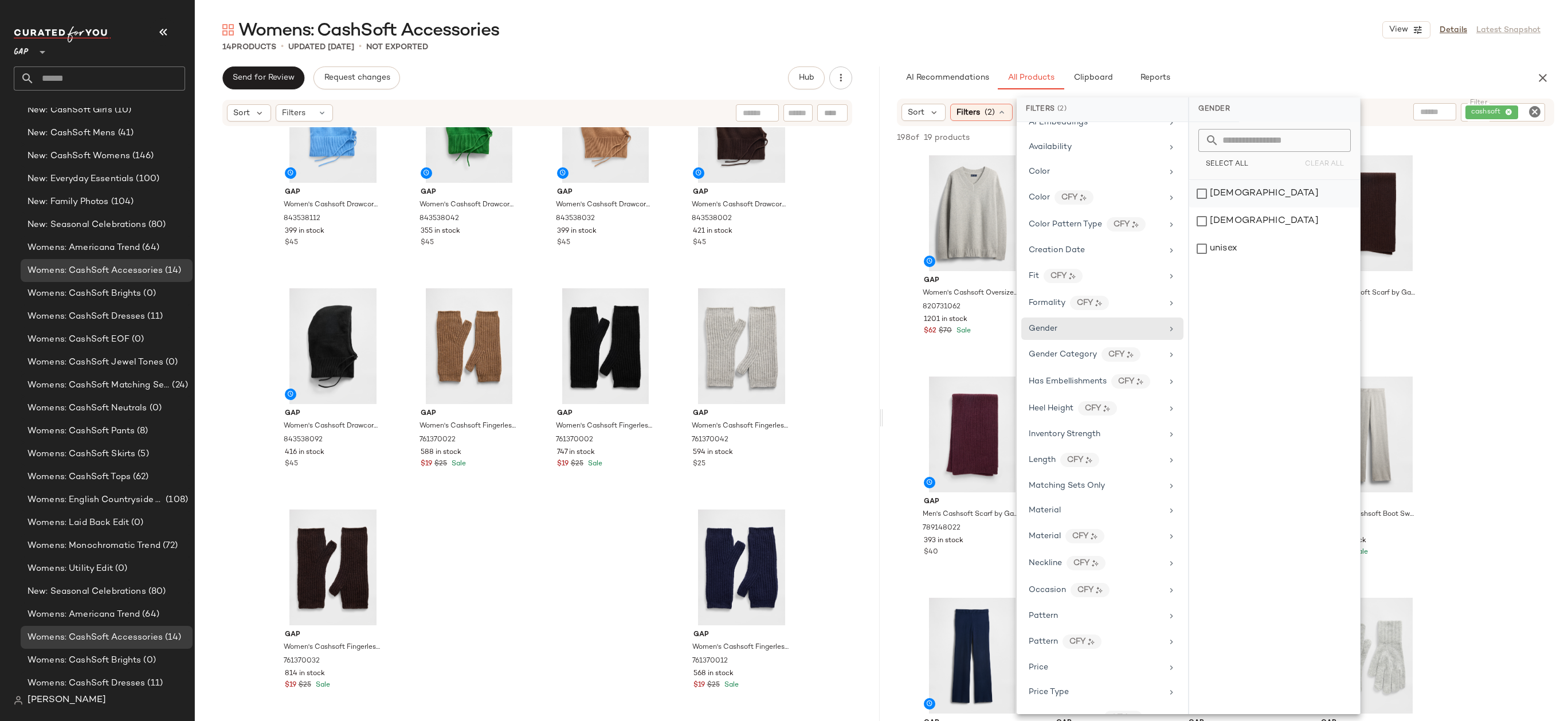
click at [1229, 198] on div "[DEMOGRAPHIC_DATA]" at bounding box center [1274, 193] width 170 height 27
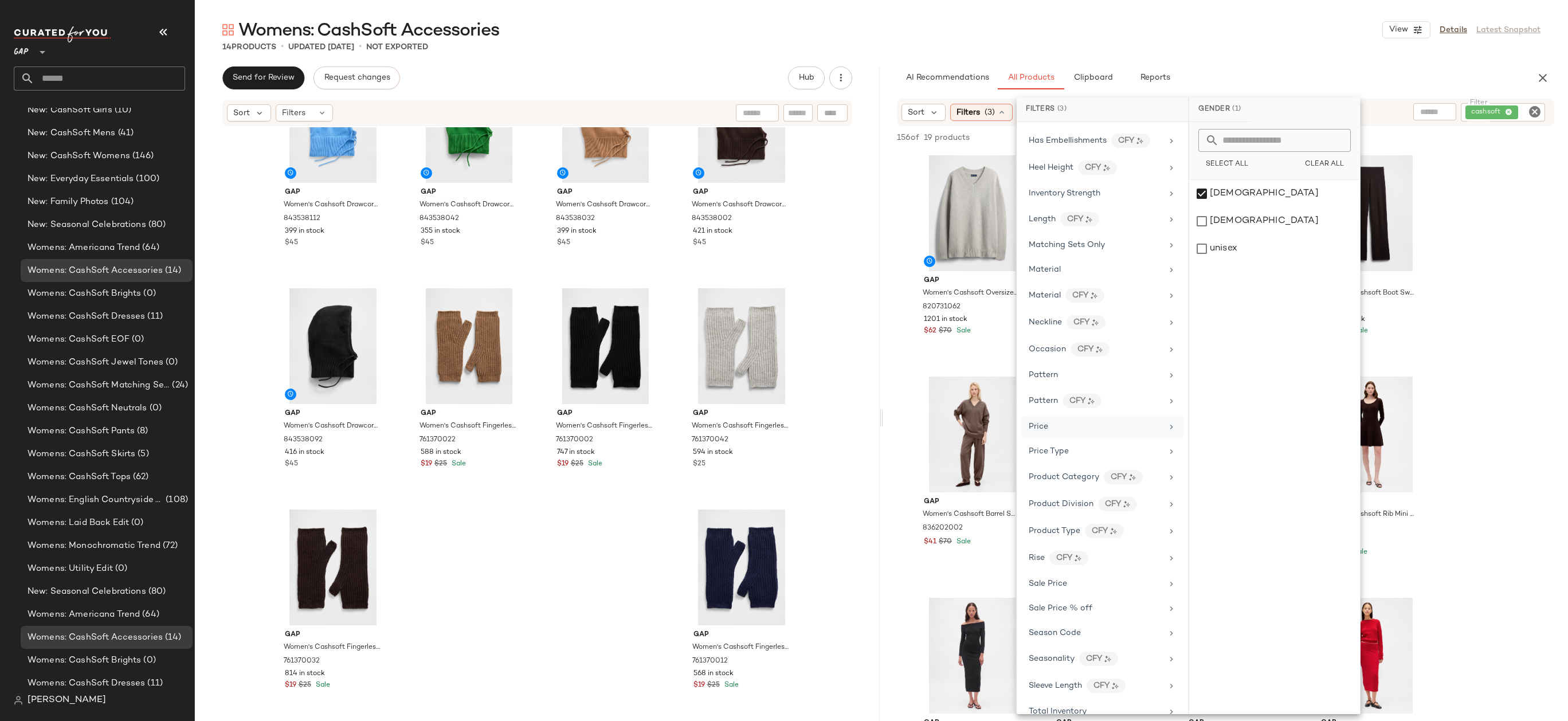
click at [1091, 424] on div "Price" at bounding box center [1095, 426] width 134 height 12
click at [1092, 452] on div "Price Type" at bounding box center [1095, 451] width 134 height 12
click at [1233, 241] on div "PROMO" at bounding box center [1274, 249] width 170 height 27
click at [1233, 269] on div "REGULAR" at bounding box center [1275, 276] width 170 height 27
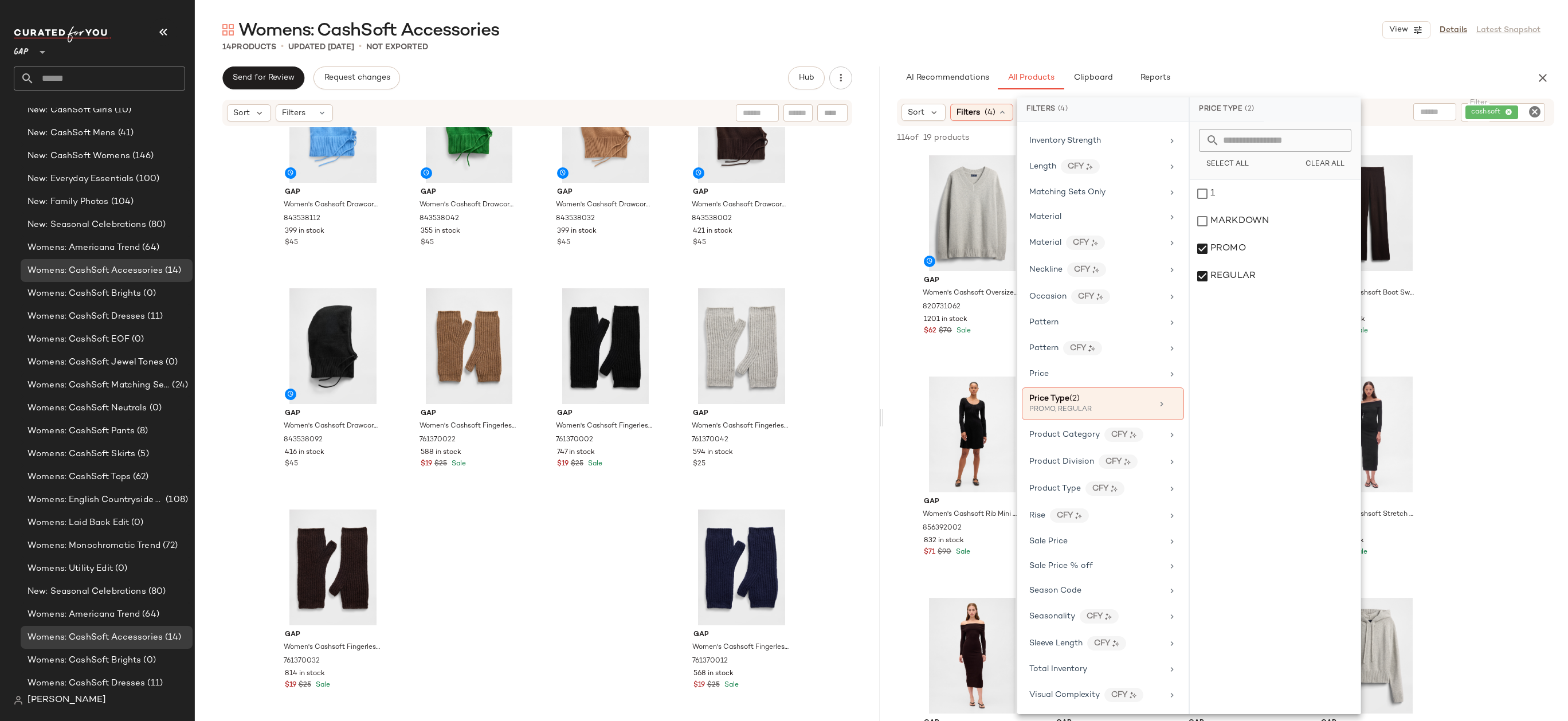
click at [1136, 46] on div "14 Products • updated [DATE] • Not Exported" at bounding box center [881, 47] width 1373 height 11
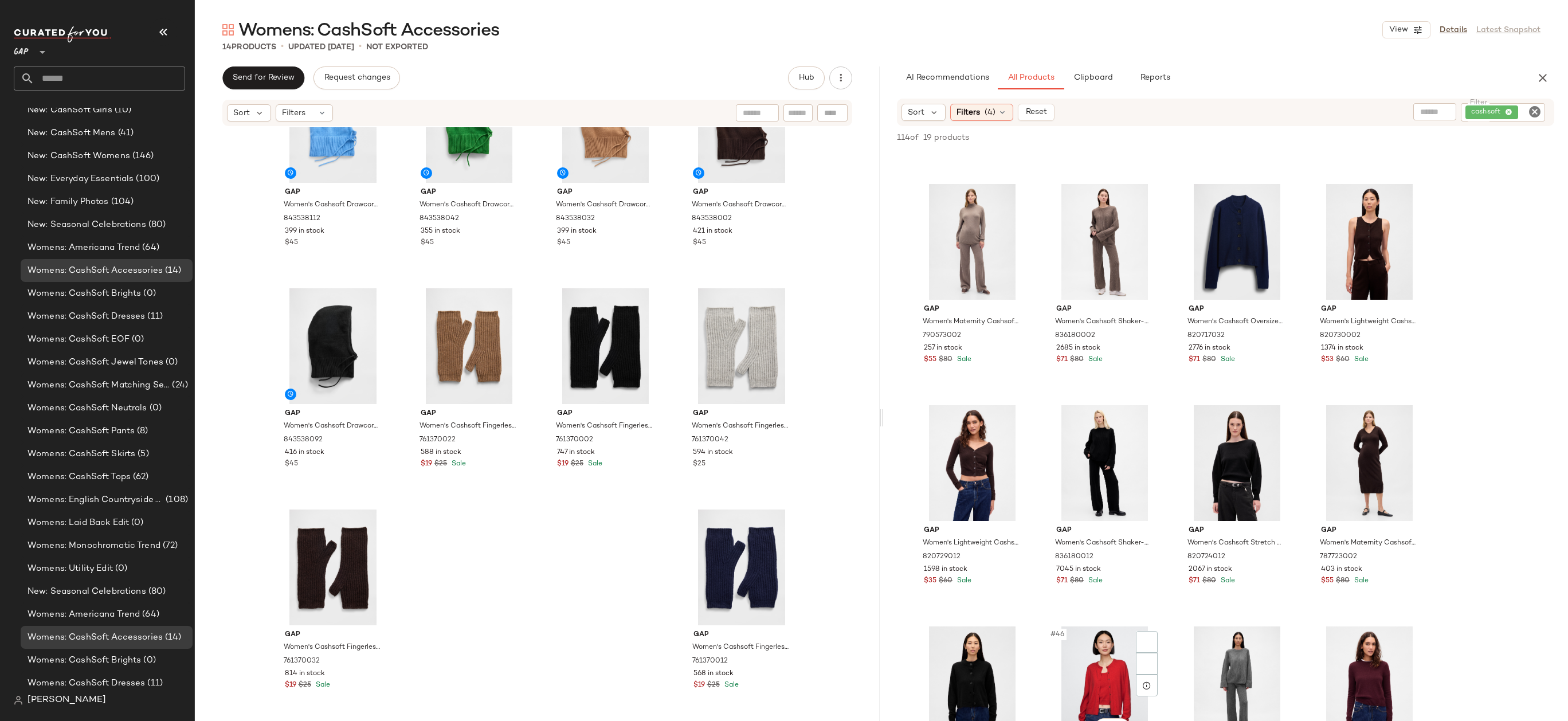
scroll to position [2253, 0]
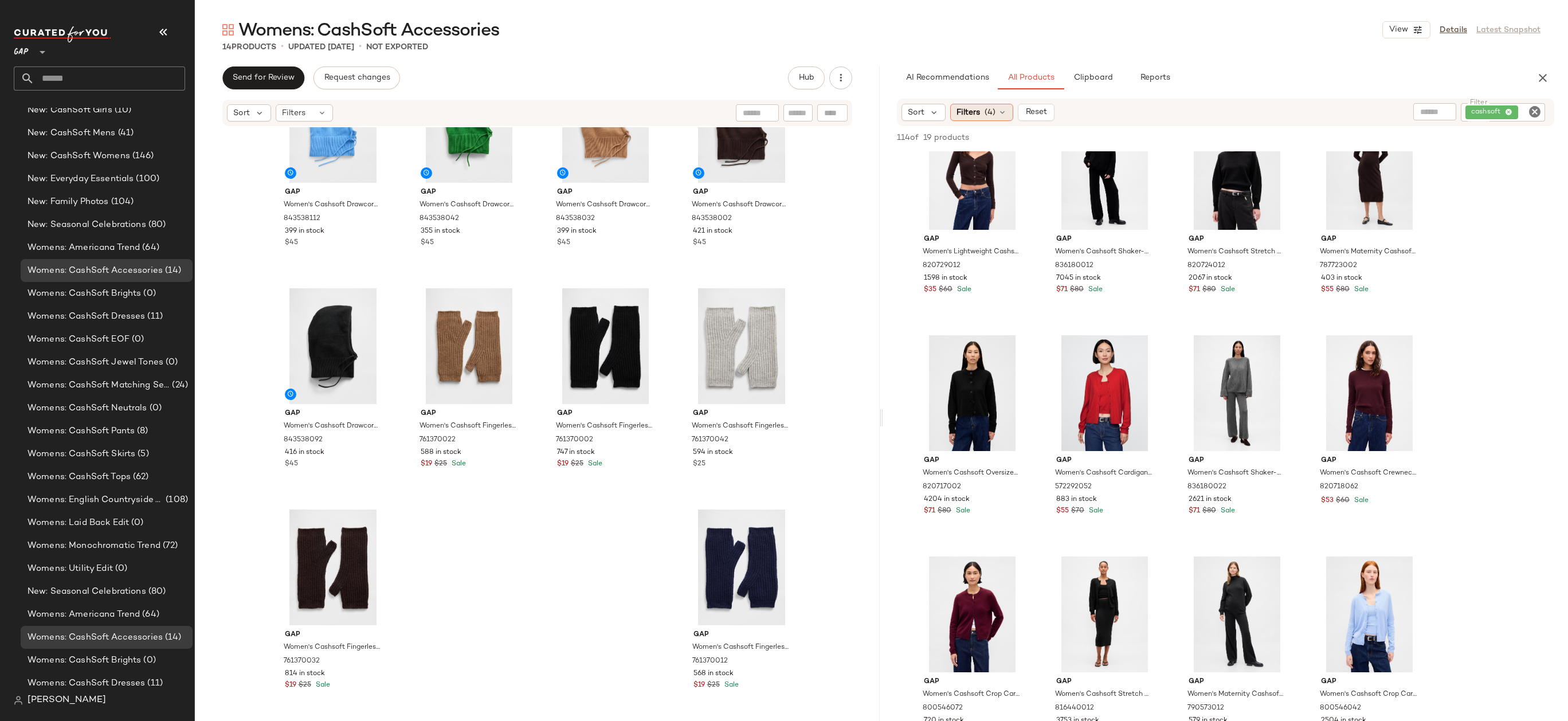
click at [988, 118] on div "Filters (4)" at bounding box center [981, 113] width 63 height 17
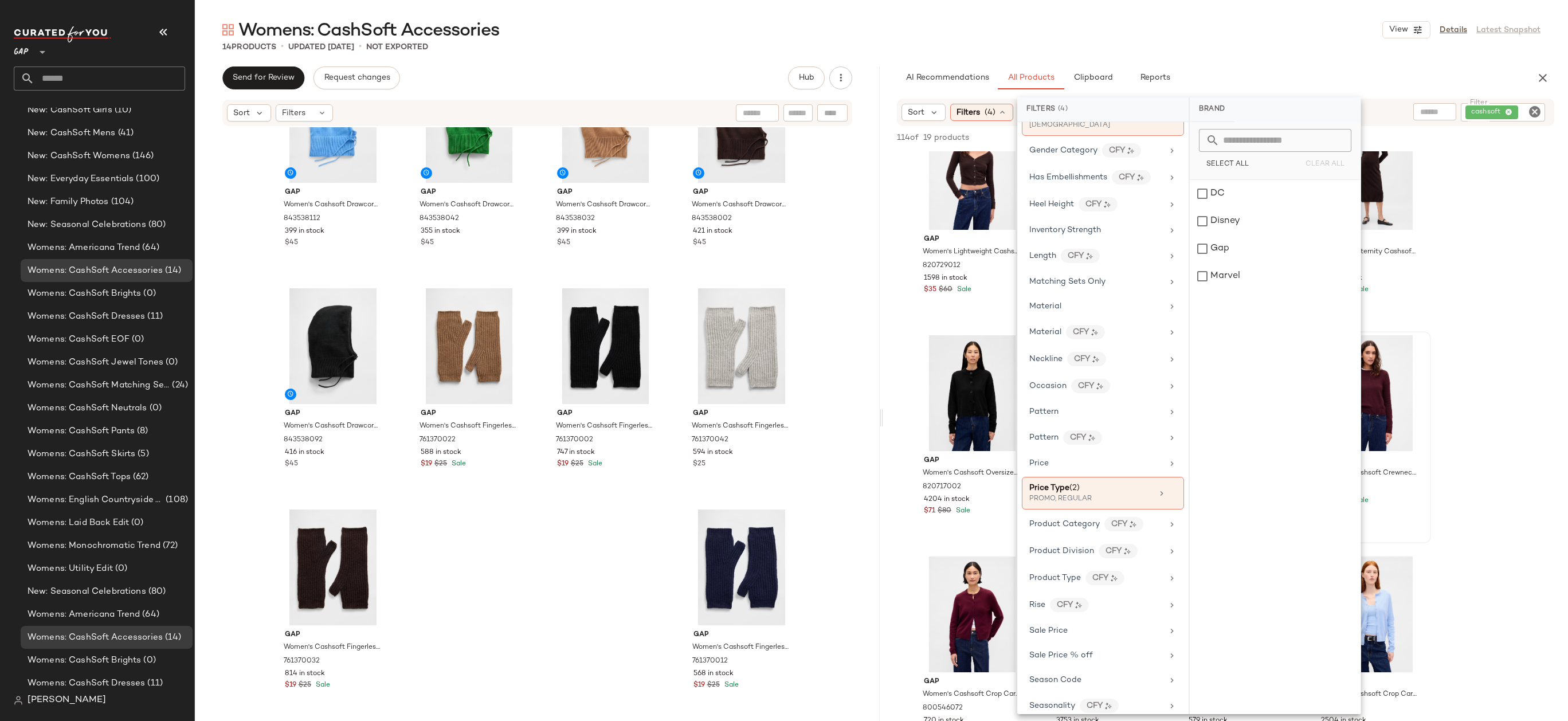
scroll to position [463, 0]
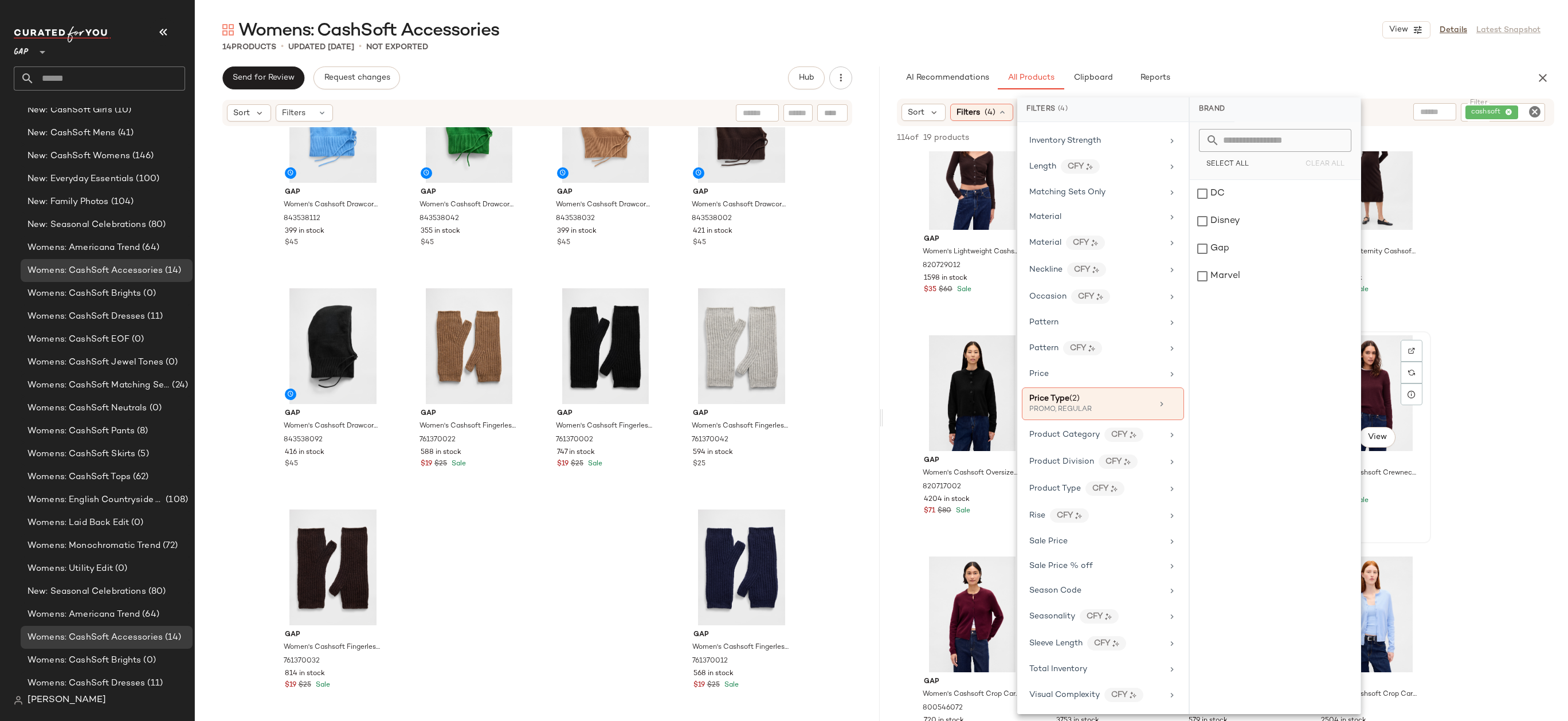
click at [1429, 528] on div "#48 View Gap Women's Cashsoft Crewneck Sweater by Gap Tuscan Red Size XXL 82071…" at bounding box center [1369, 437] width 121 height 210
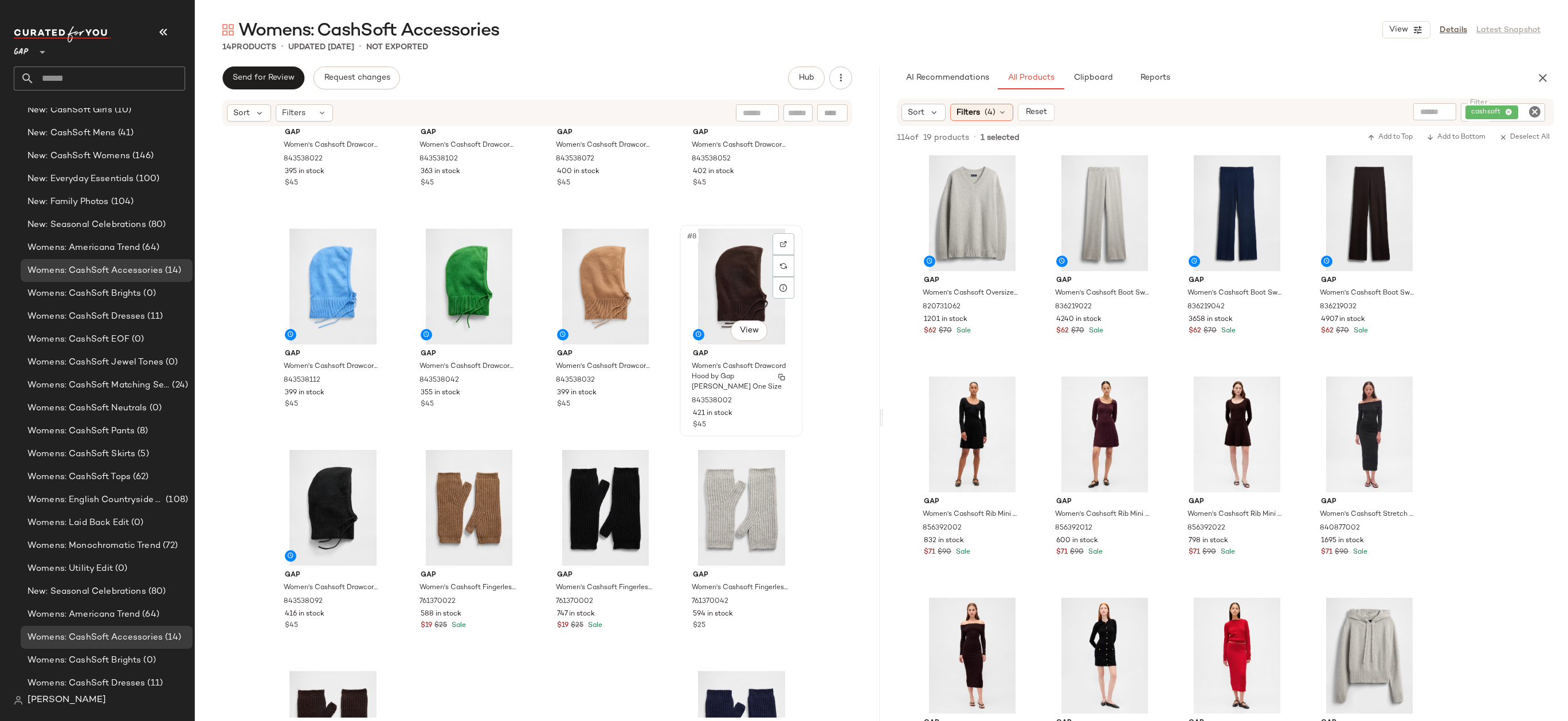
scroll to position [129, 0]
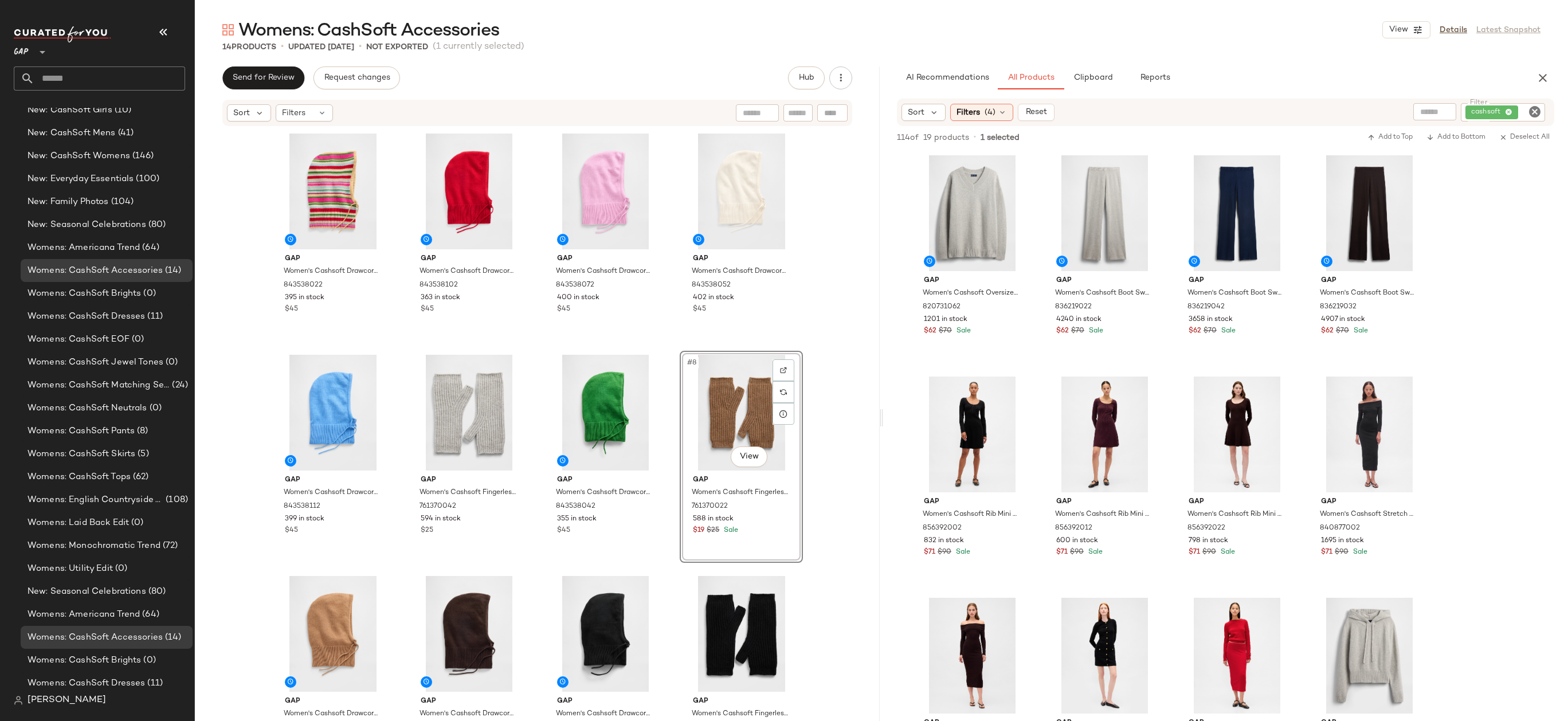
click at [829, 305] on div "Gap Women's Cashsoft Drawcord Hood by Gap Multi Color Happy Stripe One Size 843…" at bounding box center [537, 422] width 685 height 590
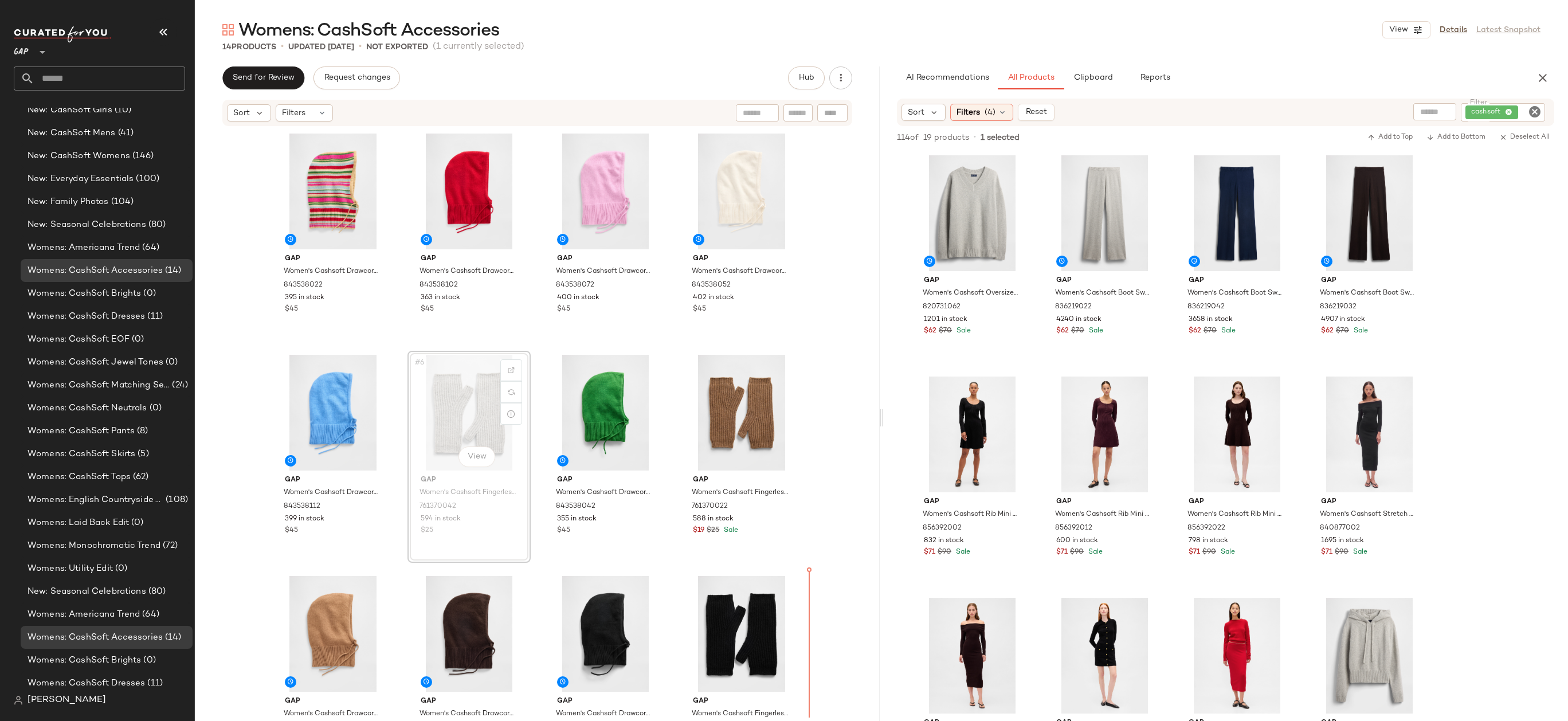
scroll to position [1, 0]
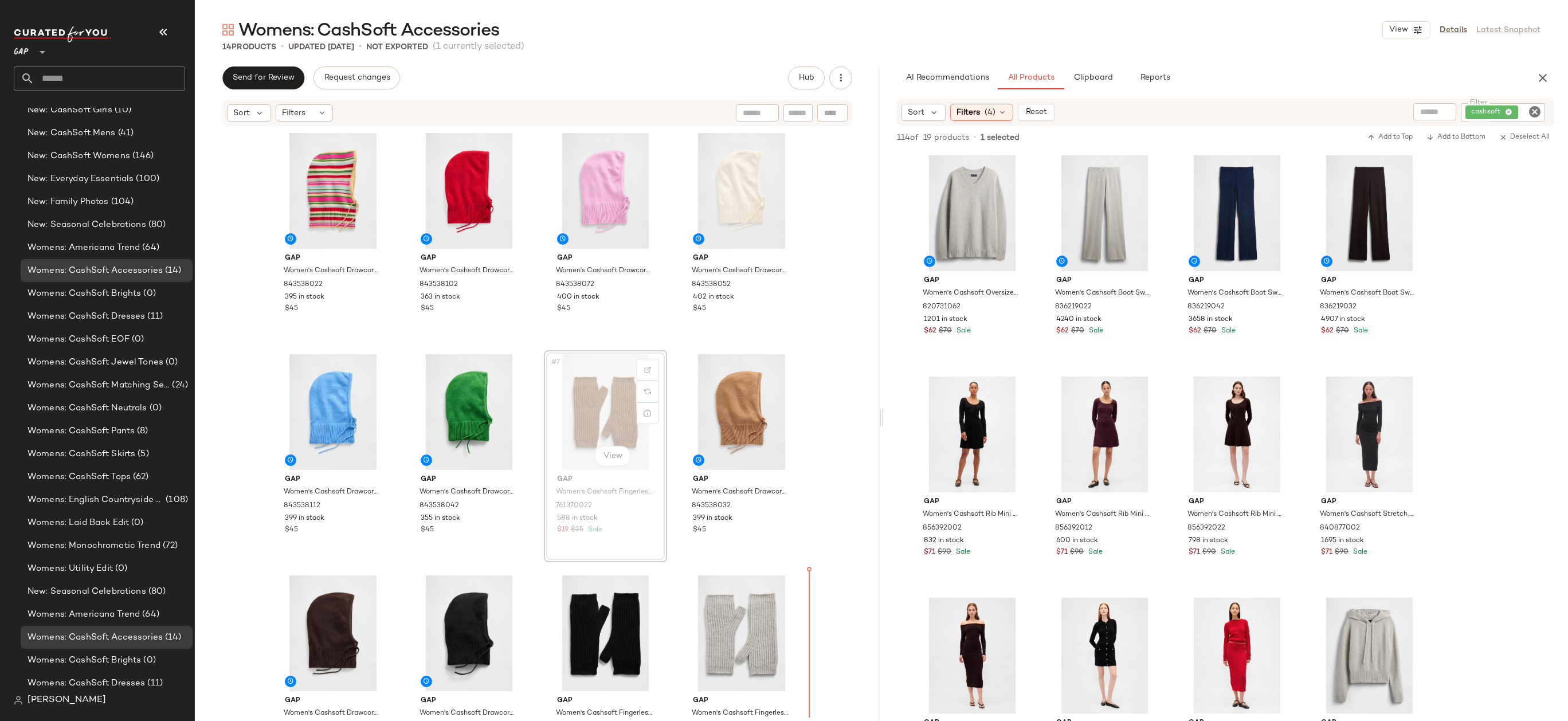
drag, startPoint x: 591, startPoint y: 430, endPoint x: 598, endPoint y: 442, distance: 13.9
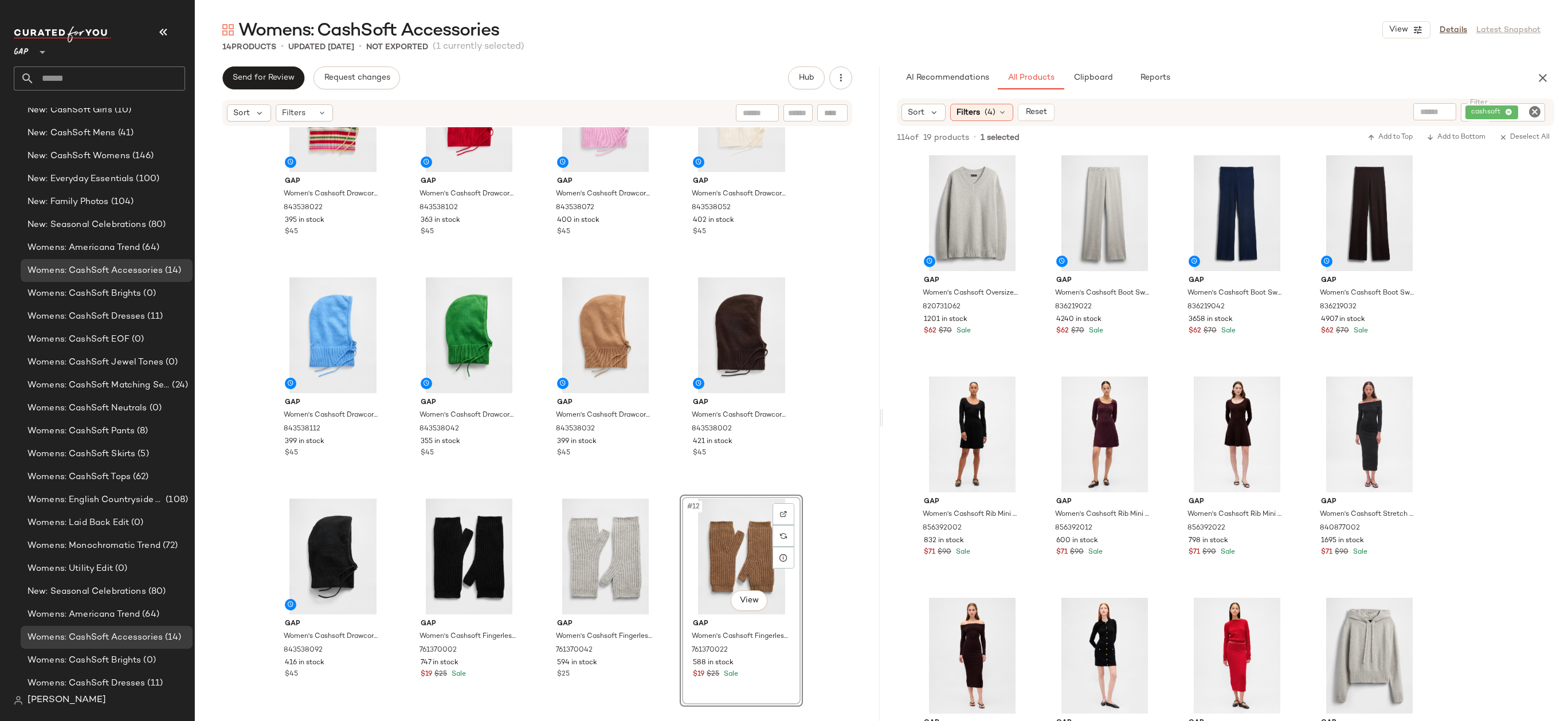
scroll to position [118, 0]
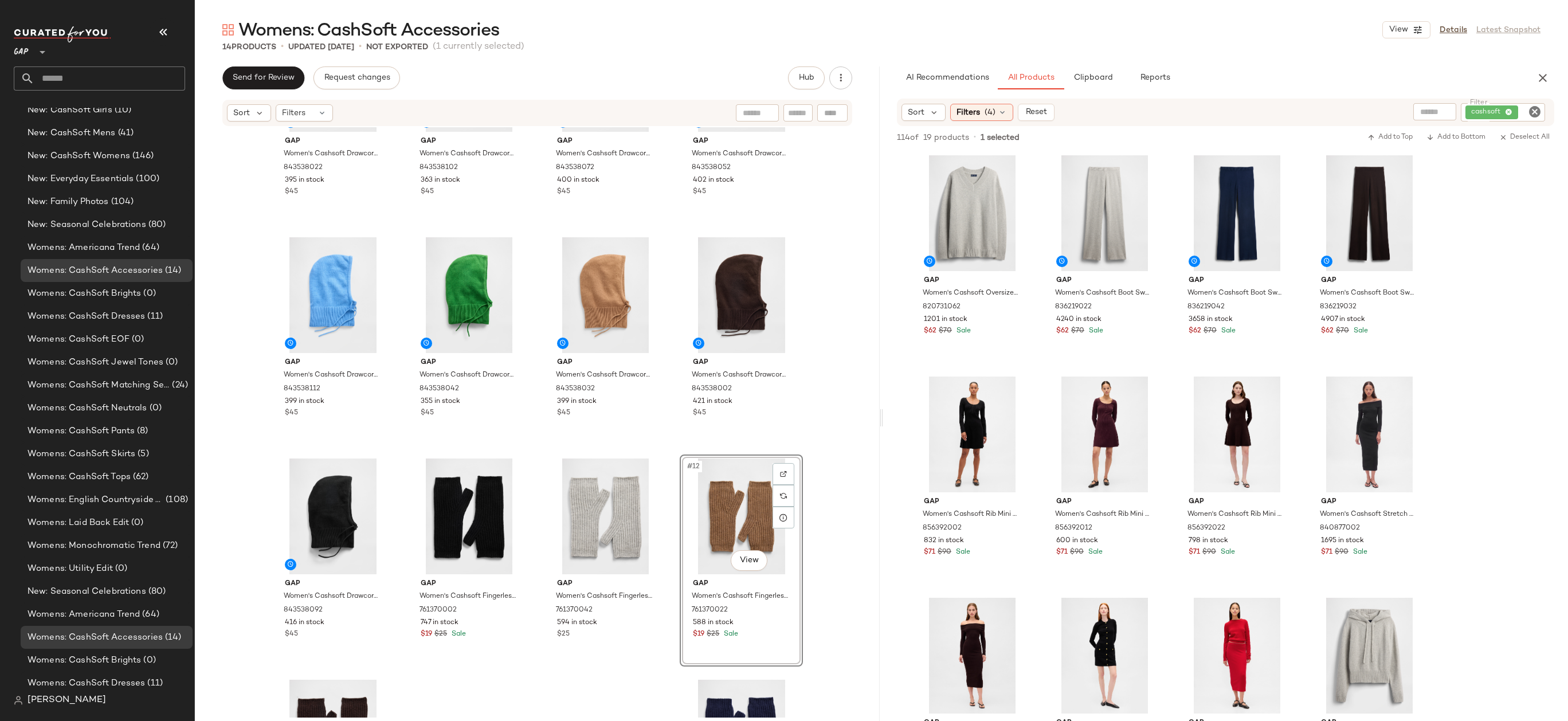
click at [755, 528] on div "#12 View" at bounding box center [741, 516] width 115 height 116
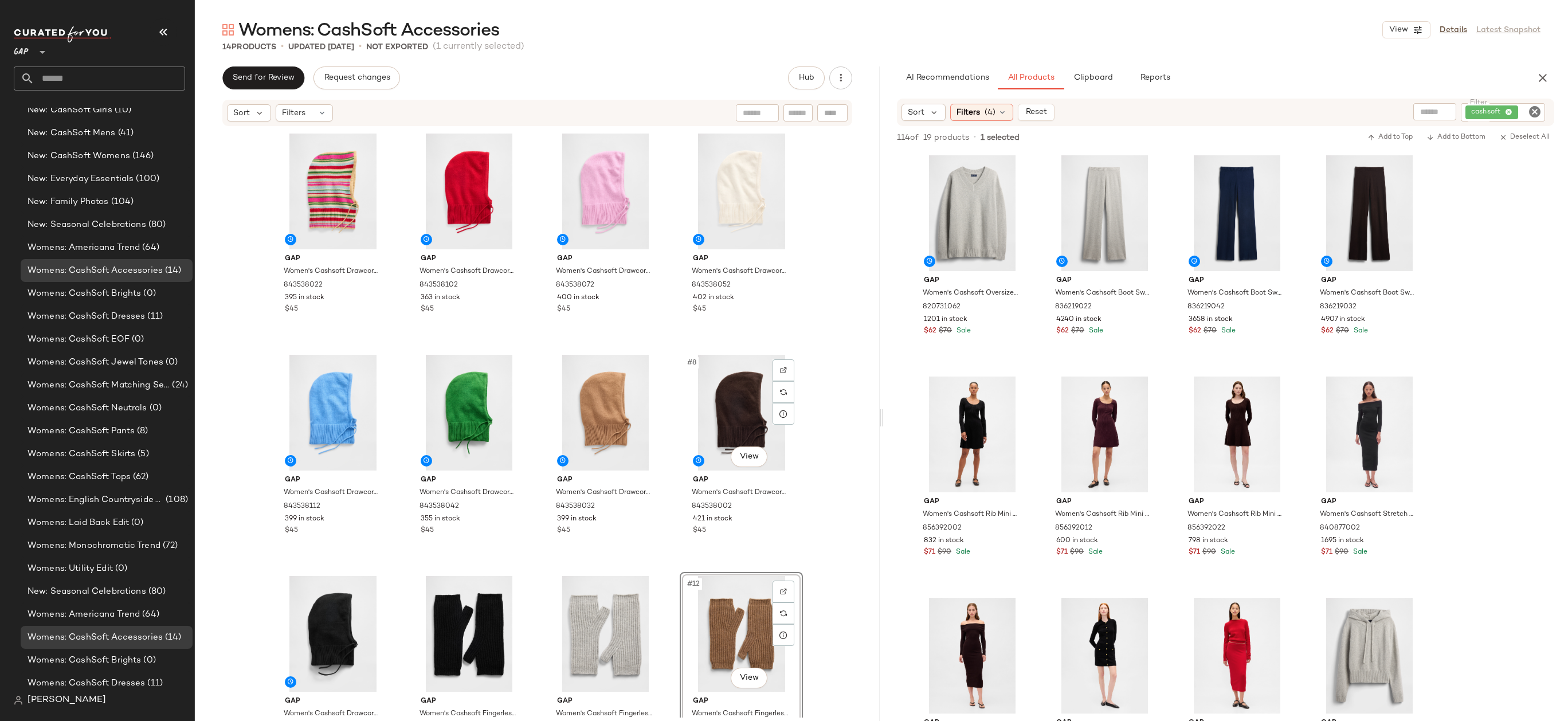
scroll to position [185, 0]
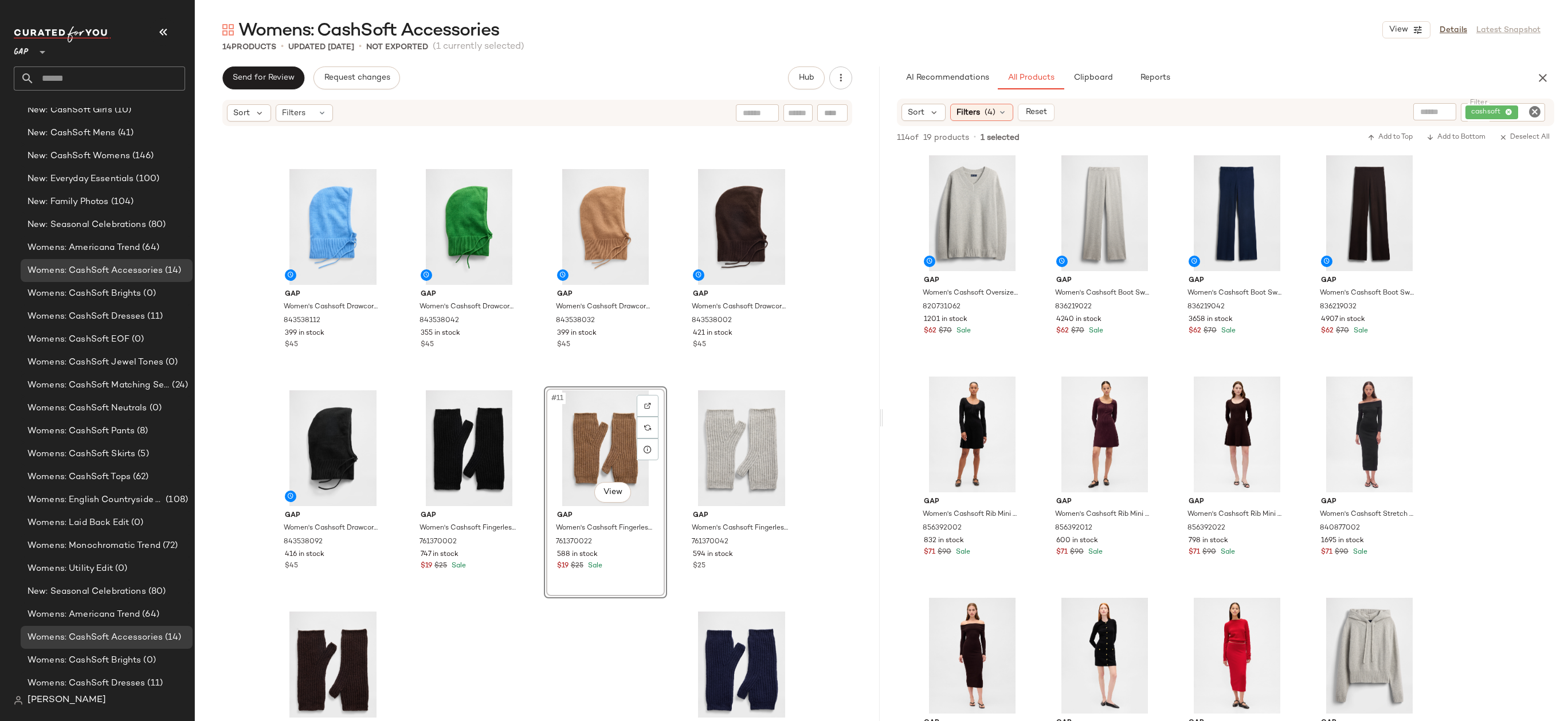
click at [597, 462] on div "#11 View" at bounding box center [605, 448] width 115 height 116
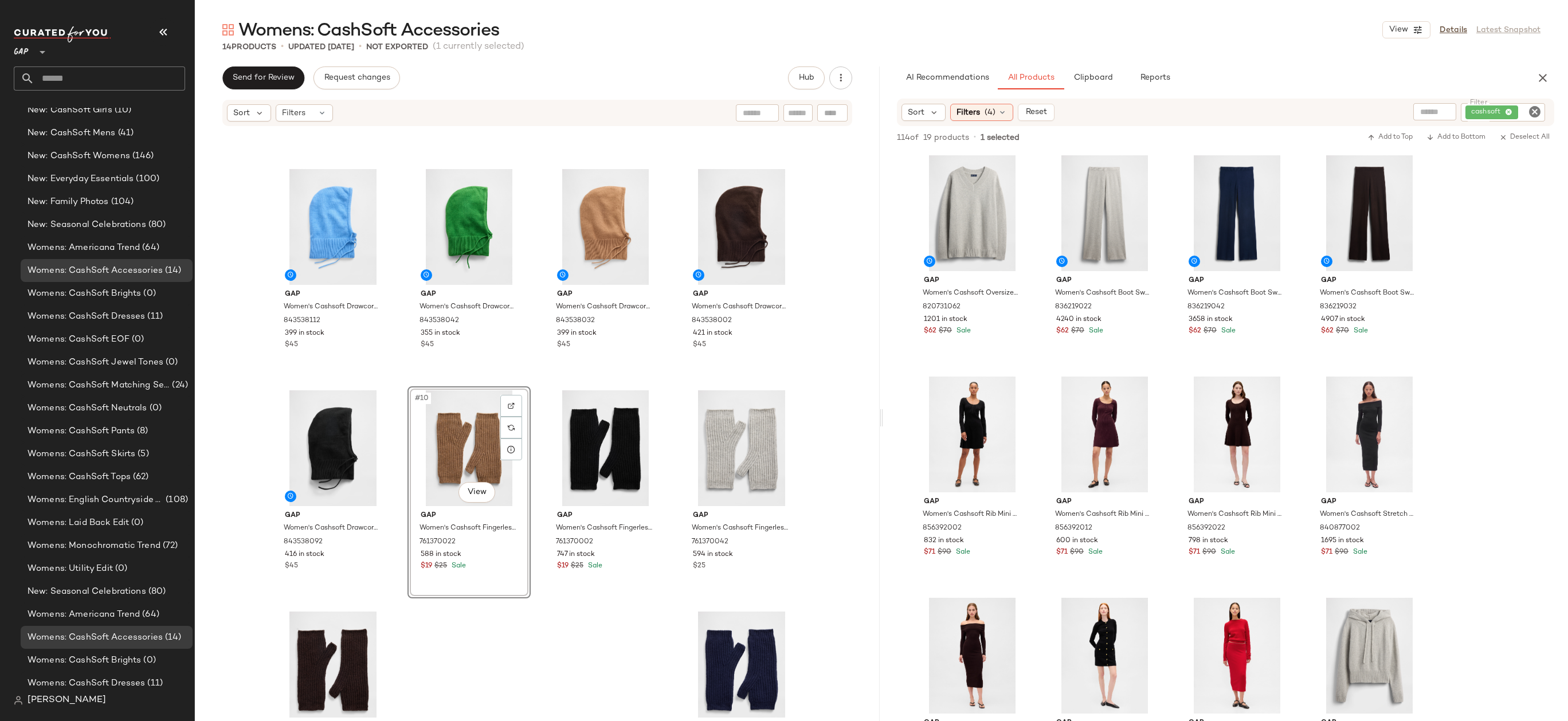
click at [822, 358] on div "Gap Women's Cashsoft Drawcord Hood by Gap Multi Color Happy Stripe One Size 843…" at bounding box center [537, 422] width 685 height 590
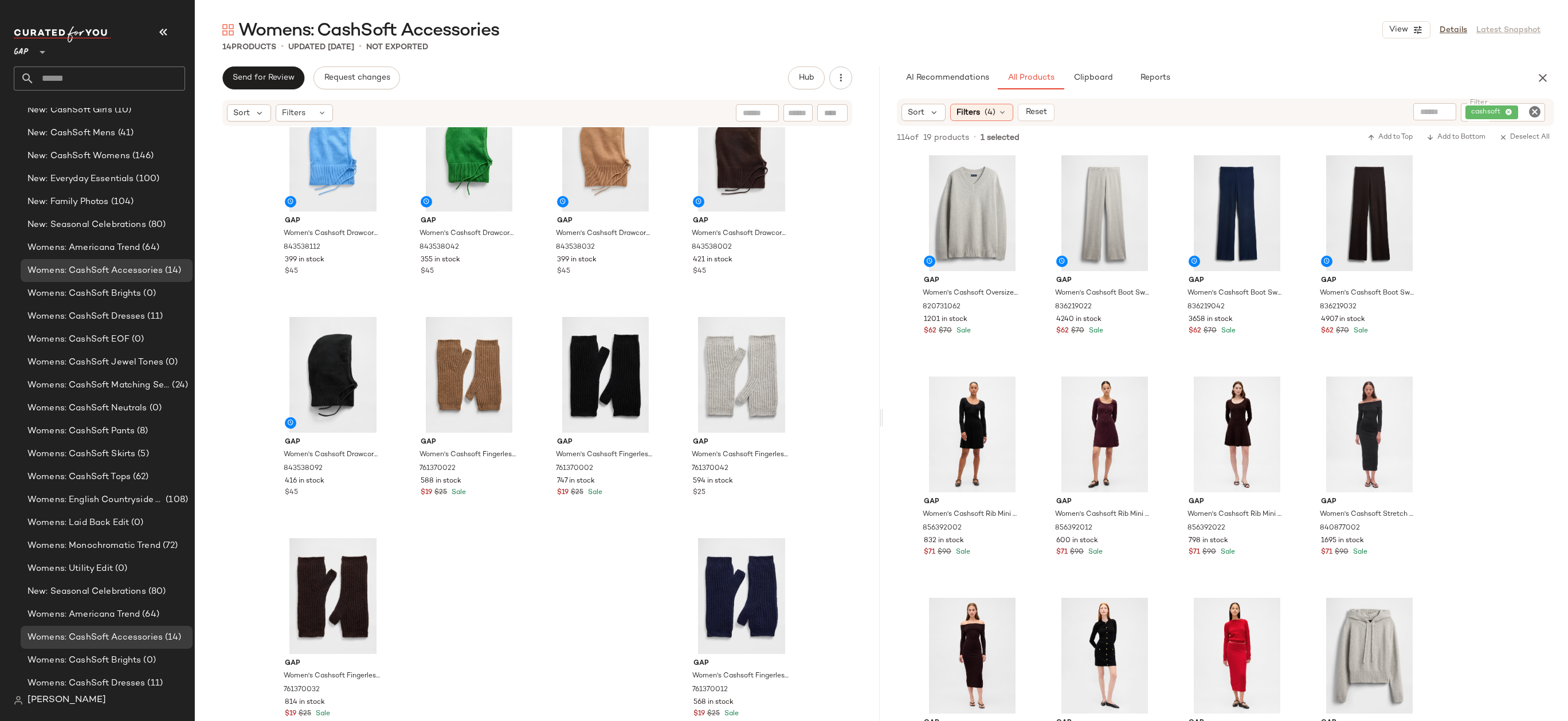
scroll to position [297, 0]
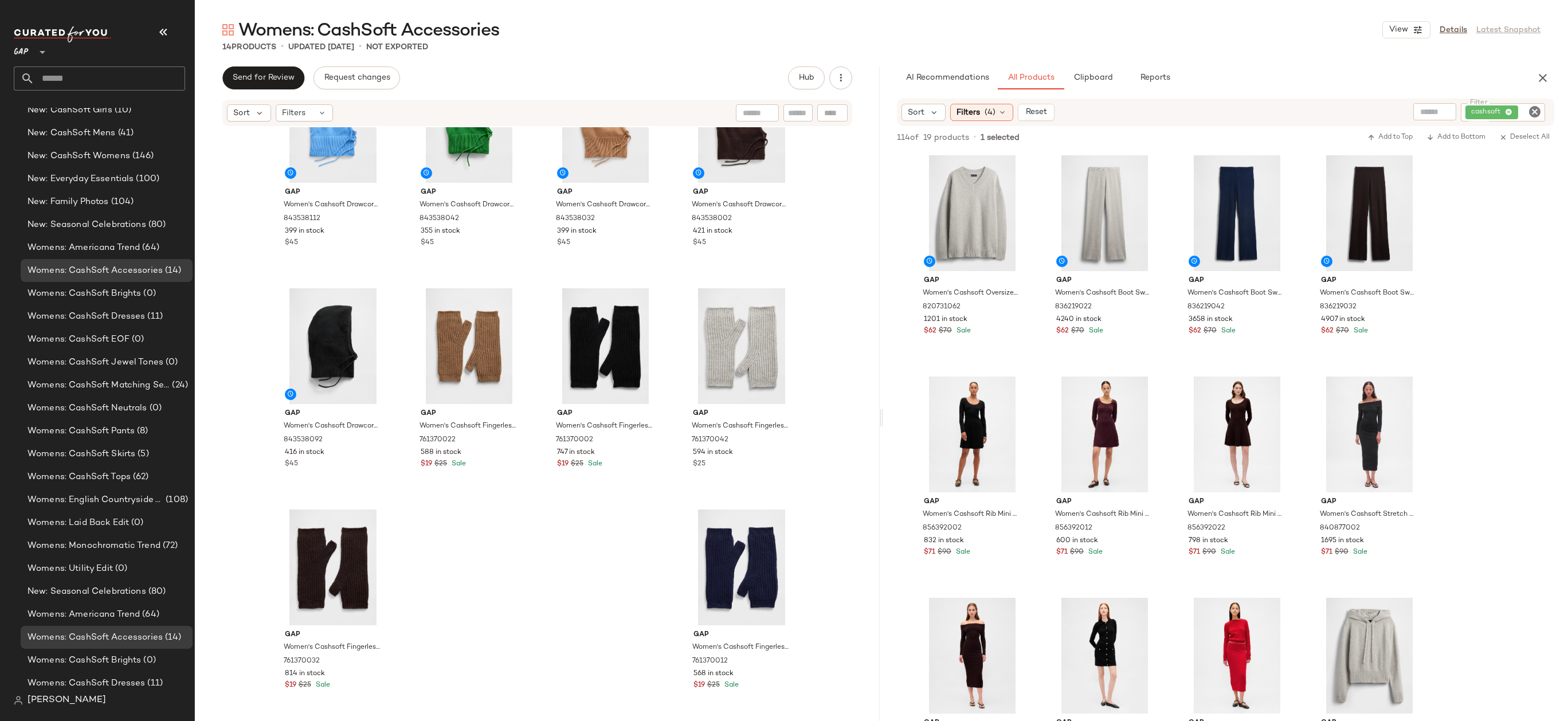
click at [854, 366] on div "Gap Women's Cashsoft Drawcord Hood by Gap Union Blue One Size 843538112 399 in …" at bounding box center [537, 422] width 685 height 590
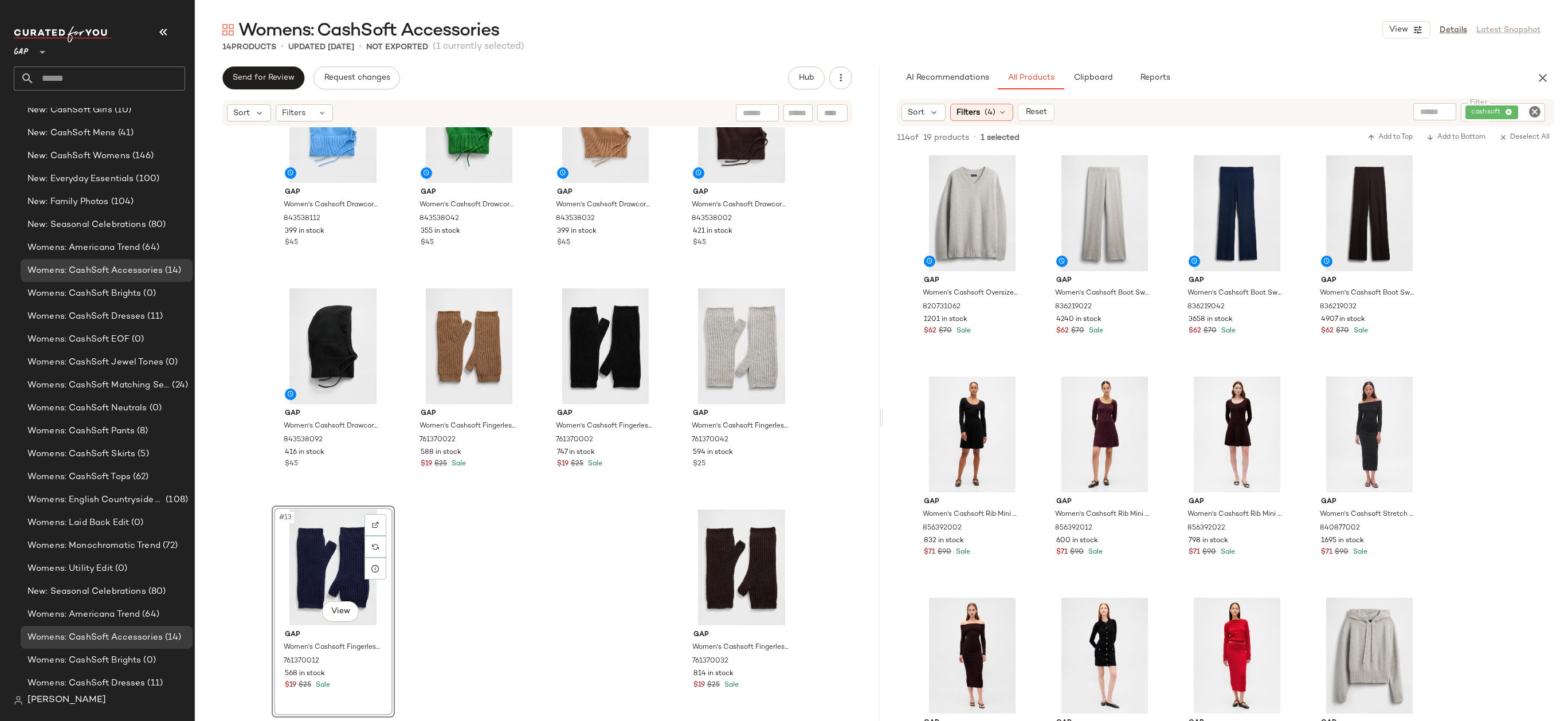
click at [824, 477] on div "Gap Women's Cashsoft Drawcord Hood by Gap Union Blue One Size 843538112 399 in …" at bounding box center [537, 422] width 685 height 590
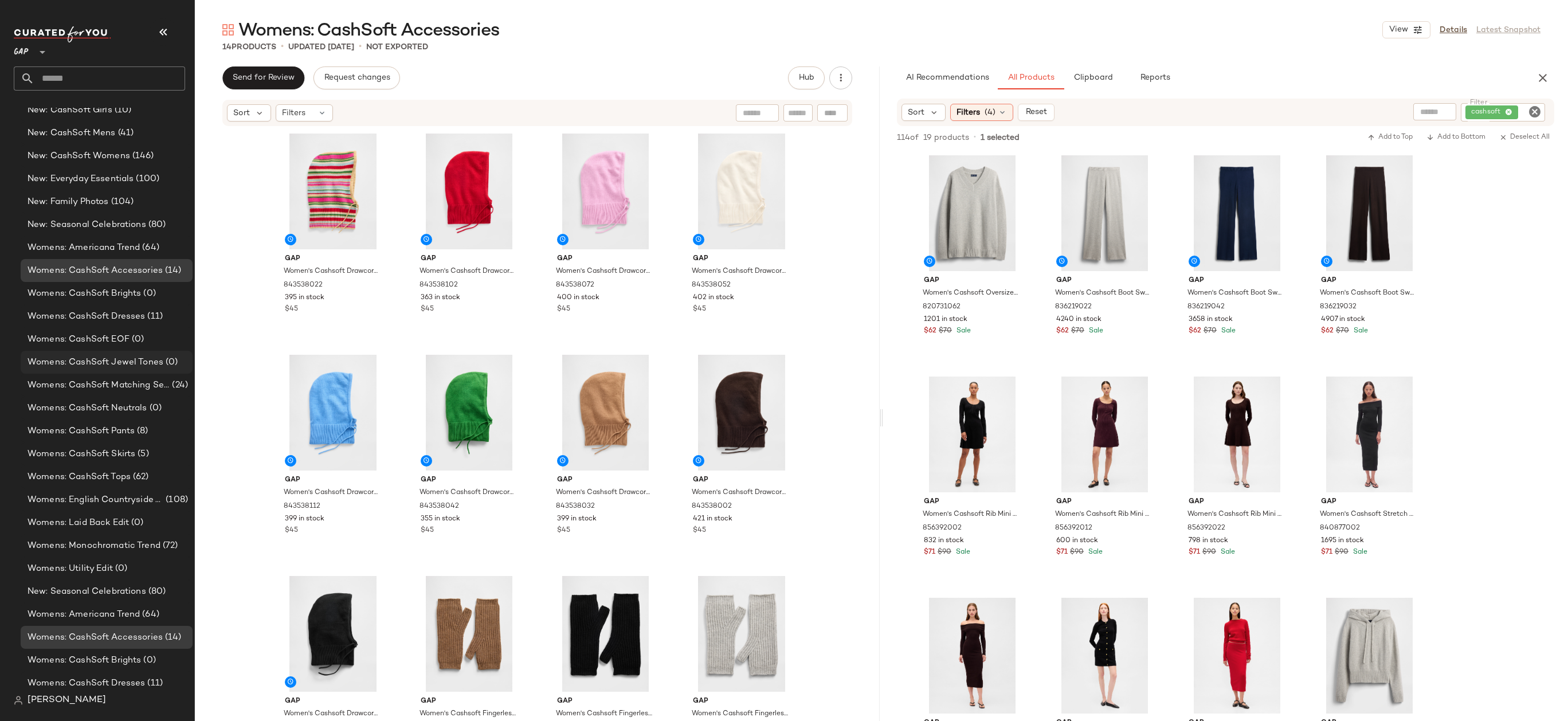
click at [156, 362] on span "Womens: CashSoft Jewel Tones" at bounding box center [95, 362] width 136 height 13
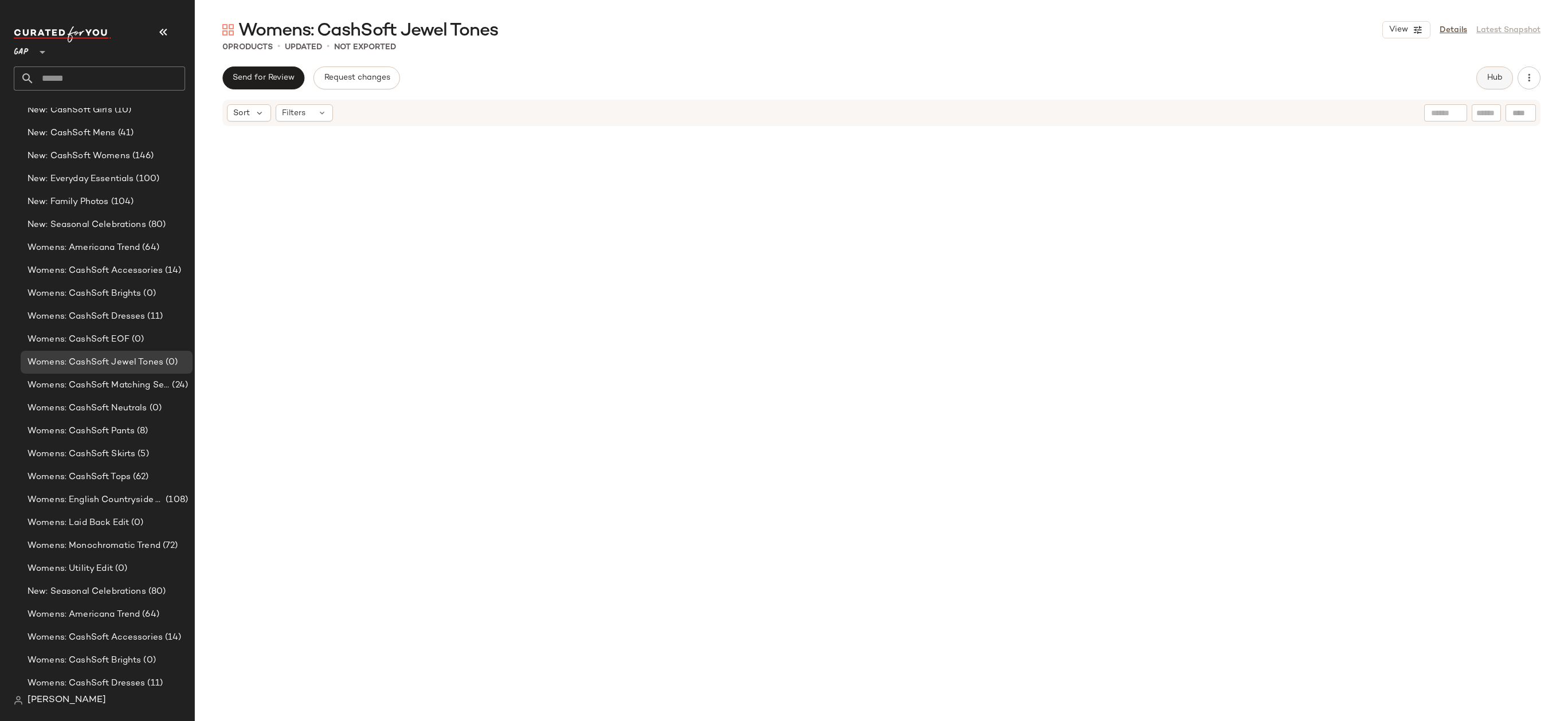
click at [1484, 72] on button "Hub" at bounding box center [1494, 78] width 37 height 23
click at [1006, 111] on div "Filters (1)" at bounding box center [981, 112] width 62 height 17
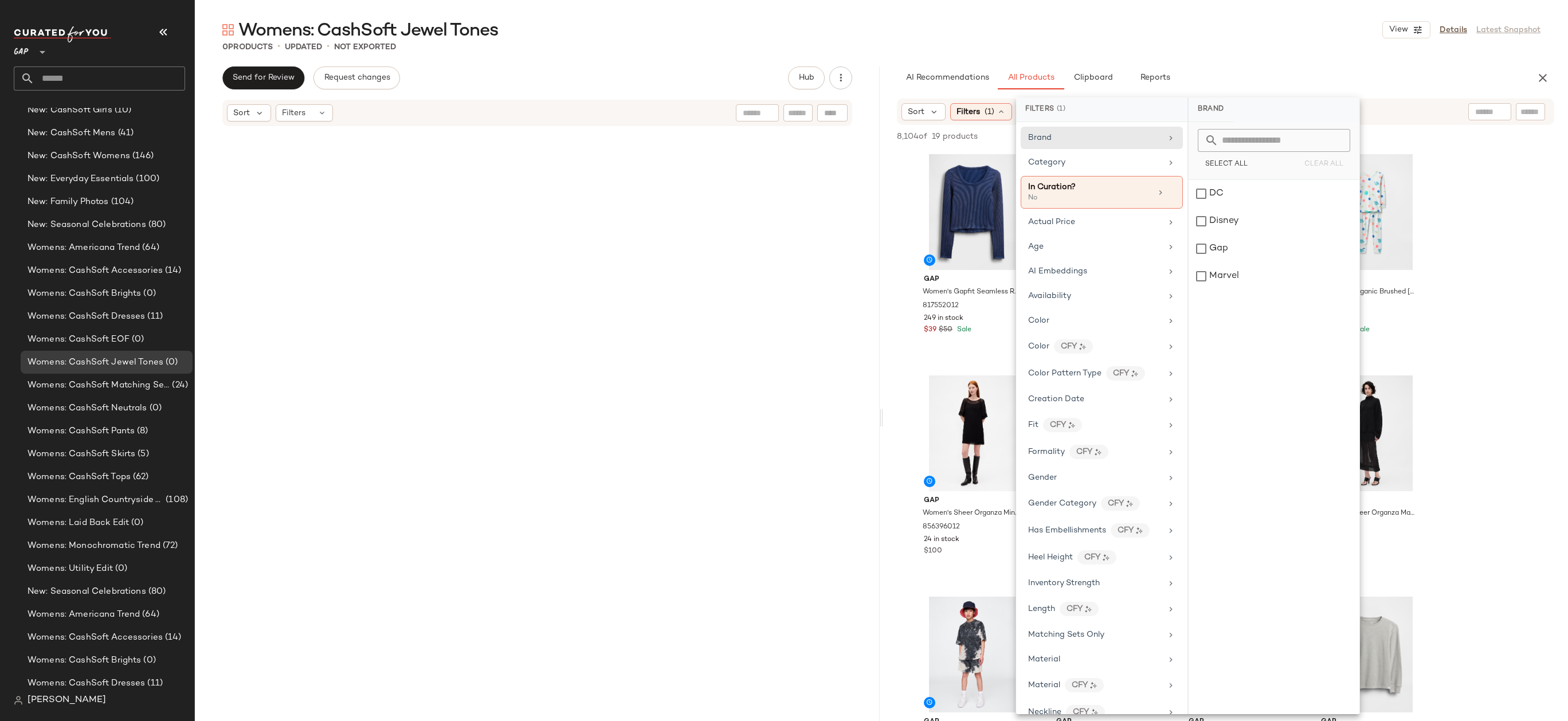
click at [1060, 40] on div "Womens: CashSoft Jewel Tones View Details Latest Snapshot" at bounding box center [881, 29] width 1373 height 23
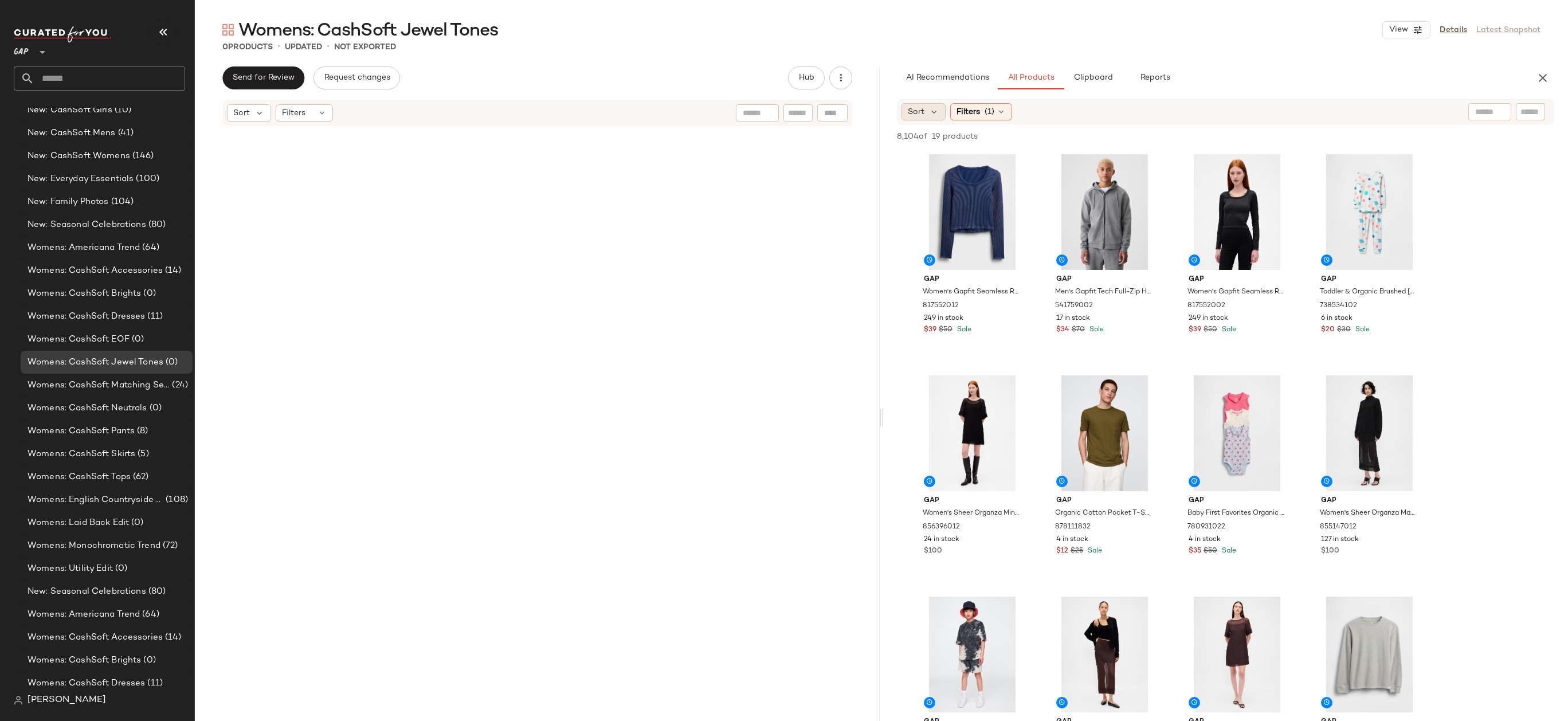
click at [923, 119] on div "Sort" at bounding box center [923, 112] width 44 height 17
click at [989, 111] on span "(1)" at bounding box center [989, 111] width 10 height 12
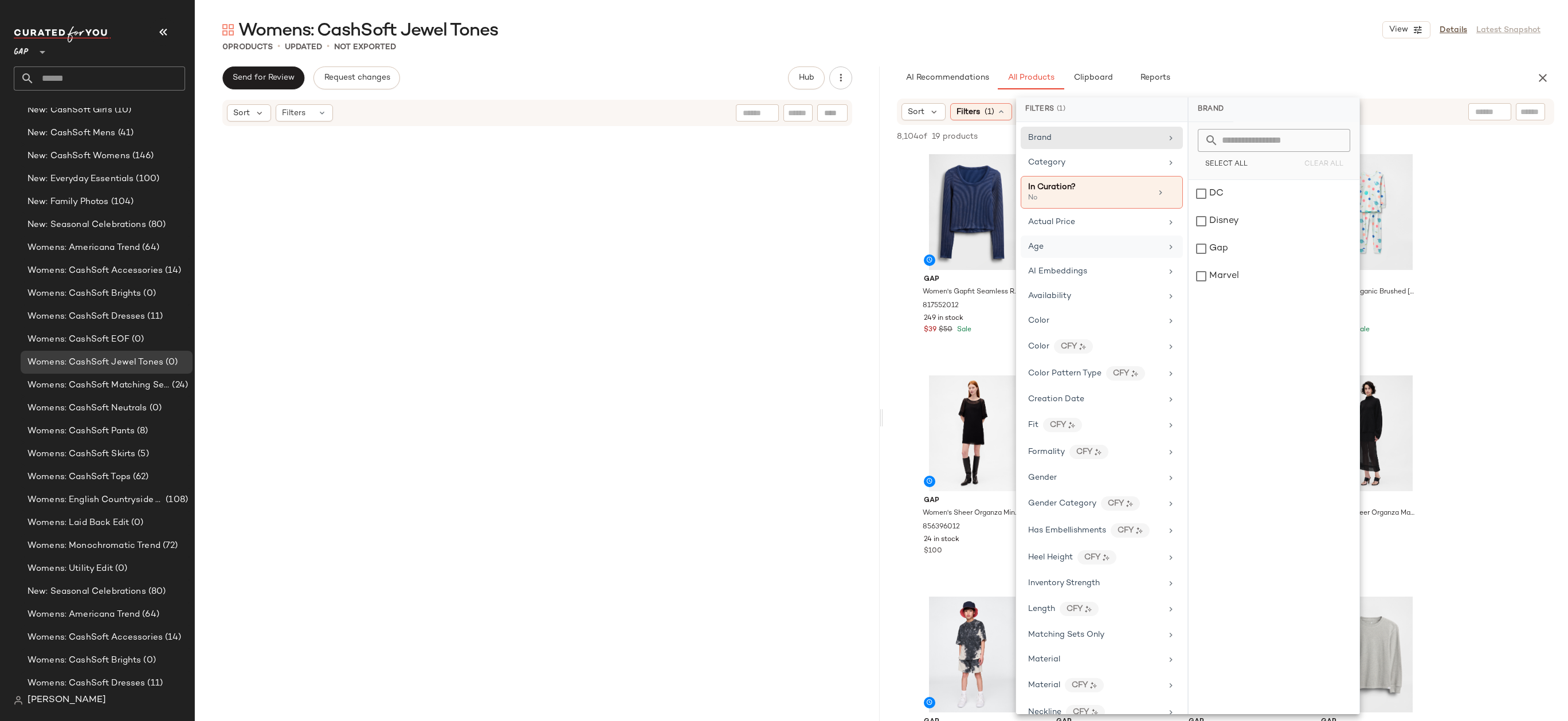
click at [1083, 244] on div "Age" at bounding box center [1094, 246] width 134 height 12
click at [1221, 185] on div "adult" at bounding box center [1274, 193] width 170 height 27
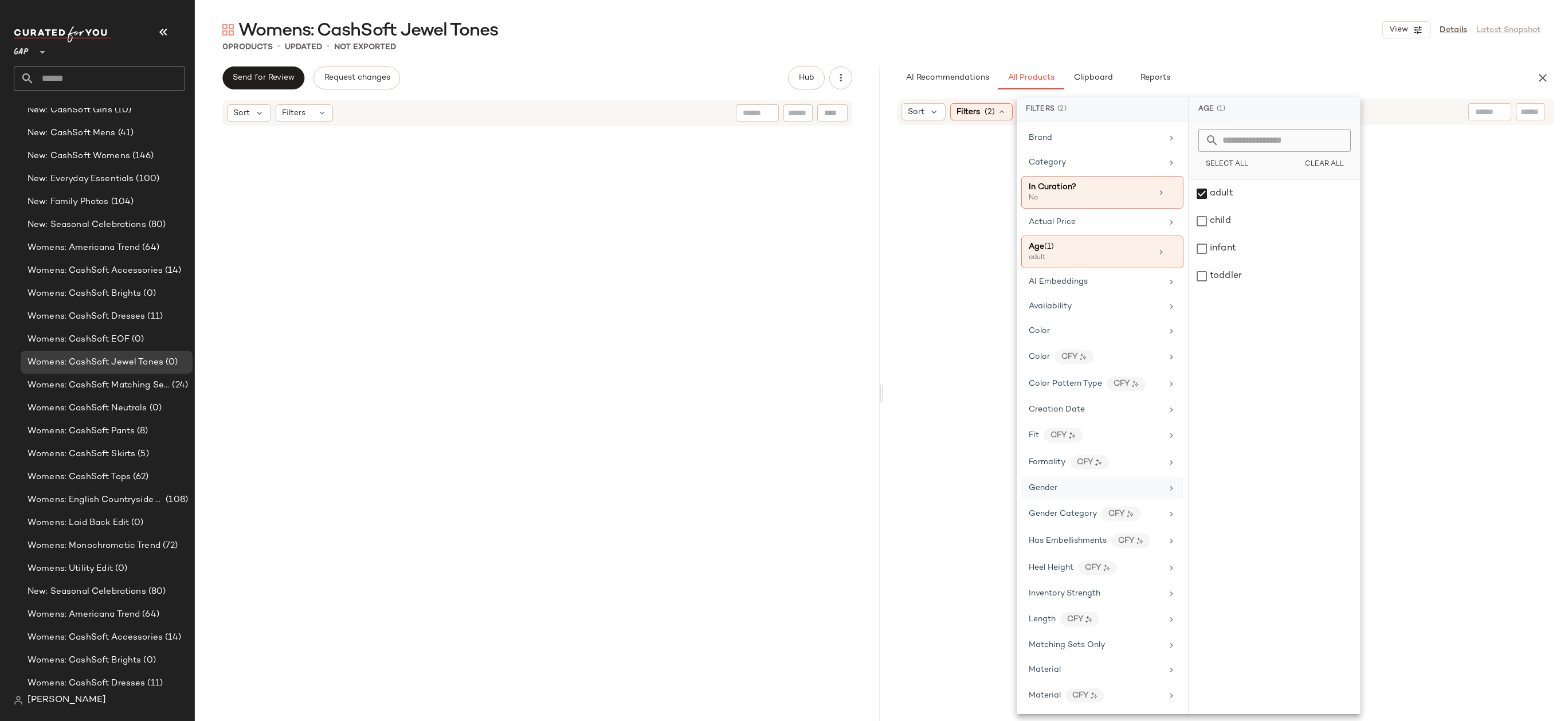
click at [1073, 480] on div "Gender" at bounding box center [1102, 488] width 162 height 22
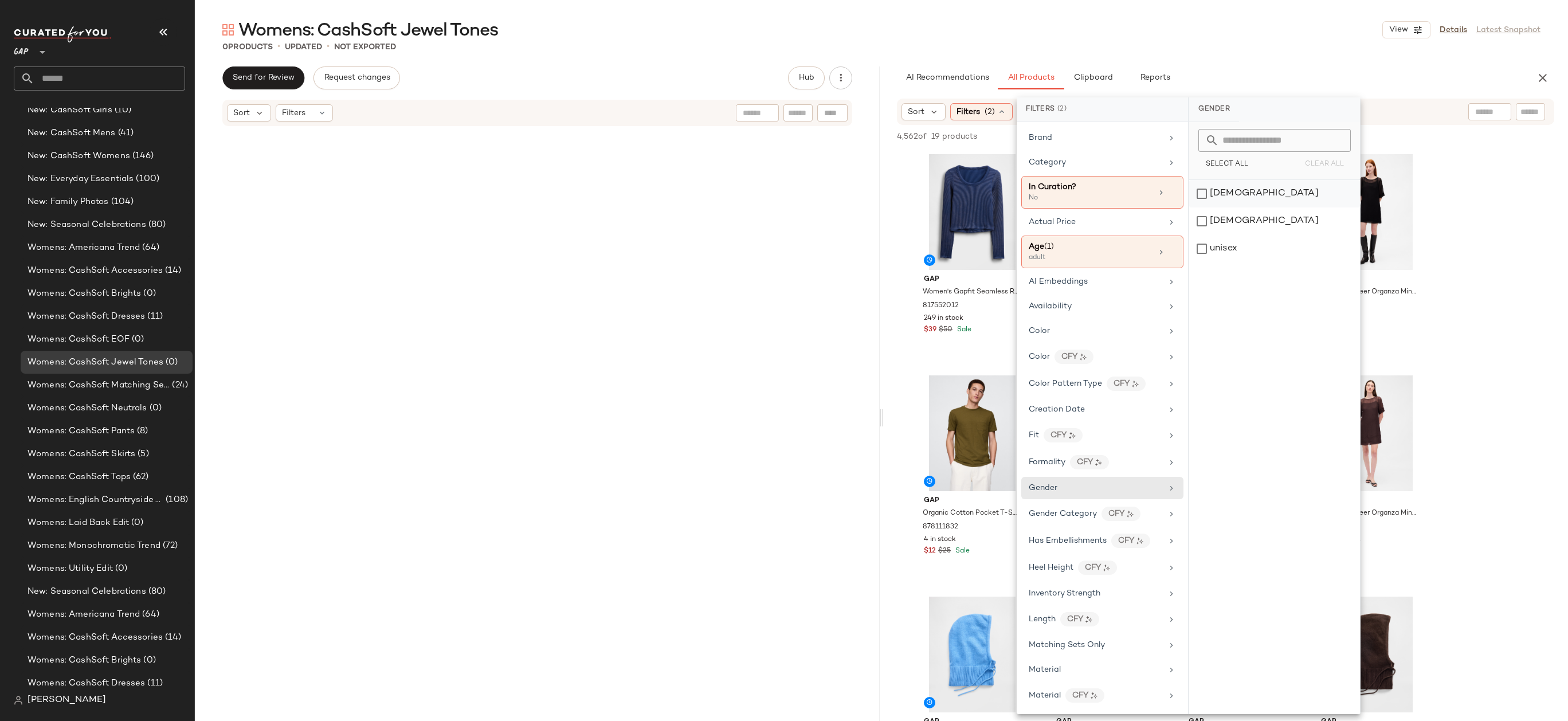
click at [1234, 193] on div "[DEMOGRAPHIC_DATA]" at bounding box center [1274, 193] width 170 height 27
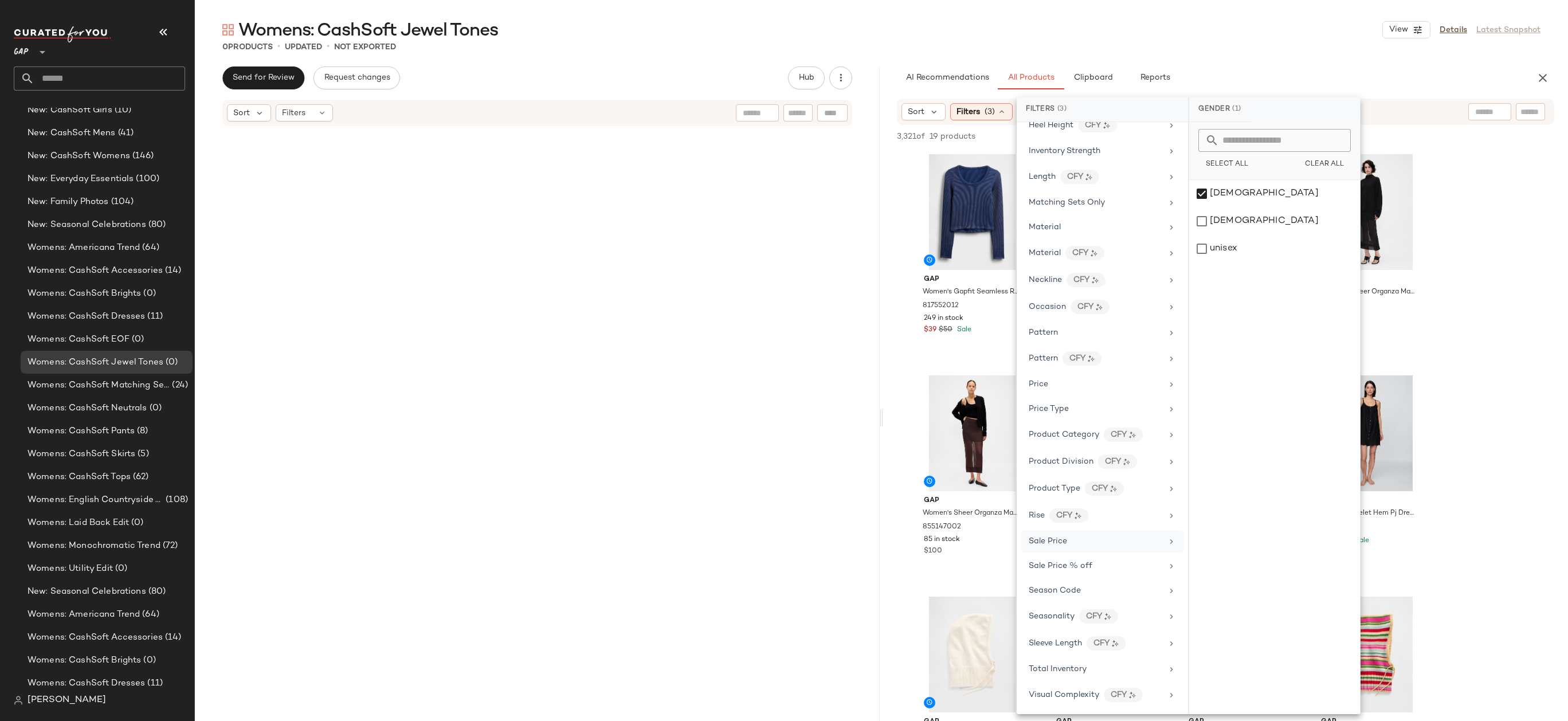
click at [1075, 542] on div "Sale Price" at bounding box center [1095, 541] width 134 height 12
click at [1106, 409] on div "Price Type" at bounding box center [1095, 408] width 134 height 12
click at [1227, 251] on div "PROMO" at bounding box center [1274, 249] width 170 height 27
click at [1227, 272] on div "REGULAR" at bounding box center [1275, 276] width 170 height 27
click at [1366, 58] on div "Womens: CashSoft Jewel Tones View Details Latest Snapshot 0 Products • updated …" at bounding box center [881, 369] width 1373 height 702
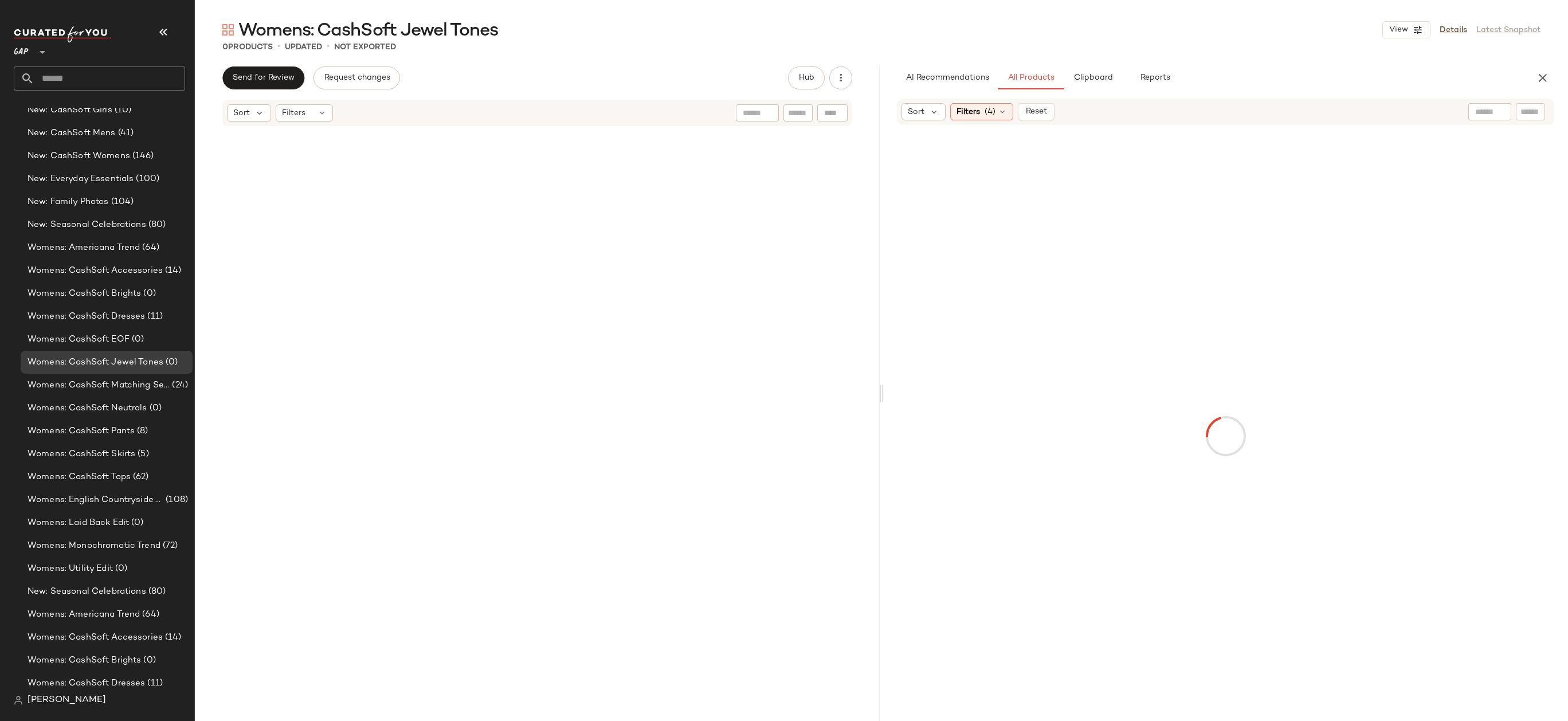
click at [1524, 122] on div "Sort Filters (4) Reset" at bounding box center [1225, 111] width 657 height 26
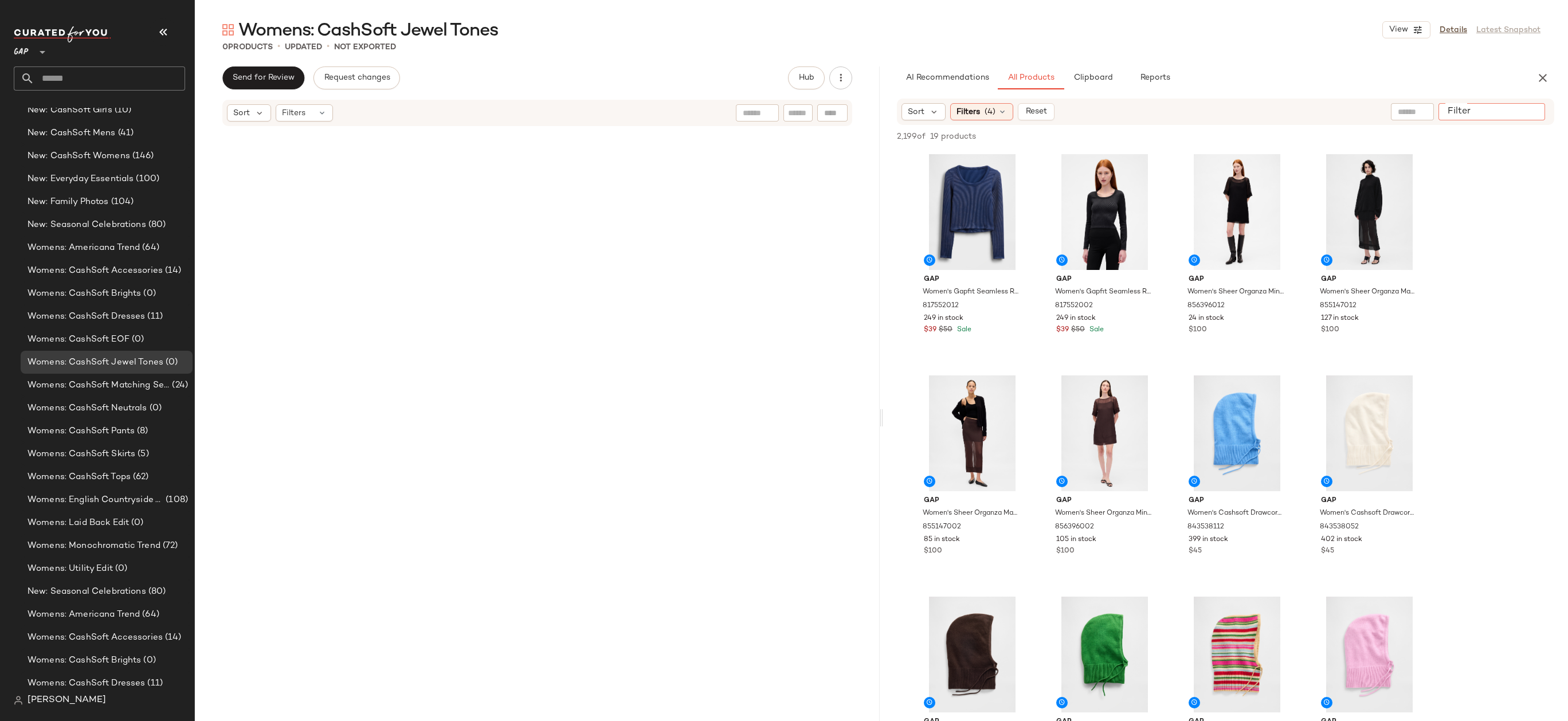
click at [1524, 114] on input "Filter" at bounding box center [1491, 111] width 98 height 12
type input "********"
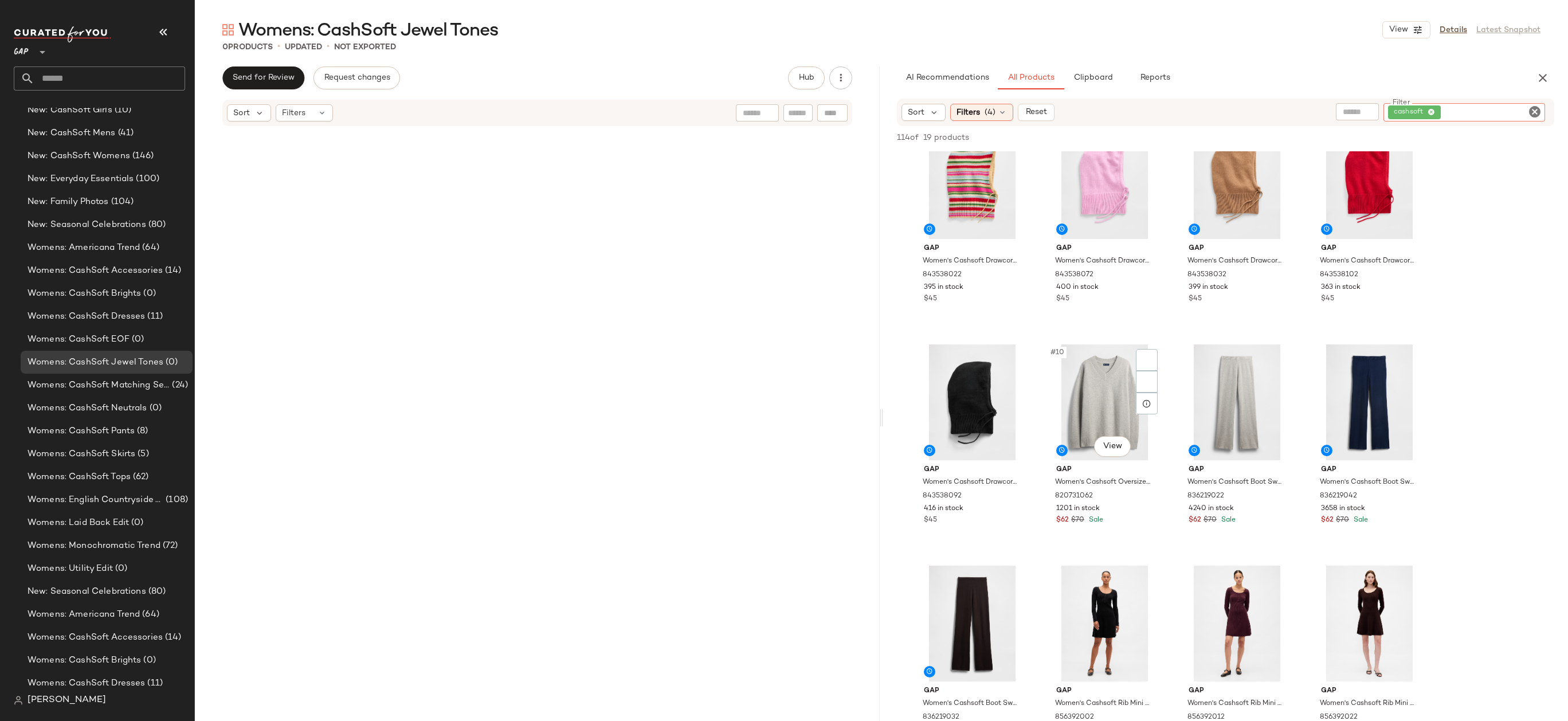
scroll to position [715, 0]
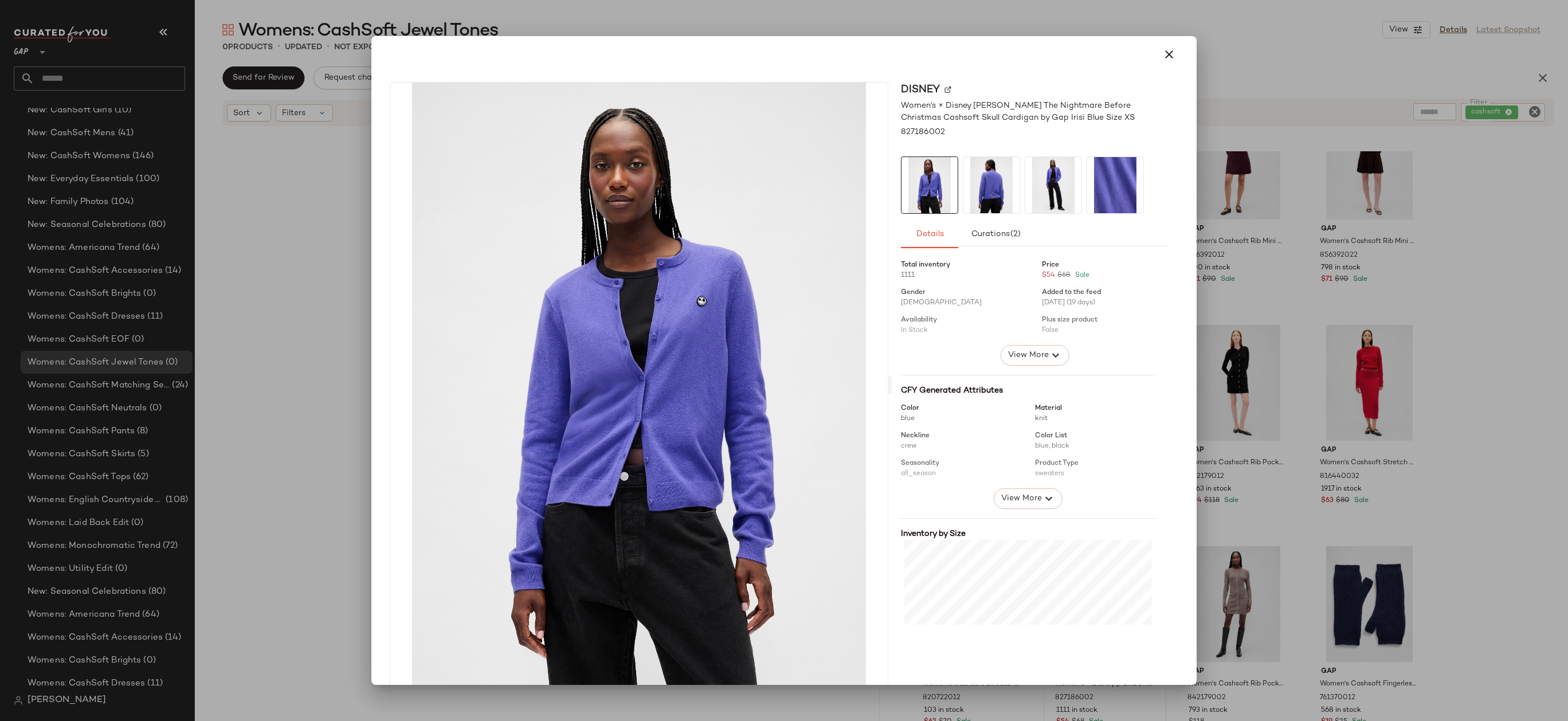
click at [1286, 241] on div at bounding box center [784, 360] width 1568 height 721
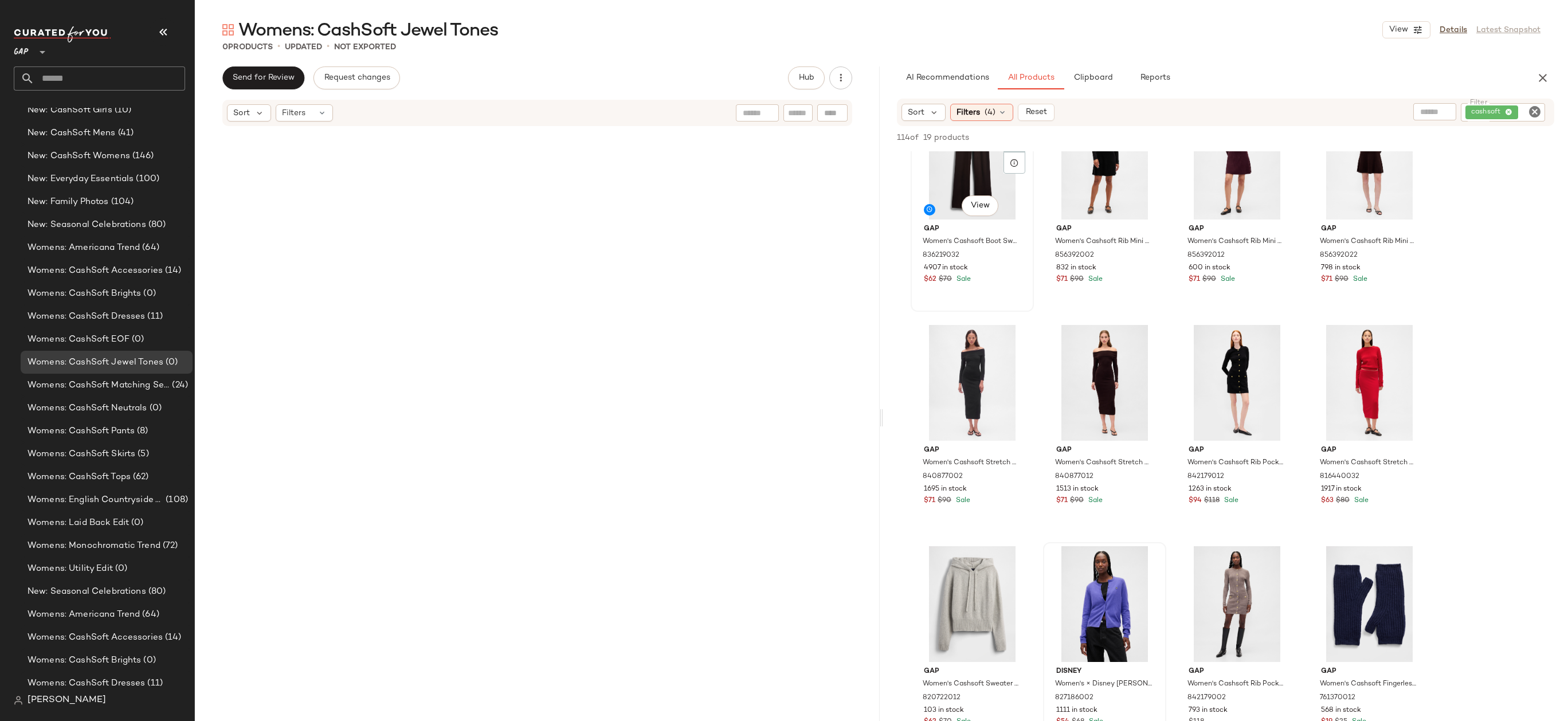
scroll to position [0, 0]
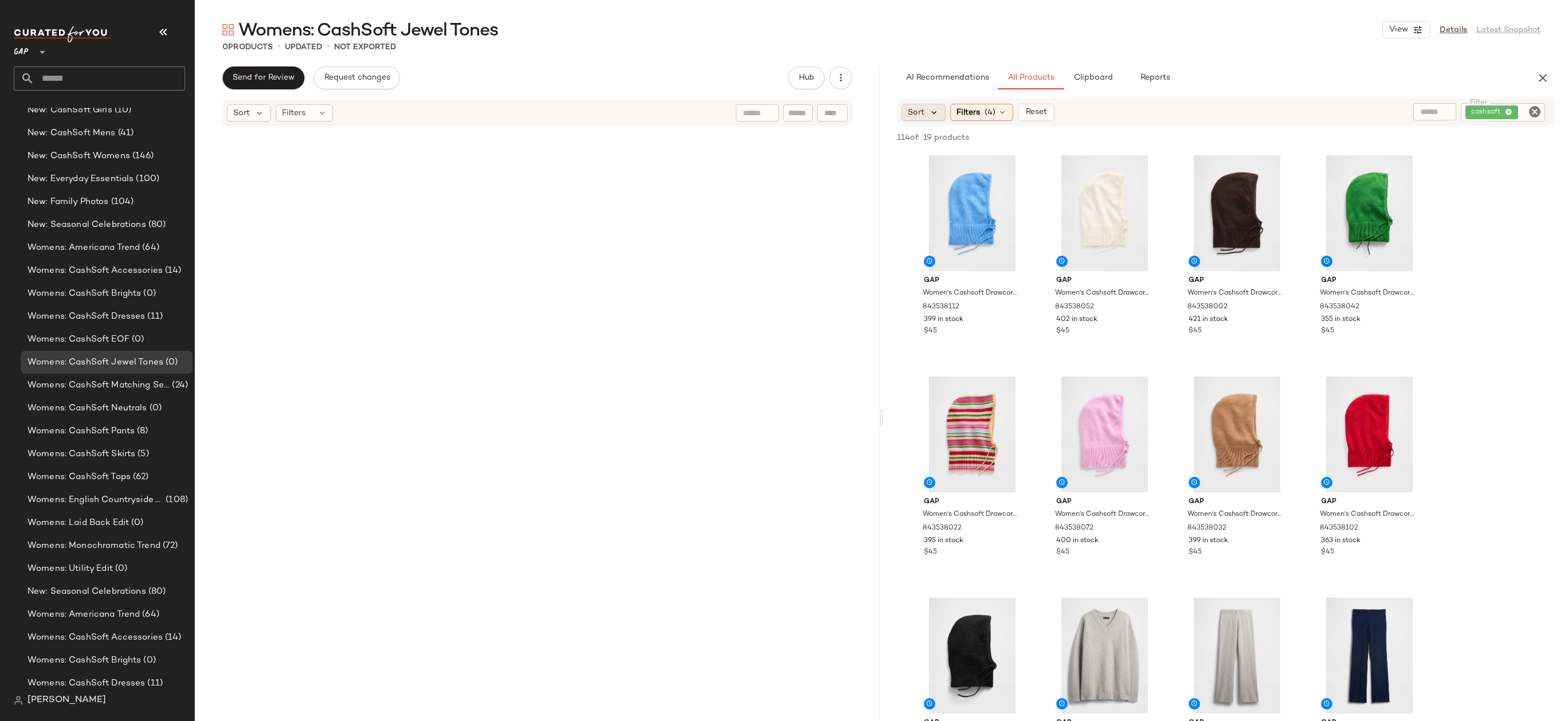
click at [935, 114] on icon at bounding box center [934, 112] width 11 height 11
click at [1160, 40] on div "Womens: CashSoft Jewel Tones View Details Latest Snapshot" at bounding box center [881, 29] width 1373 height 23
click at [965, 117] on span "Filters" at bounding box center [968, 112] width 24 height 12
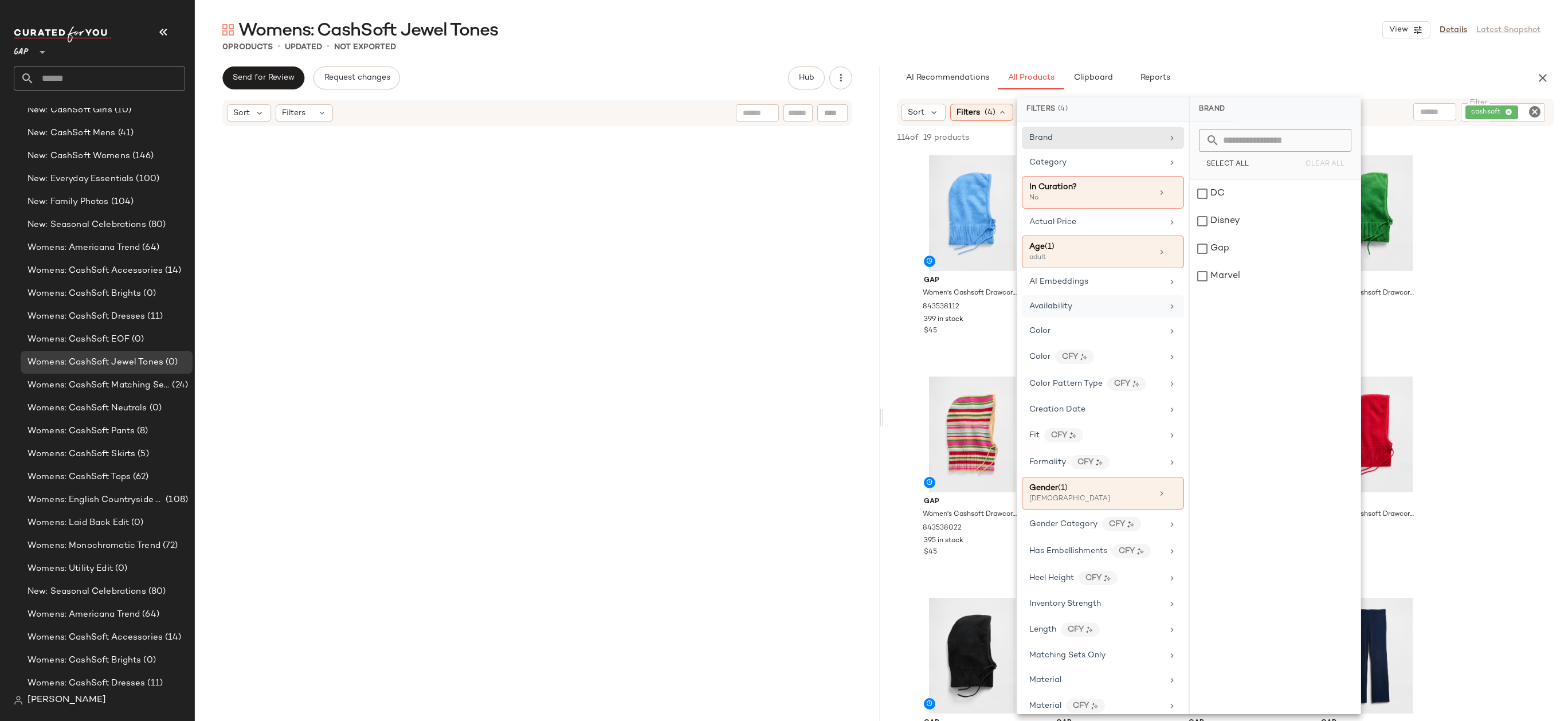
scroll to position [14, 0]
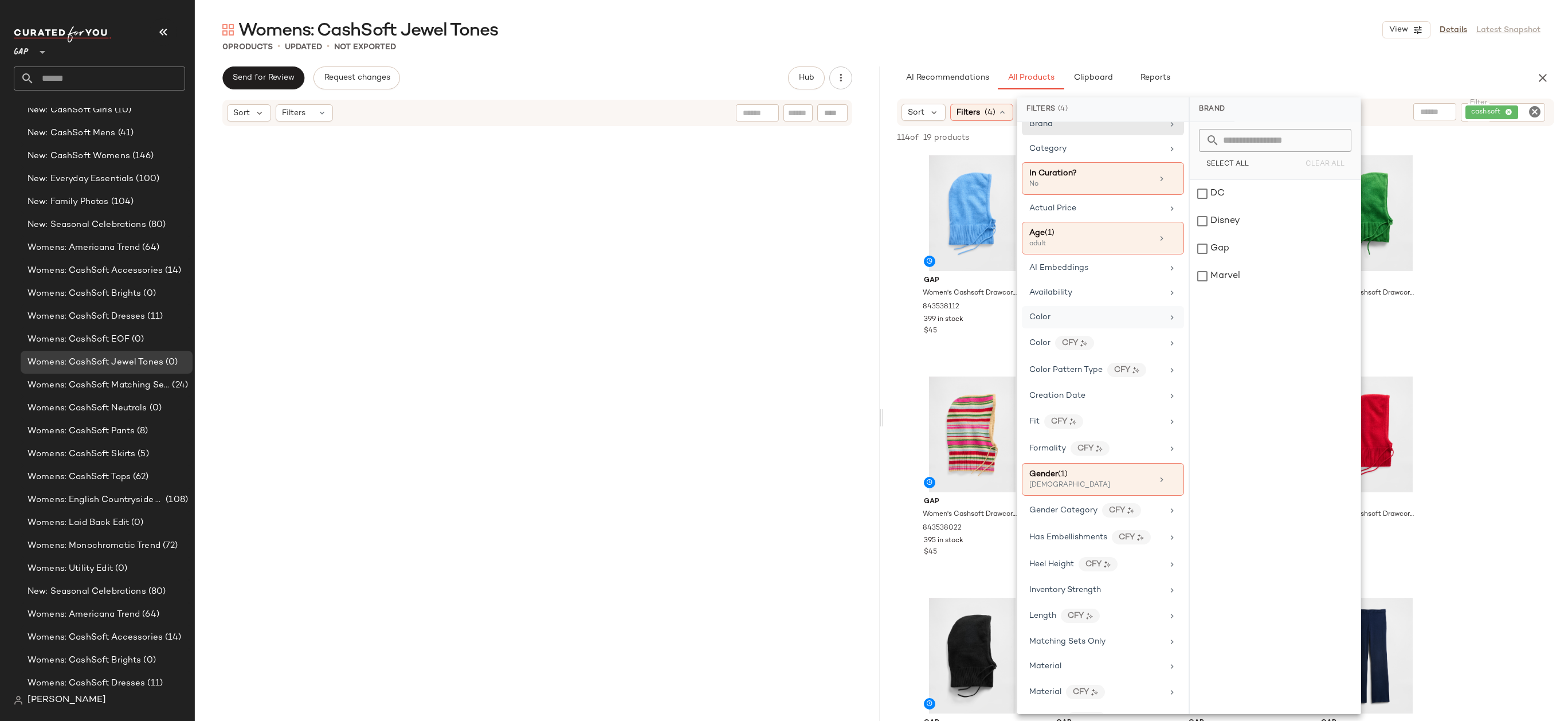
click at [1092, 318] on div "Color" at bounding box center [1096, 317] width 134 height 12
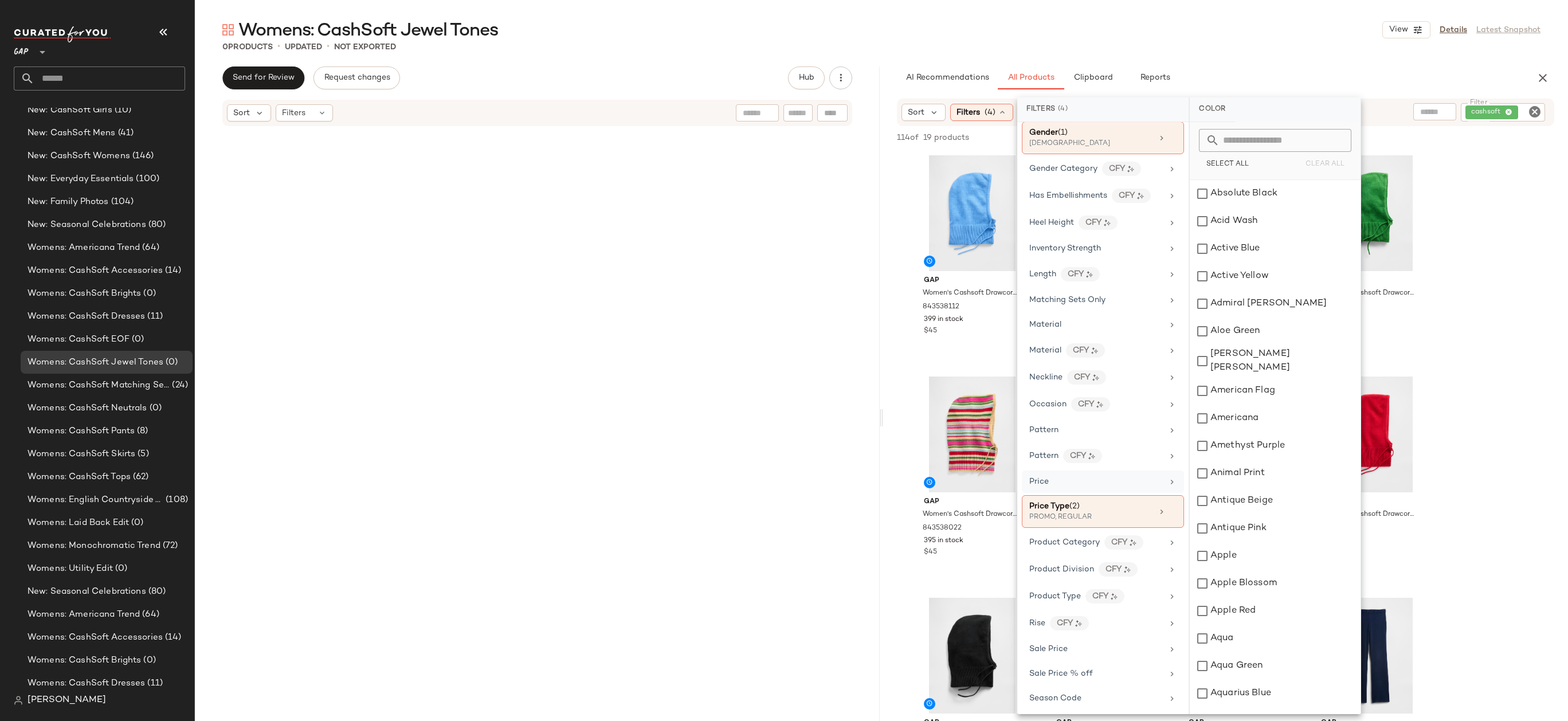
scroll to position [463, 0]
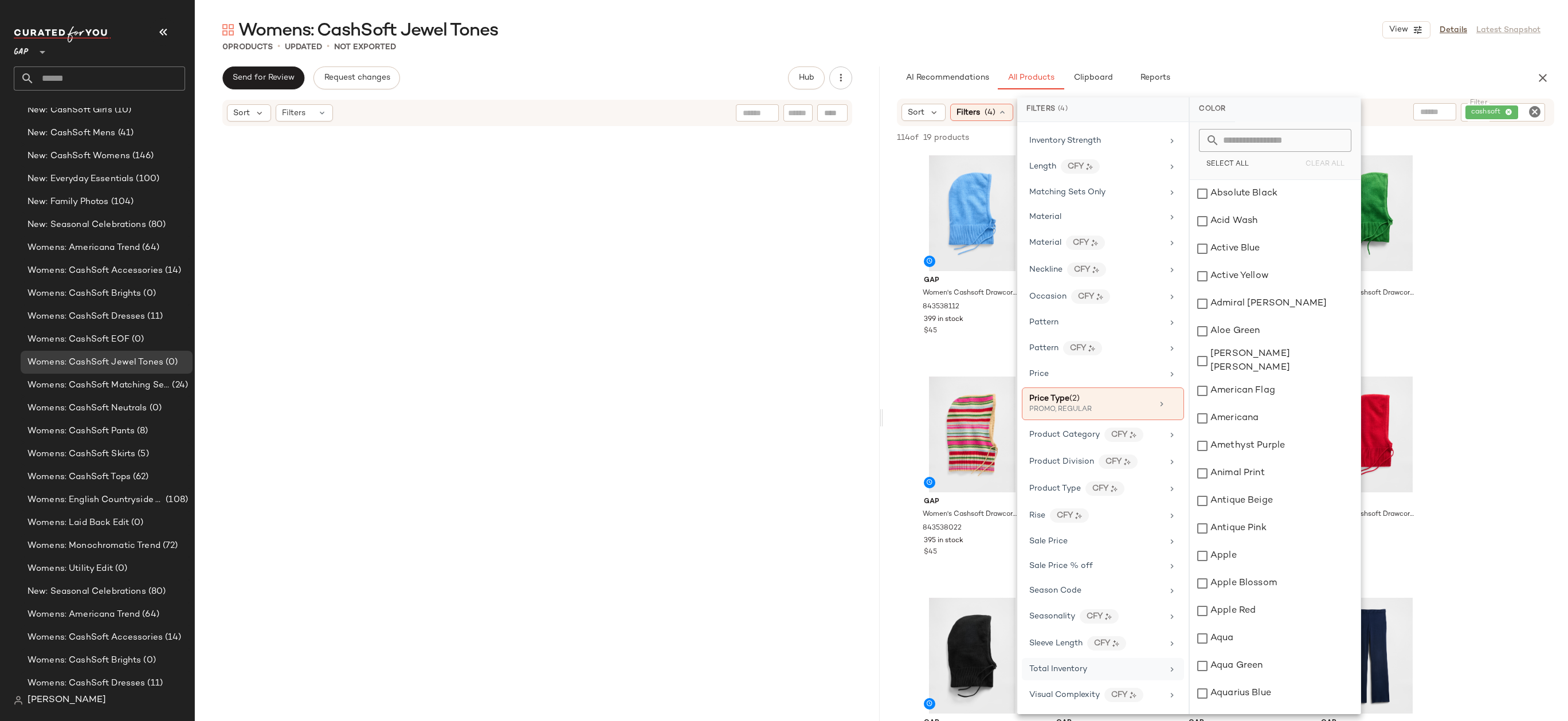
click at [1096, 666] on div "Total Inventory" at bounding box center [1096, 669] width 134 height 12
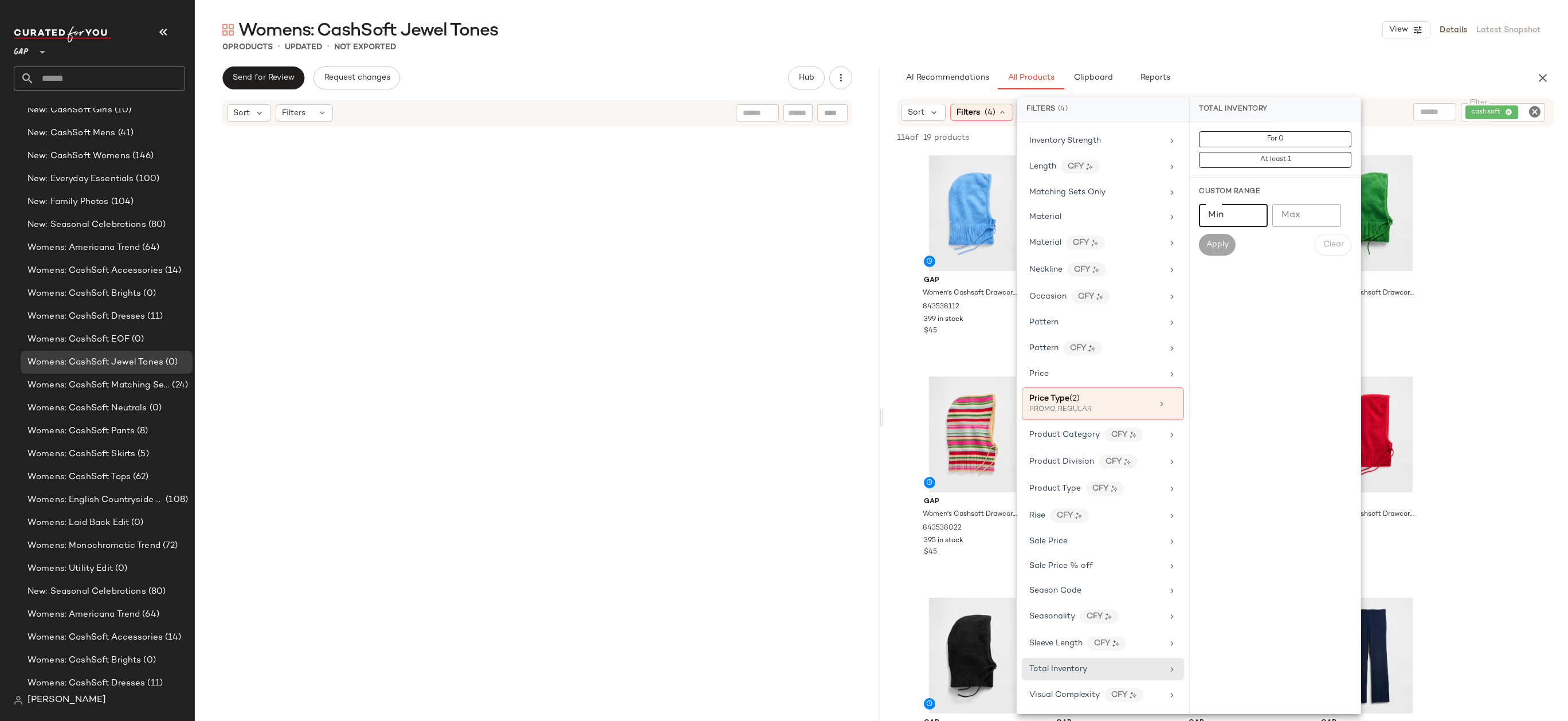
click at [1262, 207] on input "Min" at bounding box center [1233, 215] width 69 height 23
type input "**"
click at [1203, 263] on div "Custom Range Min ** Min Max Max Apply Clear" at bounding box center [1275, 221] width 170 height 87
click at [1208, 253] on button "Apply" at bounding box center [1217, 244] width 37 height 22
click at [1159, 16] on main "Womens: CashSoft Jewel Tones View Details Latest Snapshot 0 Products • updated …" at bounding box center [784, 360] width 1568 height 721
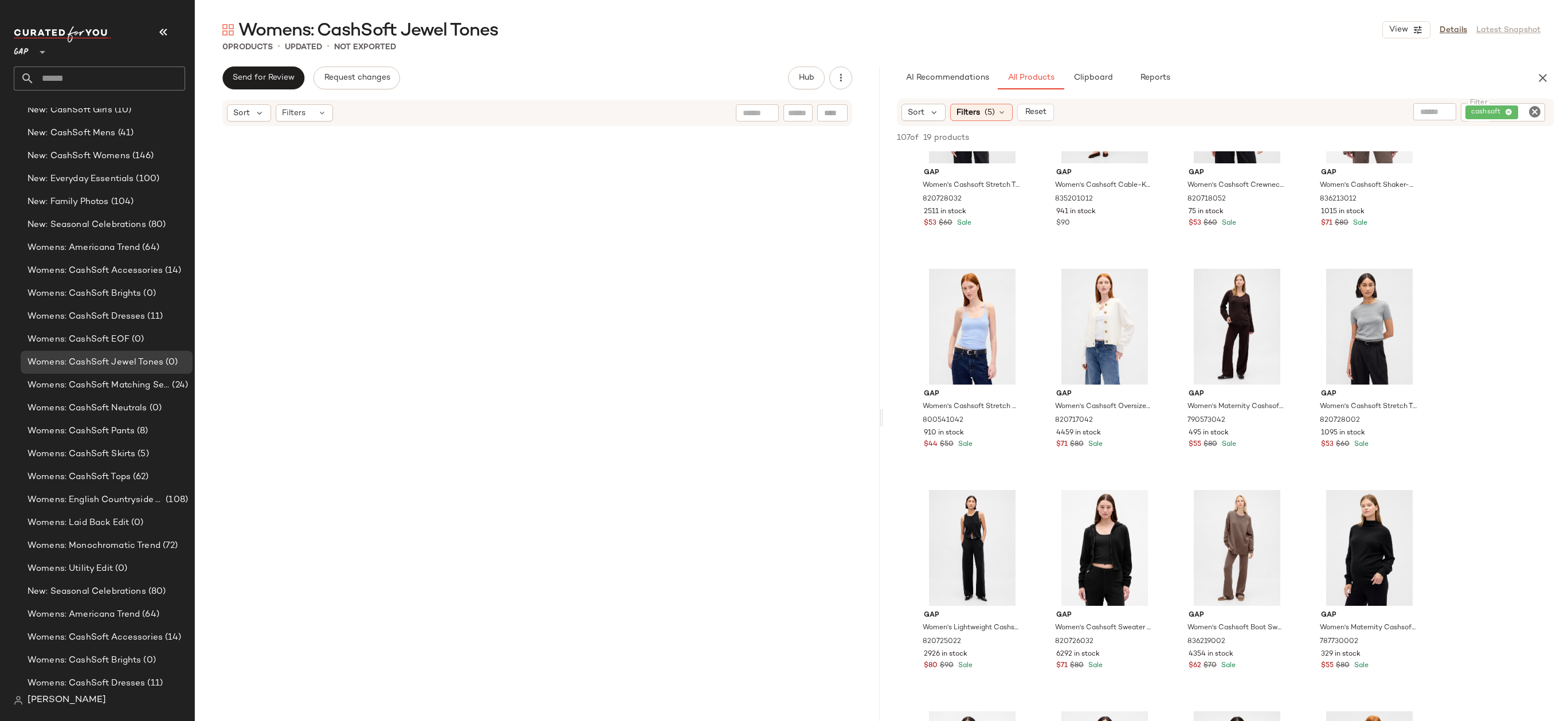
scroll to position [3708, 0]
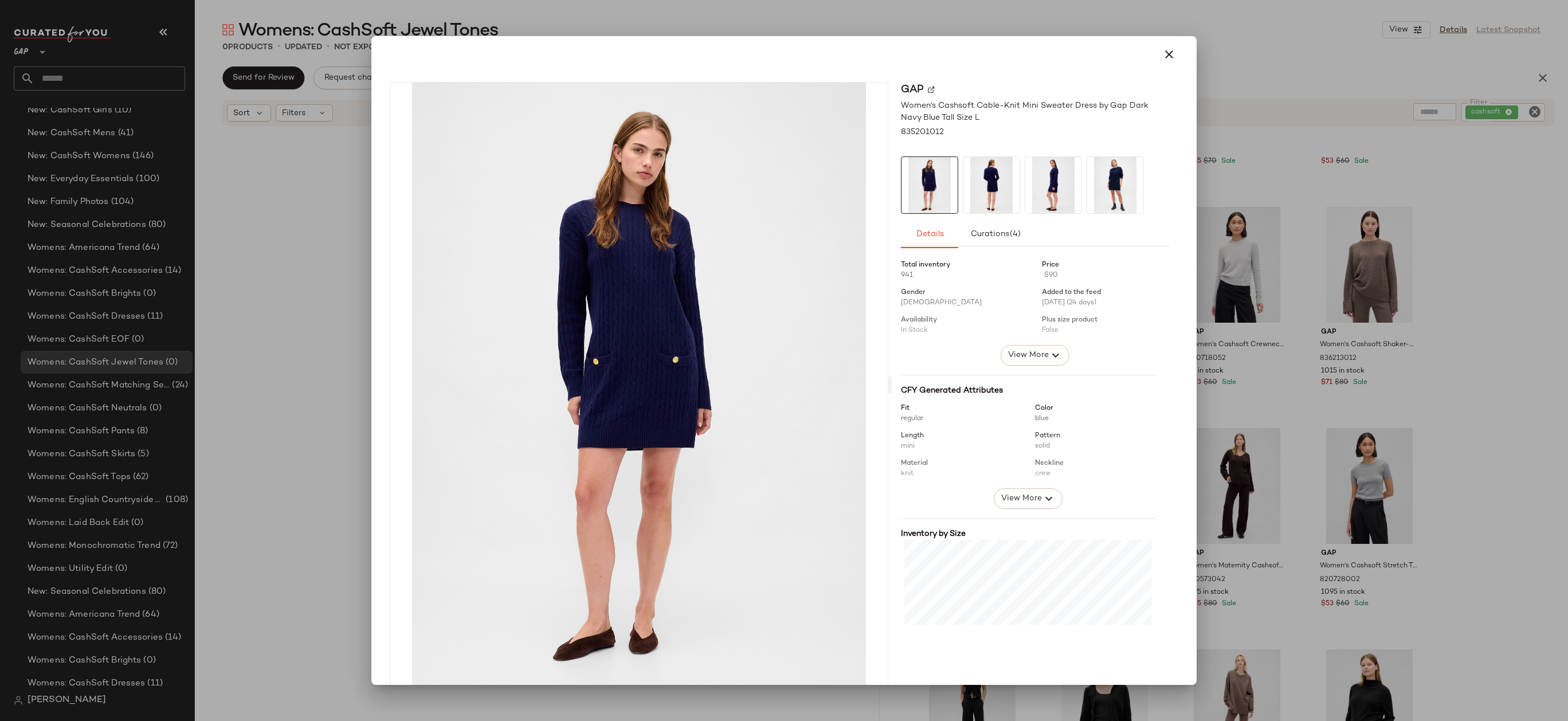
click at [1221, 187] on div at bounding box center [784, 360] width 1568 height 721
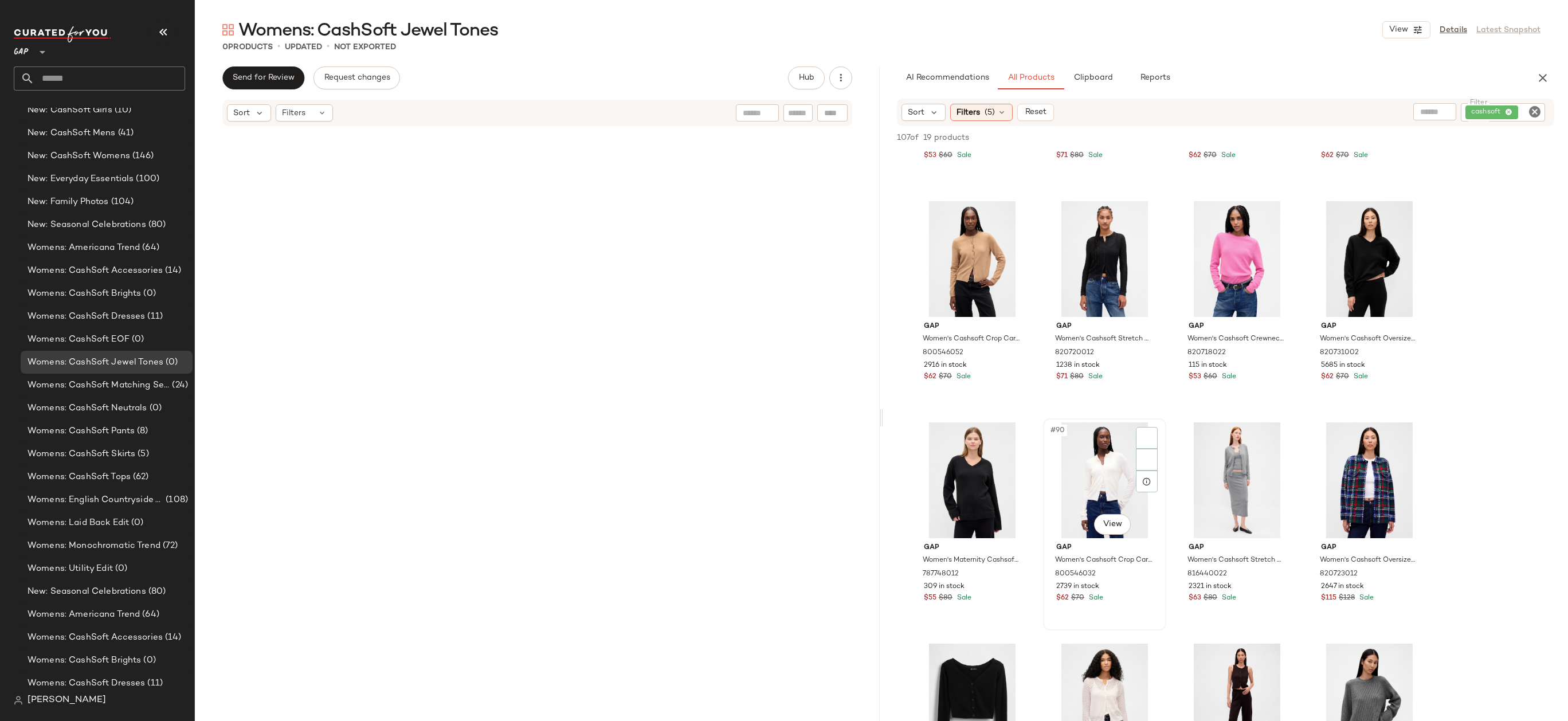
scroll to position [4778, 0]
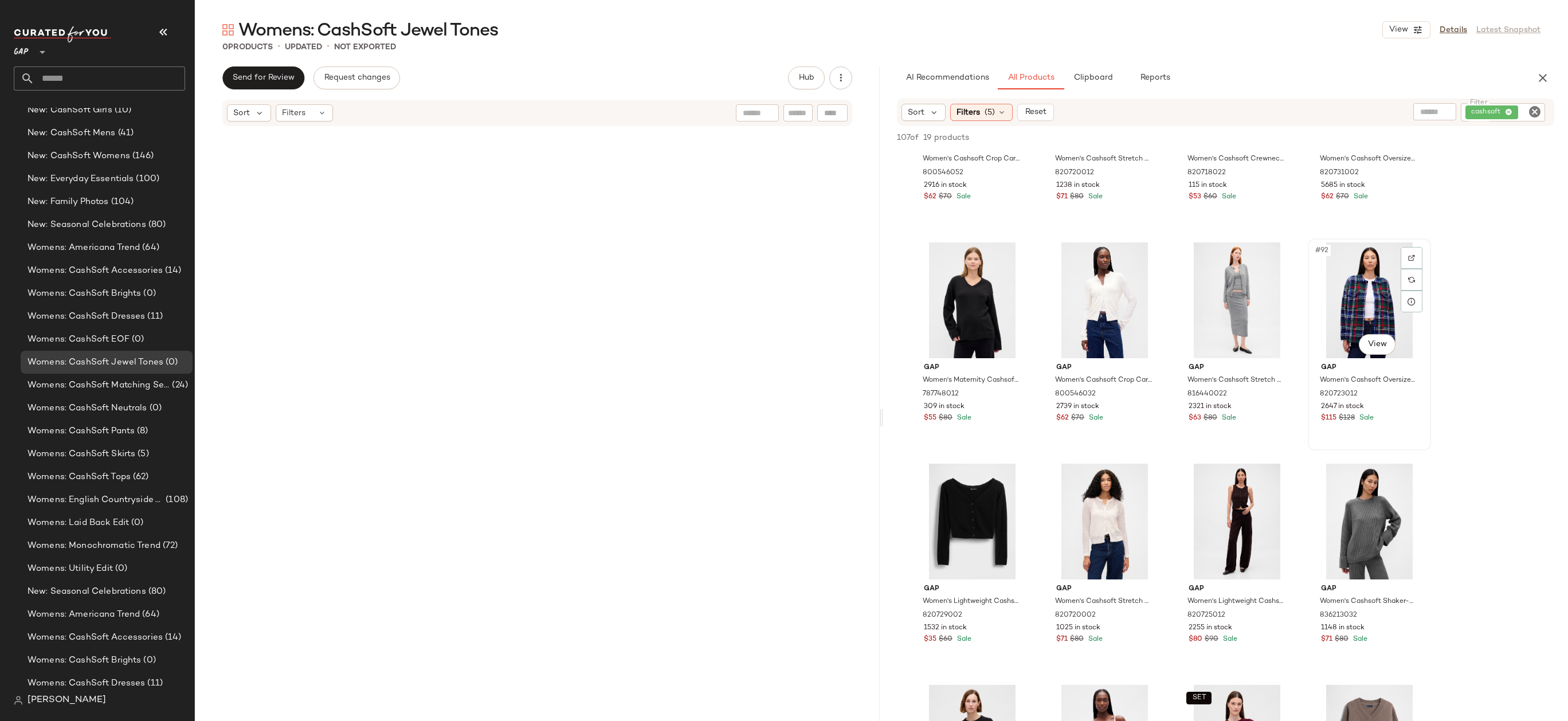
click at [1372, 294] on div "#92 View" at bounding box center [1369, 300] width 115 height 116
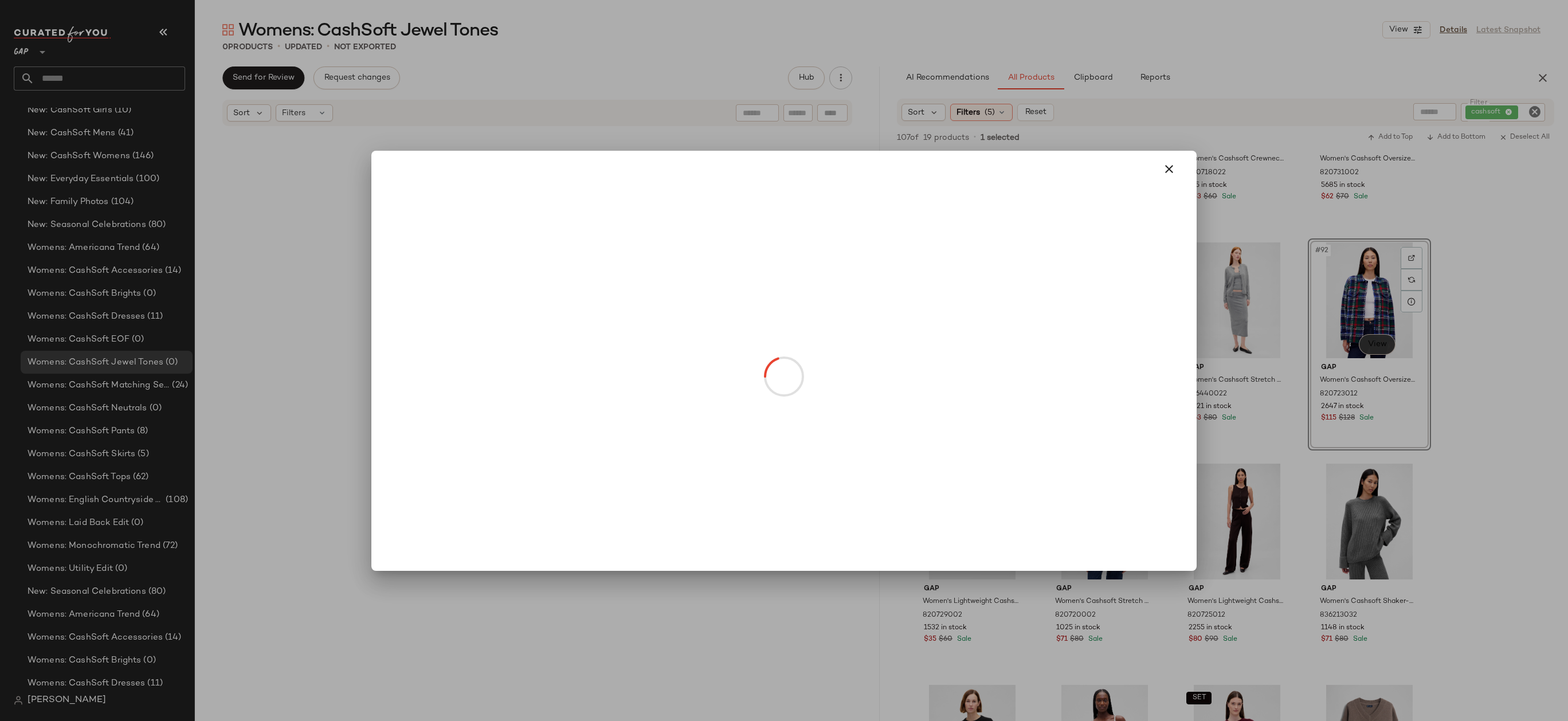
click at [1374, 350] on body "GAP ** Dashboard All Products Global Clipboards (14) Accessories Top Investment…" at bounding box center [784, 360] width 1568 height 721
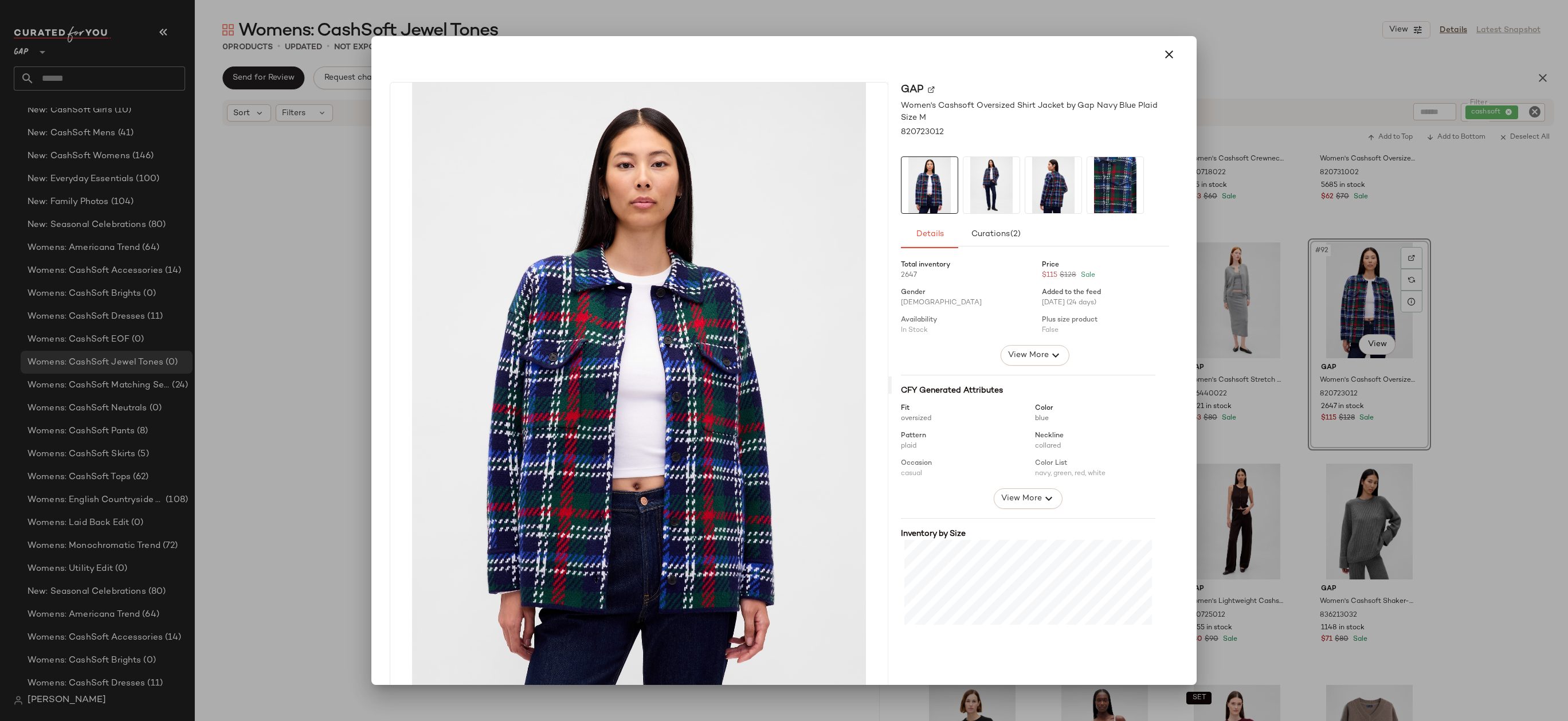
click at [1302, 463] on div at bounding box center [784, 360] width 1568 height 721
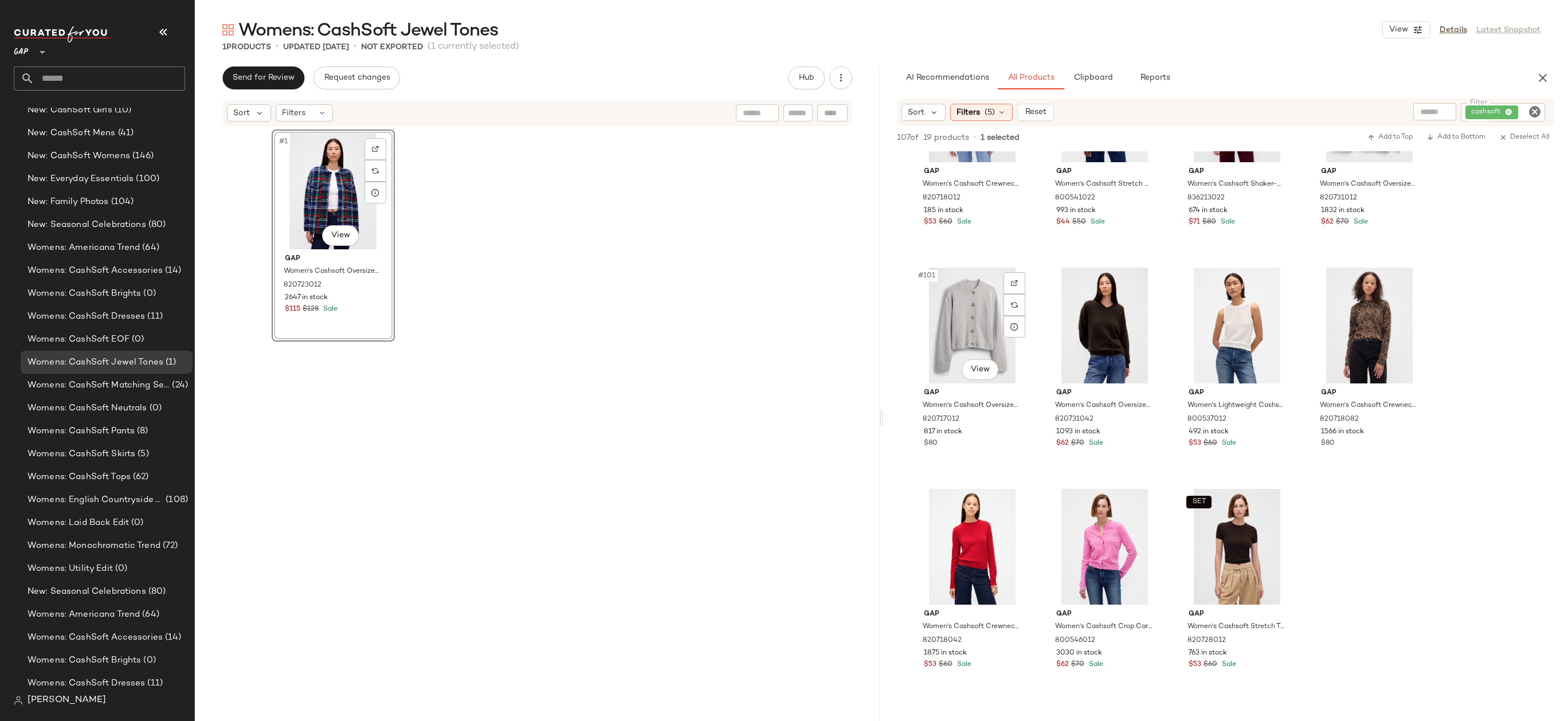
scroll to position [5422, 0]
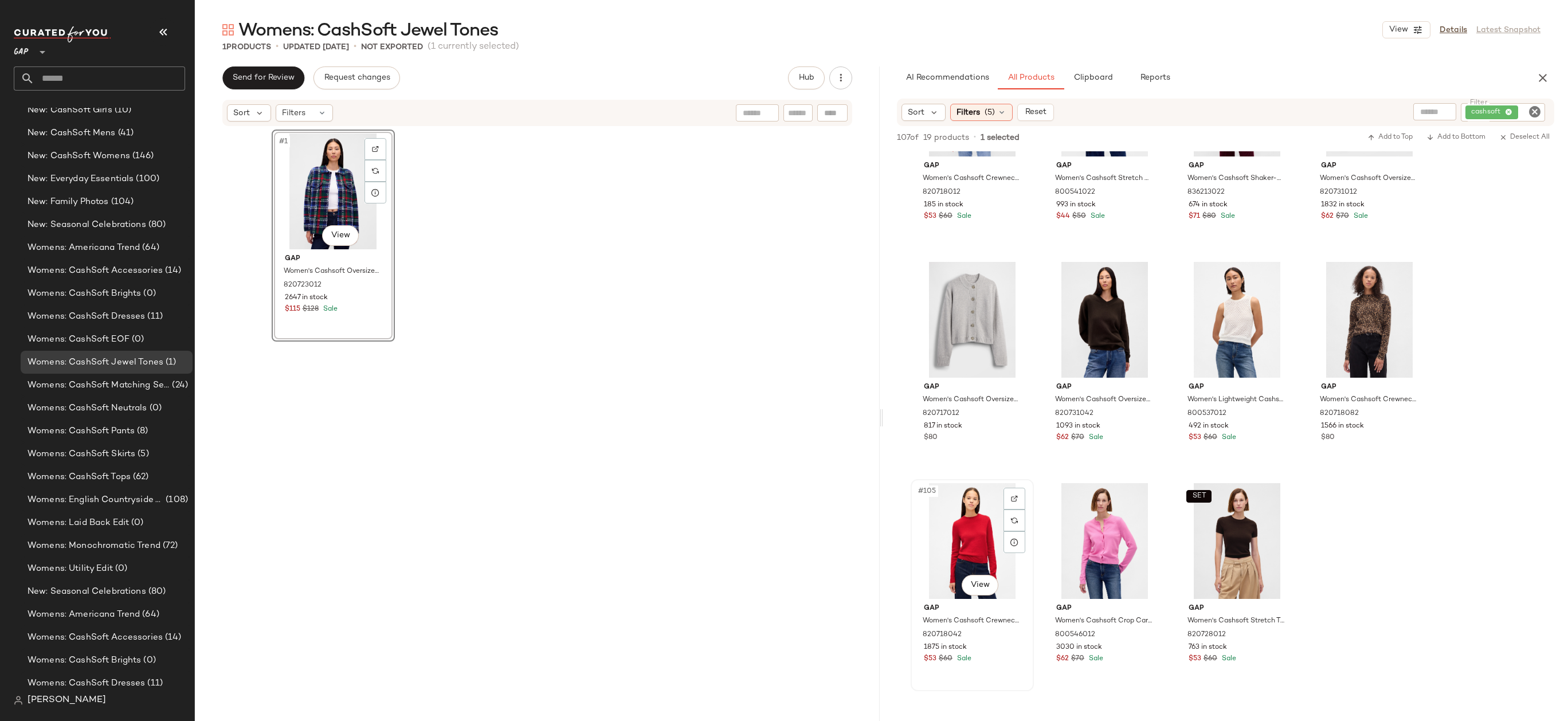
click at [970, 547] on div "#105 View" at bounding box center [972, 541] width 115 height 116
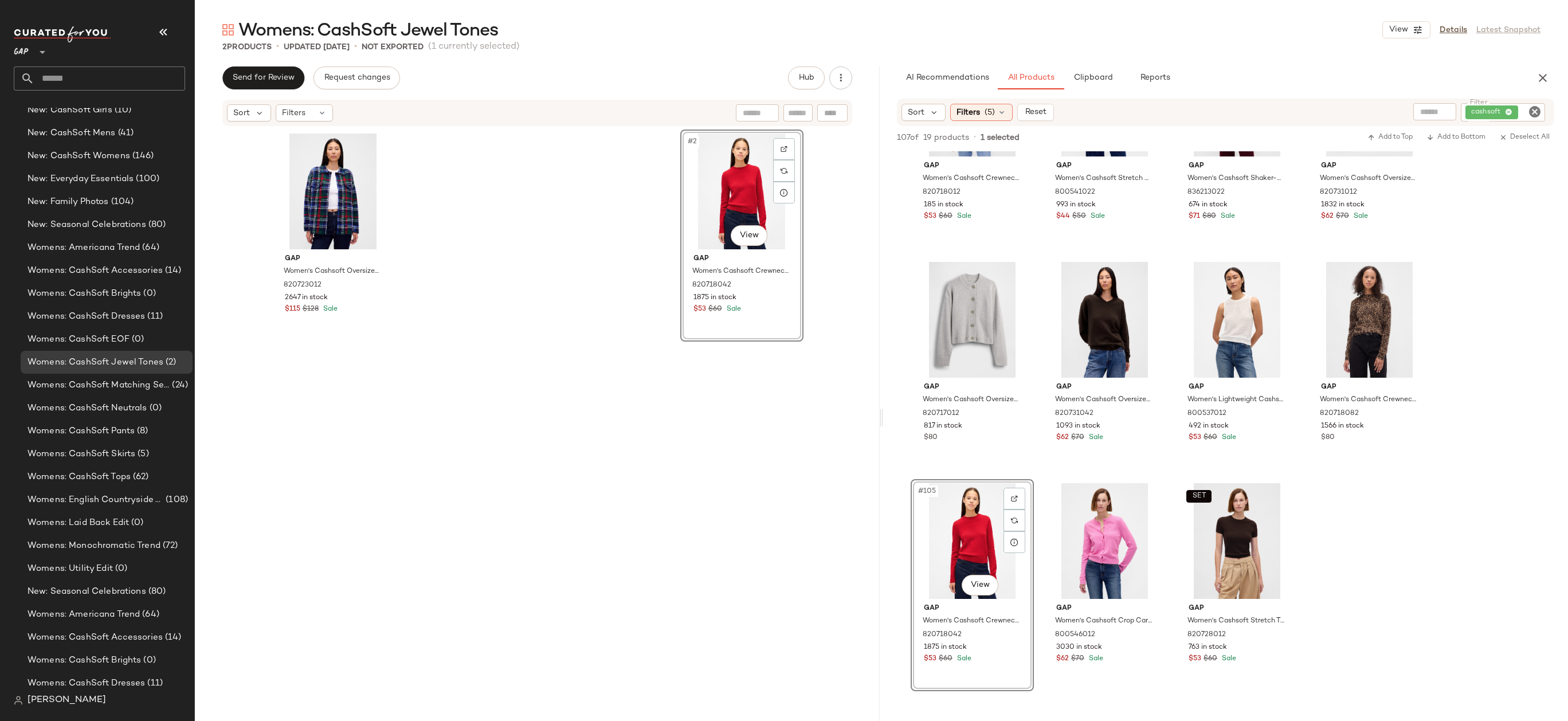
click at [749, 476] on div "#2 View Gap Women's Cashsoft Crewneck Sweater by Gap Modern Red Size XXL 820718…" at bounding box center [742, 423] width 123 height 588
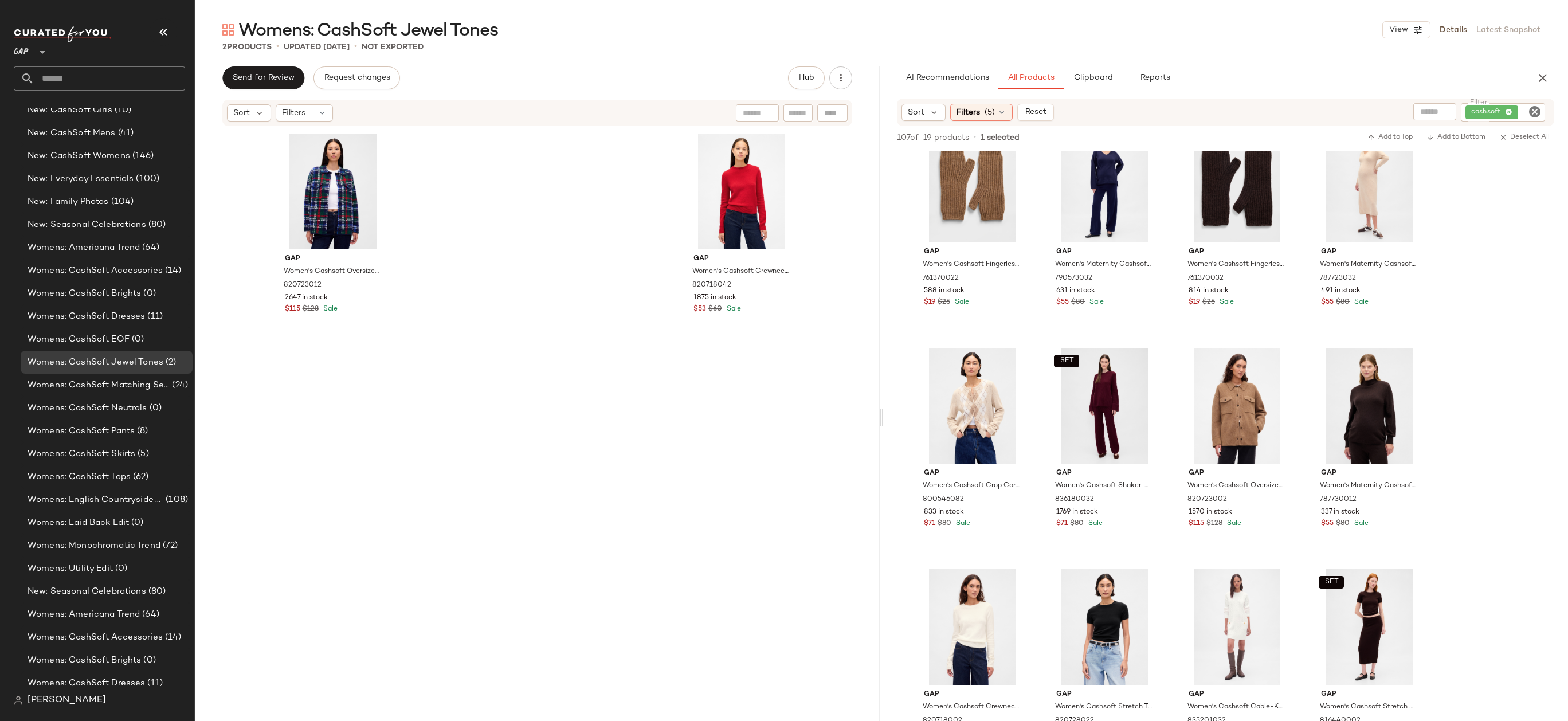
scroll to position [1435, 0]
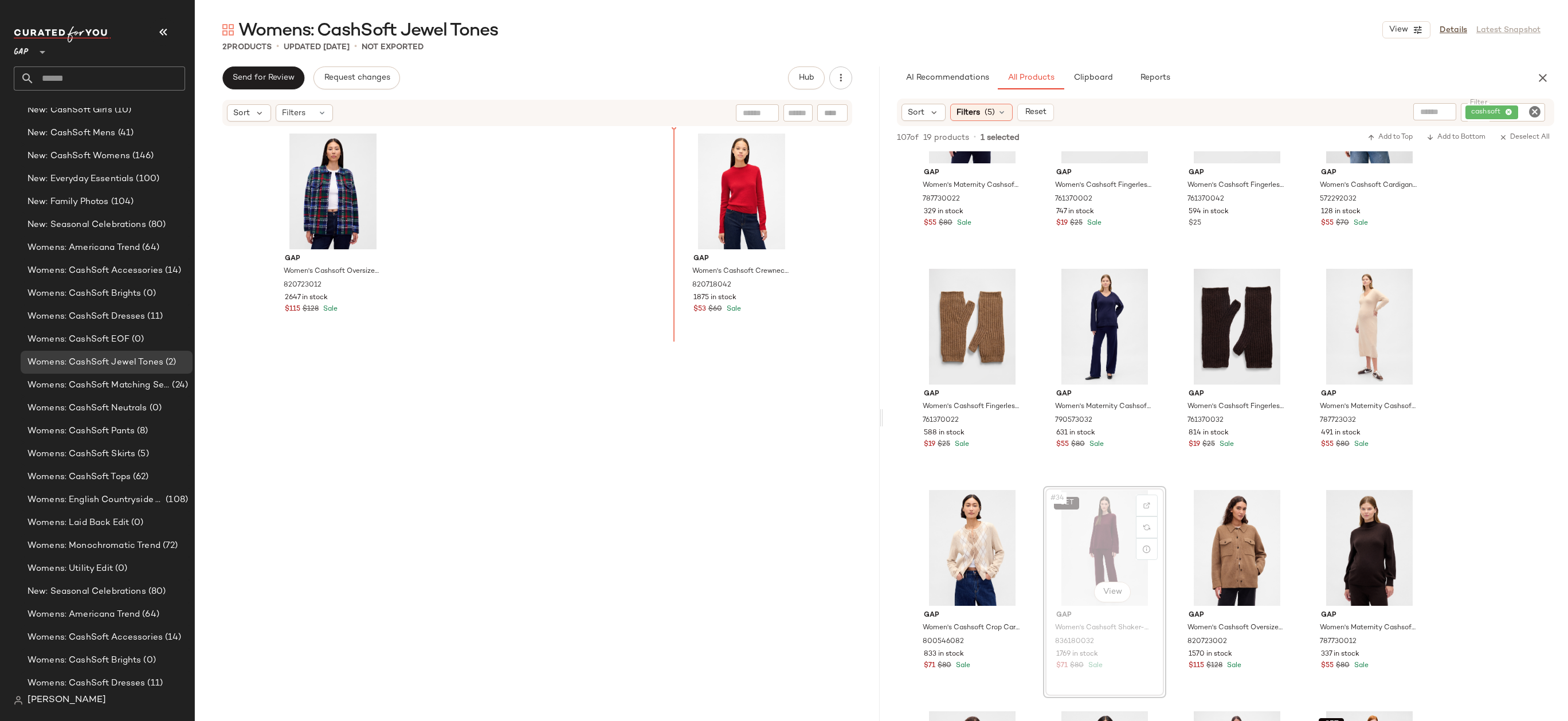
drag, startPoint x: 1102, startPoint y: 534, endPoint x: 1091, endPoint y: 531, distance: 11.4
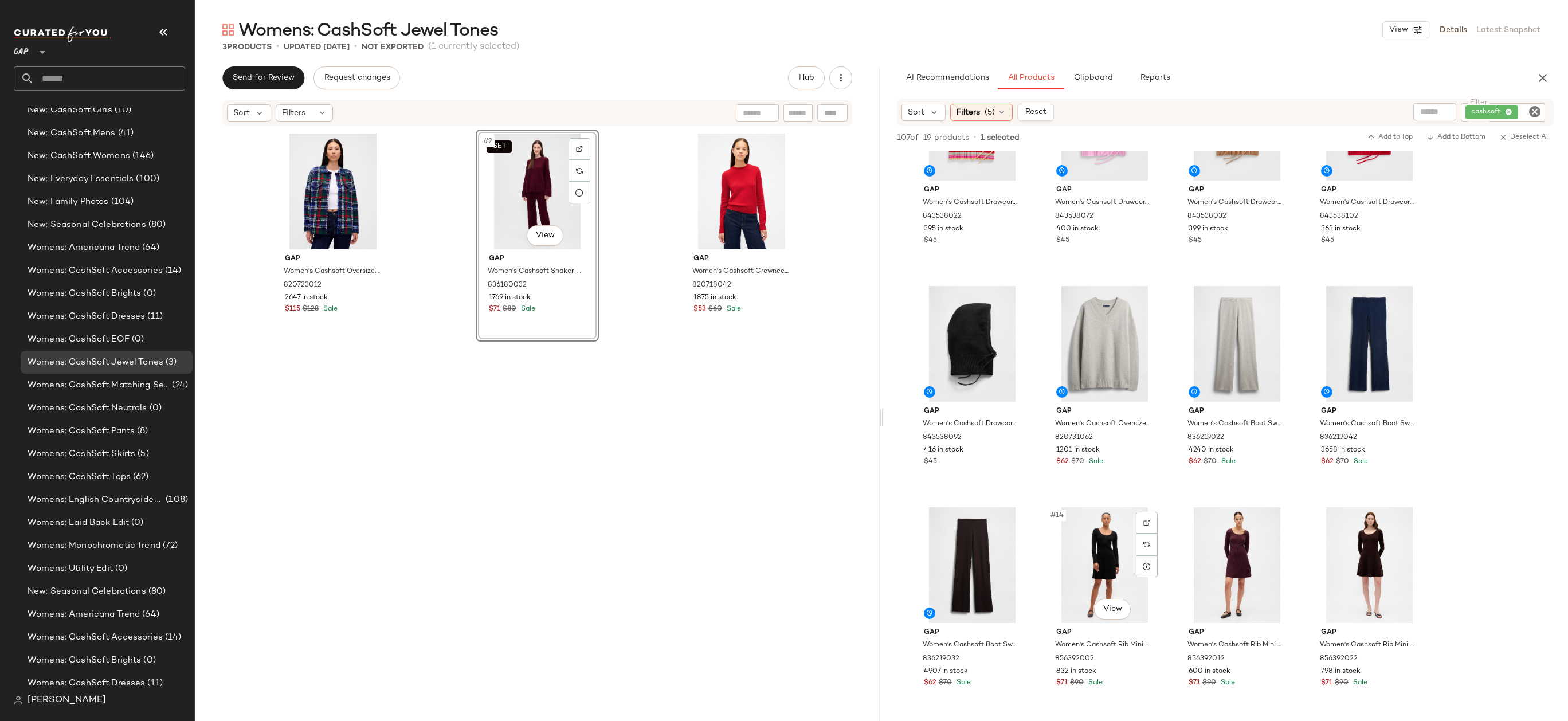
scroll to position [281, 0]
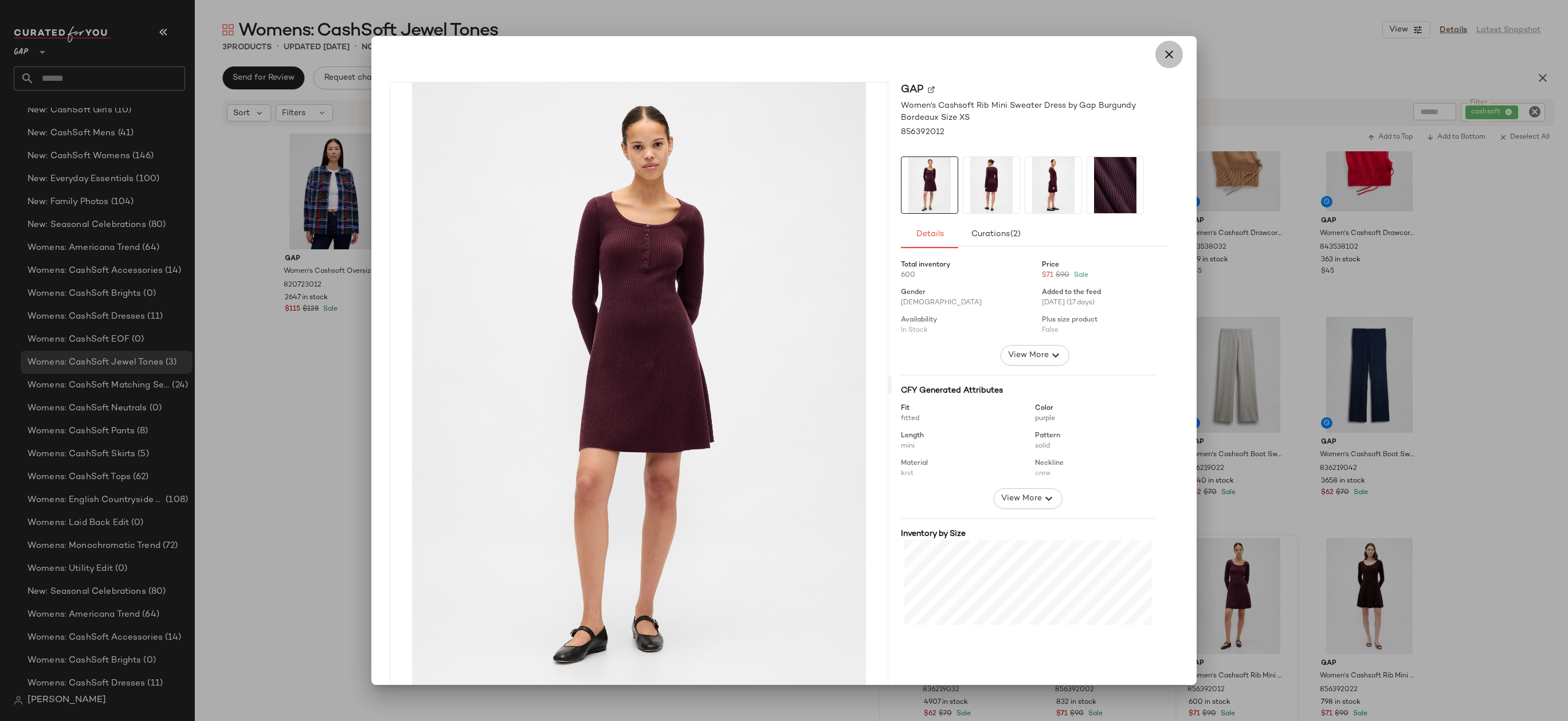
click at [1167, 56] on icon "button" at bounding box center [1169, 54] width 14 height 14
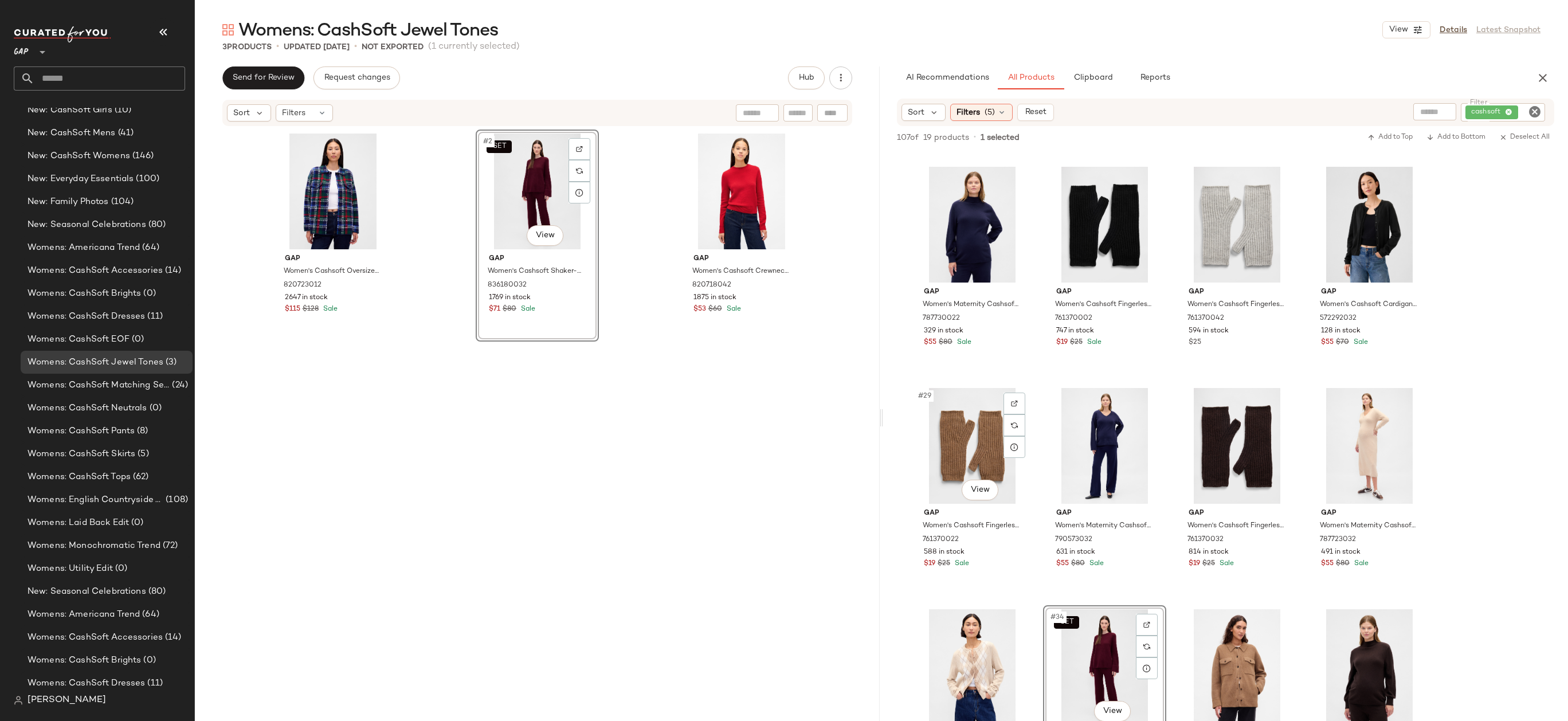
scroll to position [1612, 0]
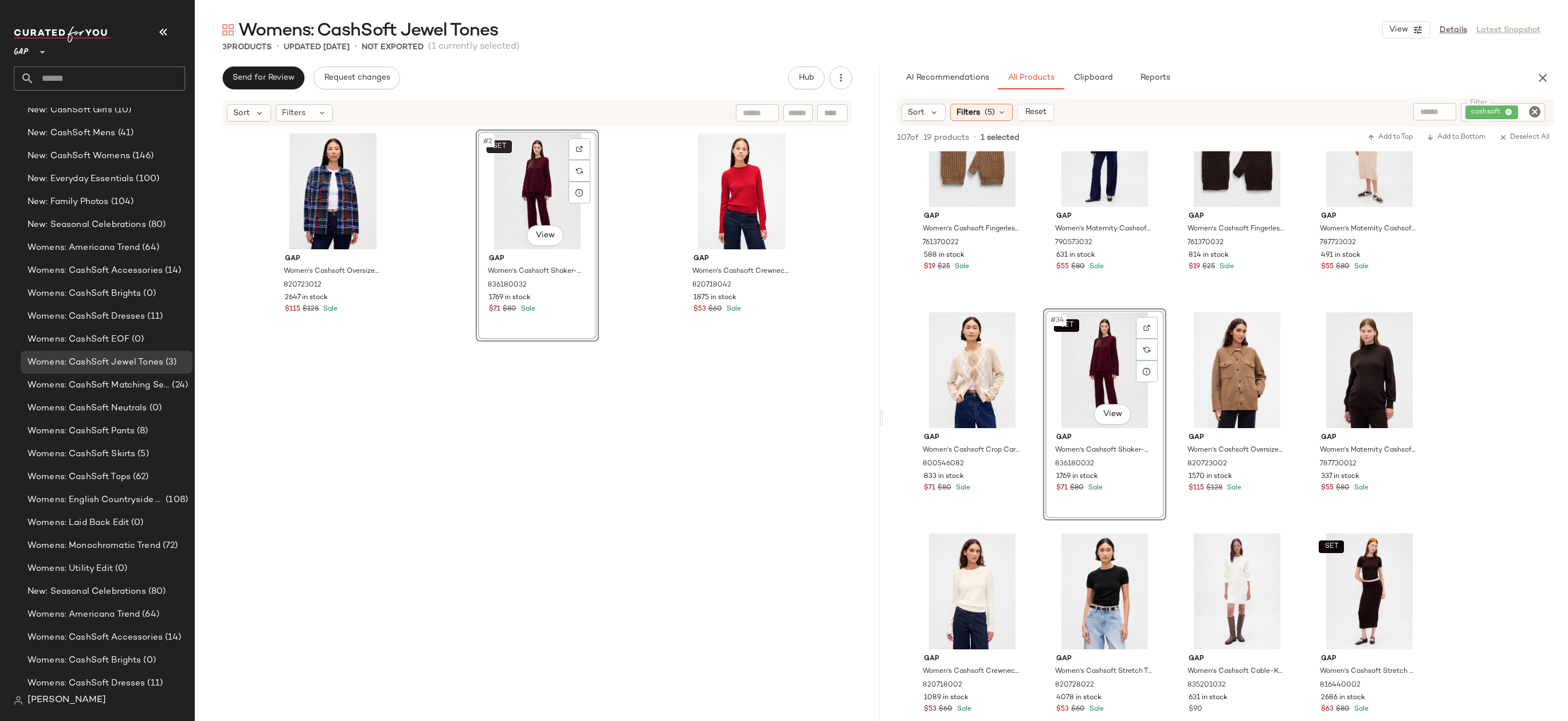
click at [502, 151] on button "SET" at bounding box center [499, 147] width 26 height 12
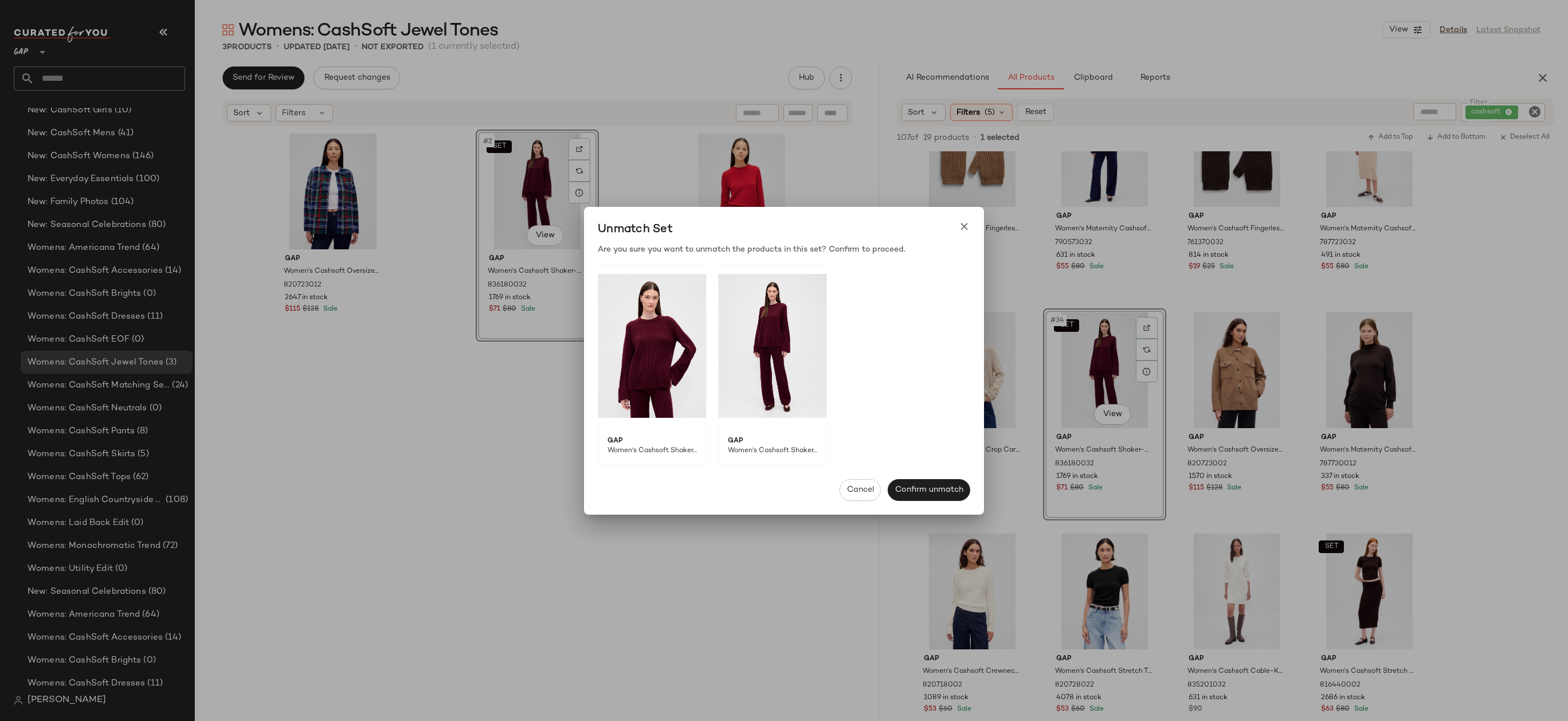
click at [627, 449] on span "Women's Cashsoft Shaker-Stitch Boyfriend Sweater by Gap Tuscan Red Size XS" at bounding box center [648, 455] width 100 height 19
copy span "Women's Cashsoft Shaker-Stitch Boyfriend Sweater by Gap Tuscan Red Size XS"
click at [862, 503] on div "Cancel Confirm unmatch" at bounding box center [783, 490] width 400 height 49
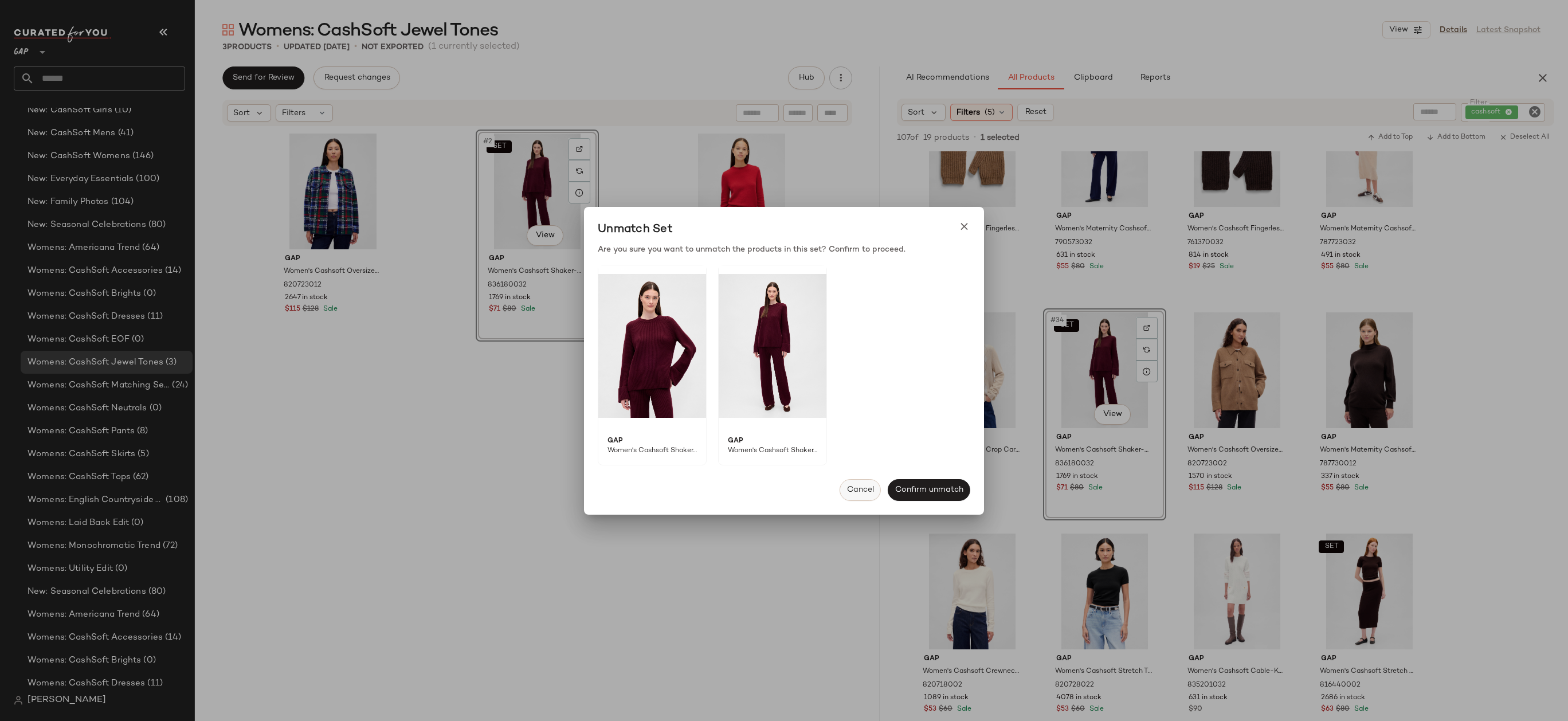
click at [862, 496] on button "Cancel" at bounding box center [860, 490] width 41 height 22
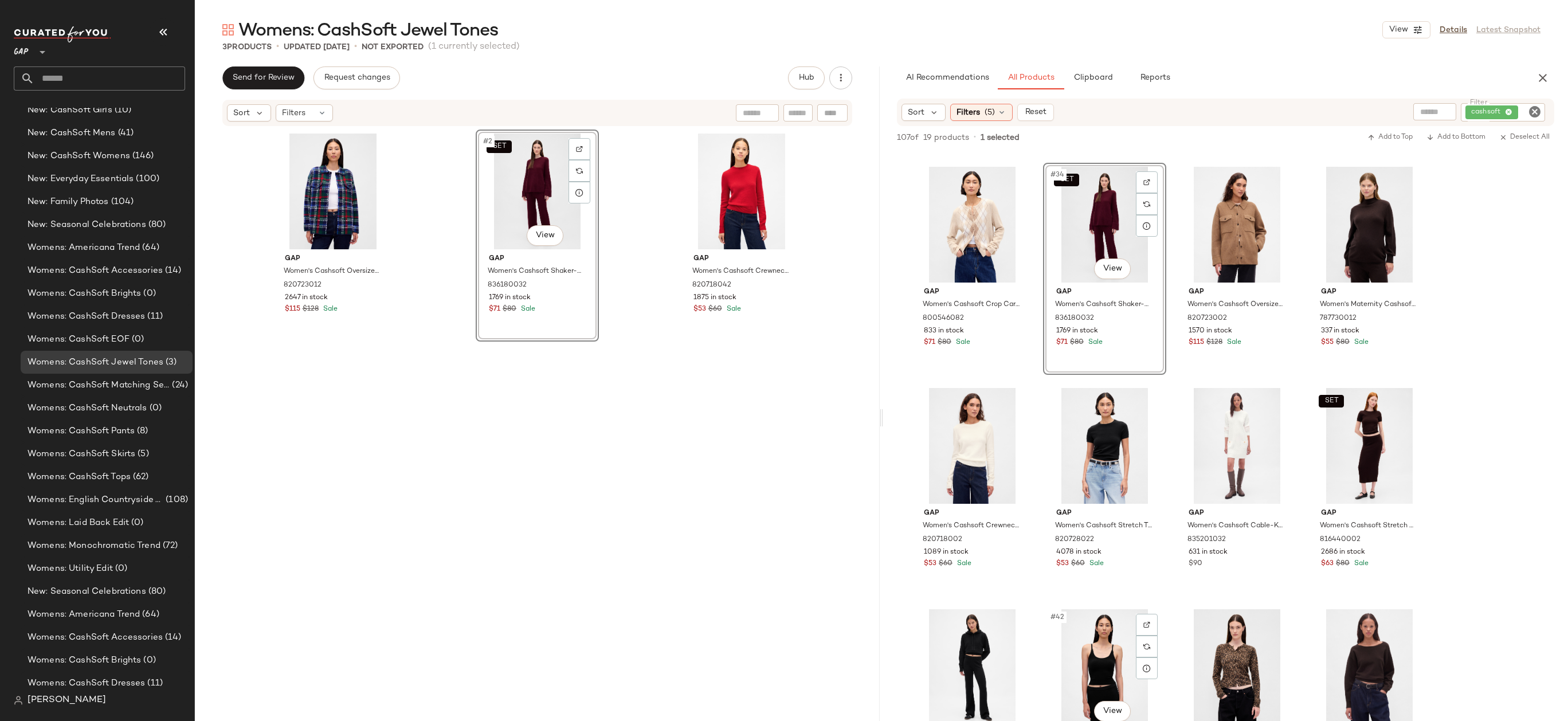
scroll to position [1677, 0]
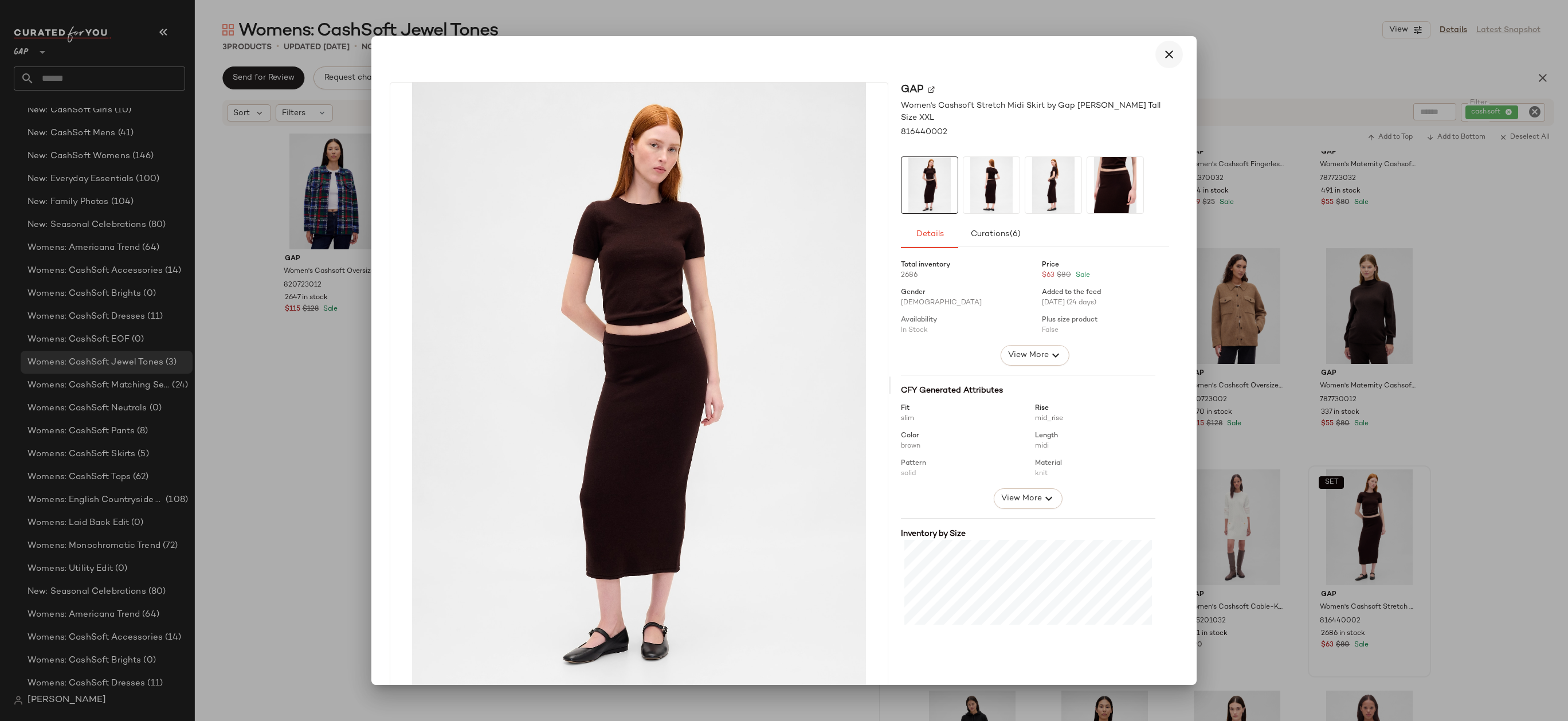
click at [1163, 50] on icon "button" at bounding box center [1169, 54] width 14 height 14
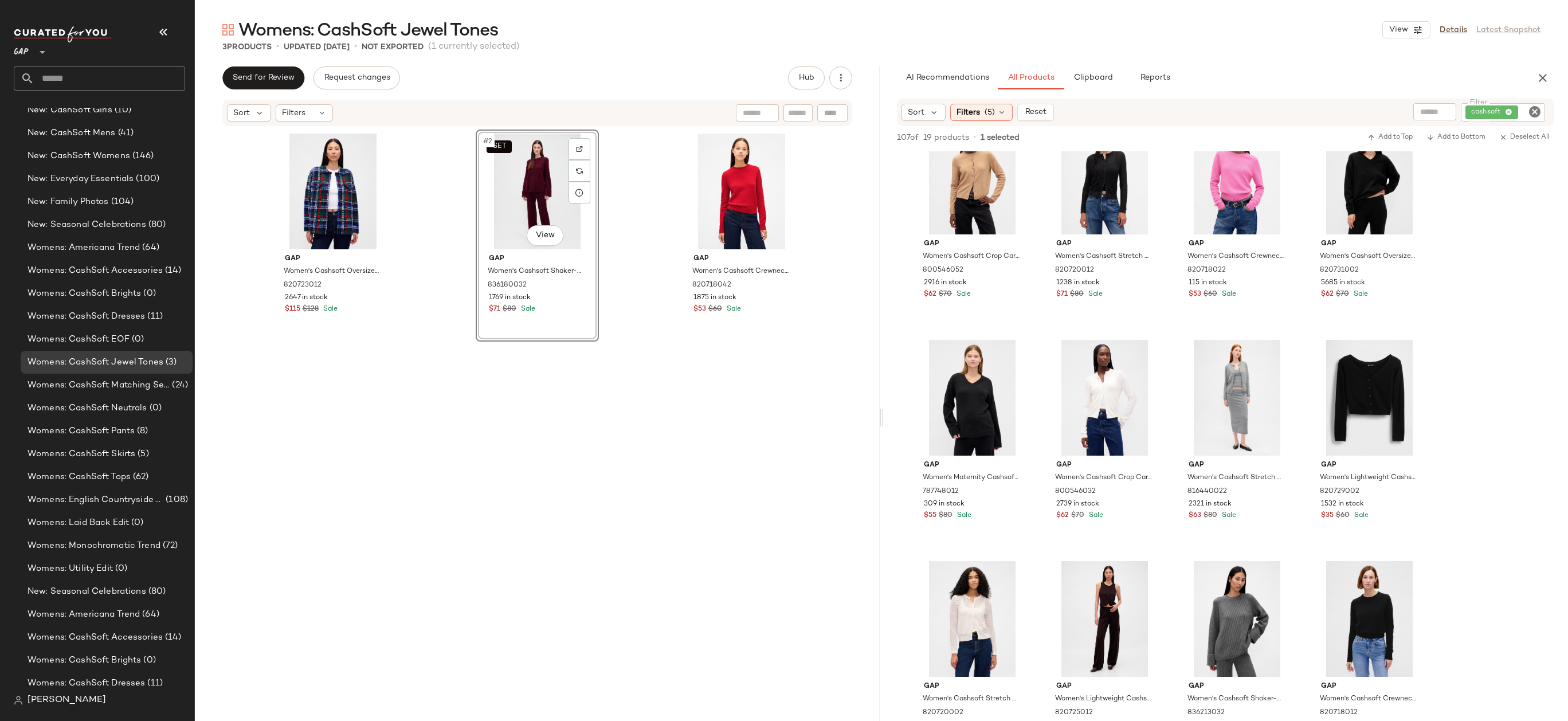
scroll to position [4890, 0]
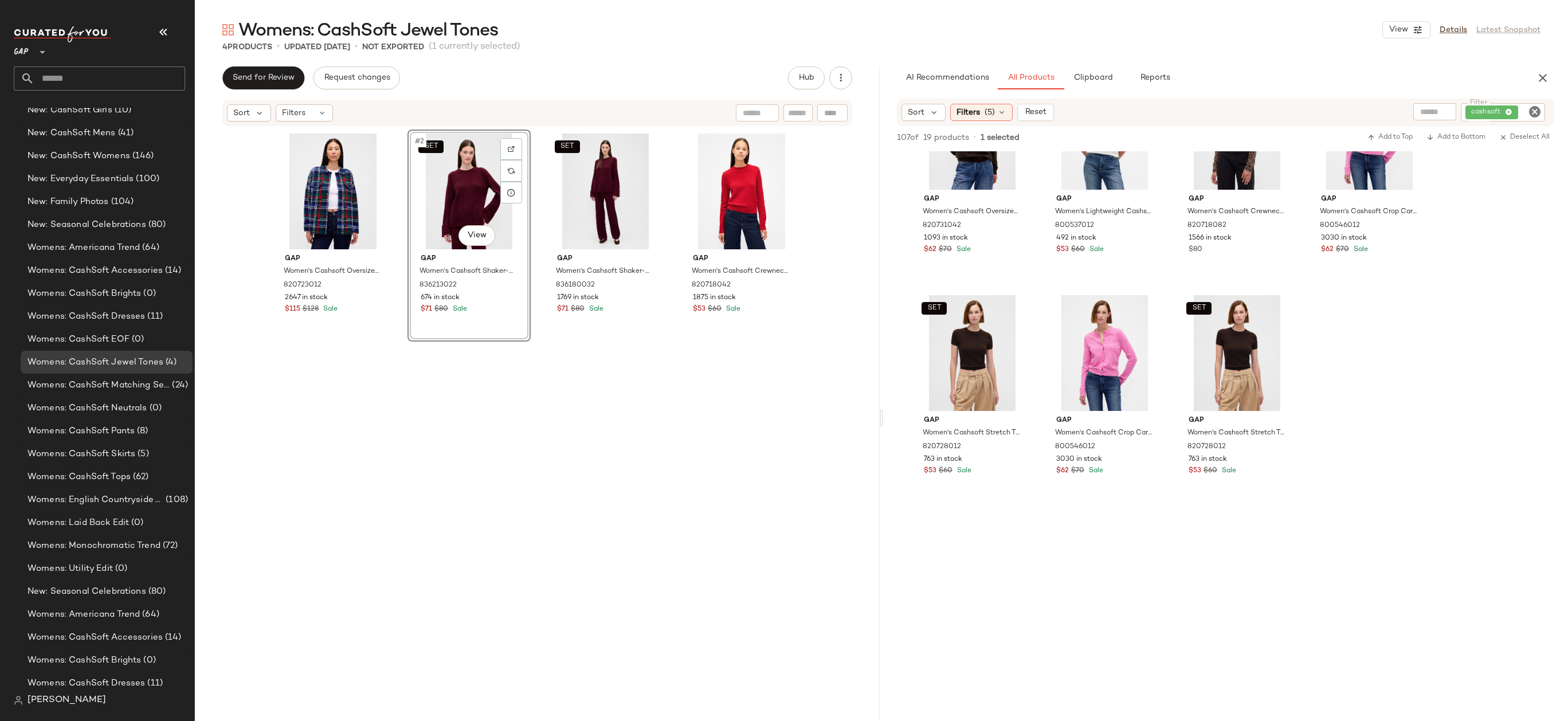
scroll to position [5287, 0]
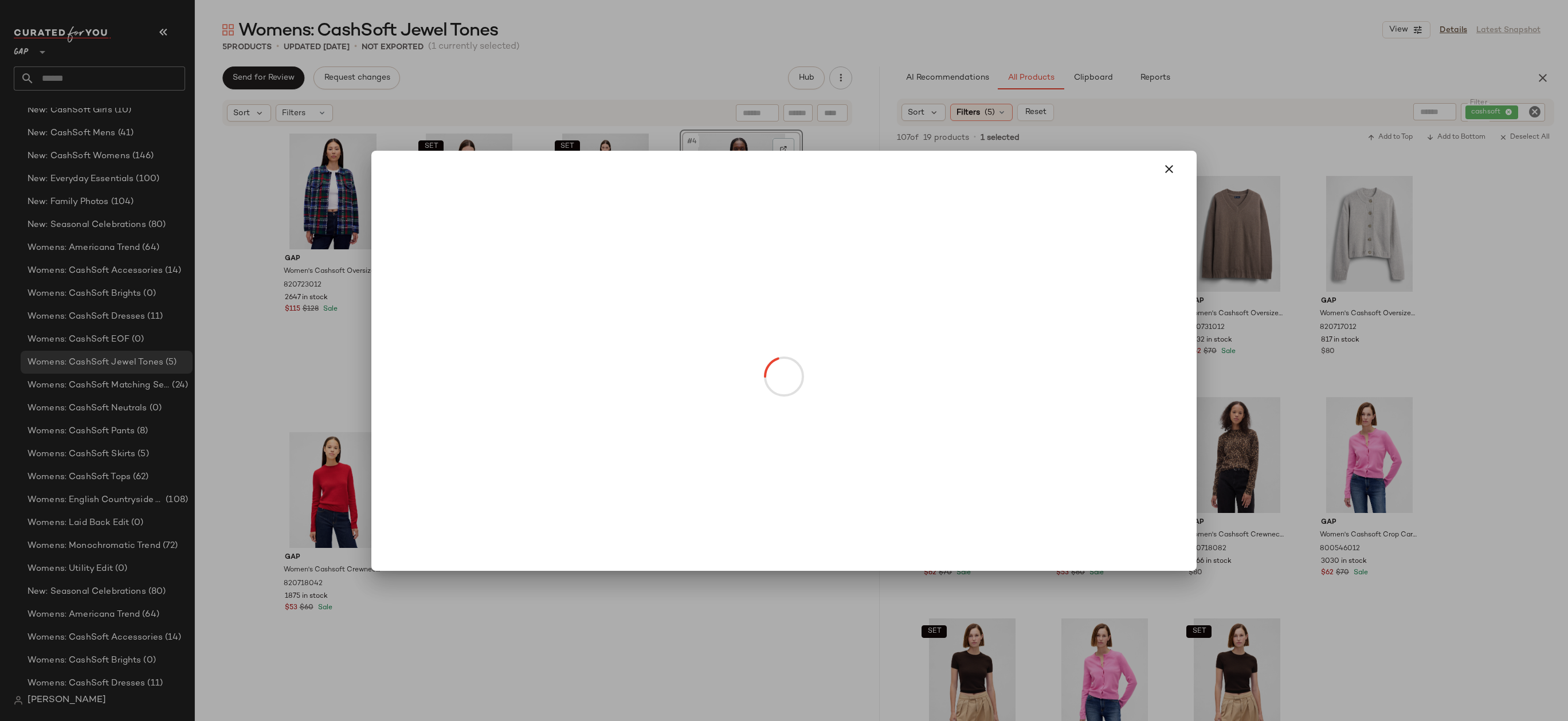
drag, startPoint x: 735, startPoint y: 230, endPoint x: 427, endPoint y: 241, distance: 308.2
click at [427, 241] on body "GAP ** Dashboard All Products Global Clipboards (14) Accessories Top Investment…" at bounding box center [784, 360] width 1568 height 721
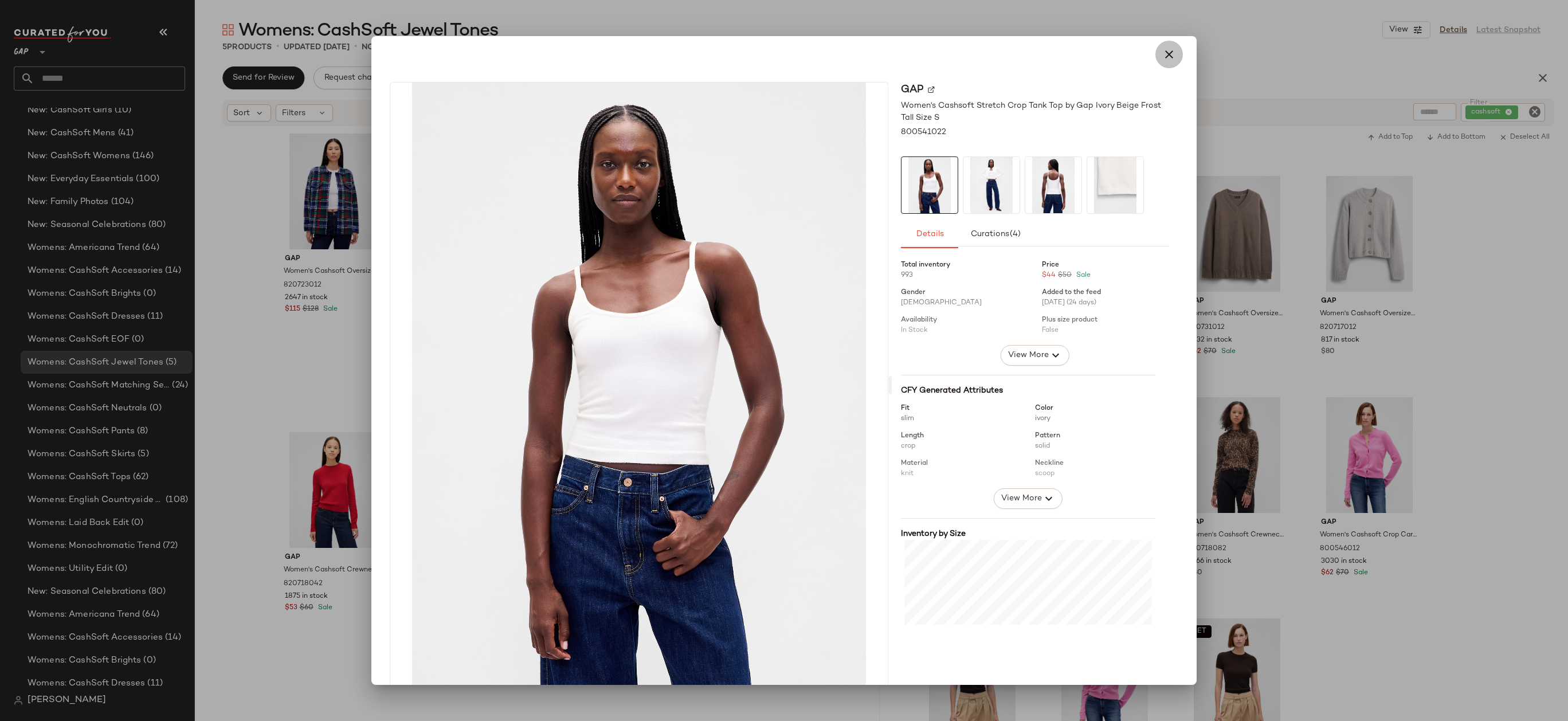
click at [1164, 54] on icon "button" at bounding box center [1169, 54] width 14 height 14
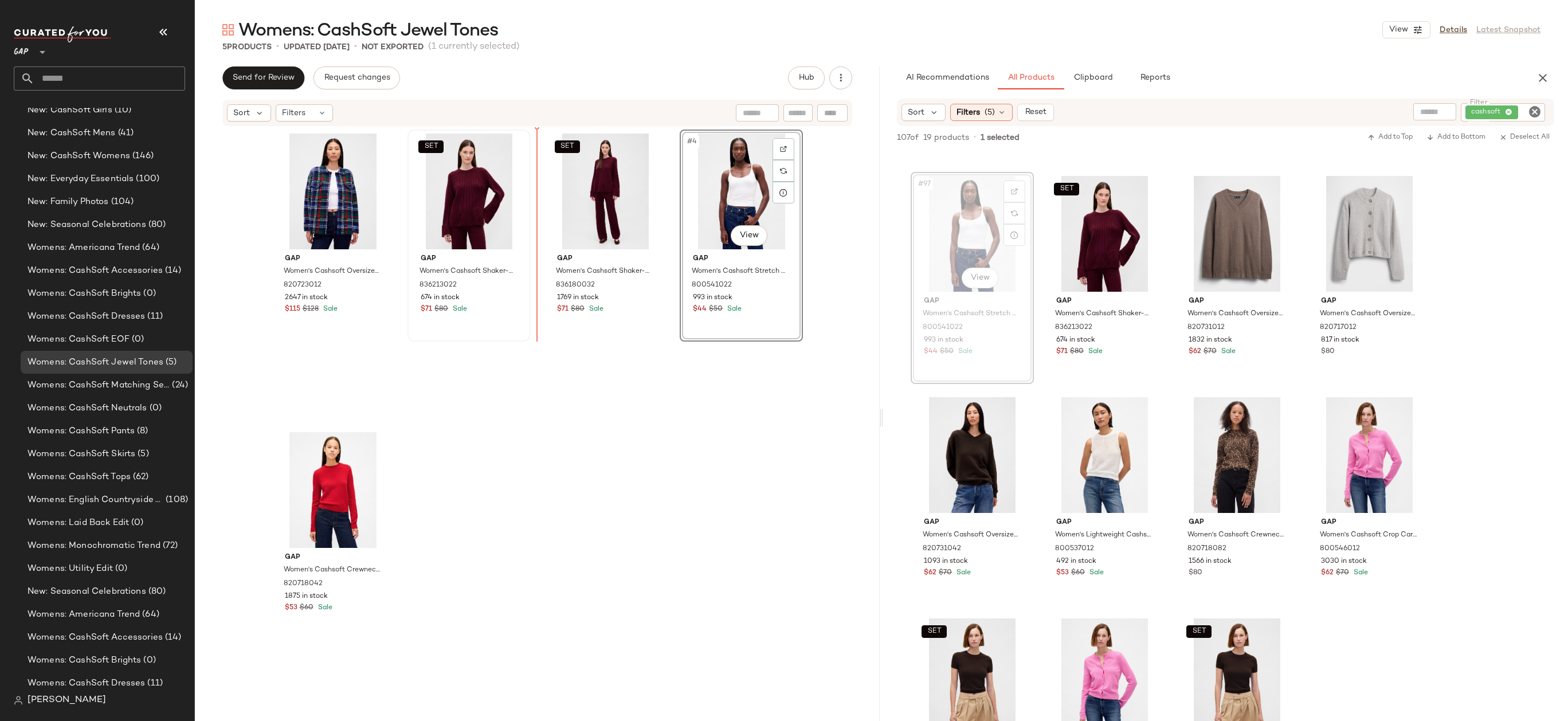
drag, startPoint x: 963, startPoint y: 241, endPoint x: 448, endPoint y: 253, distance: 515.1
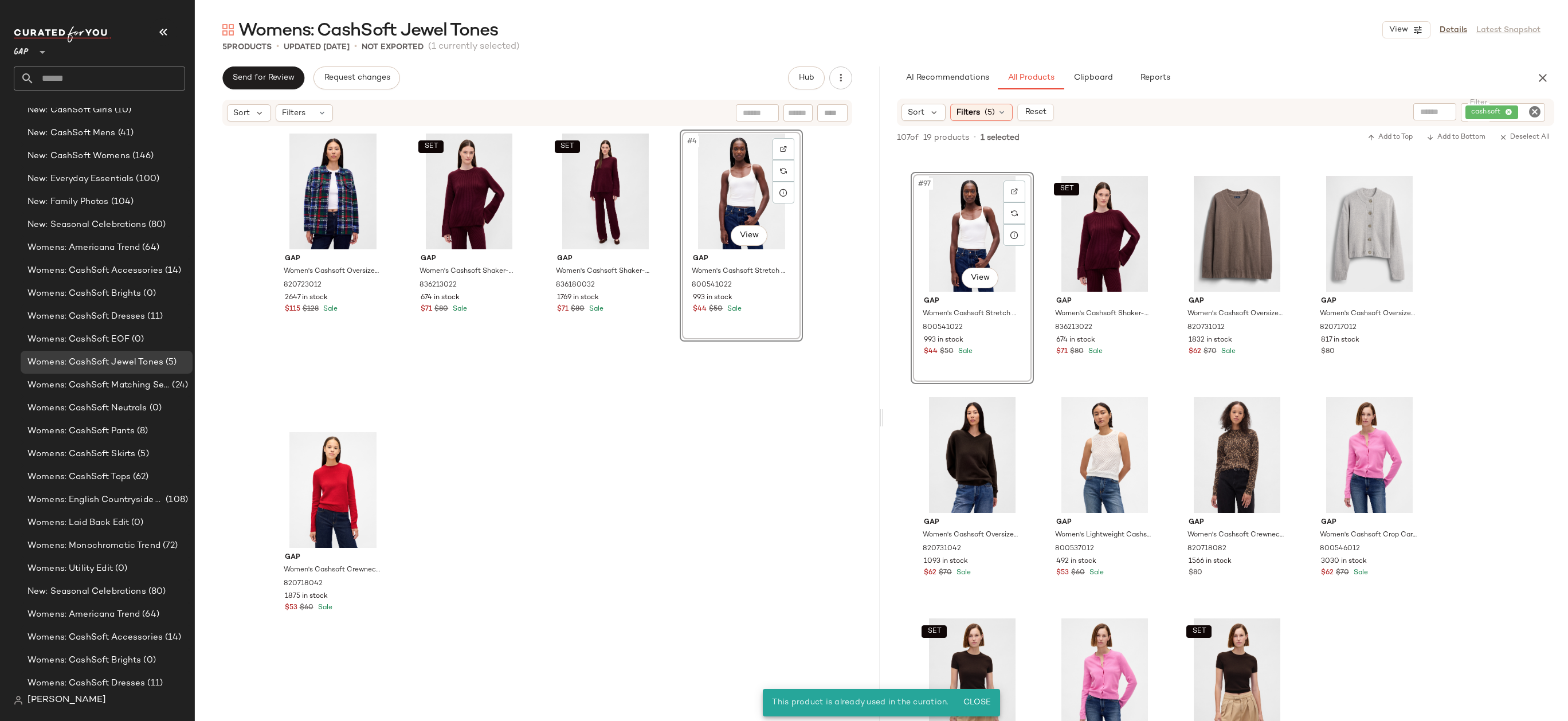
click at [532, 454] on div "Gap Women's Cashsoft Oversized Shirt Jacket by Gap Navy Blue Plaid Size M 82072…" at bounding box center [538, 423] width 532 height 588
drag, startPoint x: 765, startPoint y: 185, endPoint x: 427, endPoint y: 193, distance: 338.1
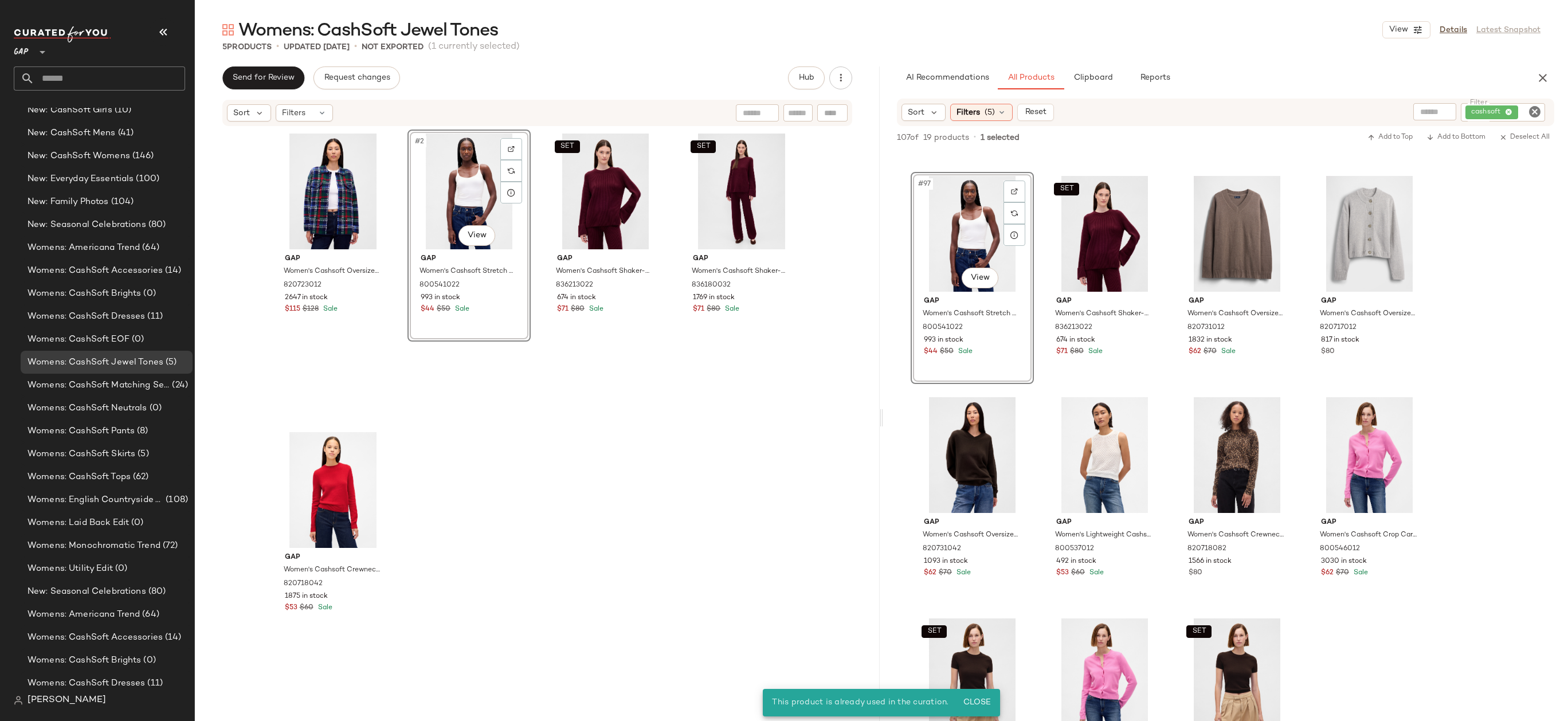
click at [527, 439] on div "Gap Women's Cashsoft Oversized Shirt Jacket by Gap Navy Blue Plaid Size M 82072…" at bounding box center [538, 423] width 532 height 588
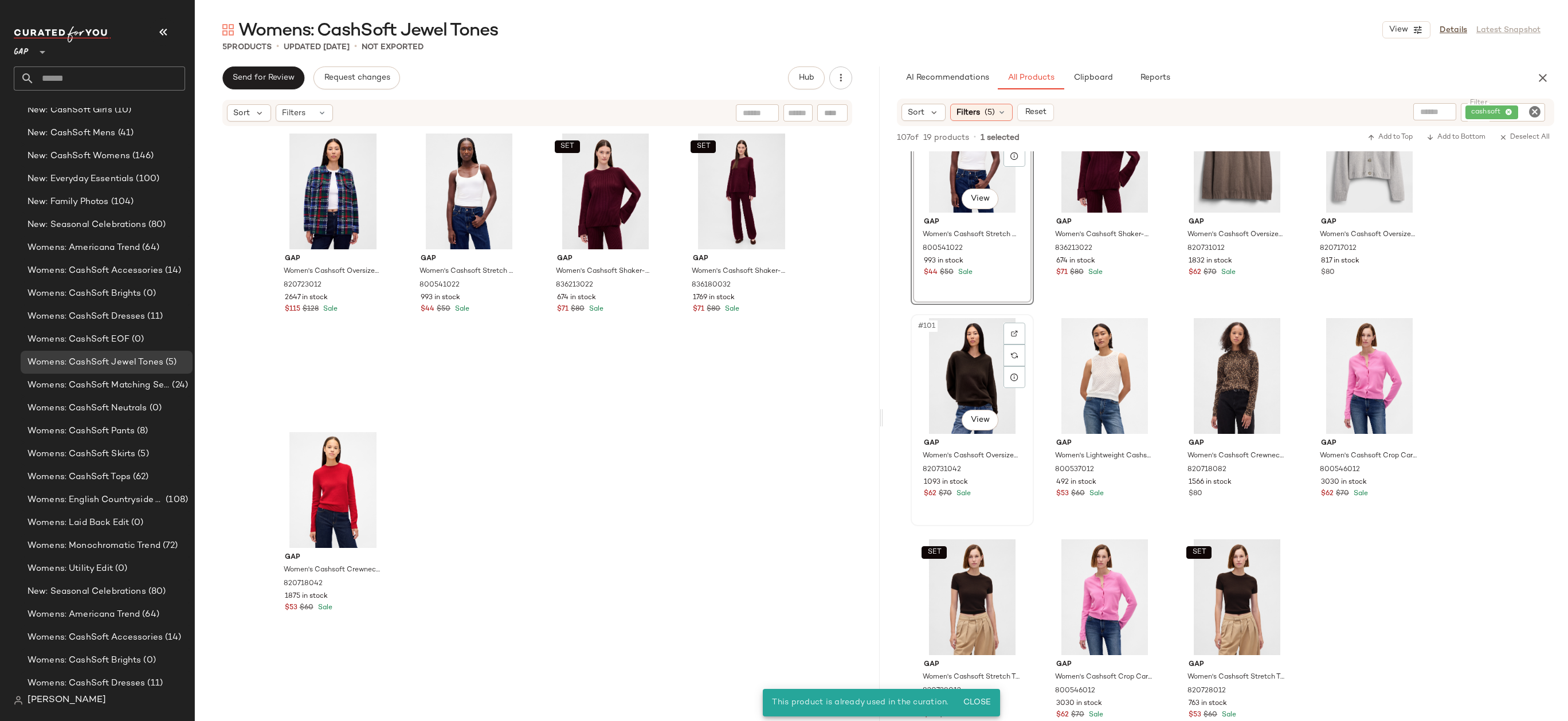
scroll to position [5367, 0]
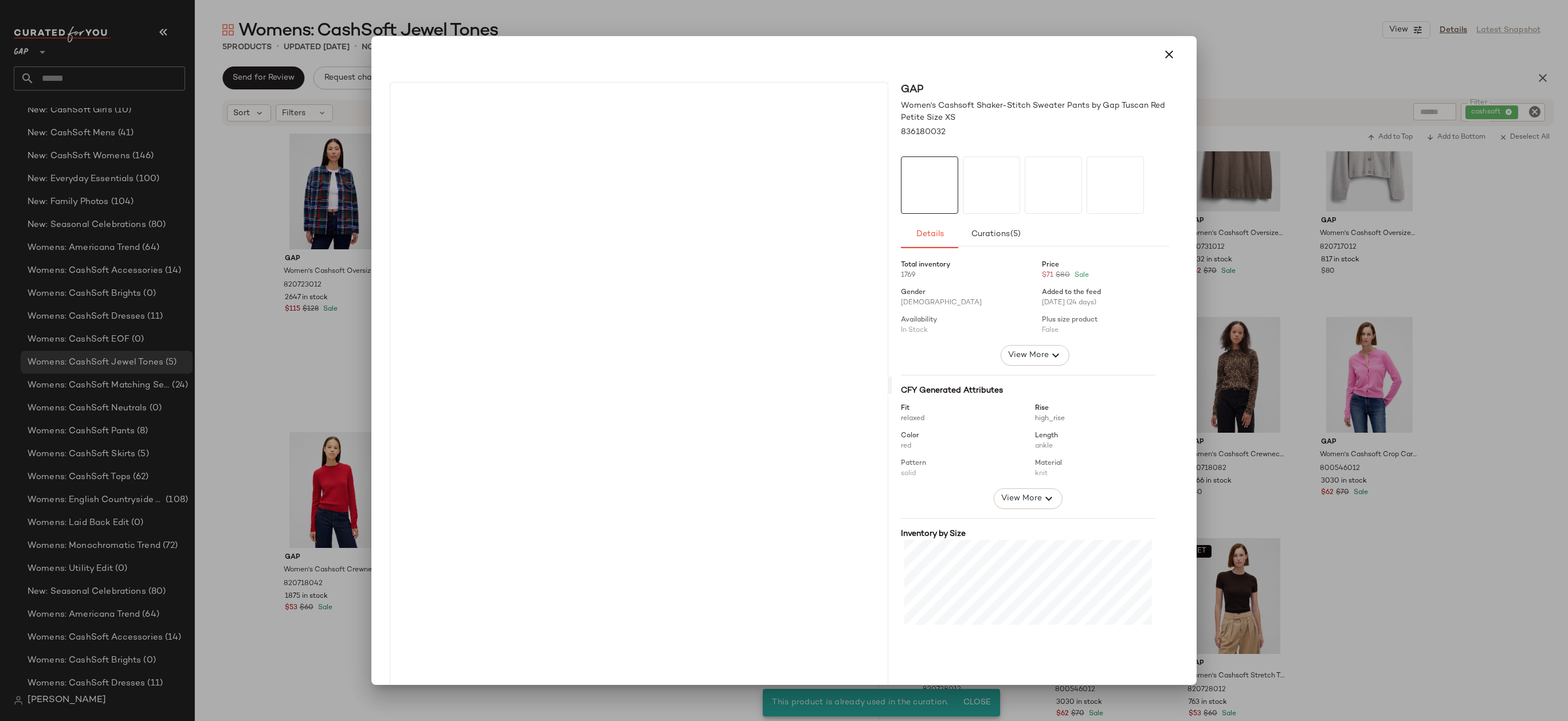
drag, startPoint x: 719, startPoint y: 225, endPoint x: 554, endPoint y: 230, distance: 165.1
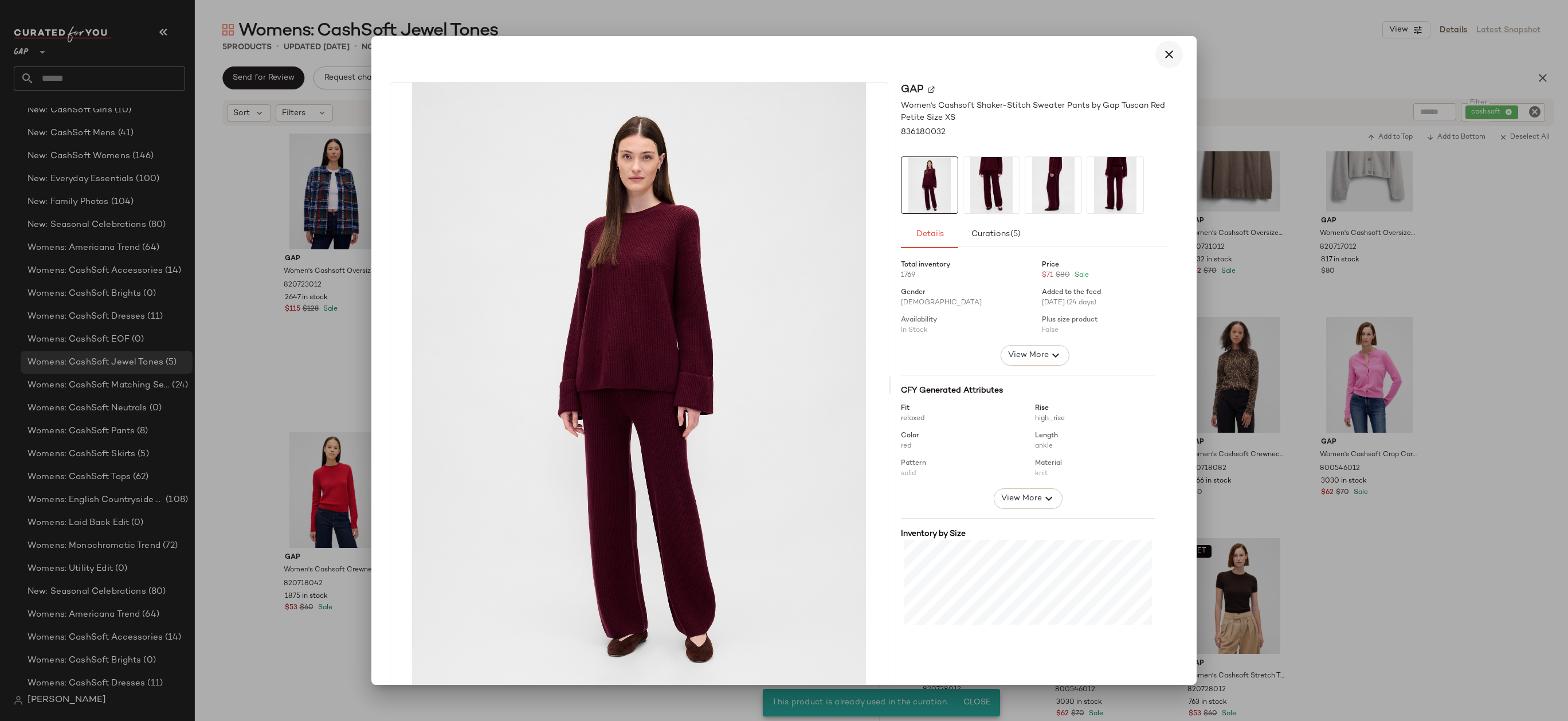
click at [1162, 53] on icon "button" at bounding box center [1169, 54] width 14 height 14
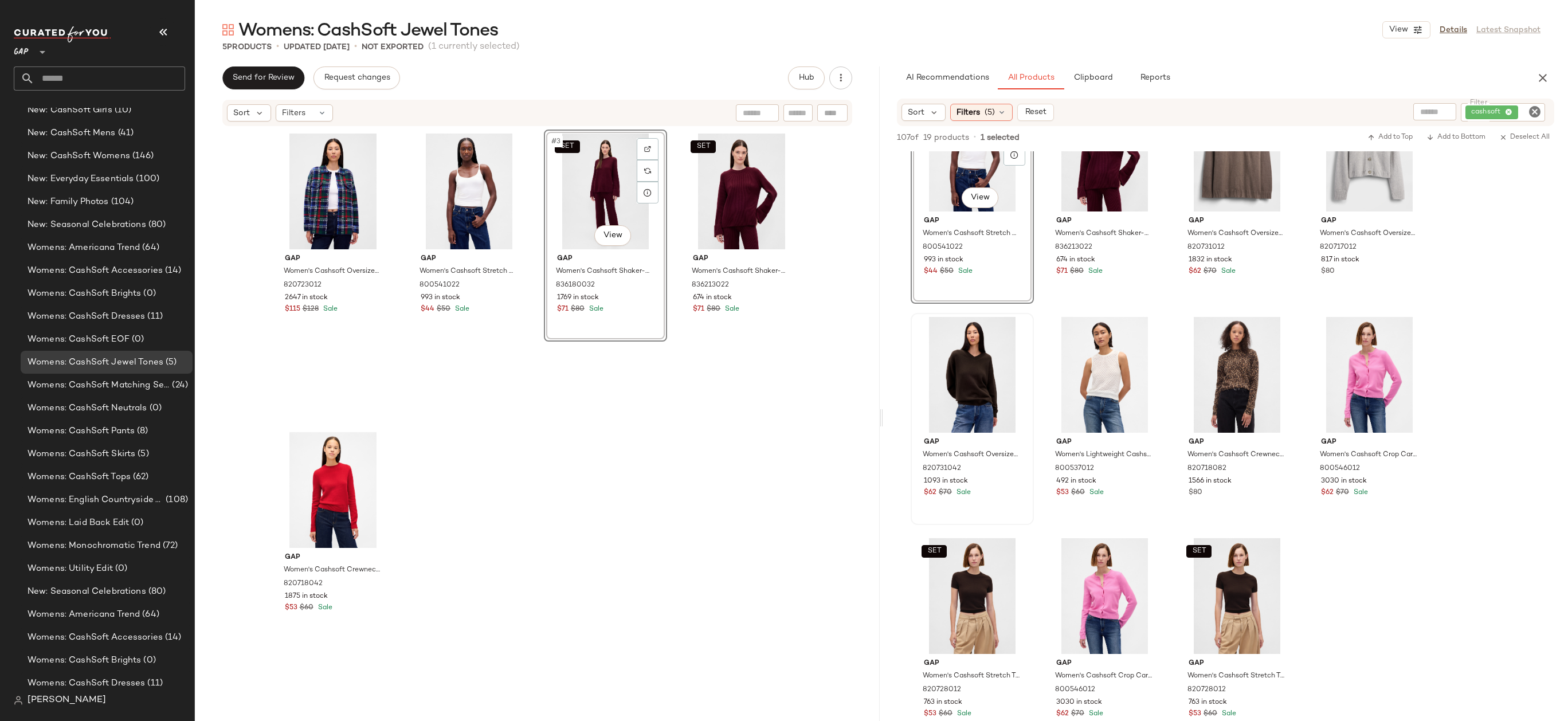
click at [630, 399] on div "SET #3 View Gap Women's Cashsoft Shaker-Stitch Sweater Pants by Gap Tuscan Red …" at bounding box center [605, 274] width 123 height 289
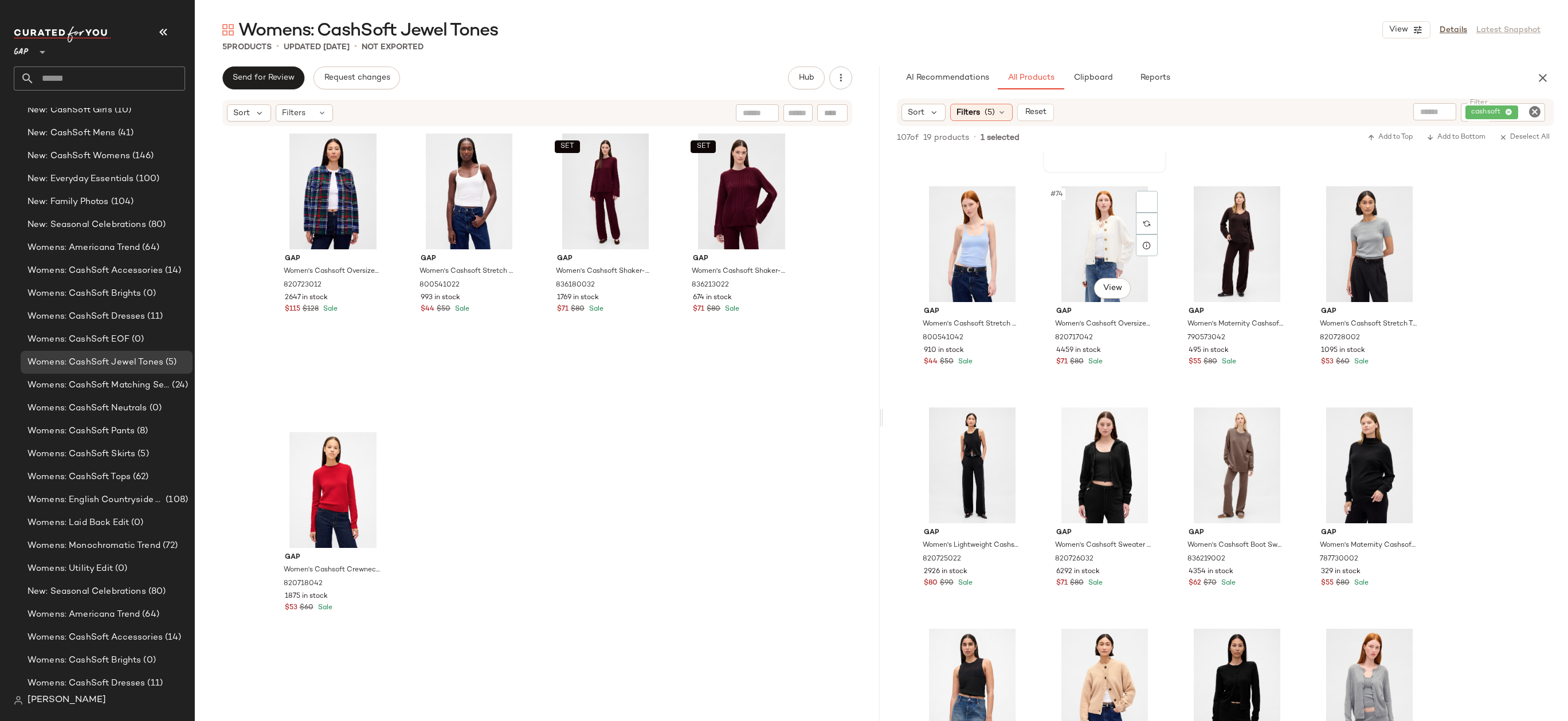
scroll to position [3833, 0]
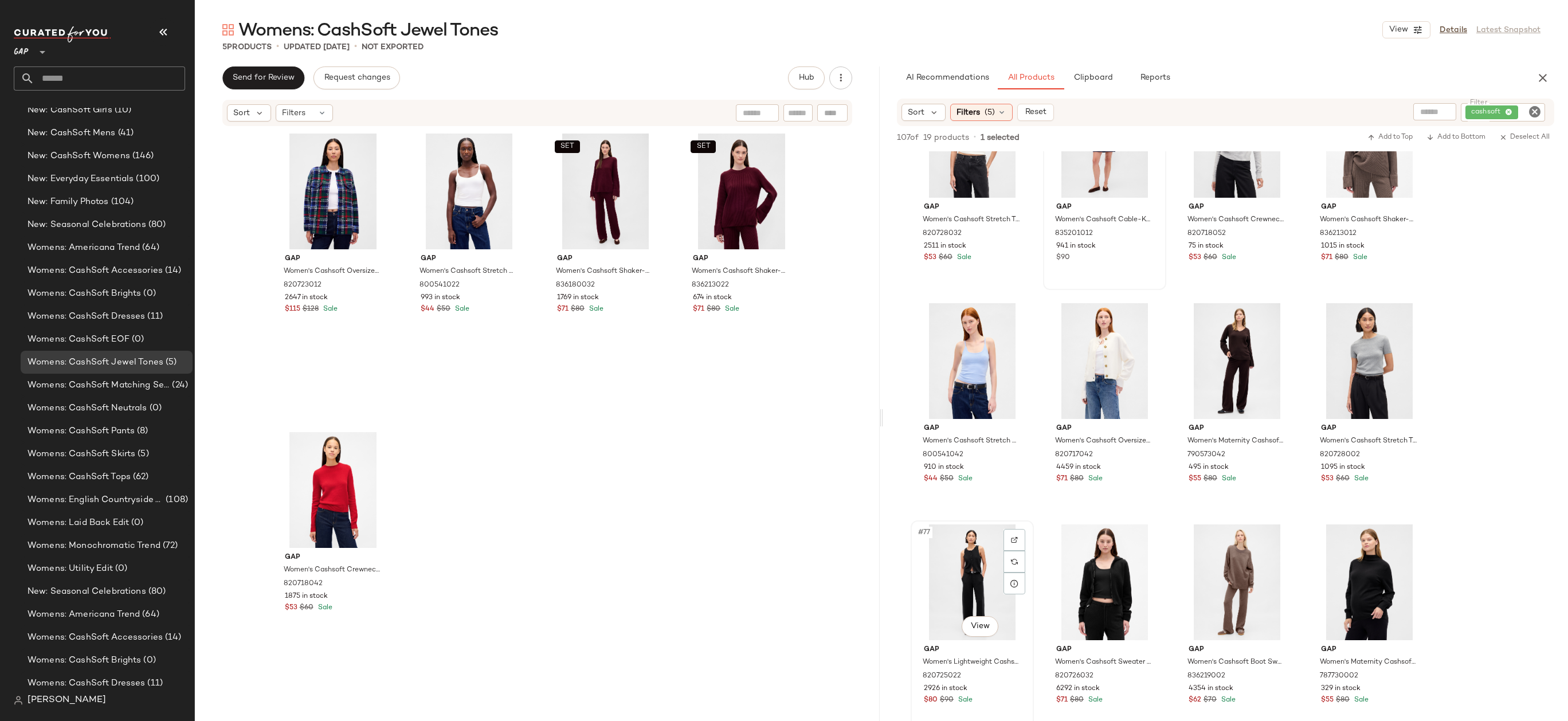
click at [987, 583] on div "#77 View" at bounding box center [972, 582] width 115 height 116
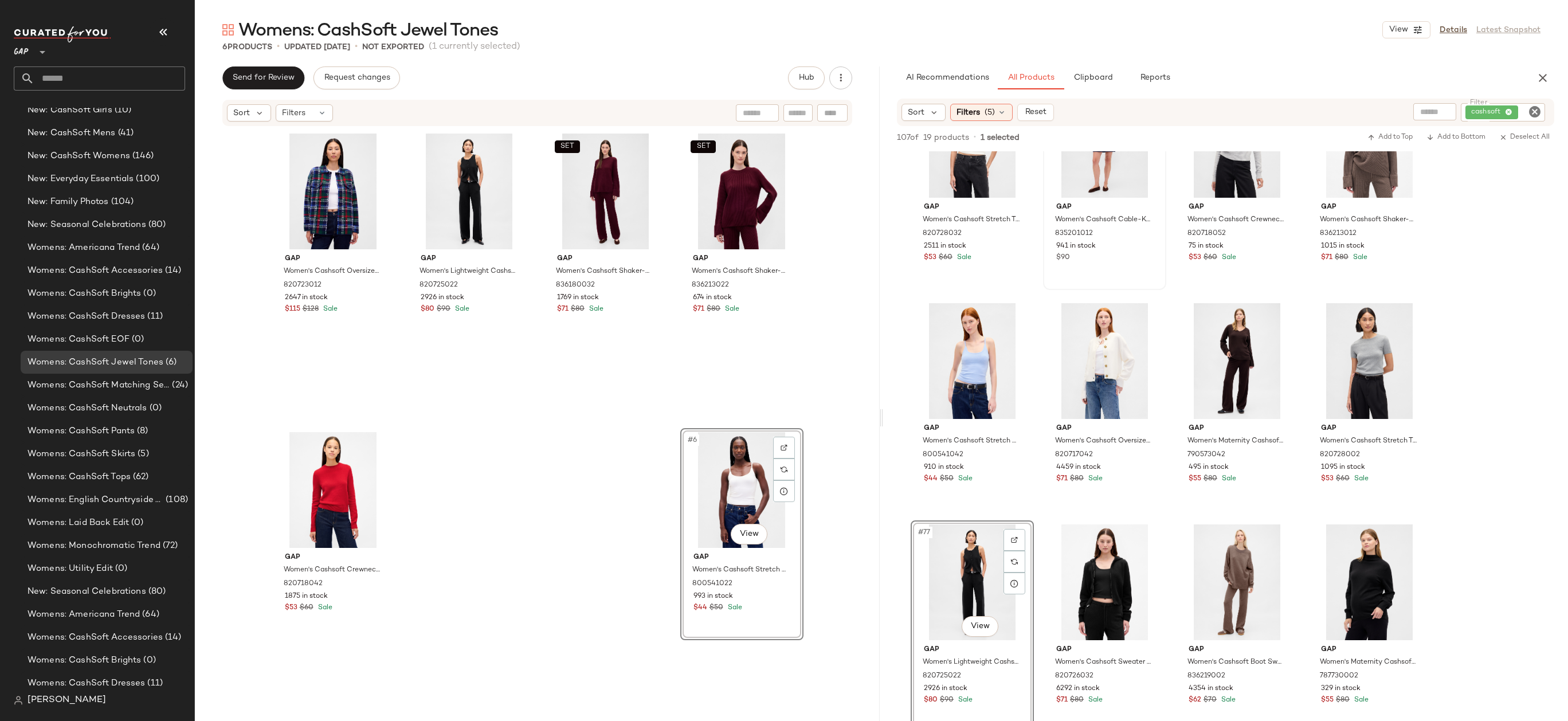
click at [836, 402] on div "Gap Women's Cashsoft Oversized Shirt Jacket by Gap Navy Blue Plaid Size M 82072…" at bounding box center [537, 422] width 685 height 590
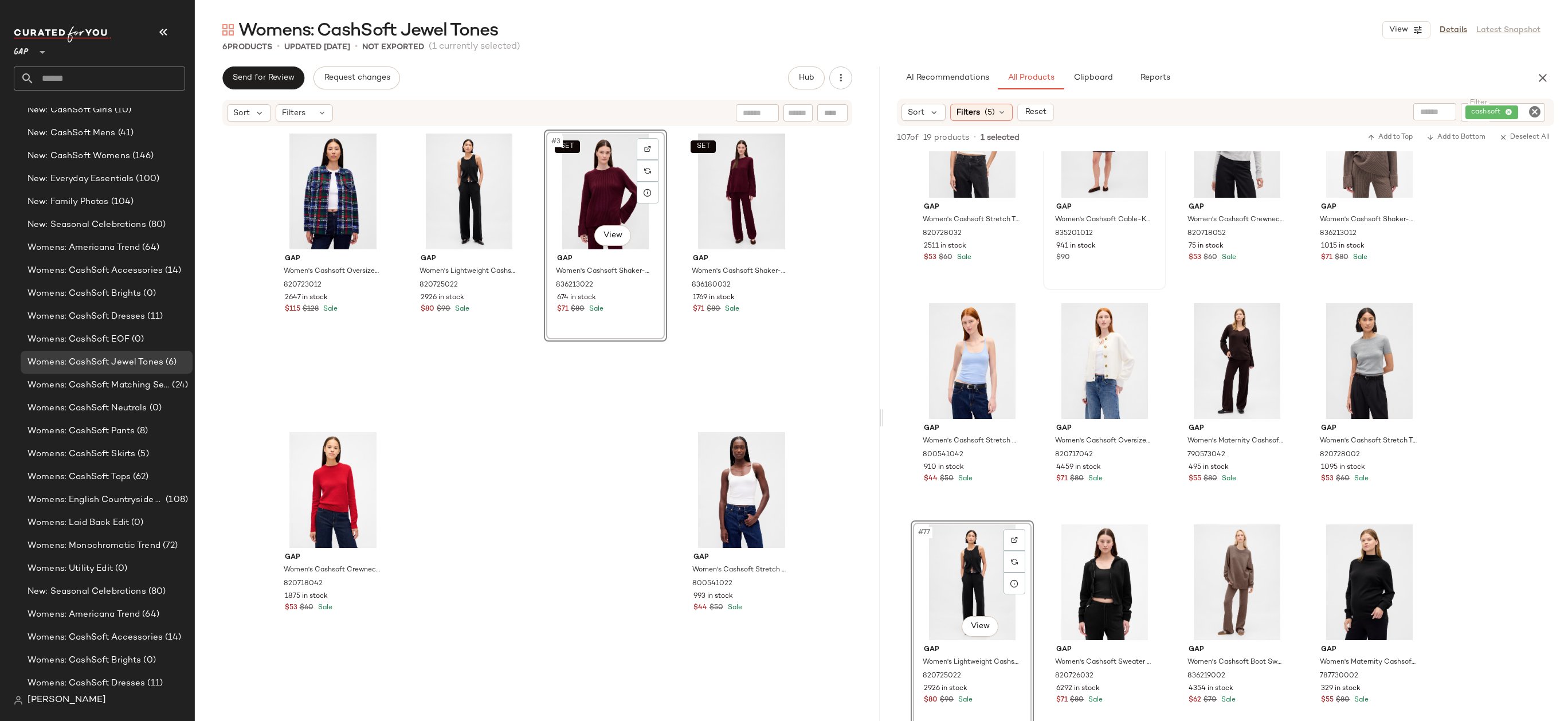
click at [533, 449] on div "Gap Women's Cashsoft Oversized Shirt Jacket by Gap Navy Blue Plaid Size M 82072…" at bounding box center [538, 423] width 532 height 588
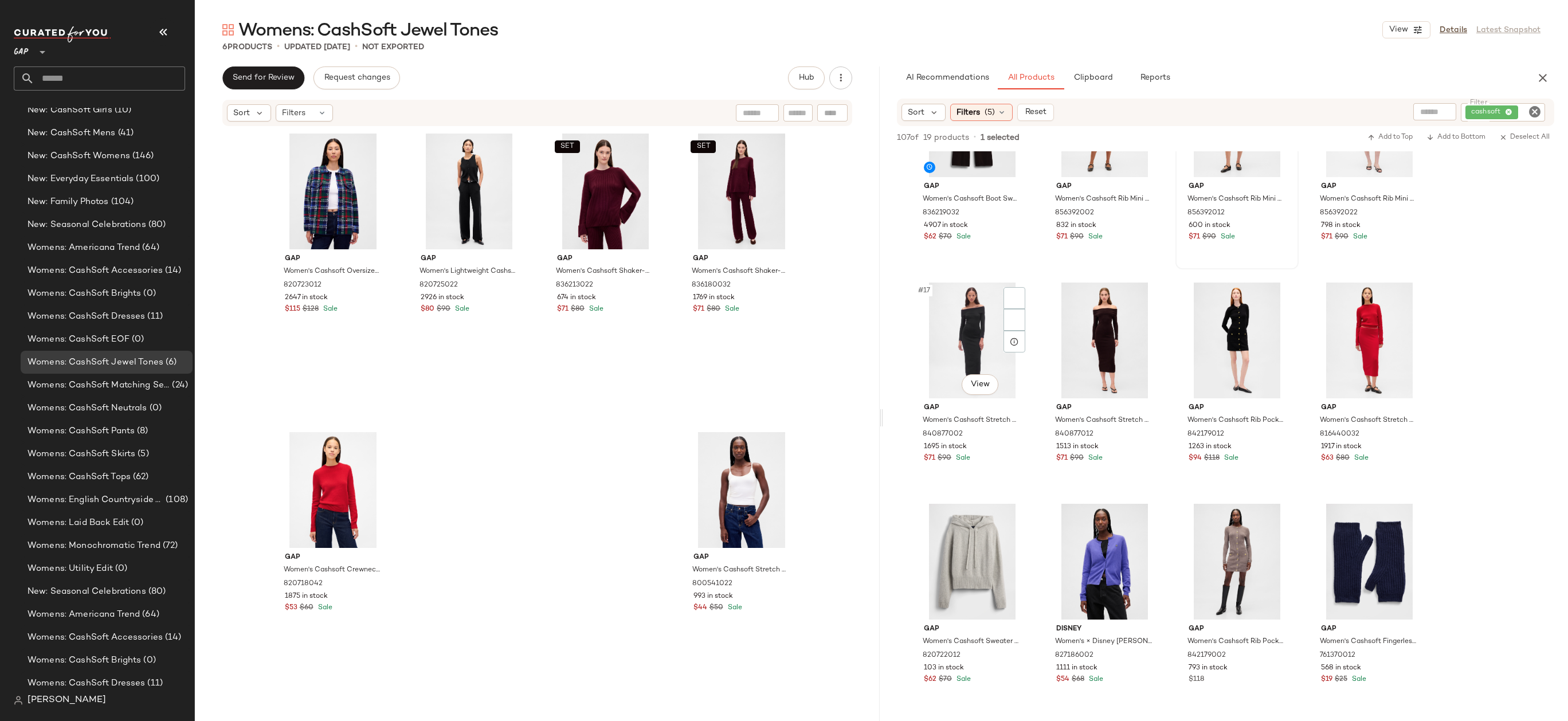
scroll to position [692, 0]
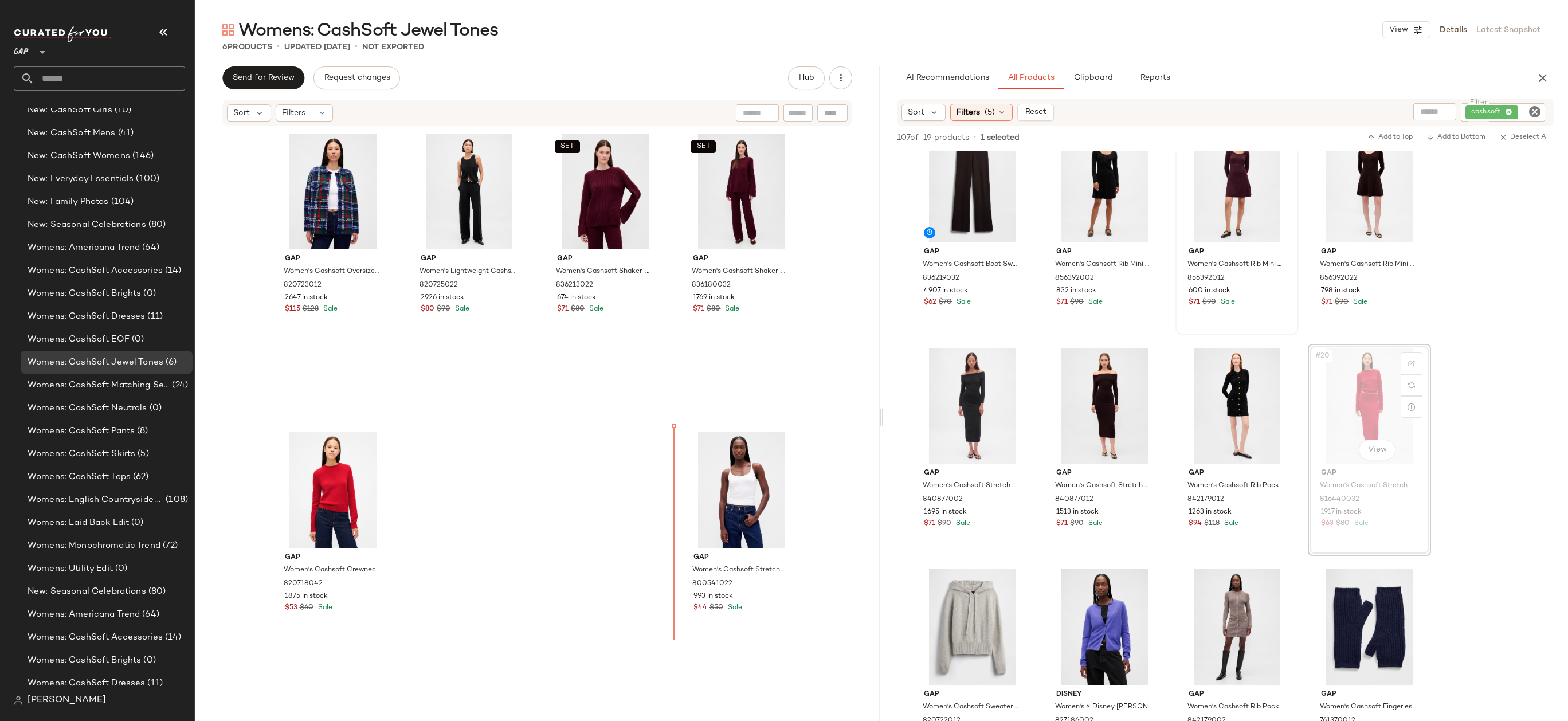
drag, startPoint x: 1357, startPoint y: 396, endPoint x: 1345, endPoint y: 396, distance: 12.0
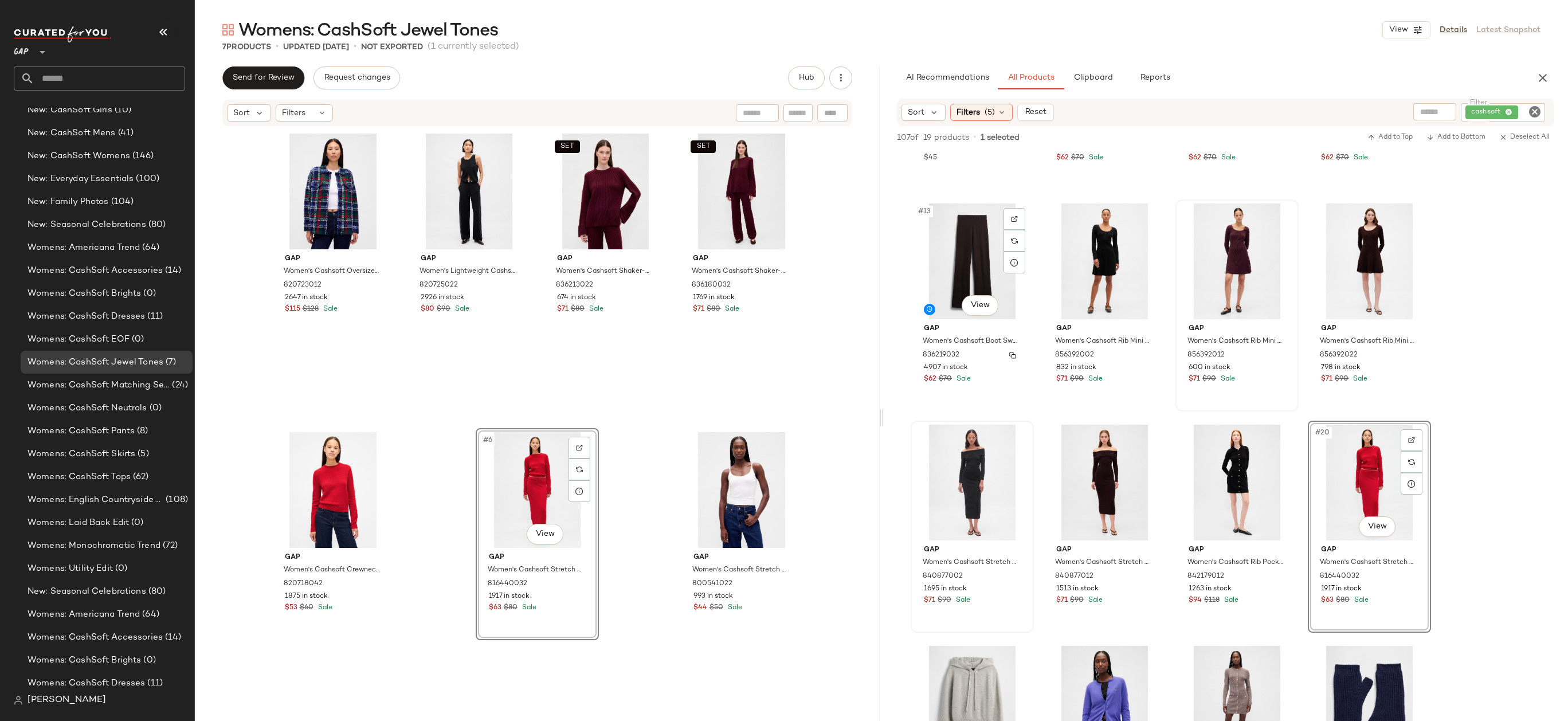
scroll to position [736, 0]
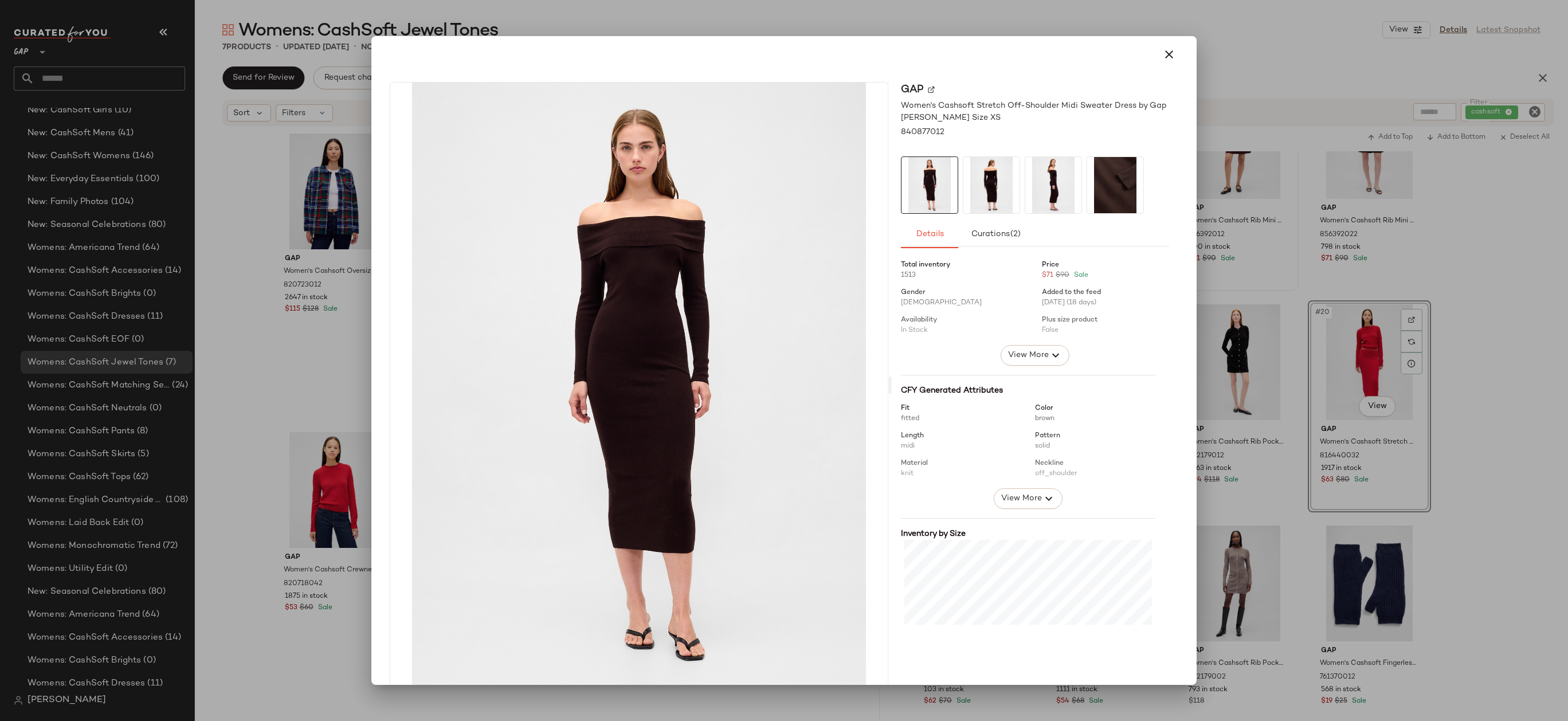
click at [1229, 160] on div at bounding box center [784, 360] width 1568 height 721
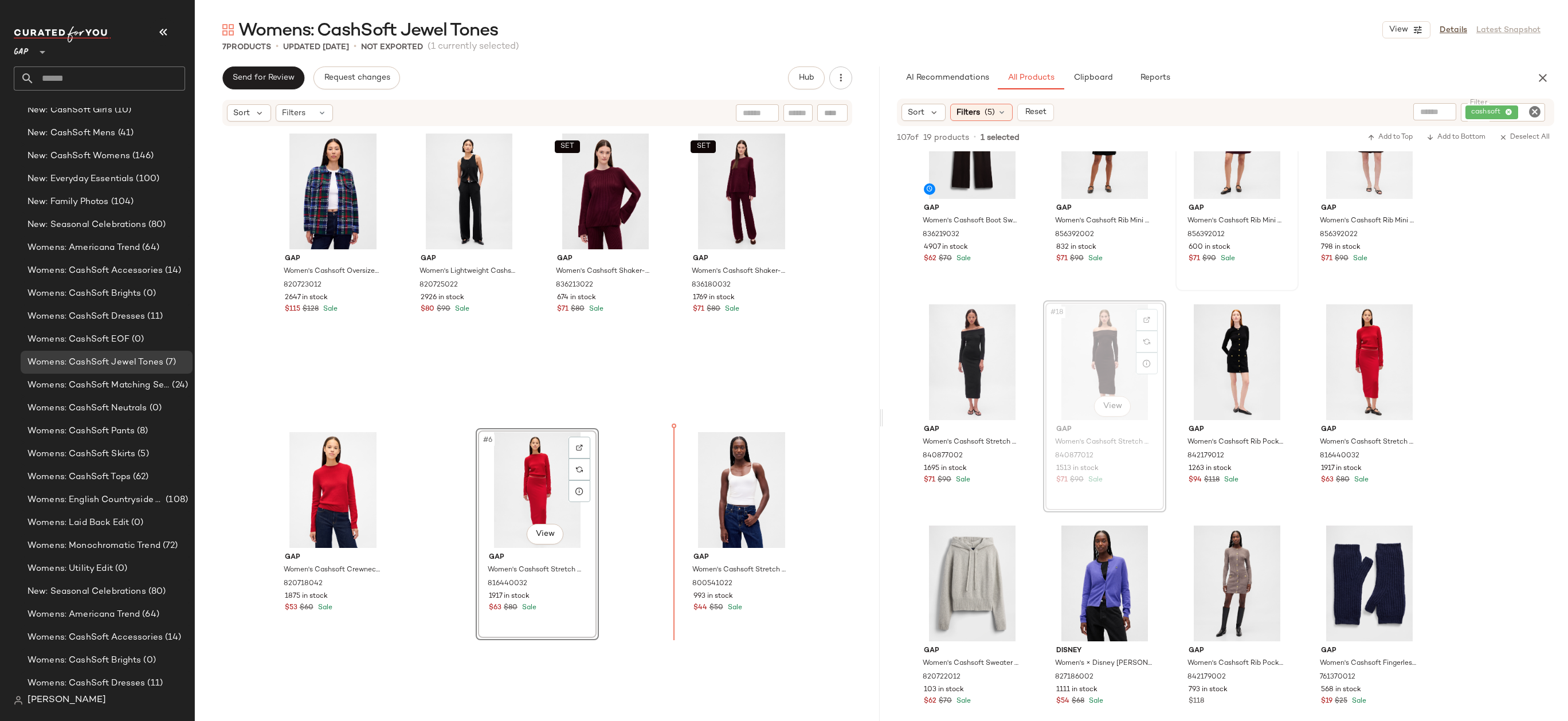
drag, startPoint x: 1104, startPoint y: 363, endPoint x: 662, endPoint y: 498, distance: 462.2
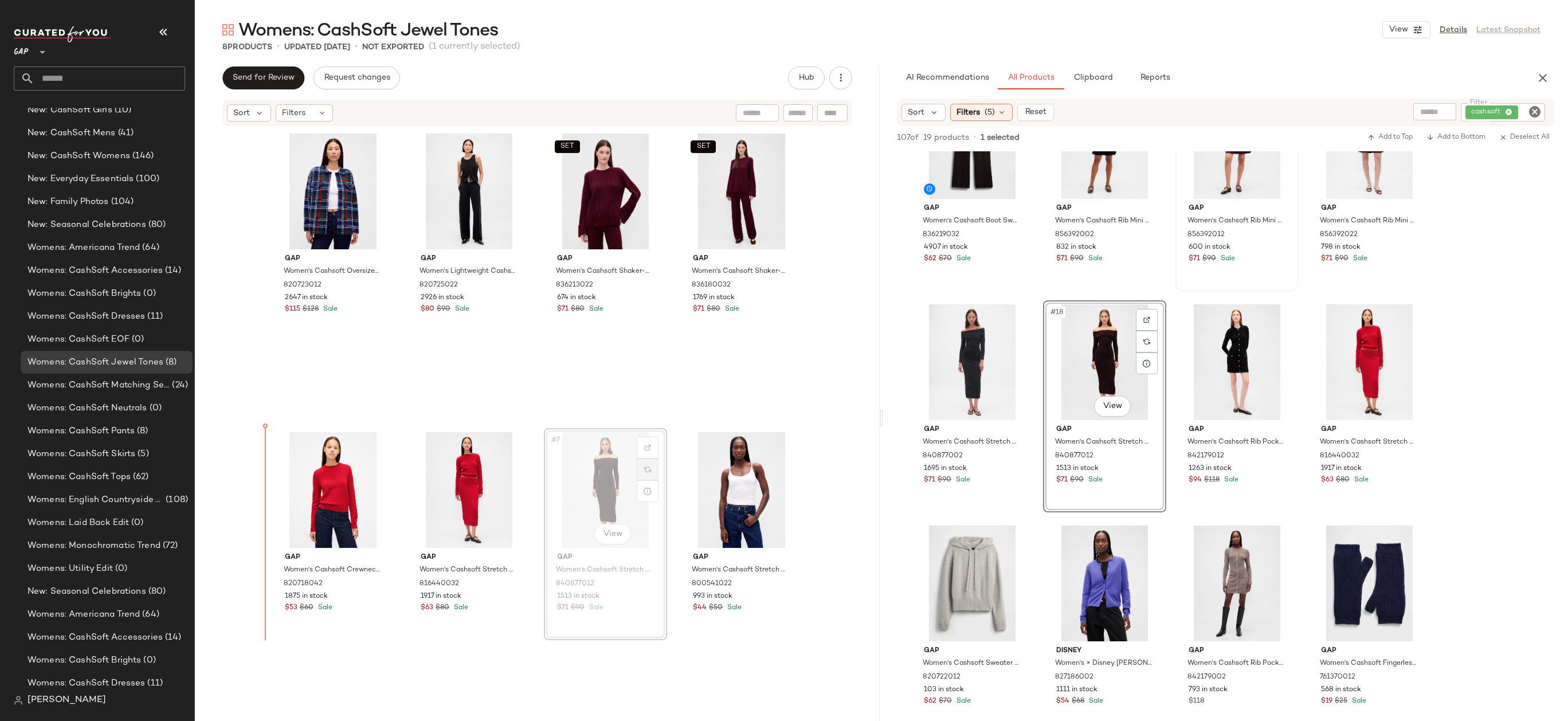
drag, startPoint x: 627, startPoint y: 484, endPoint x: 362, endPoint y: 460, distance: 266.1
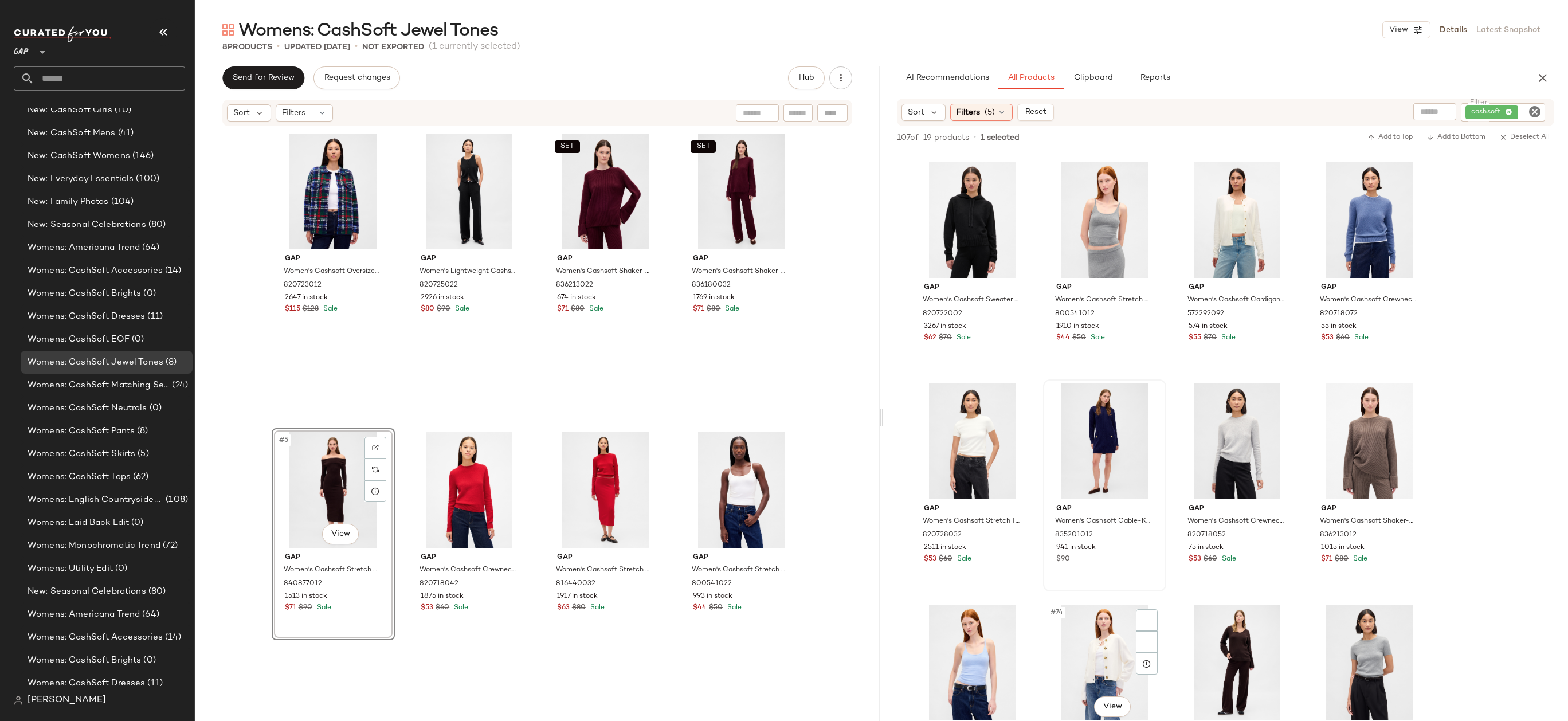
scroll to position [3733, 0]
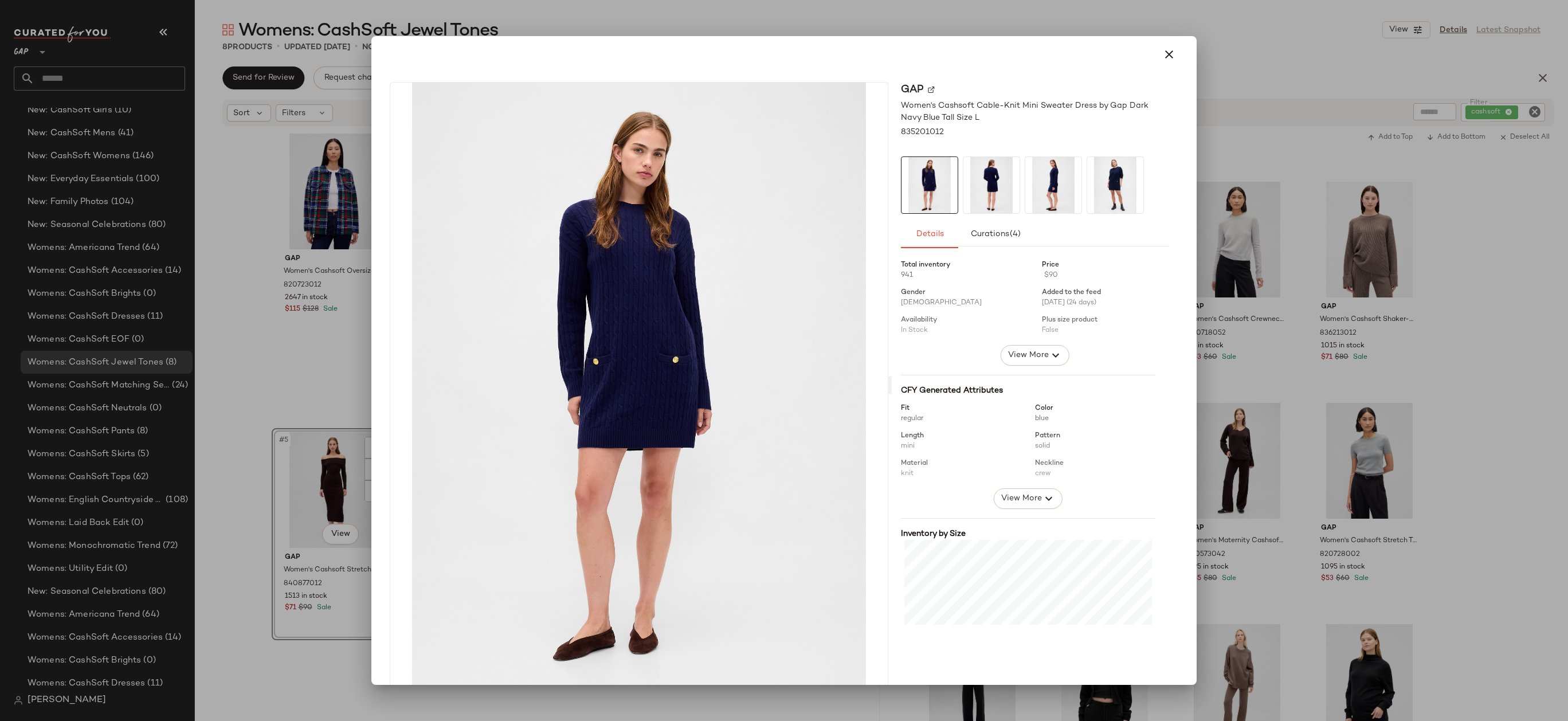
click at [1246, 190] on div at bounding box center [784, 360] width 1568 height 721
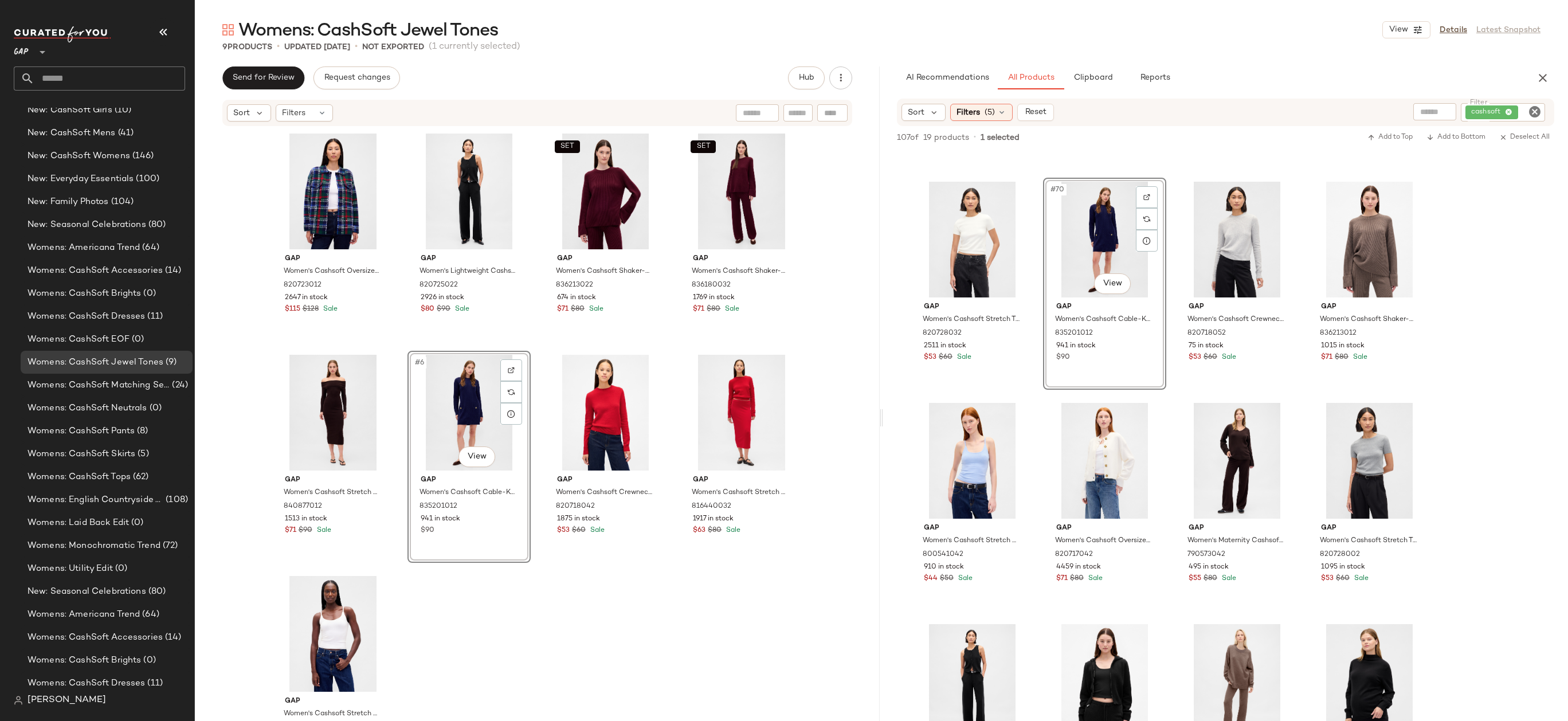
click at [556, 605] on div "Gap Women's Cashsoft Oversized Shirt Jacket by Gap Navy Blue Plaid Size M 82072…" at bounding box center [538, 423] width 532 height 588
drag, startPoint x: 453, startPoint y: 424, endPoint x: 318, endPoint y: 429, distance: 135.1
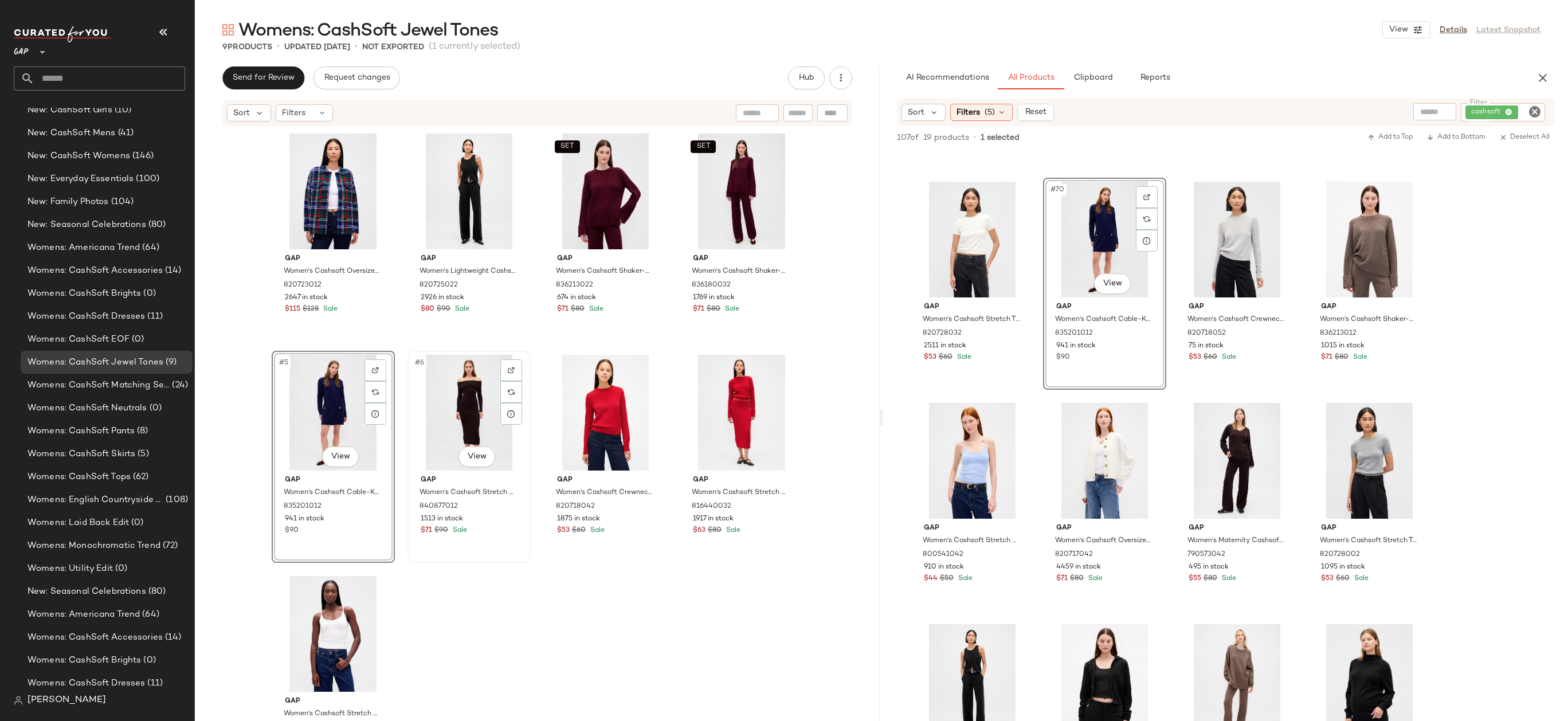
click at [503, 558] on div "#6 View Gap Women's Cashsoft Stretch Off-Shoulder Midi Sweater Dress by Gap [PE…" at bounding box center [469, 456] width 121 height 210
click at [470, 592] on div "Gap Women's Cashsoft Oversized Shirt Jacket by Gap Navy Blue Plaid Size M 82072…" at bounding box center [538, 423] width 532 height 588
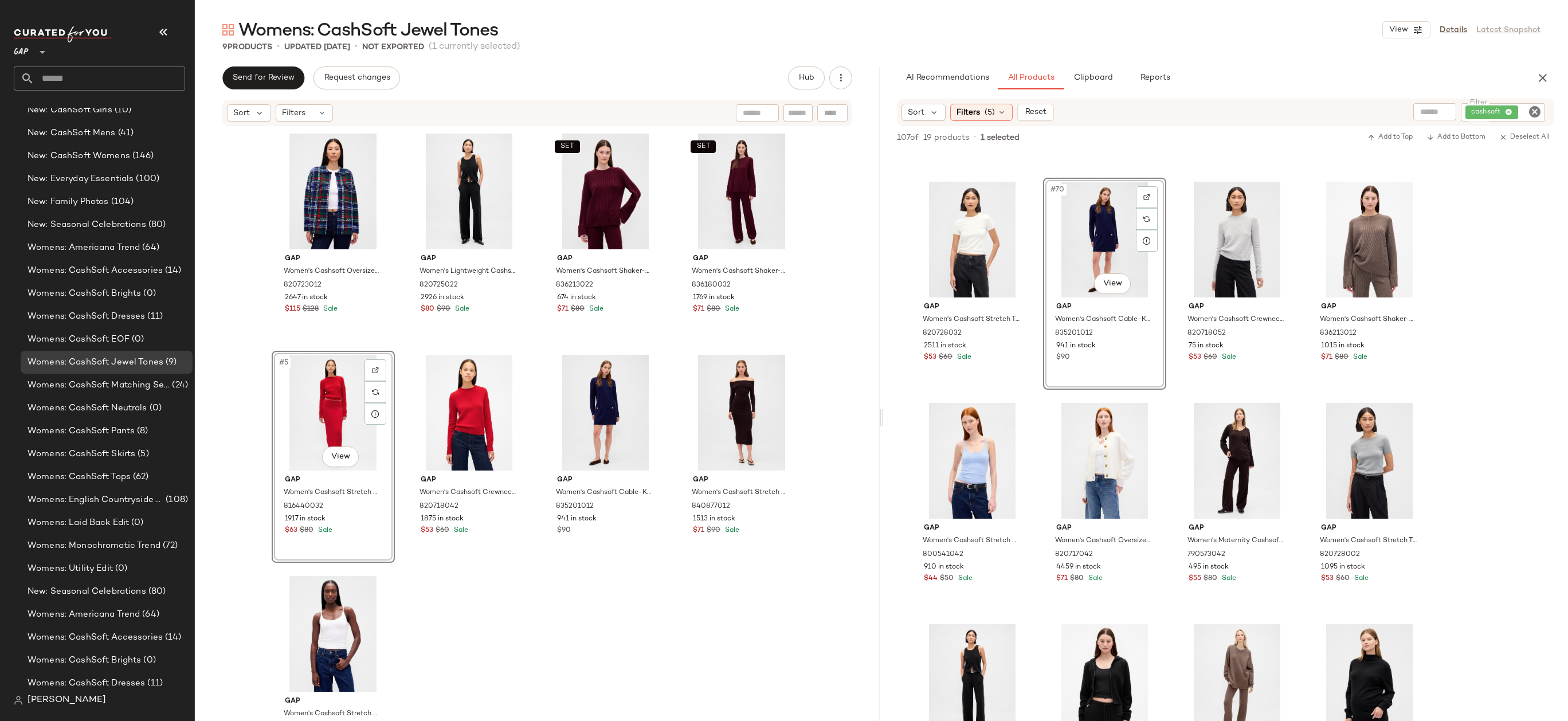
click at [496, 589] on div "Gap Women's Cashsoft Oversized Shirt Jacket by Gap Navy Blue Plaid Size M 82072…" at bounding box center [538, 423] width 532 height 588
click at [561, 569] on div "Gap Women's Cashsoft Oversized Shirt Jacket by Gap Navy Blue Plaid Size M 82072…" at bounding box center [538, 423] width 532 height 588
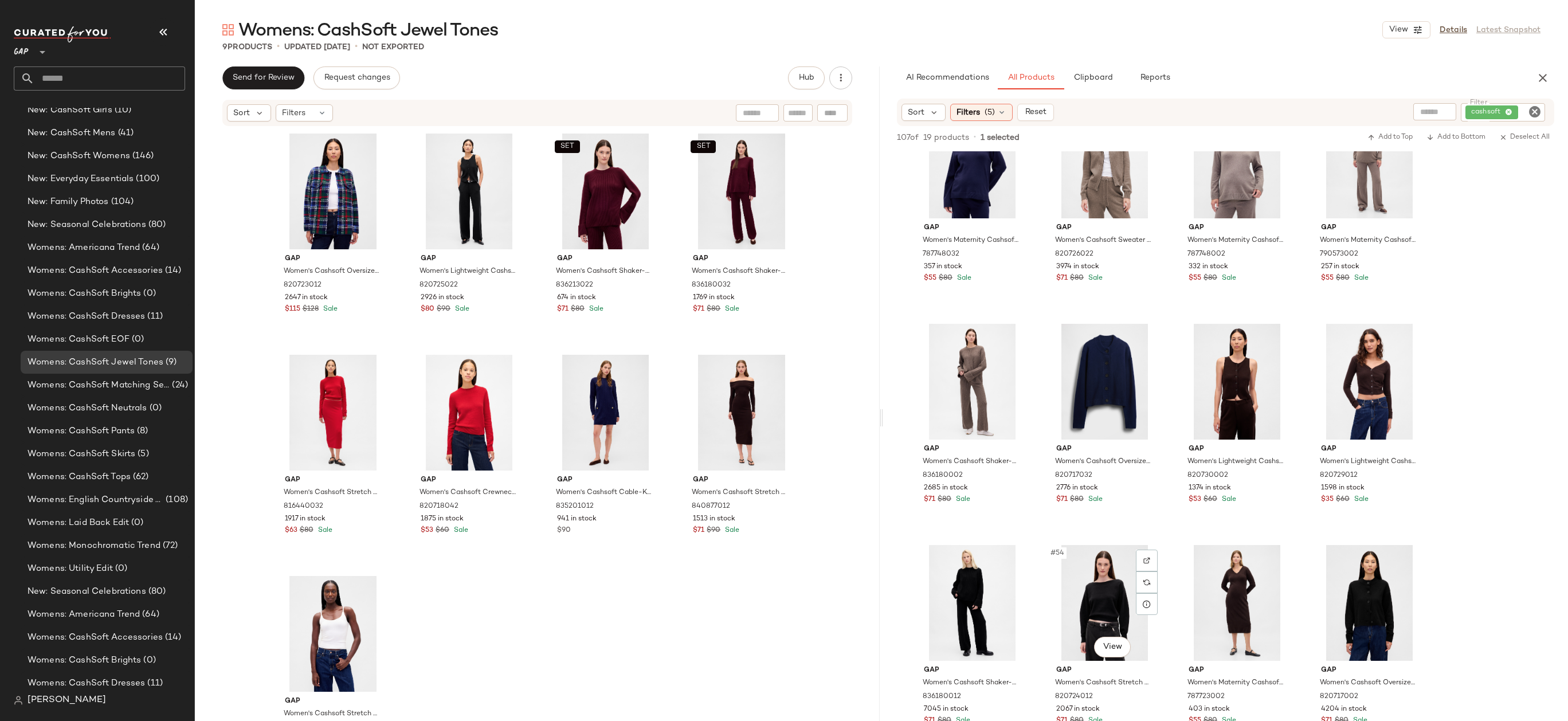
scroll to position [2351, 0]
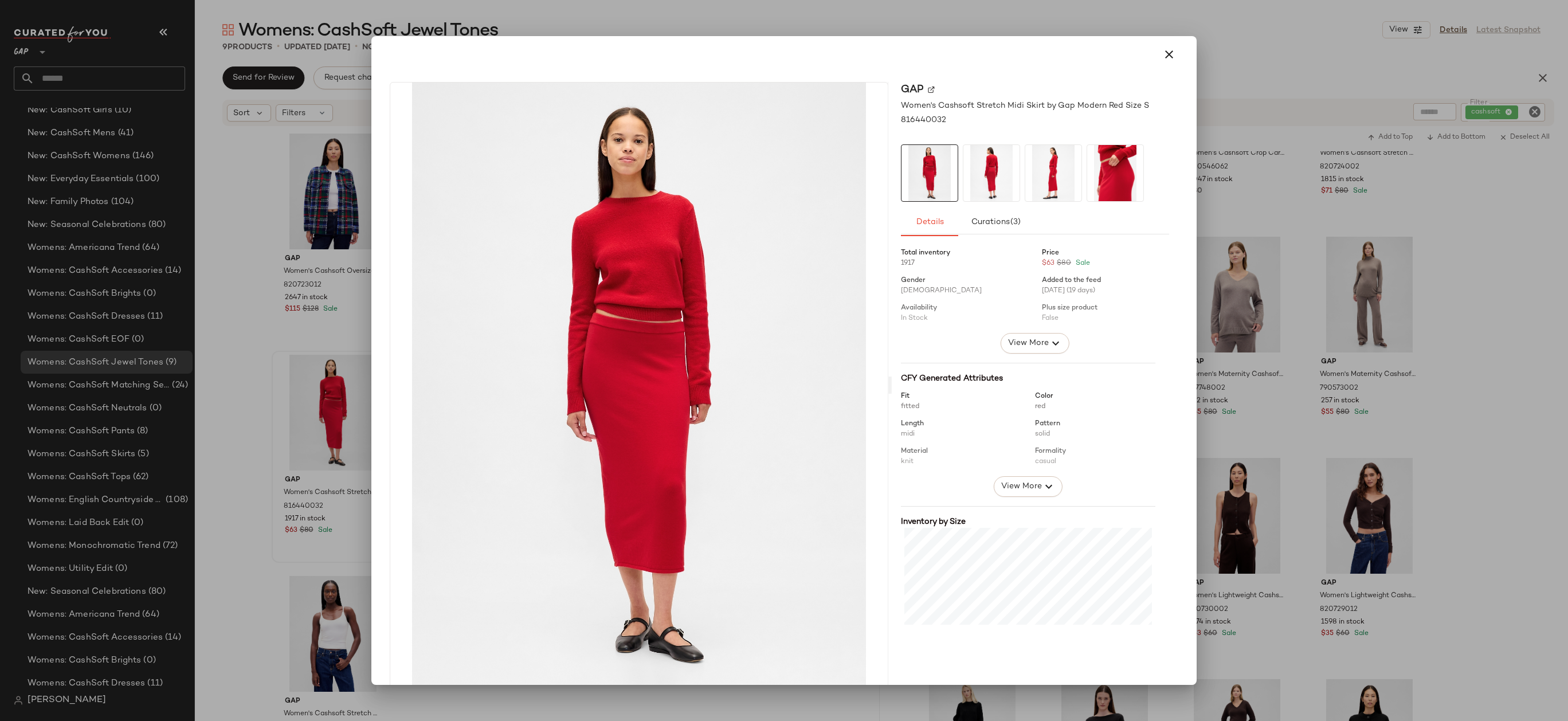
click at [447, 695] on div at bounding box center [784, 360] width 1568 height 721
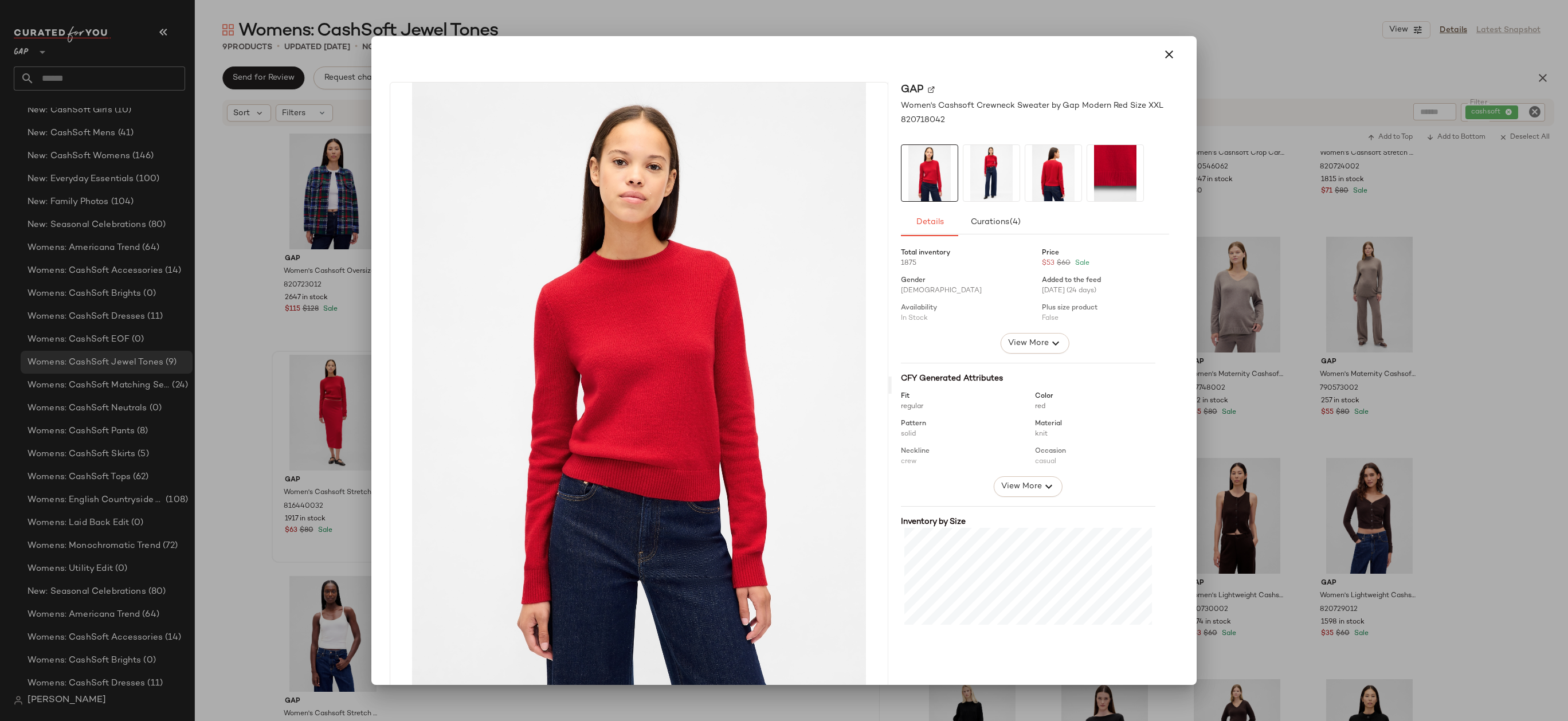
click at [329, 576] on div at bounding box center [784, 360] width 1568 height 721
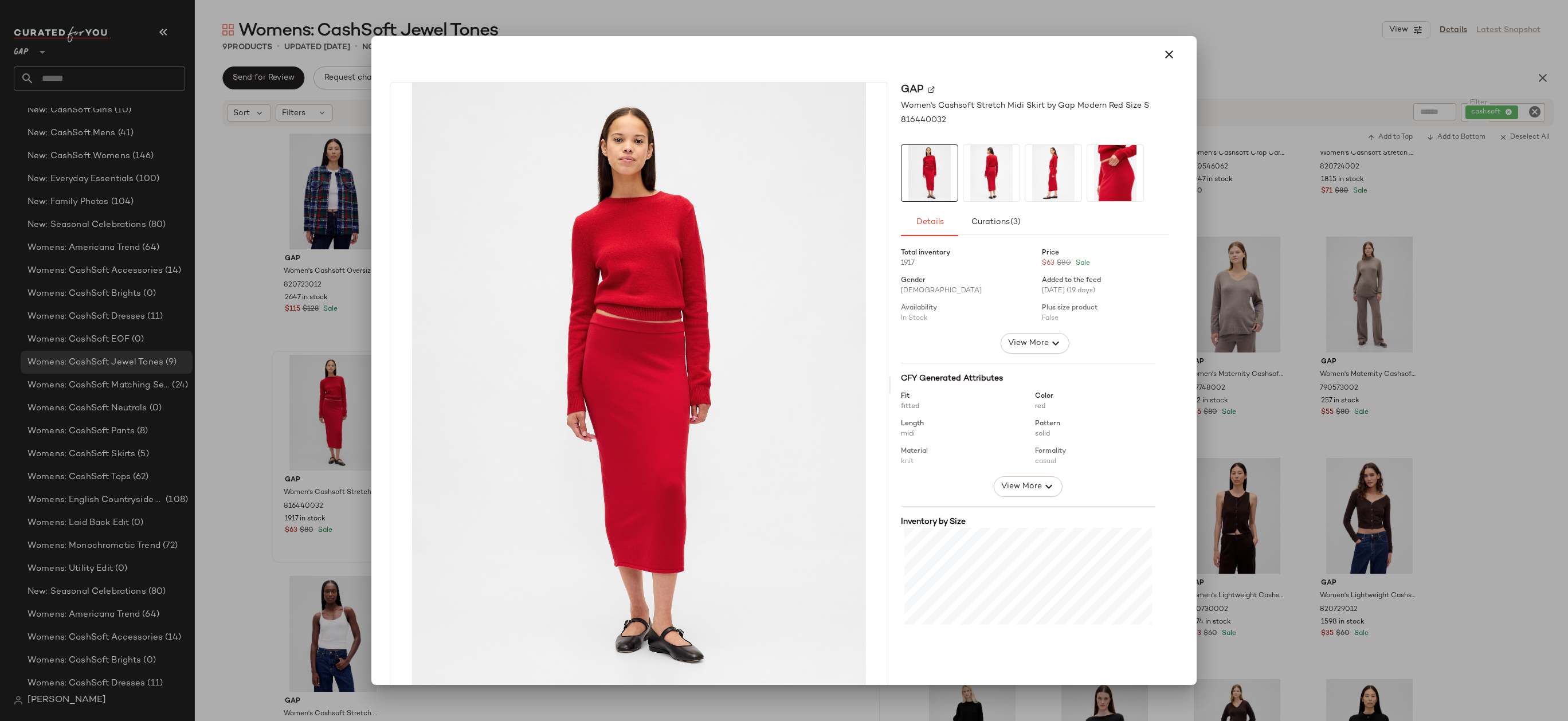
click at [336, 486] on div at bounding box center [784, 360] width 1568 height 721
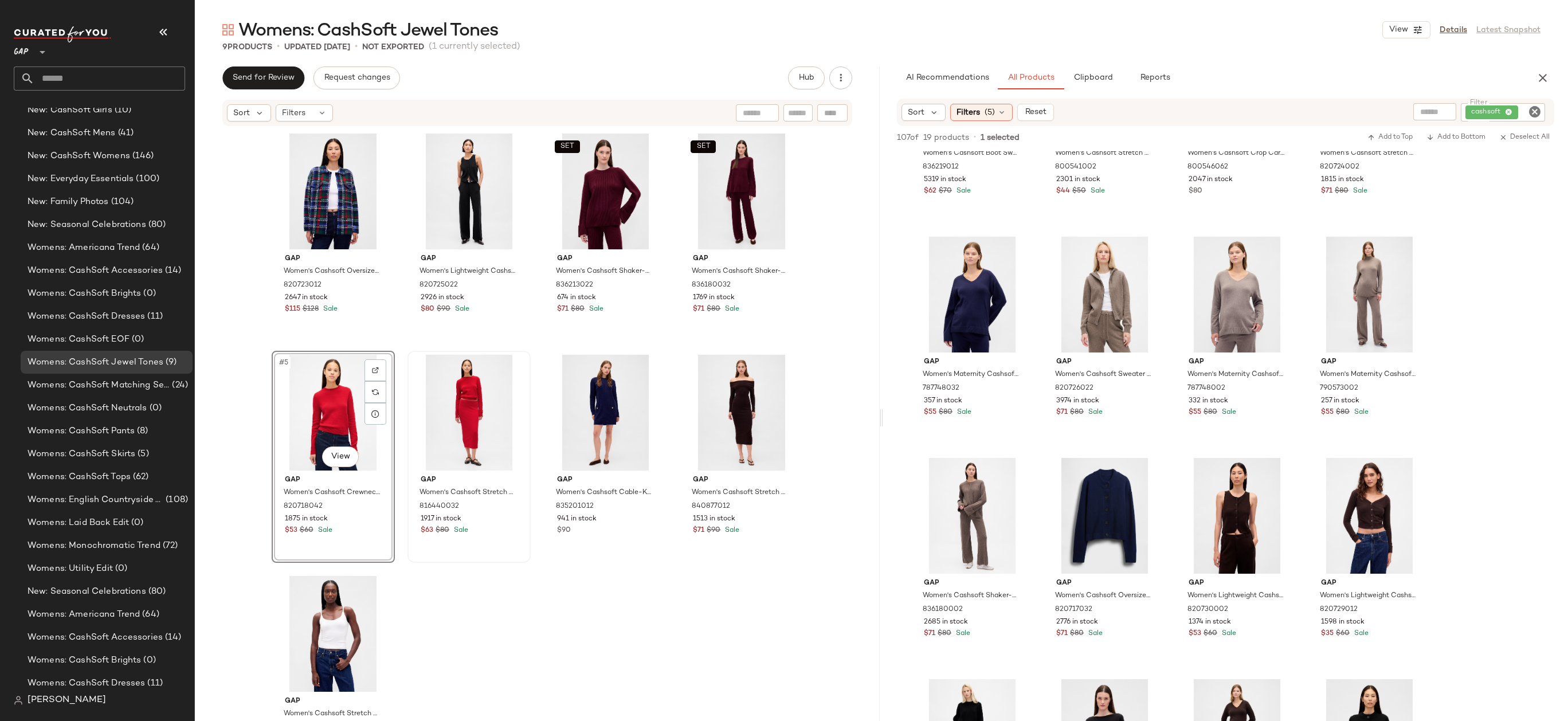
click at [464, 580] on div "Gap Women's Cashsoft Oversized Shirt Jacket by Gap Navy Blue Plaid Size M 82072…" at bounding box center [538, 423] width 532 height 588
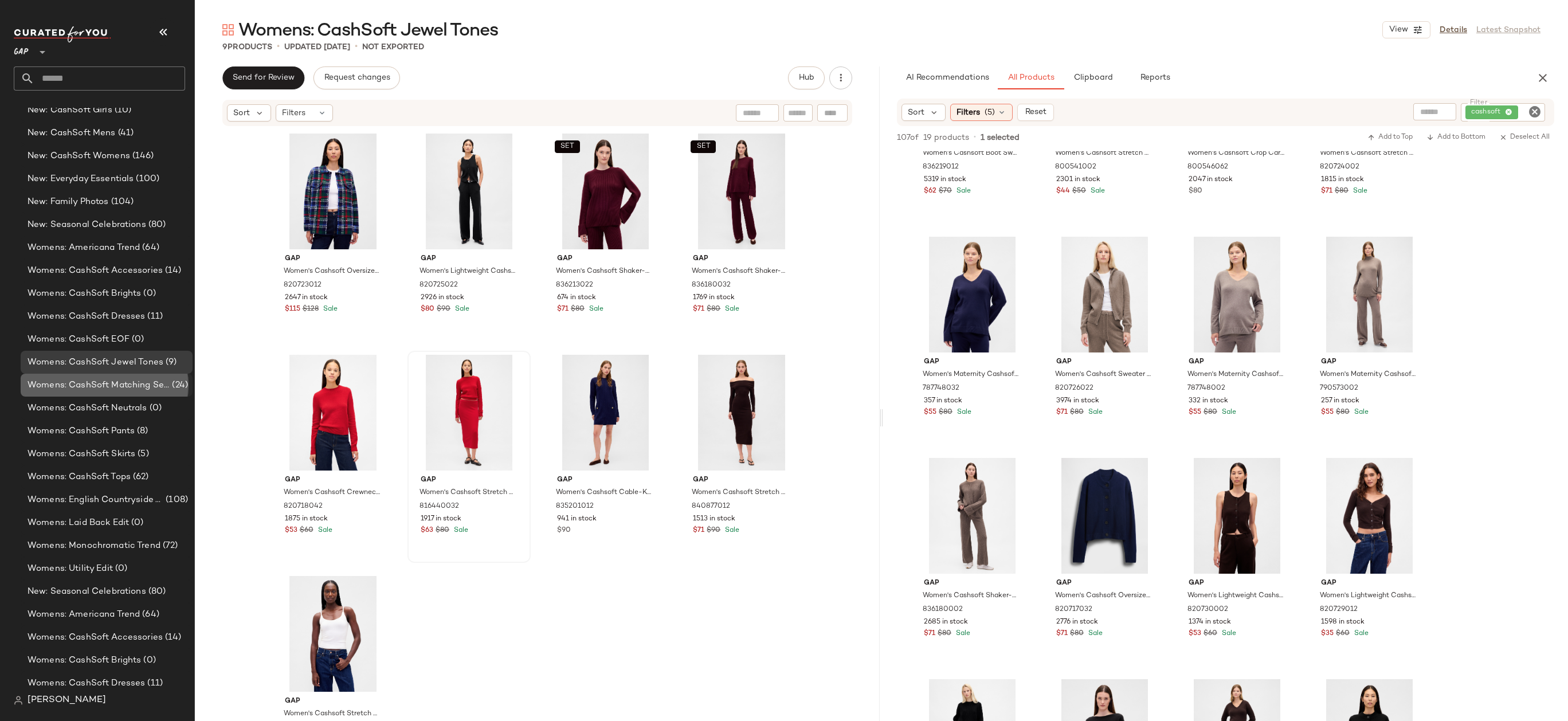
click at [177, 384] on span "(24)" at bounding box center [179, 385] width 18 height 13
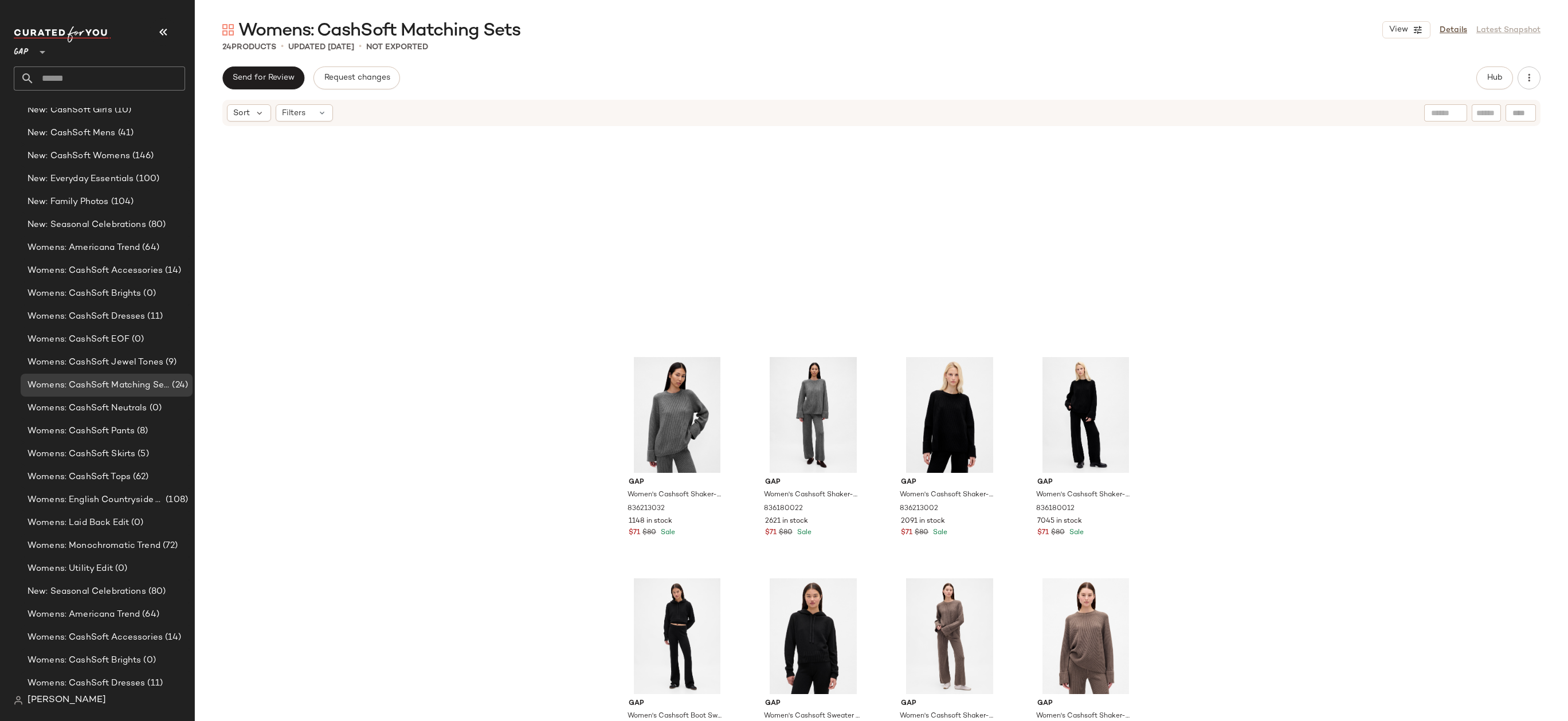
scroll to position [739, 0]
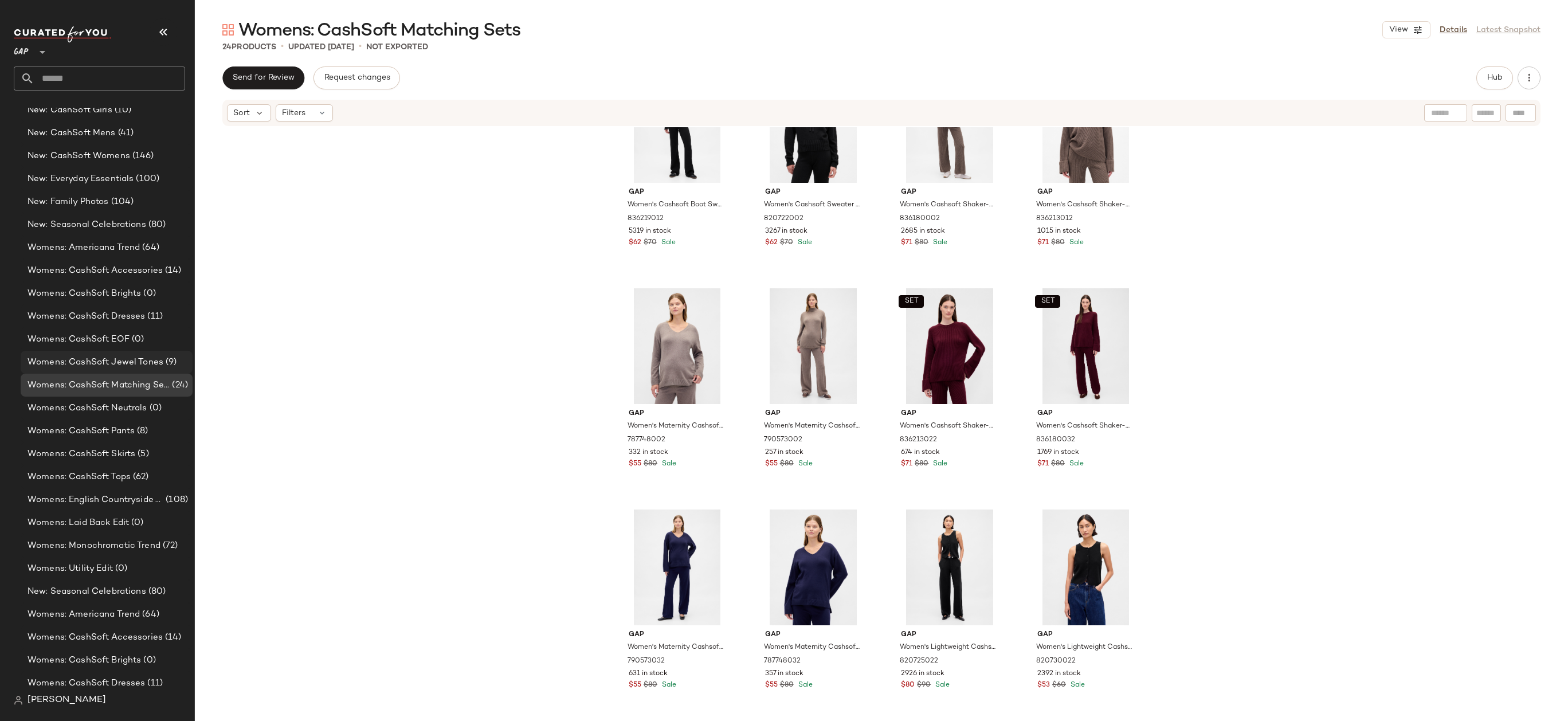
click at [167, 365] on span "(9)" at bounding box center [169, 362] width 13 height 13
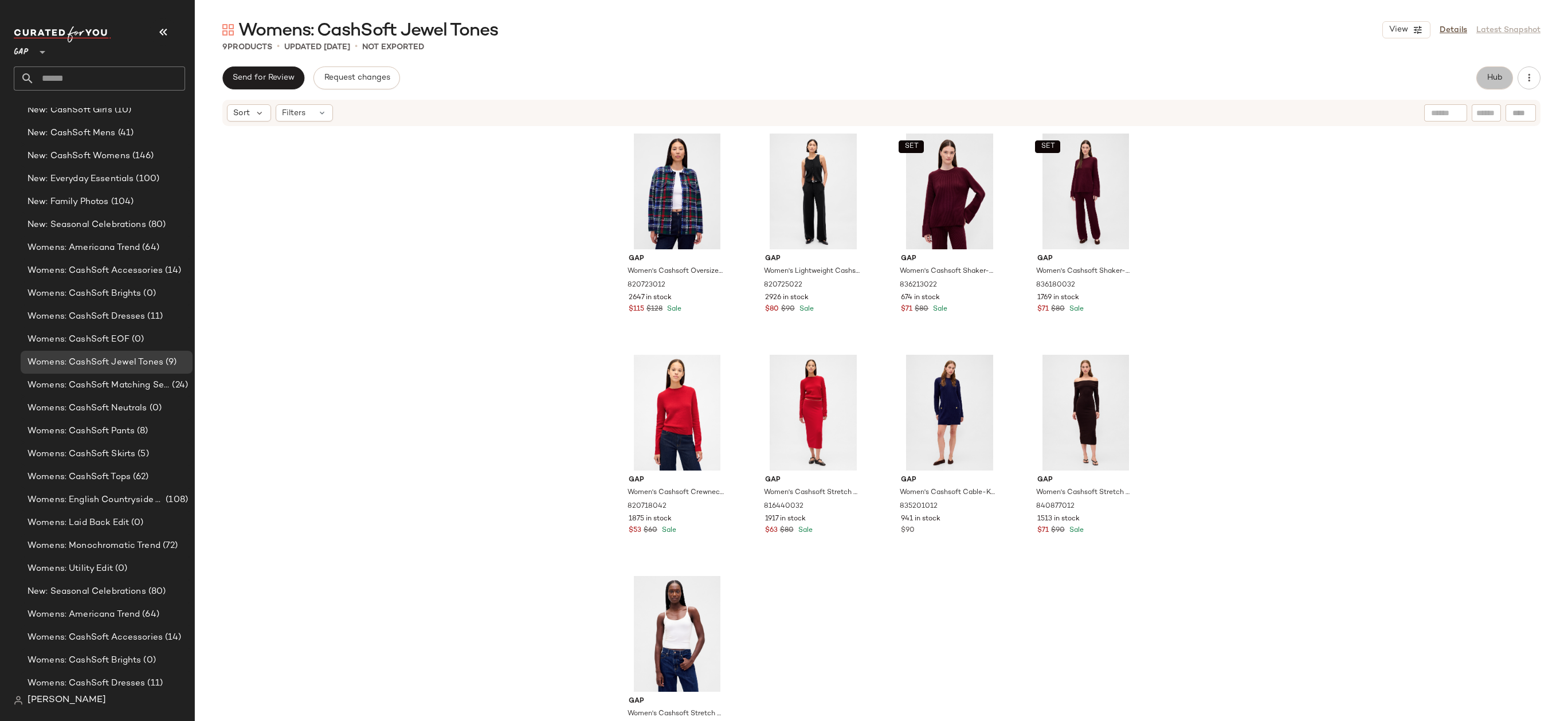
click at [1498, 78] on span "Hub" at bounding box center [1495, 78] width 16 height 9
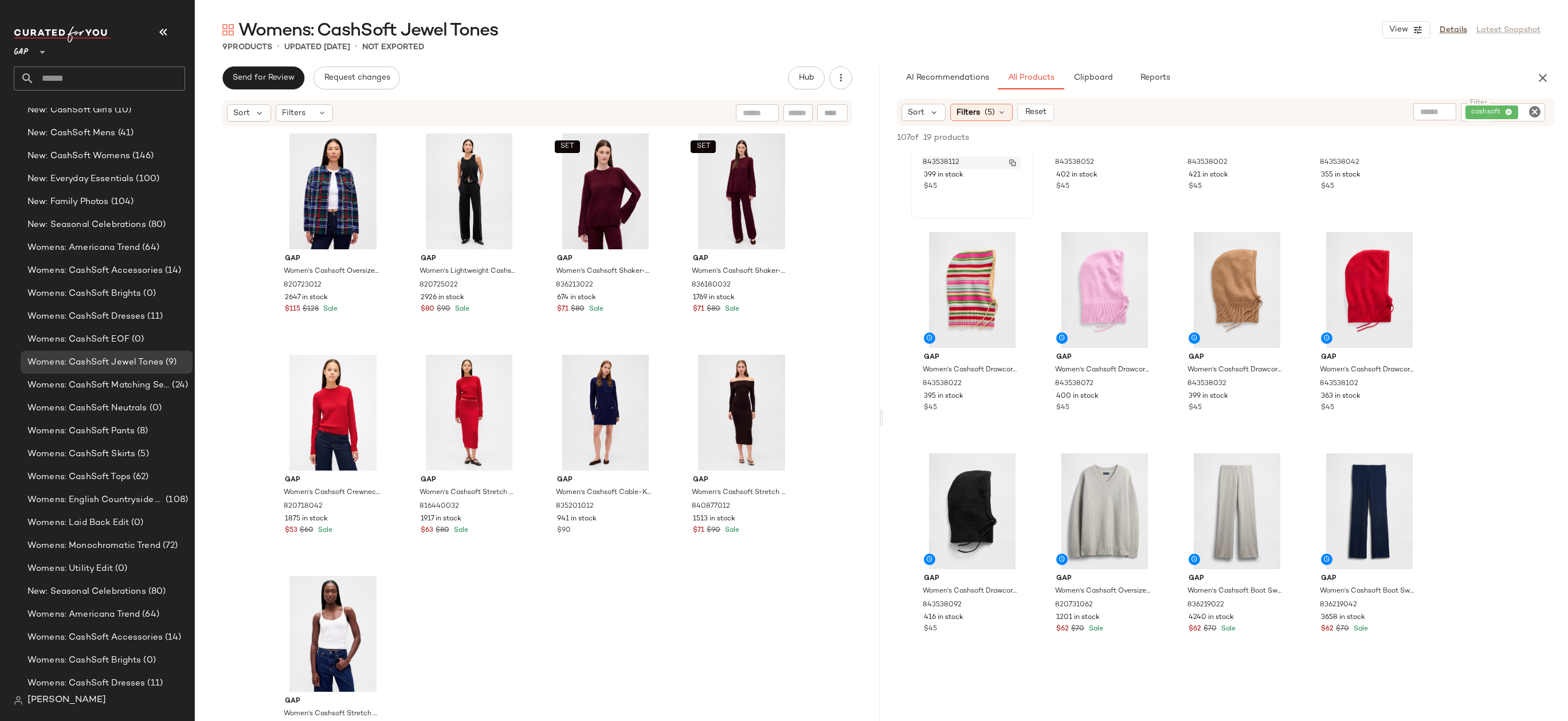
scroll to position [550, 0]
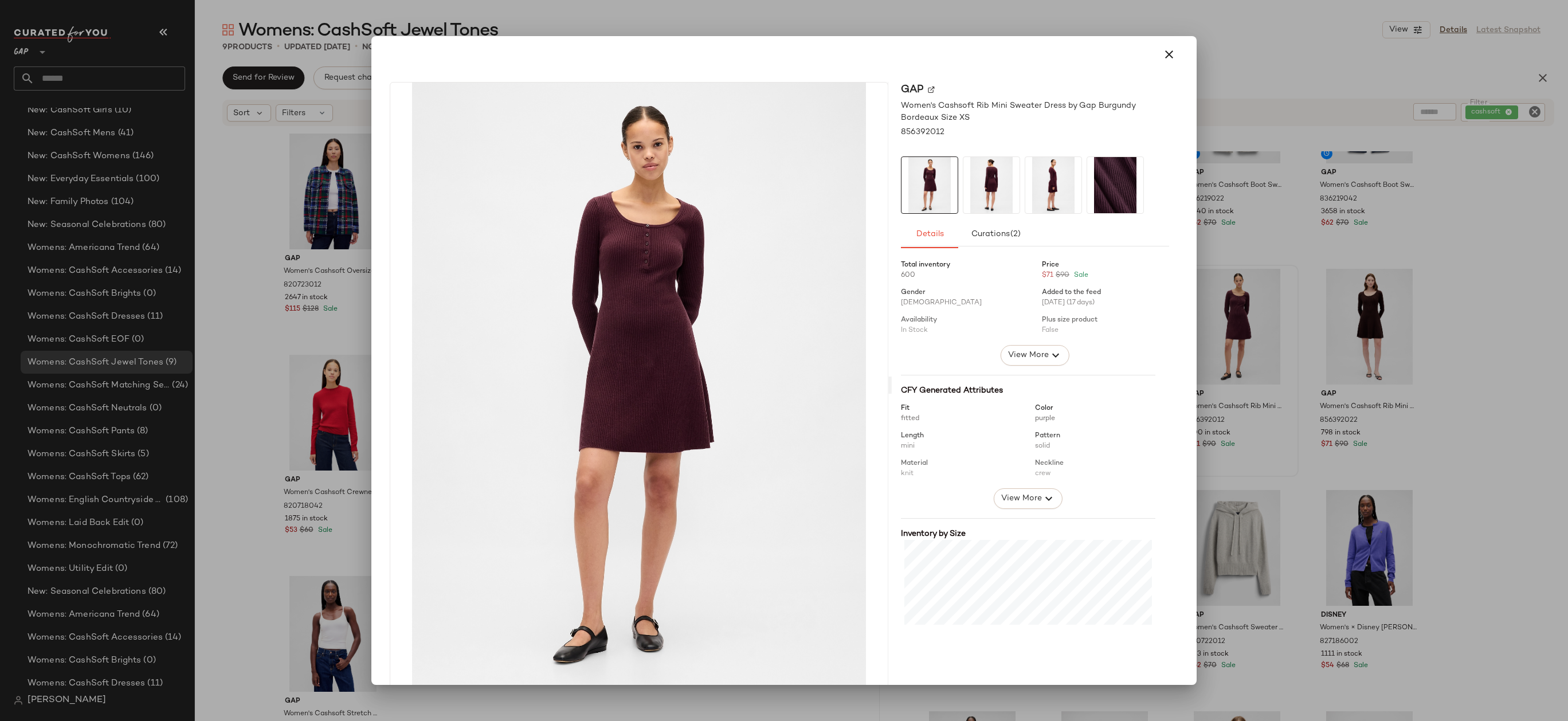
click at [1211, 256] on div at bounding box center [784, 360] width 1568 height 721
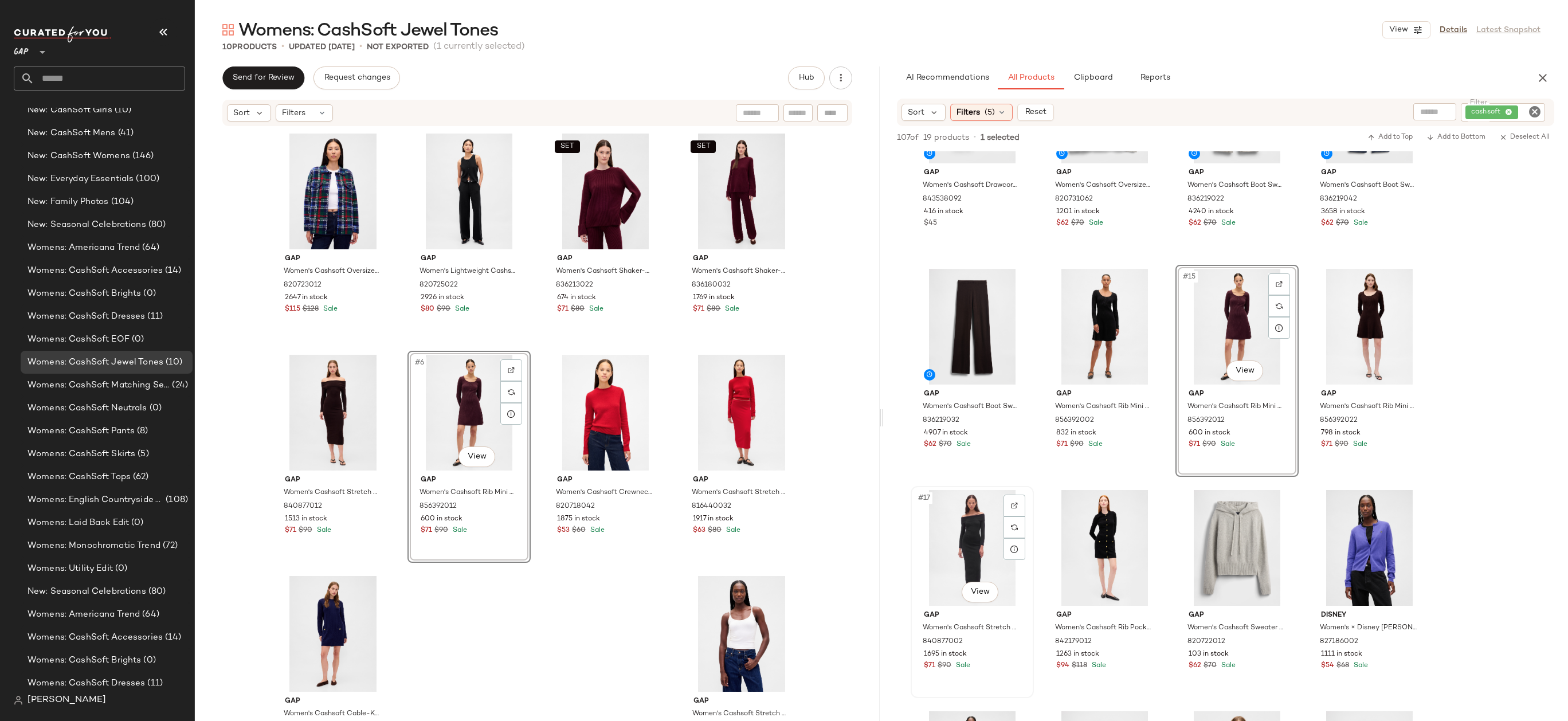
click at [951, 554] on div "#17 View" at bounding box center [972, 547] width 115 height 116
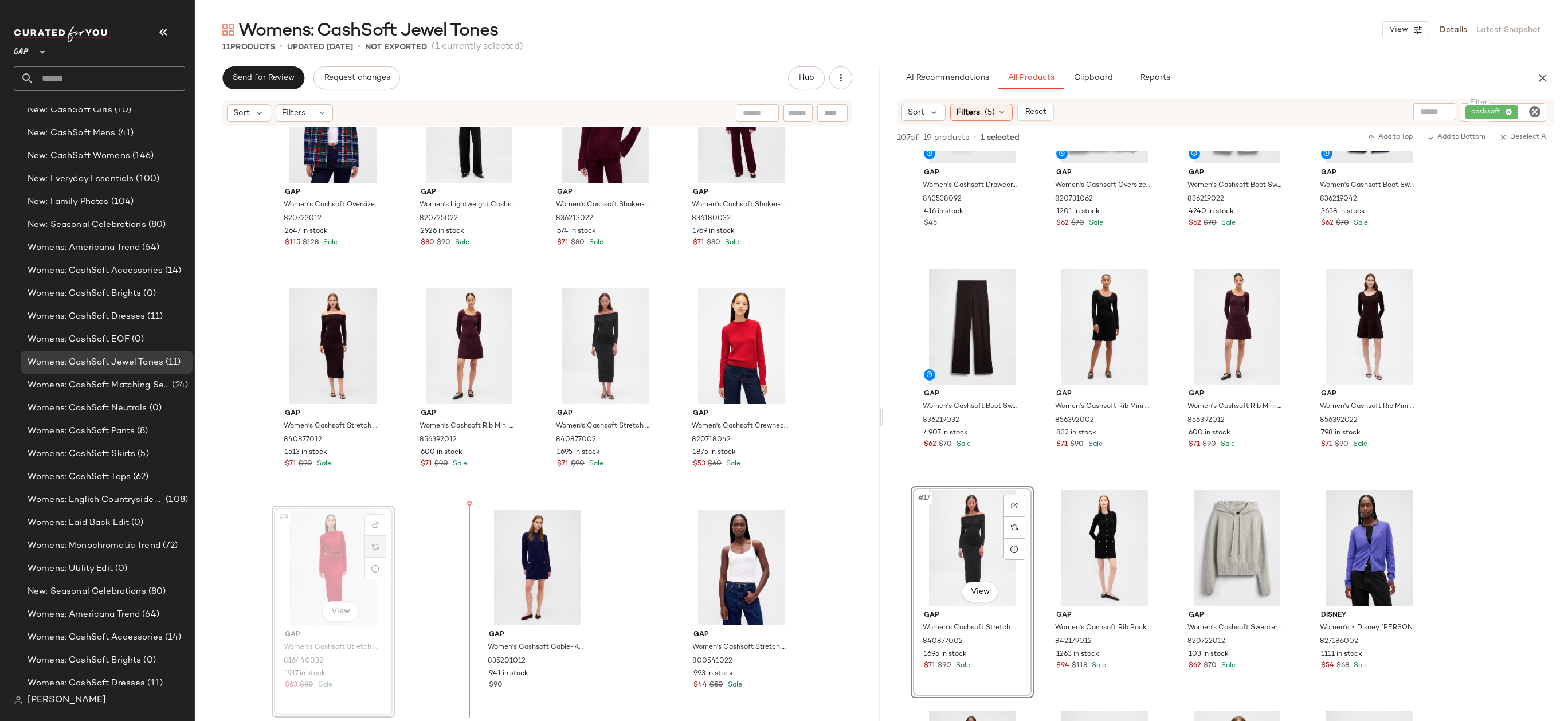
scroll to position [67, 0]
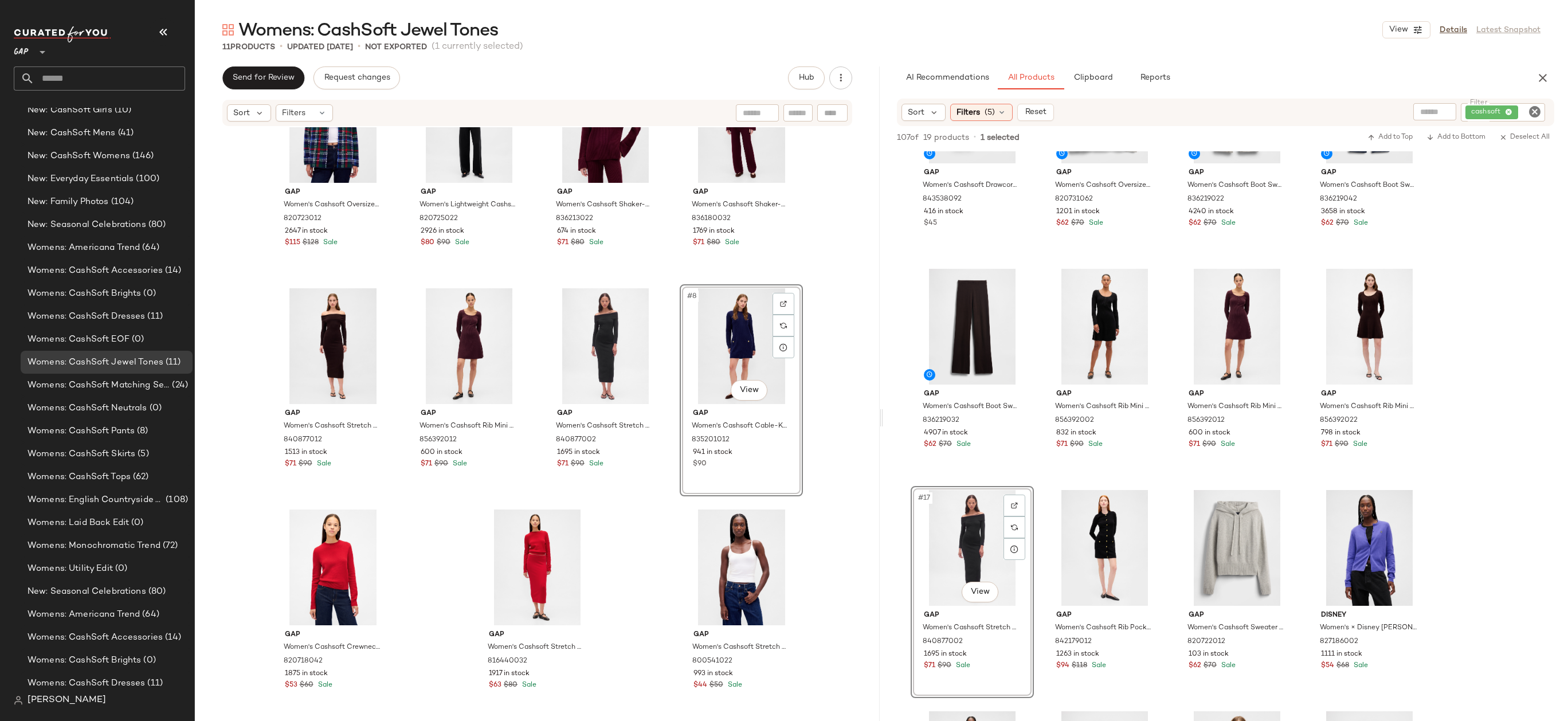
click at [828, 368] on div "Gap Women's Cashsoft Oversized Shirt Jacket by Gap Navy Blue Plaid Size M 82072…" at bounding box center [537, 422] width 685 height 590
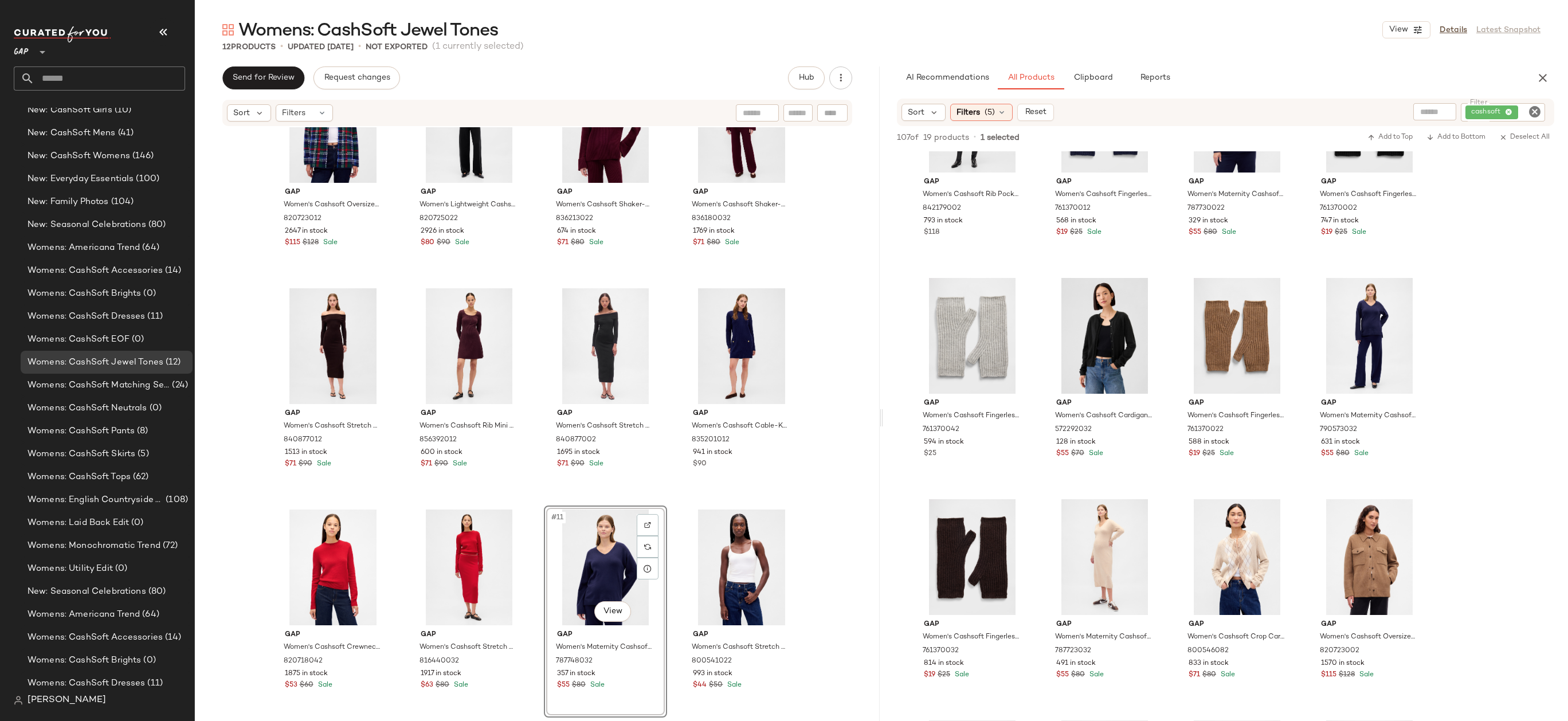
scroll to position [1168, 0]
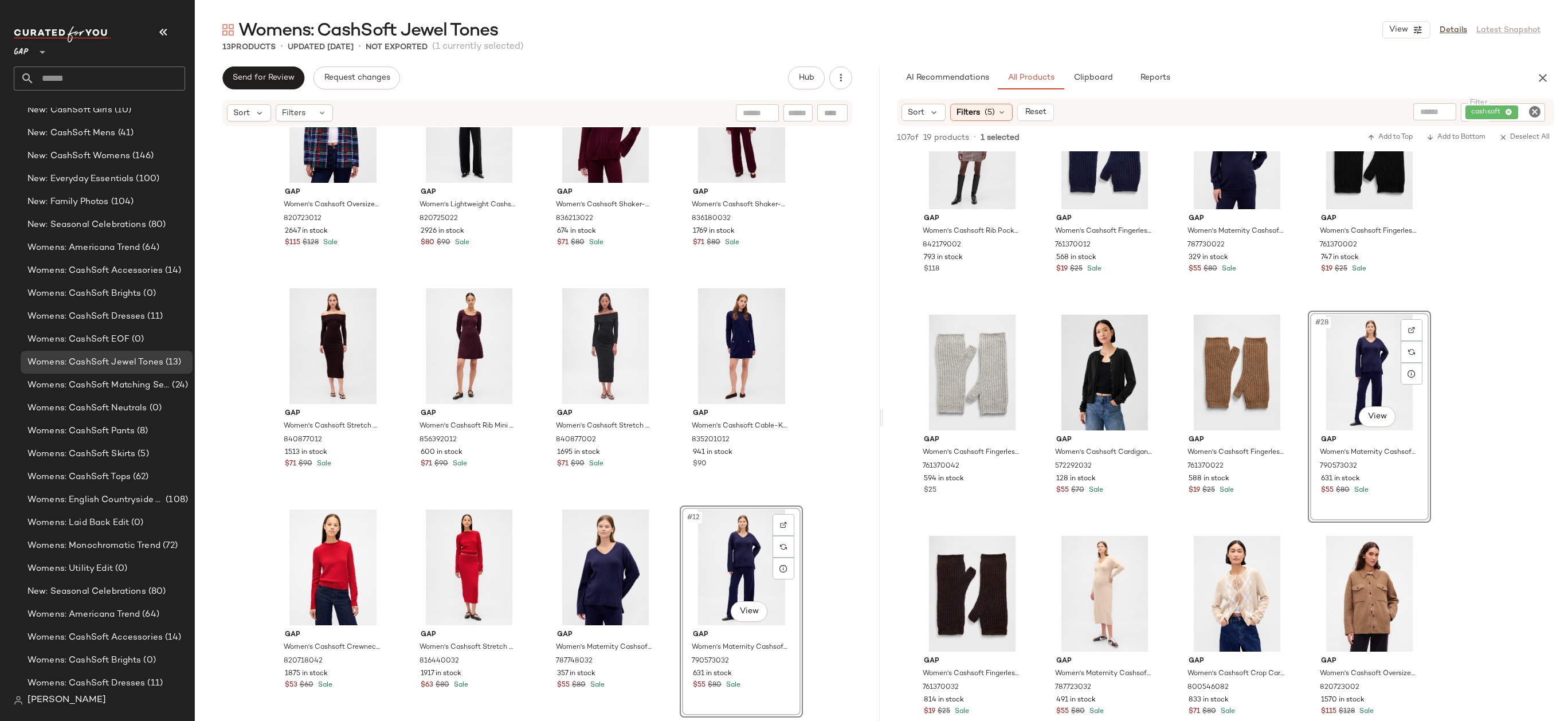
click at [846, 439] on div "Gap Women's Cashsoft Oversized Shirt Jacket by Gap Navy Blue Plaid Size M 82072…" at bounding box center [537, 422] width 685 height 590
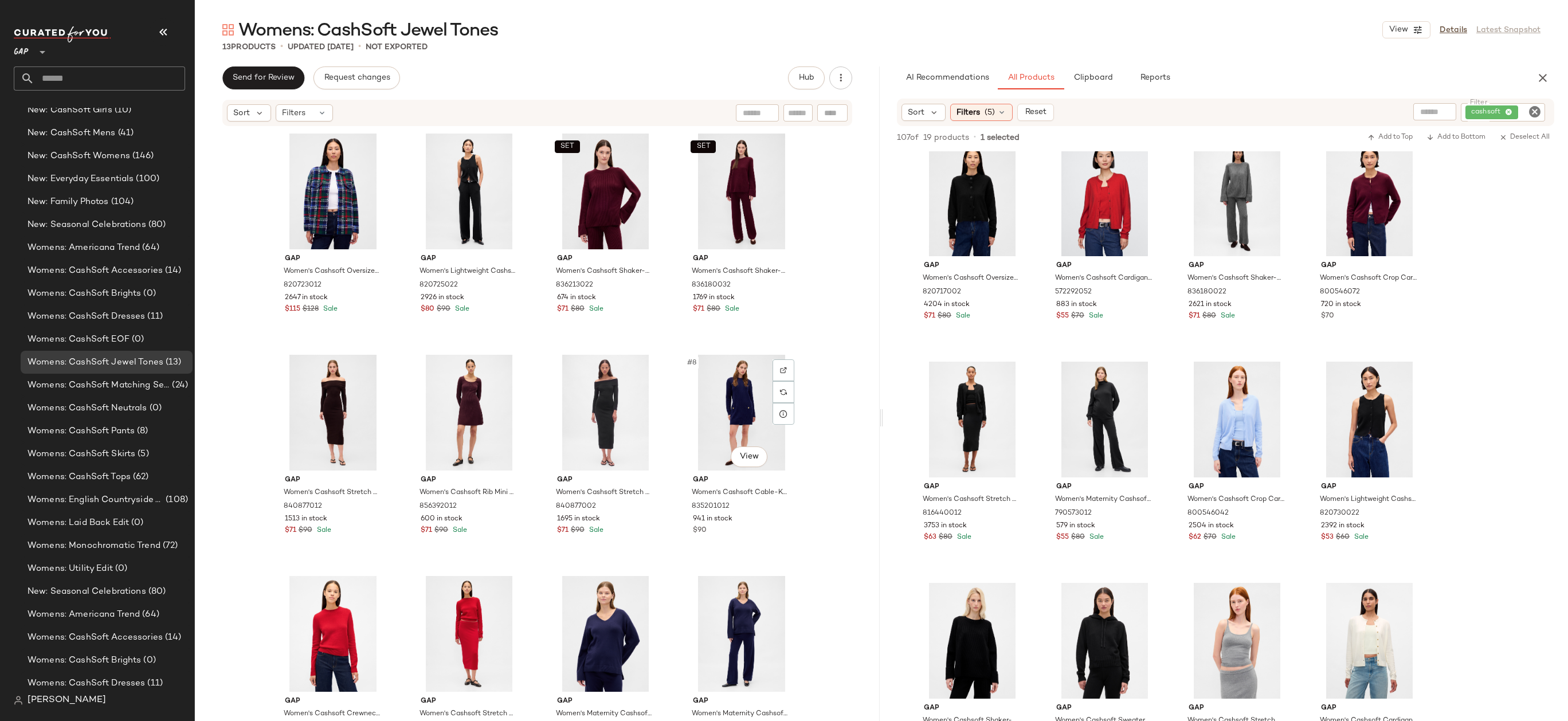
scroll to position [297, 0]
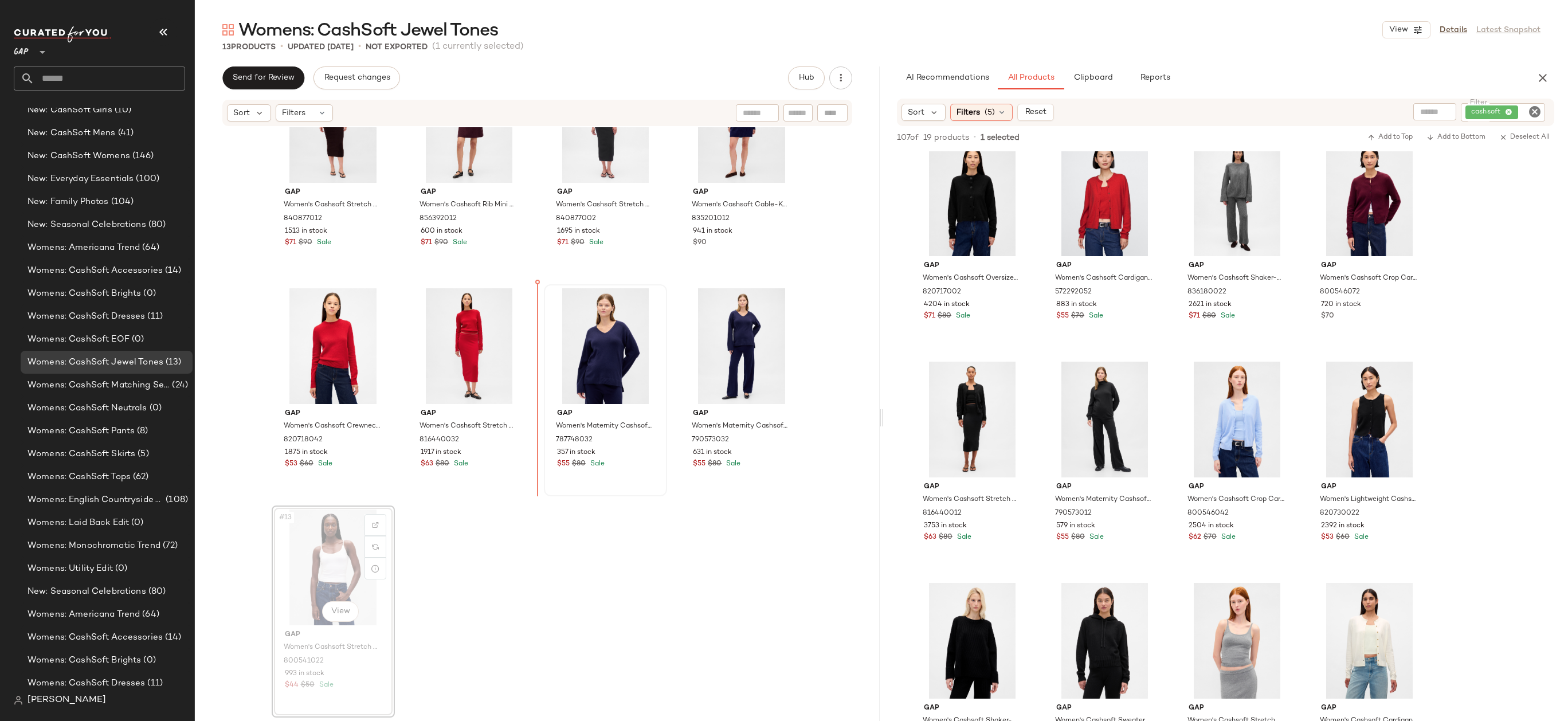
drag, startPoint x: 330, startPoint y: 591, endPoint x: 555, endPoint y: 386, distance: 304.4
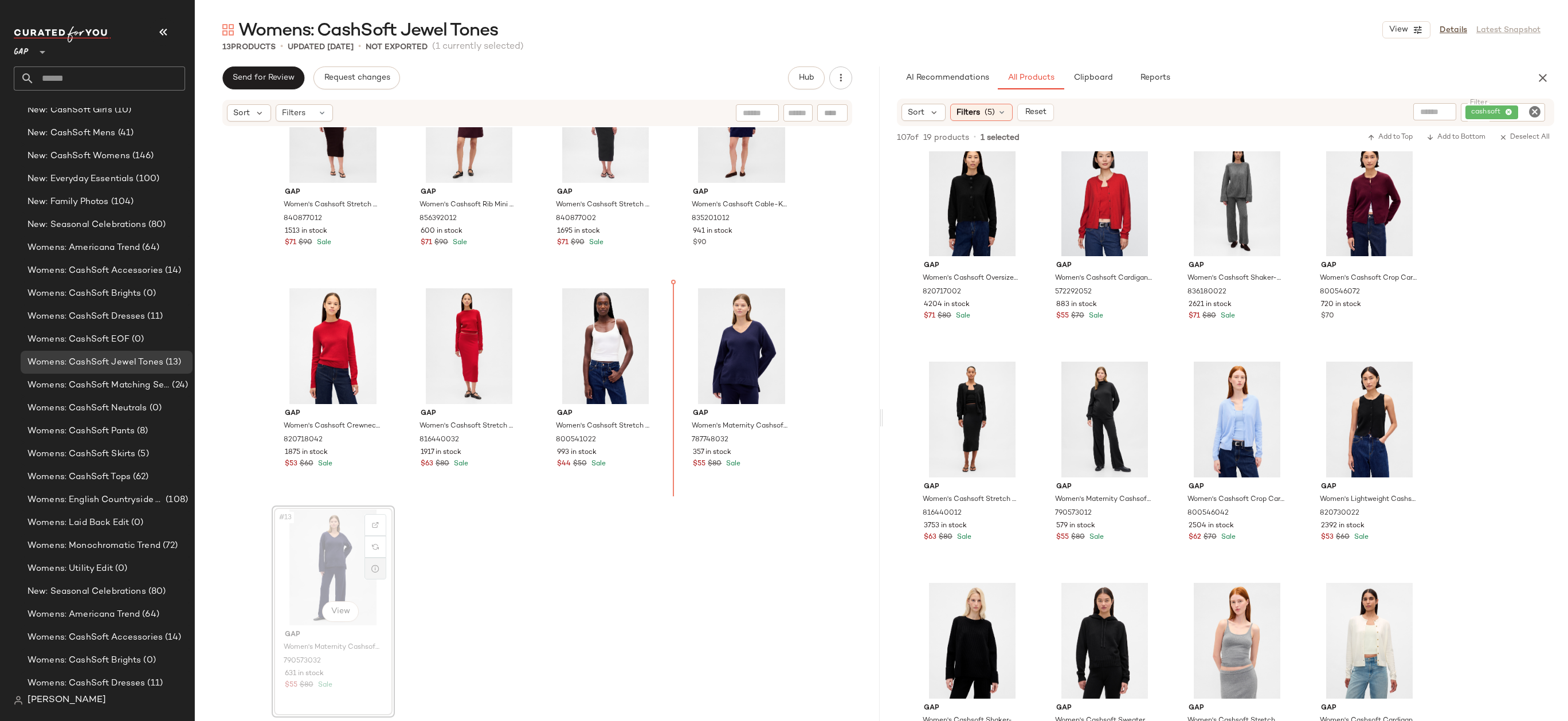
drag, startPoint x: 365, startPoint y: 569, endPoint x: 374, endPoint y: 562, distance: 11.4
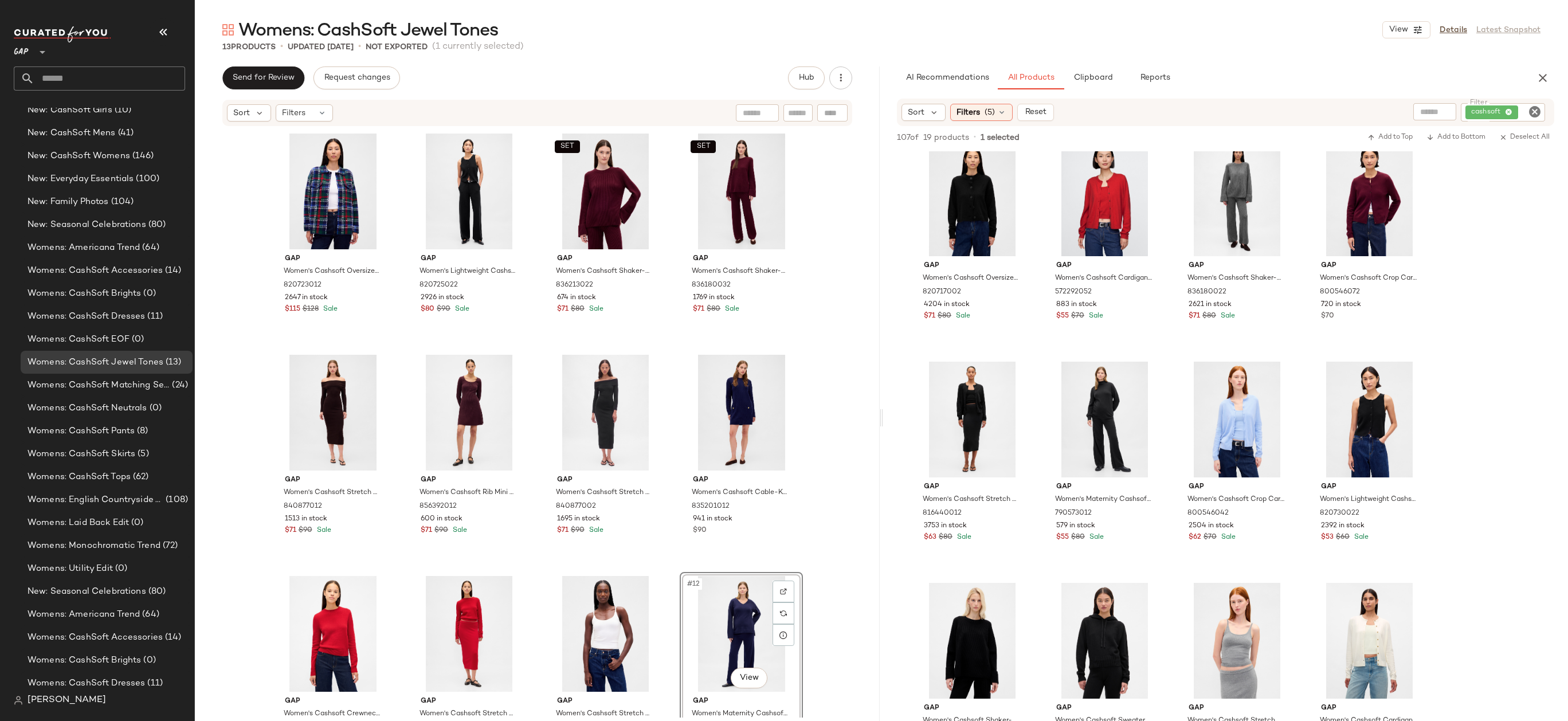
click at [834, 337] on div "Gap Women's Cashsoft Oversized Shirt Jacket by Gap Navy Blue Plaid Size M 82072…" at bounding box center [537, 422] width 685 height 590
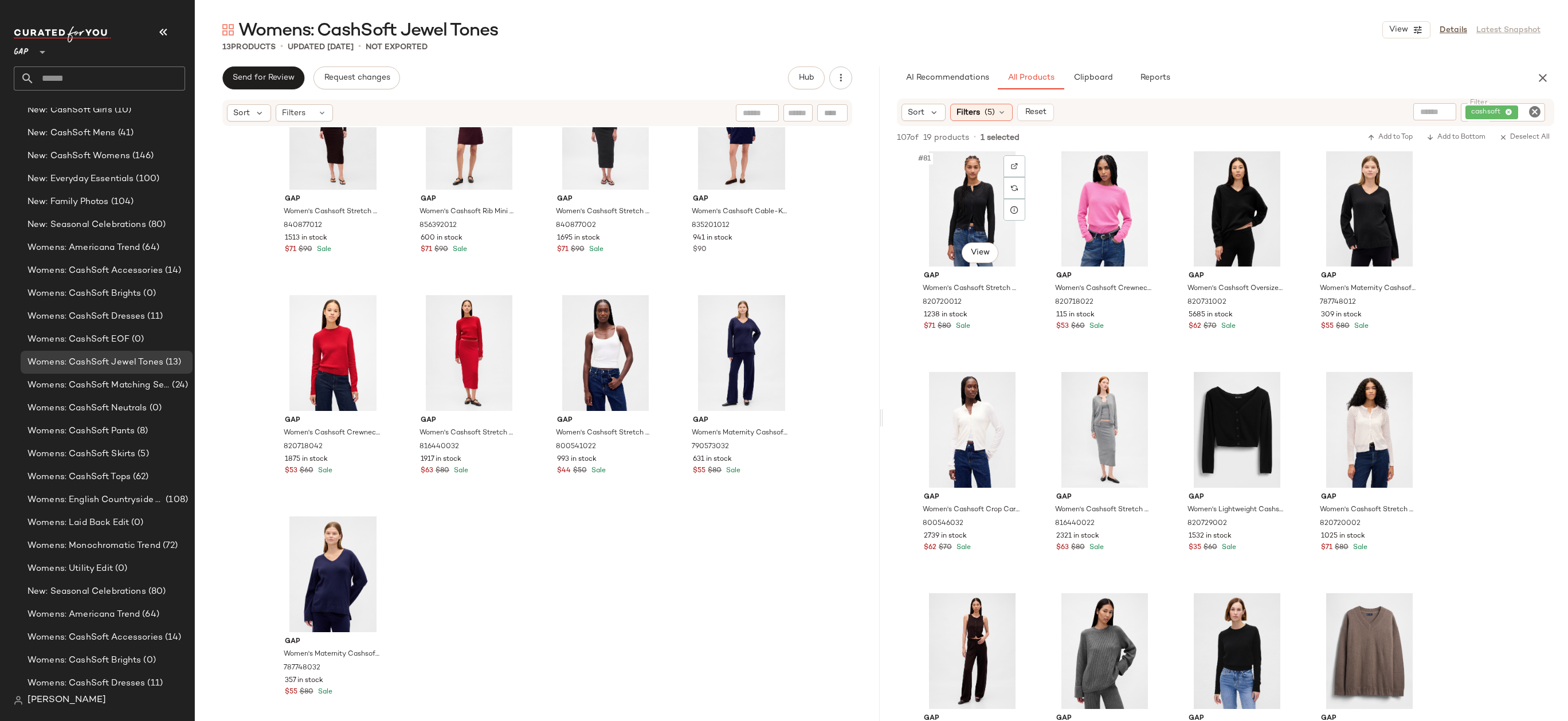
scroll to position [4482, 0]
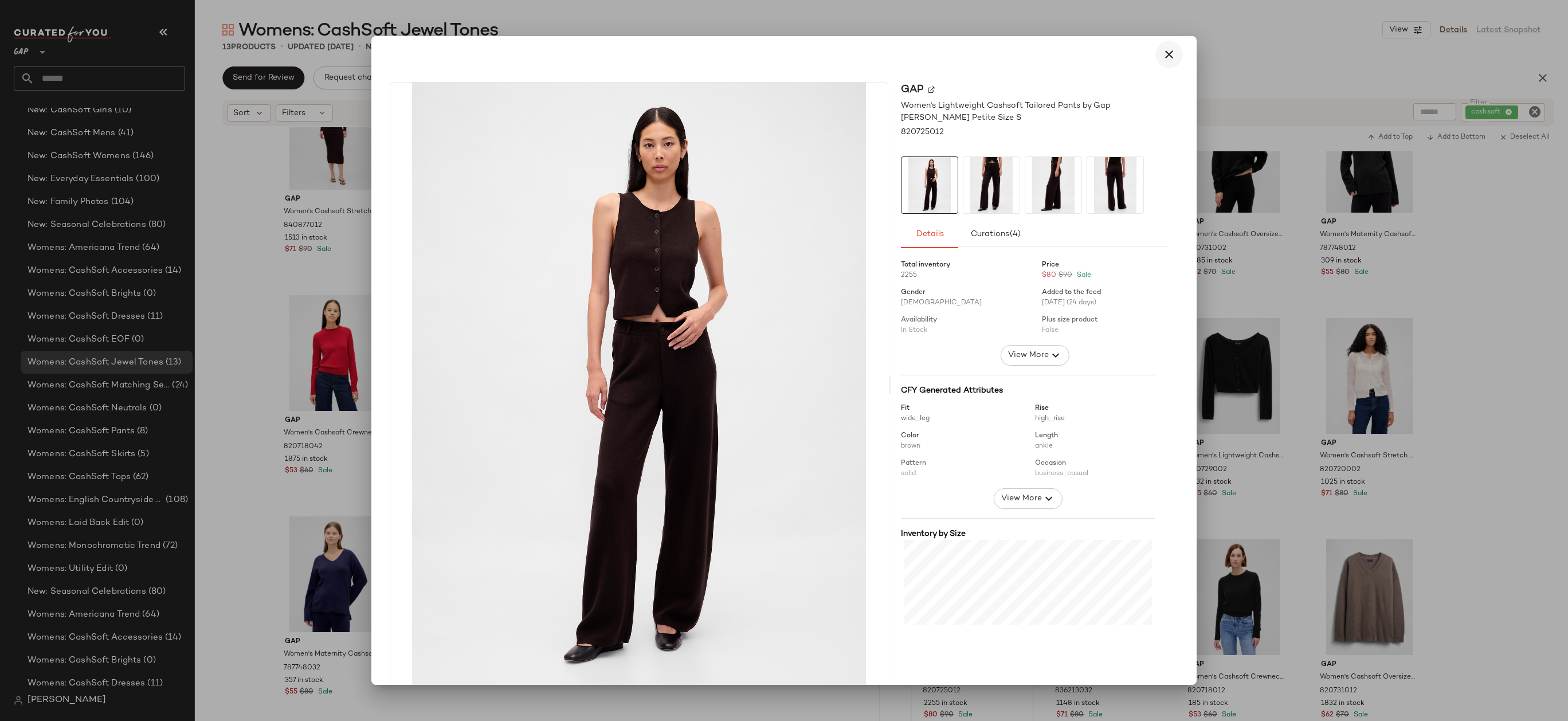
click at [1162, 60] on icon "button" at bounding box center [1169, 54] width 14 height 14
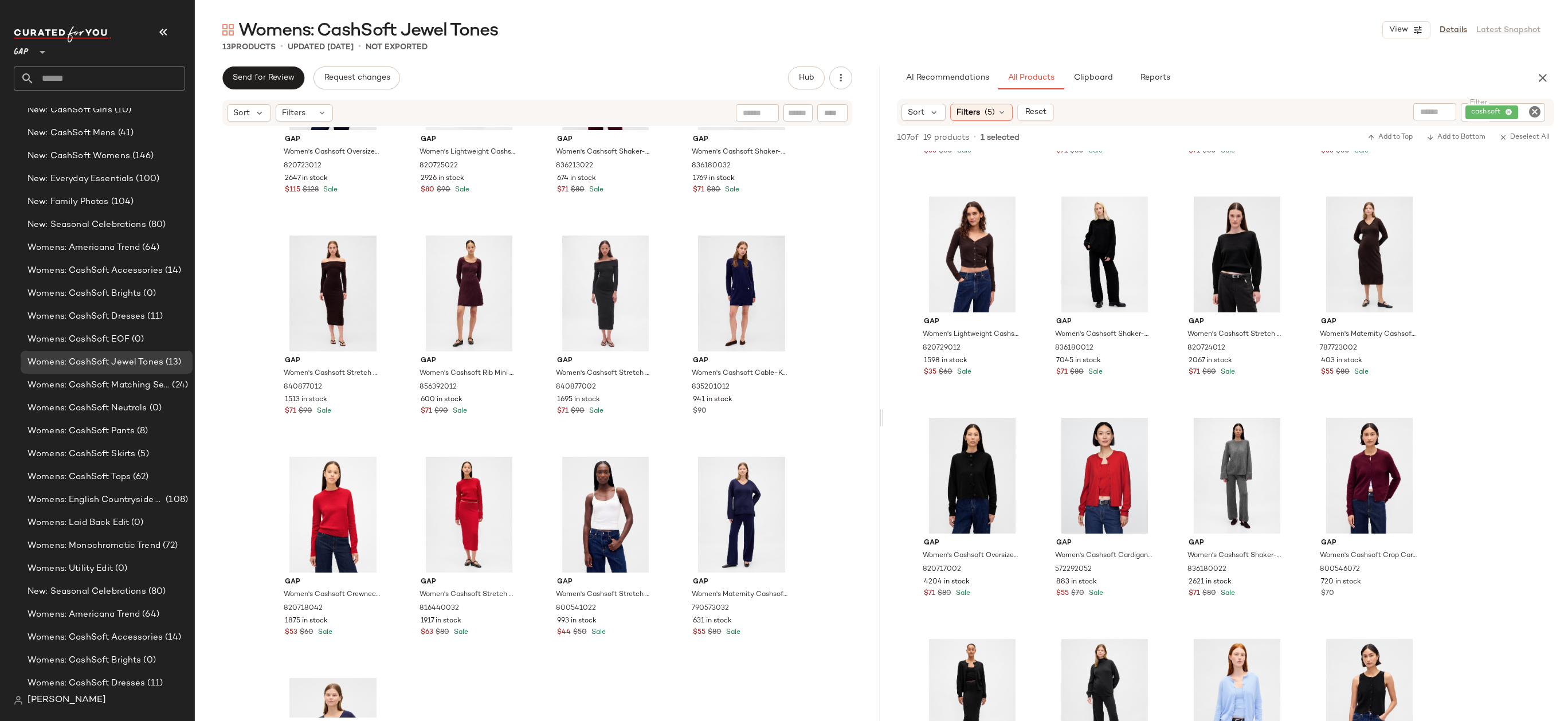
scroll to position [169, 0]
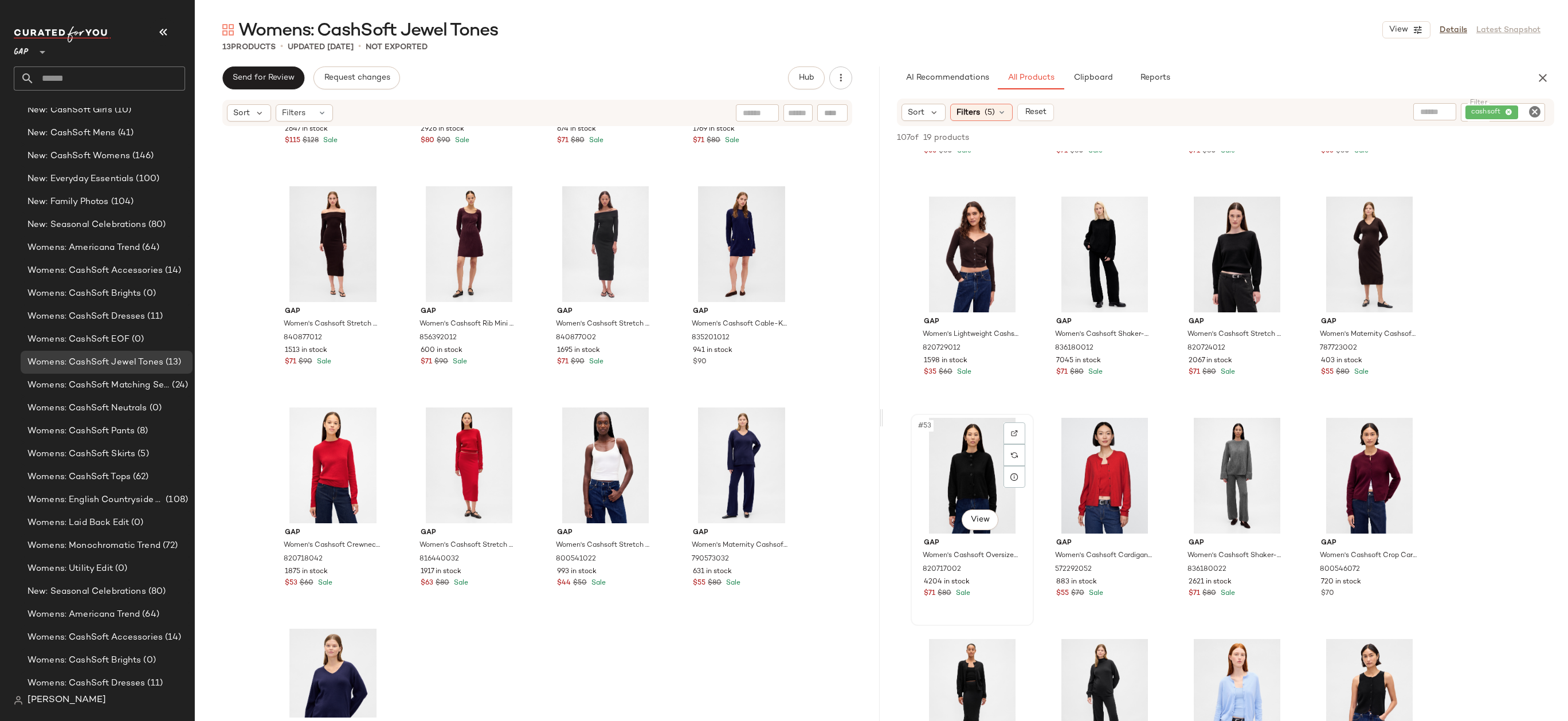
click at [963, 443] on div "#53 View" at bounding box center [972, 475] width 115 height 116
drag, startPoint x: 983, startPoint y: 481, endPoint x: 702, endPoint y: 476, distance: 281.0
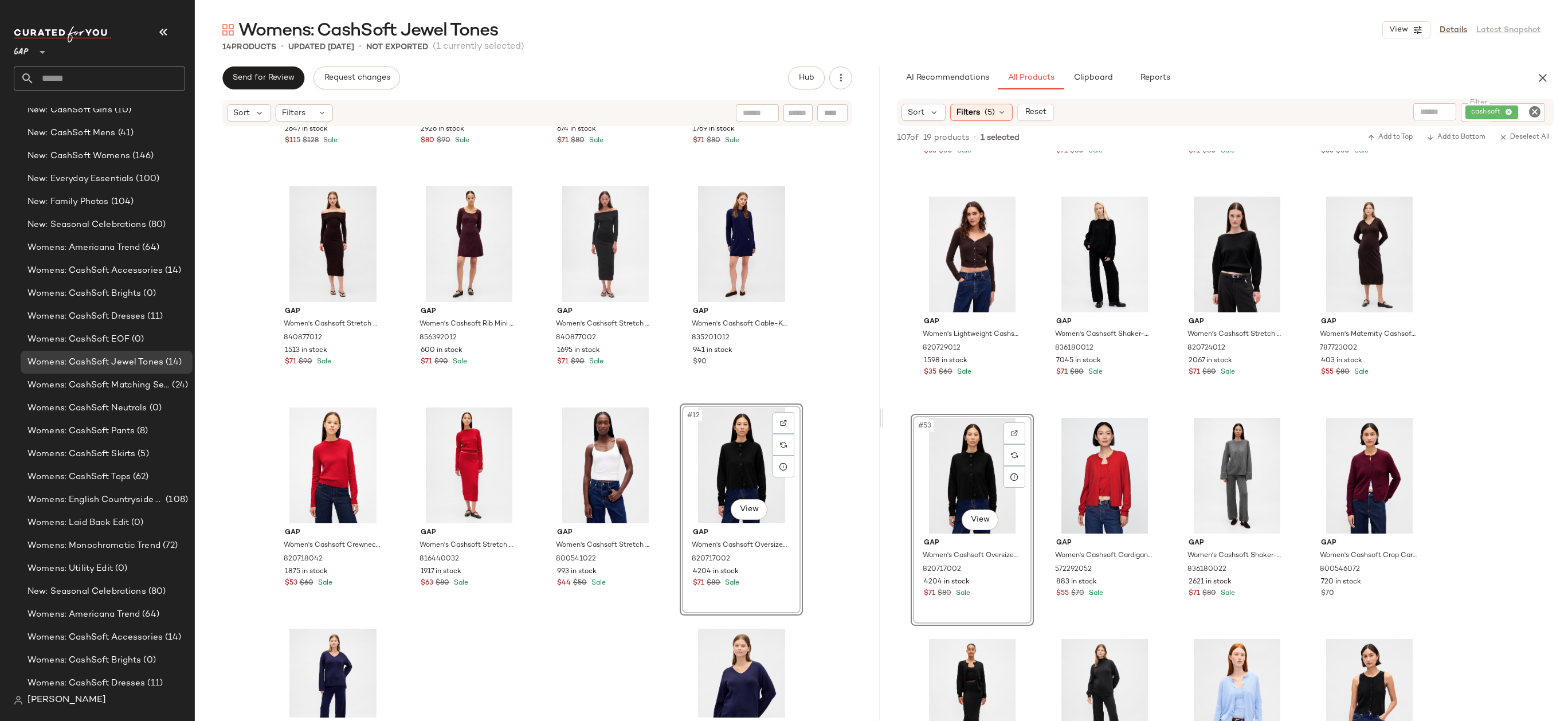
click at [852, 458] on div "Gap Women's Cashsoft Oversized Shirt Jacket by Gap Navy Blue Plaid Size M 82072…" at bounding box center [537, 422] width 685 height 590
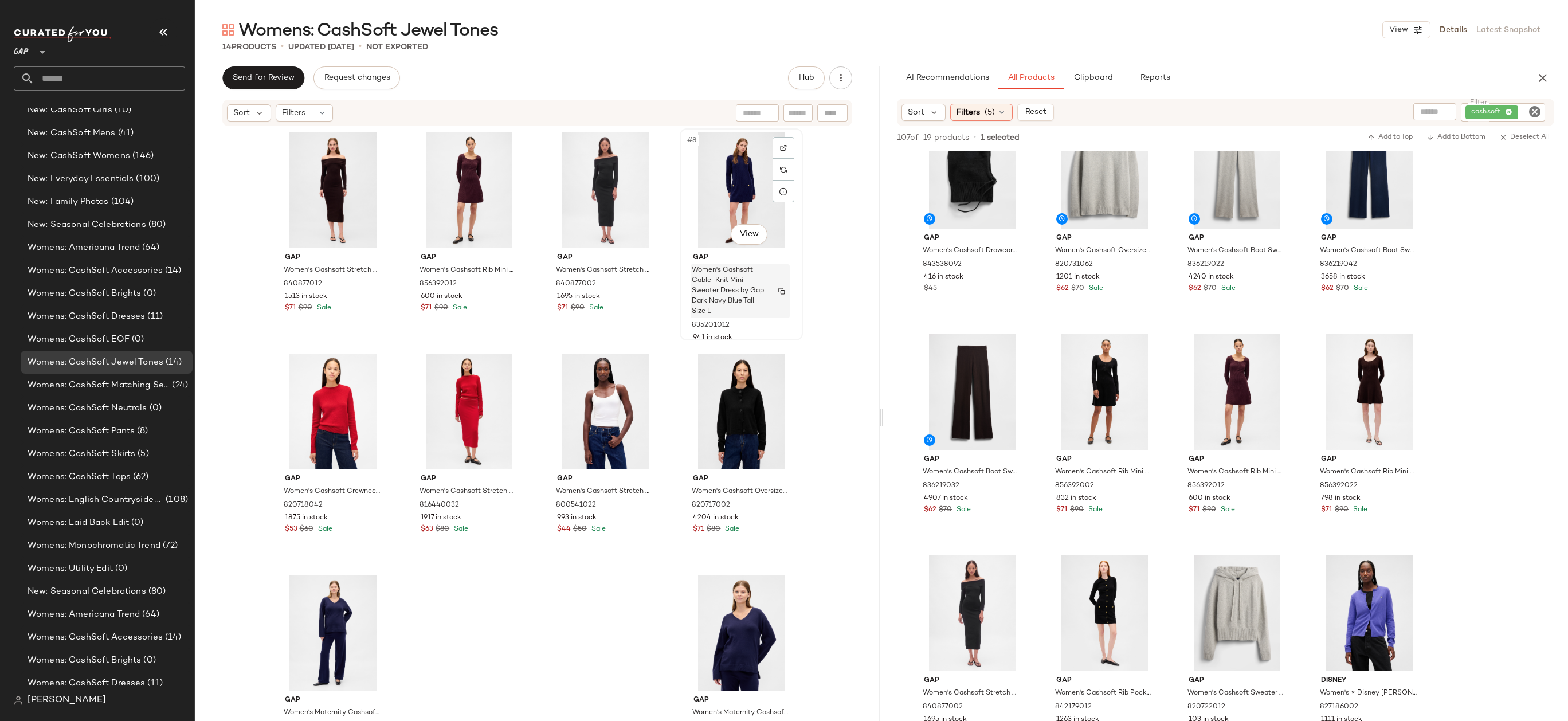
scroll to position [297, 0]
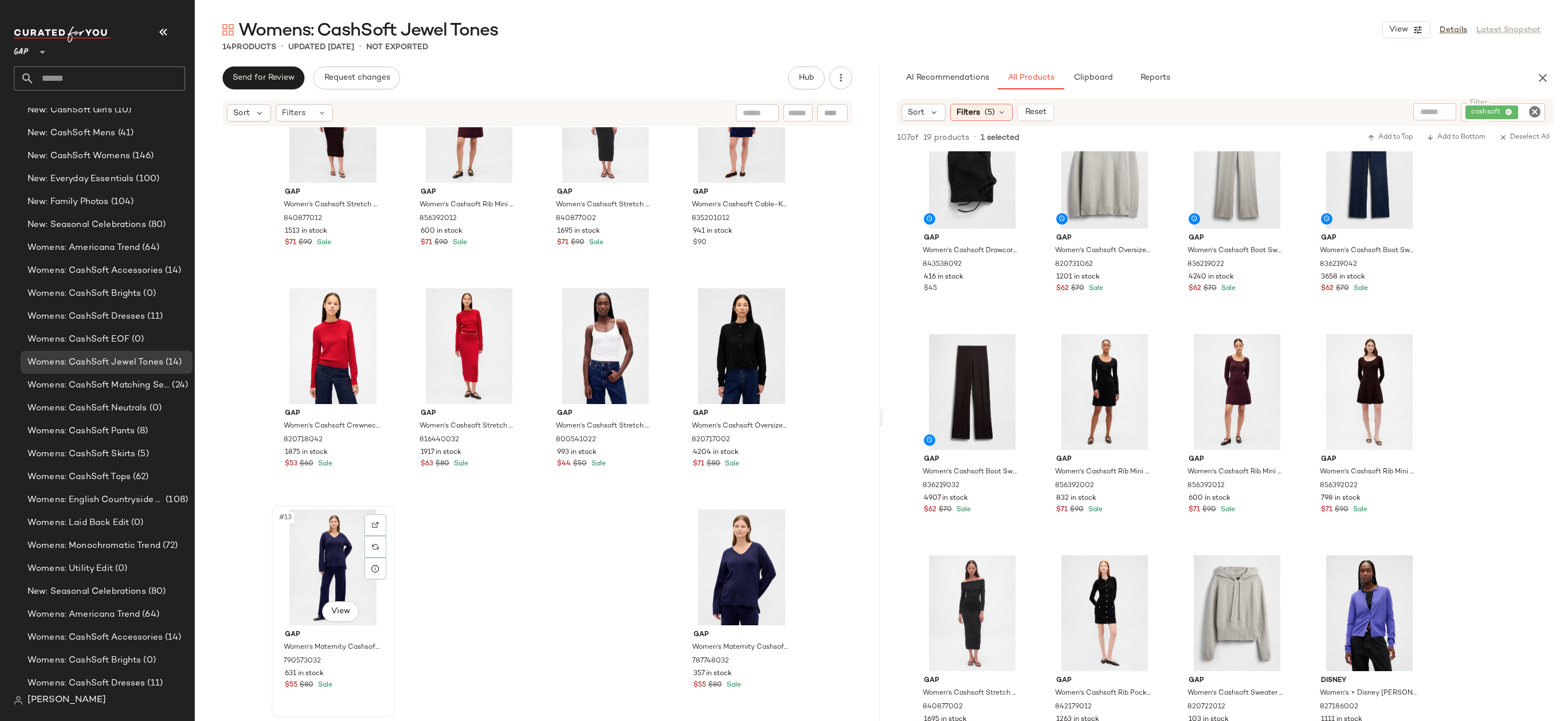
click at [314, 552] on div "#13 View" at bounding box center [333, 567] width 115 height 116
drag, startPoint x: 738, startPoint y: 565, endPoint x: 715, endPoint y: 565, distance: 23.0
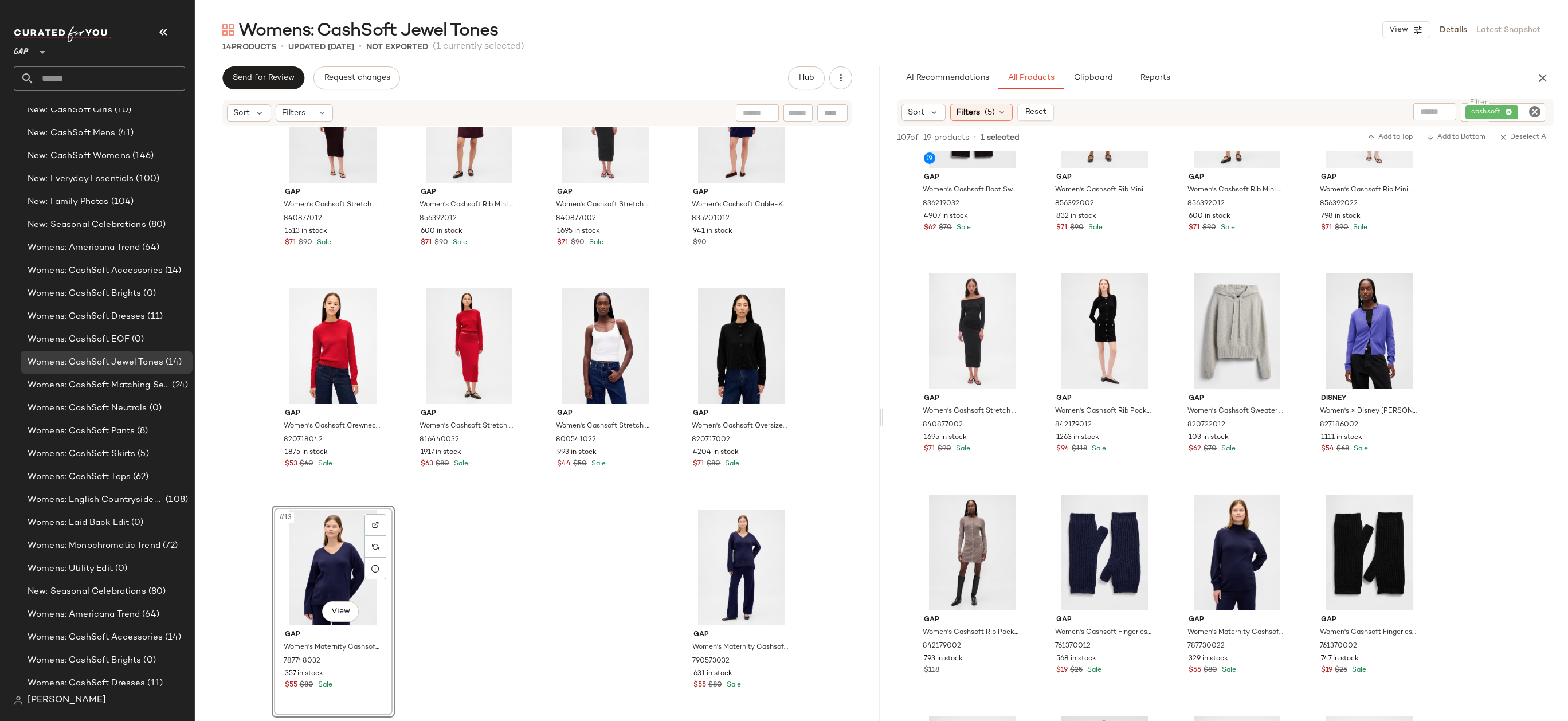
scroll to position [771, 0]
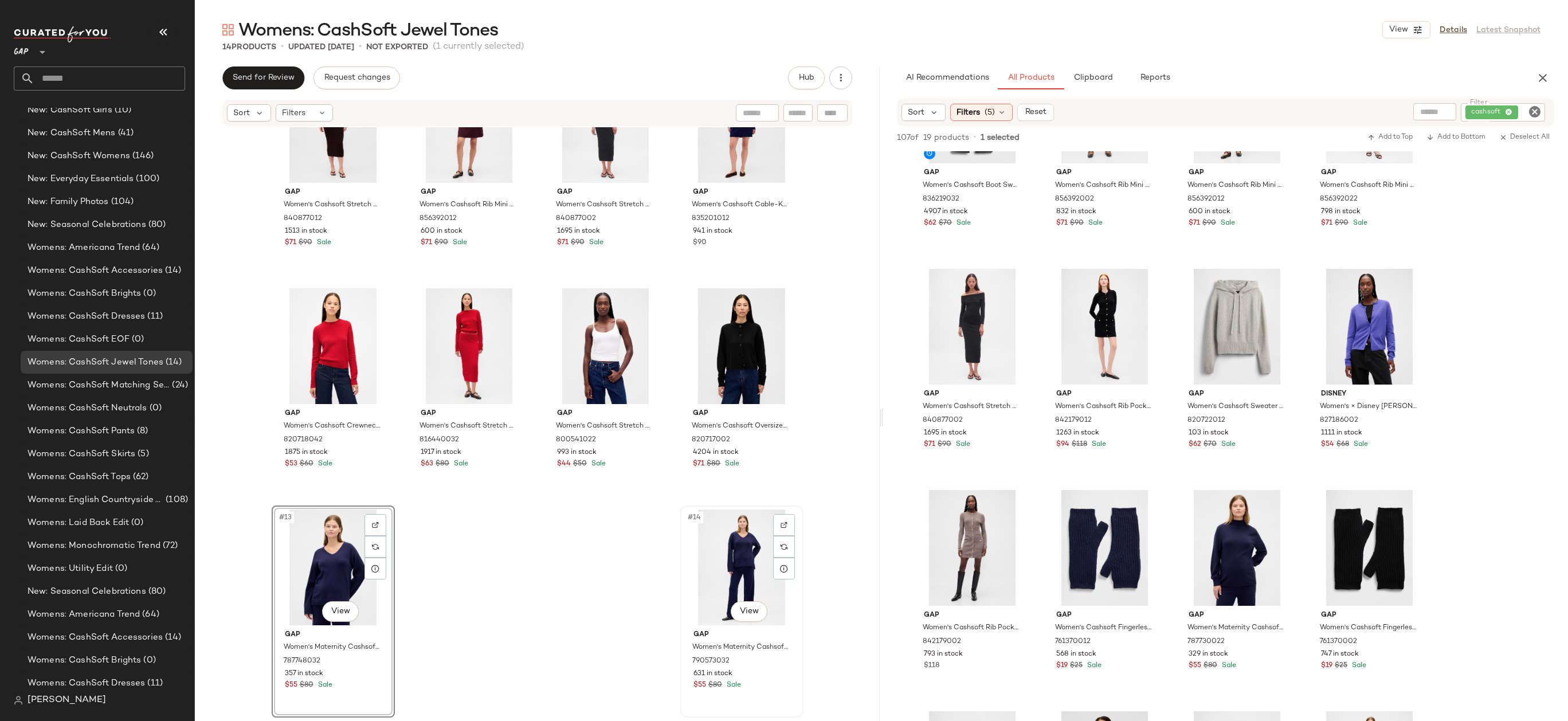
click at [716, 584] on div "#14 View" at bounding box center [742, 567] width 115 height 116
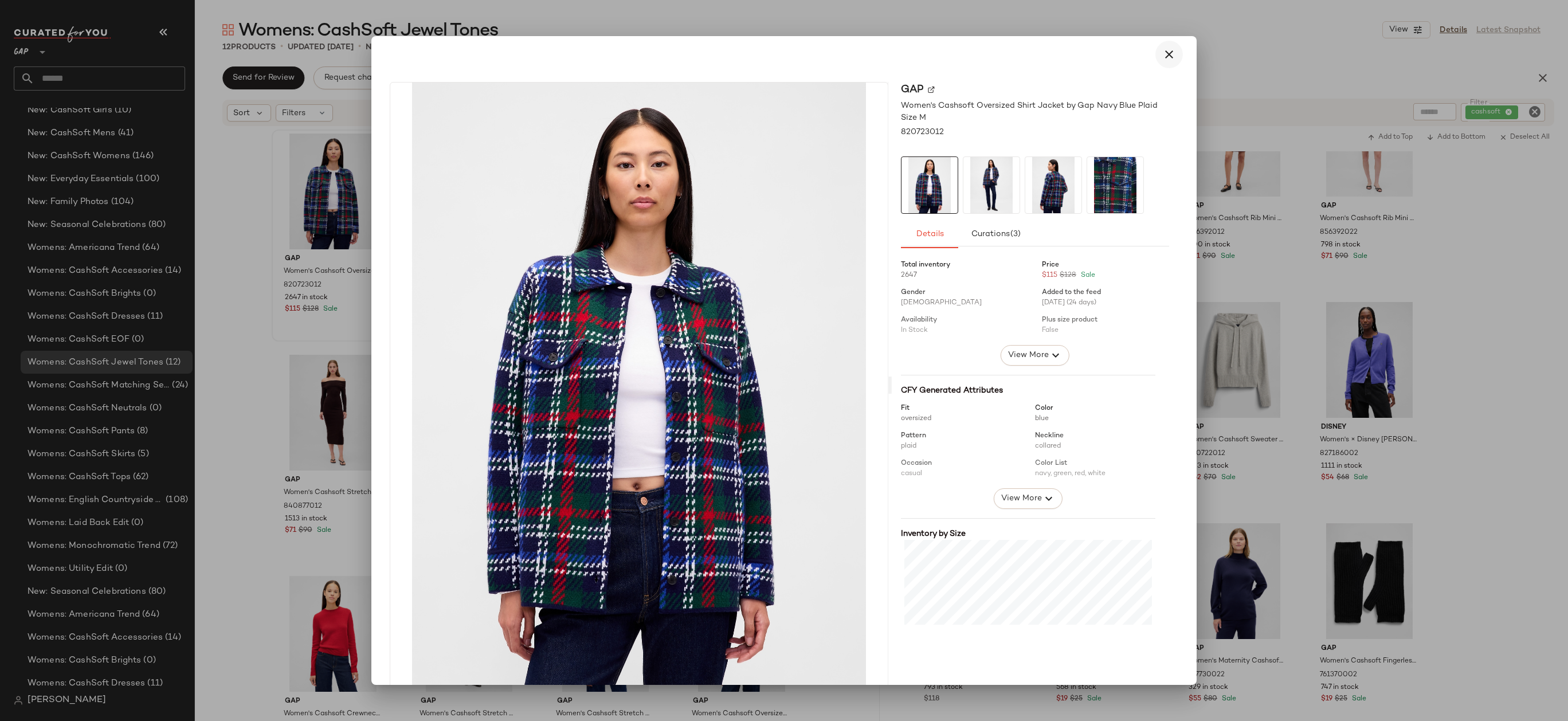
click at [1164, 54] on icon "button" at bounding box center [1169, 54] width 14 height 14
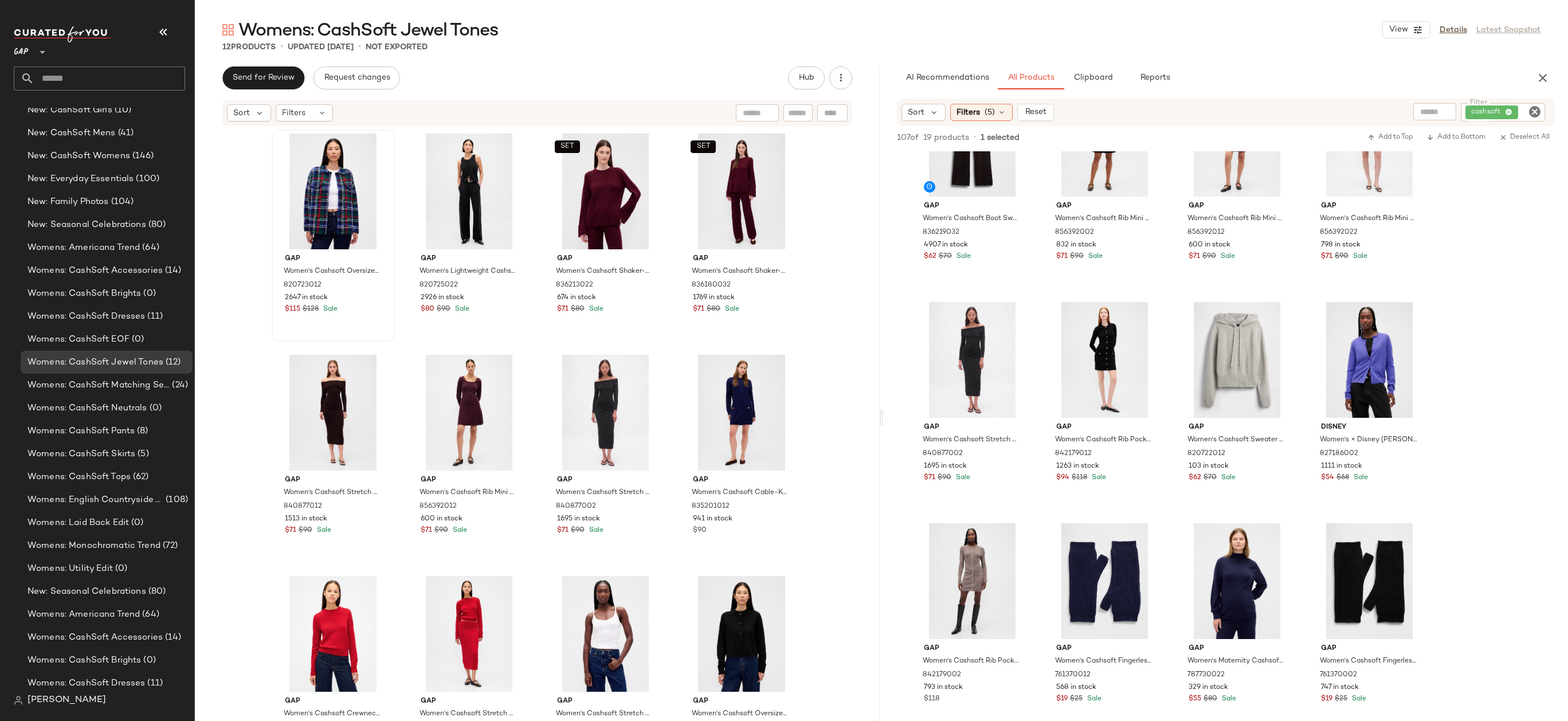
scroll to position [67, 0]
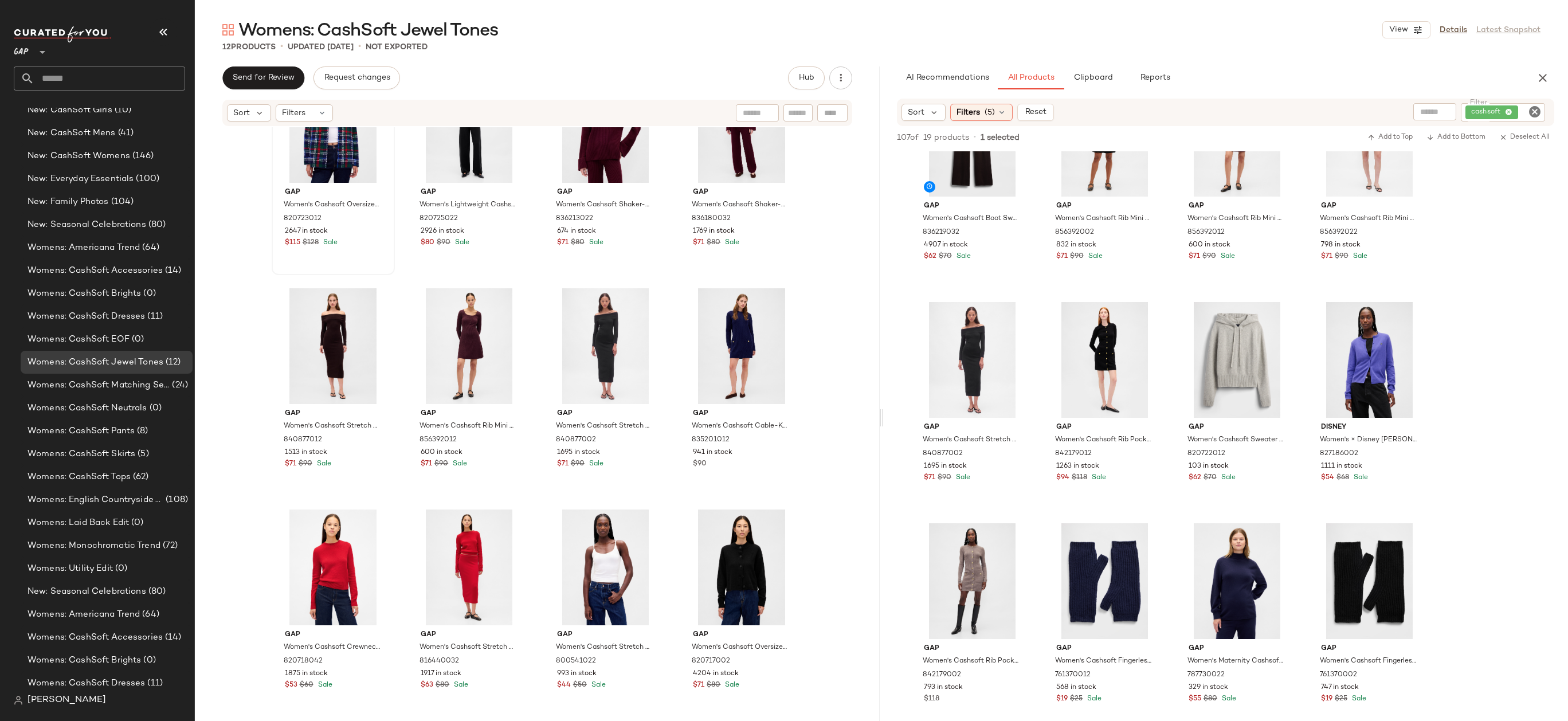
click at [824, 569] on div "Gap Women's Cashsoft Oversized Shirt Jacket by Gap Navy Blue Plaid Size M 82072…" at bounding box center [537, 422] width 685 height 590
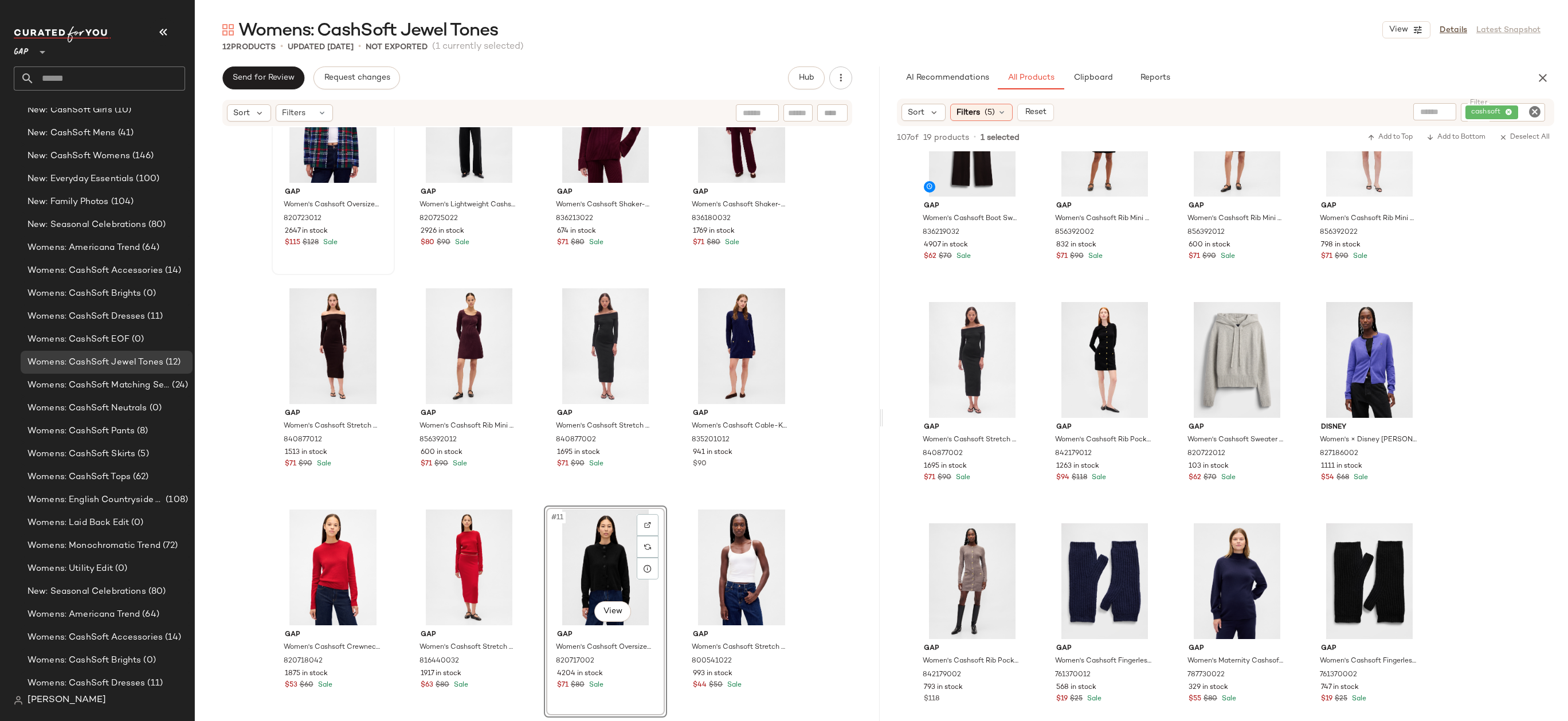
click at [834, 458] on div "Gap Women's Cashsoft Oversized Shirt Jacket by Gap Navy Blue Plaid Size M 82072…" at bounding box center [537, 422] width 685 height 590
